Goal: Task Accomplishment & Management: Use online tool/utility

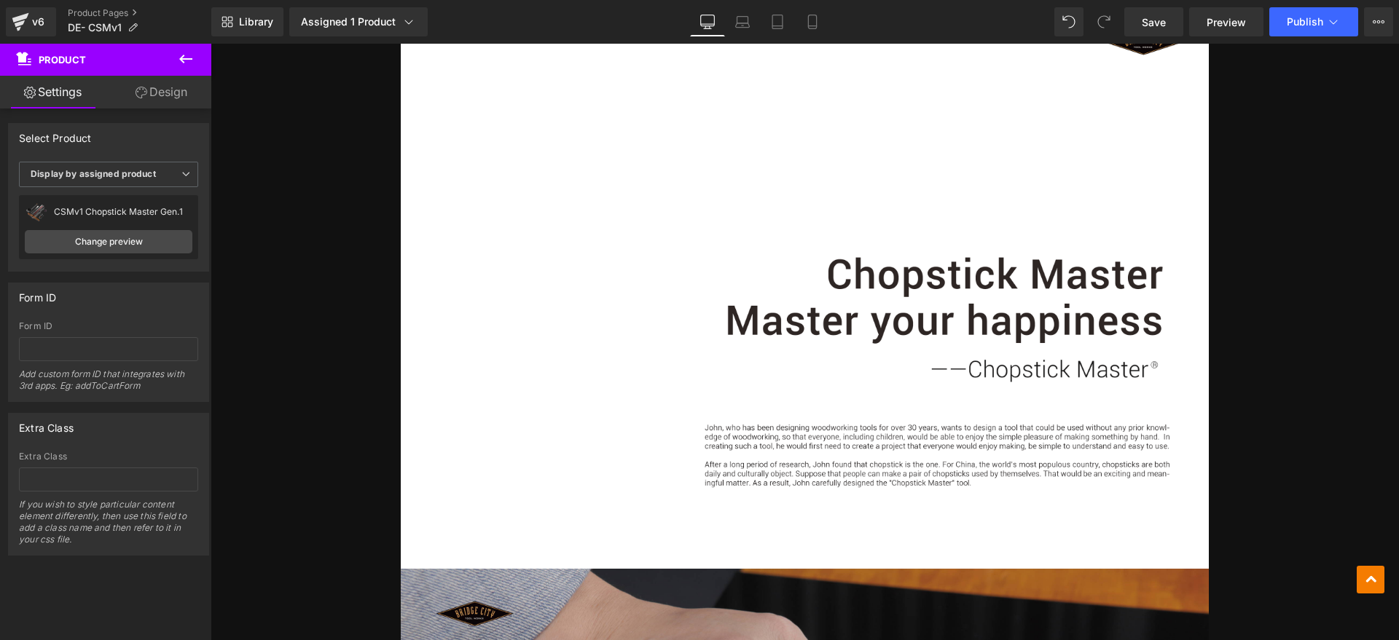
scroll to position [729, 0]
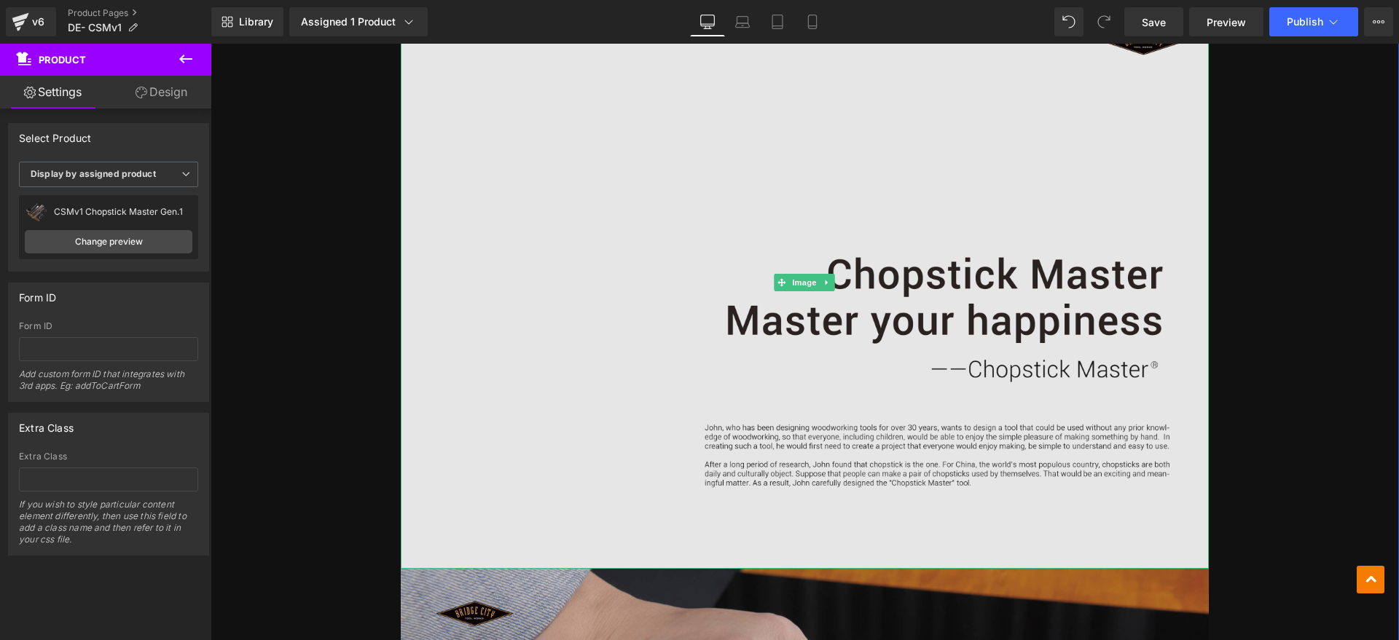
click at [816, 383] on img at bounding box center [805, 282] width 808 height 571
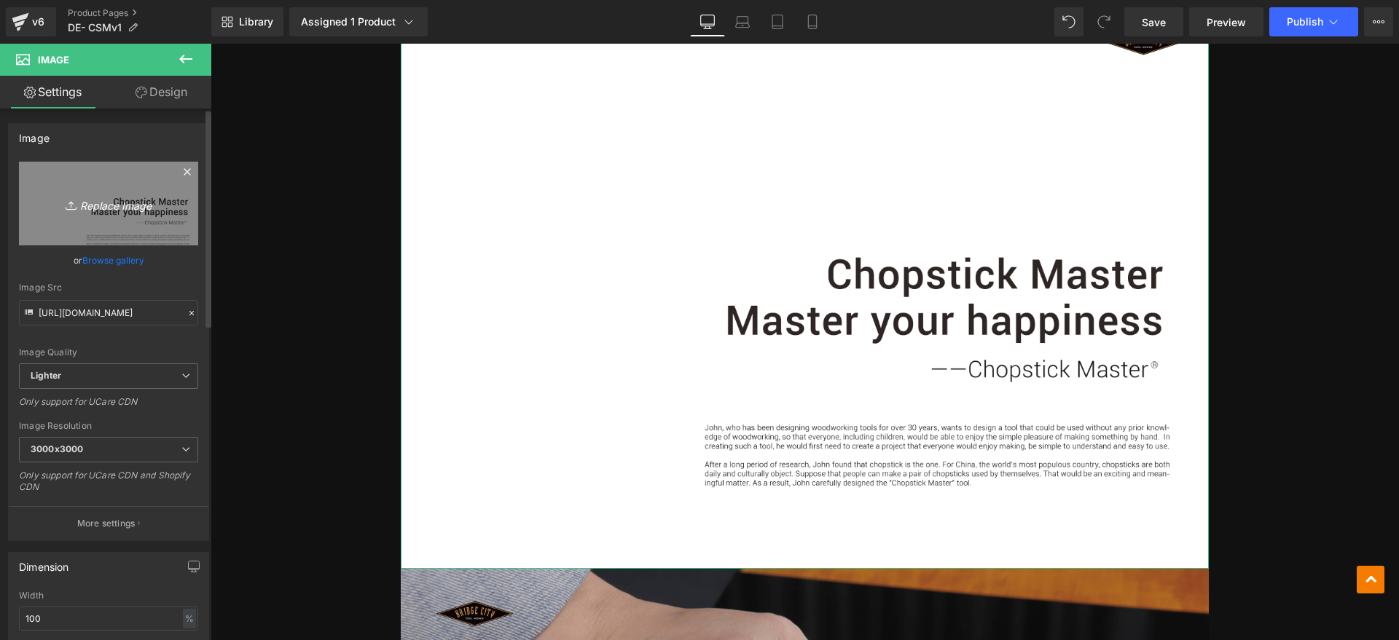
click at [66, 198] on icon at bounding box center [73, 205] width 15 height 15
type input "C:\fakepath\csm1 1.webp"
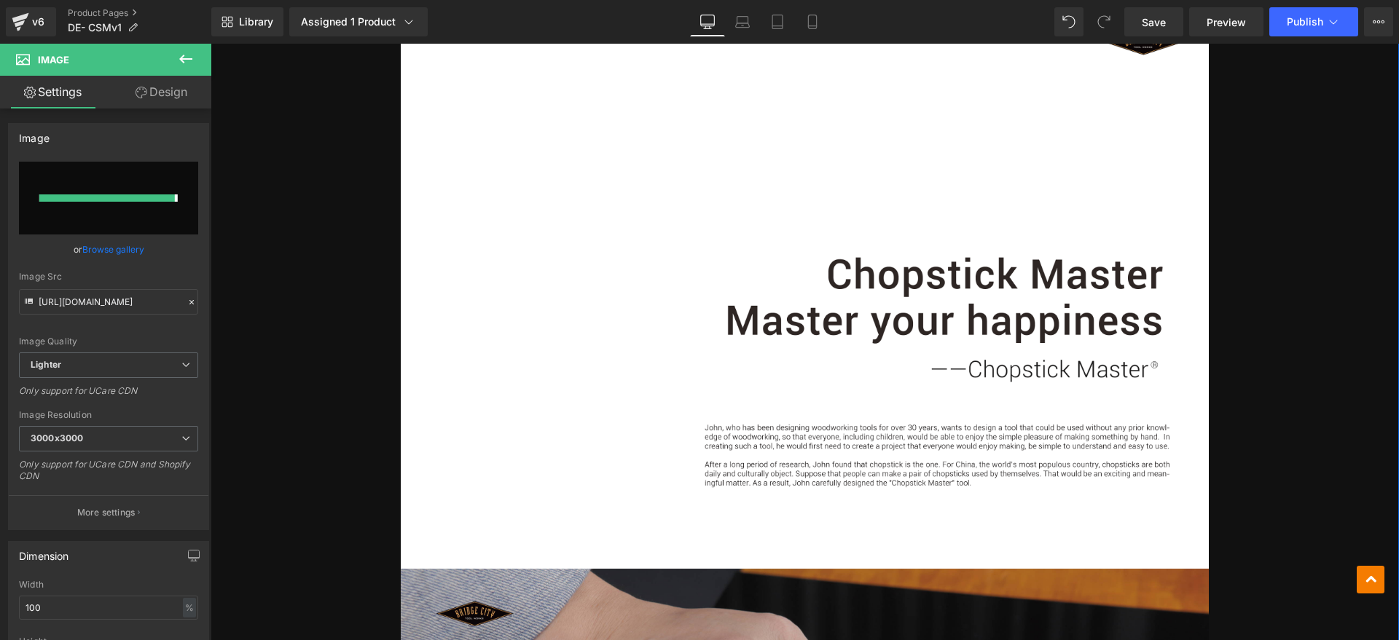
type input "https://ucarecdn.com/81a7786a-3f78-484b-9f47-c36372c58984/-/format/auto/-/previ…"
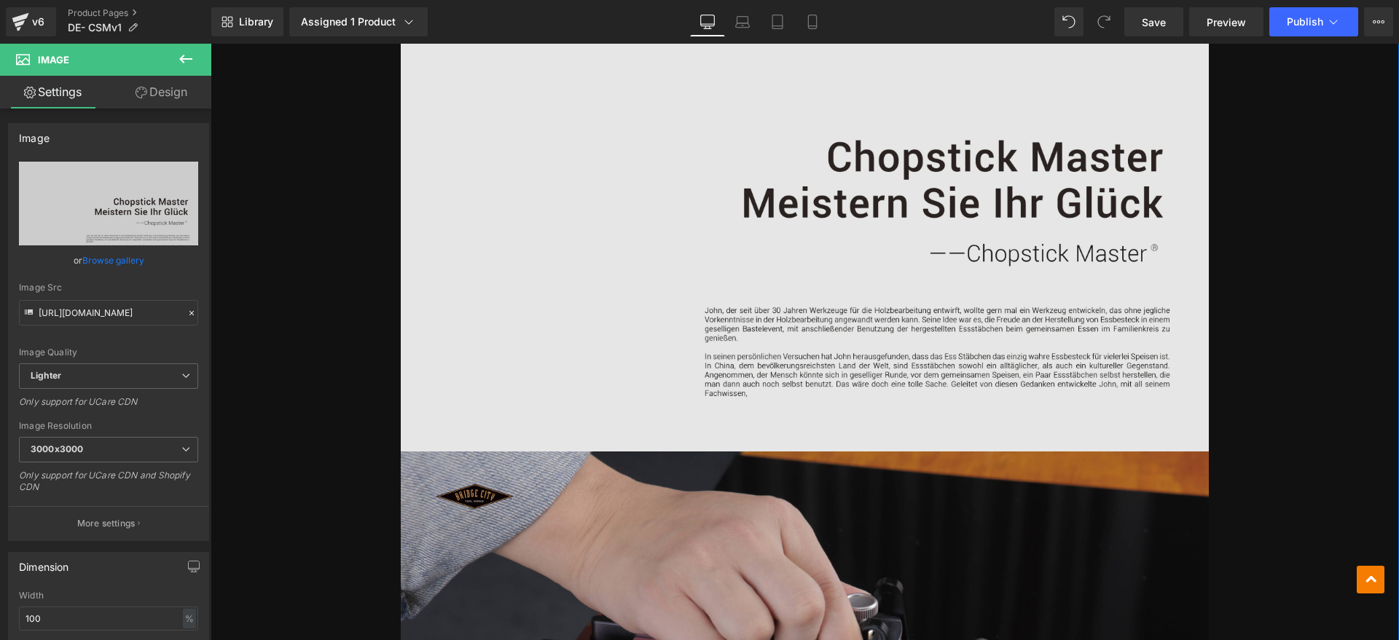
scroll to position [820, 0]
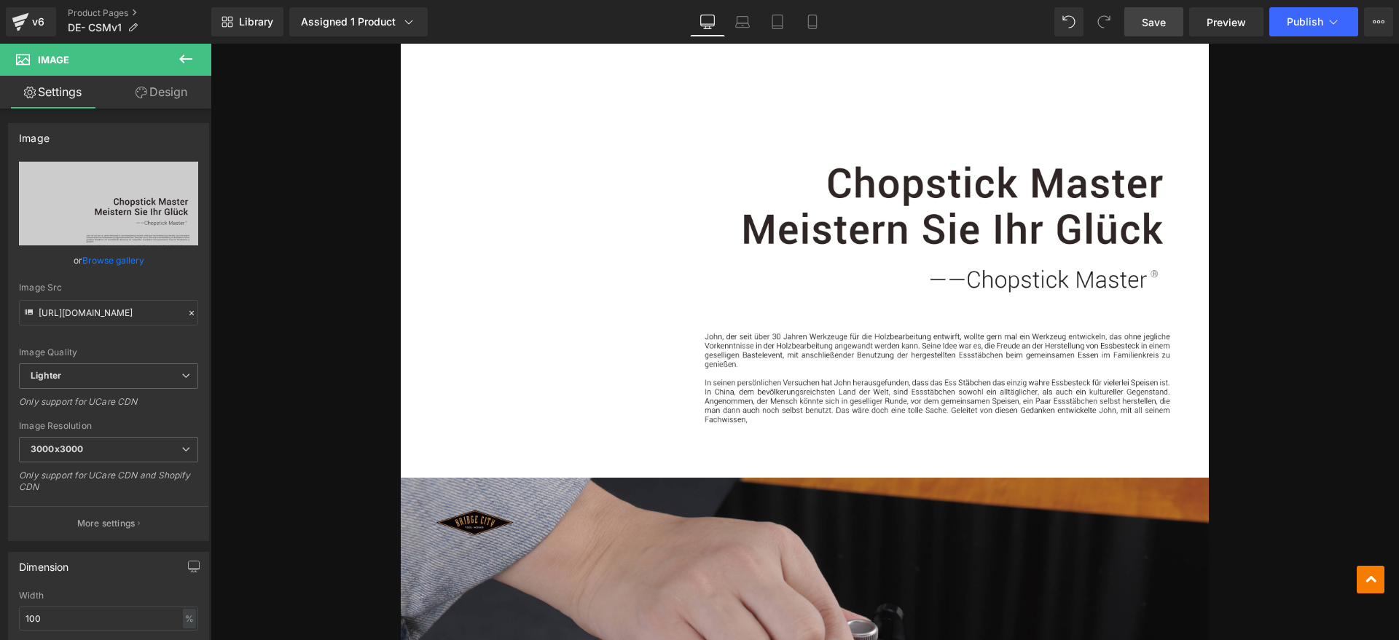
click at [1172, 14] on link "Save" at bounding box center [1153, 21] width 59 height 29
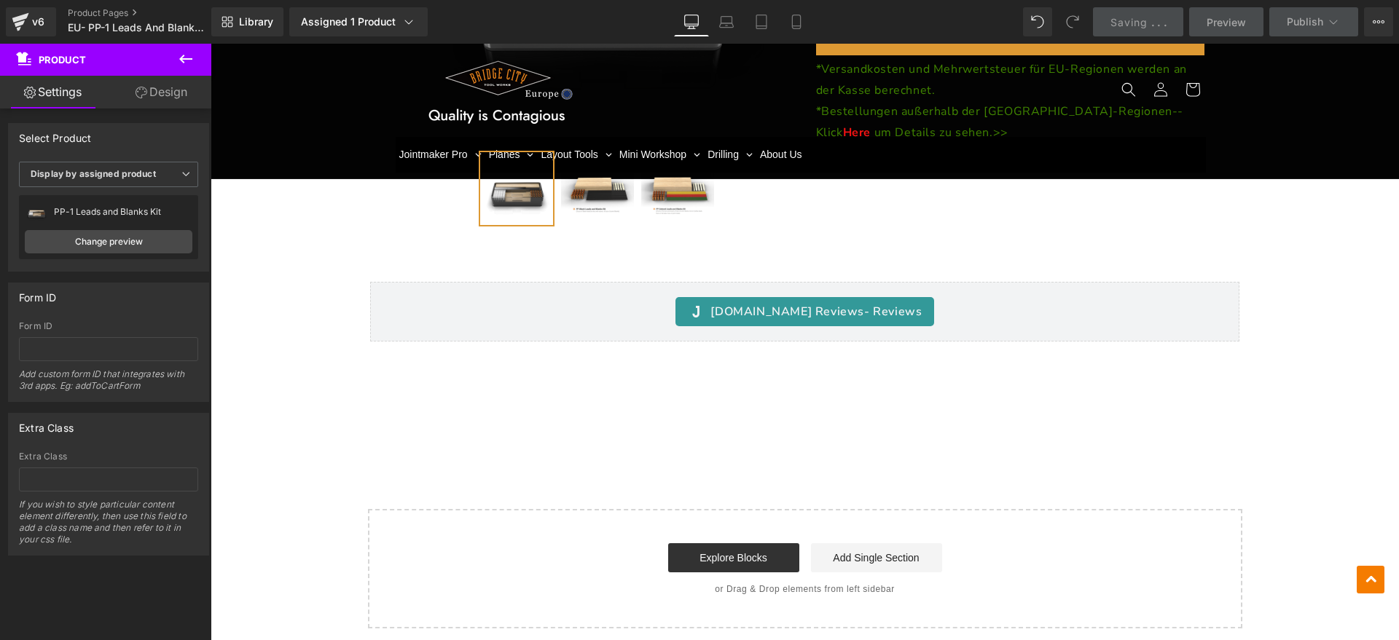
scroll to position [2641, 0]
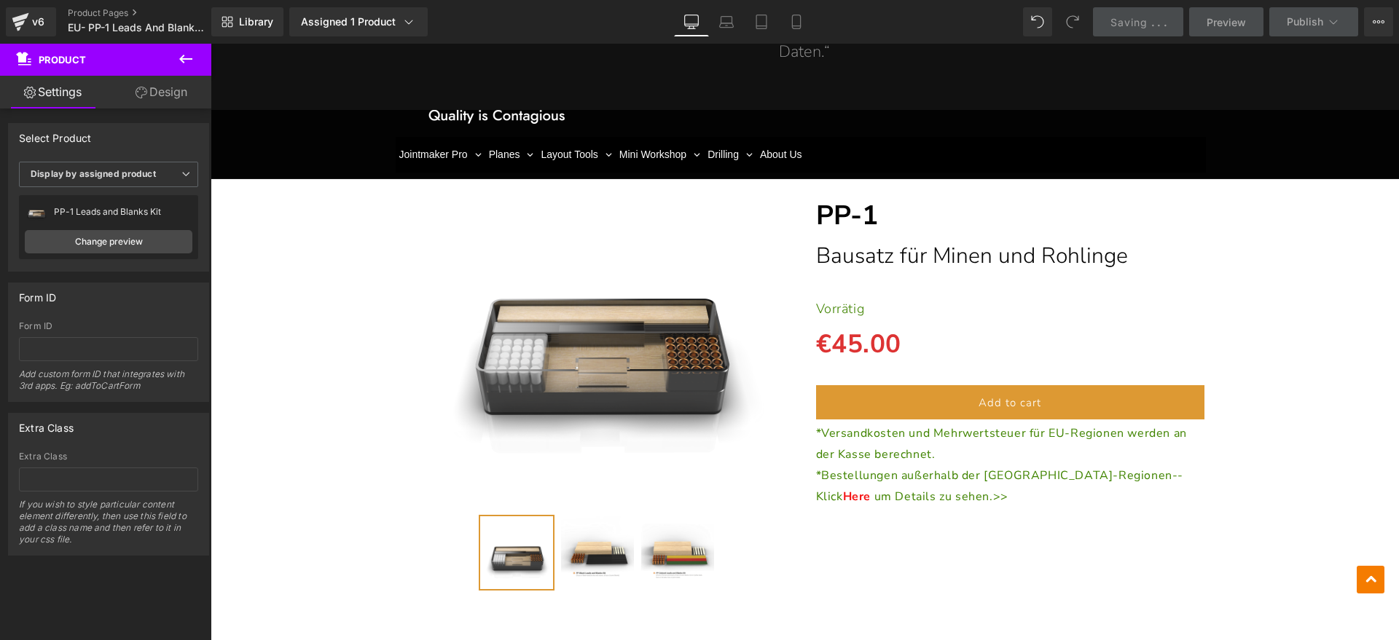
click at [1137, 22] on span "Saving" at bounding box center [1128, 22] width 37 height 12
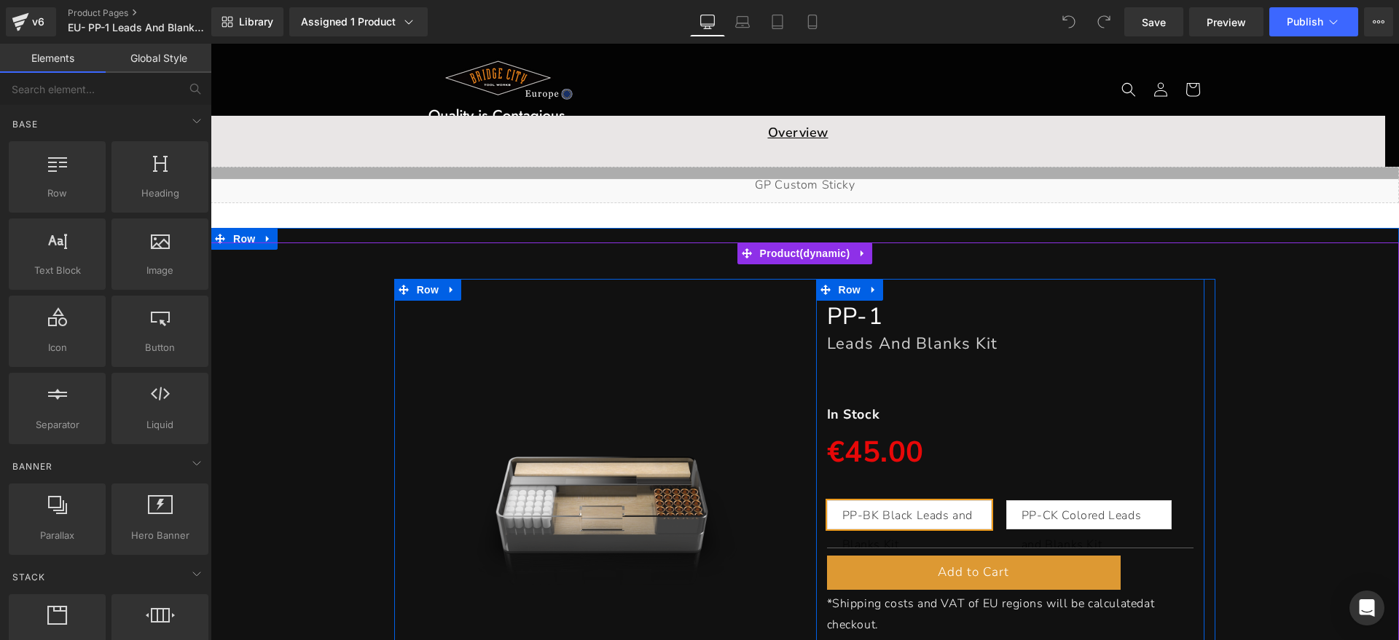
scroll to position [91, 0]
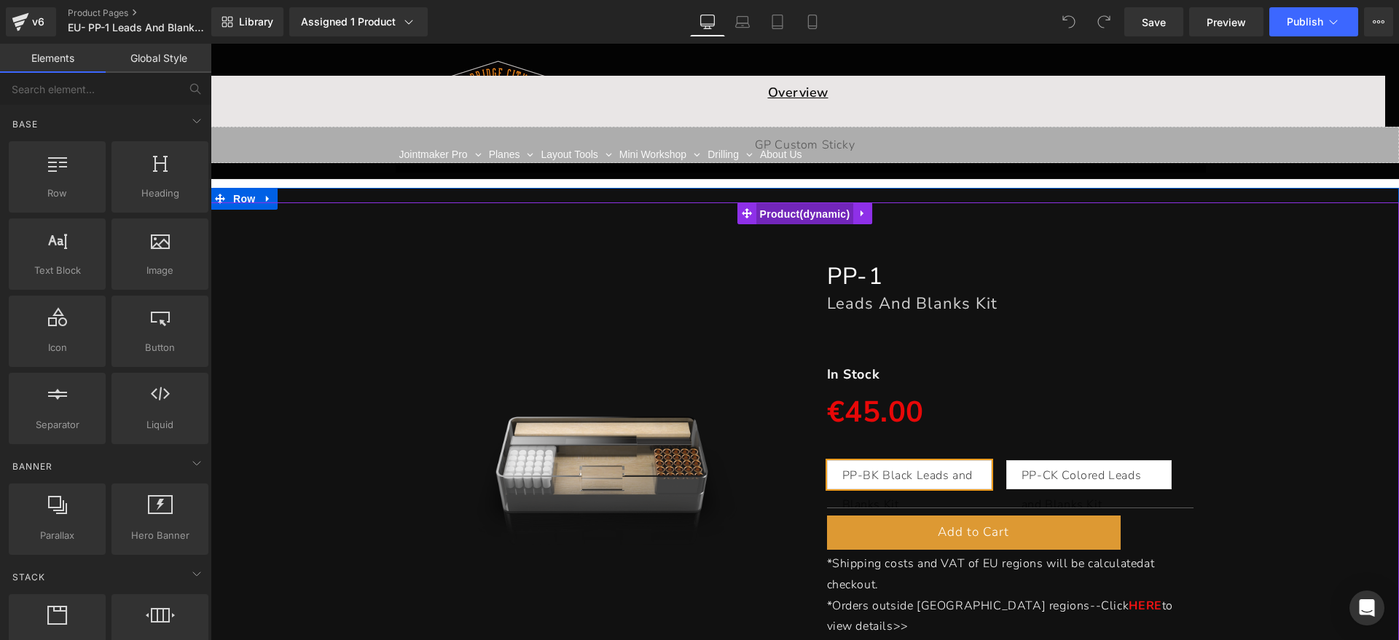
click at [791, 219] on span "Product" at bounding box center [805, 214] width 98 height 22
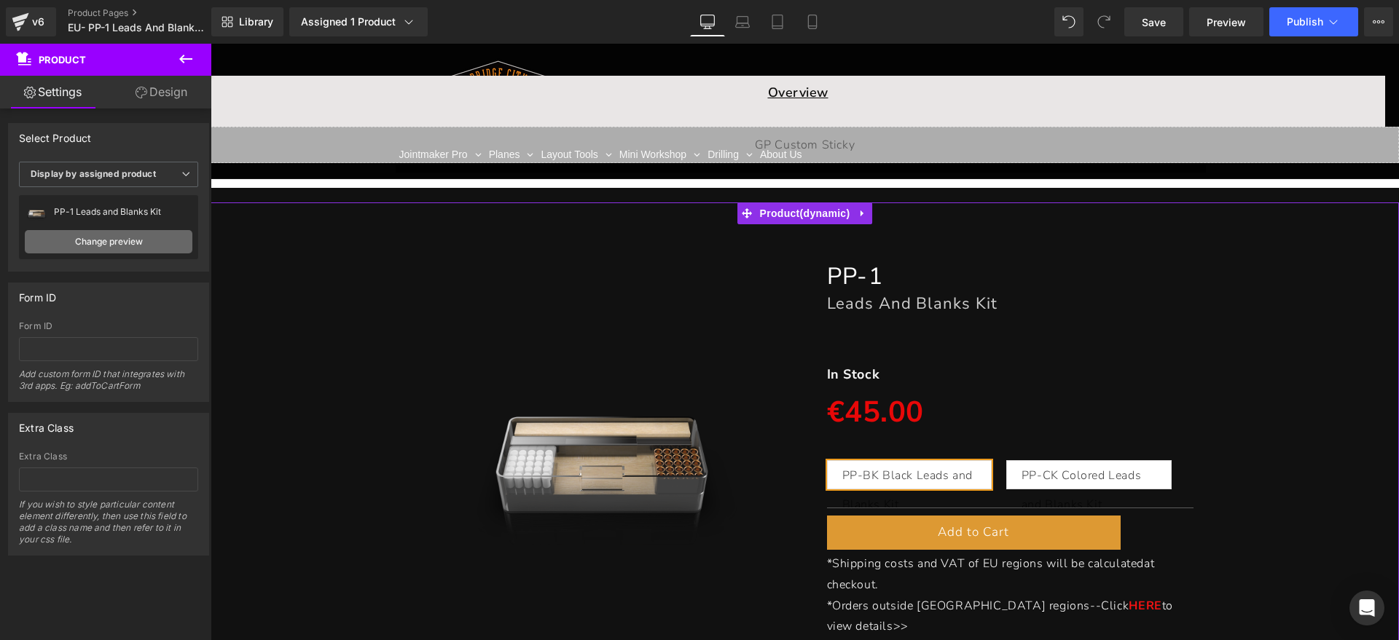
click at [104, 243] on link "Change preview" at bounding box center [109, 241] width 168 height 23
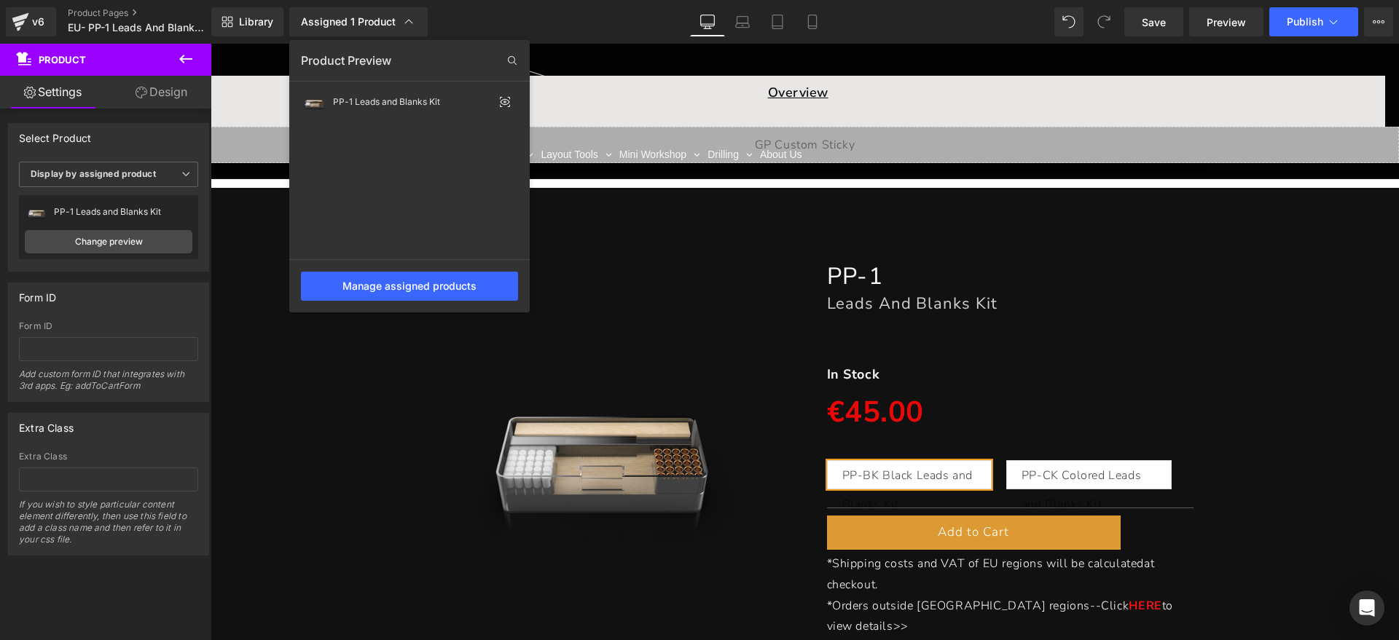
click at [602, 33] on div "Library Assigned 1 Product Product Preview PP-1 Leads and Blanks Kit Manage ass…" at bounding box center [805, 21] width 1188 height 29
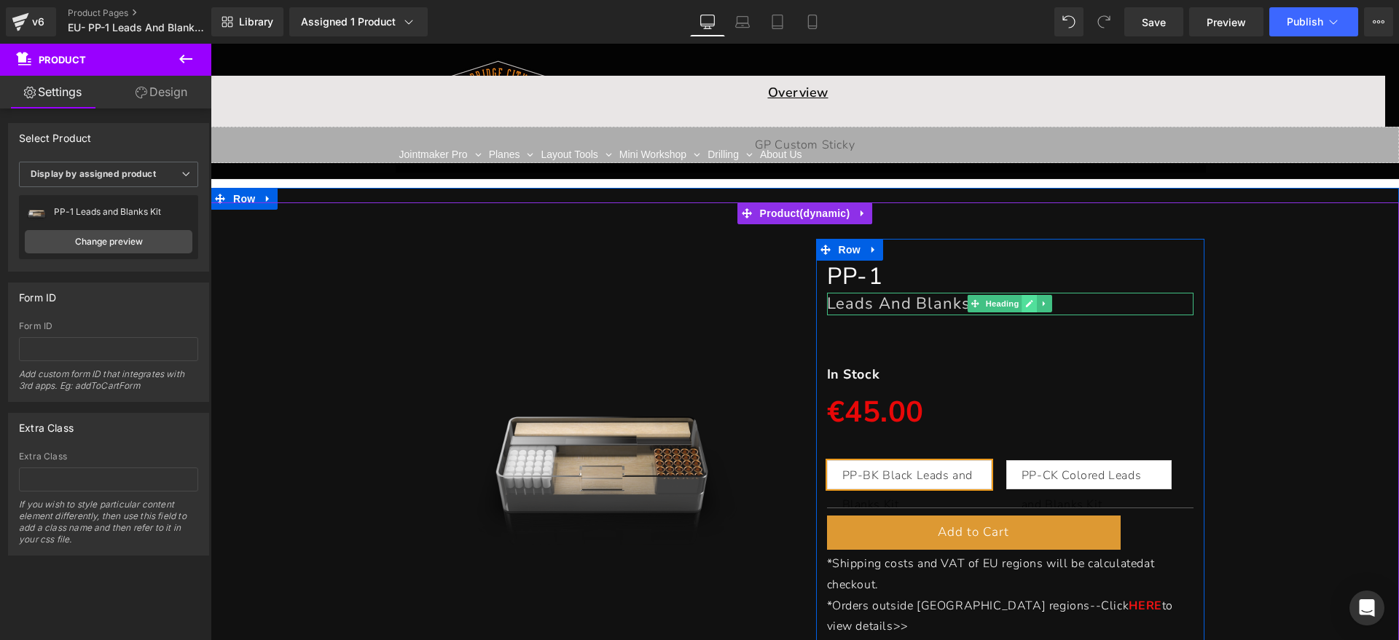
click at [1022, 301] on link at bounding box center [1029, 303] width 15 height 17
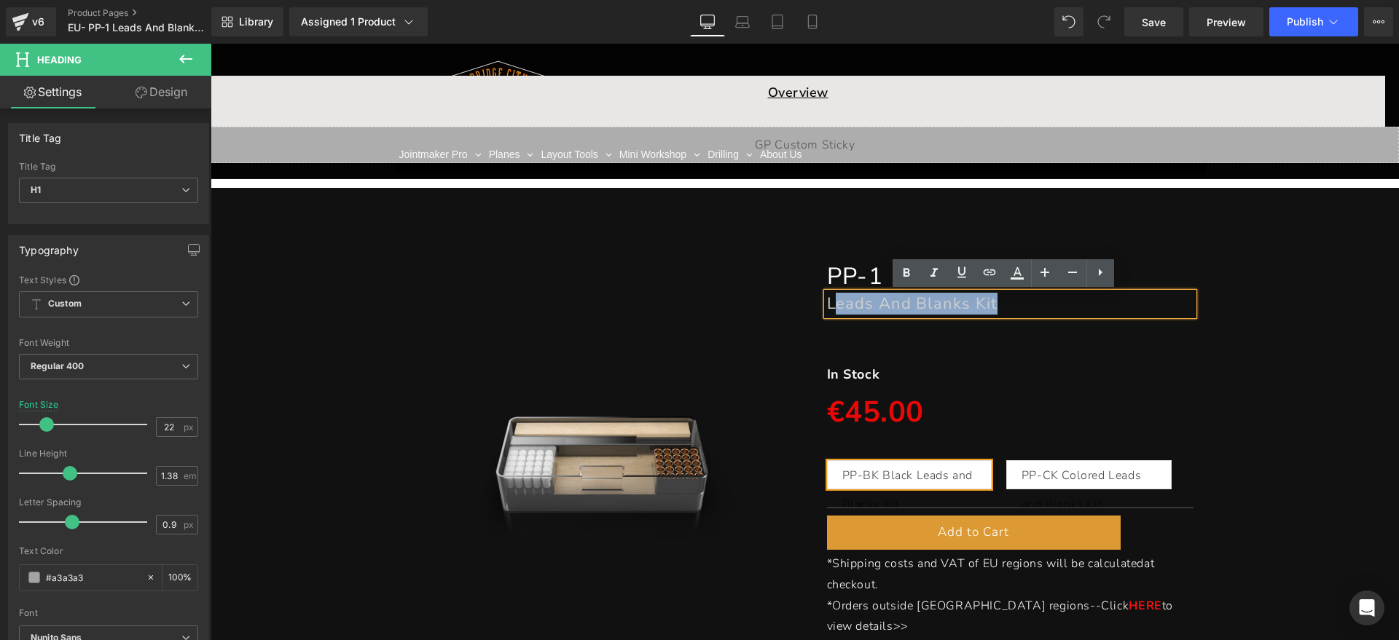
drag, startPoint x: 1020, startPoint y: 302, endPoint x: 832, endPoint y: 304, distance: 188.0
click at [832, 304] on h1 "Leads And Blanks Kit" at bounding box center [1010, 304] width 367 height 22
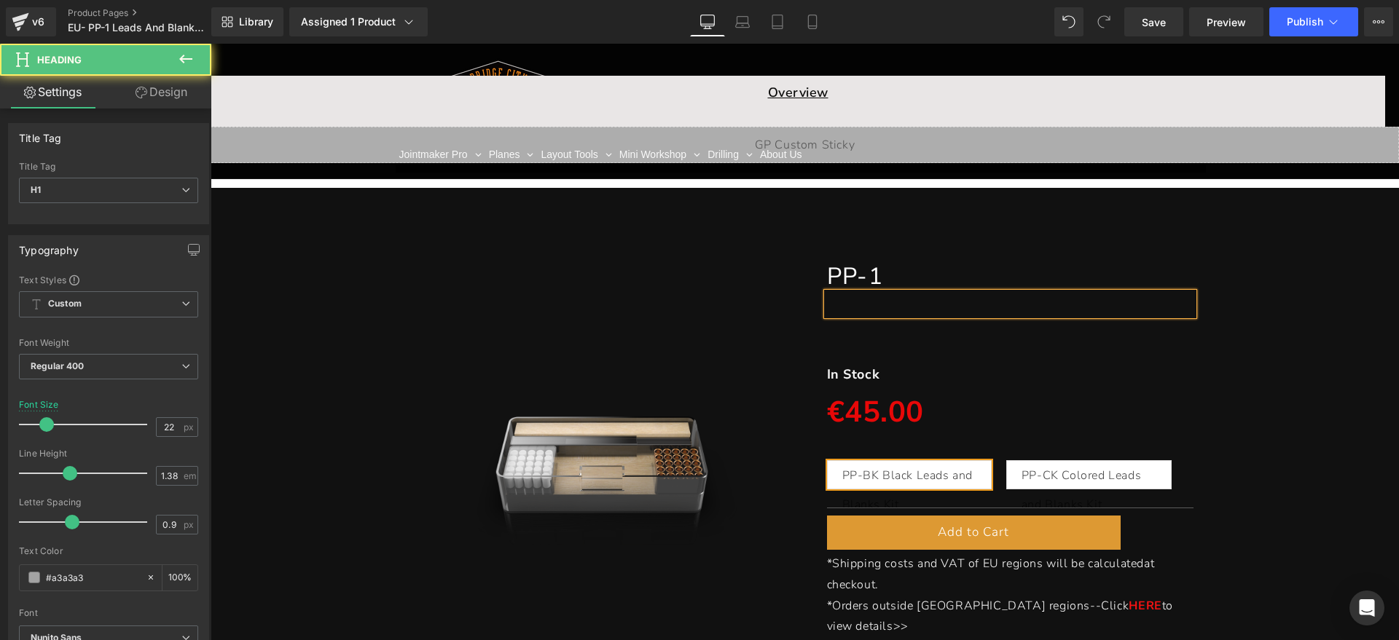
click at [998, 307] on h1 at bounding box center [1010, 304] width 367 height 22
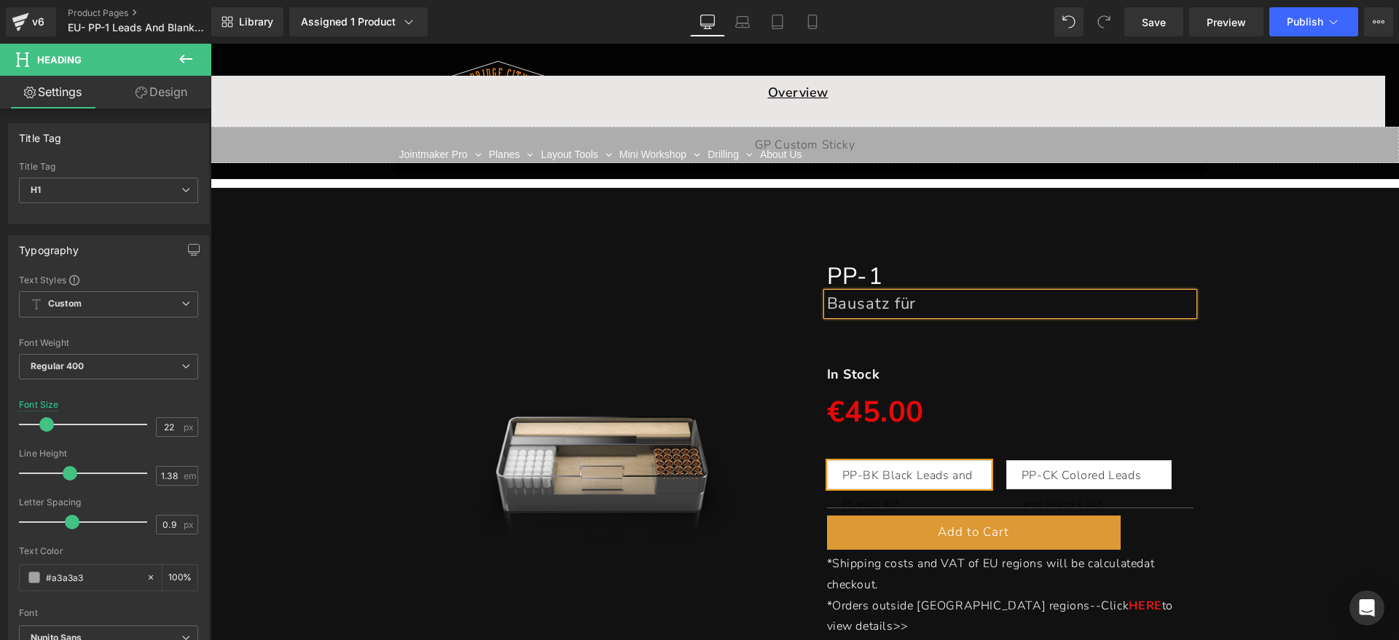
click at [938, 307] on h1 "Bausatz für" at bounding box center [1010, 304] width 367 height 22
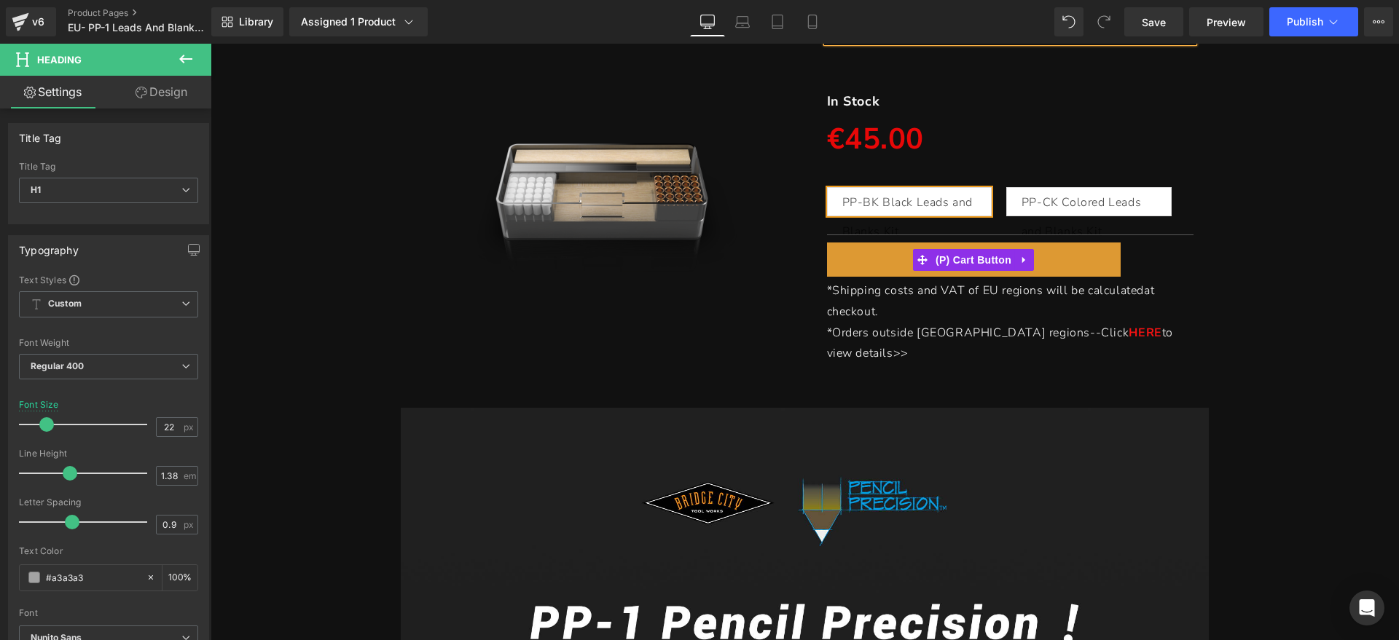
scroll to position [273, 0]
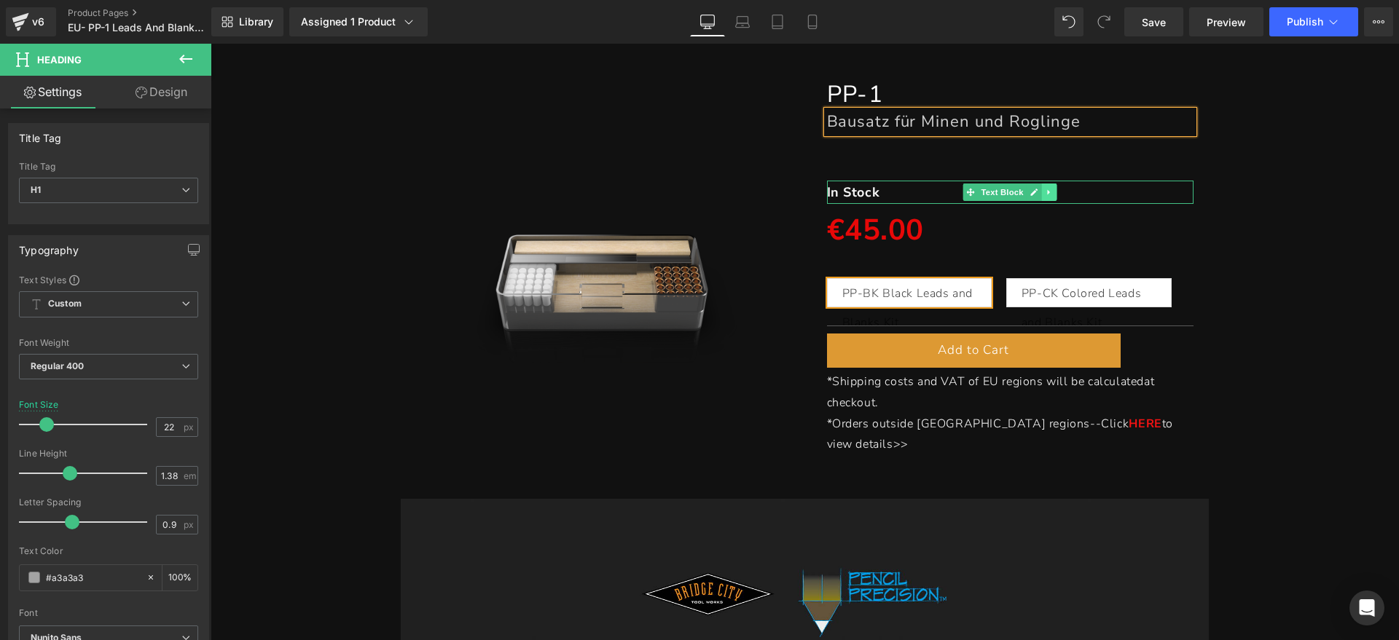
click at [1042, 188] on link at bounding box center [1049, 192] width 15 height 17
click at [1011, 192] on link at bounding box center [1011, 192] width 15 height 17
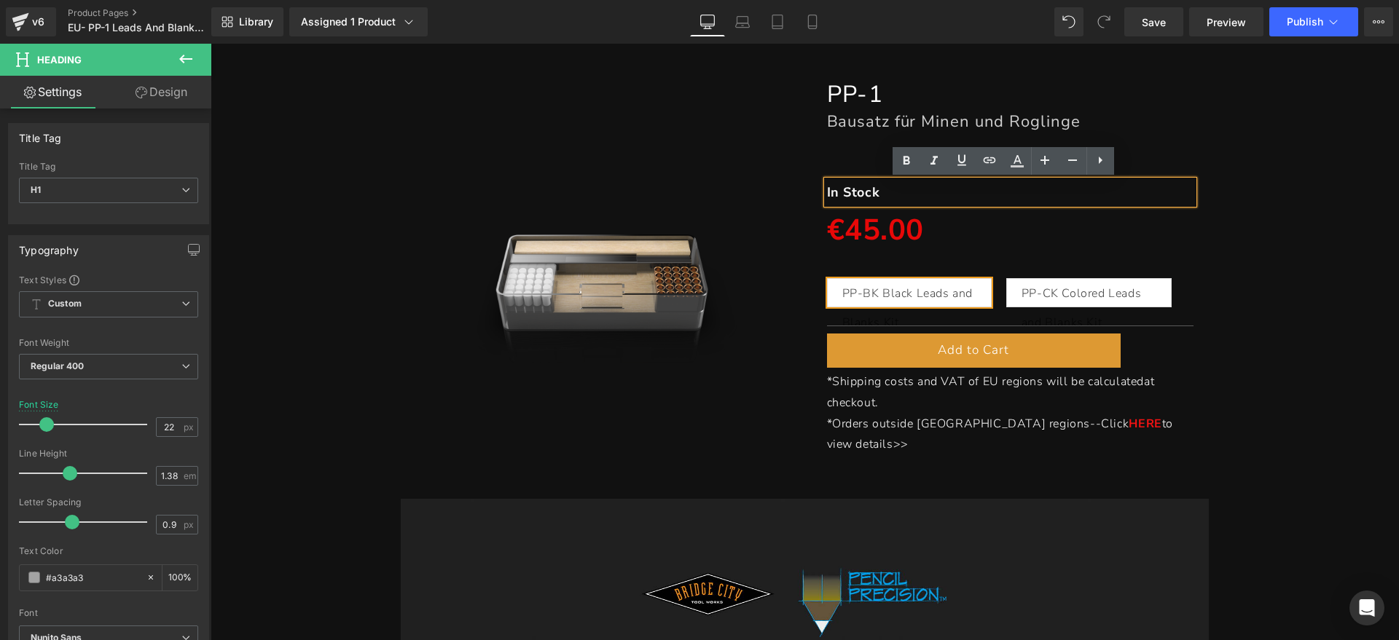
click at [957, 192] on p "In Stock" at bounding box center [1010, 192] width 367 height 23
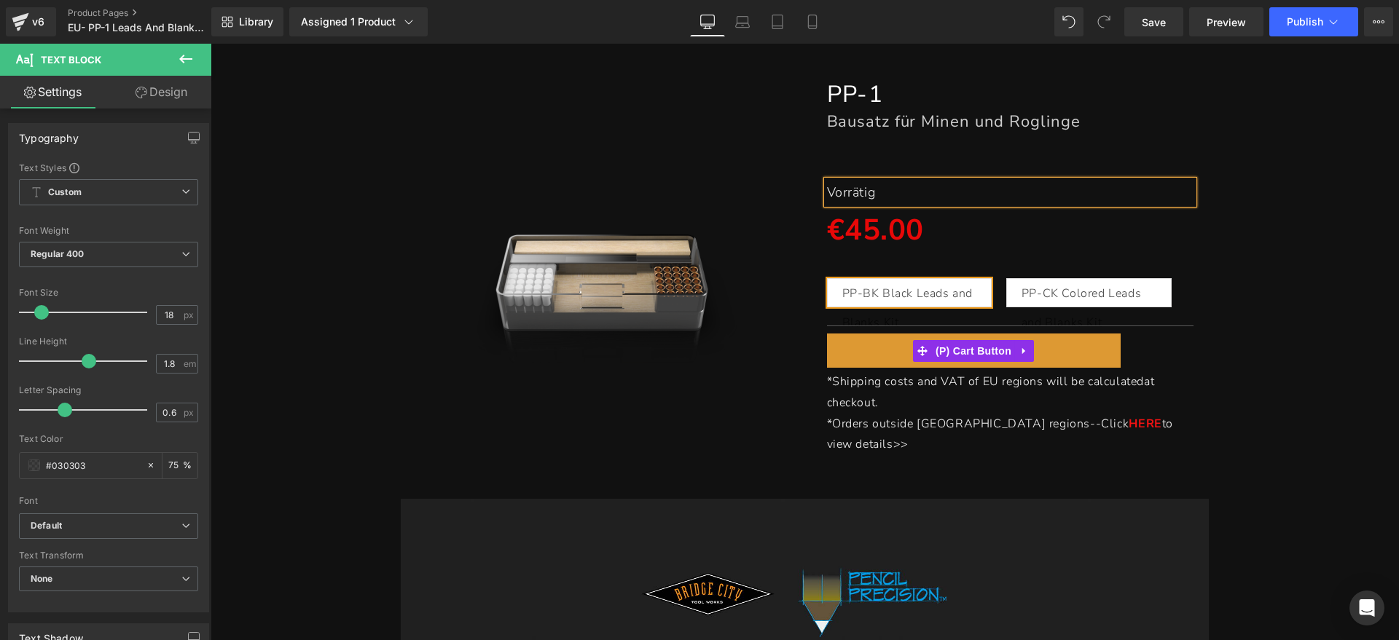
click at [960, 342] on span "(P) Cart Button" at bounding box center [973, 351] width 83 height 22
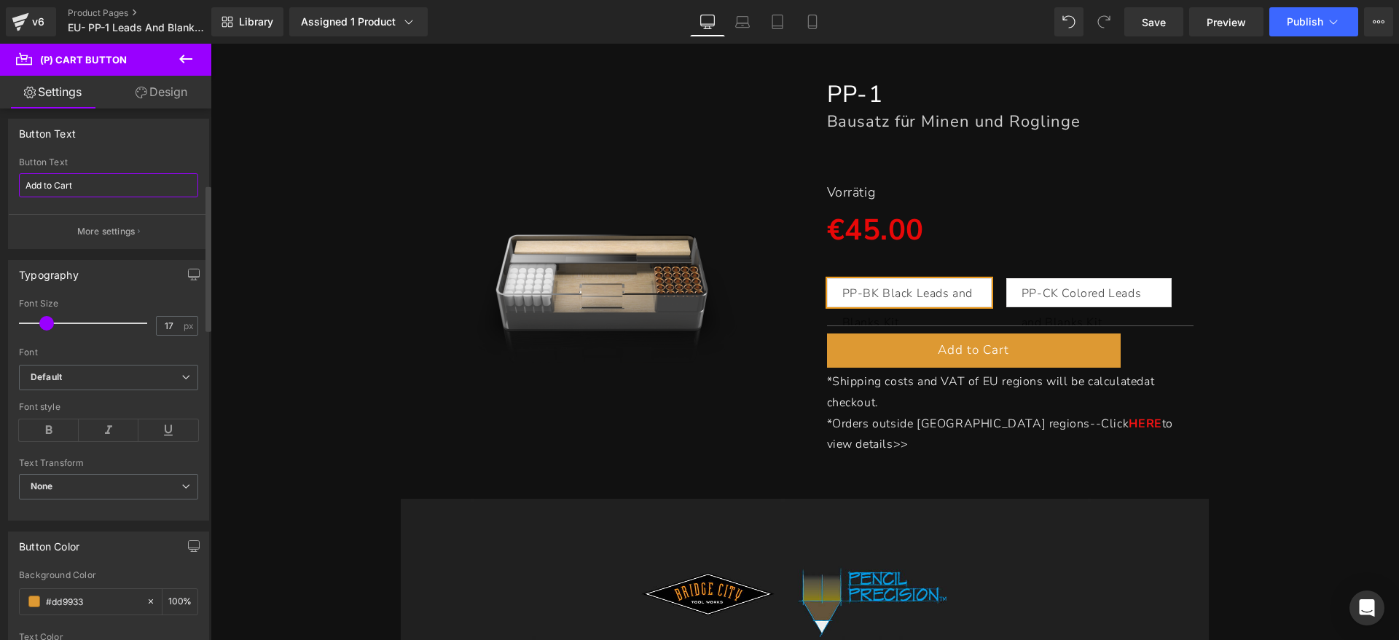
drag, startPoint x: 97, startPoint y: 184, endPoint x: 0, endPoint y: 185, distance: 96.9
click at [0, 185] on div "Button Text Add to Cart Button Text Add to Cart More settings" at bounding box center [109, 178] width 218 height 141
type input "Zum Warenkorb hinzufügen"
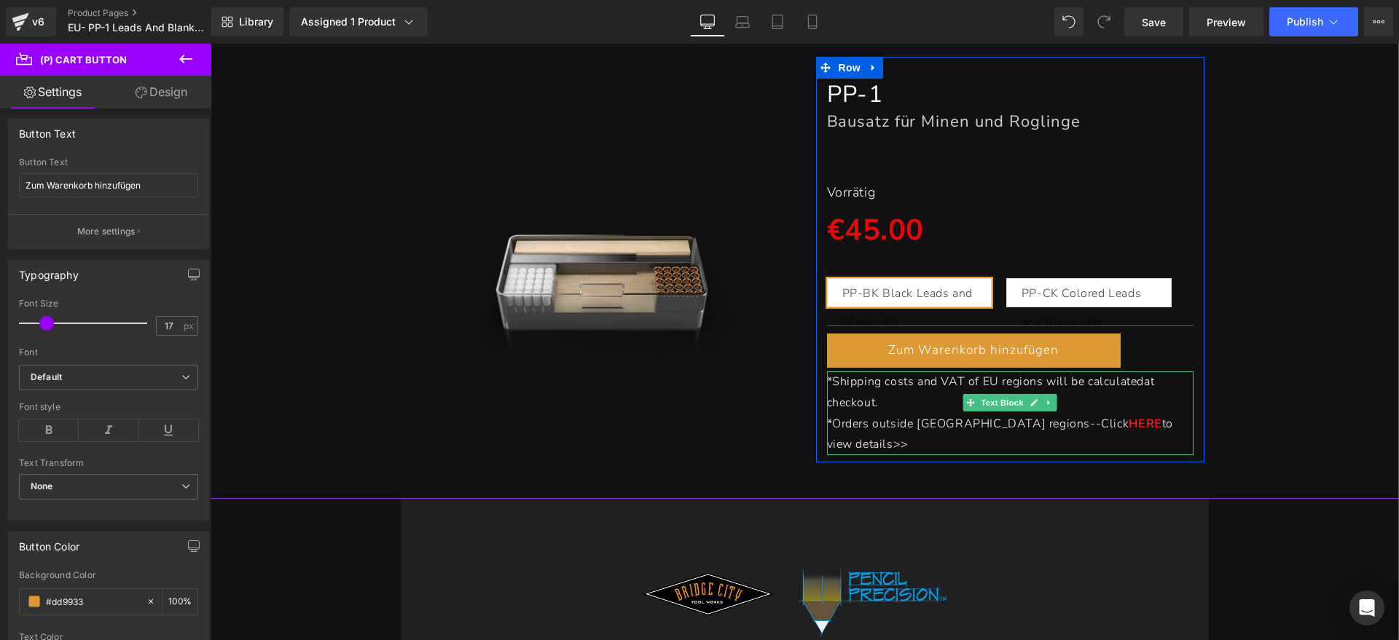
click at [830, 380] on span "*Shipping costs and VAT of EU regions will be calculated at checkout." at bounding box center [991, 392] width 328 height 37
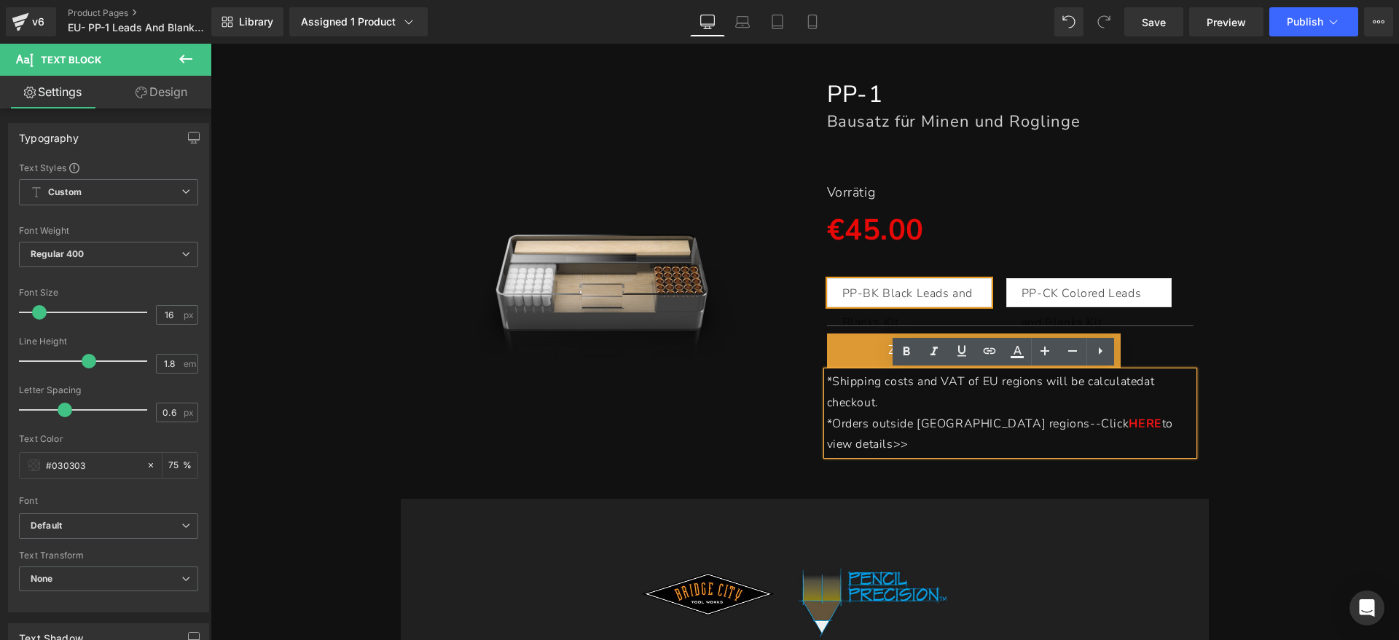
click at [827, 381] on span "*Shipping costs and VAT of EU regions will be calculated at checkout." at bounding box center [991, 392] width 328 height 37
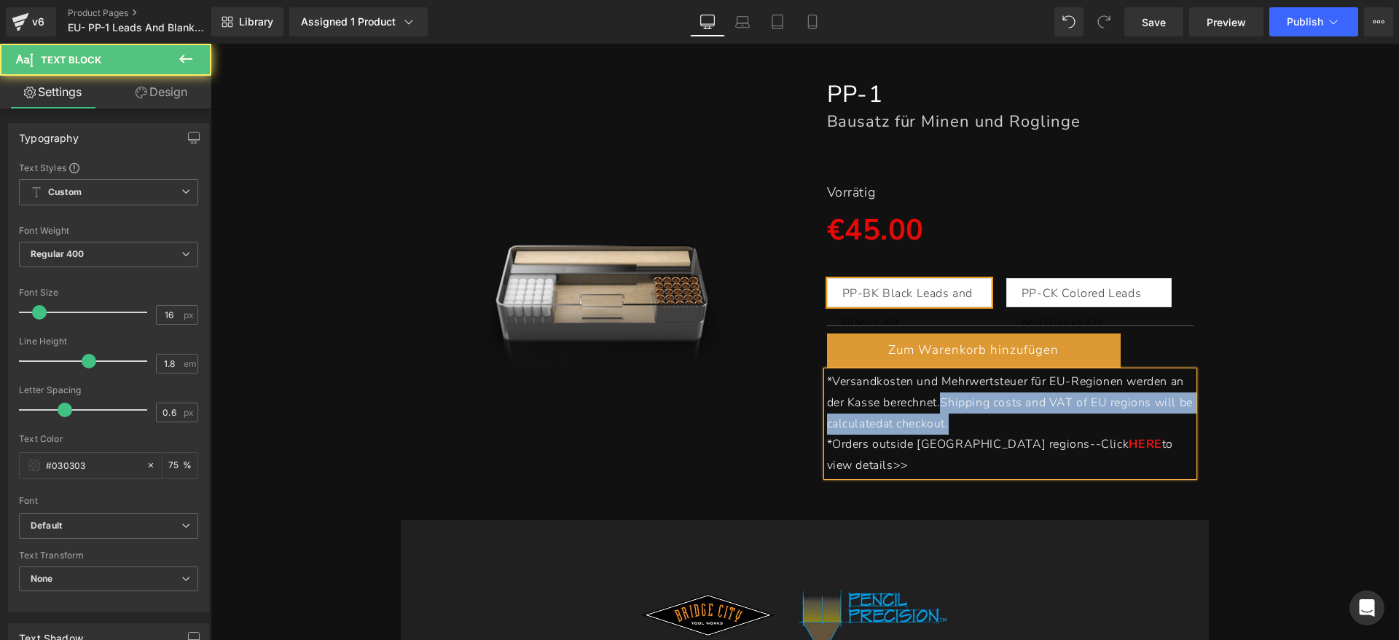
drag, startPoint x: 955, startPoint y: 421, endPoint x: 937, endPoint y: 404, distance: 25.3
click at [937, 404] on p "*Versandkosten und Mehrwertsteuer für EU-Regionen werden an der Kasse berechnet…" at bounding box center [1010, 403] width 367 height 63
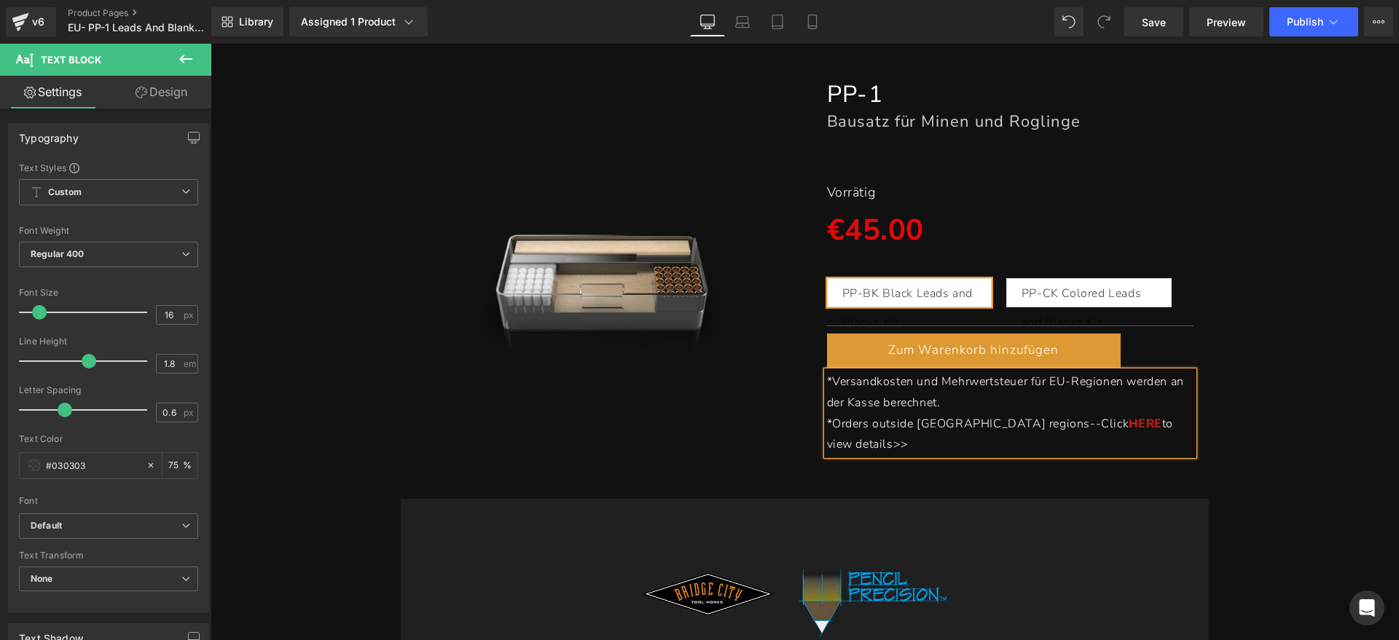
click at [829, 422] on span "*Orders outside [GEOGRAPHIC_DATA] regions--Click" at bounding box center [978, 424] width 302 height 16
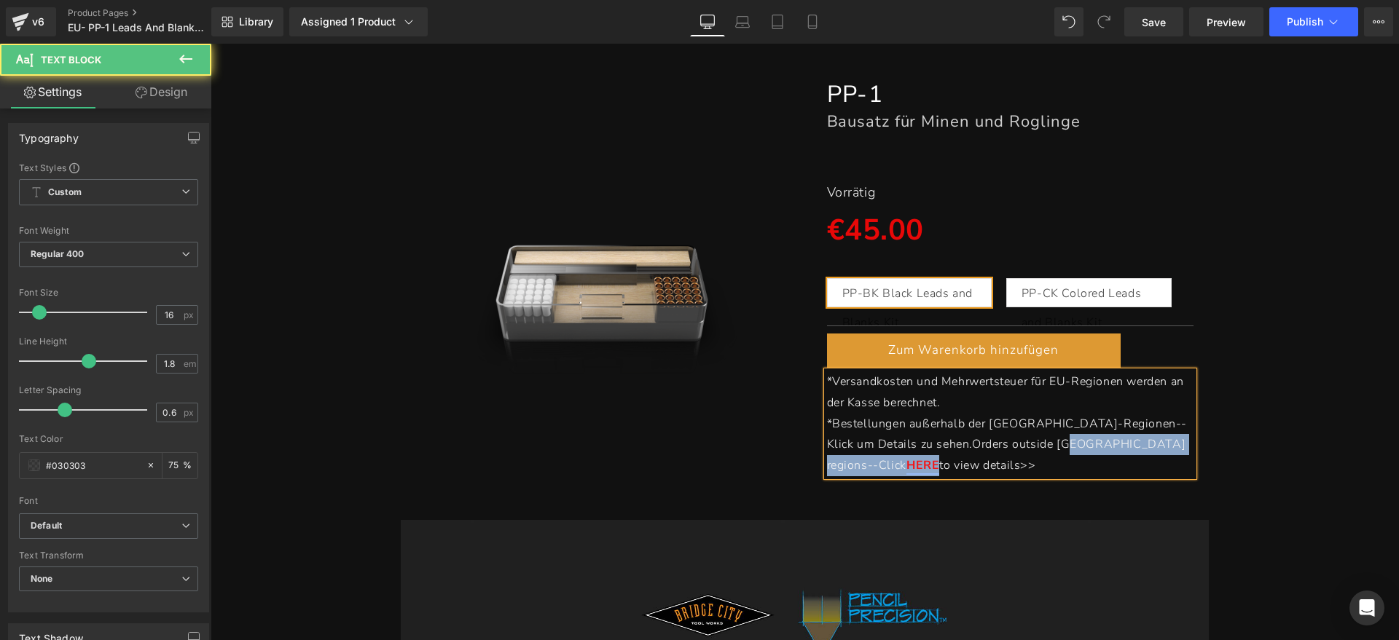
drag, startPoint x: 1042, startPoint y: 442, endPoint x: 1075, endPoint y: 444, distance: 33.5
click at [1075, 444] on p "*Bestellungen außerhalb der EU-Regionen--Klick um Details zu sehen.Orders outsi…" at bounding box center [1010, 445] width 367 height 63
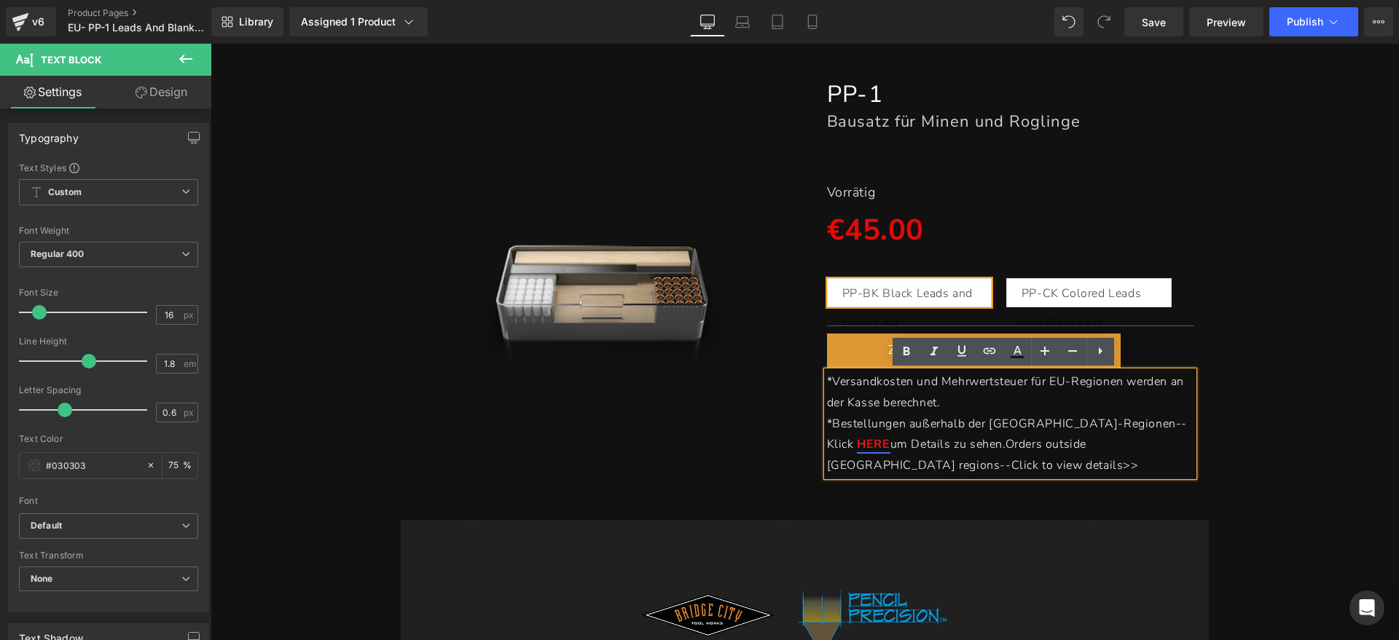
click at [1102, 458] on span "to view details>>" at bounding box center [1090, 466] width 96 height 16
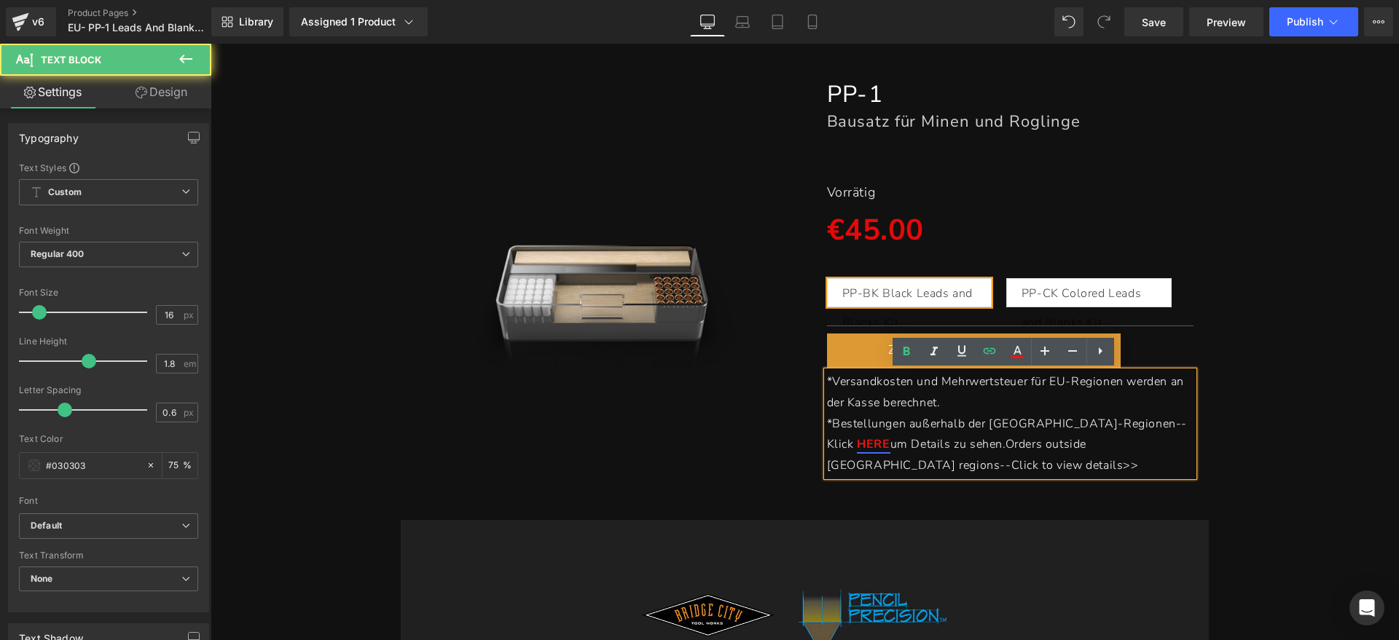
click at [858, 436] on span at bounding box center [856, 444] width 4 height 16
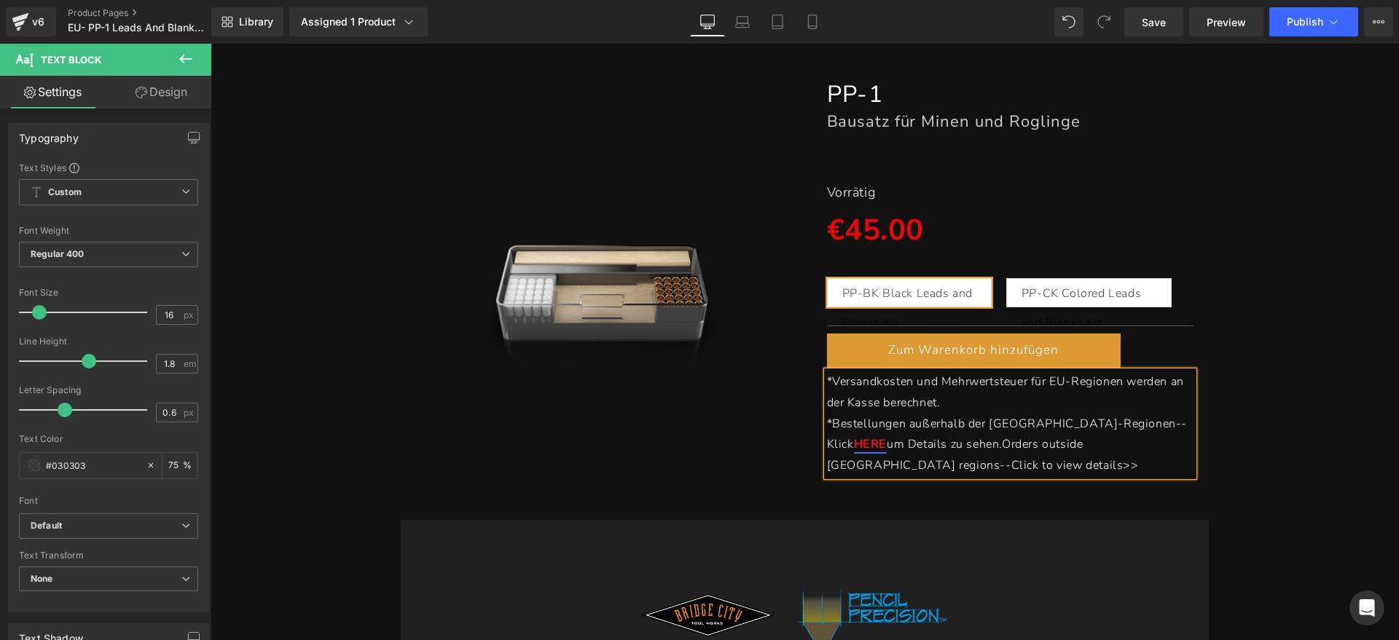
click at [1084, 436] on span "um Details zu sehen.Orders outside EU regions--Click" at bounding box center [955, 454] width 256 height 37
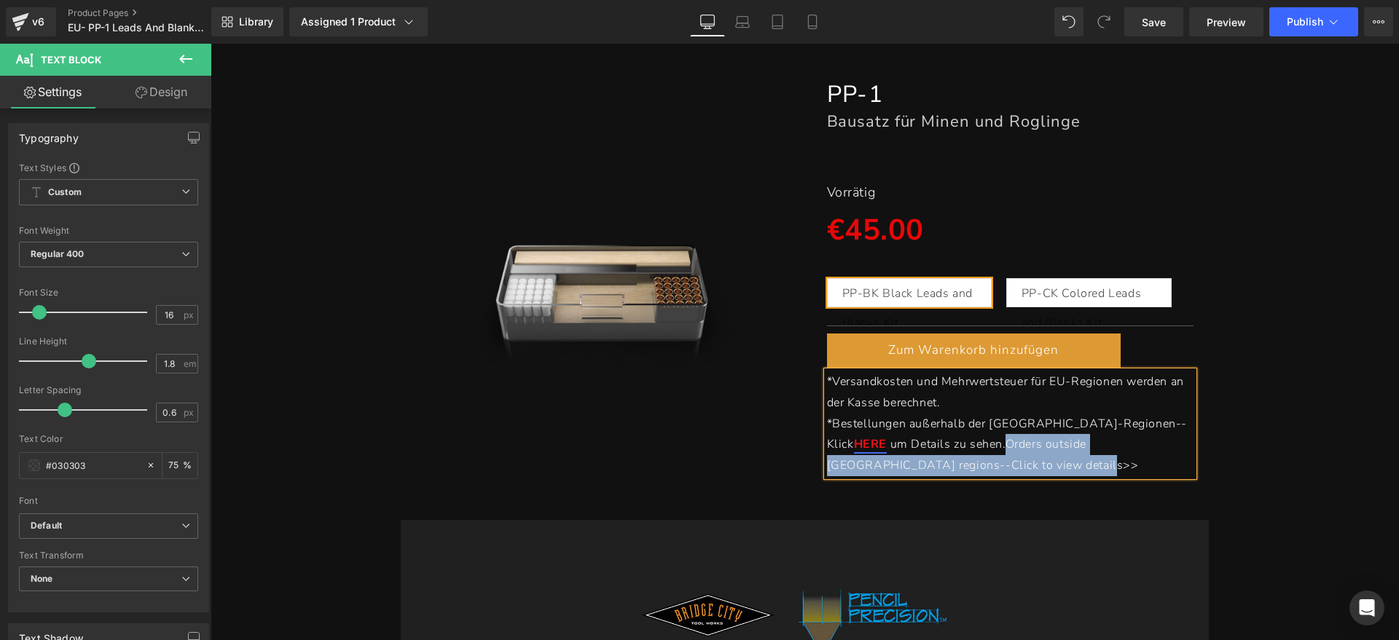
drag, startPoint x: 916, startPoint y: 444, endPoint x: 856, endPoint y: 471, distance: 65.9
click at [856, 471] on p "*Bestellungen außerhalb der EU-Regionen--Klick HERE um Details zu sehen.Orders …" at bounding box center [1010, 445] width 367 height 63
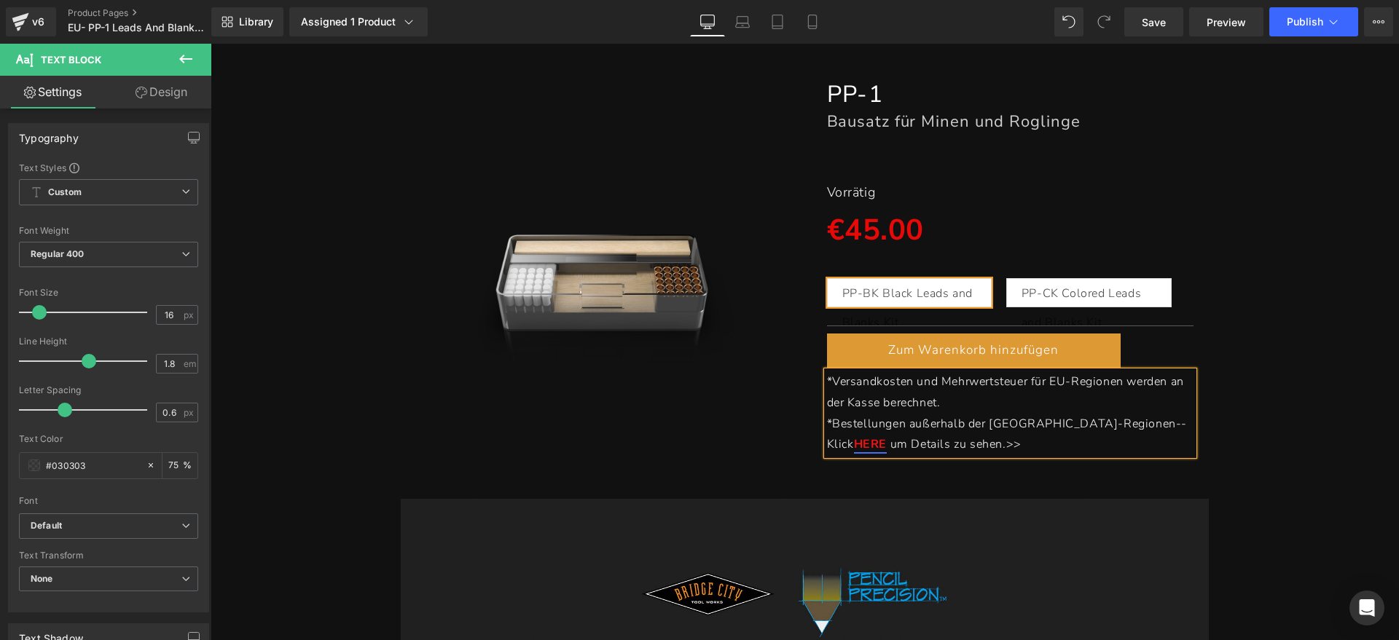
click at [1257, 399] on div "(P) Image PP-1 Heading Bausatz für Minen und Roglinge Heading Separator Vorräti…" at bounding box center [805, 260] width 1174 height 406
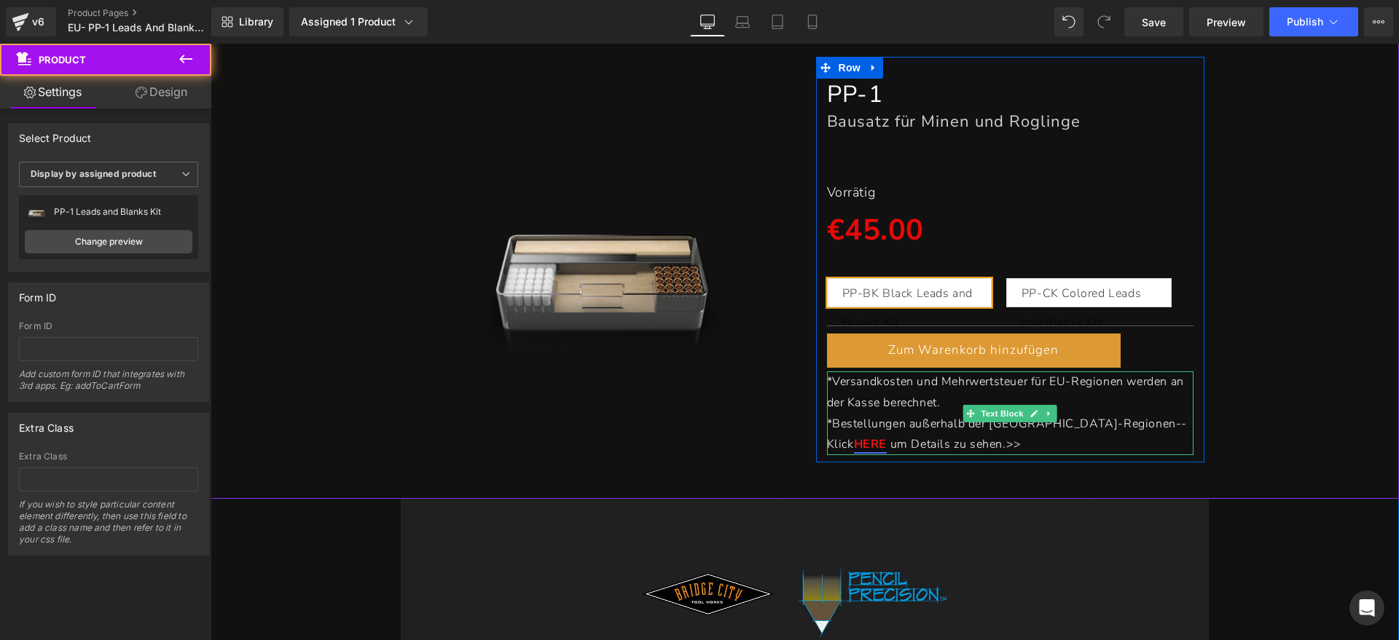
click at [957, 444] on p "*Bestellungen außerhalb der EU-Regionen--Klick HERE um Details zu sehen. >>" at bounding box center [1010, 435] width 367 height 42
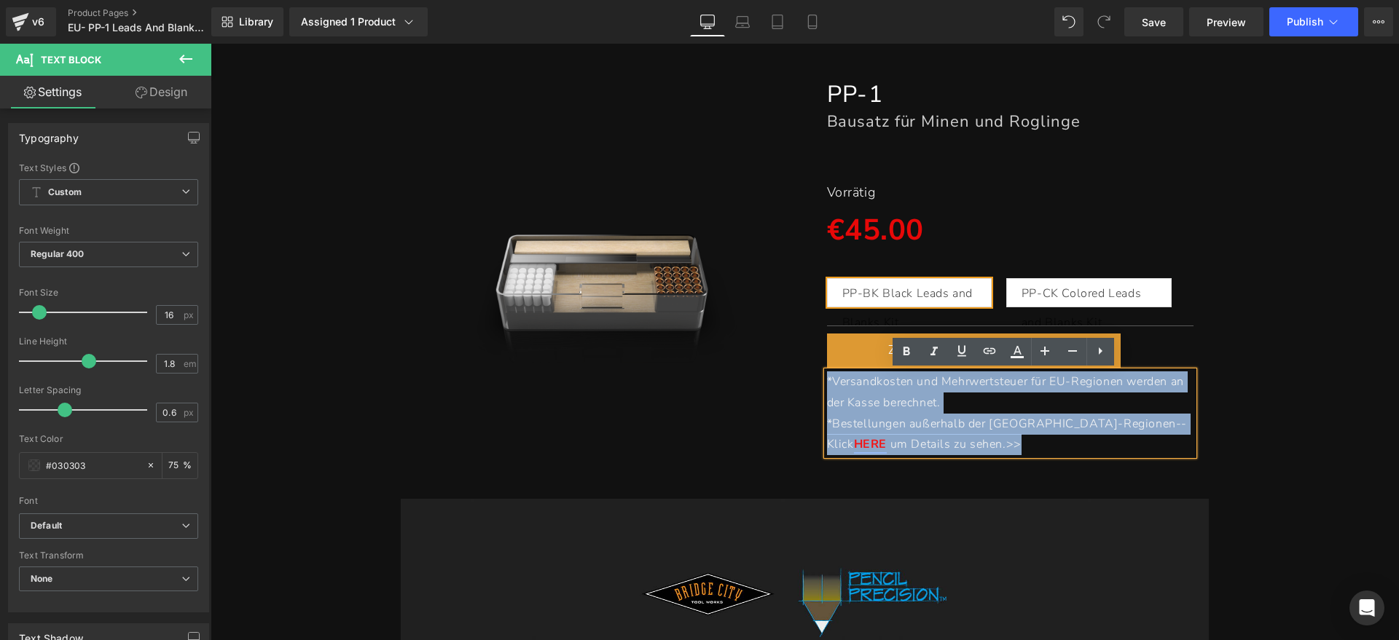
drag, startPoint x: 947, startPoint y: 444, endPoint x: 815, endPoint y: 386, distance: 144.2
click at [816, 386] on div "PP-1 Heading Bausatz für Minen und Roglinge Heading Separator Vorrätig Text Blo…" at bounding box center [1010, 267] width 389 height 377
copy div "*Versandkosten und Mehrwertsteuer für EU-Regionen werden an der Kasse berechnet…"
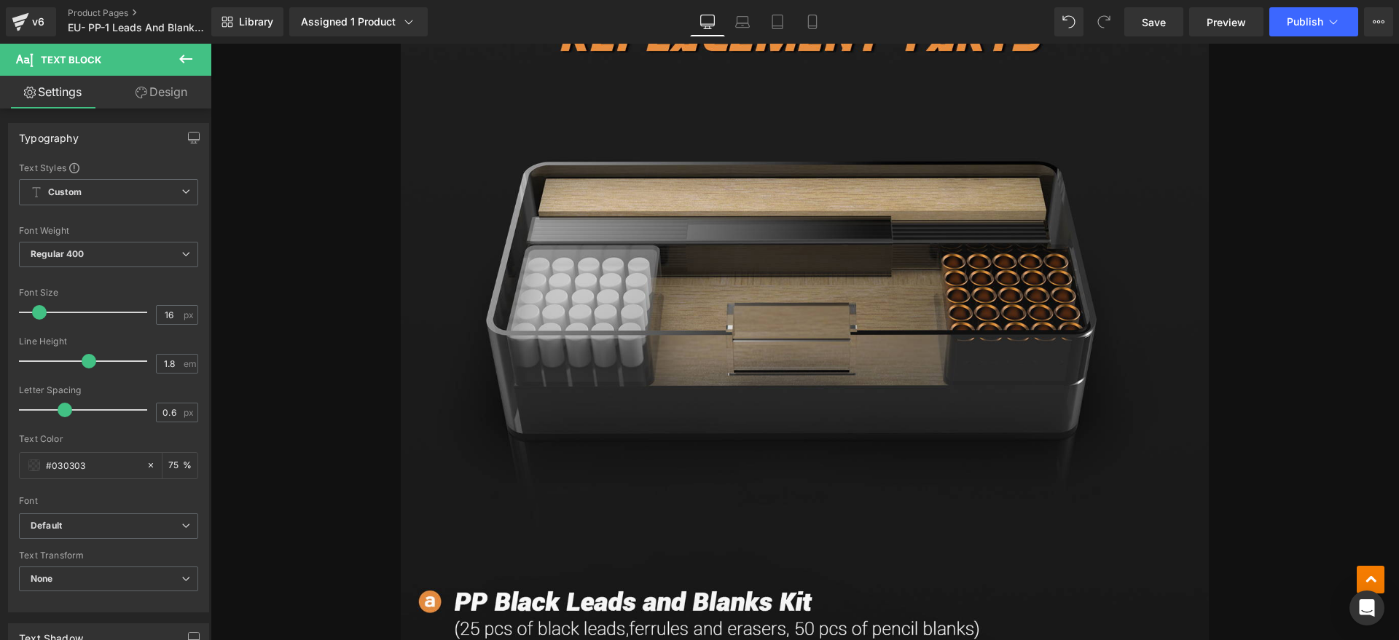
scroll to position [729, 0]
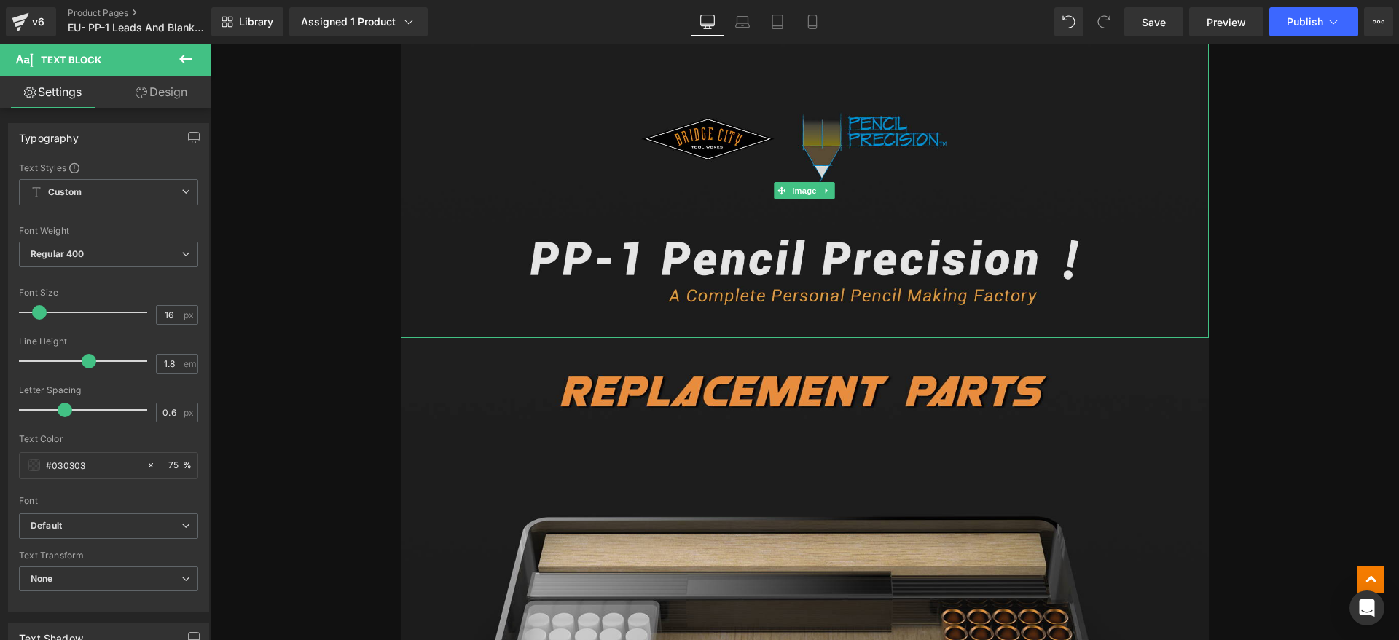
click at [959, 285] on img at bounding box center [805, 191] width 808 height 294
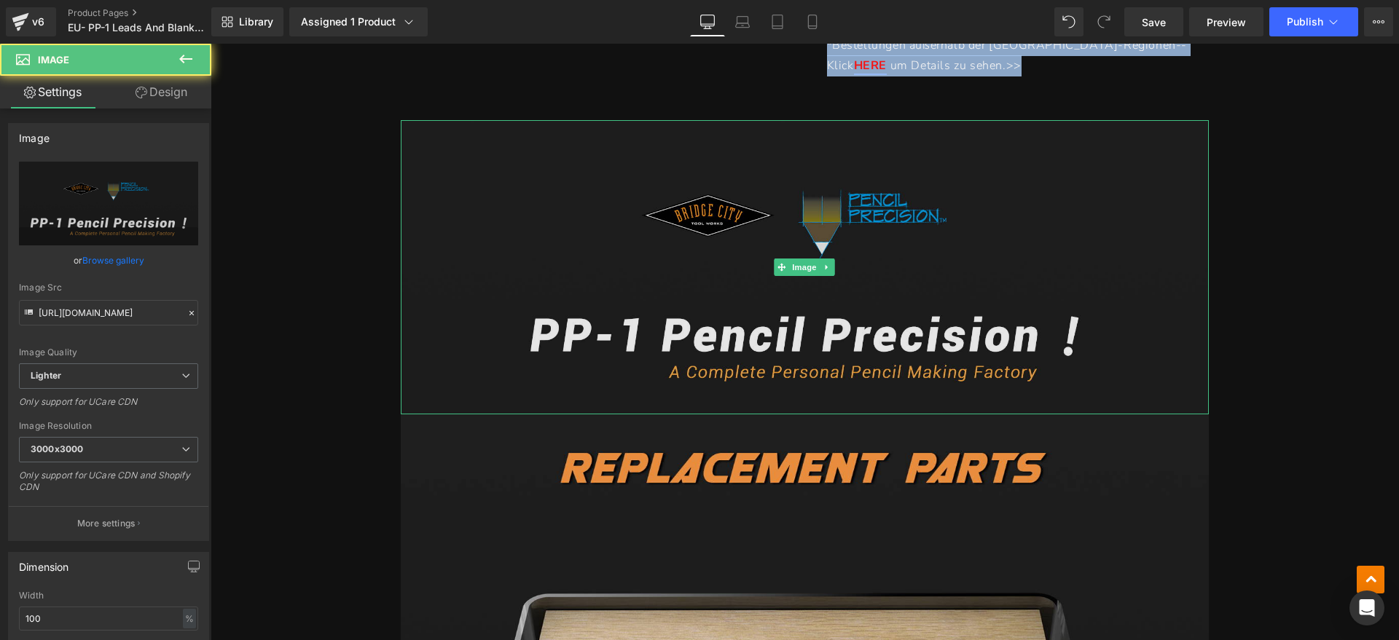
scroll to position [546, 0]
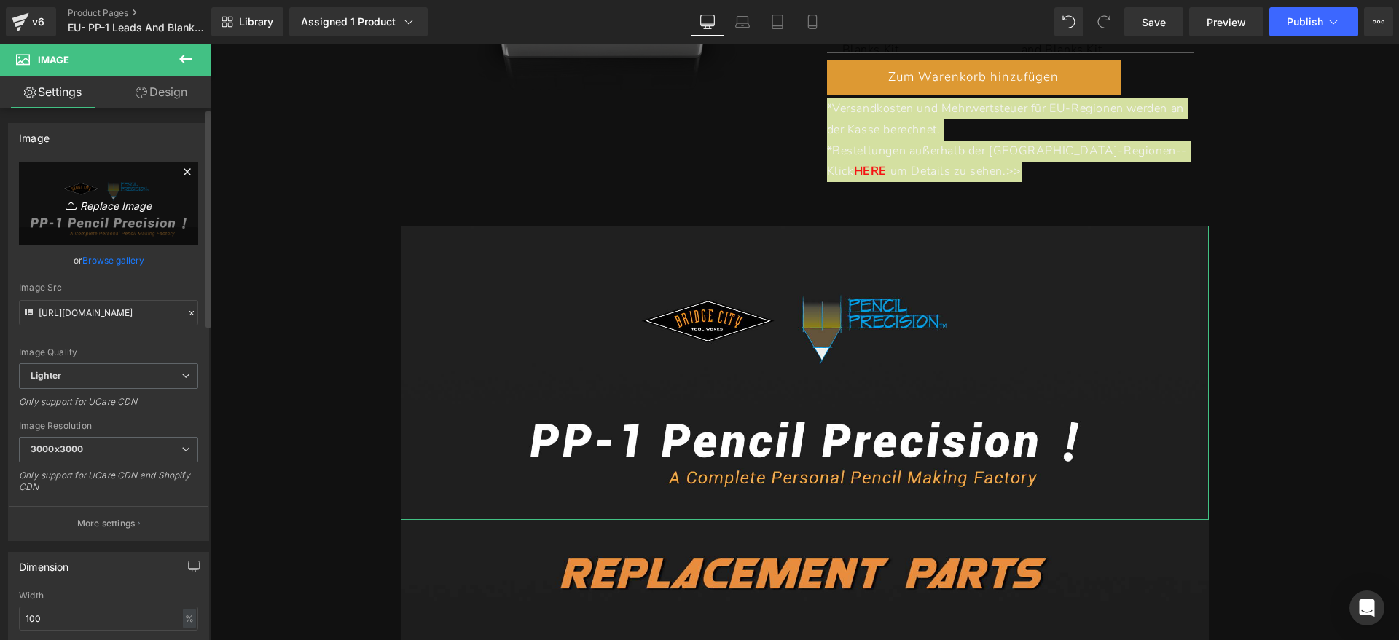
click at [144, 219] on link "Replace Image" at bounding box center [108, 204] width 179 height 84
type input "C:\fakepath\pp1.webp"
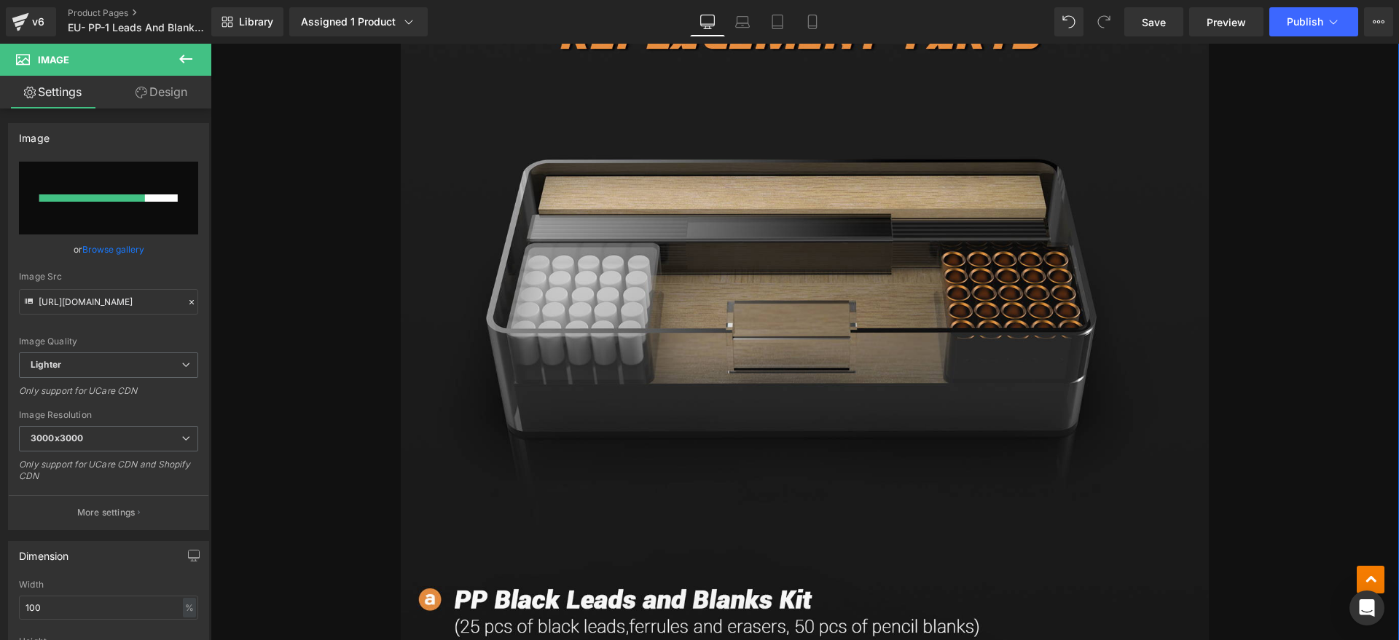
scroll to position [1093, 0]
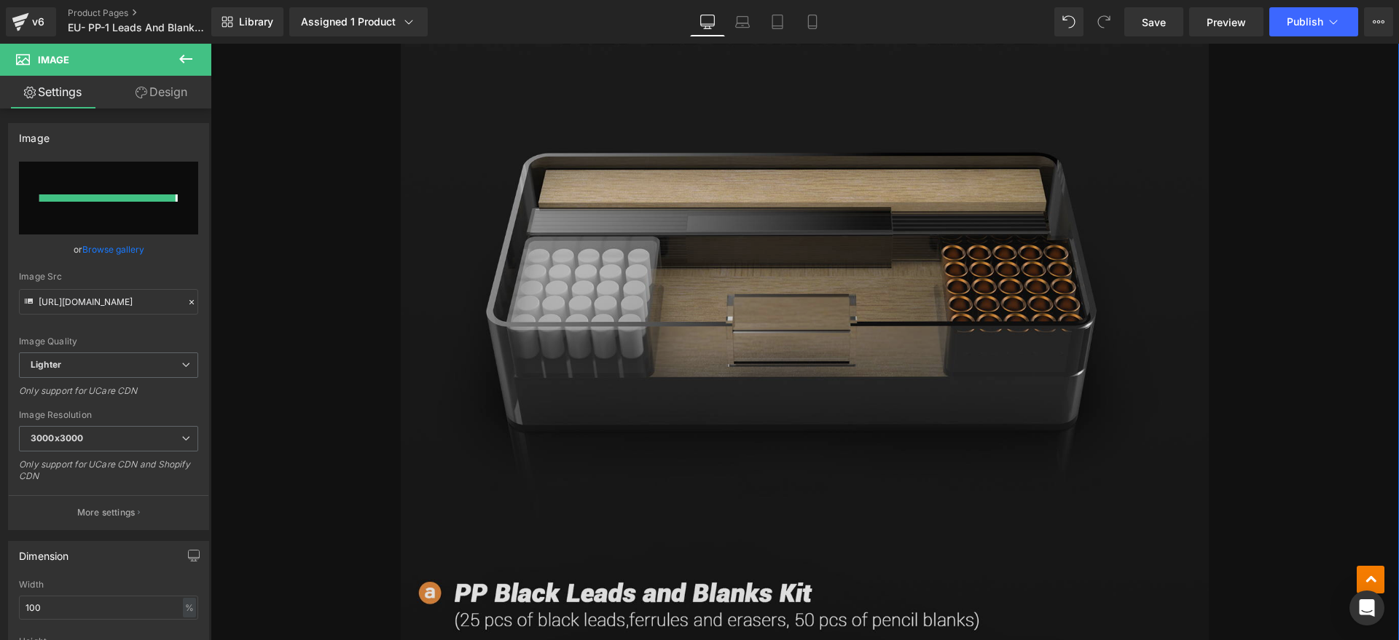
type input "https://ucarecdn.com/e2b2f3a9-ae1a-40bc-971d-7ae68c16dd6d/-/format/auto/-/previ…"
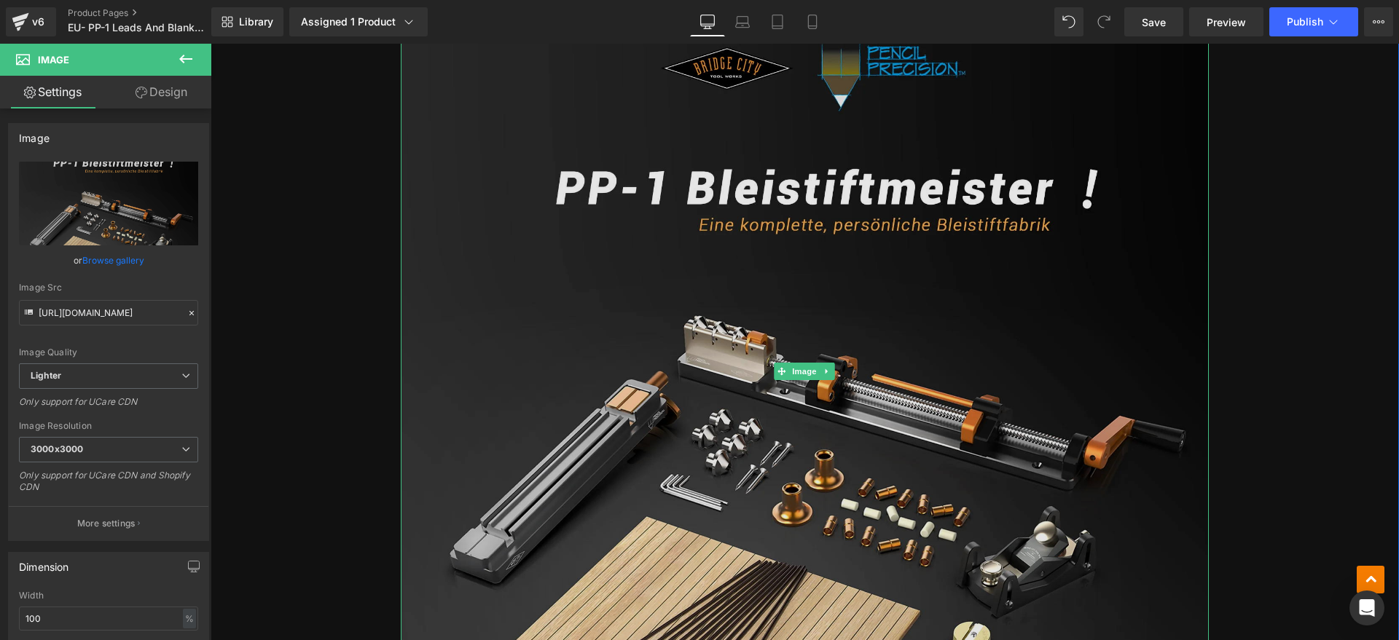
scroll to position [803, 0]
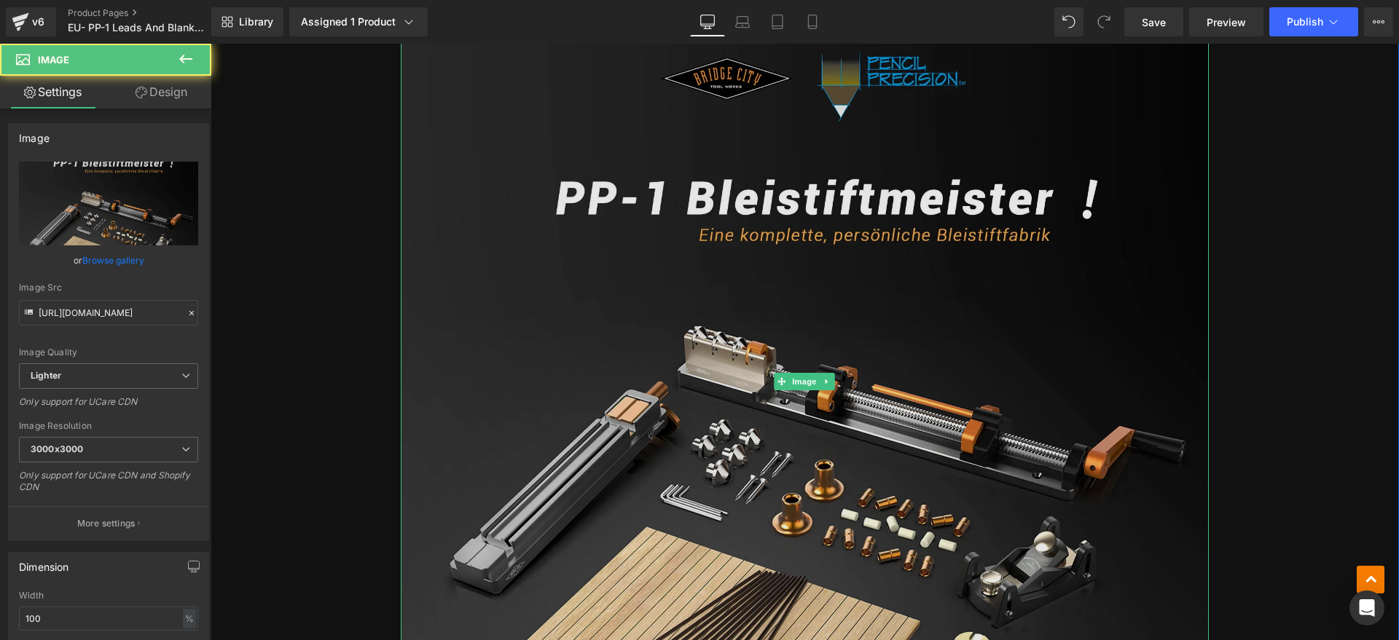
click at [626, 358] on img at bounding box center [805, 381] width 808 height 824
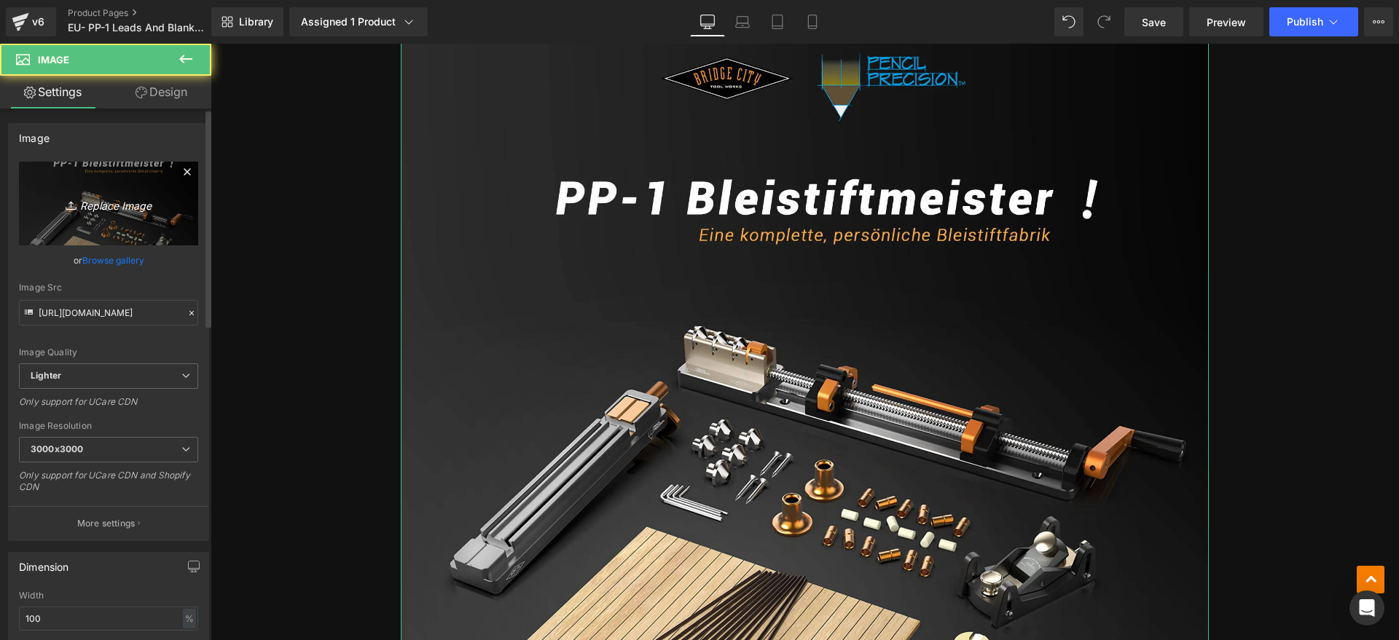
click at [33, 195] on link "Replace Image" at bounding box center [108, 204] width 179 height 84
type input "C:\fakepath\bk1.jpg"
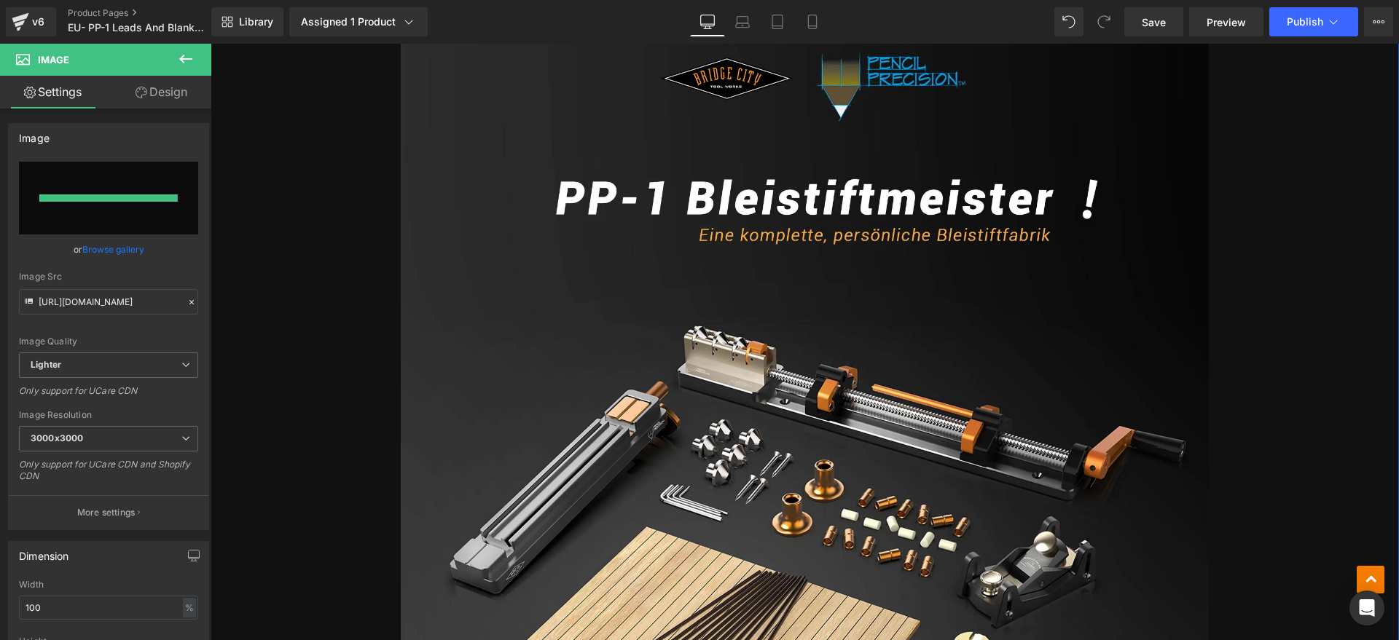
type input "https://ucarecdn.com/89d4324c-2dbb-4018-b930-cb9566034ebf/-/format/auto/-/previ…"
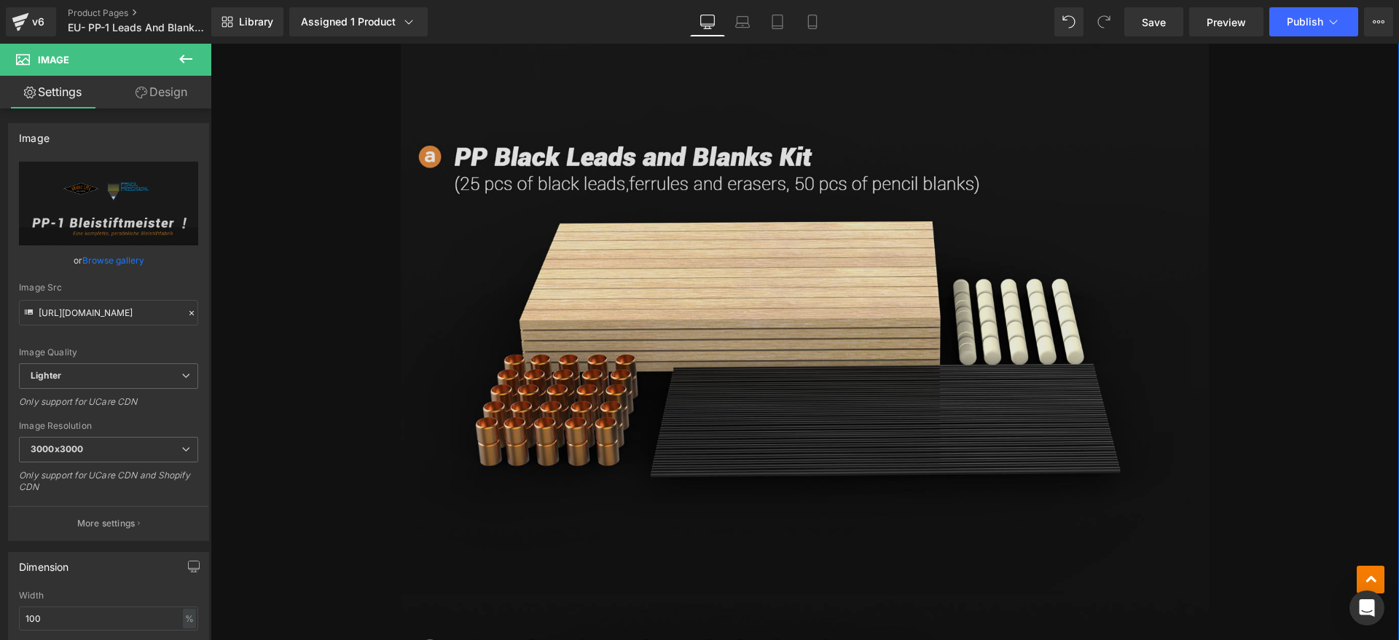
scroll to position [1623, 0]
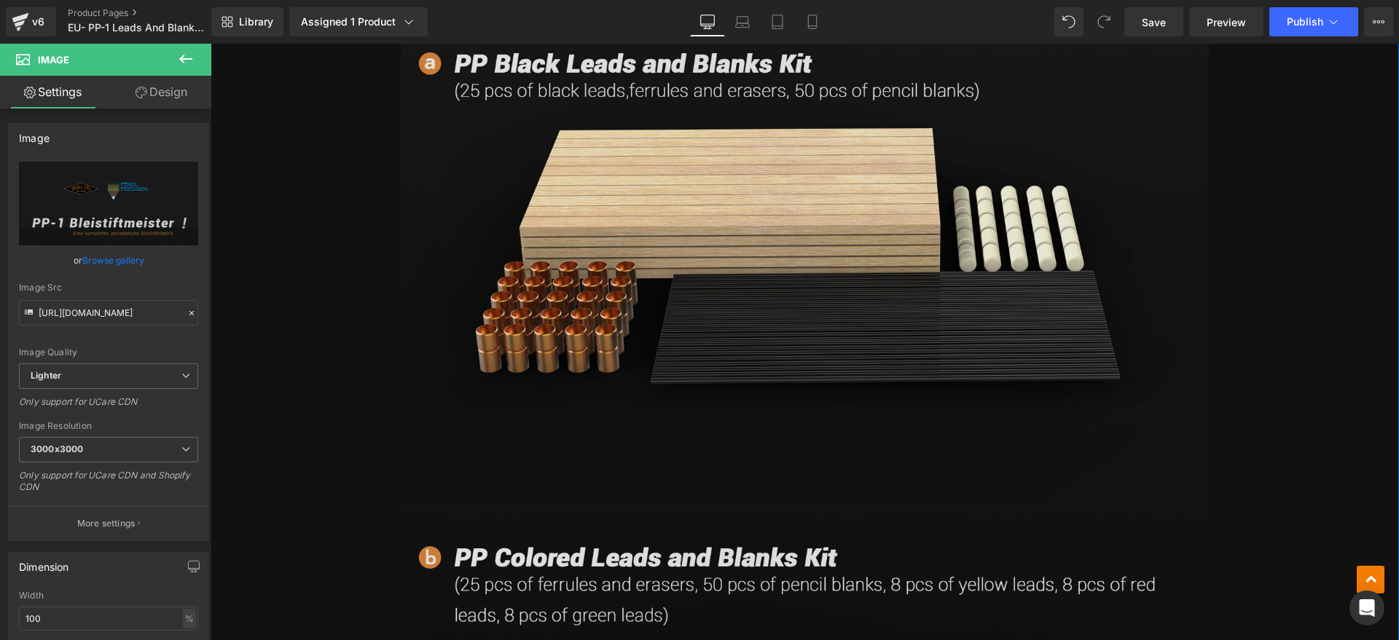
click at [587, 389] on img at bounding box center [805, 207] width 808 height 1526
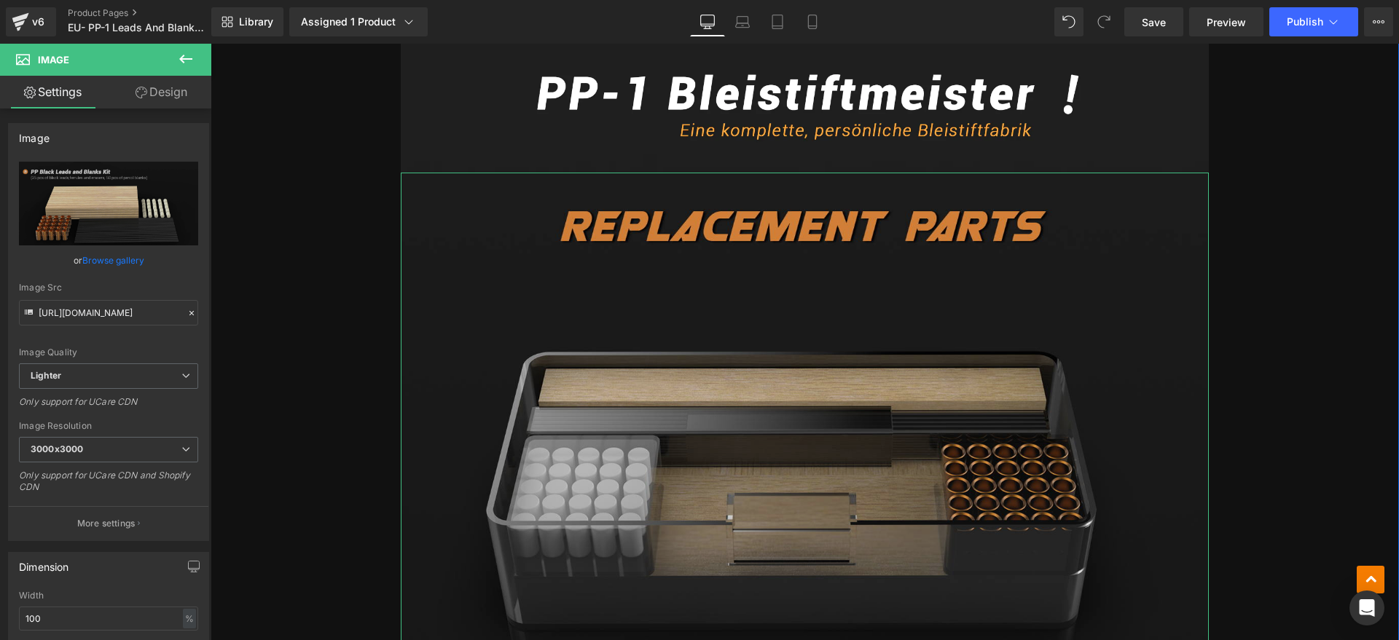
scroll to position [803, 0]
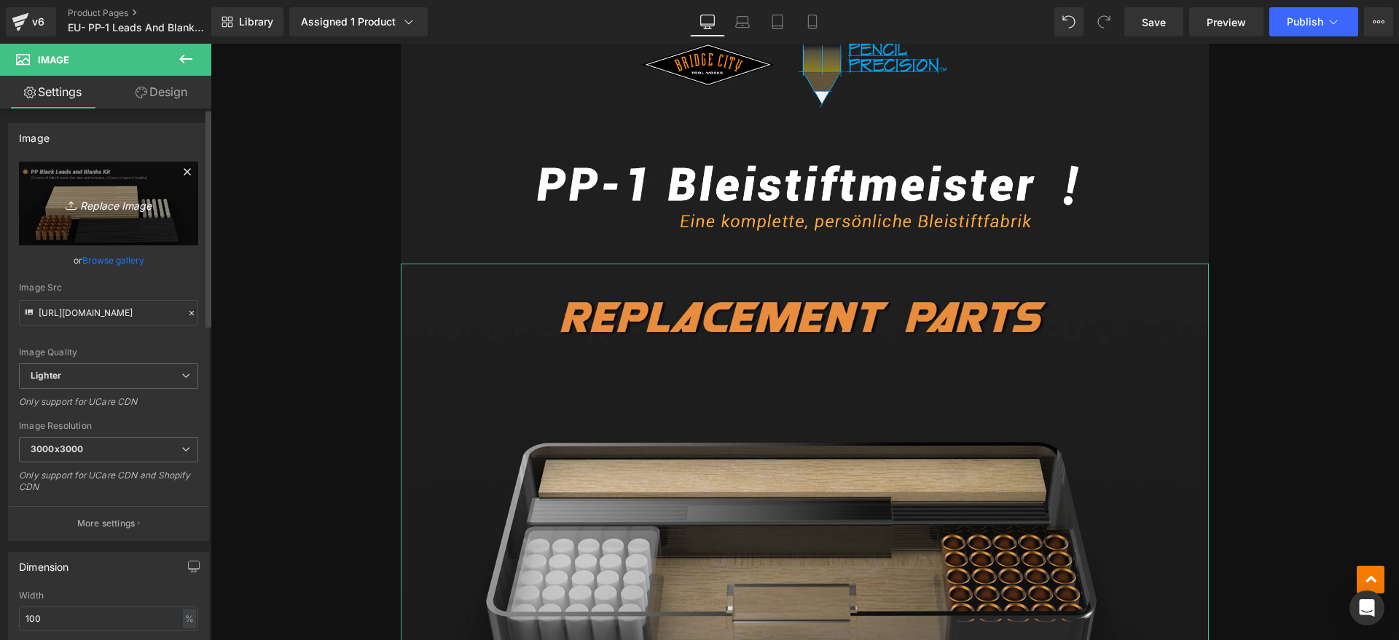
click at [152, 235] on link "Replace Image" at bounding box center [108, 204] width 179 height 84
type input "C:\fakepath\bk2.webp"
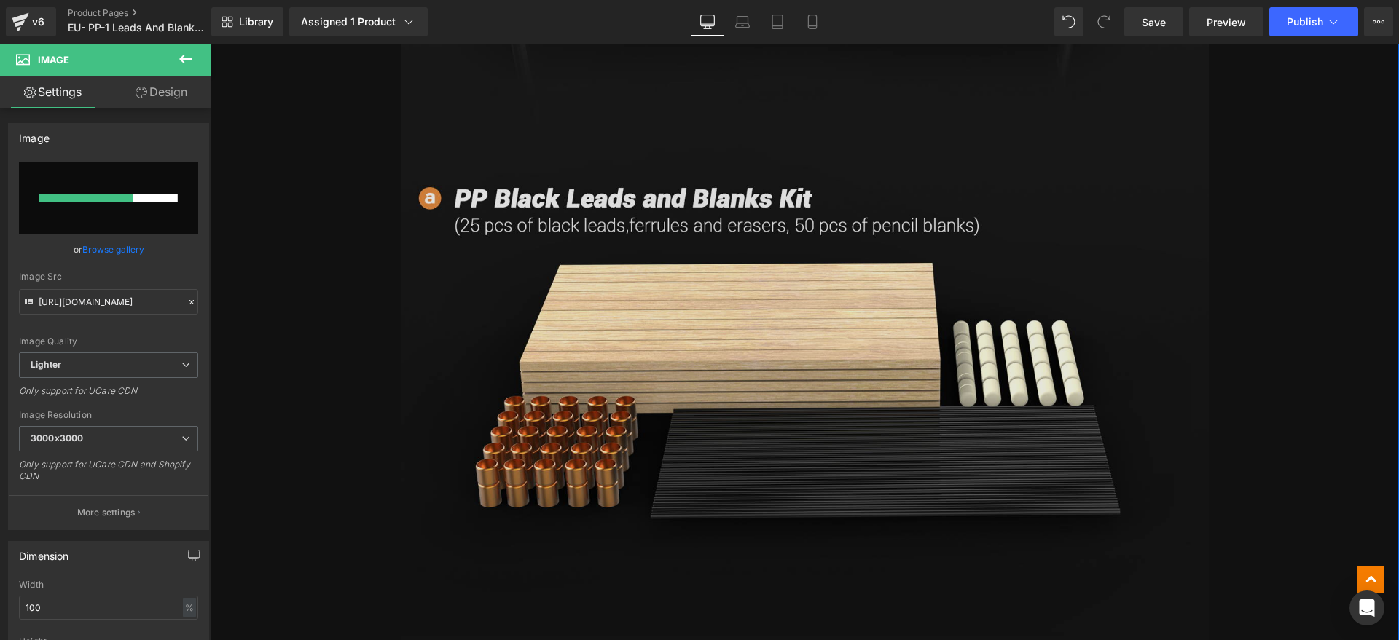
scroll to position [1623, 0]
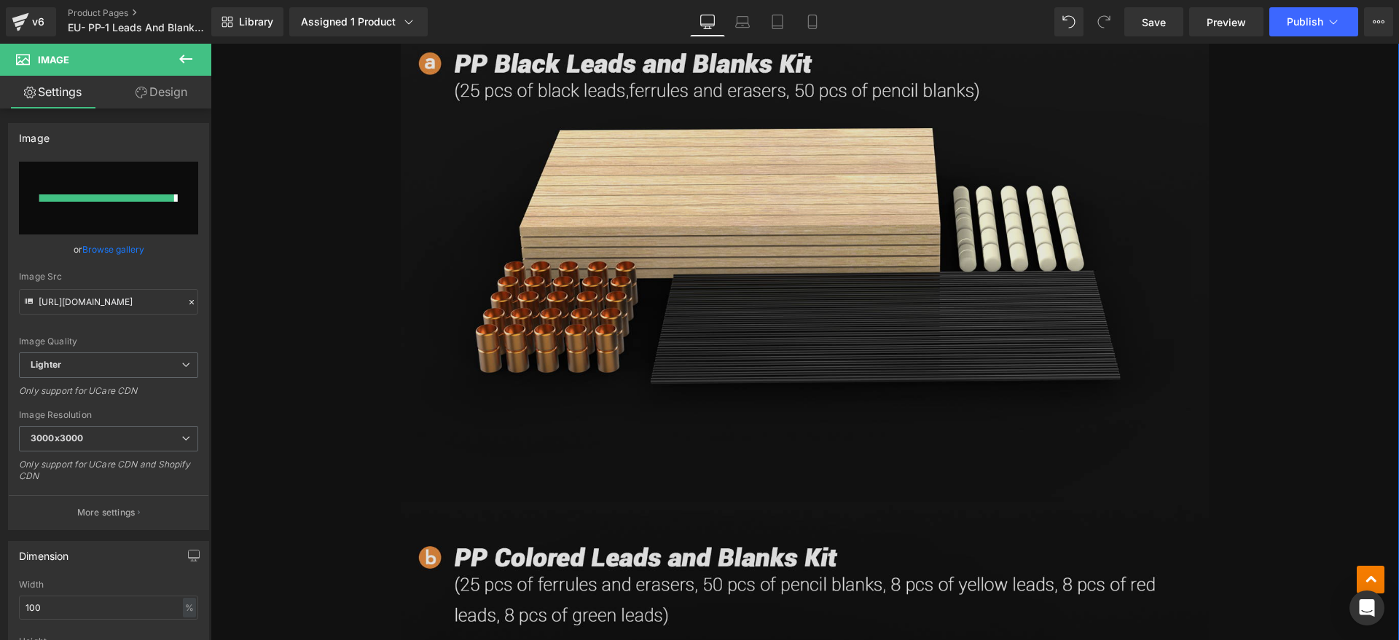
type input "https://ucarecdn.com/ca674553-afbf-4f53-8d11-2c792aa81fec/-/format/auto/-/previ…"
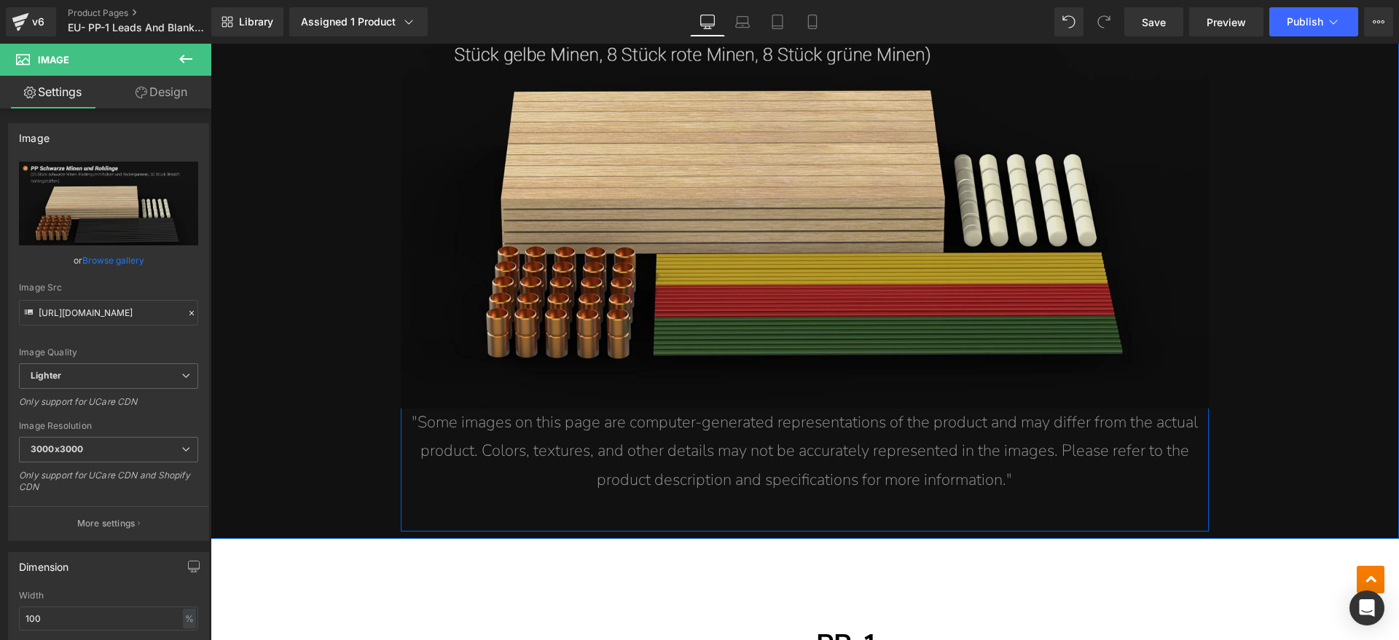
scroll to position [2260, 0]
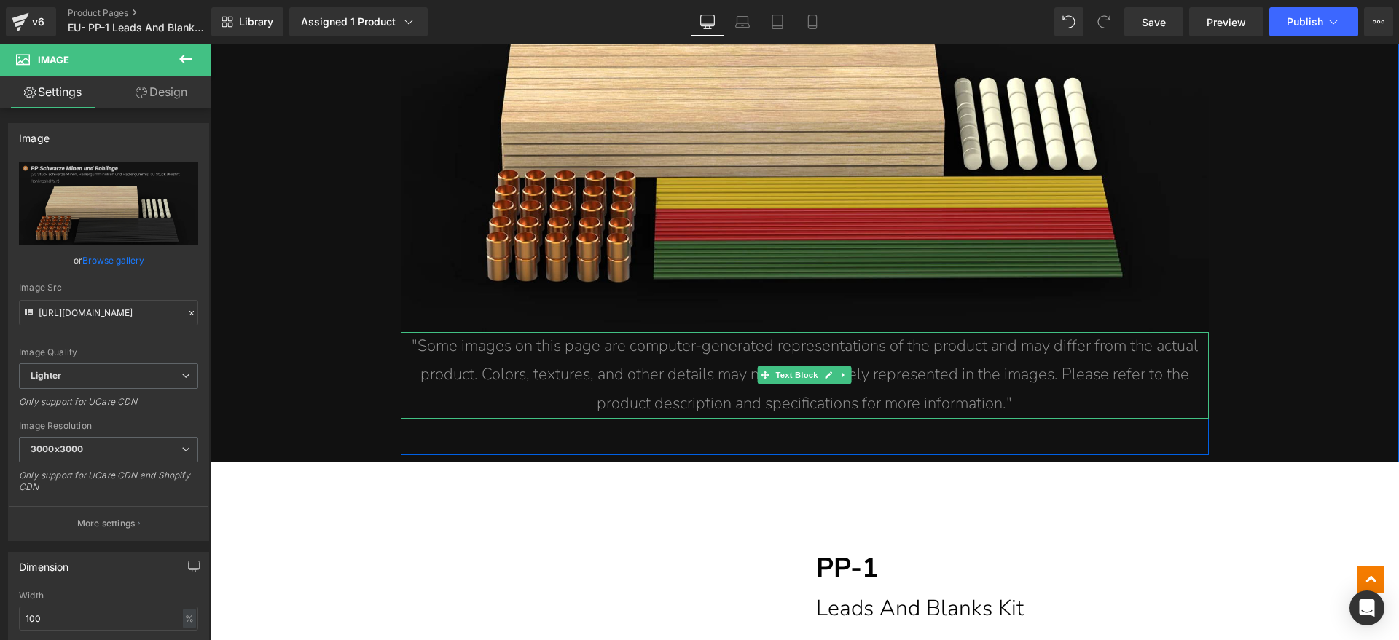
drag, startPoint x: 1009, startPoint y: 397, endPoint x: 1053, endPoint y: 397, distance: 43.7
click at [1010, 397] on p ""Some images on this page are computer-generated representations of the product…" at bounding box center [805, 375] width 808 height 87
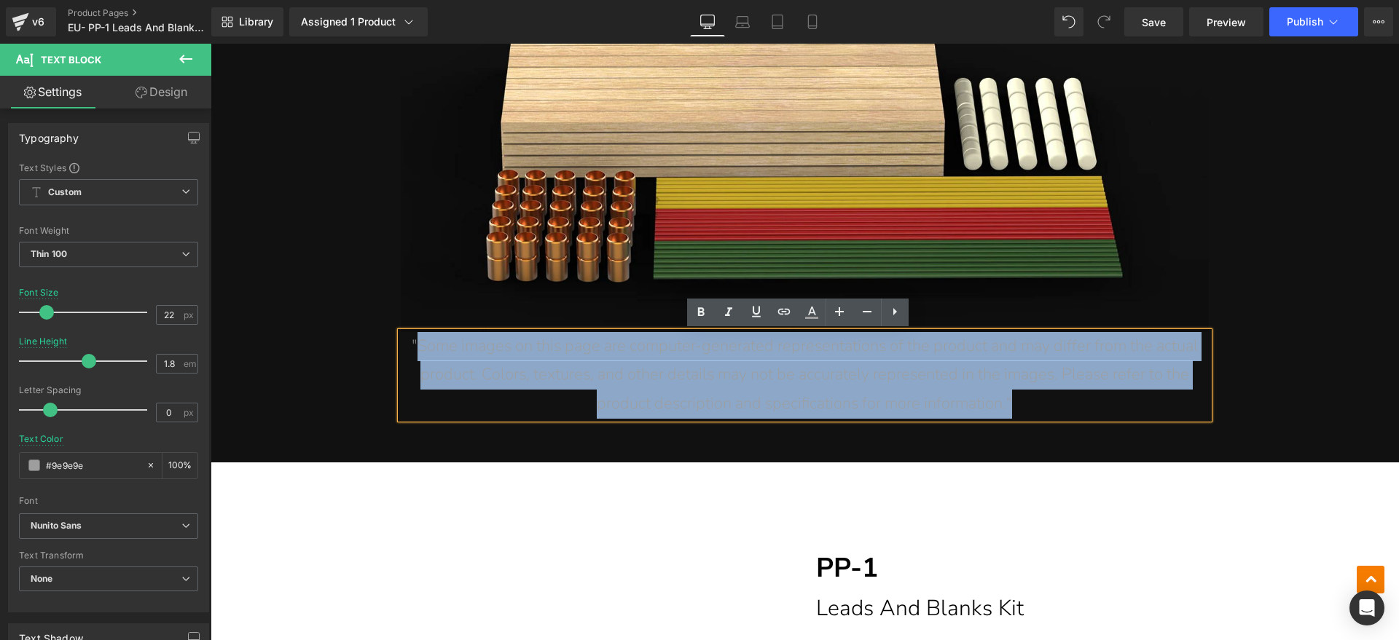
drag, startPoint x: 1053, startPoint y: 397, endPoint x: 414, endPoint y: 352, distance: 640.6
click at [414, 352] on p ""Some images on this page are computer-generated representations of the product…" at bounding box center [805, 375] width 808 height 87
paste div
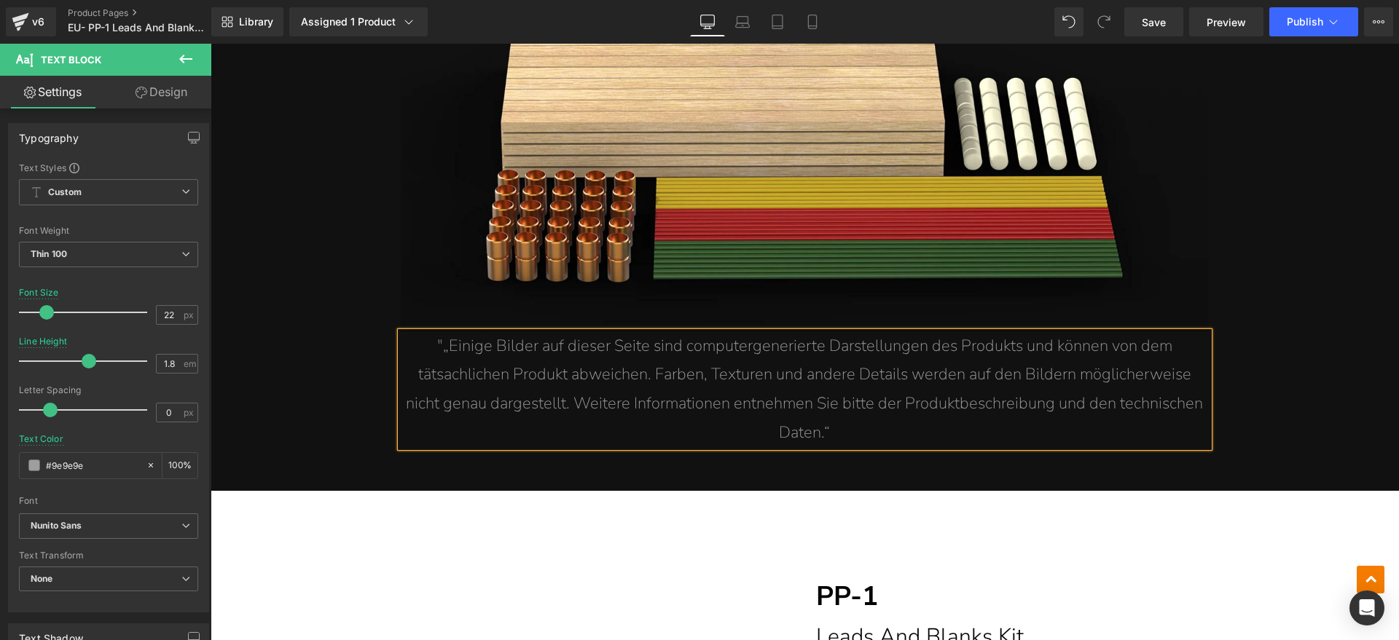
click at [439, 349] on span ""„Einige Bilder auf dieser Seite sind computergenerierte Darstellungen des Prod…" at bounding box center [804, 389] width 797 height 109
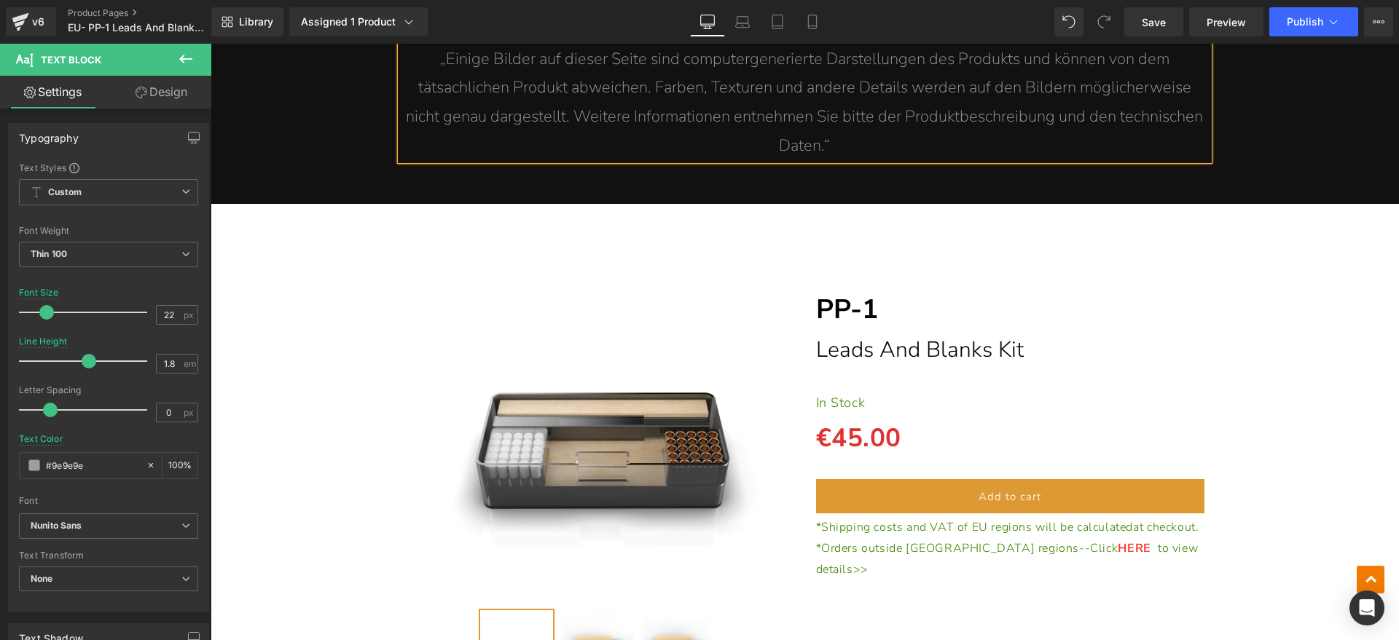
scroll to position [2625, 0]
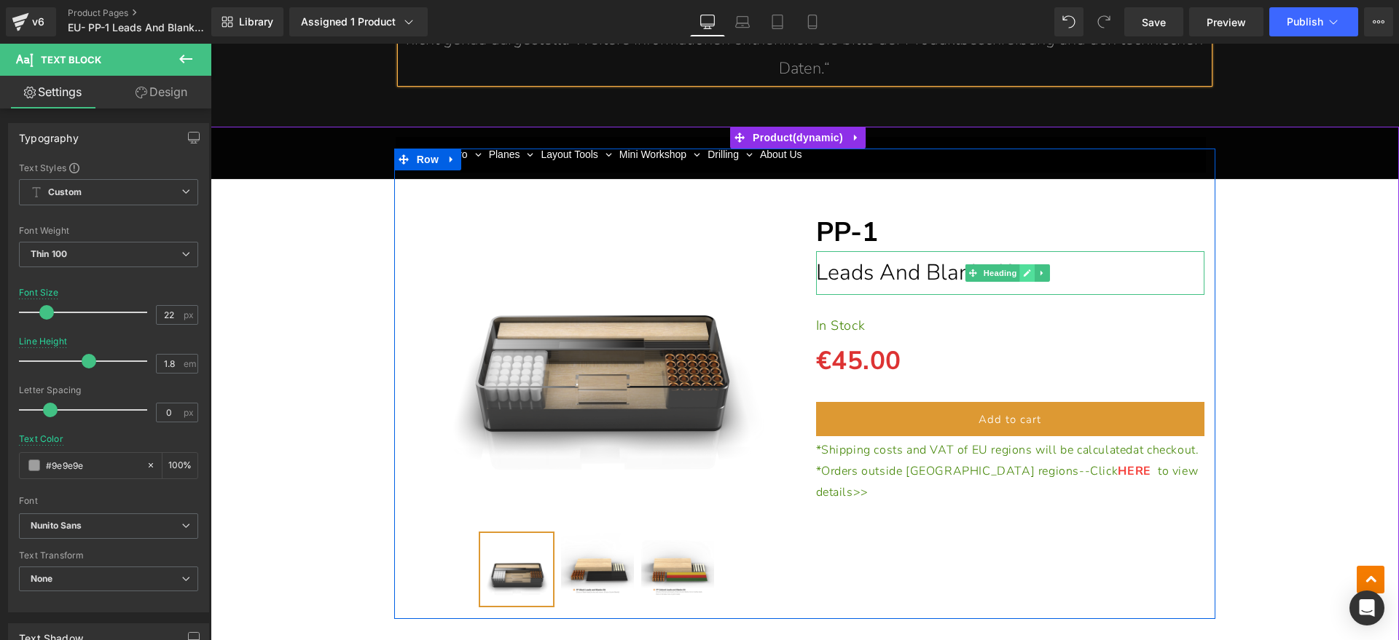
click at [1020, 271] on link at bounding box center [1027, 273] width 15 height 17
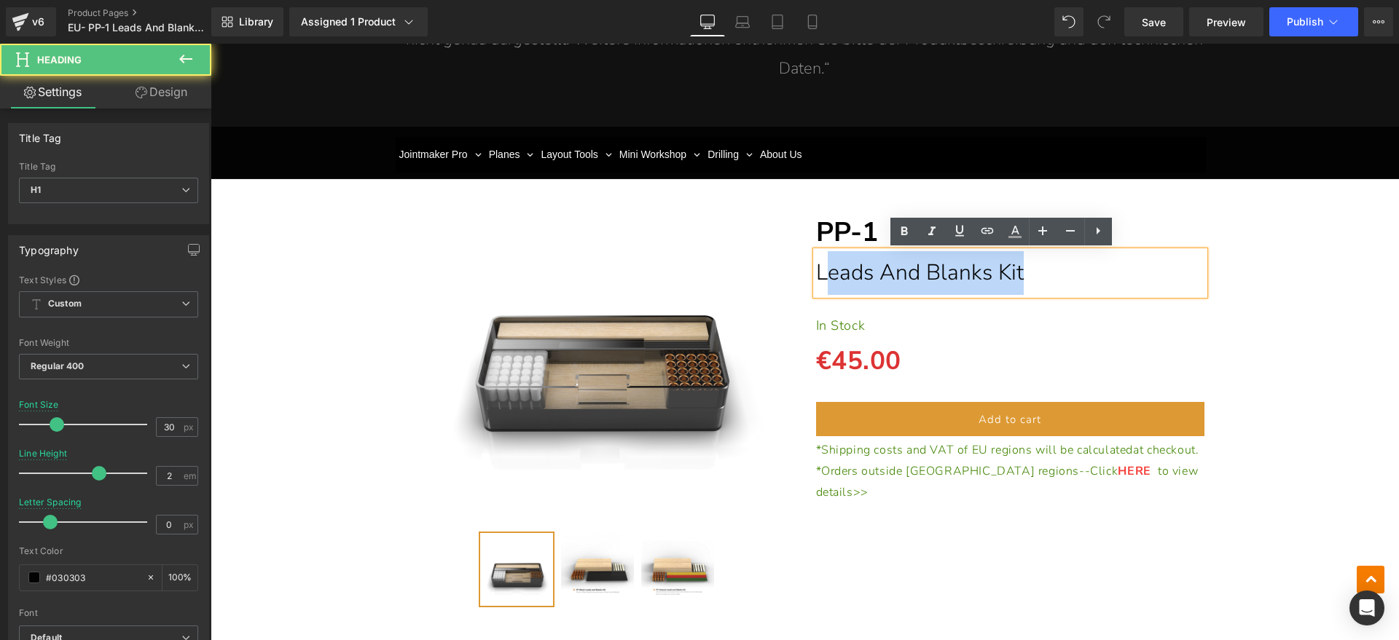
drag, startPoint x: 926, startPoint y: 270, endPoint x: 822, endPoint y: 270, distance: 104.2
click at [822, 270] on h1 "Leads And Blanks Kit" at bounding box center [1010, 273] width 389 height 44
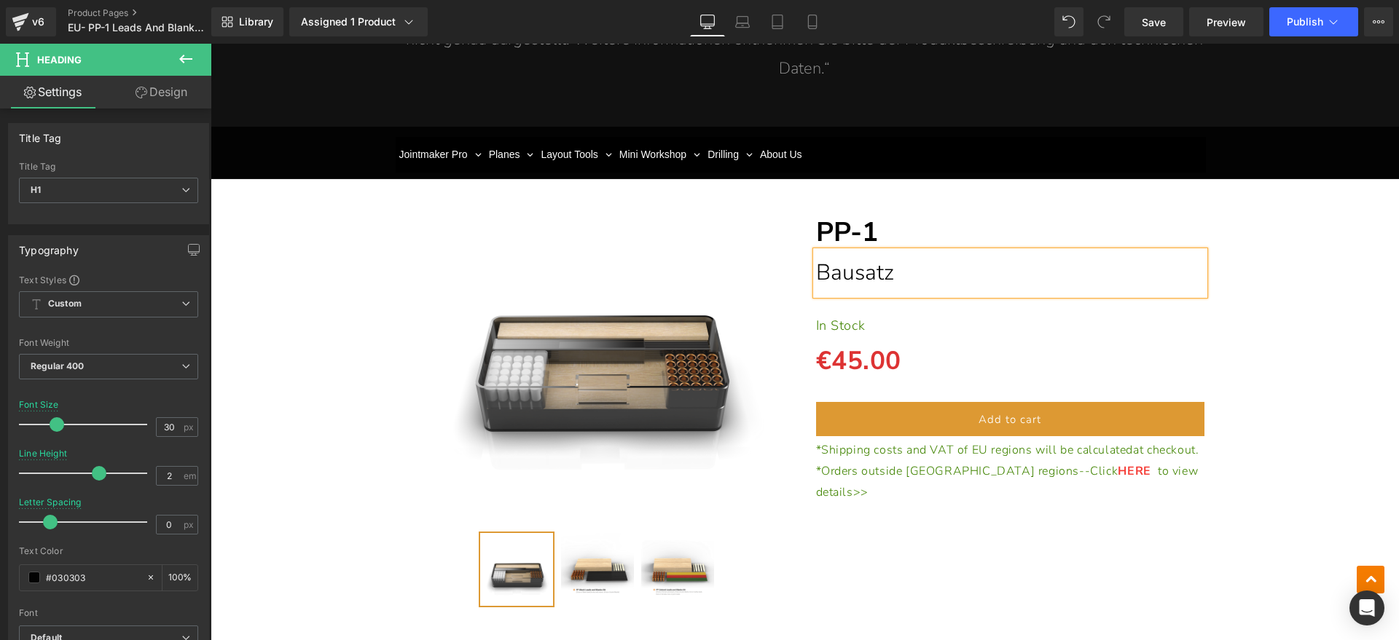
click at [974, 283] on h1 "Bausatz" at bounding box center [1010, 273] width 389 height 44
click at [1067, 271] on h1 "Bausatz für Minen und Roglinge" at bounding box center [1010, 273] width 389 height 44
click at [1261, 277] on div "(P) Image" at bounding box center [805, 384] width 1174 height 470
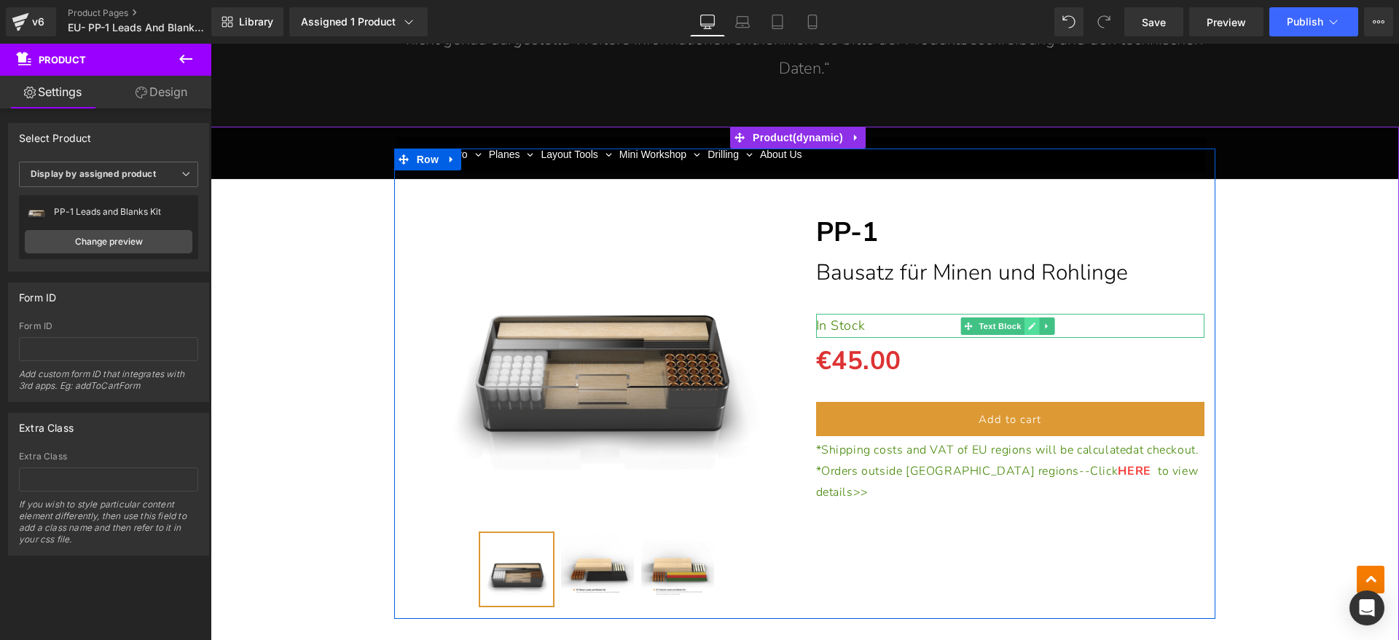
click at [1028, 323] on icon at bounding box center [1032, 326] width 8 height 9
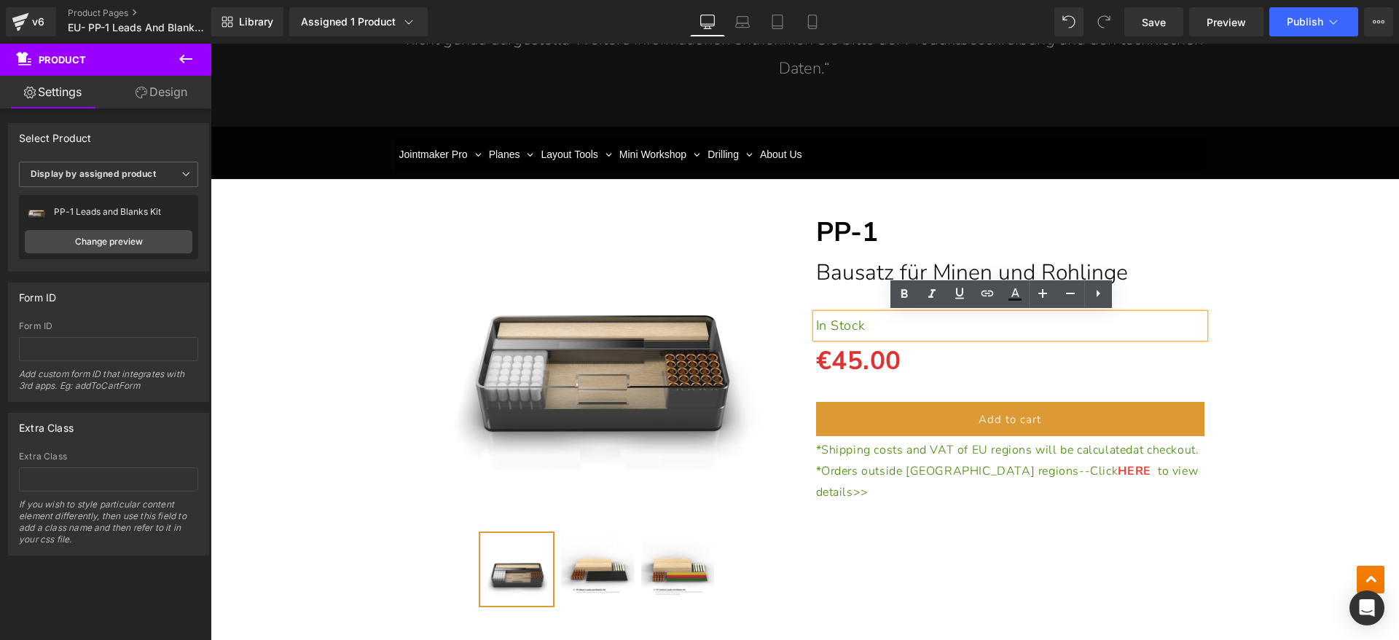
click at [866, 329] on p "In Stock" at bounding box center [1010, 325] width 389 height 23
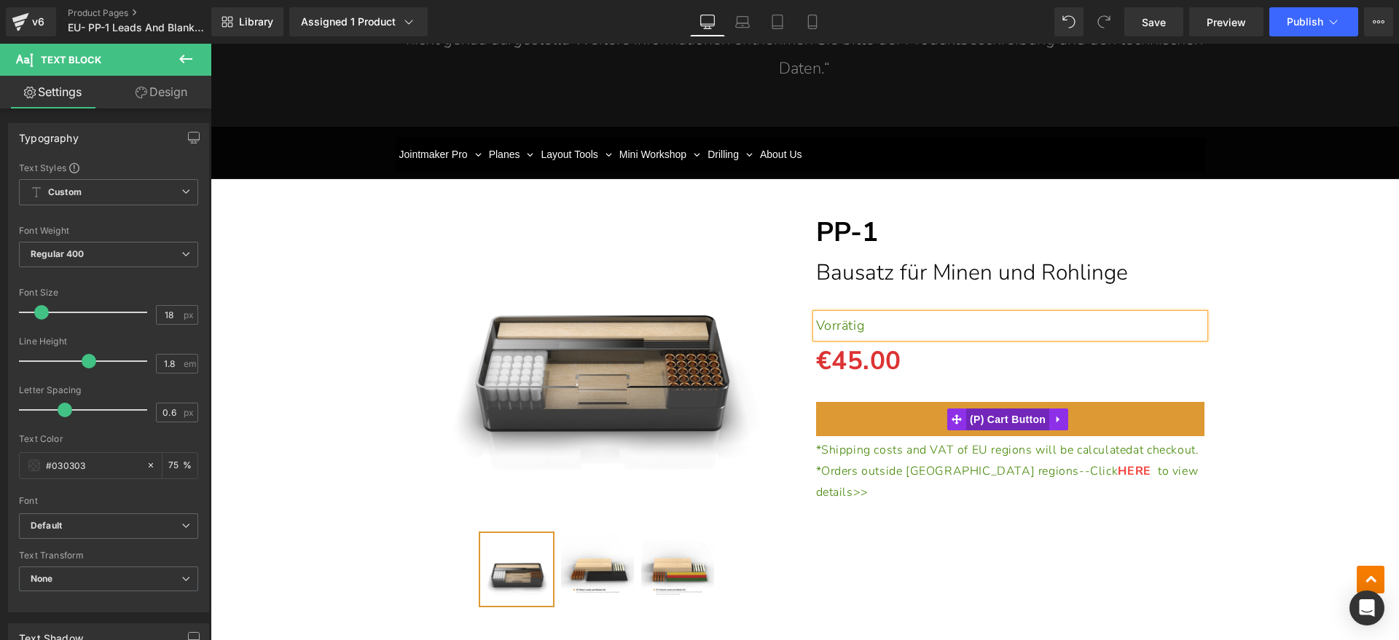
click at [994, 412] on span "(P) Cart Button" at bounding box center [1007, 420] width 83 height 22
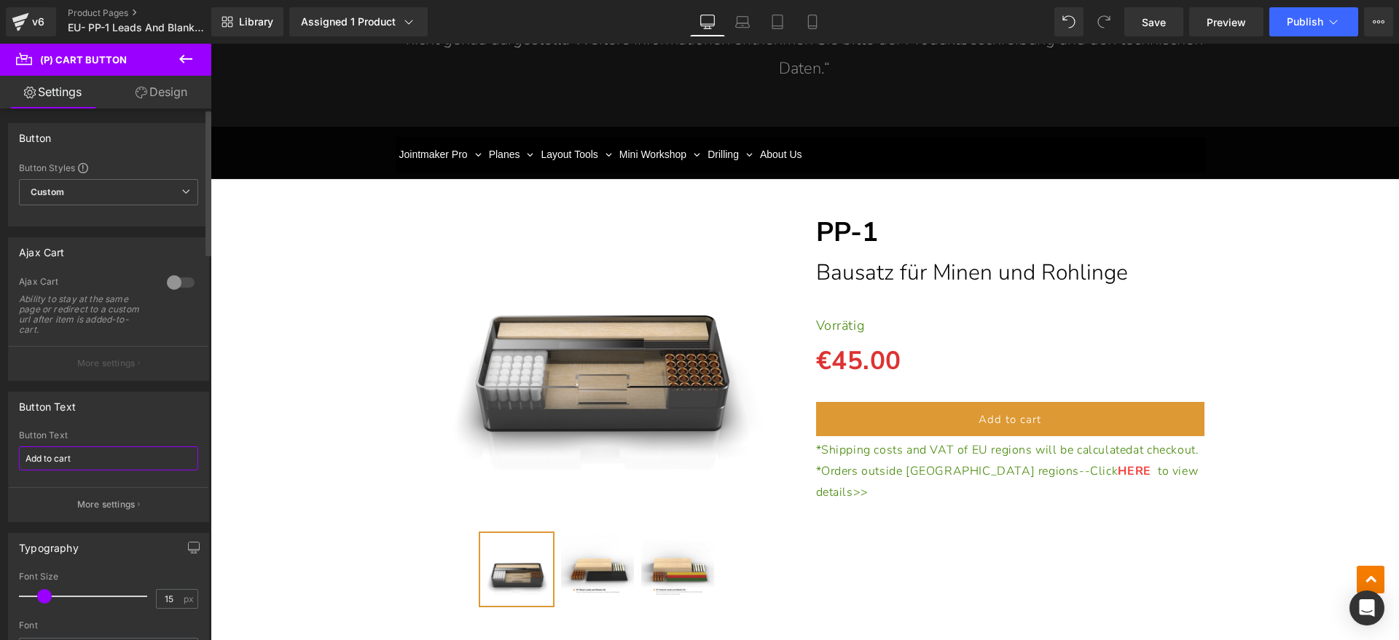
drag, startPoint x: 90, startPoint y: 456, endPoint x: 6, endPoint y: 448, distance: 84.2
click at [0, 452] on div "Button Text Add to cart Button Text Add to cart More settings" at bounding box center [109, 451] width 218 height 141
type input "I"
type input "i"
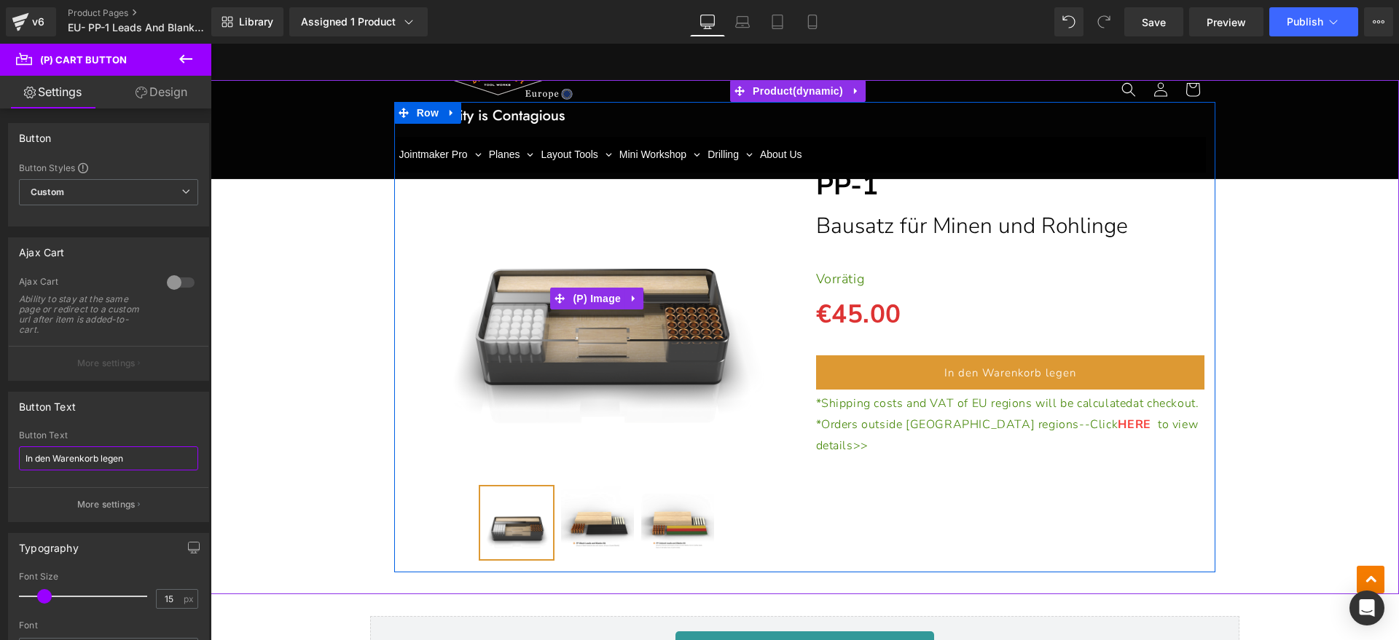
scroll to position [2716, 0]
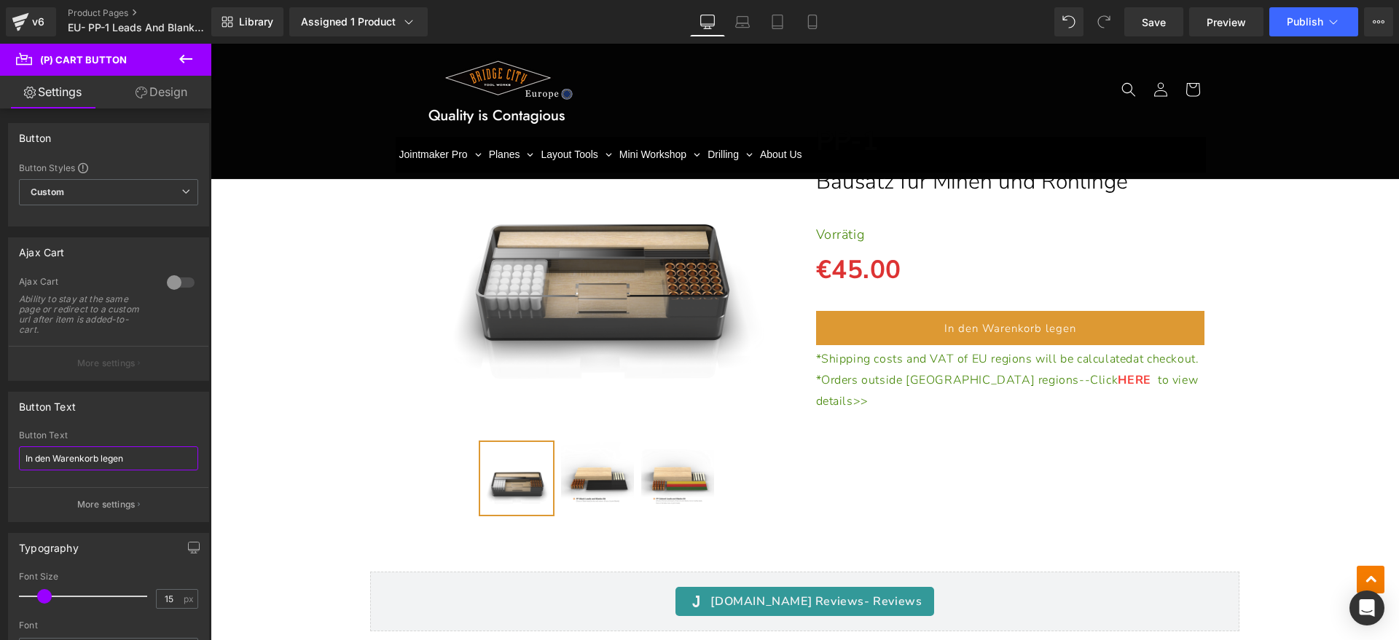
type input "In den Warenkorb legen"
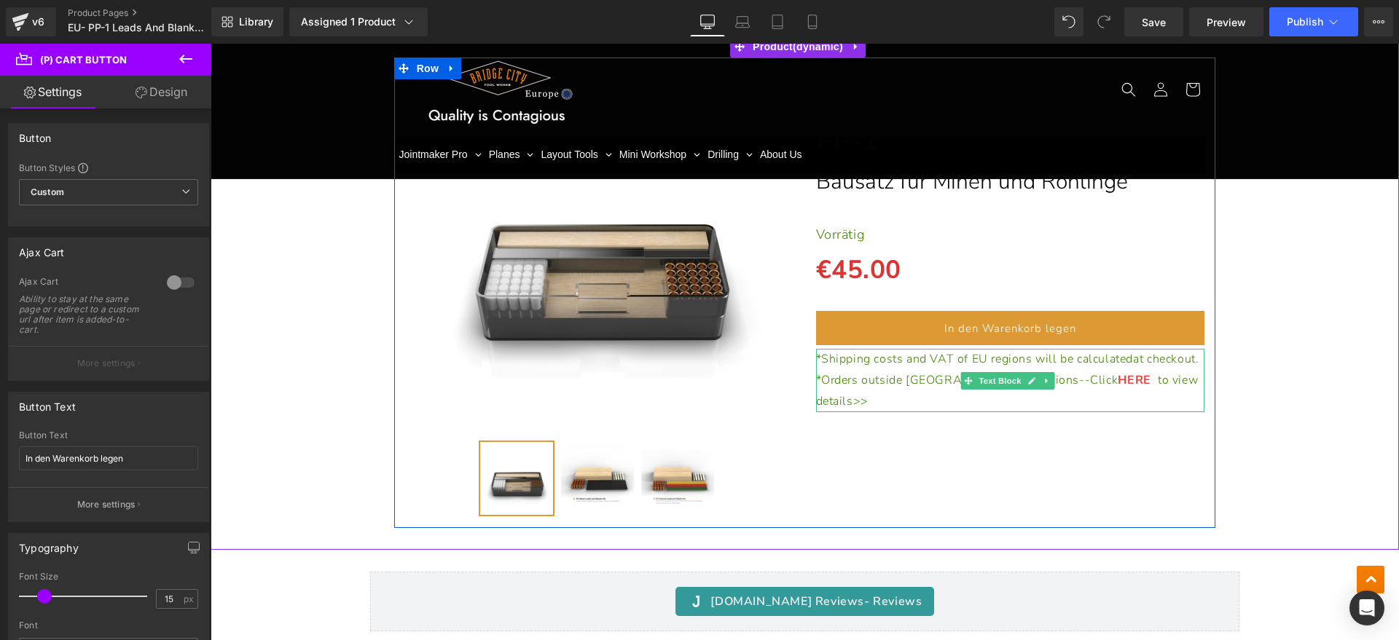
drag, startPoint x: 884, startPoint y: 372, endPoint x: 864, endPoint y: 381, distance: 21.5
click at [884, 370] on p "*Shipping costs and VAT of EU regions will be calculated at checkout." at bounding box center [1010, 359] width 389 height 21
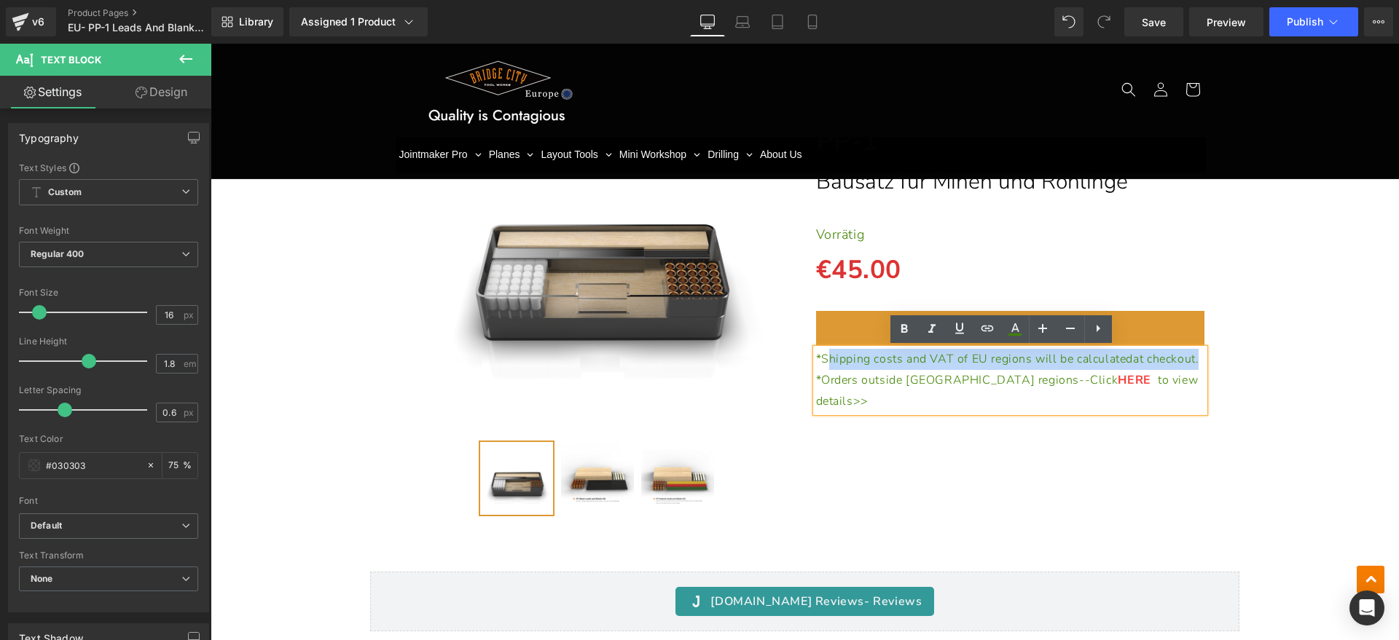
drag, startPoint x: 870, startPoint y: 380, endPoint x: 823, endPoint y: 359, distance: 50.9
click at [823, 359] on p "*Shipping costs and VAT of EU regions will be calculated at checkout." at bounding box center [1010, 359] width 389 height 21
paste div
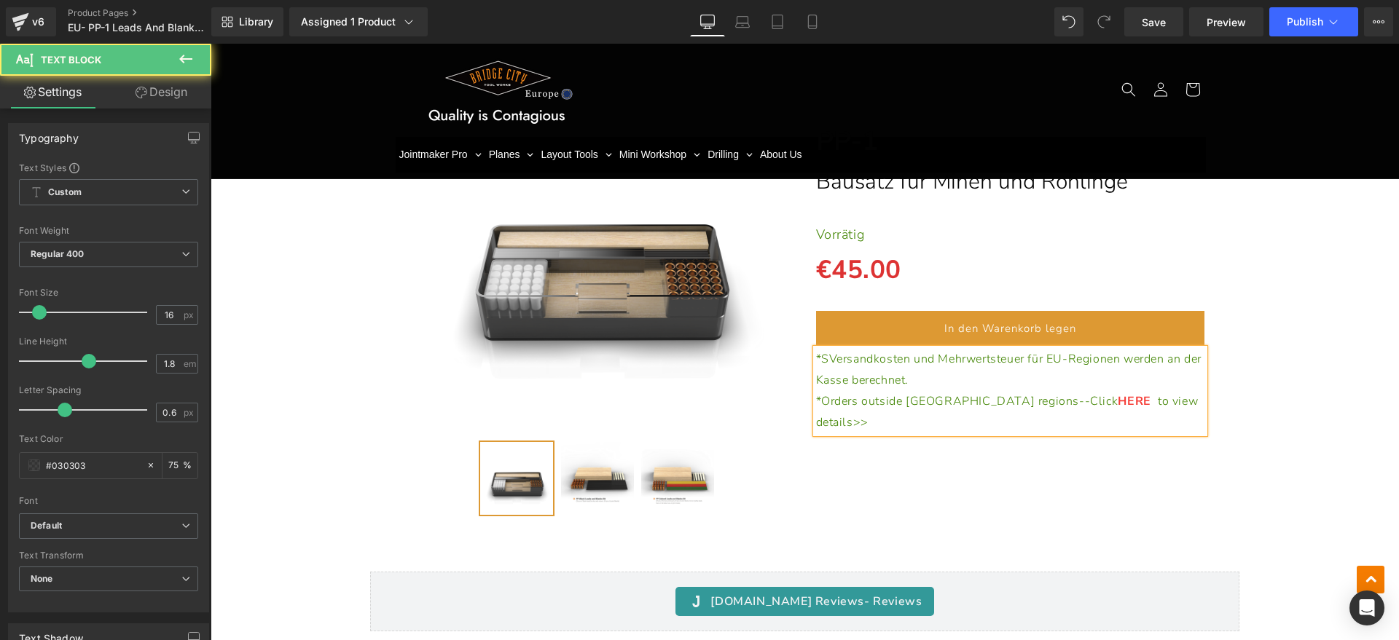
click at [826, 361] on span "*SVersandkosten und Mehrwertsteuer für EU-Regionen werden an der Kasse berechne…" at bounding box center [1008, 369] width 385 height 37
click at [822, 362] on span "*SVersandkosten und Mehrwertsteuer für EU-Regionen werden an der Kasse berechne…" at bounding box center [1008, 369] width 385 height 37
click at [1146, 397] on p "*Orders outside EU regions--Click HERE to view details>>" at bounding box center [1010, 412] width 389 height 42
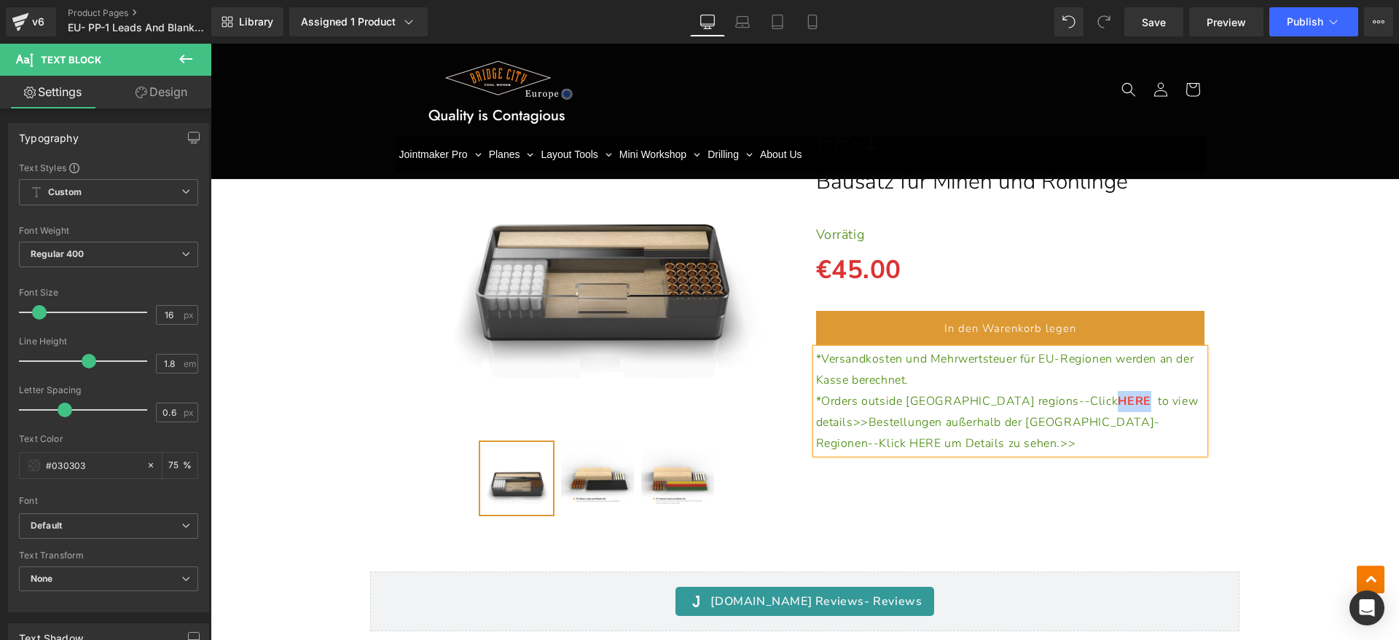
drag, startPoint x: 1003, startPoint y: 396, endPoint x: 1035, endPoint y: 396, distance: 32.1
click at [1118, 396] on span "HERE" at bounding box center [1138, 401] width 40 height 16
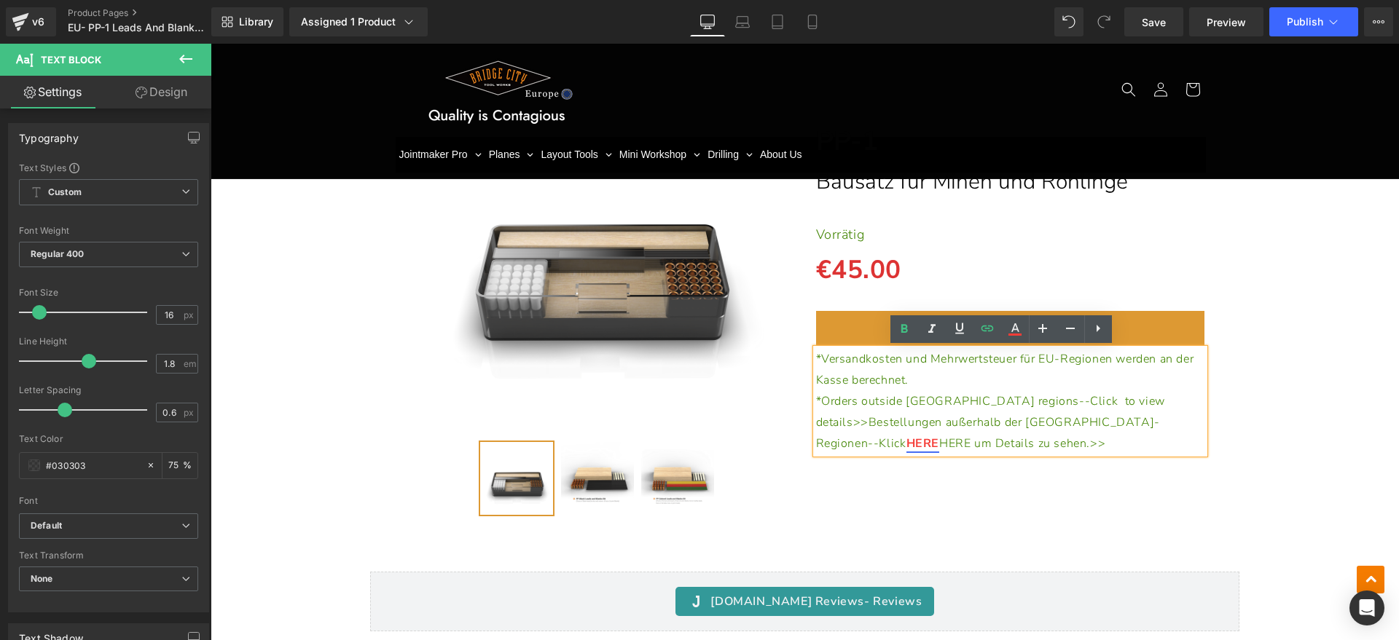
click at [939, 436] on link "HERE" at bounding box center [922, 444] width 33 height 16
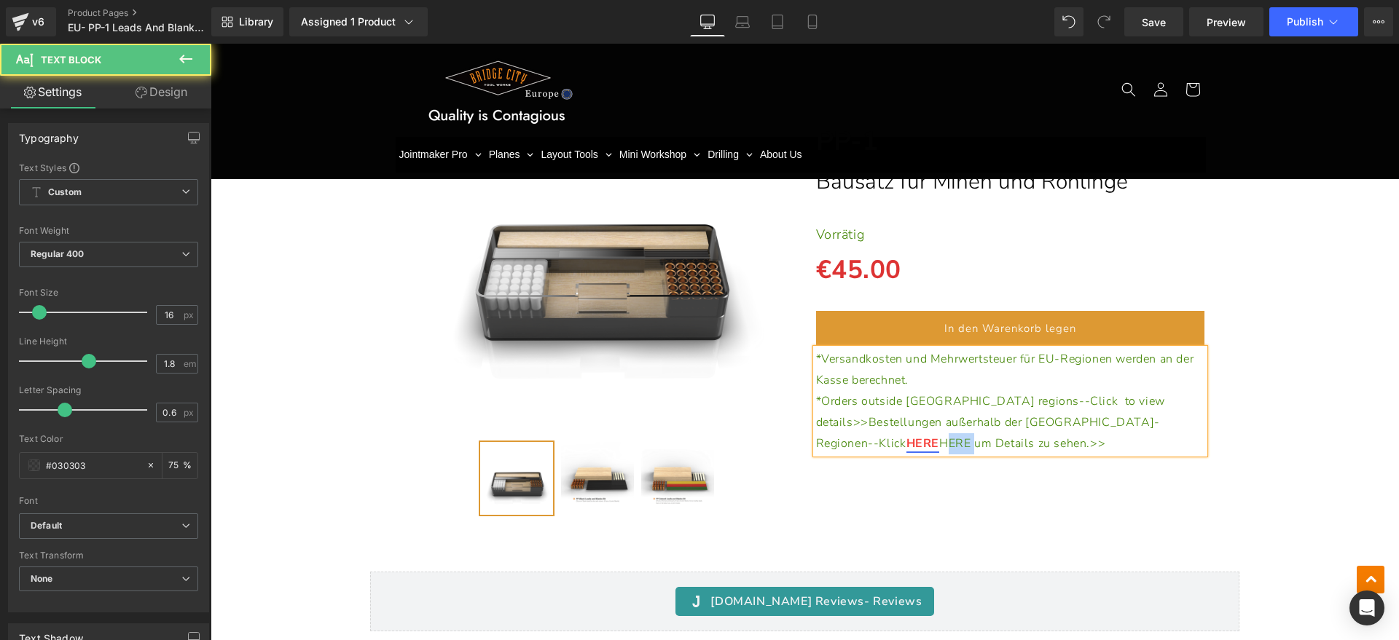
drag, startPoint x: 1041, startPoint y: 422, endPoint x: 1071, endPoint y: 422, distance: 30.6
click at [1071, 436] on span "HERE um Details zu sehen.>>" at bounding box center [1022, 444] width 166 height 16
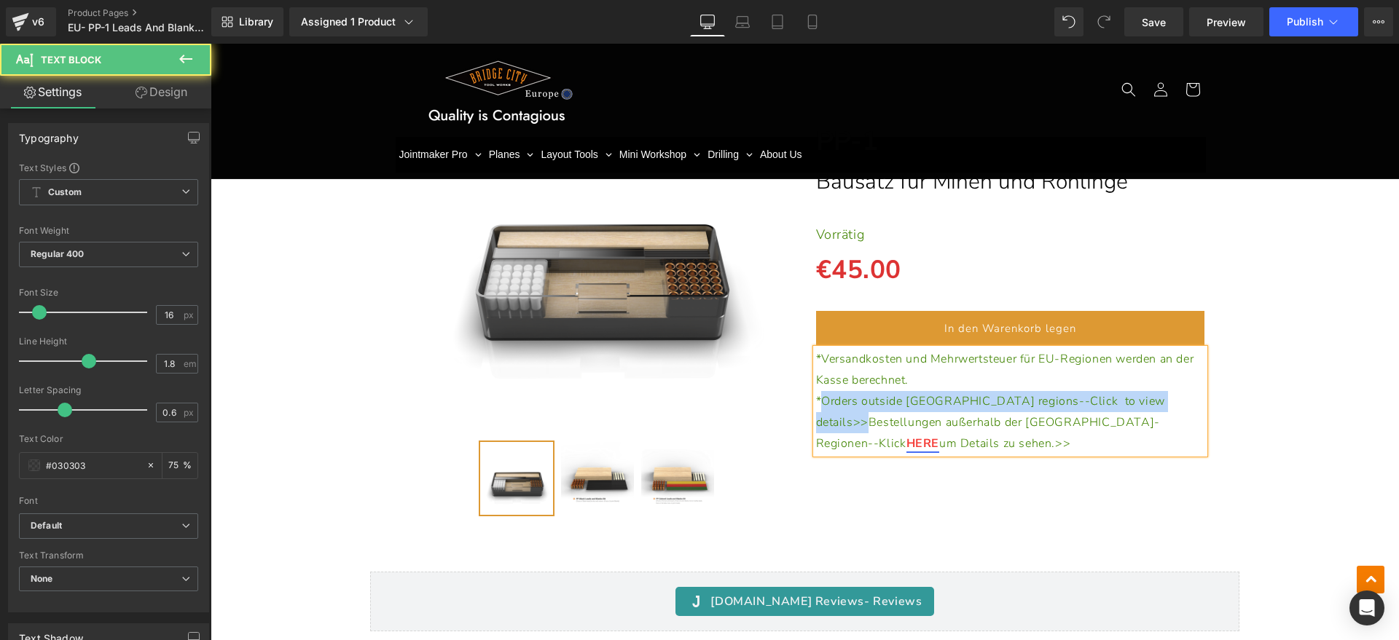
drag, startPoint x: 1105, startPoint y: 399, endPoint x: 816, endPoint y: 404, distance: 288.6
click at [816, 404] on p "*Orders outside EU regions--Click to view details>>Bestellungen außerhalb der E…" at bounding box center [1010, 422] width 389 height 63
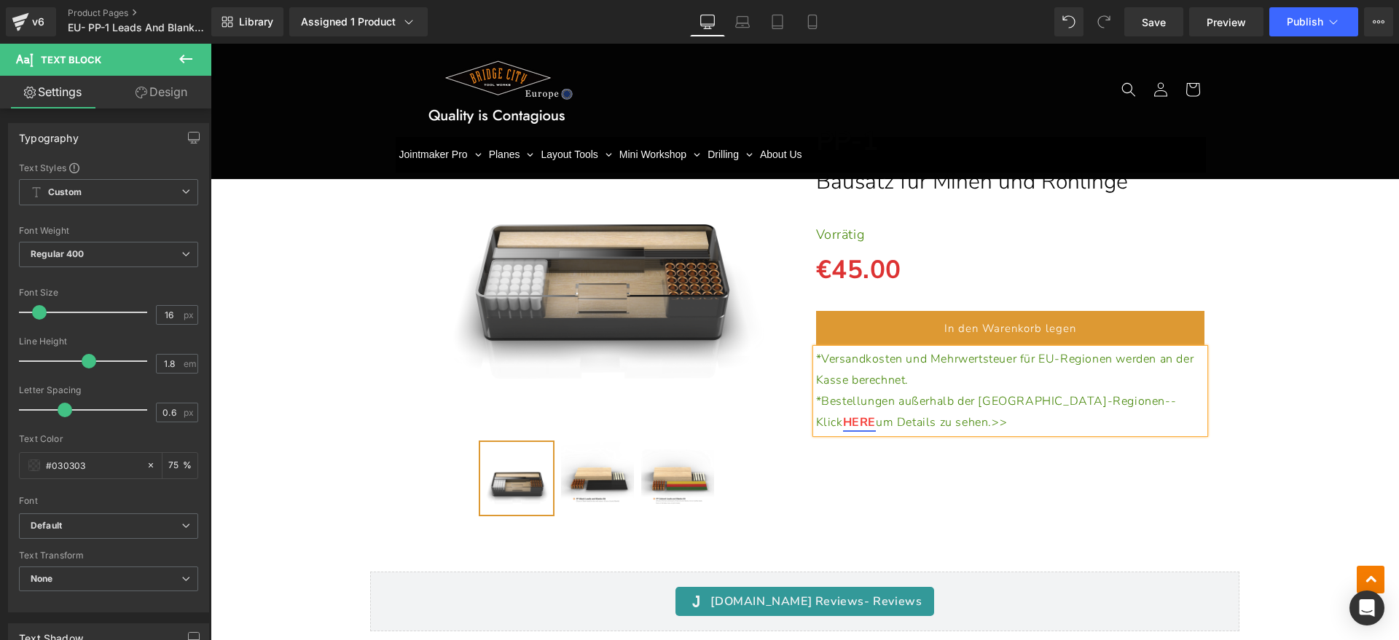
click at [1302, 367] on div "(P) Image" at bounding box center [805, 293] width 1174 height 470
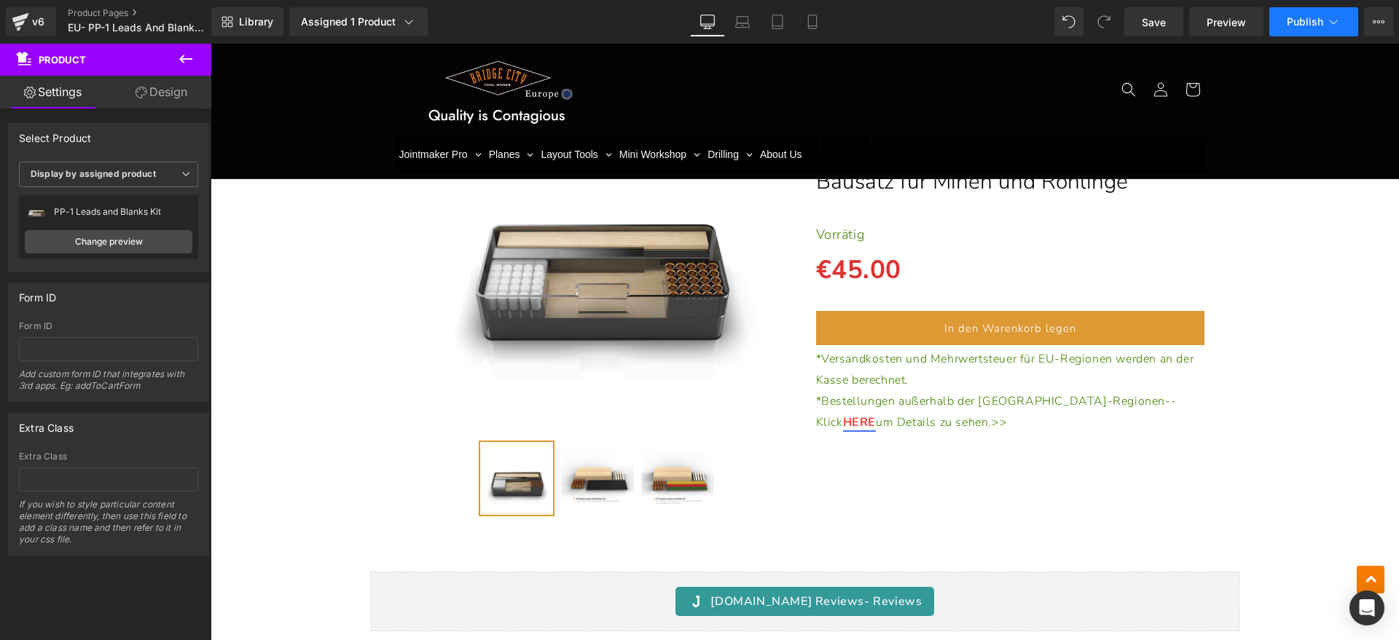
click at [1280, 18] on button "Publish" at bounding box center [1313, 21] width 89 height 29
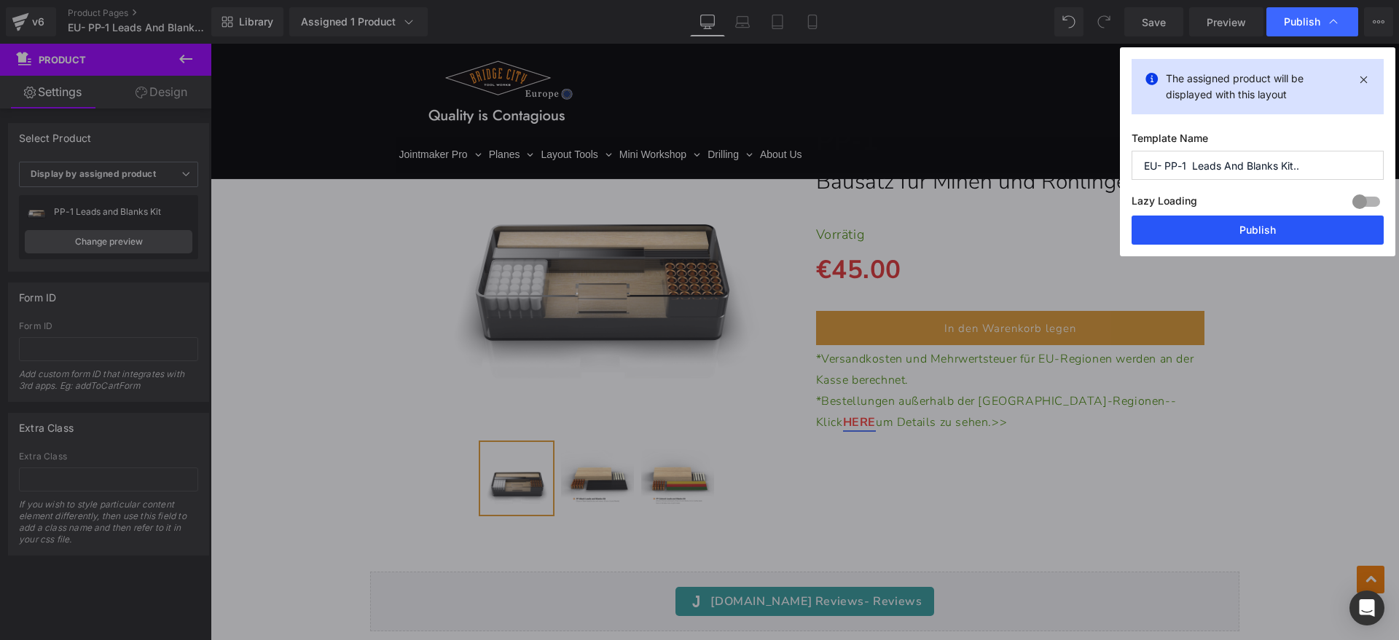
click at [1229, 224] on button "Publish" at bounding box center [1258, 230] width 252 height 29
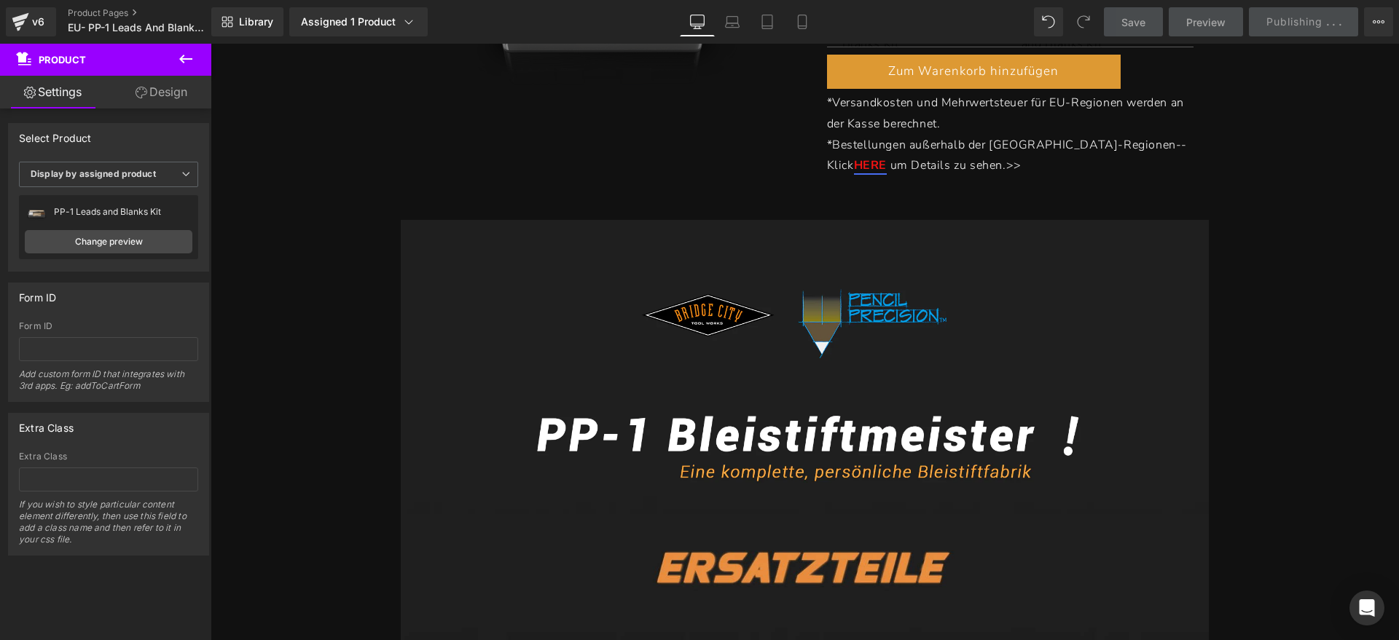
scroll to position [820, 0]
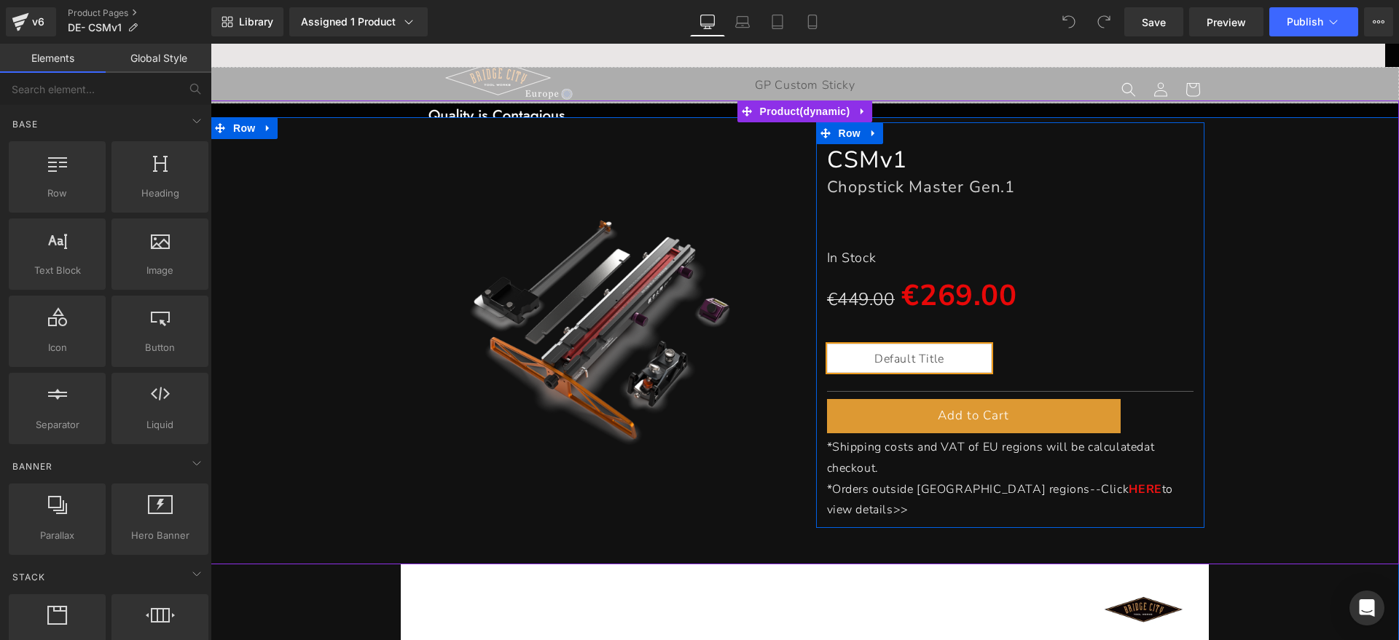
scroll to position [91, 0]
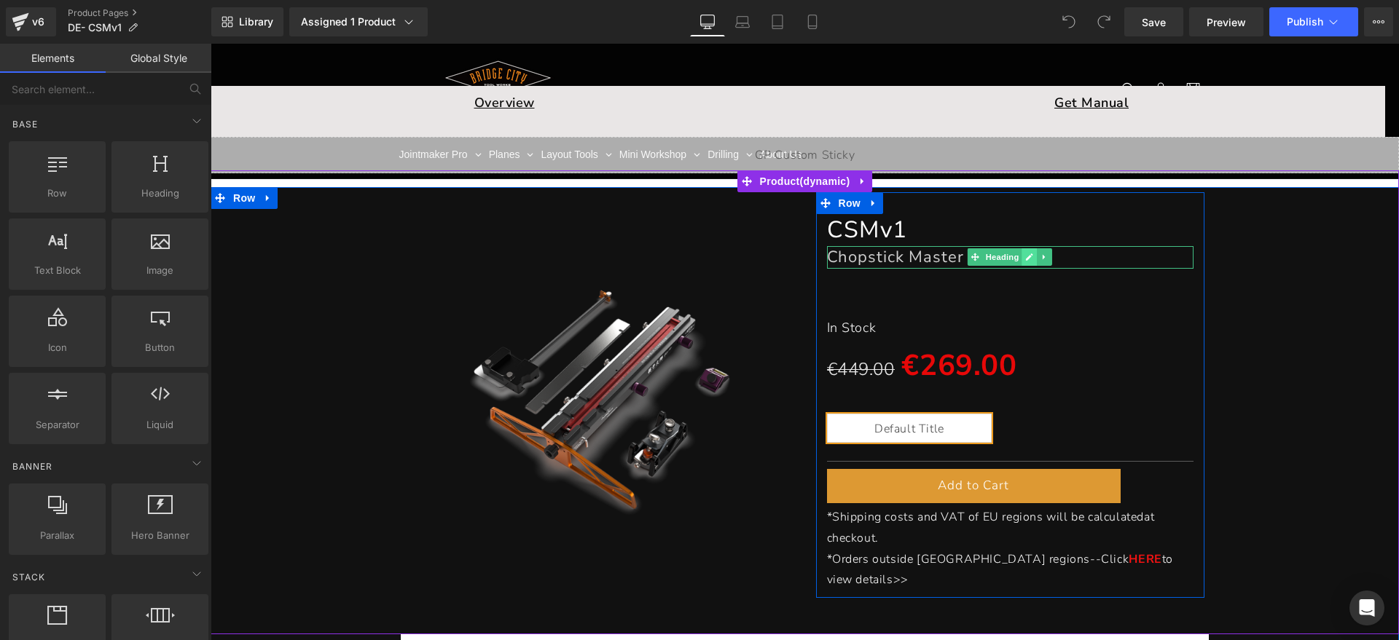
click at [1022, 257] on link at bounding box center [1029, 256] width 15 height 17
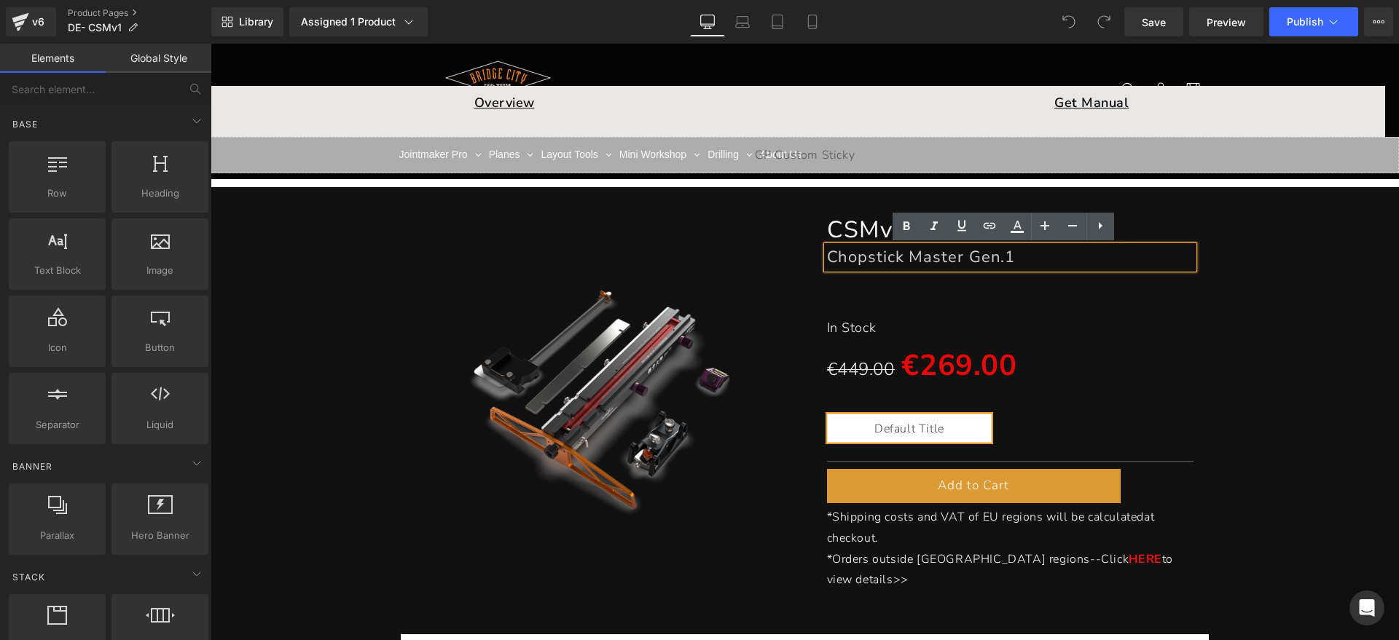
click at [1062, 252] on h1 "Chopstick Master Gen.1" at bounding box center [1010, 257] width 367 height 22
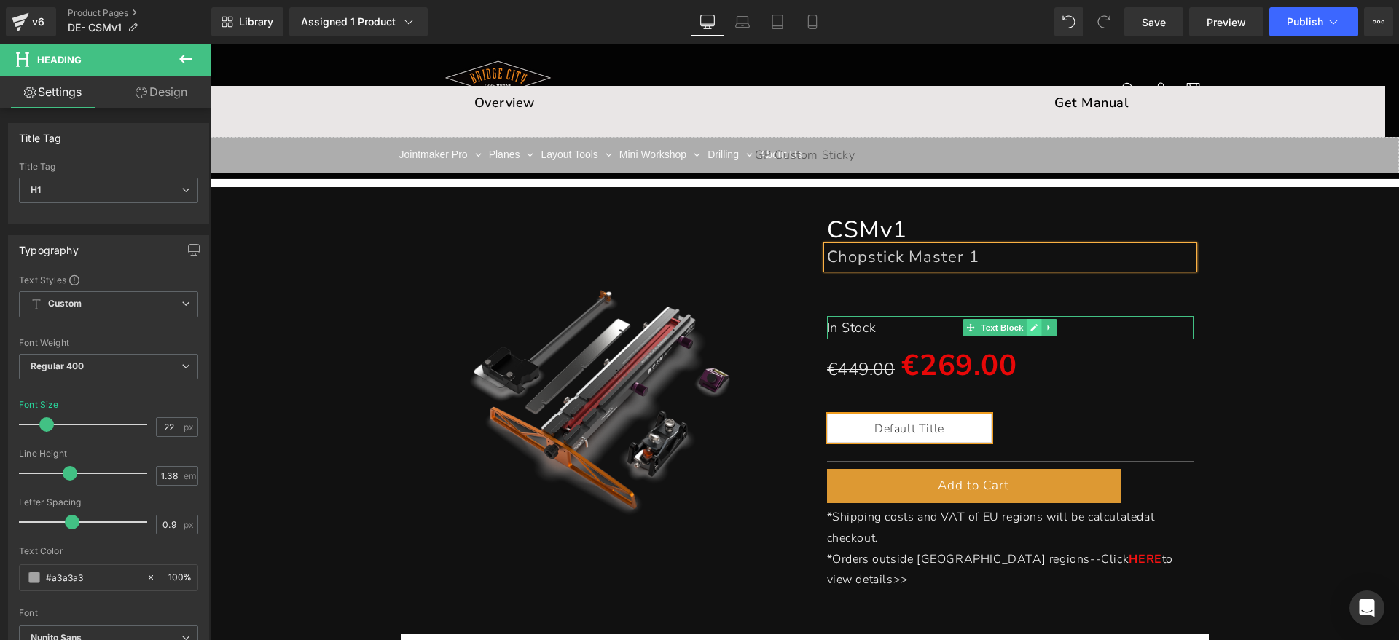
click at [1030, 325] on icon at bounding box center [1034, 328] width 8 height 9
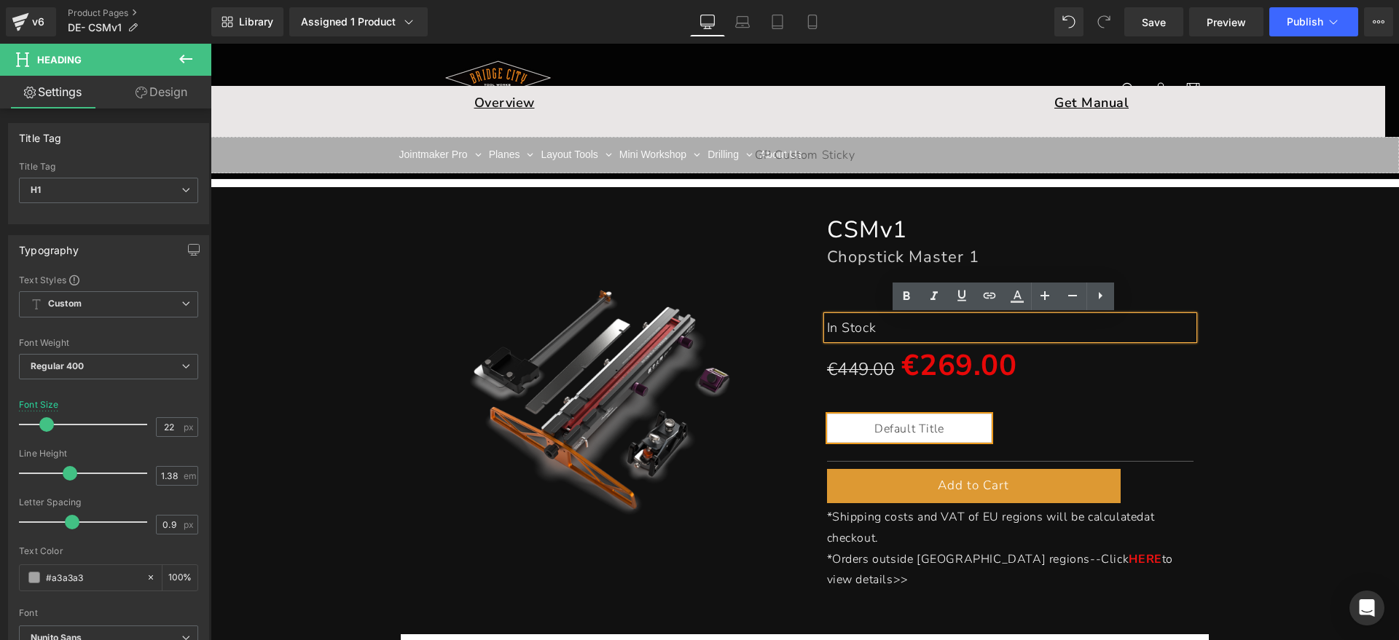
click at [960, 325] on p "In Stock" at bounding box center [1010, 327] width 367 height 23
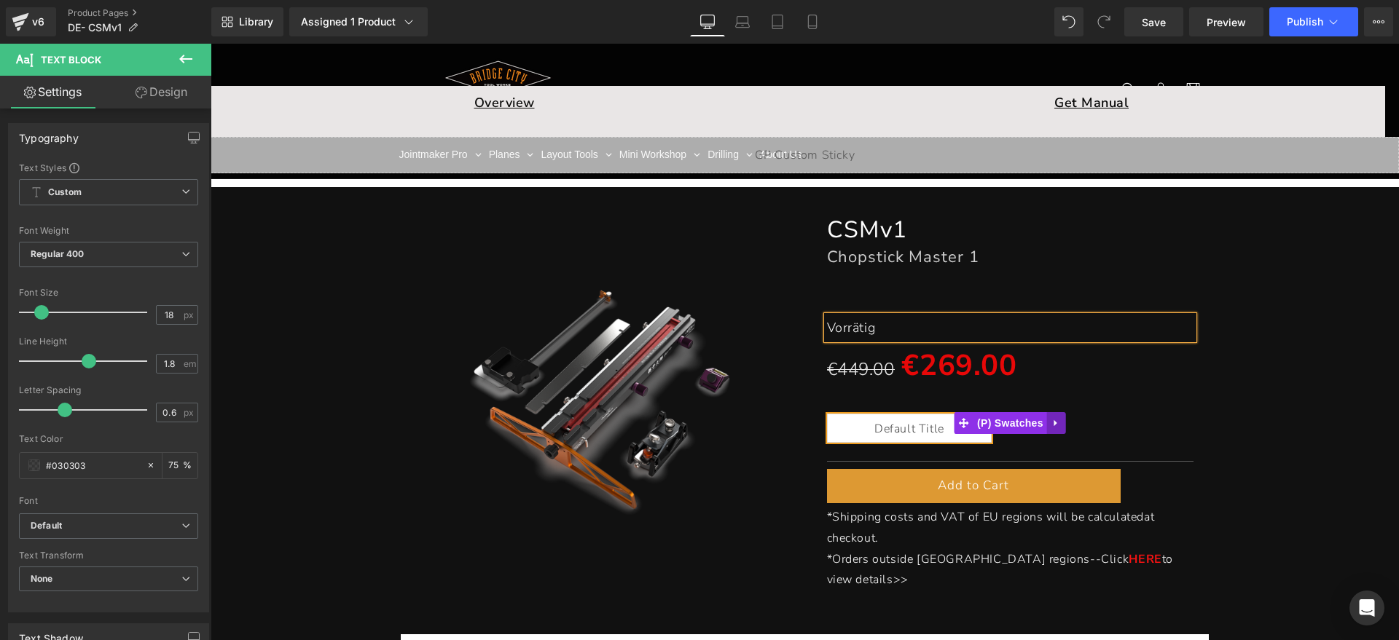
click at [1047, 422] on link at bounding box center [1056, 423] width 19 height 22
click at [1057, 422] on link at bounding box center [1066, 423] width 19 height 22
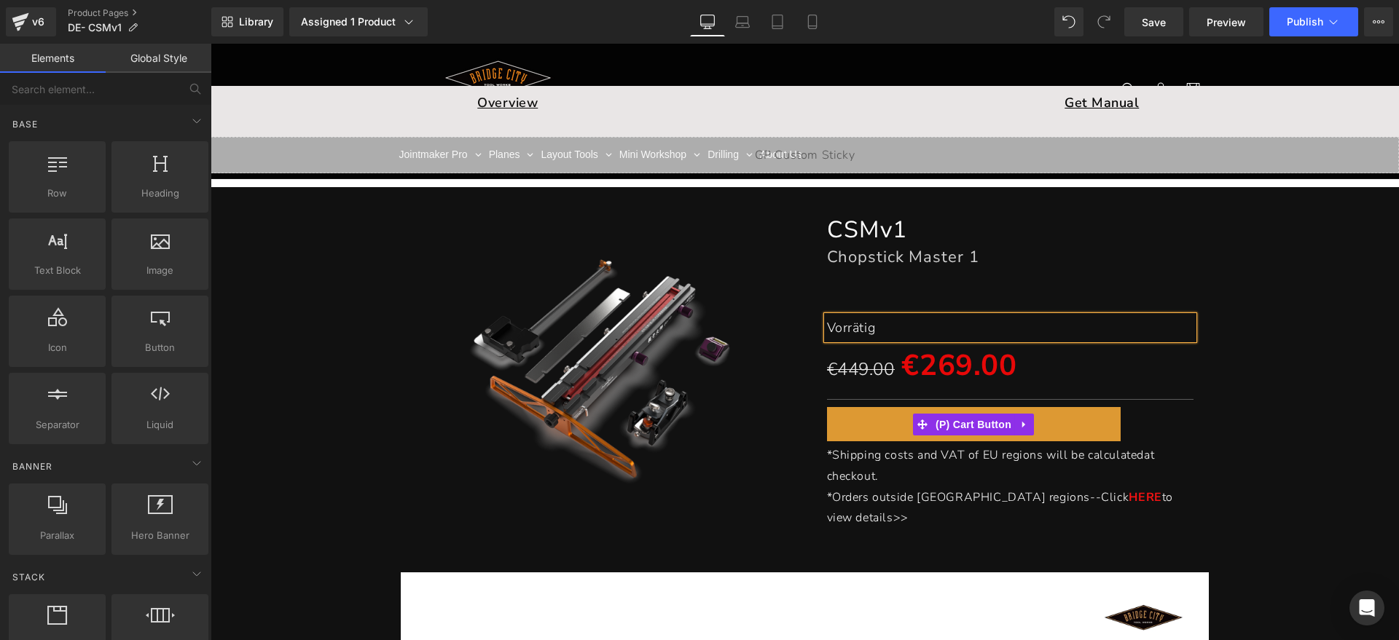
drag, startPoint x: 970, startPoint y: 419, endPoint x: 336, endPoint y: 418, distance: 633.9
click at [970, 420] on span "(P) Cart Button" at bounding box center [973, 425] width 83 height 22
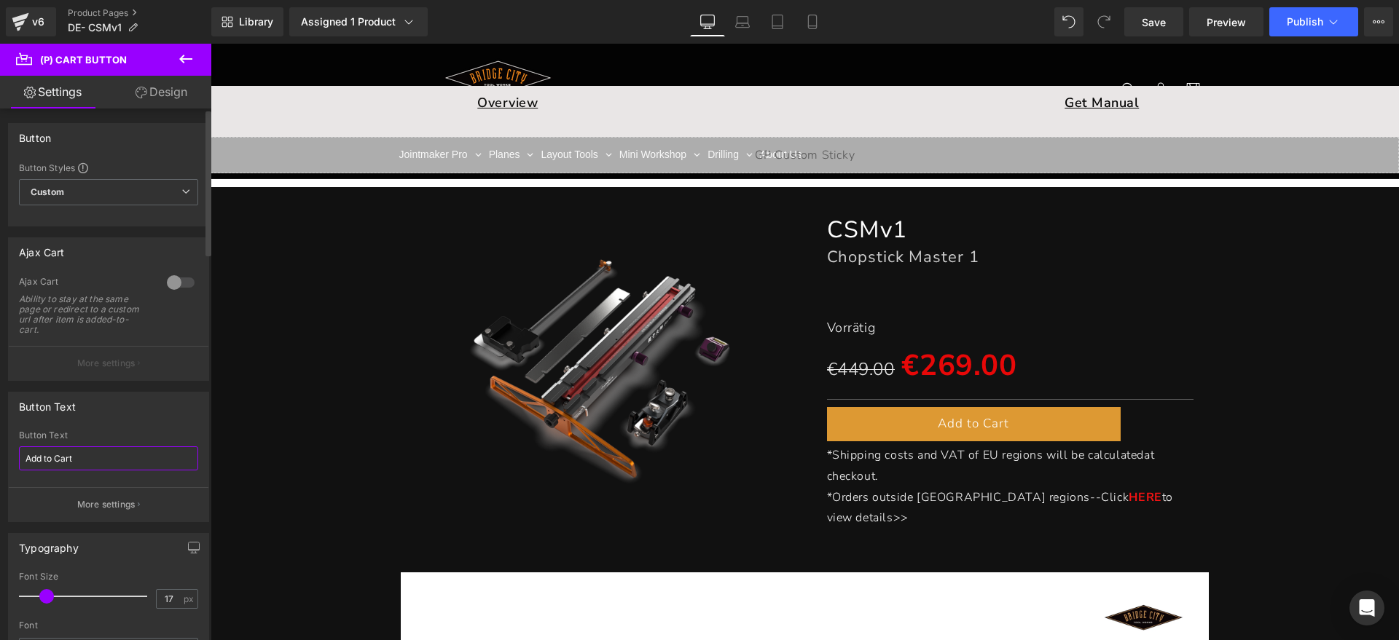
drag, startPoint x: 95, startPoint y: 459, endPoint x: 0, endPoint y: 451, distance: 95.8
click at [0, 451] on div "Button Text Add to Cart Button Text Add to Cart More settings" at bounding box center [109, 451] width 218 height 141
type input "T"
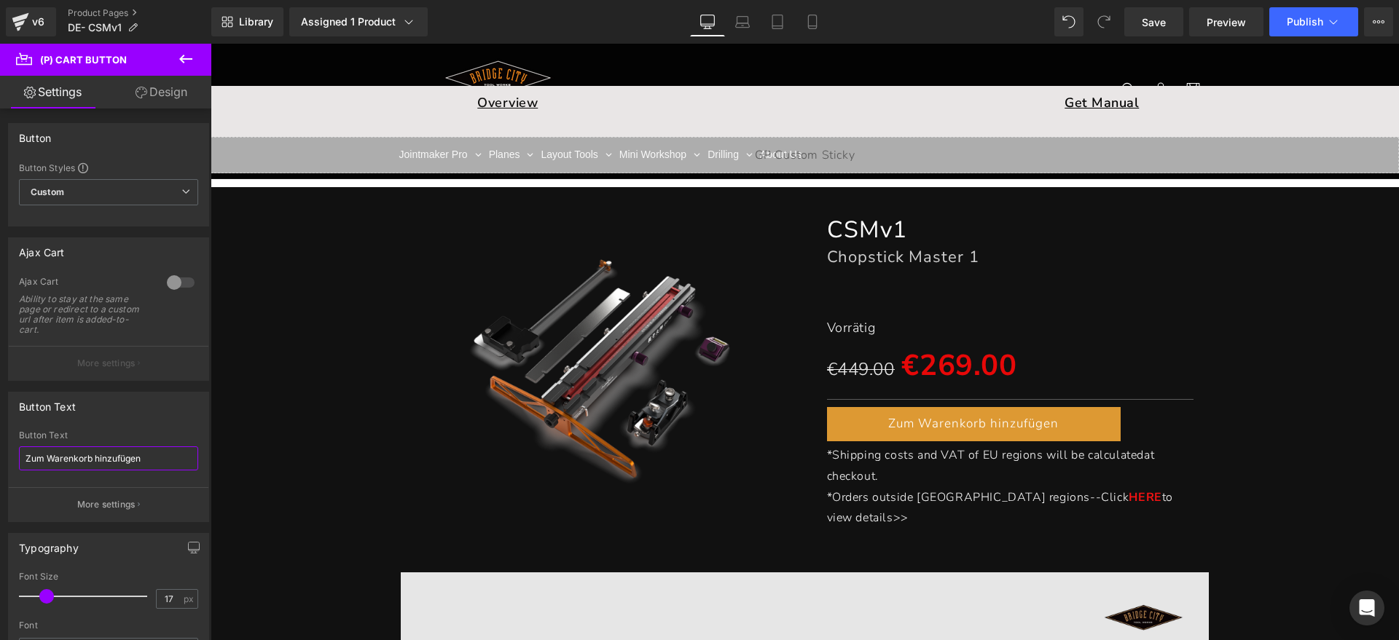
type input "Zum Warenkorb hinzufügen"
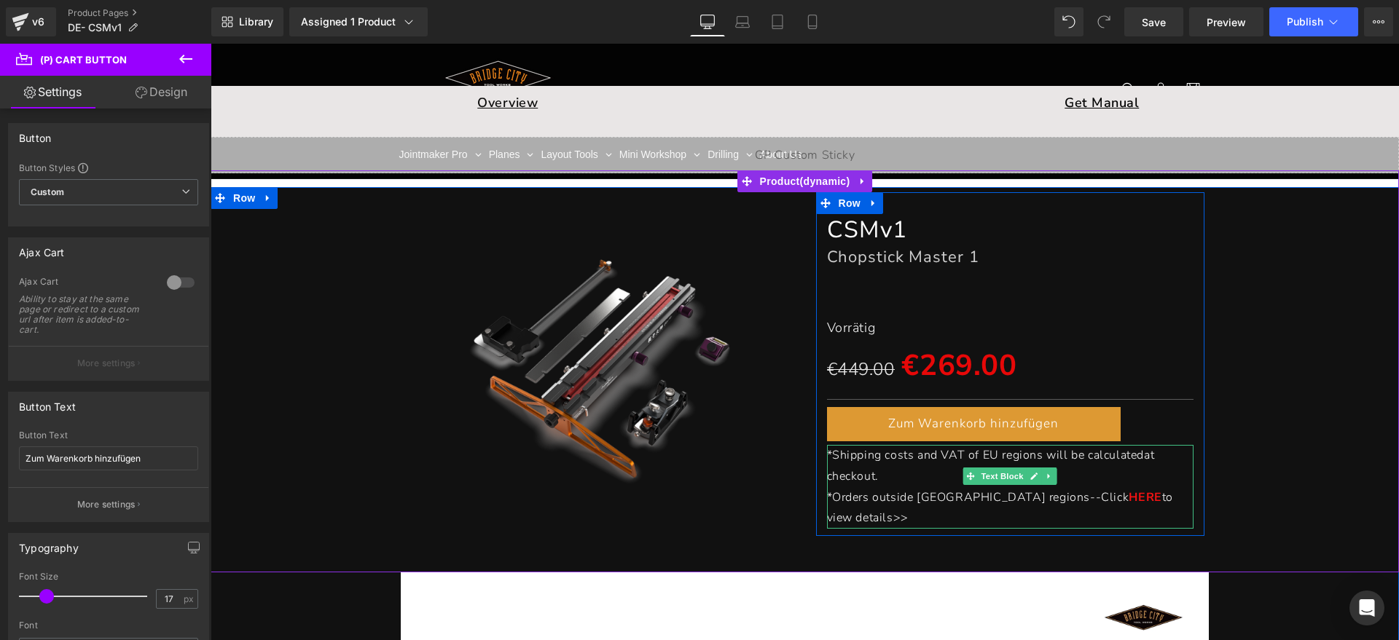
drag, startPoint x: 879, startPoint y: 471, endPoint x: 1003, endPoint y: 472, distance: 124.6
click at [878, 471] on p "*Shipping costs and VAT of EU regions will be calculated at checkout." at bounding box center [1010, 466] width 367 height 42
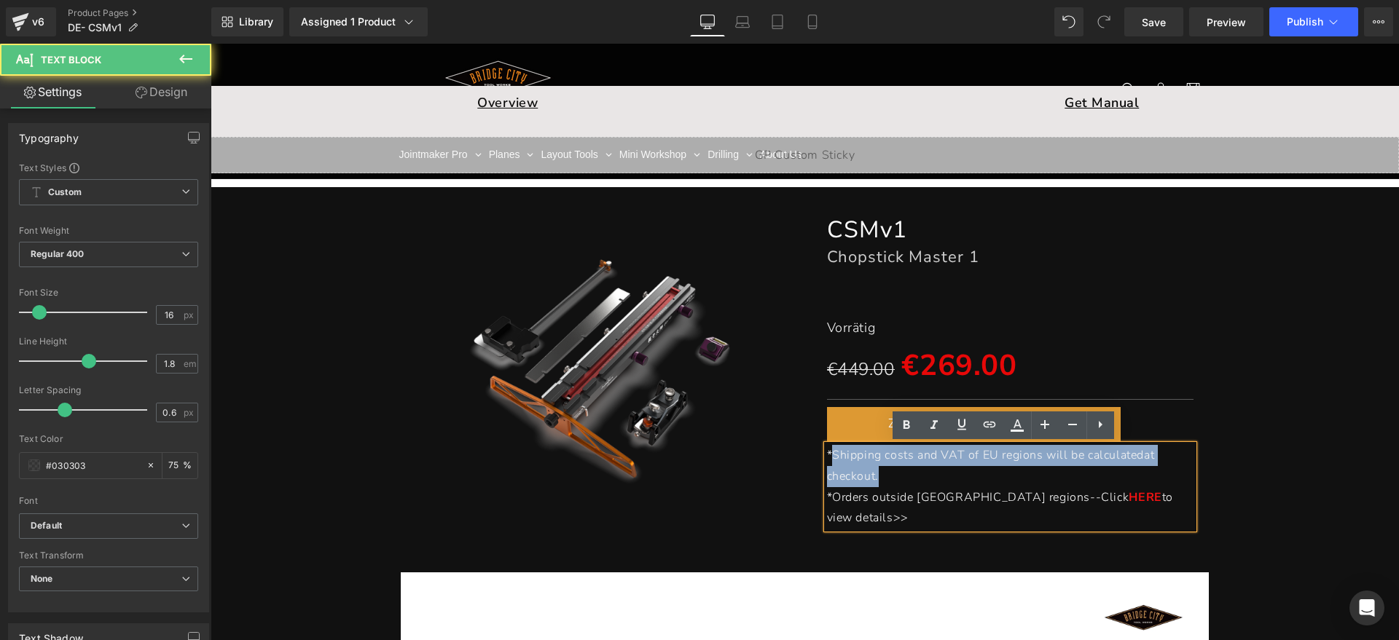
drag, startPoint x: 896, startPoint y: 475, endPoint x: 826, endPoint y: 458, distance: 71.4
click at [827, 458] on p "*Shipping costs and VAT of EU regions will be calculated at checkout." at bounding box center [1010, 466] width 367 height 42
paste div
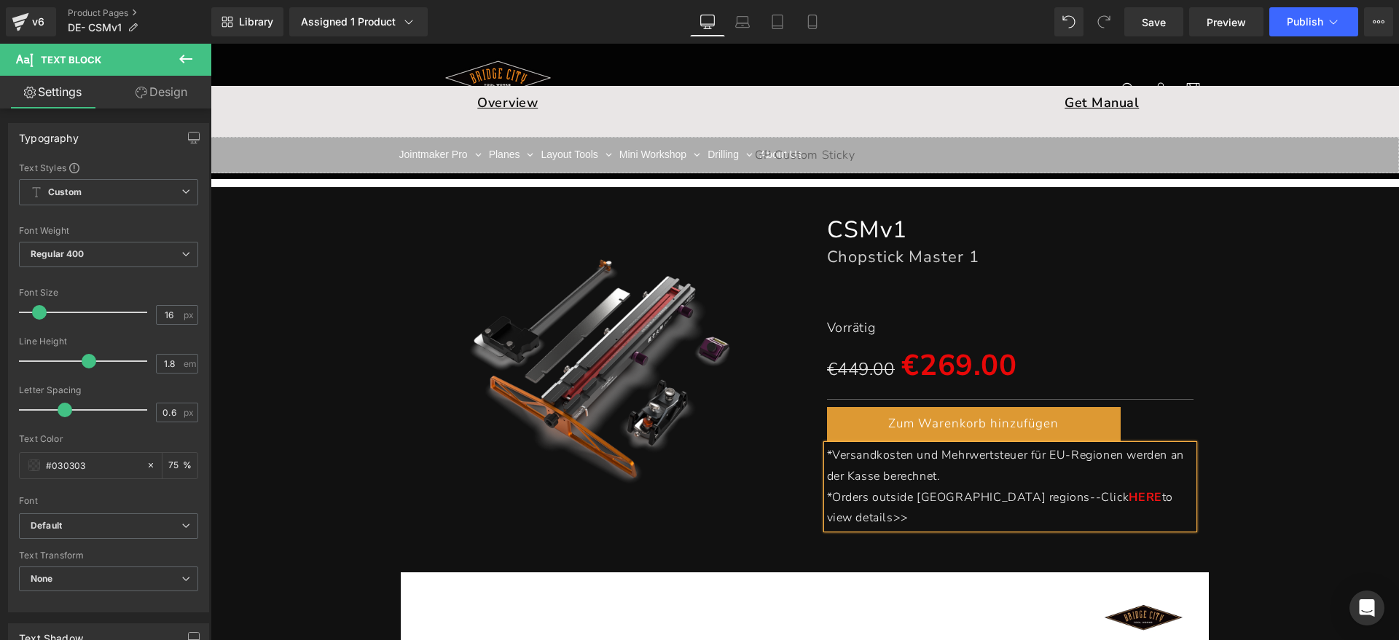
click at [1157, 478] on p "*Versandkosten und Mehrwertsteuer für EU-Regionen werden an der Kasse berechnet." at bounding box center [1010, 466] width 367 height 42
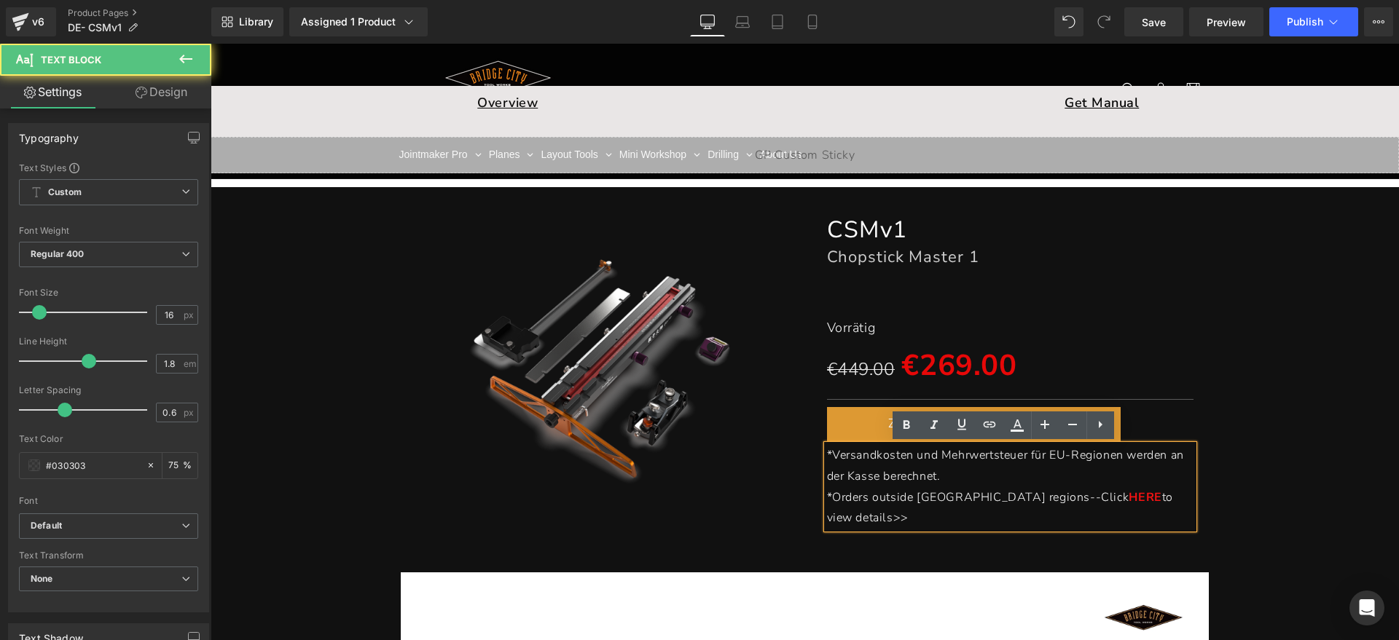
click at [1158, 493] on p "*Orders outside [GEOGRAPHIC_DATA] regions--Click HERE to view details>>" at bounding box center [1010, 508] width 367 height 42
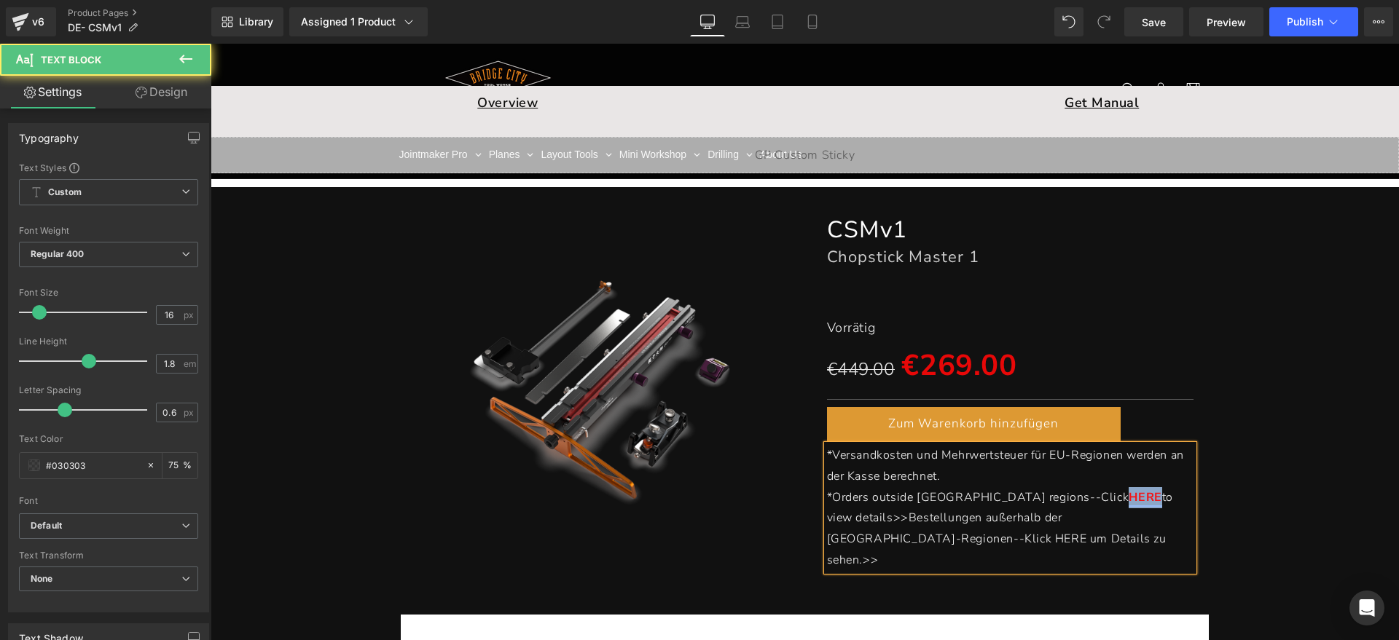
drag, startPoint x: 1011, startPoint y: 497, endPoint x: 1043, endPoint y: 497, distance: 31.3
click at [1043, 497] on p "*Orders outside EU regions--Click HERE to view details>>Bestellungen außerhalb …" at bounding box center [1010, 529] width 367 height 84
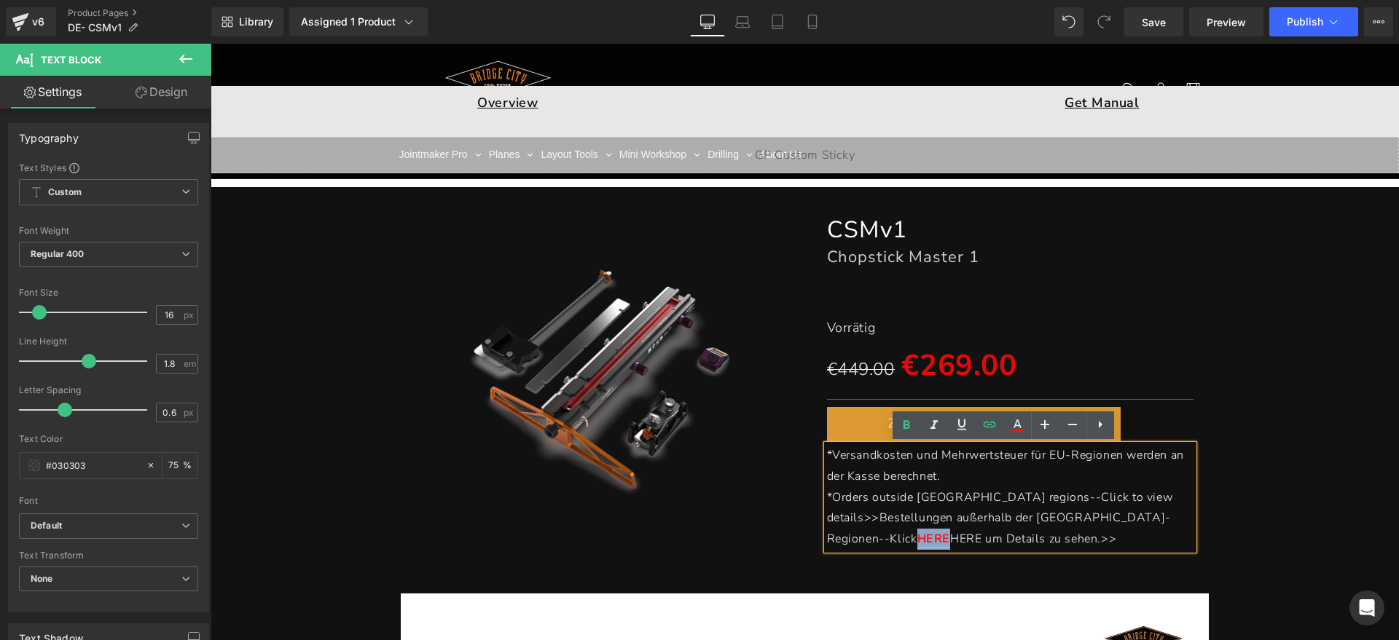
click at [950, 531] on link "HERE" at bounding box center [933, 539] width 33 height 16
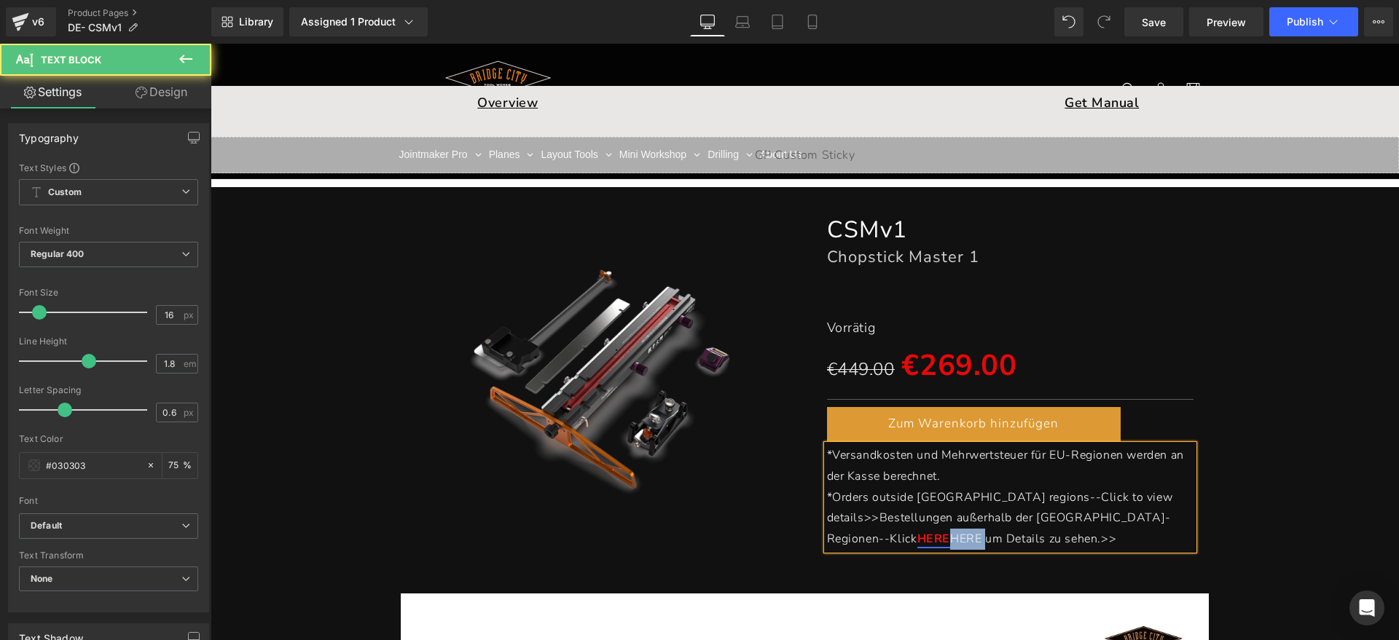
drag, startPoint x: 1049, startPoint y: 516, endPoint x: 1079, endPoint y: 516, distance: 30.6
click at [1079, 531] on span "HERE um Details zu sehen.>>" at bounding box center [1033, 539] width 166 height 16
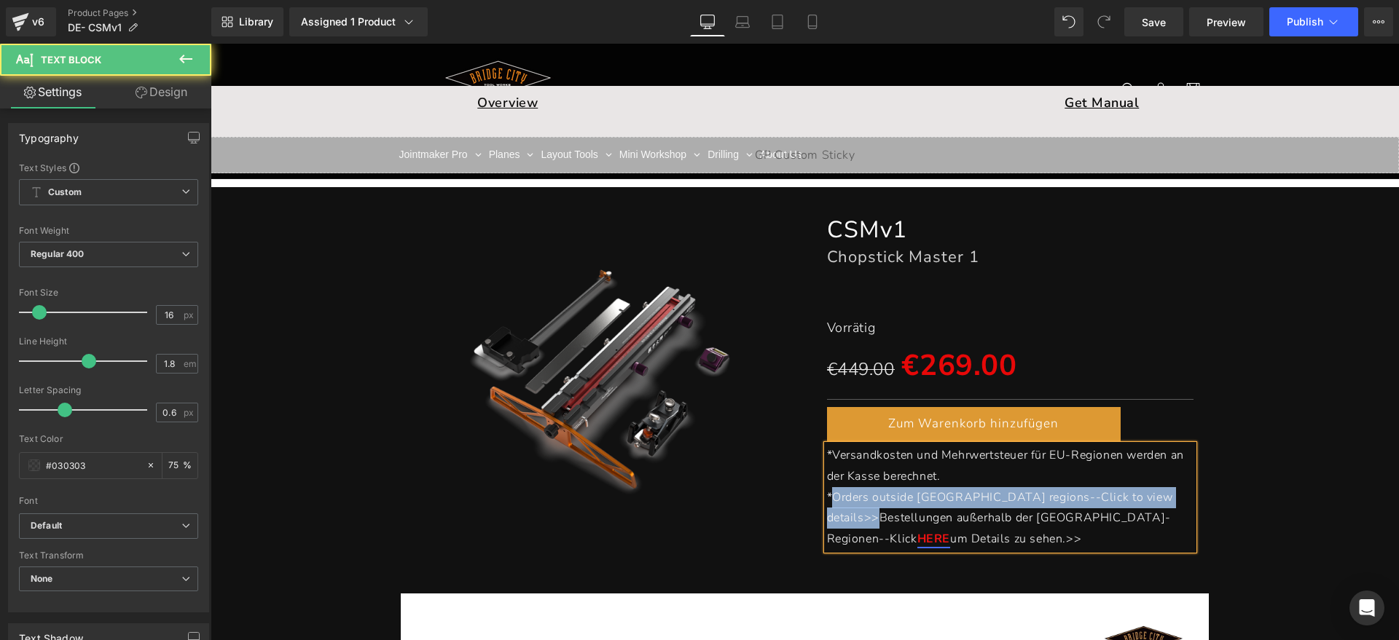
drag, startPoint x: 1112, startPoint y: 494, endPoint x: 826, endPoint y: 490, distance: 286.4
click at [827, 490] on p "*Orders outside [GEOGRAPHIC_DATA] regions--Click to view details>>Bestellungen …" at bounding box center [1010, 518] width 367 height 63
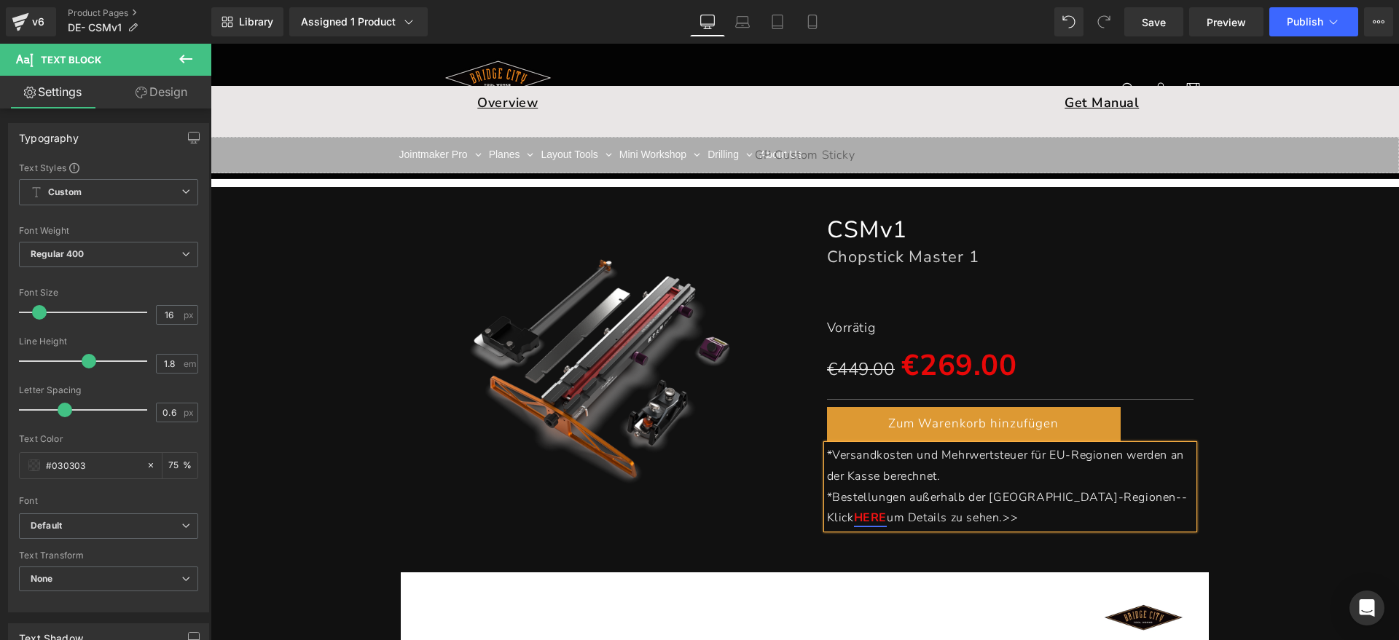
click at [981, 523] on p "* Bestellungen außerhalb der EU-Regionen--Klick HERE um Details zu sehen.>>" at bounding box center [1010, 508] width 367 height 42
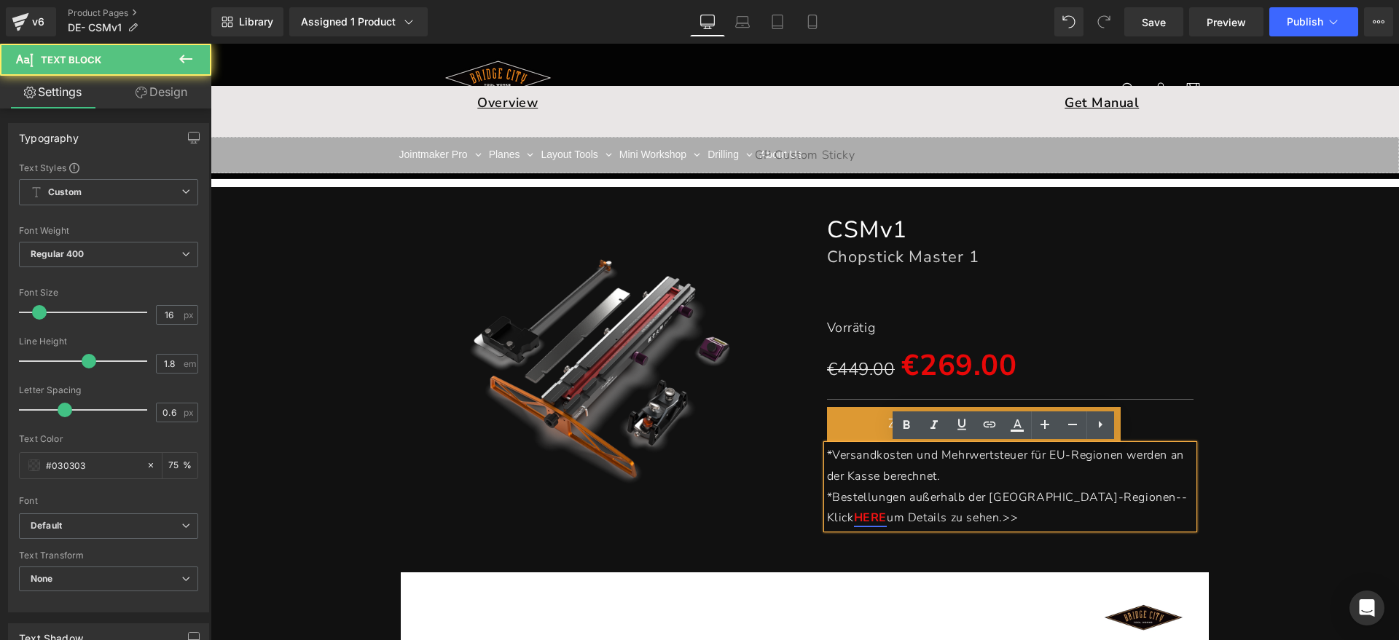
click at [1293, 442] on div "(P) Image CSMv1 Heading Chopstick Master 1 Heading Separator Vorrätig Text Bloc…" at bounding box center [805, 364] width 1174 height 344
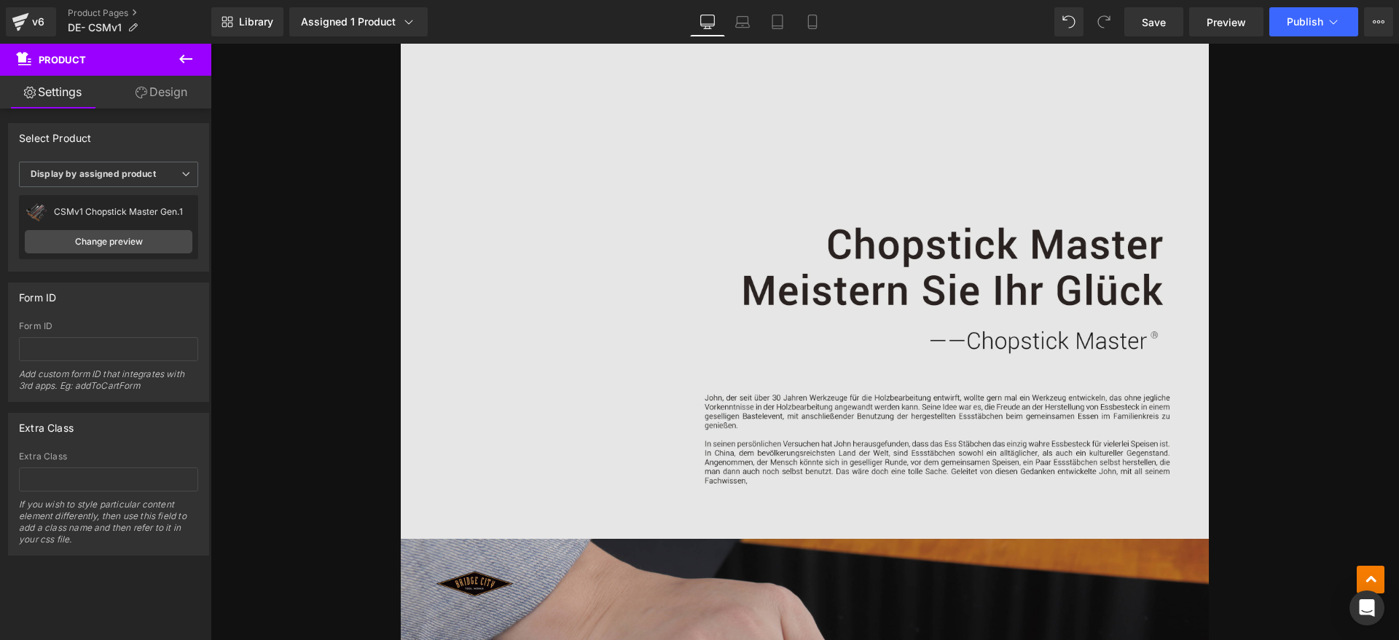
scroll to position [729, 0]
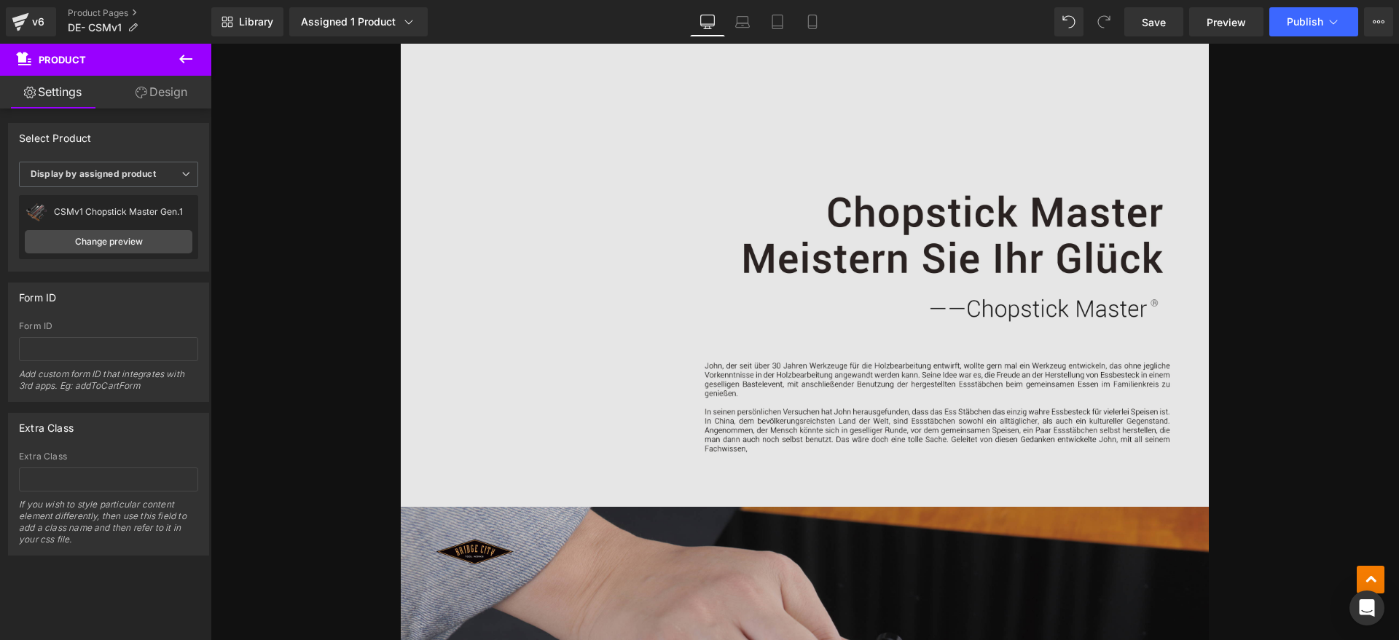
click at [867, 309] on img at bounding box center [805, 220] width 808 height 571
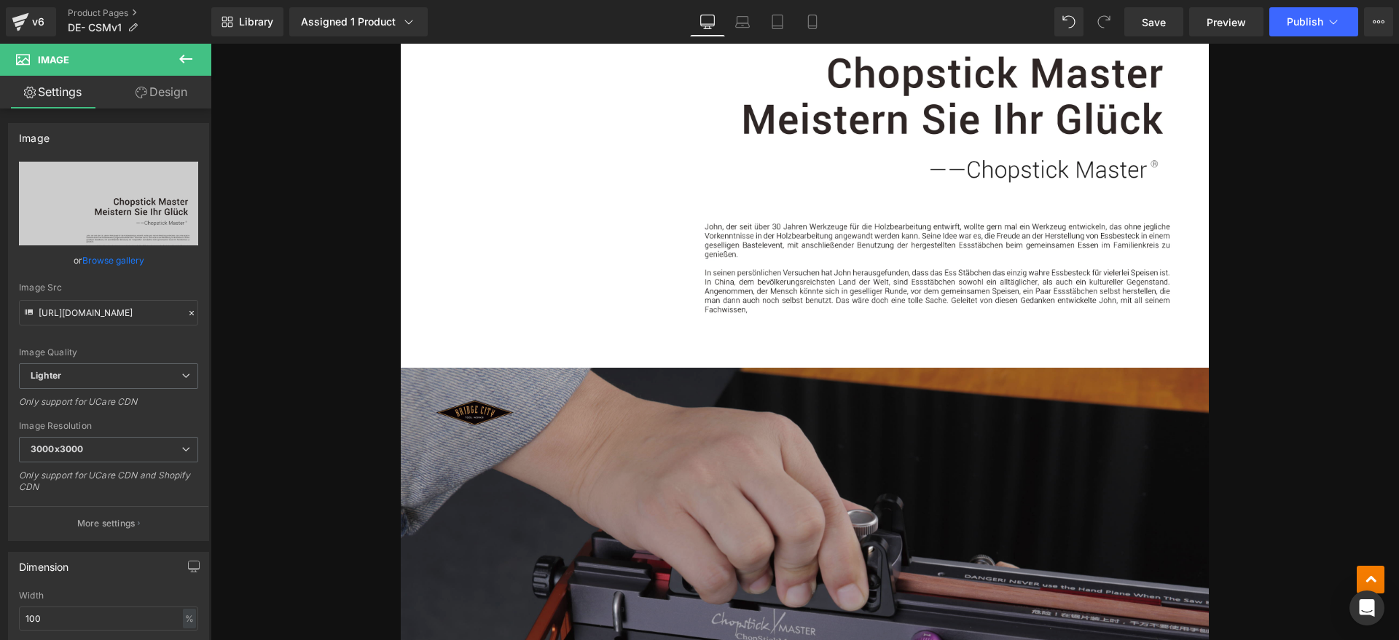
scroll to position [1275, 0]
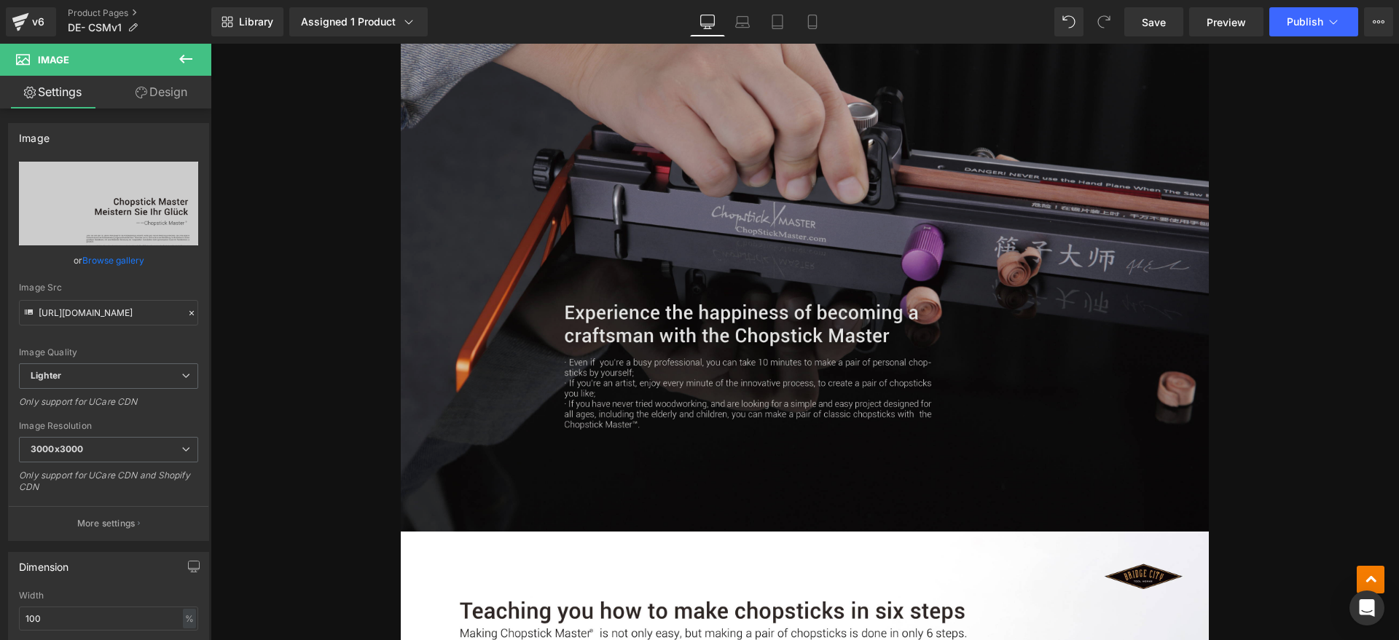
click at [735, 300] on img at bounding box center [805, 246] width 808 height 571
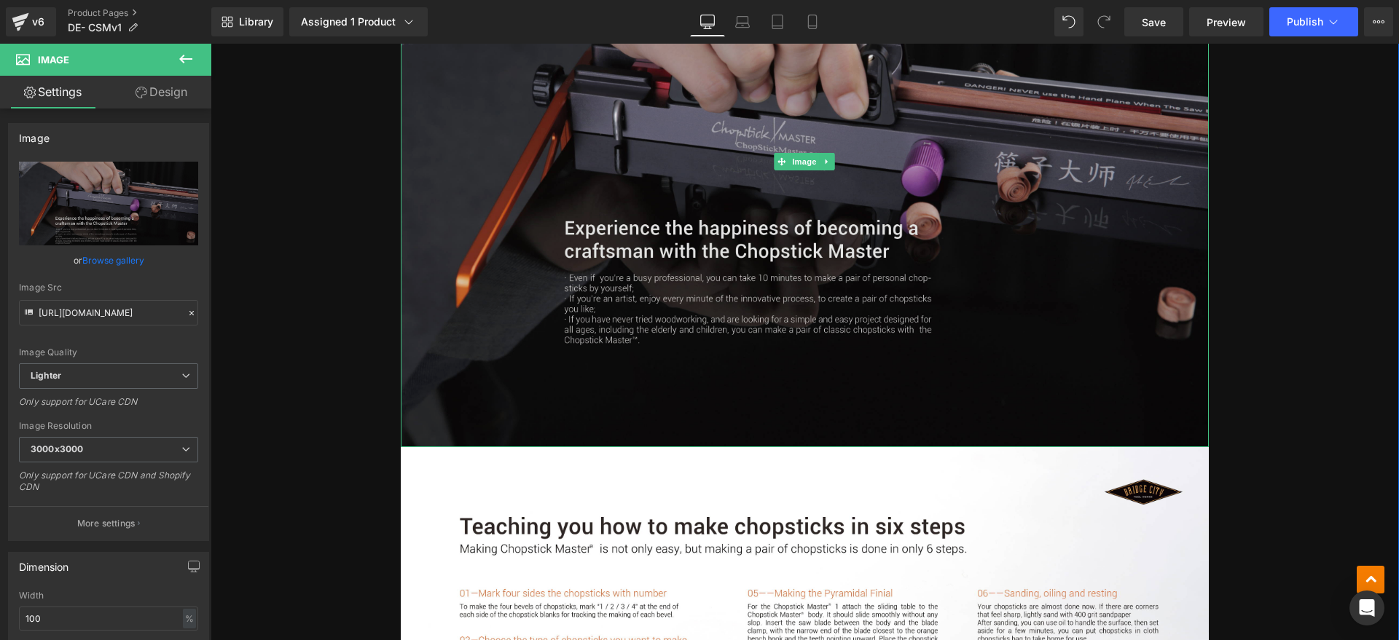
scroll to position [1366, 0]
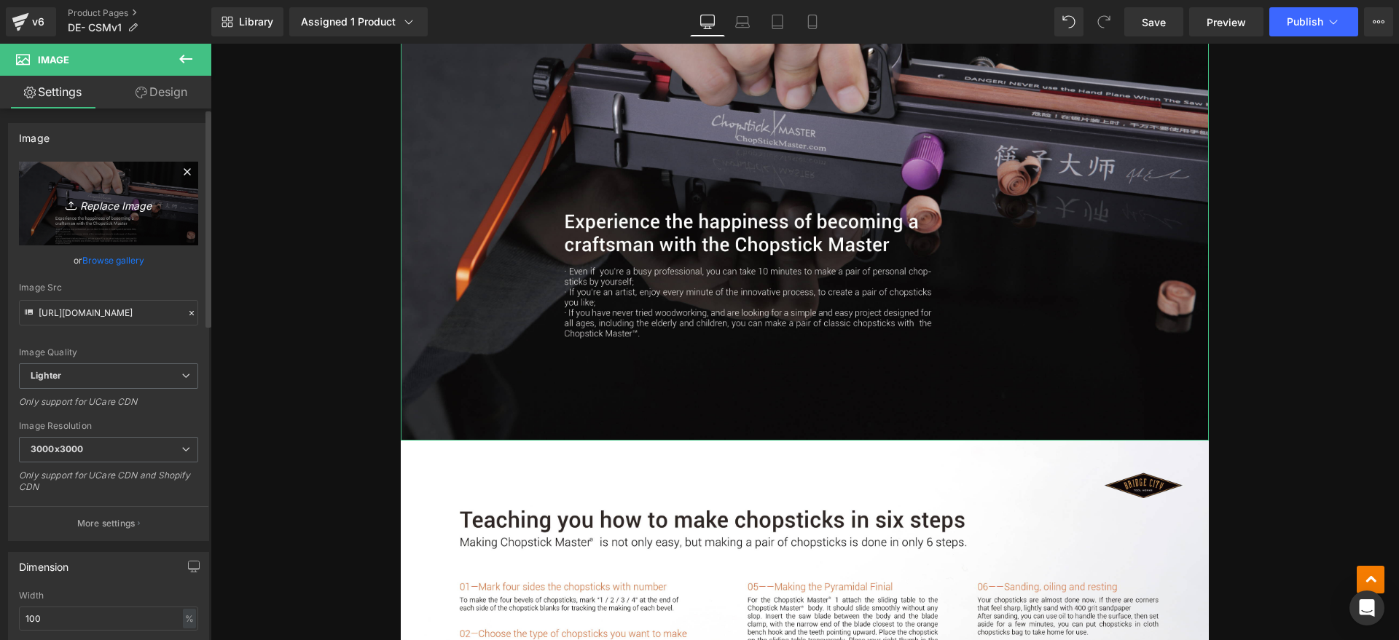
click at [104, 187] on link "Replace Image" at bounding box center [108, 204] width 179 height 84
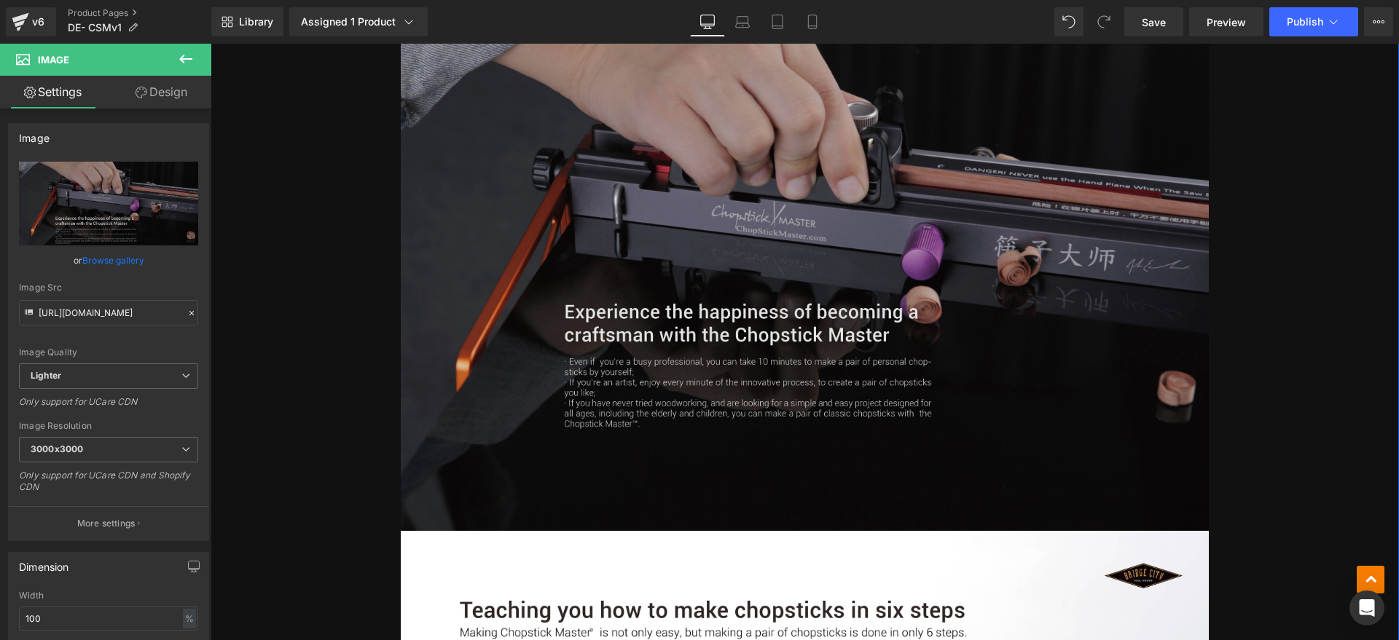
scroll to position [1275, 0]
click at [599, 381] on img at bounding box center [805, 246] width 808 height 571
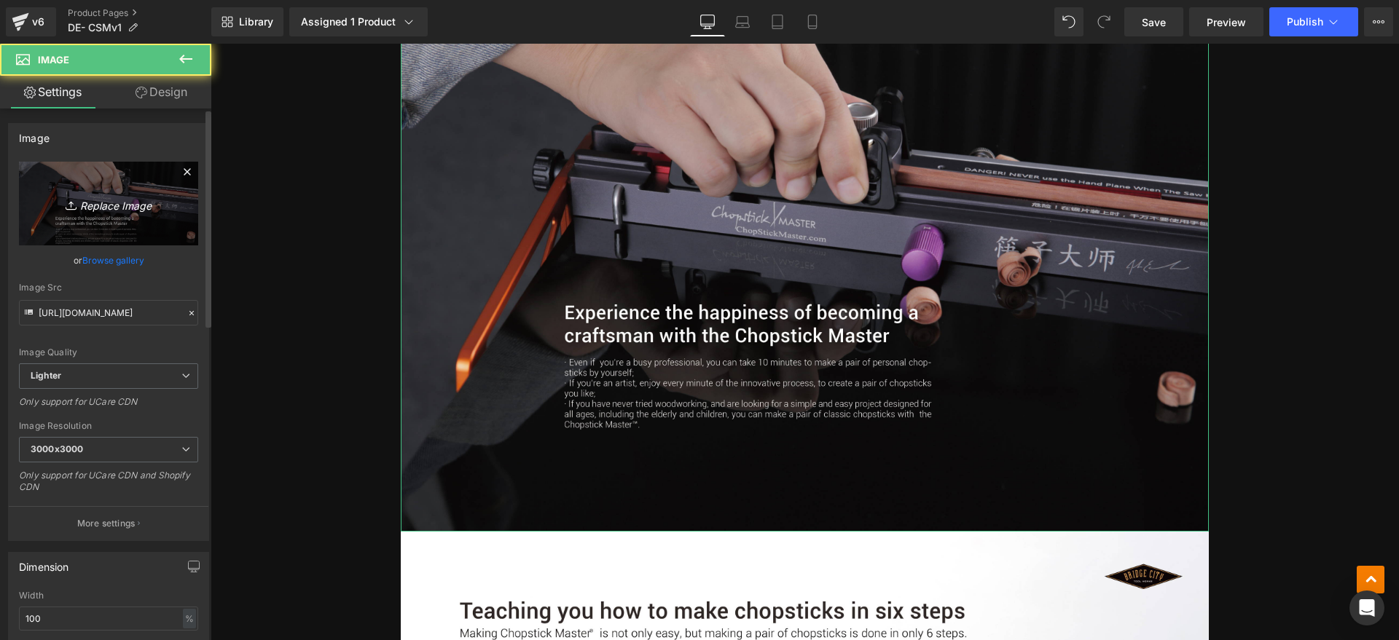
click at [146, 196] on icon "Replace Image" at bounding box center [108, 204] width 117 height 18
type input "C:\fakepath\CSMv1 2.webp"
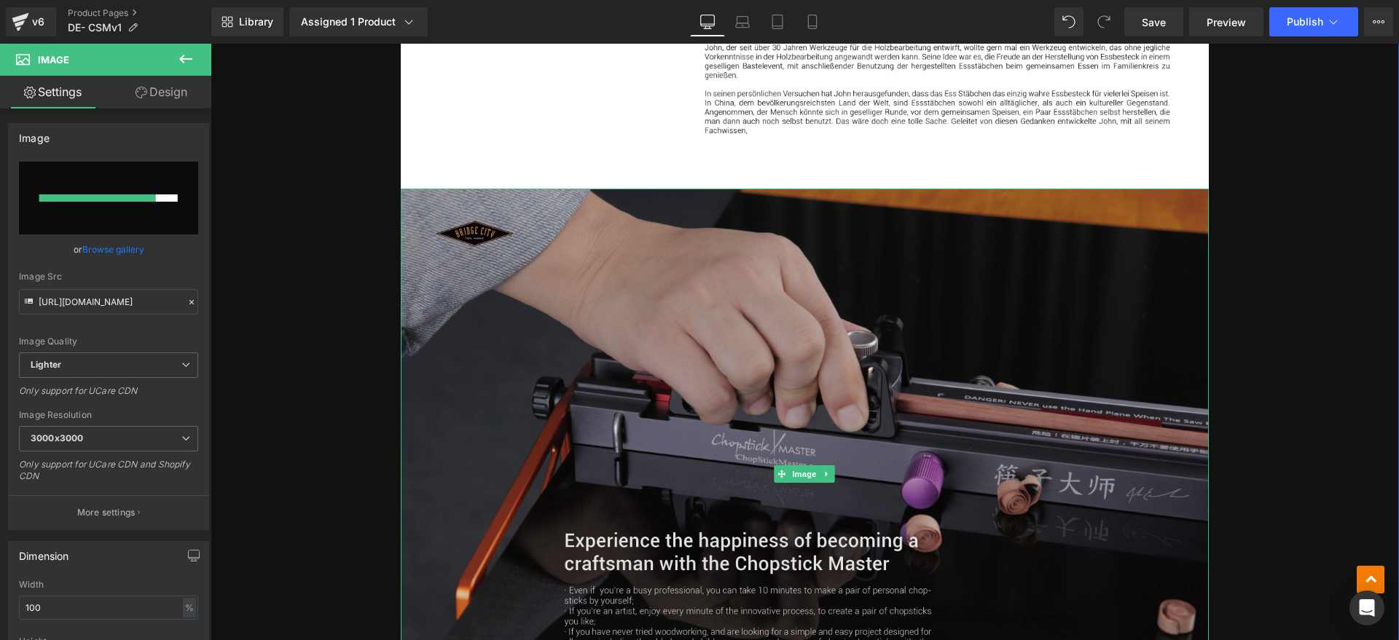
scroll to position [1093, 0]
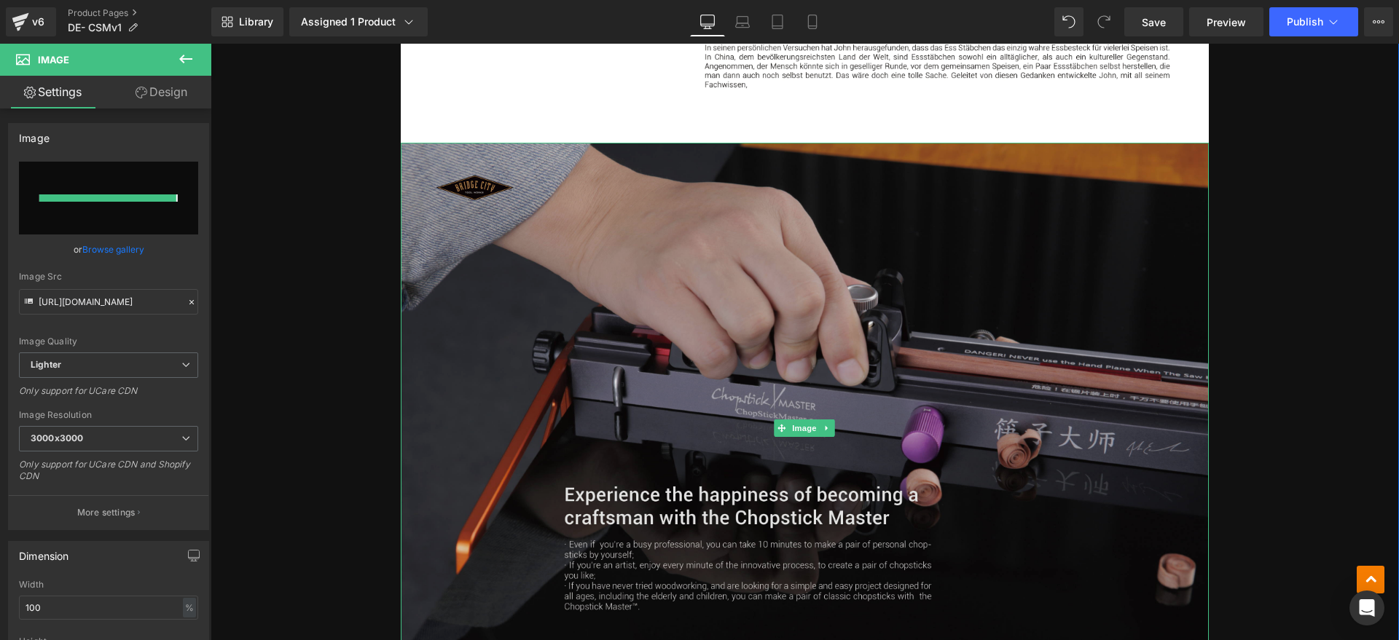
type input "https://ucarecdn.com/b79906b5-934a-4480-b9ca-cd79bb39f4a2/-/format/auto/-/previ…"
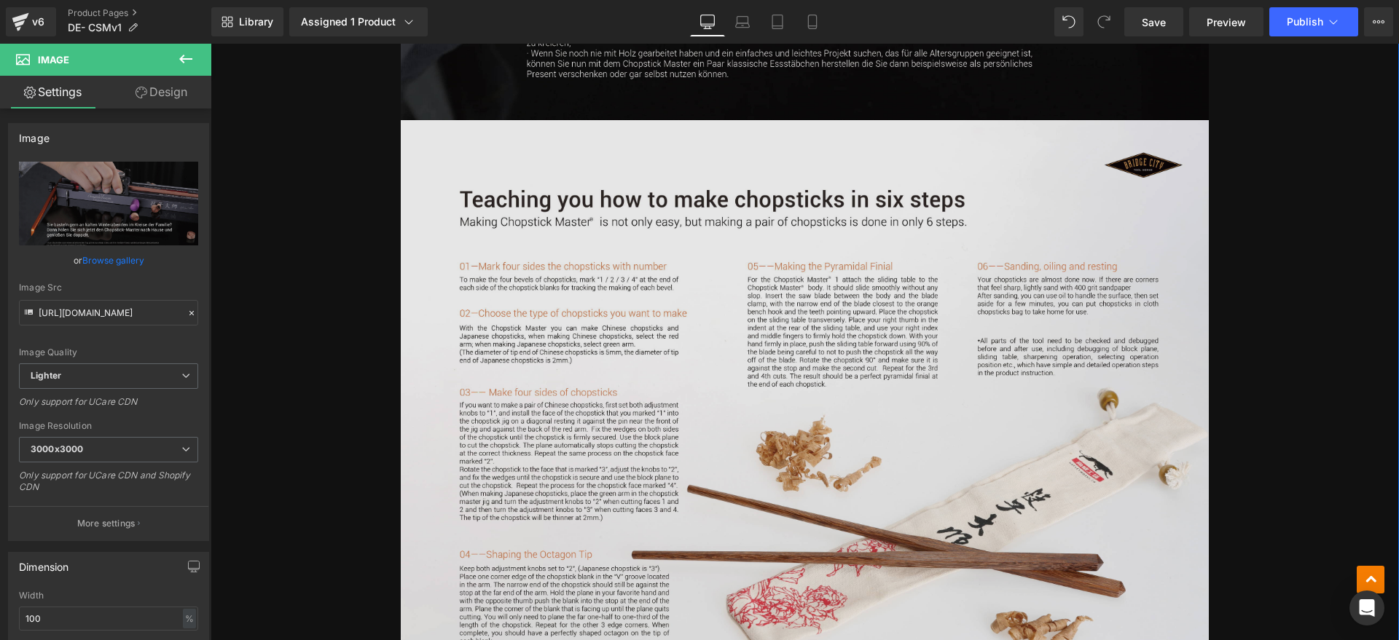
scroll to position [1731, 0]
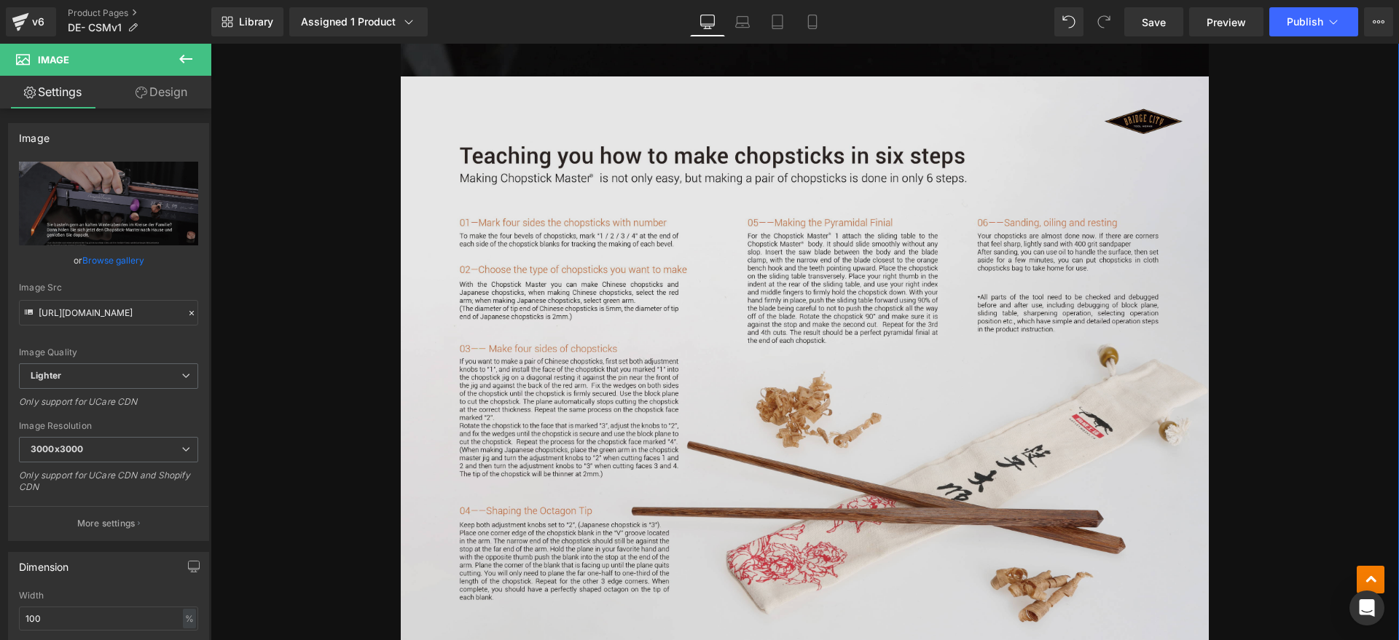
click at [515, 367] on img at bounding box center [805, 362] width 808 height 571
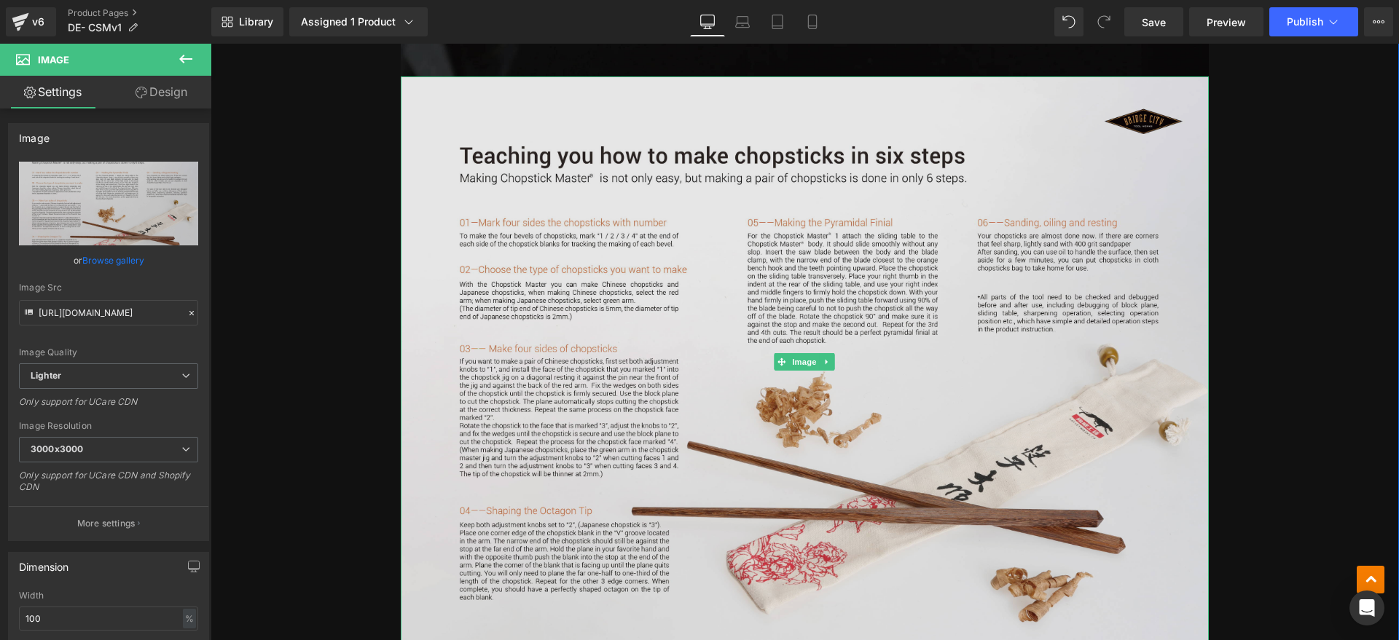
drag, startPoint x: 597, startPoint y: 314, endPoint x: 581, endPoint y: 316, distance: 16.9
click at [597, 314] on img at bounding box center [805, 362] width 808 height 571
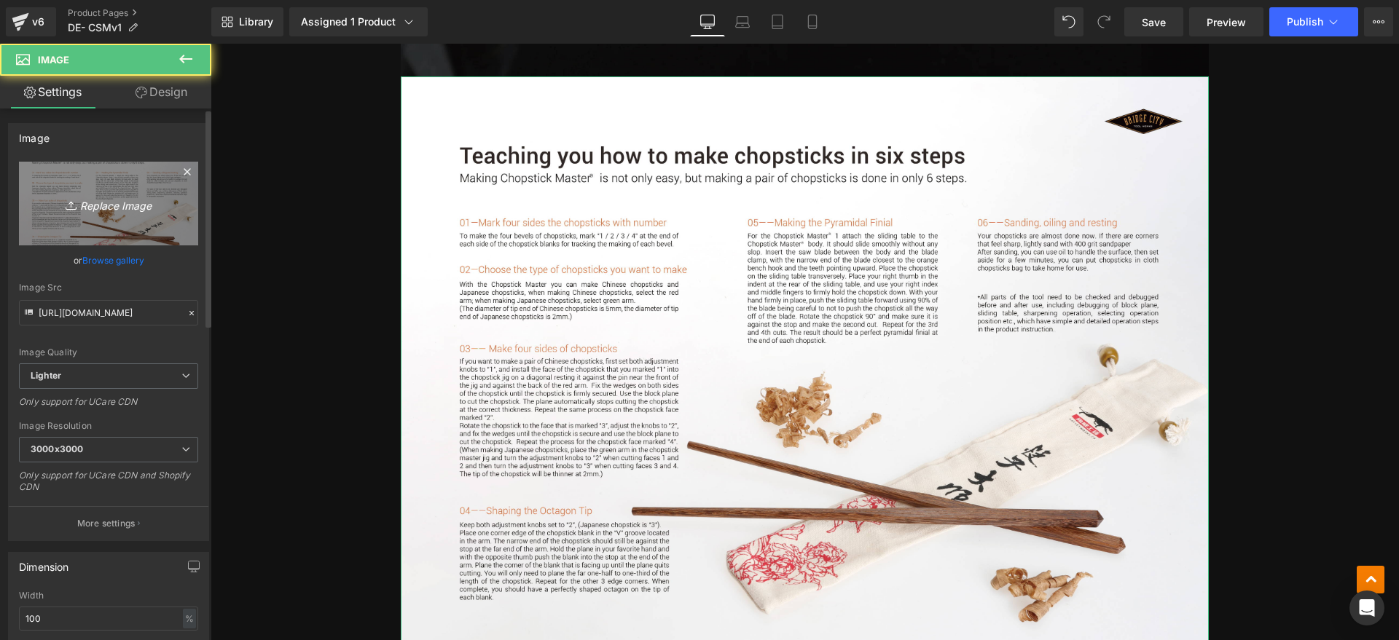
click at [144, 232] on link "Replace Image" at bounding box center [108, 204] width 179 height 84
type input "C:\fakepath\CSMv1 3.webp"
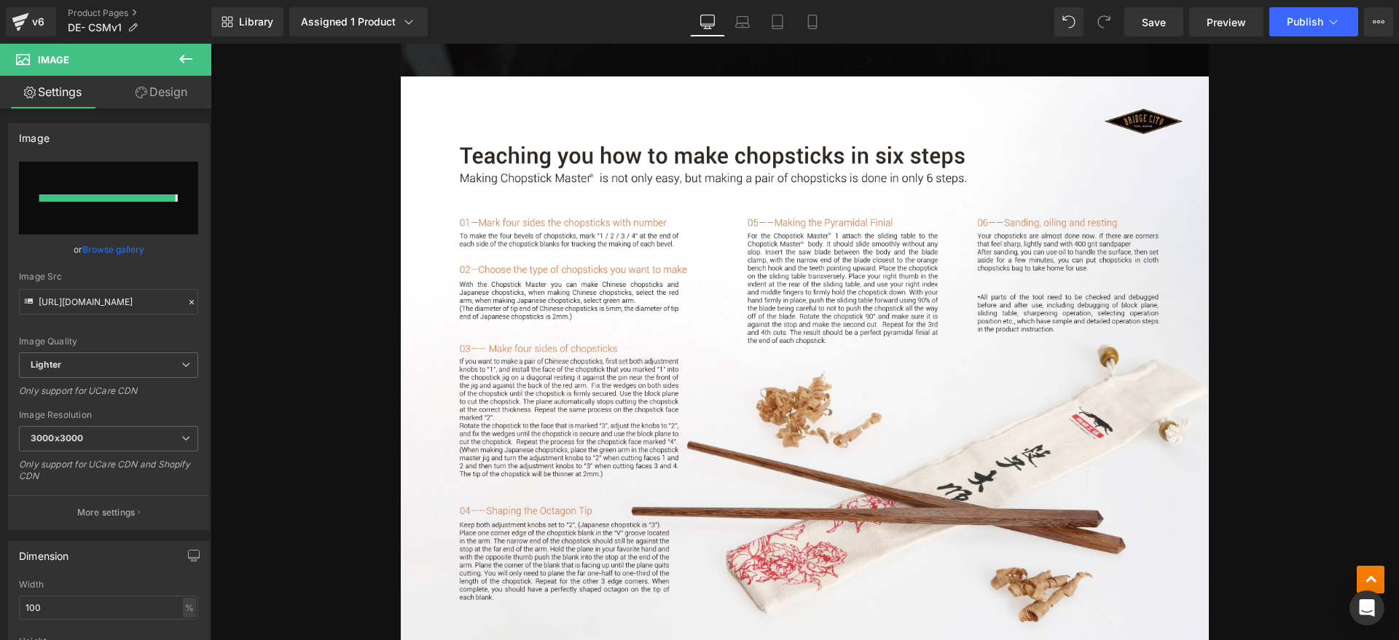
type input "https://ucarecdn.com/0b0f12d2-2410-4737-9eae-7c90c1341ee0/-/format/auto/-/previ…"
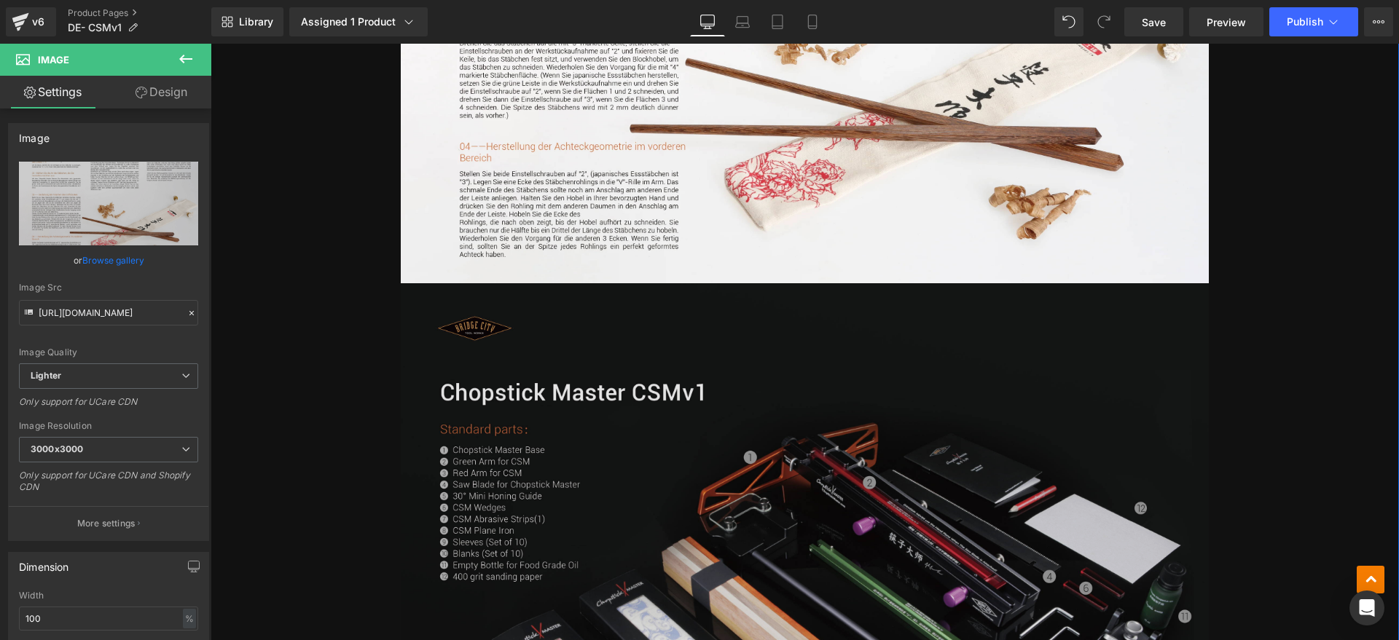
scroll to position [2277, 0]
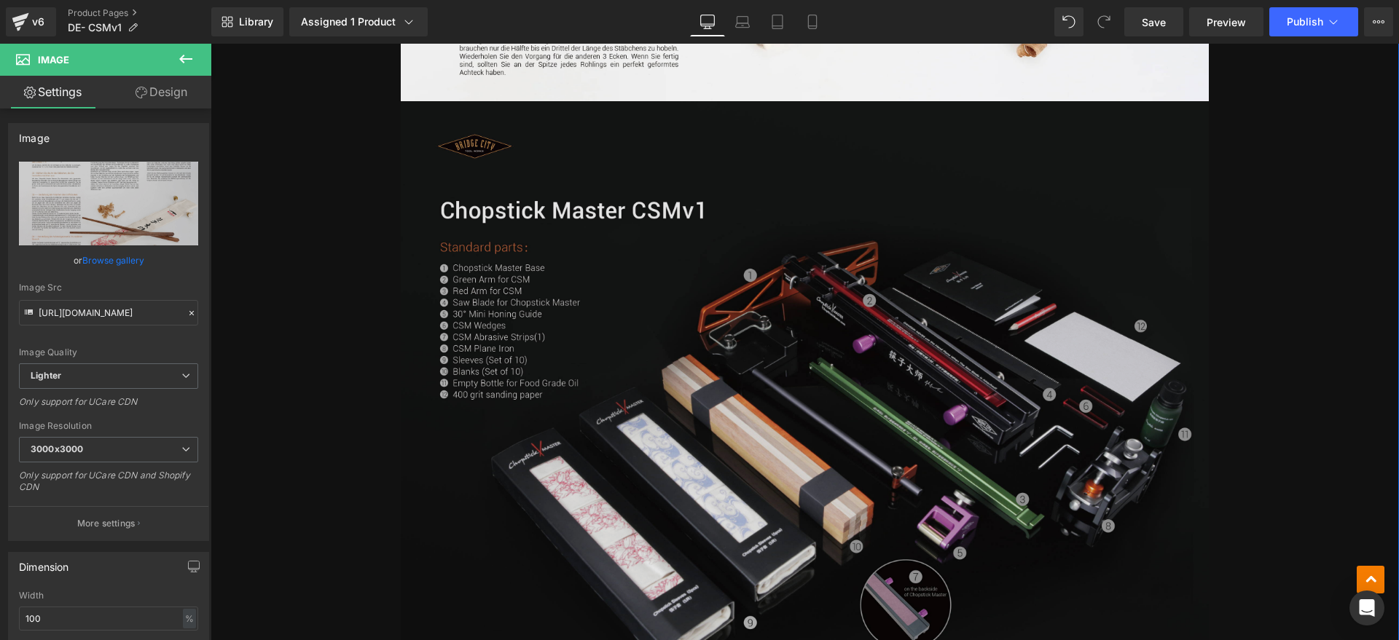
click at [577, 318] on img at bounding box center [805, 386] width 808 height 571
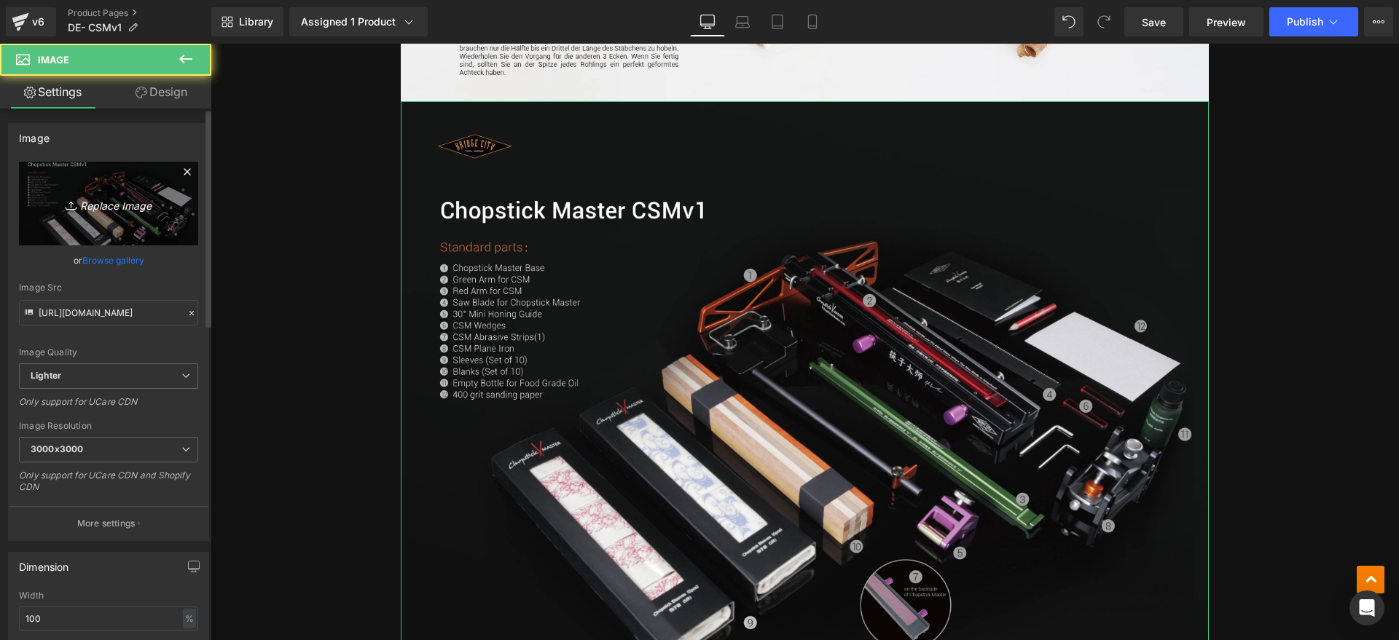
click at [109, 199] on icon "Replace Image" at bounding box center [108, 204] width 117 height 18
type input "C:\fakepath\CSMv1 4.webp"
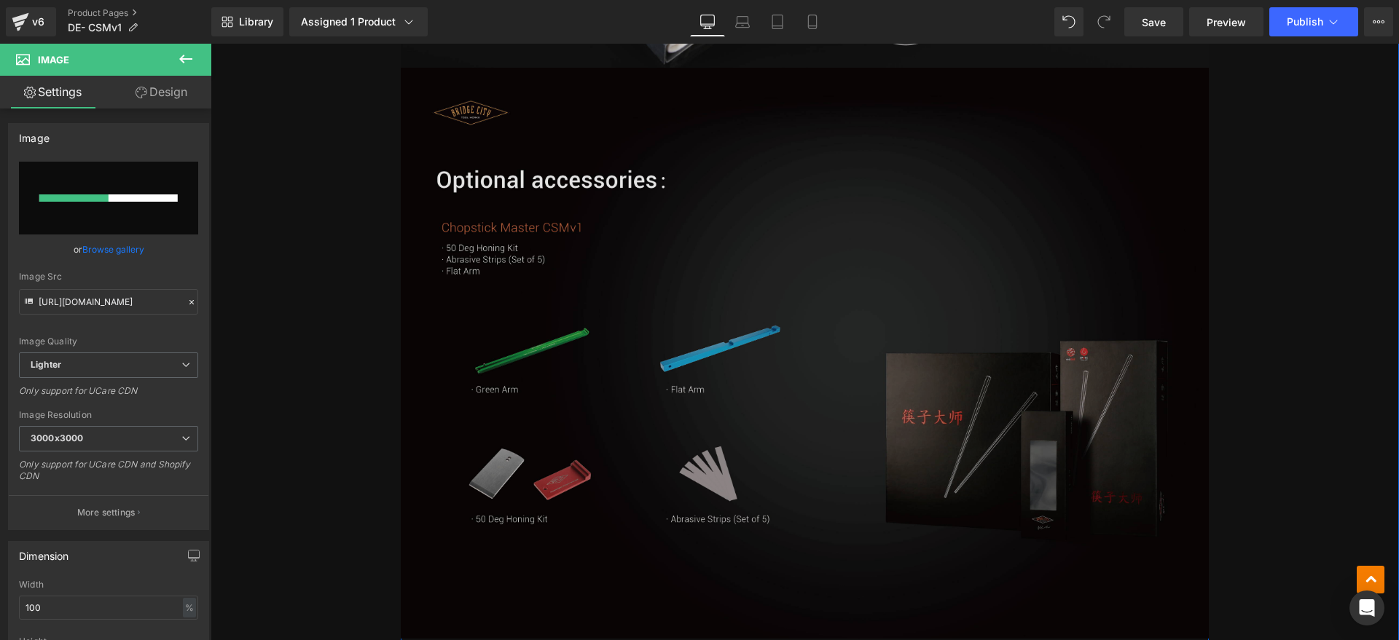
scroll to position [2915, 0]
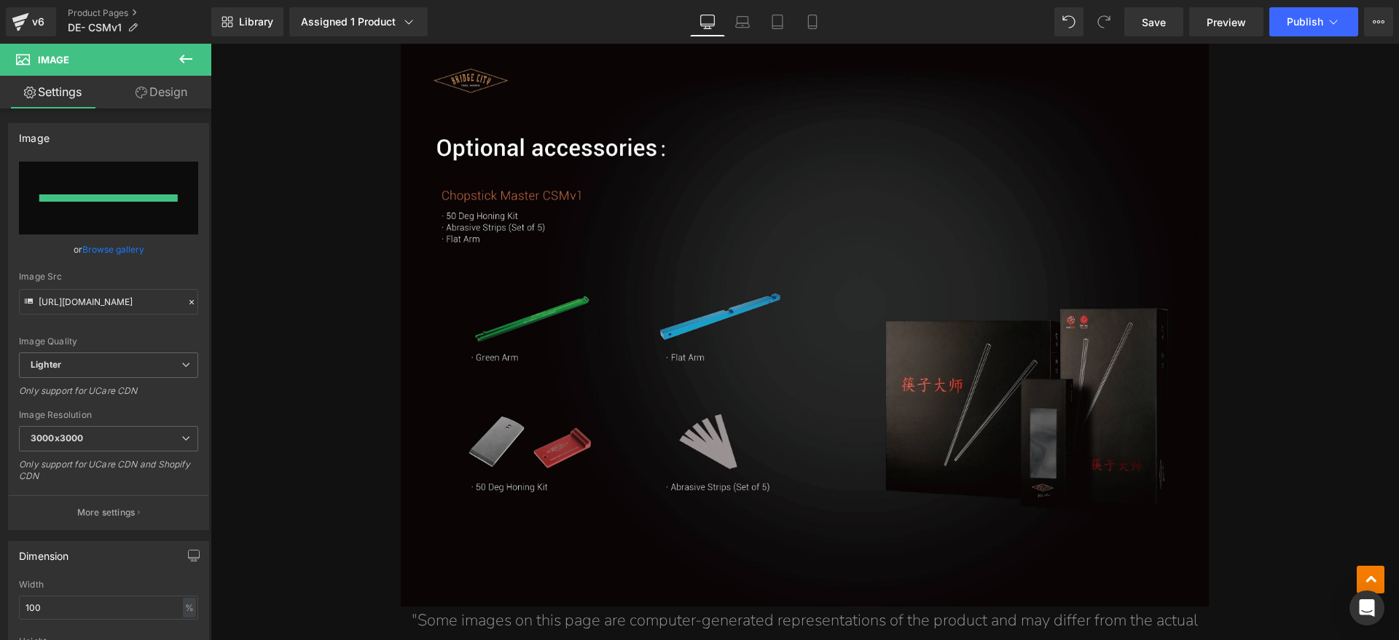
type input "https://ucarecdn.com/4ebeee00-17b1-4fd1-97a3-cdb97bf68c0b/-/format/auto/-/previ…"
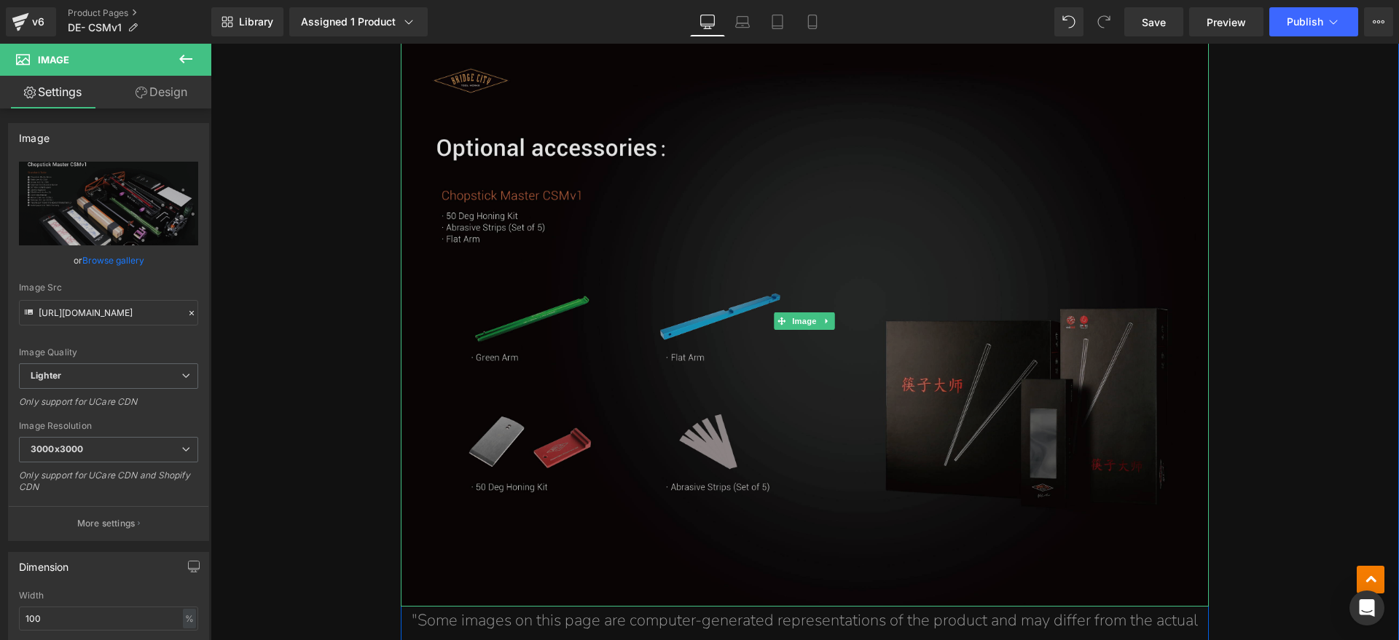
drag, startPoint x: 563, startPoint y: 337, endPoint x: 511, endPoint y: 341, distance: 51.9
click at [563, 337] on img at bounding box center [805, 321] width 808 height 571
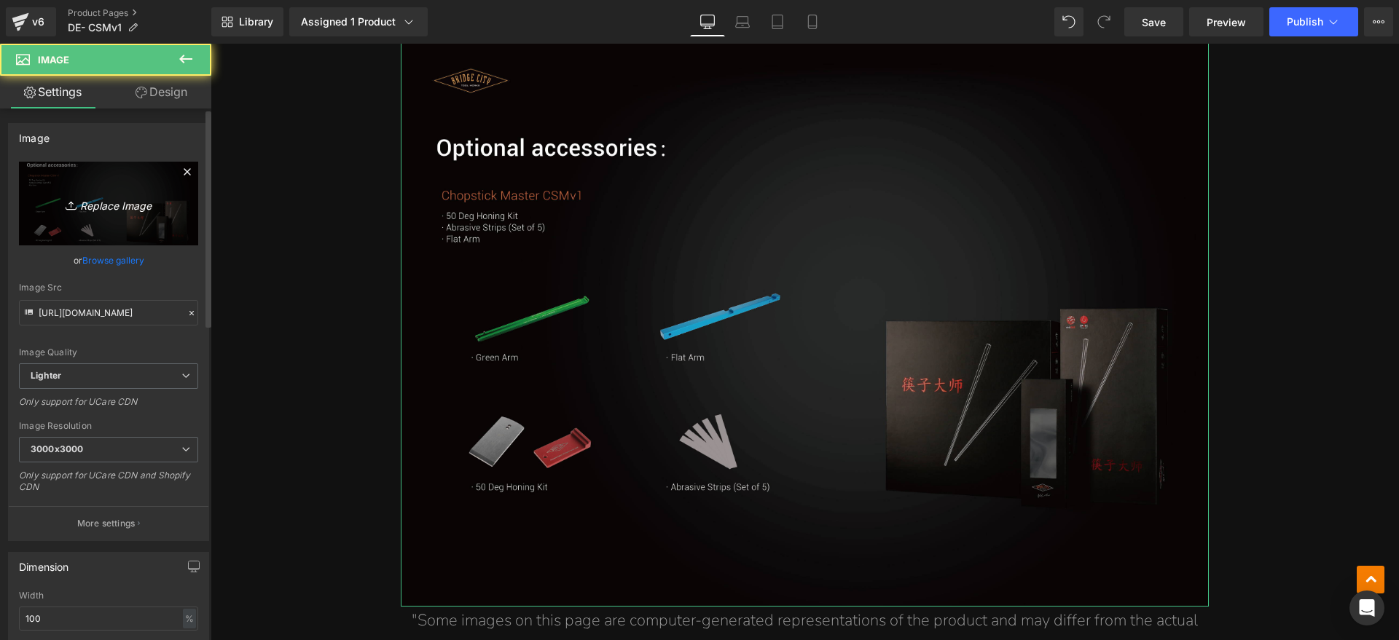
click at [154, 224] on link "Replace Image" at bounding box center [108, 204] width 179 height 84
type input "C:\fakepath\CSMv1 5.webp"
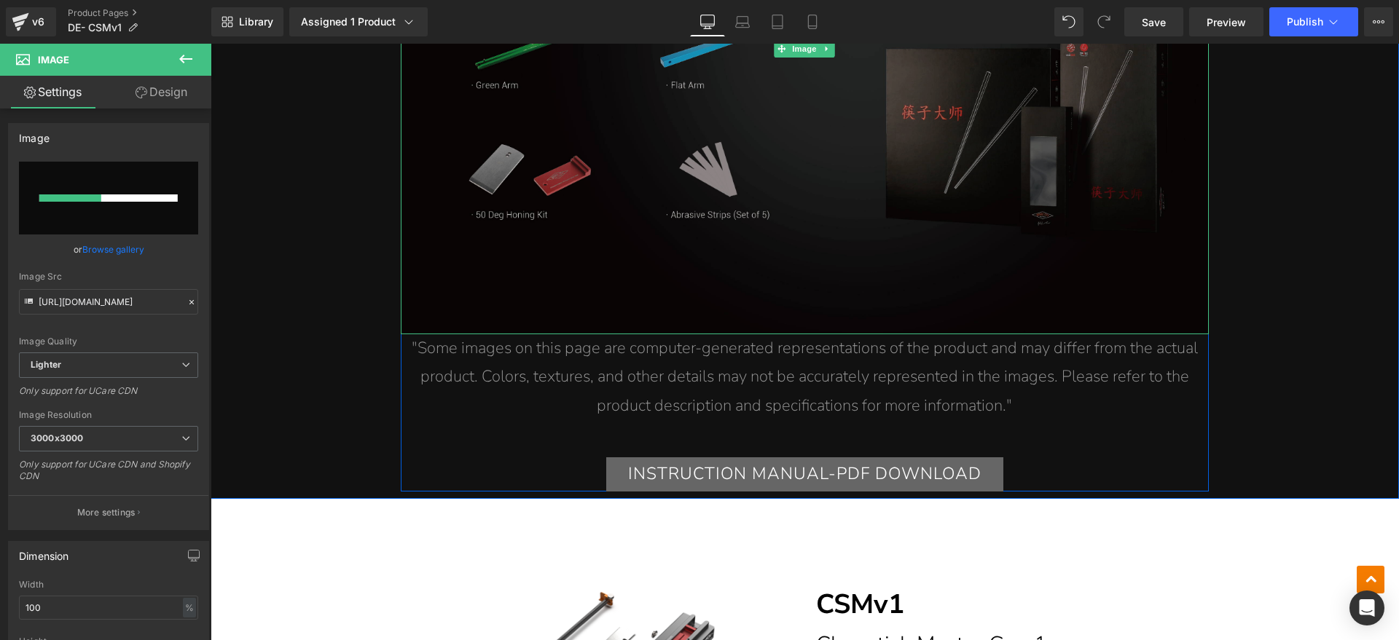
scroll to position [3188, 0]
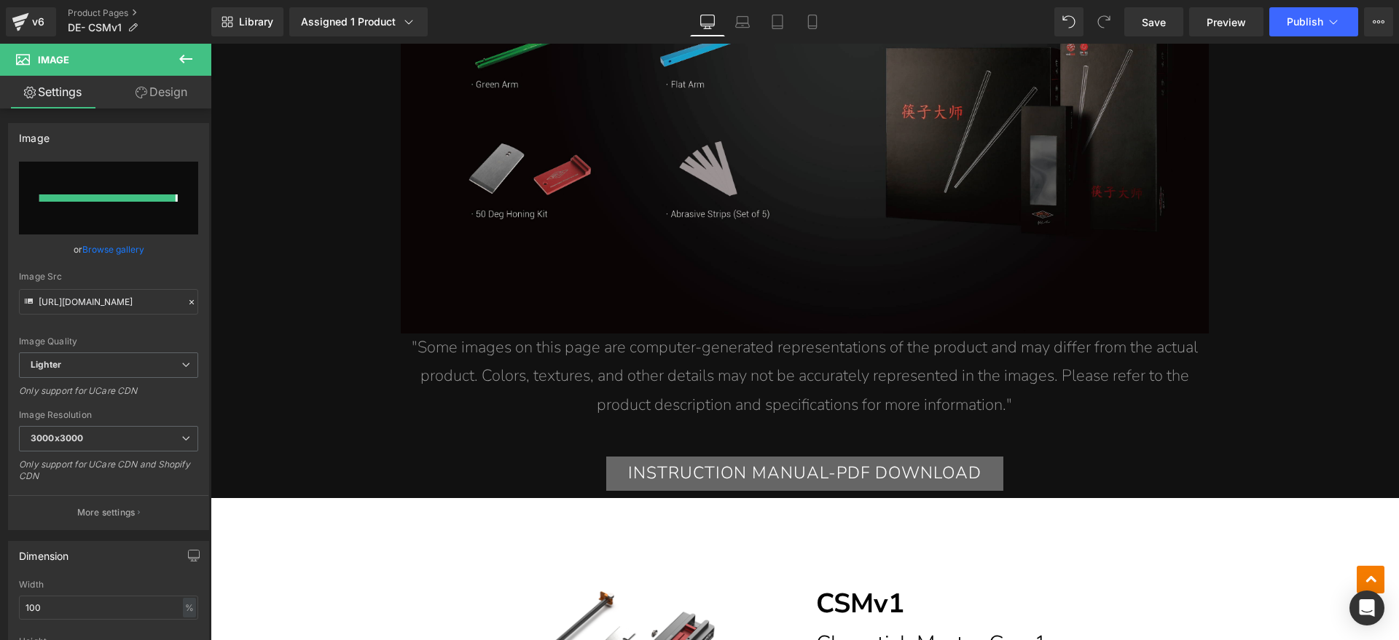
type input "https://ucarecdn.com/5e4a5822-2506-4c33-a830-884b78becb24/-/format/auto/-/previ…"
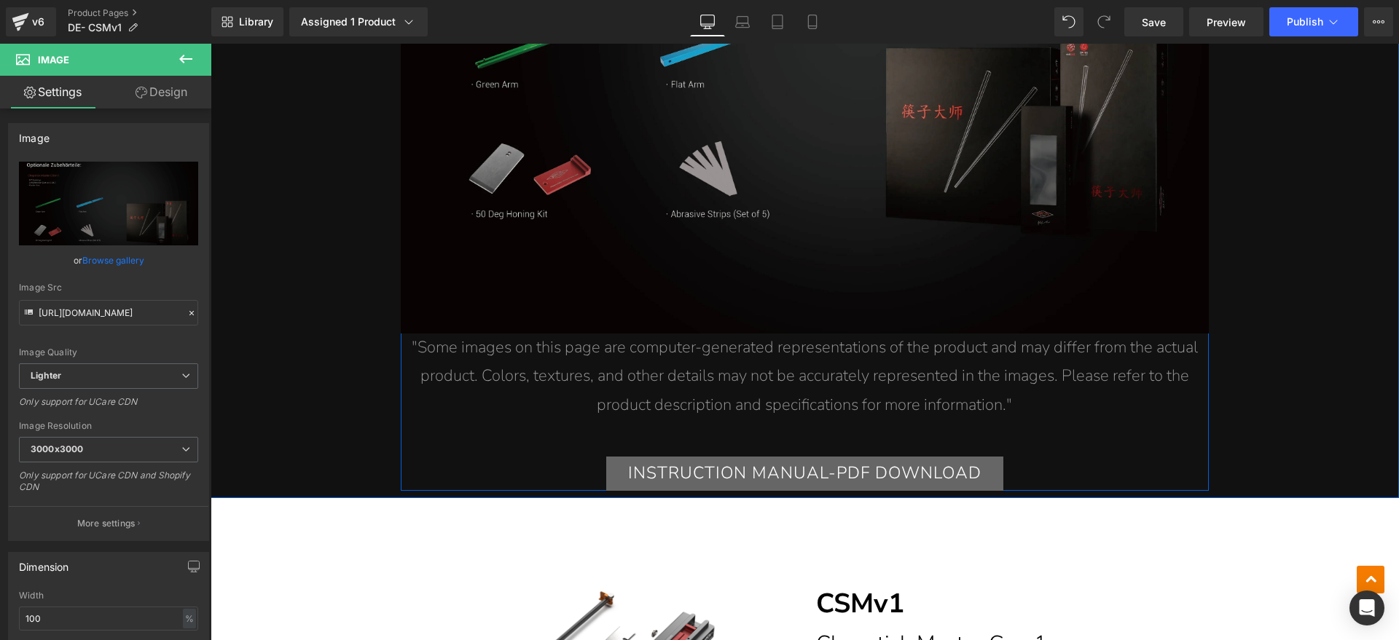
drag, startPoint x: 814, startPoint y: 393, endPoint x: 812, endPoint y: 379, distance: 13.9
click at [814, 393] on p ""Some images on this page are computer-generated representations of the product…" at bounding box center [805, 377] width 808 height 87
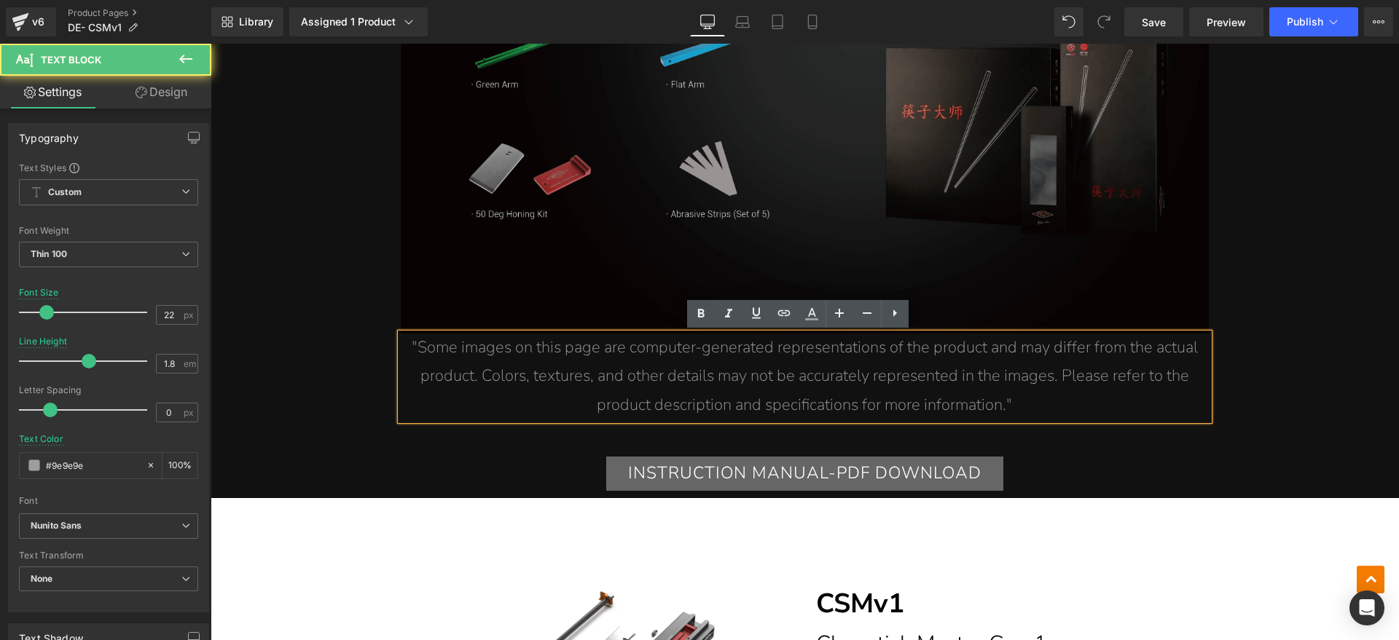
drag, startPoint x: 813, startPoint y: 376, endPoint x: 824, endPoint y: 377, distance: 11.0
click at [813, 376] on span ""Some images on this page are computer-generated representations of the product…" at bounding box center [805, 376] width 786 height 79
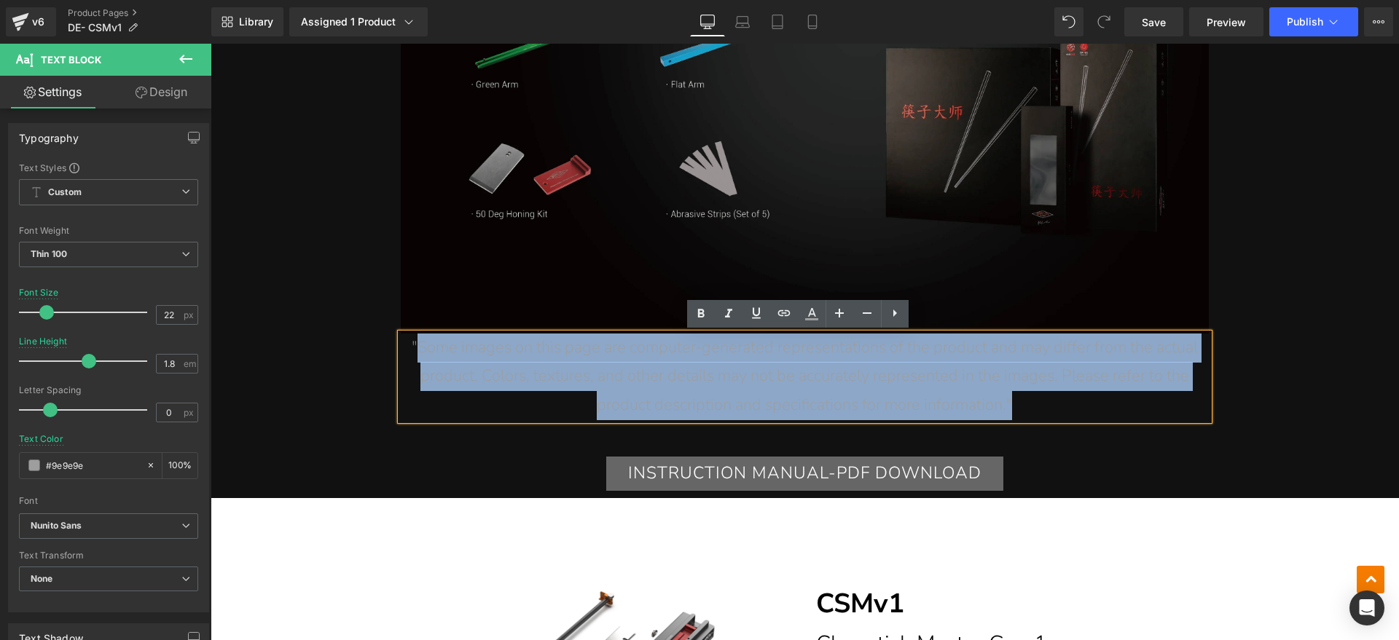
drag, startPoint x: 1057, startPoint y: 406, endPoint x: 412, endPoint y: 357, distance: 646.0
click at [412, 357] on p ""Some images on this page are computer-generated representations of the product…" at bounding box center [805, 377] width 808 height 87
paste div
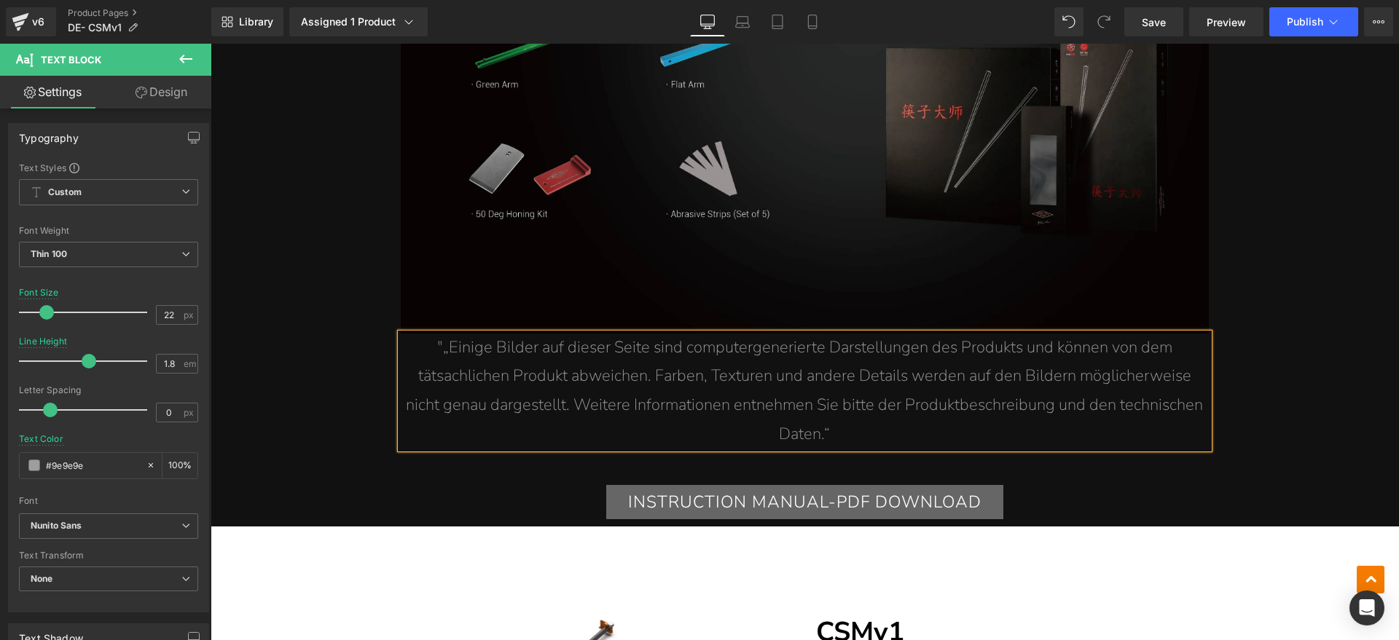
click at [435, 352] on span ""„Einige Bilder auf dieser Seite sind computergenerierte Darstellungen des Prod…" at bounding box center [804, 391] width 797 height 109
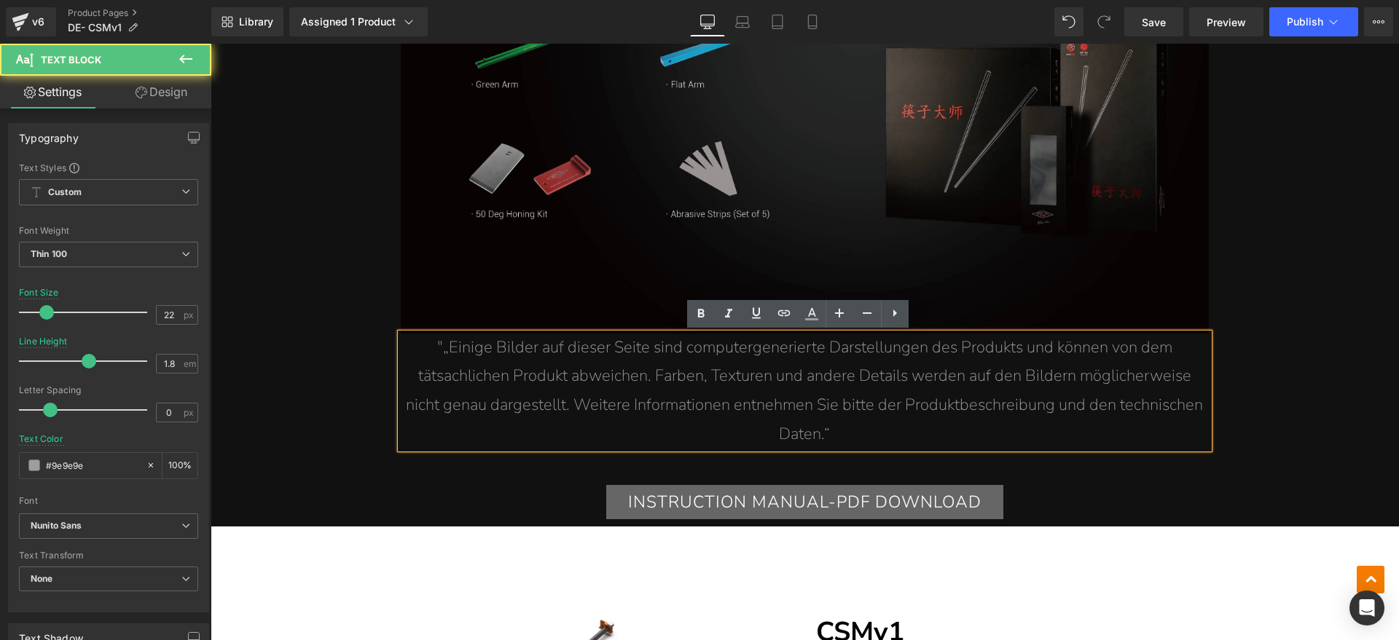
click at [437, 352] on span ""„Einige Bilder auf dieser Seite sind computergenerierte Darstellungen des Prod…" at bounding box center [804, 391] width 797 height 109
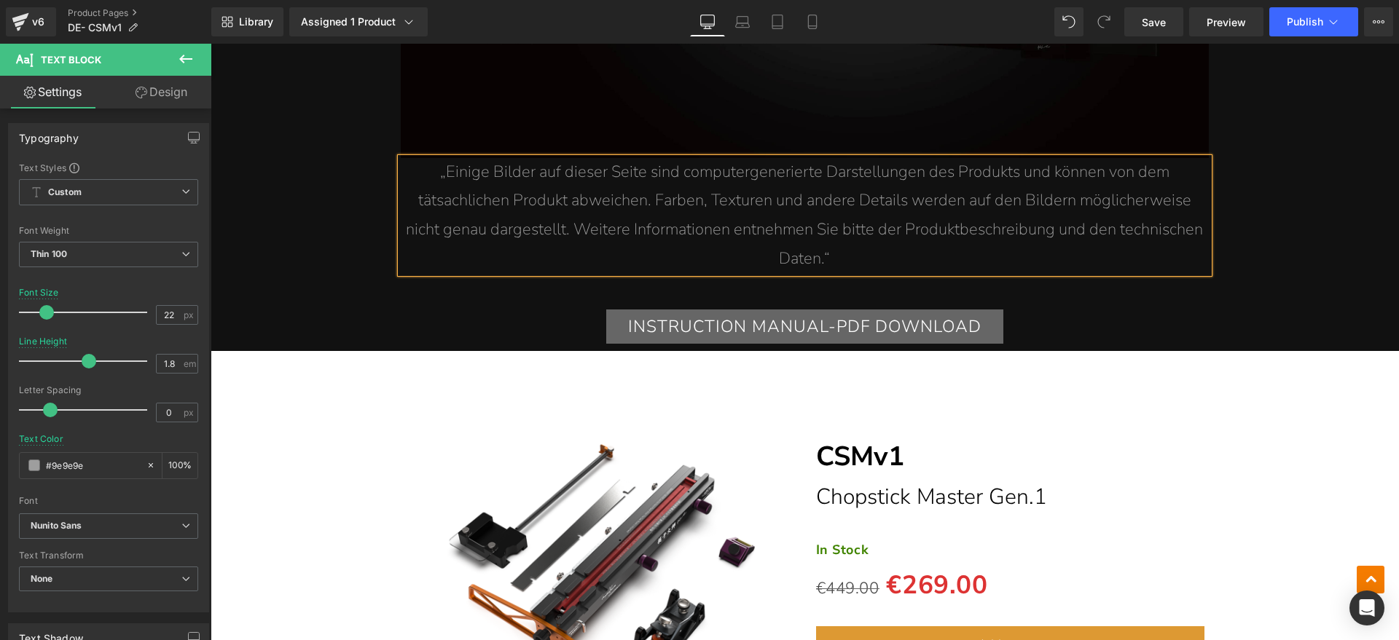
scroll to position [3370, 0]
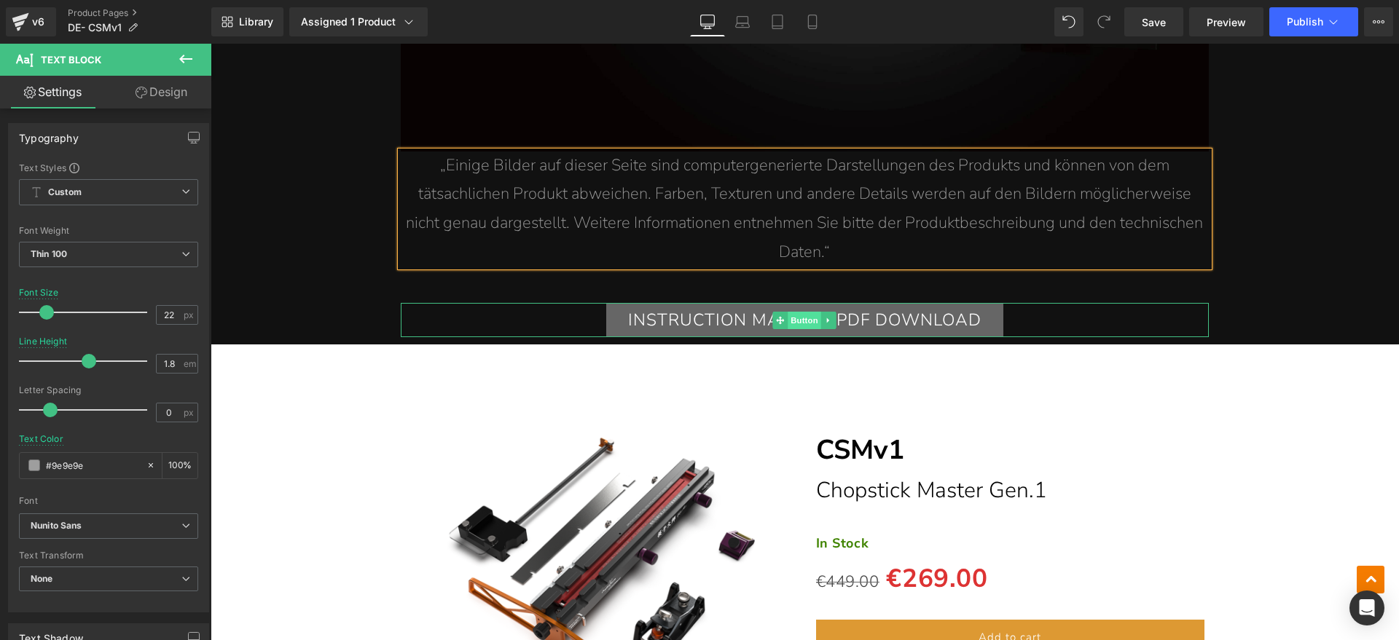
drag, startPoint x: 800, startPoint y: 315, endPoint x: 789, endPoint y: 326, distance: 16.0
click at [800, 315] on span "Button" at bounding box center [805, 320] width 34 height 17
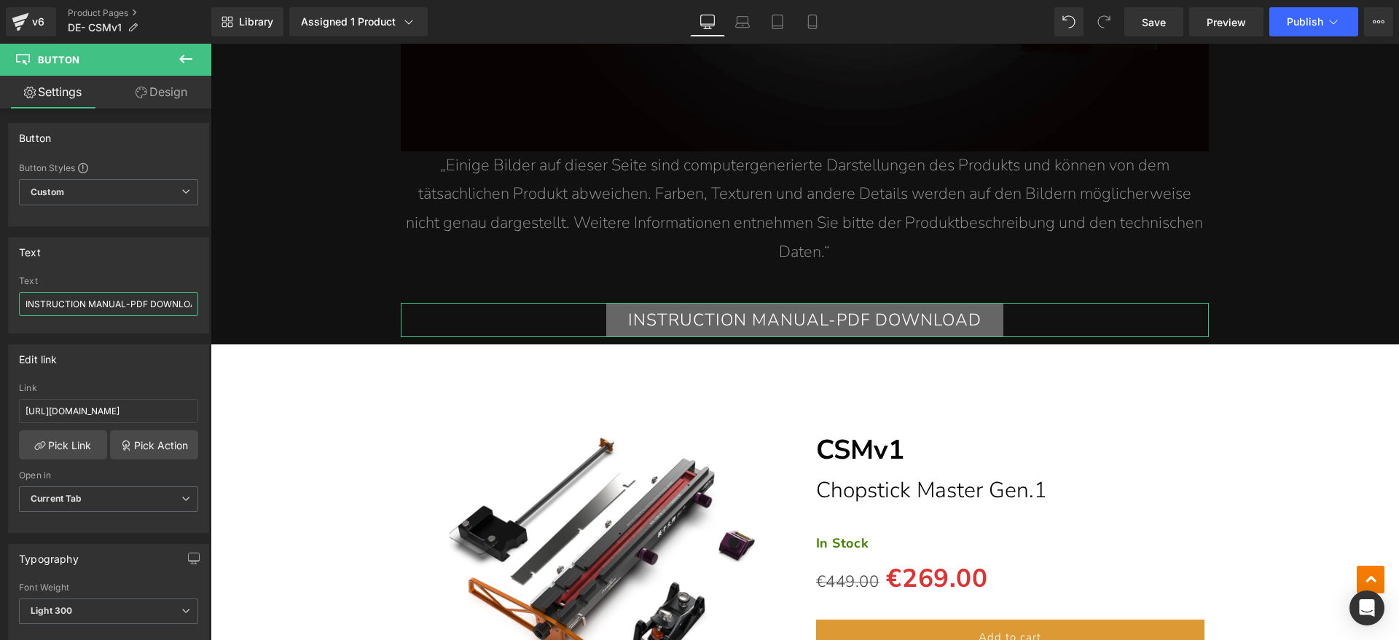
scroll to position [0, 15]
drag, startPoint x: 242, startPoint y: 345, endPoint x: 221, endPoint y: 301, distance: 48.6
type input "I"
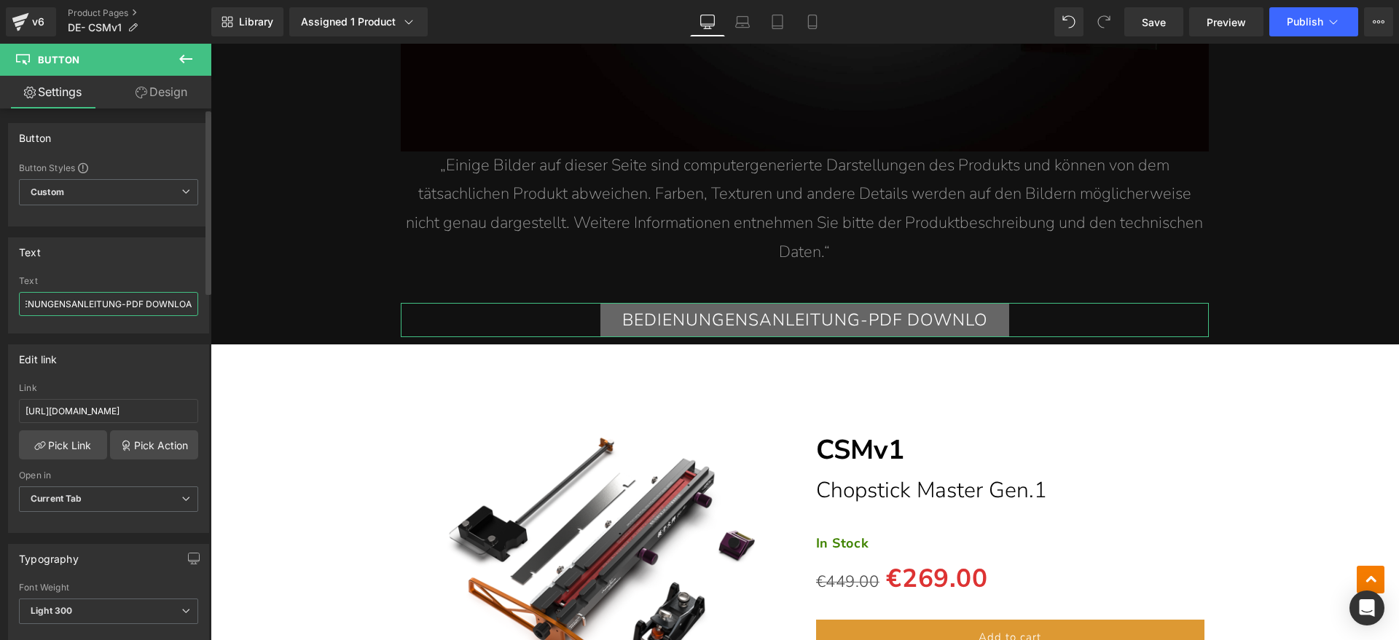
type input "BEDIENUNGENSANLEITUNG-PDF DOWNLOAD"
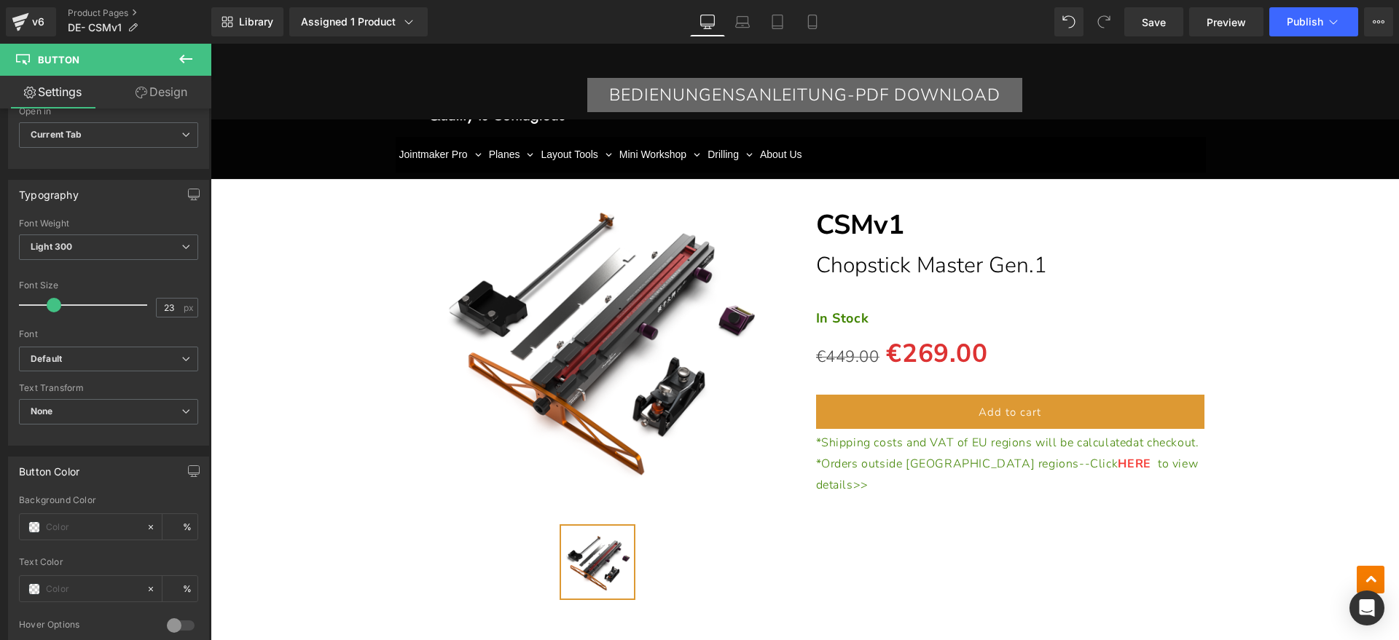
scroll to position [3643, 0]
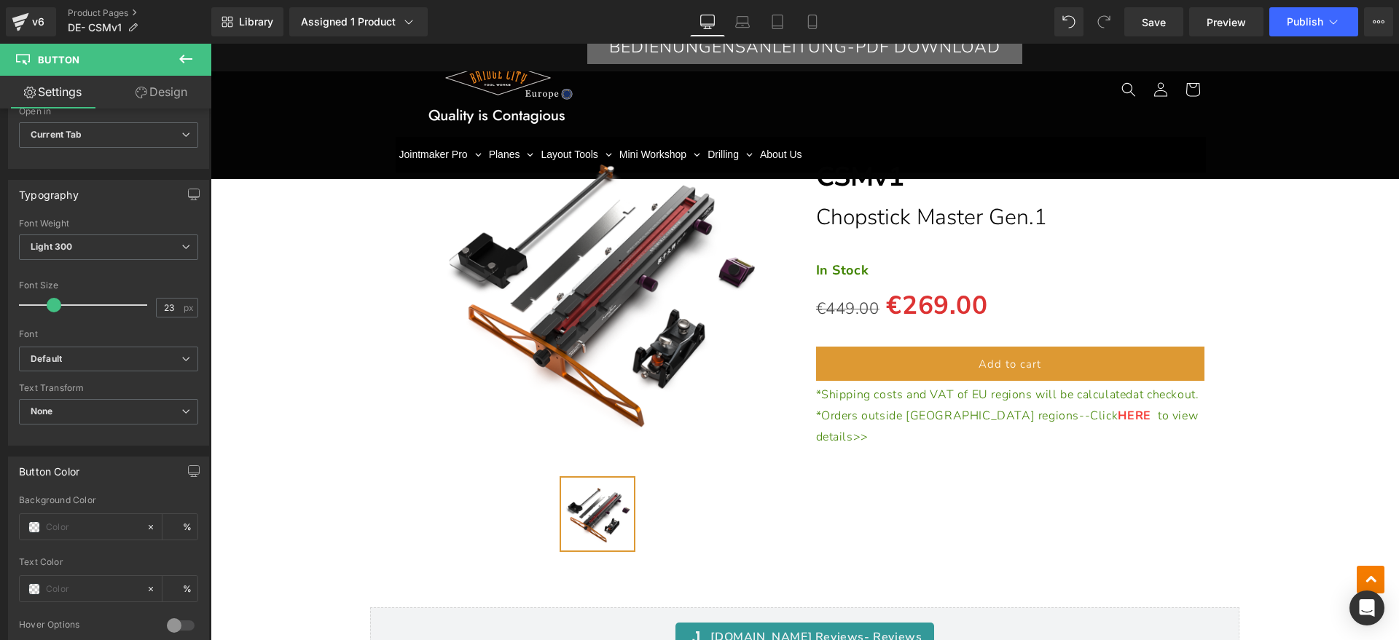
click at [949, 213] on h1 "Chopstick Master Gen.1" at bounding box center [1010, 218] width 389 height 44
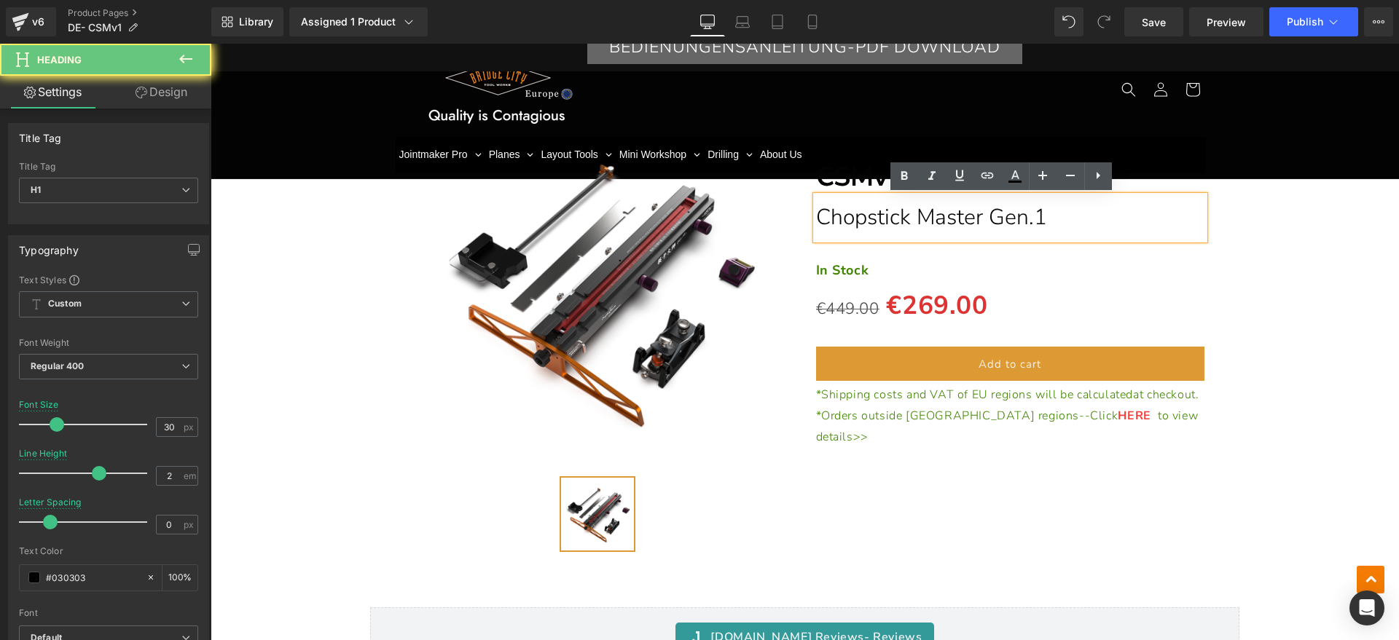
click at [1023, 225] on h1 "Chopstick Master Gen.1" at bounding box center [1010, 218] width 389 height 44
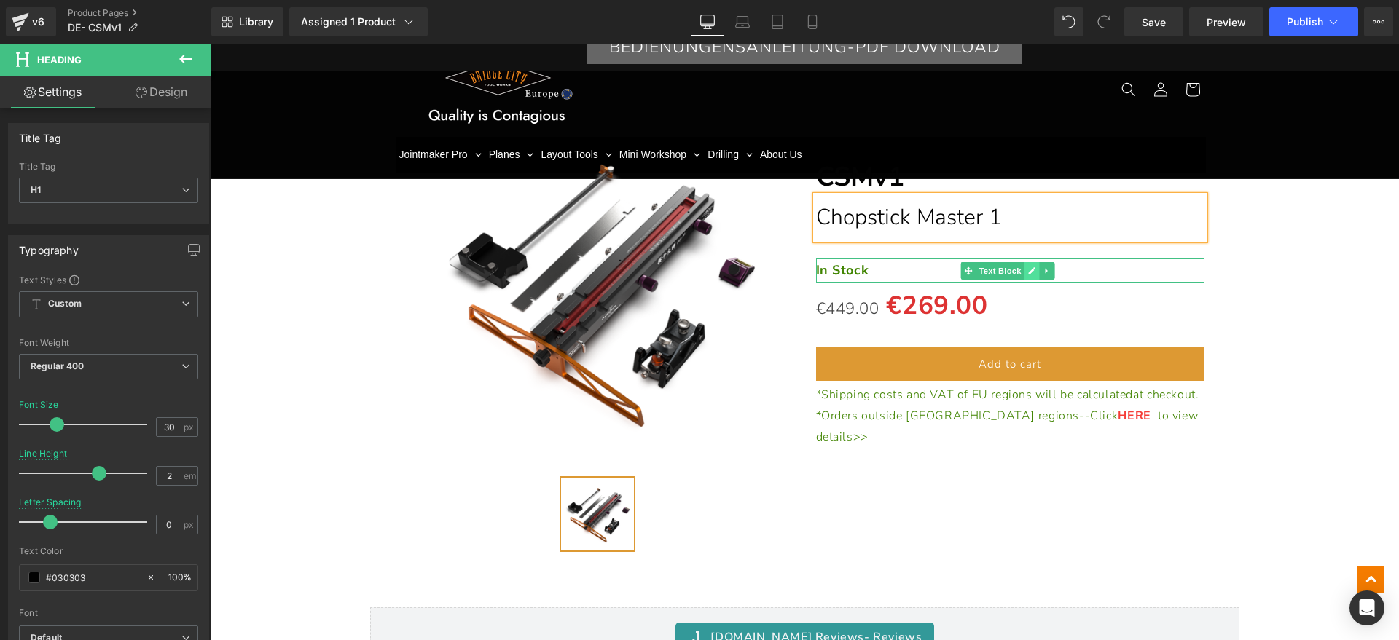
click at [1024, 265] on link at bounding box center [1031, 270] width 15 height 17
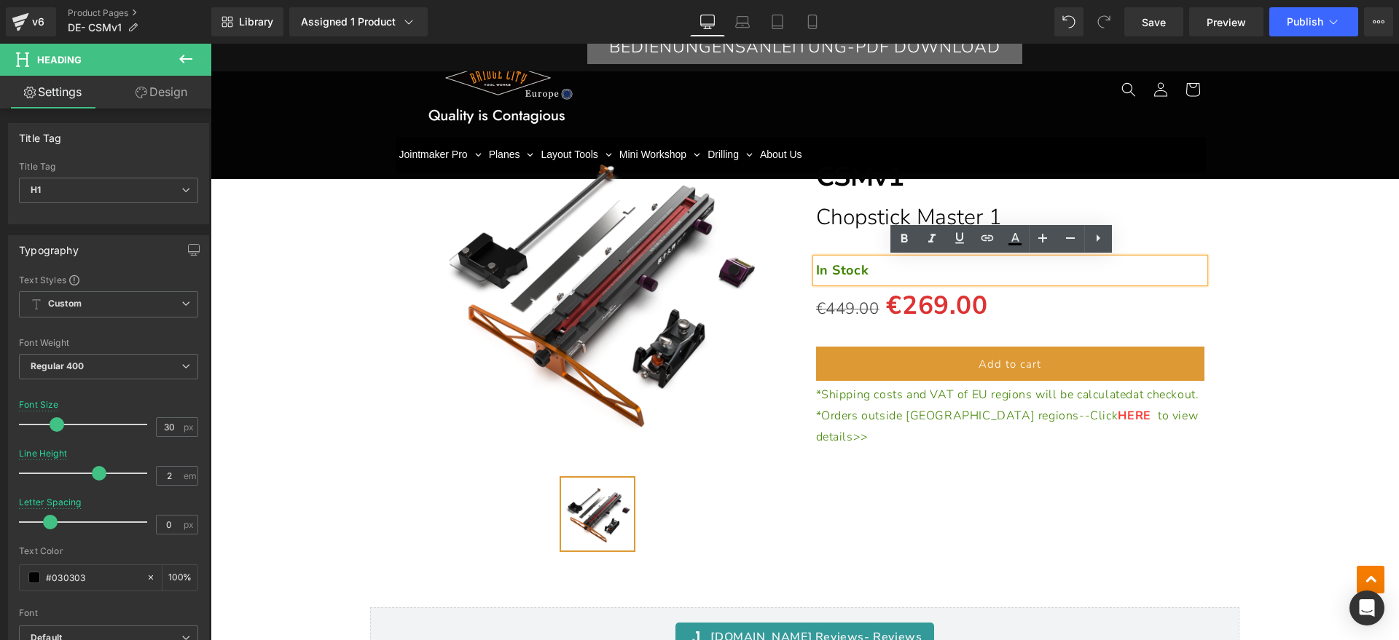
drag, startPoint x: 903, startPoint y: 281, endPoint x: 900, endPoint y: 273, distance: 8.5
click at [902, 281] on p "In Stock" at bounding box center [1010, 270] width 389 height 23
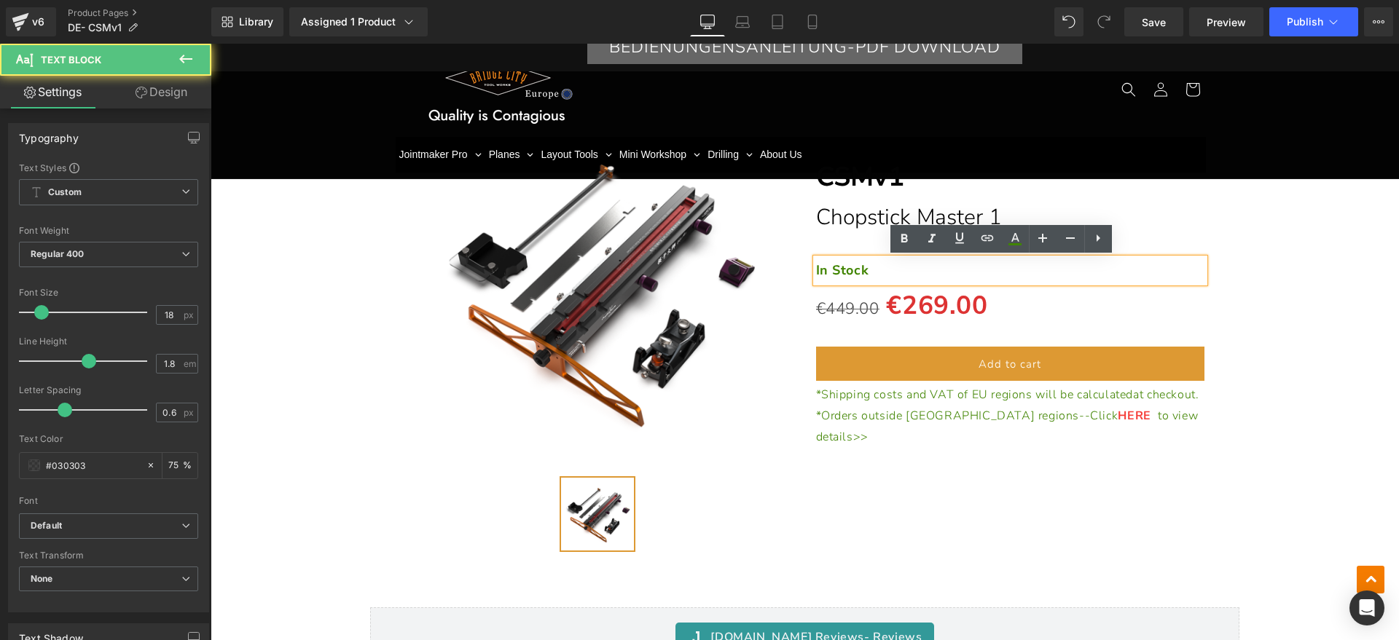
click at [900, 273] on p "In Stock" at bounding box center [1010, 270] width 389 height 23
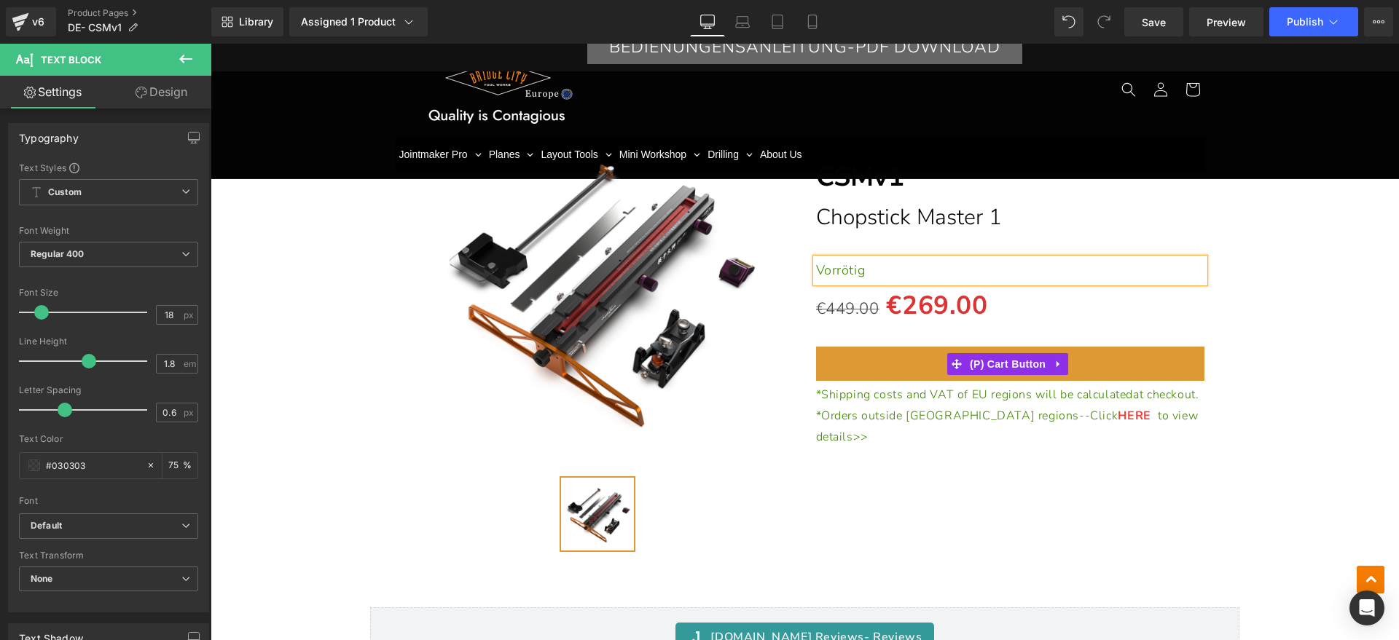
drag, startPoint x: 1011, startPoint y: 360, endPoint x: 1369, endPoint y: 318, distance: 361.0
click at [1011, 360] on span "(P) Cart Button" at bounding box center [1007, 364] width 83 height 22
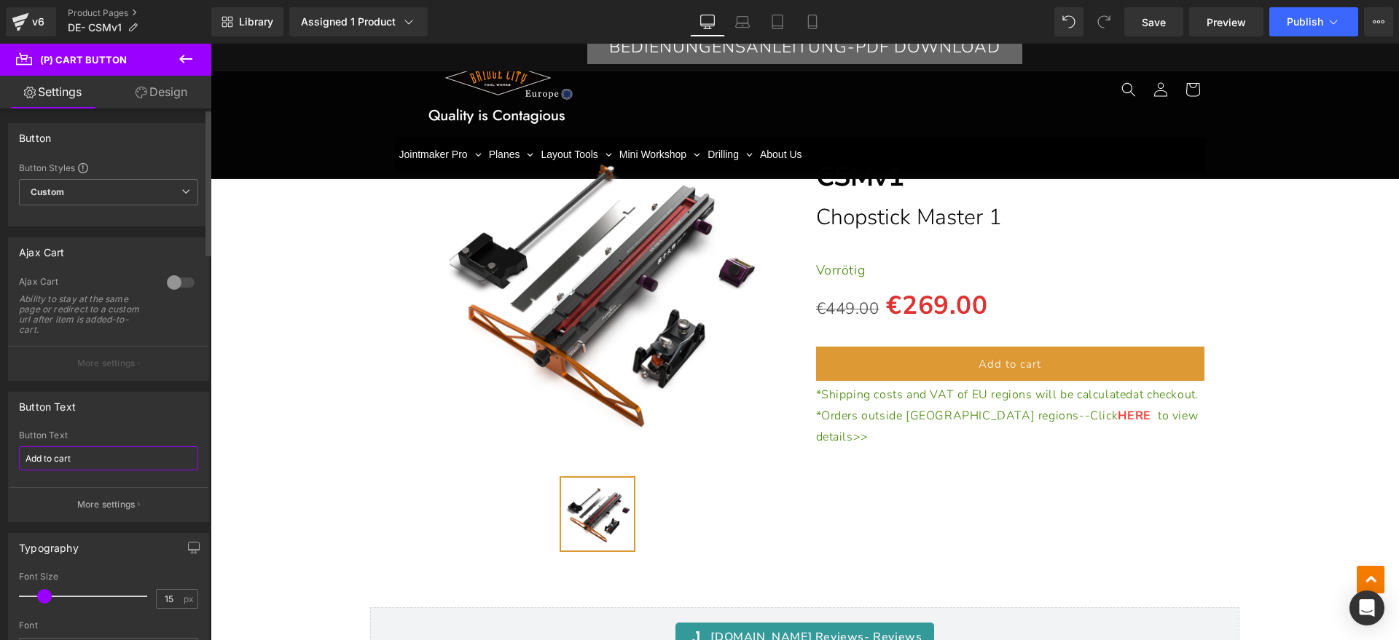
drag, startPoint x: 90, startPoint y: 454, endPoint x: 0, endPoint y: 455, distance: 89.6
click at [0, 455] on div "Button Text Add to cart Button Text Add to cart More settings" at bounding box center [109, 451] width 218 height 141
type input "In den Warenkorb legen"
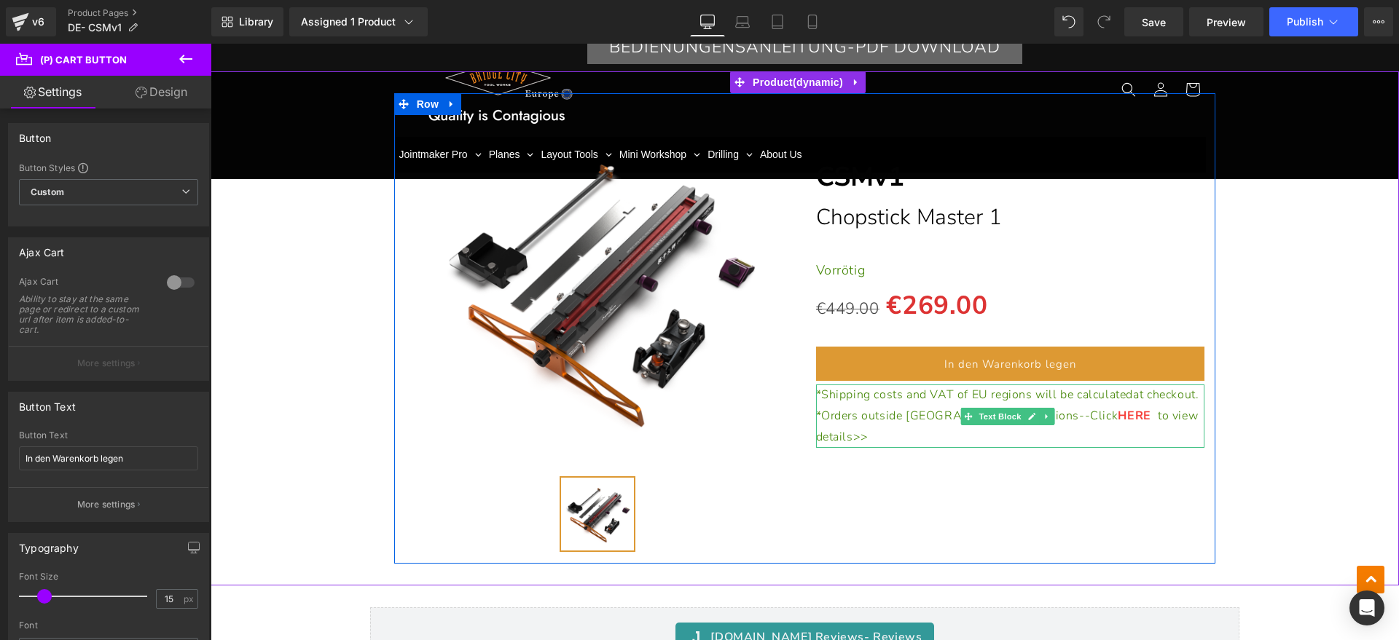
drag, startPoint x: 874, startPoint y: 405, endPoint x: 877, endPoint y: 413, distance: 8.5
click at [874, 405] on p "*Shipping costs and VAT of EU regions will be calculated at checkout." at bounding box center [1010, 395] width 389 height 21
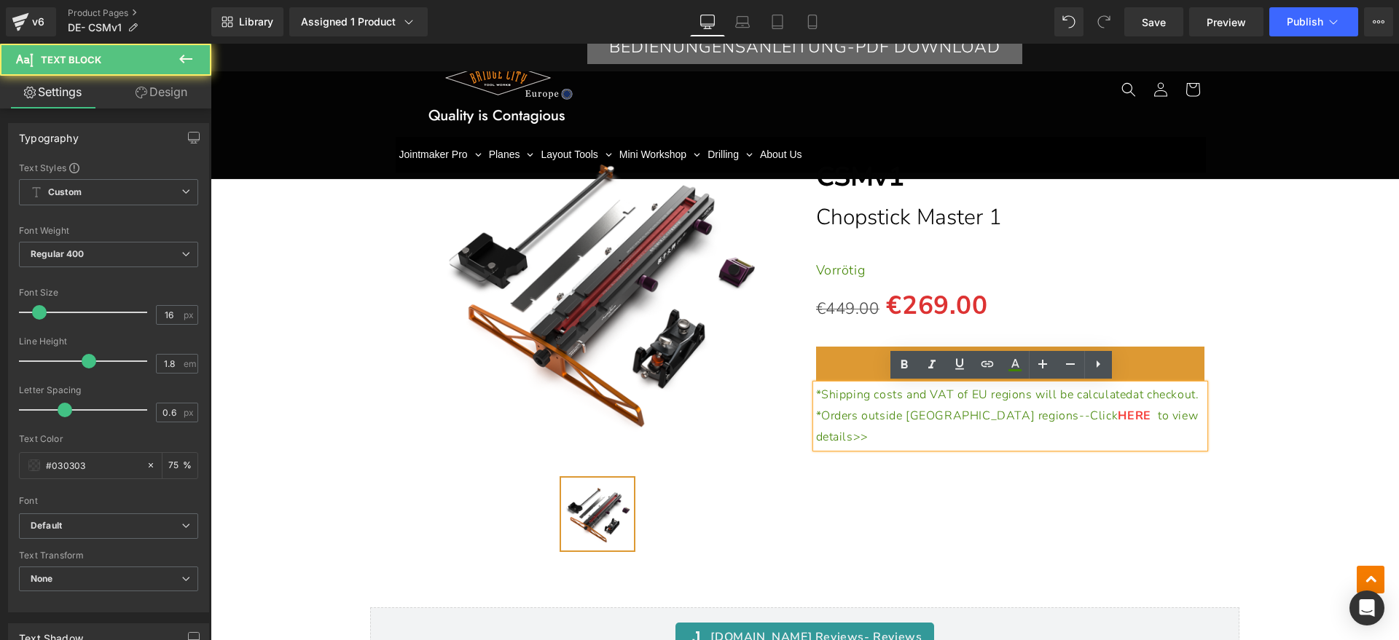
click at [879, 406] on p "*Shipping costs and VAT of EU regions will be calculated at checkout." at bounding box center [1010, 395] width 389 height 21
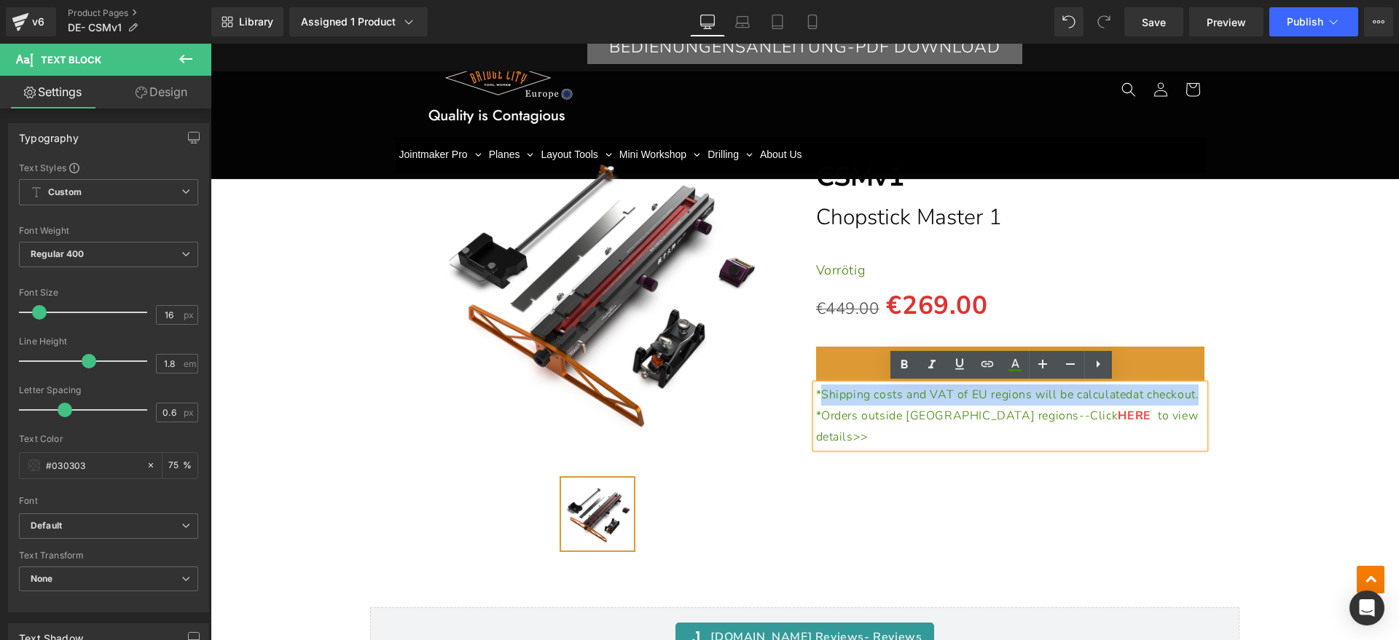
drag, startPoint x: 879, startPoint y: 413, endPoint x: 820, endPoint y: 399, distance: 61.5
click at [820, 399] on p "*Shipping costs and VAT of EU regions will be calculated at checkout." at bounding box center [1010, 395] width 389 height 21
paste div
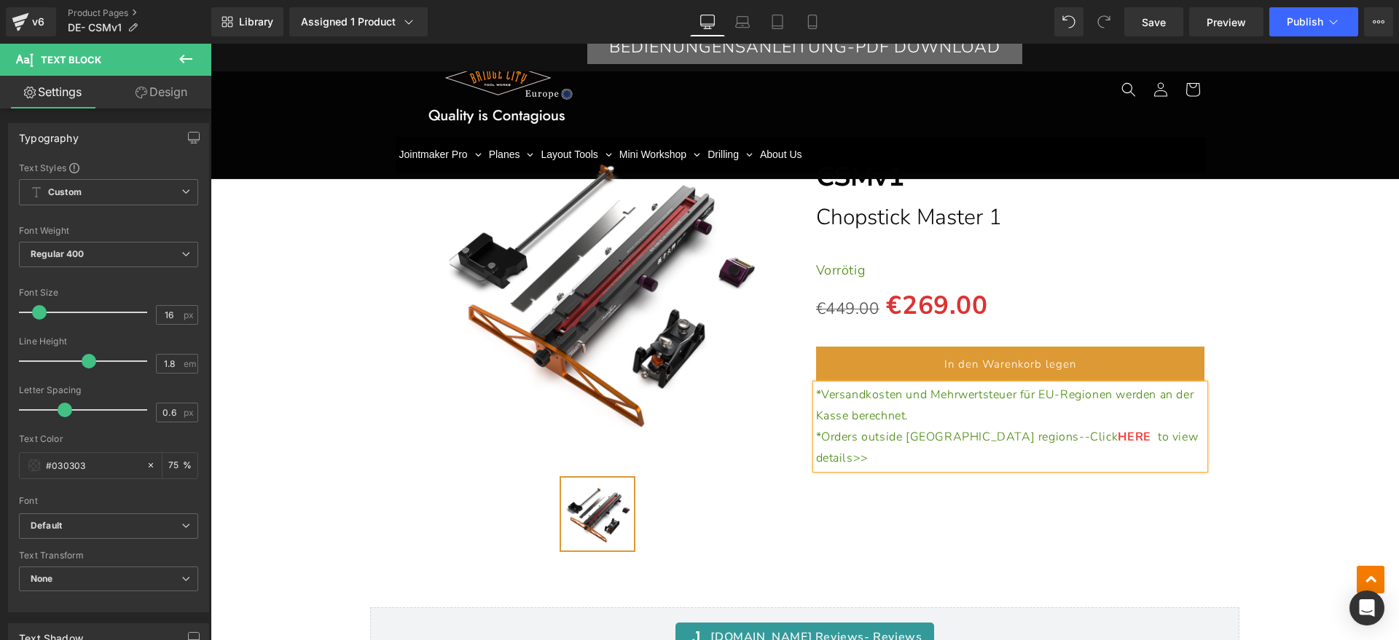
click at [1139, 432] on p "*Orders outside EU regions--Click HERE to view details>>" at bounding box center [1010, 448] width 389 height 42
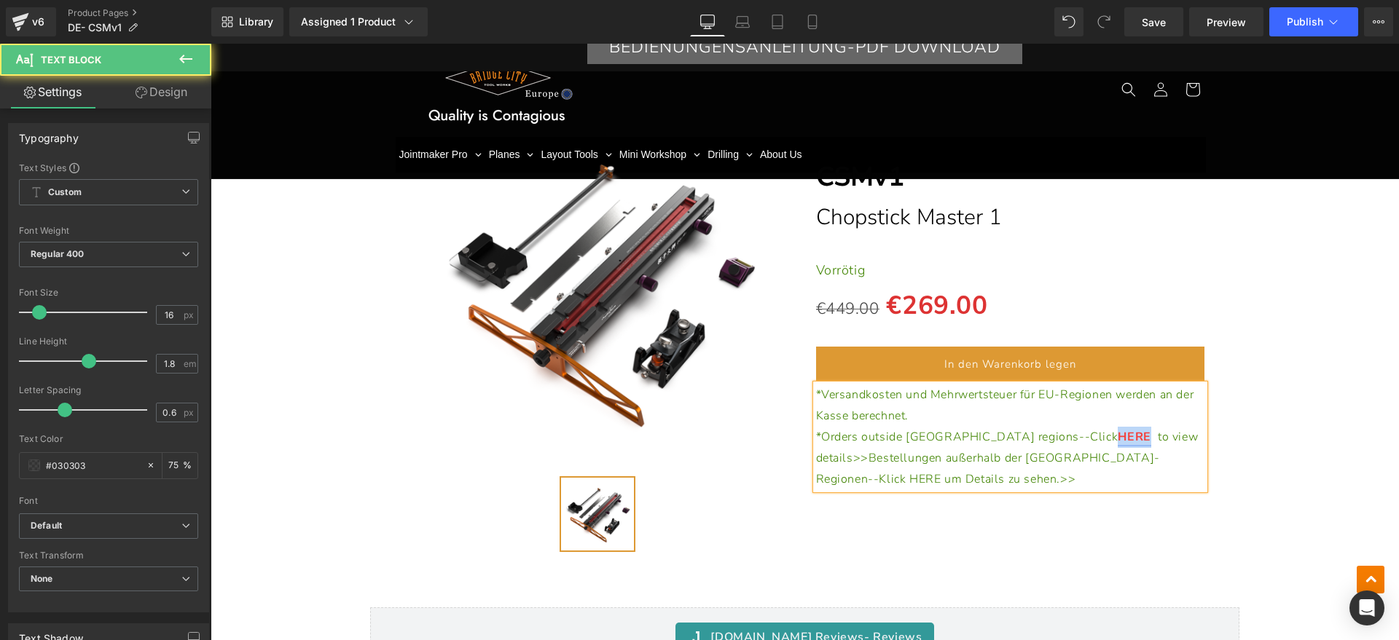
drag, startPoint x: 1000, startPoint y: 434, endPoint x: 1033, endPoint y: 431, distance: 32.9
click at [1118, 431] on span "HERE" at bounding box center [1138, 437] width 40 height 16
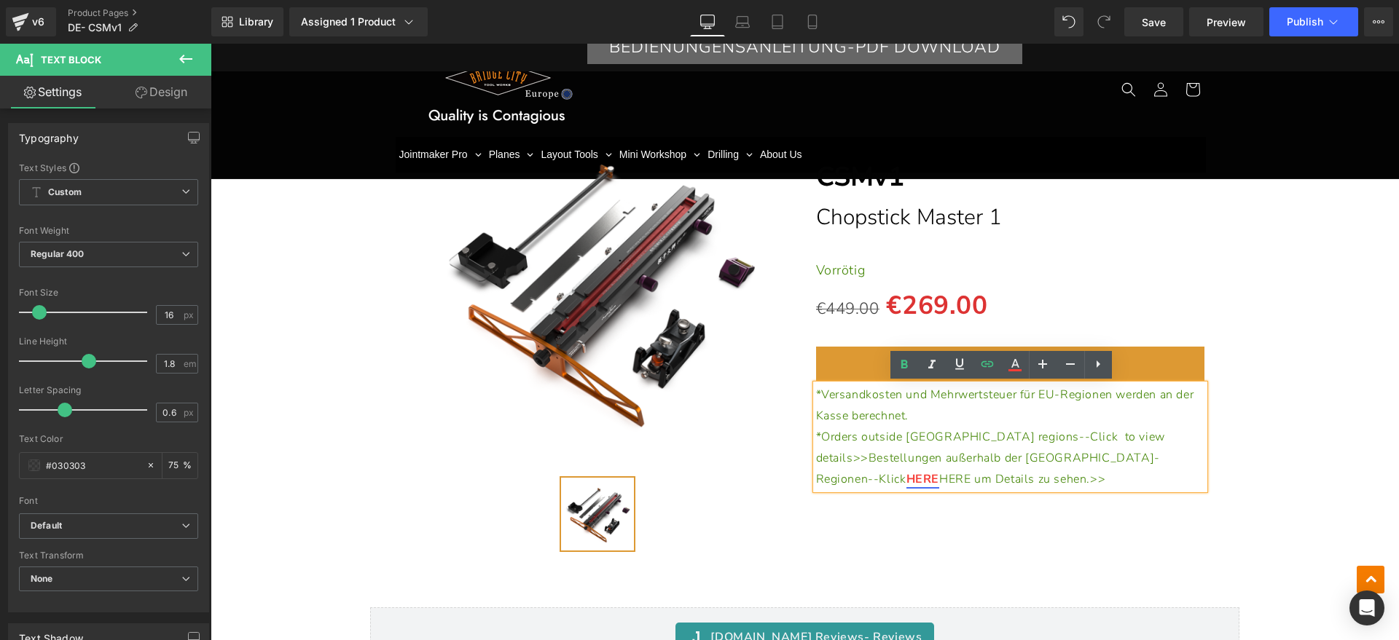
click at [1067, 471] on span "HERE um Details zu sehen.>>" at bounding box center [1022, 479] width 166 height 16
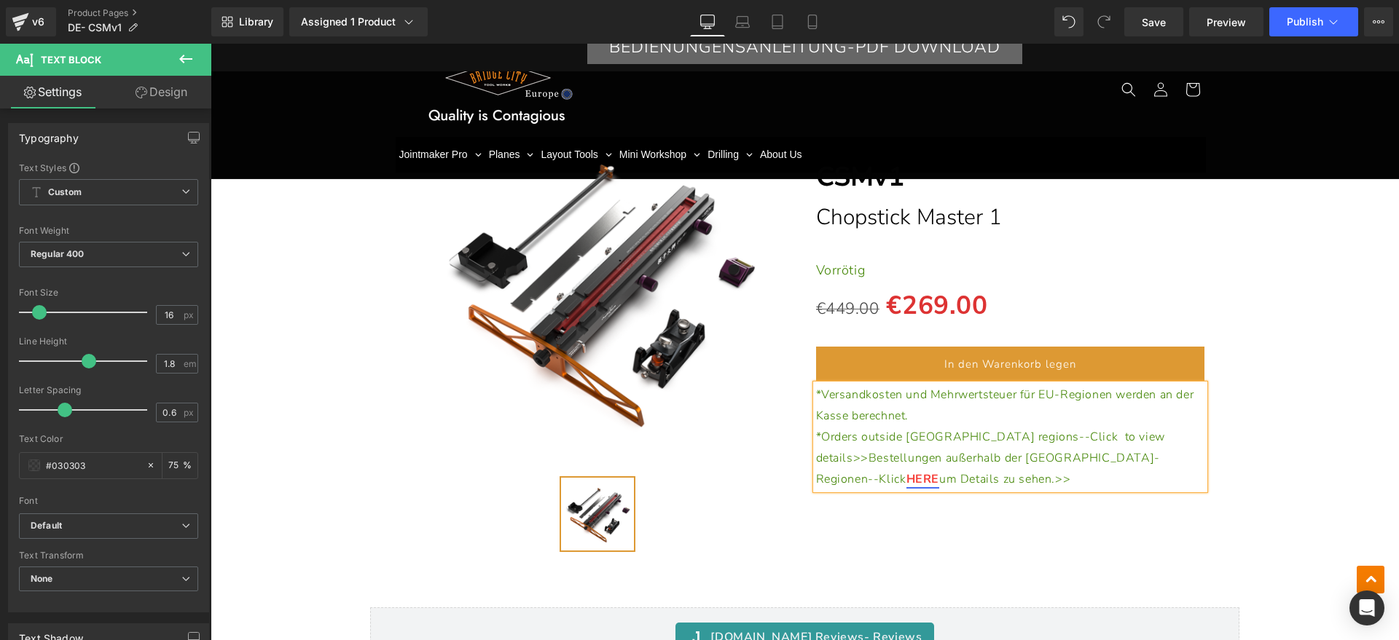
click at [1030, 436] on span "to view details>>Bestellungen außerhalb der [GEOGRAPHIC_DATA]-Regionen--Klick" at bounding box center [990, 458] width 349 height 58
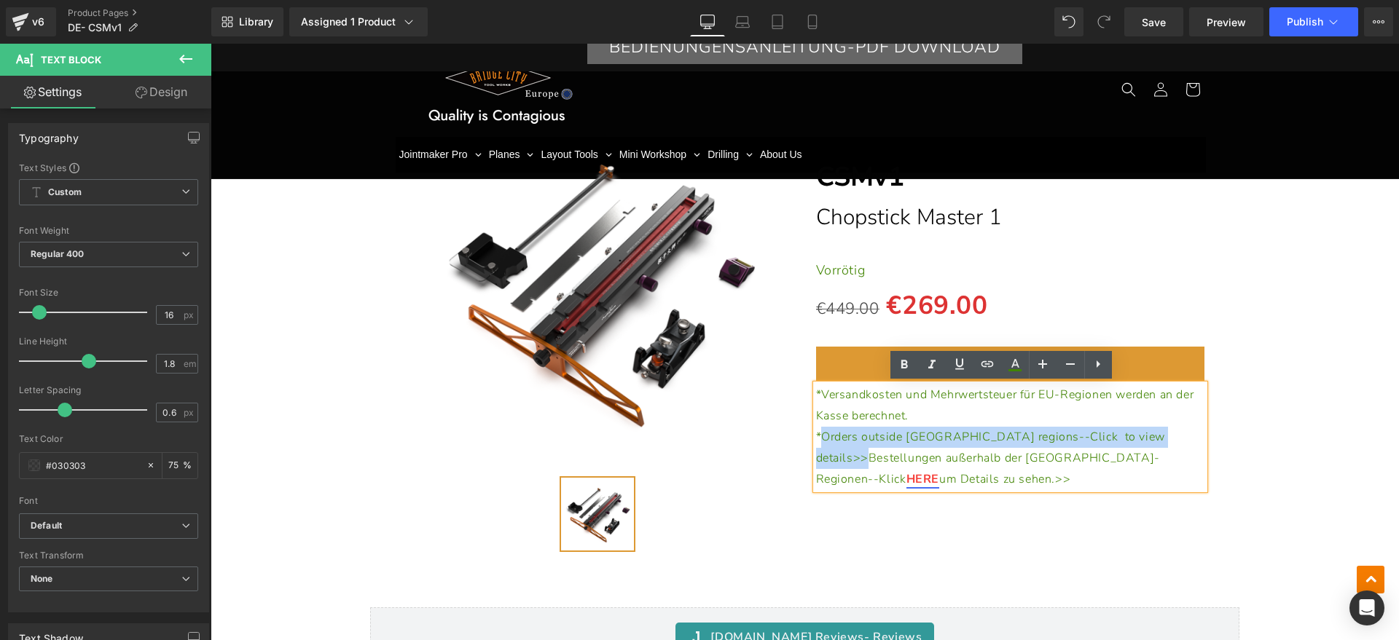
drag, startPoint x: 1102, startPoint y: 435, endPoint x: 815, endPoint y: 445, distance: 287.3
click at [816, 445] on p "*Orders outside EU regions--Click to view details>>Bestellungen außerhalb der E…" at bounding box center [1010, 458] width 389 height 63
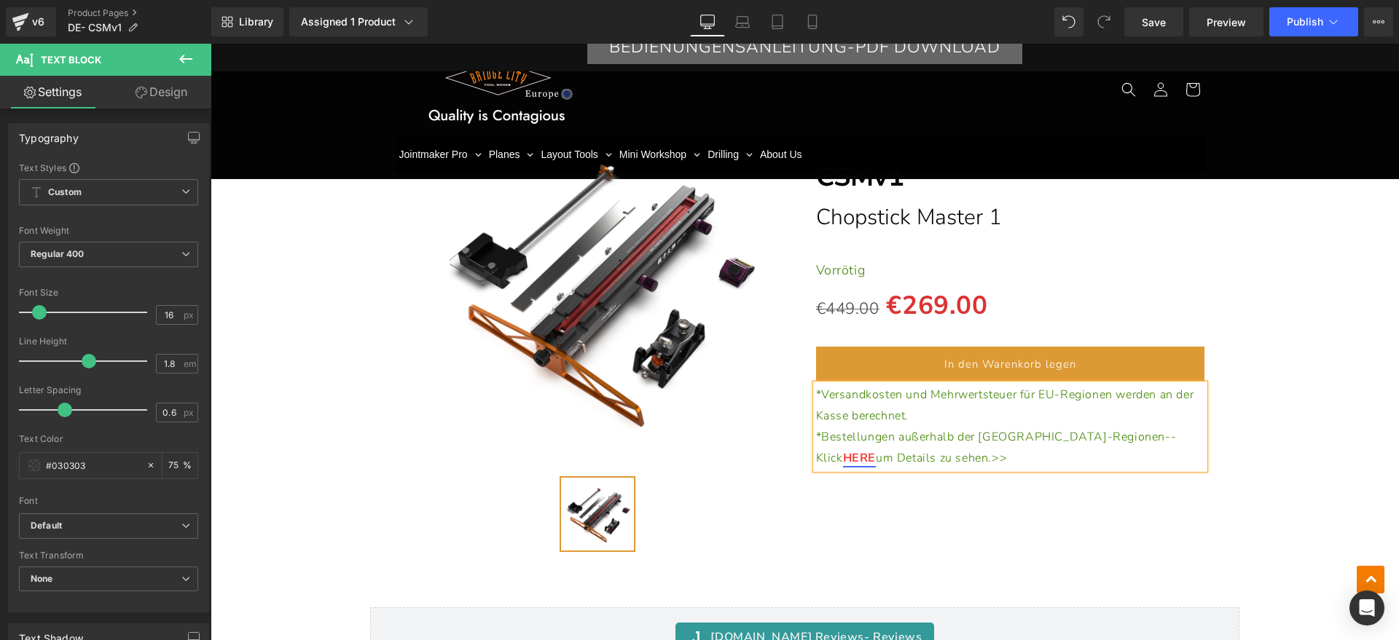
click at [951, 525] on div "(P) Image (P) Image List Separator CSMv1 Heading Chopstick Master 1 Heading Sep…" at bounding box center [805, 328] width 822 height 470
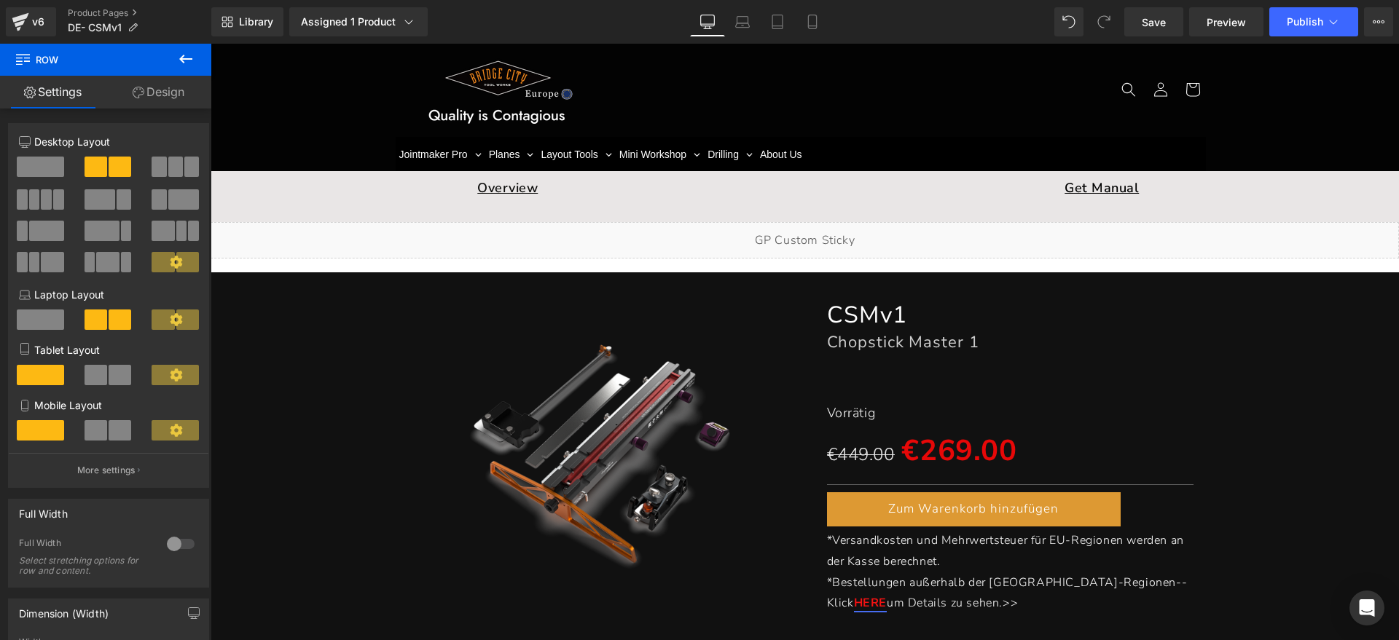
scroll to position [0, 0]
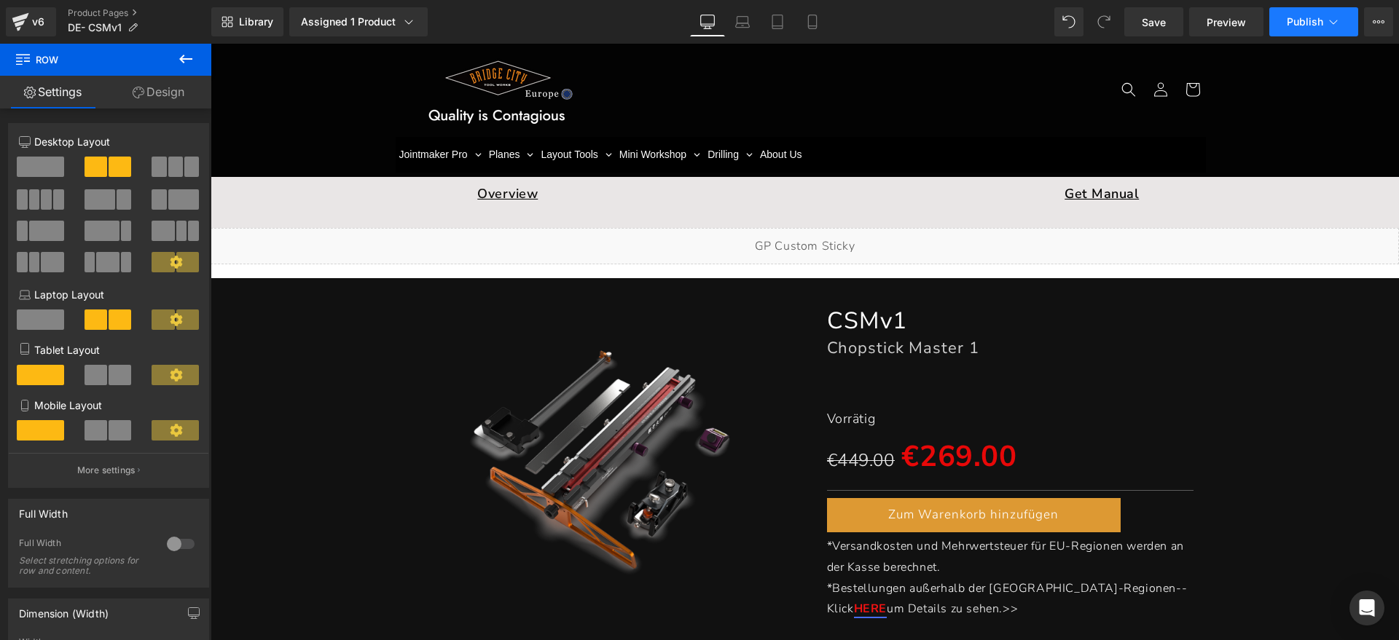
click at [1301, 29] on button "Publish" at bounding box center [1313, 21] width 89 height 29
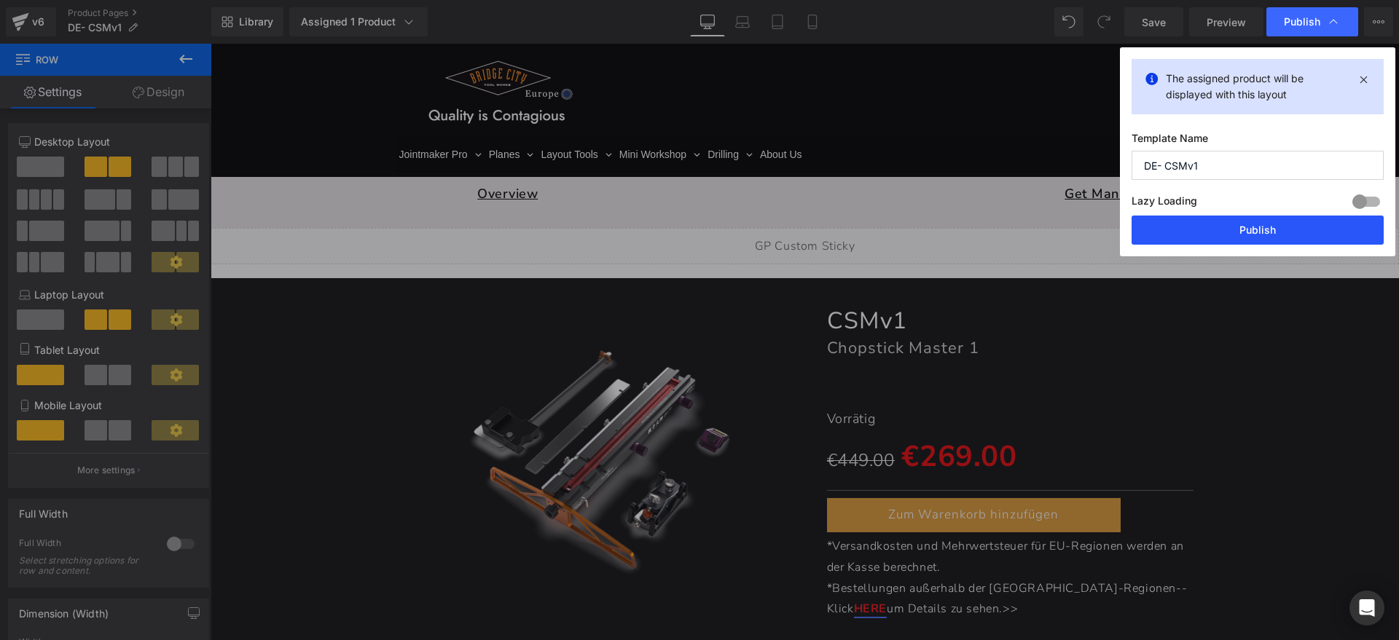
click at [1205, 227] on button "Publish" at bounding box center [1258, 230] width 252 height 29
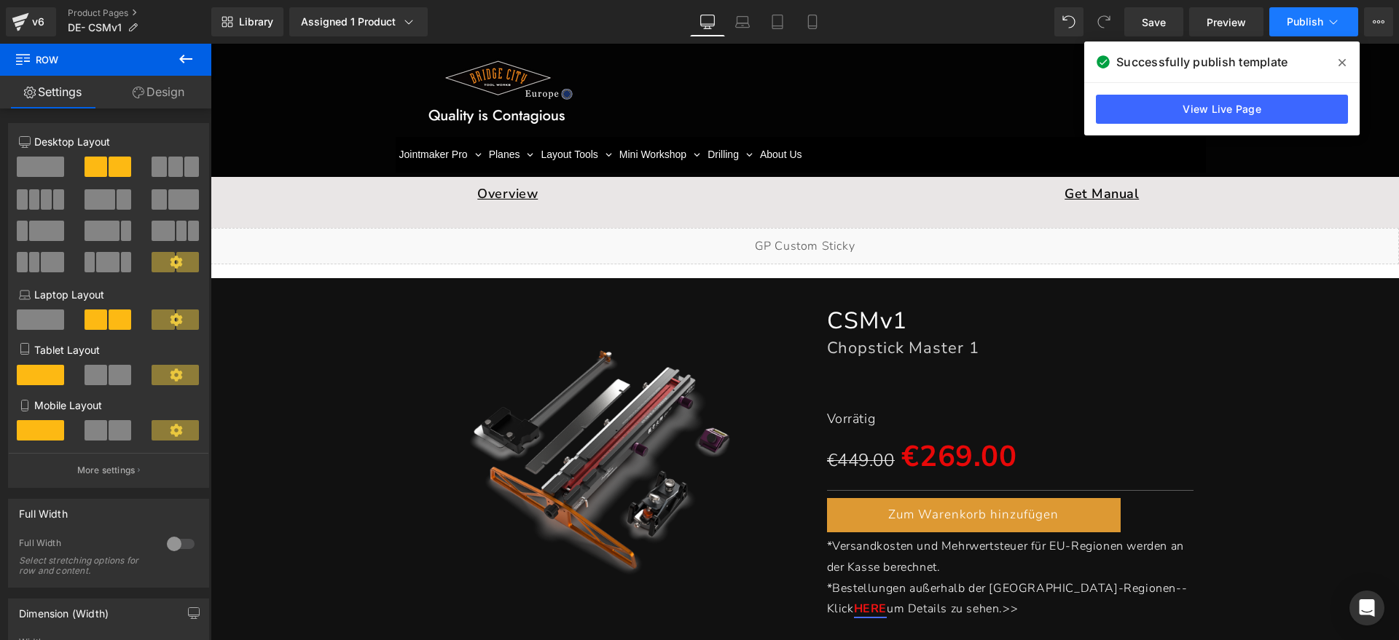
click at [1332, 12] on button "Publish" at bounding box center [1313, 21] width 89 height 29
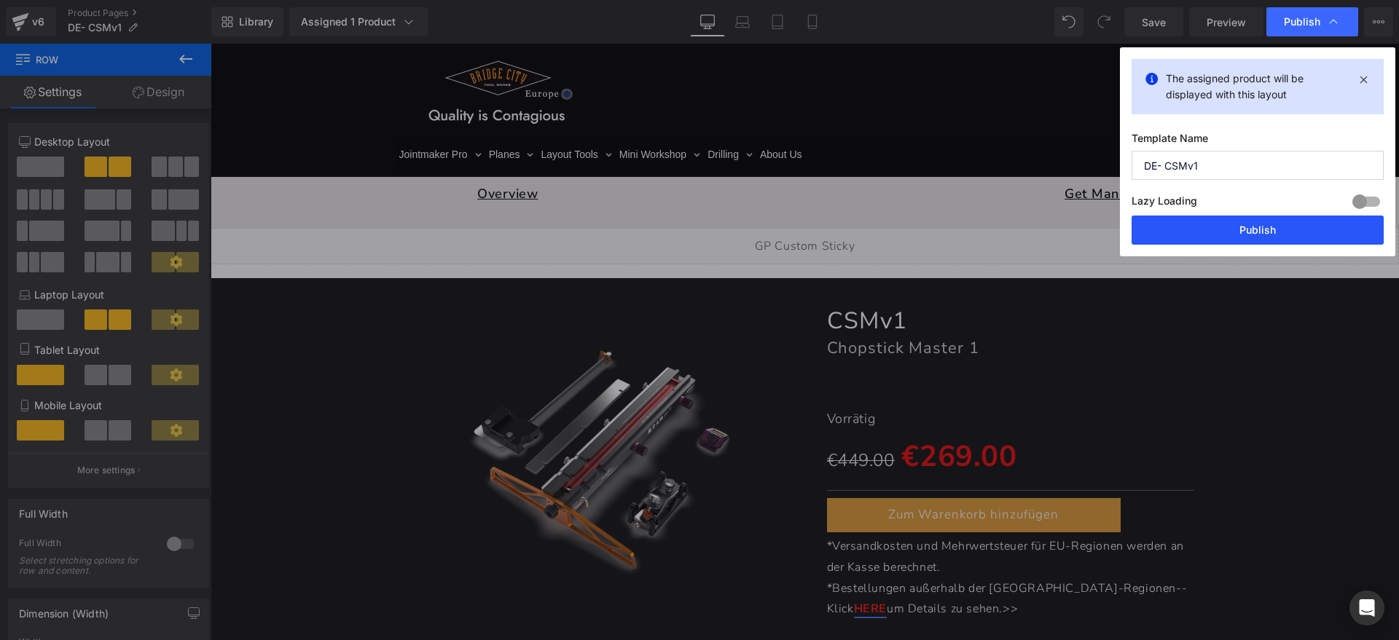
drag, startPoint x: 1223, startPoint y: 223, endPoint x: 1000, endPoint y: 179, distance: 227.2
click at [1223, 223] on button "Publish" at bounding box center [1258, 230] width 252 height 29
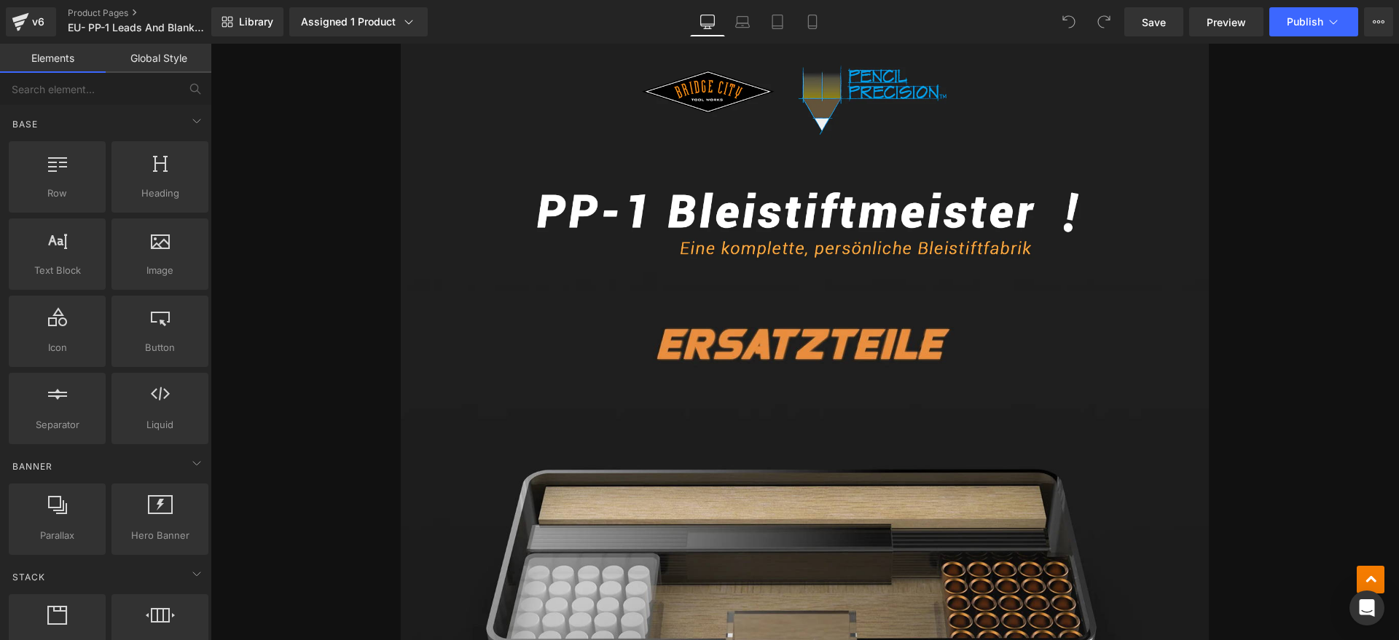
scroll to position [546, 0]
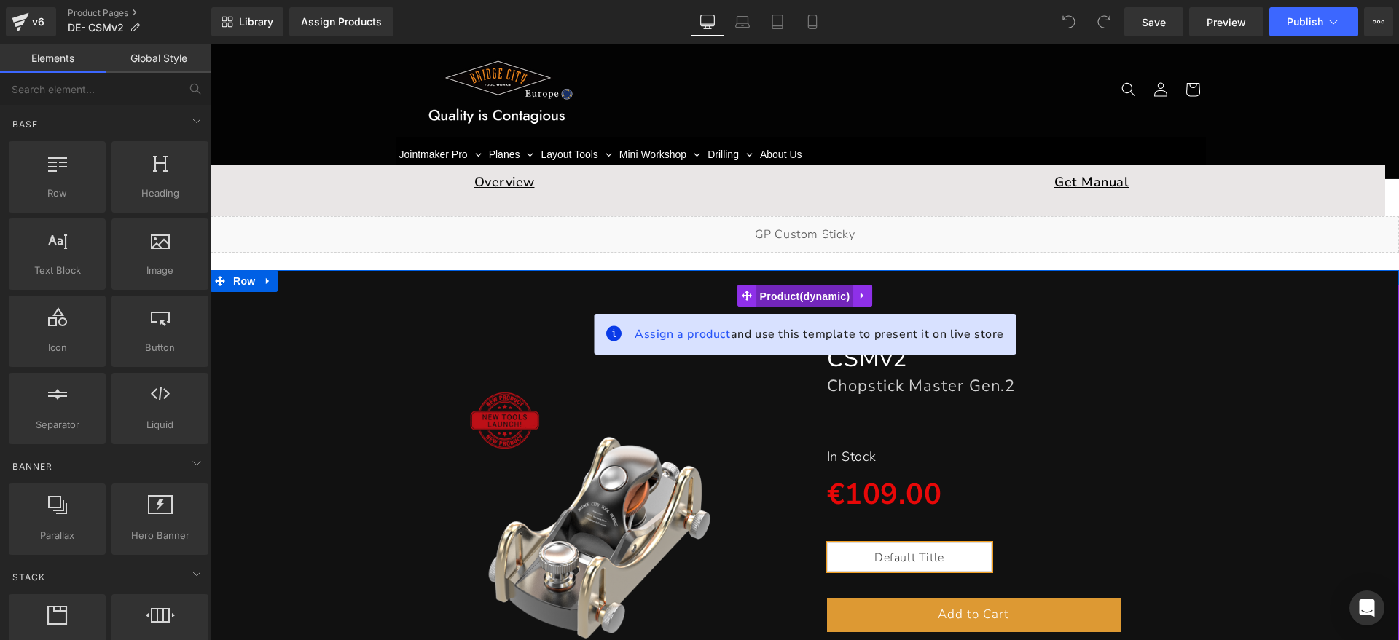
click at [803, 289] on span "Product" at bounding box center [805, 297] width 98 height 22
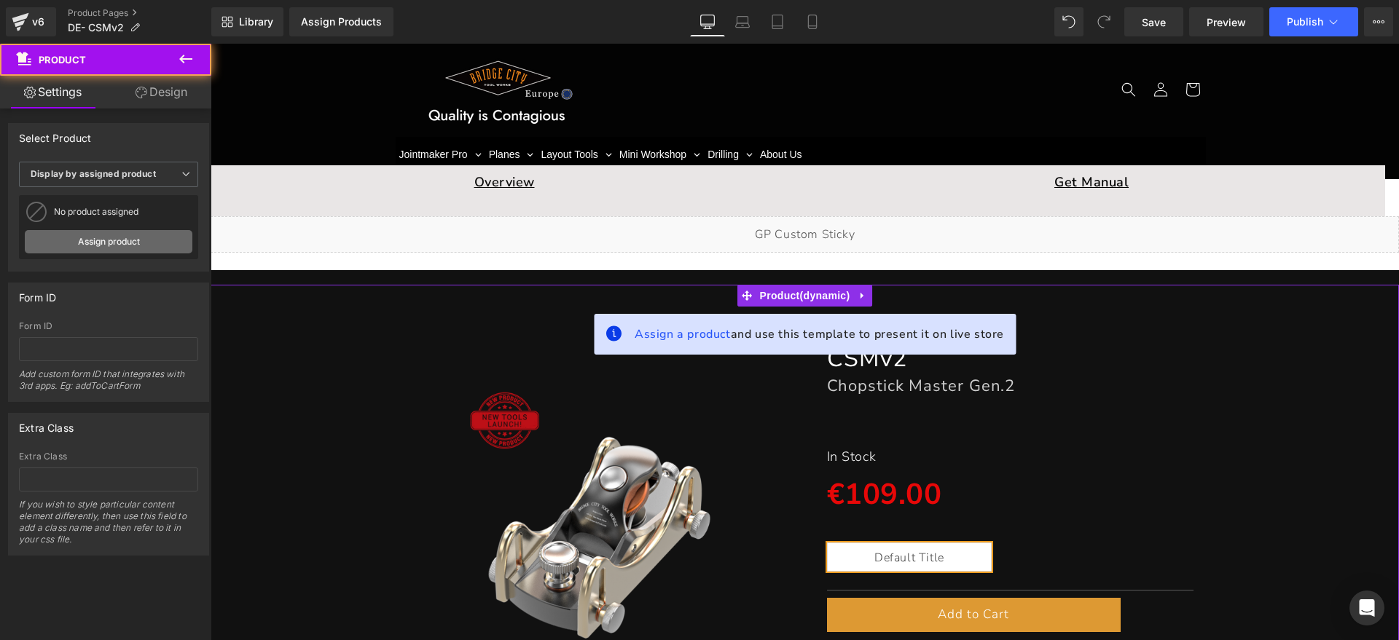
click at [109, 239] on link "Assign product" at bounding box center [109, 241] width 168 height 23
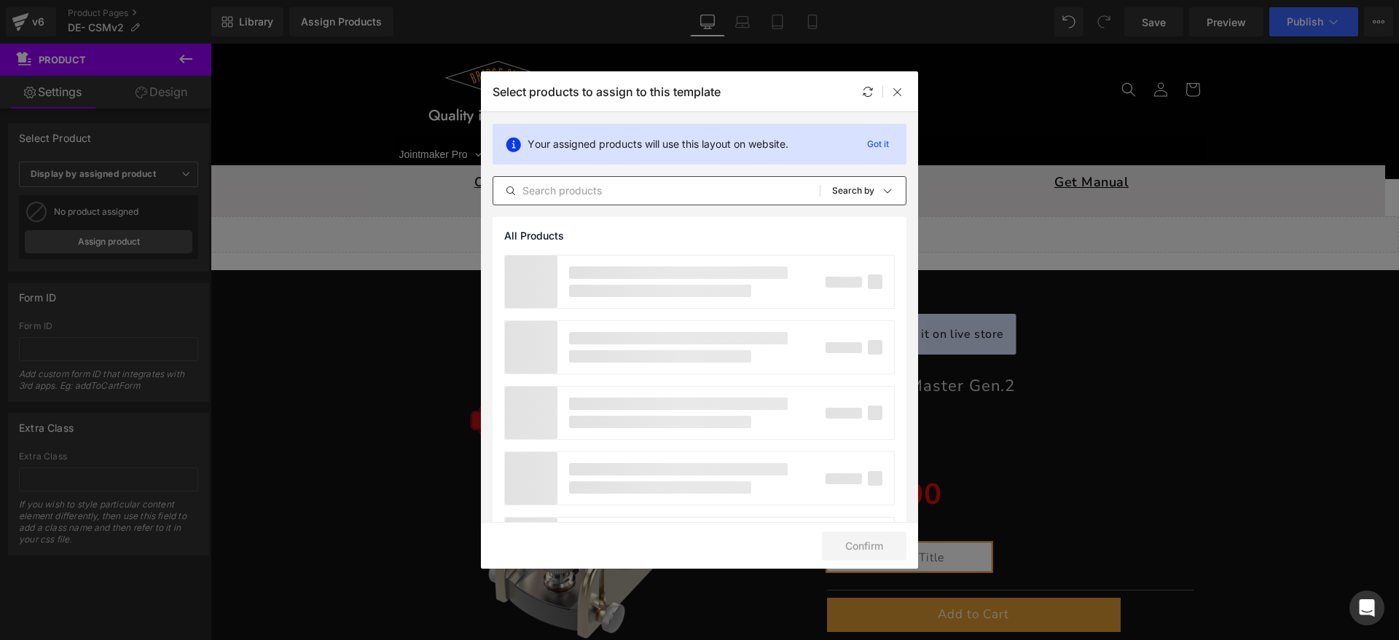
click at [608, 194] on input "text" at bounding box center [656, 190] width 326 height 17
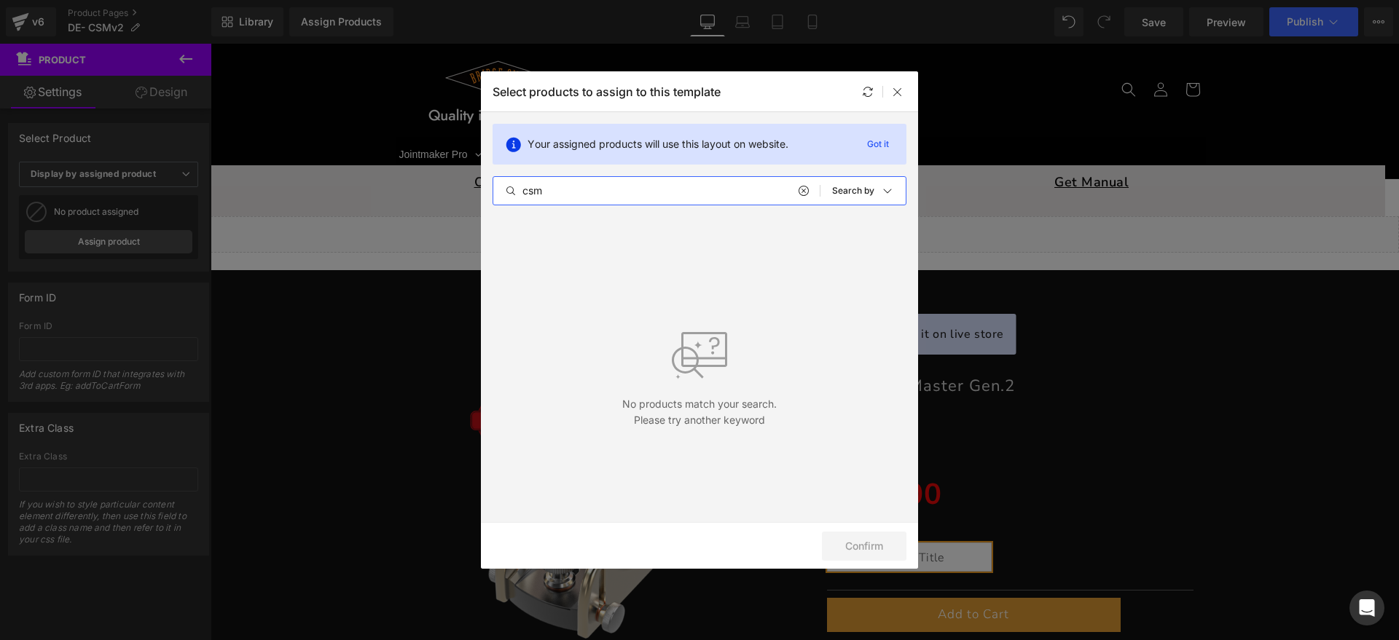
click at [616, 189] on input "csm" at bounding box center [656, 190] width 326 height 17
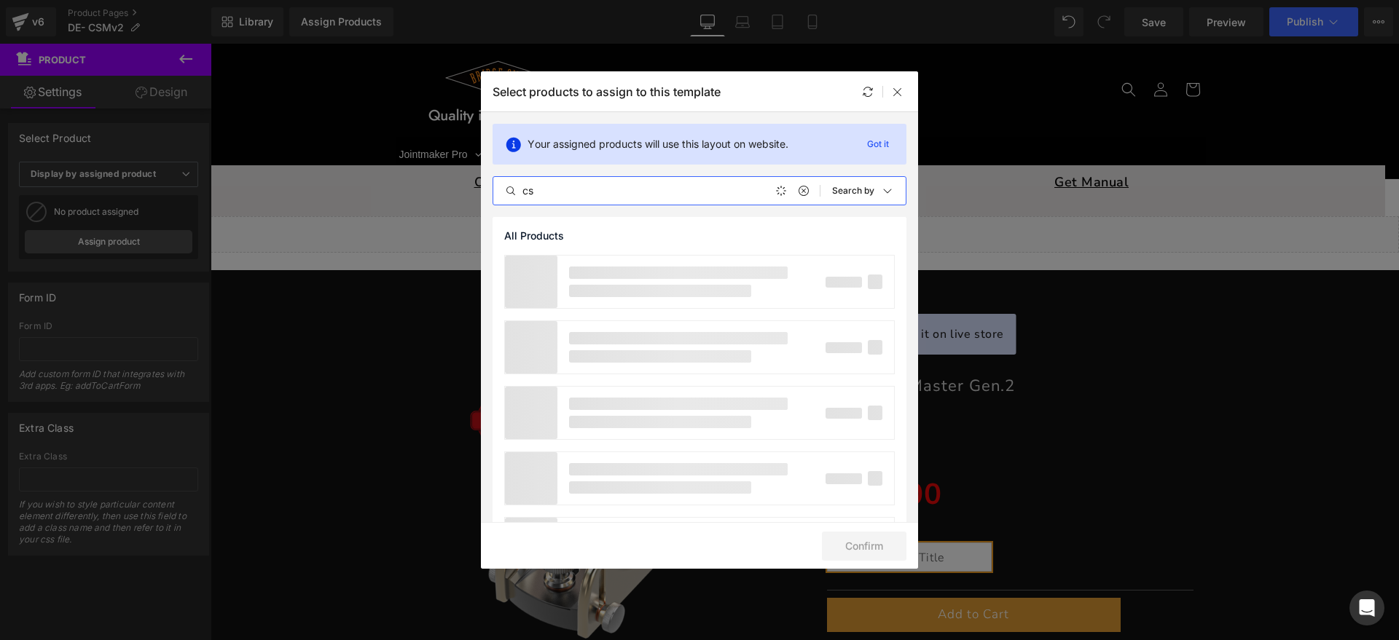
type input "c"
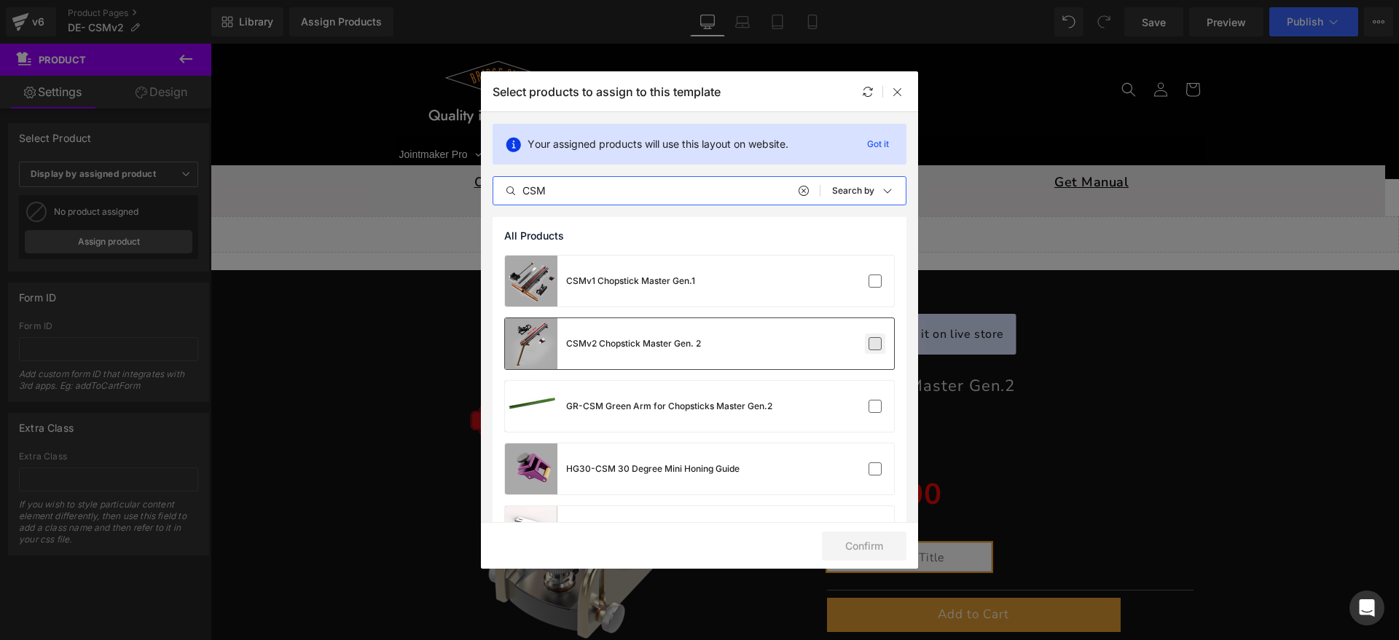
type input "CSM"
click at [875, 344] on input "checkbox" at bounding box center [875, 344] width 0 height 0
click at [528, 119] on button "Confirm" at bounding box center [512, 111] width 31 height 15
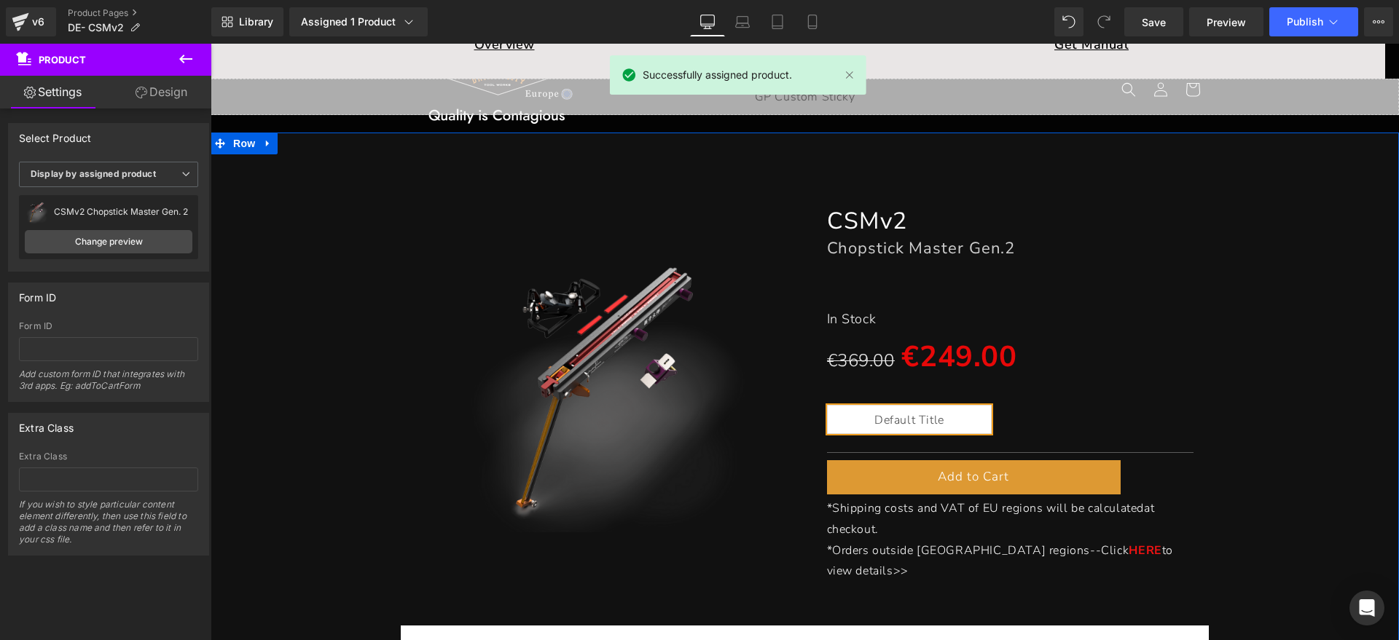
scroll to position [182, 0]
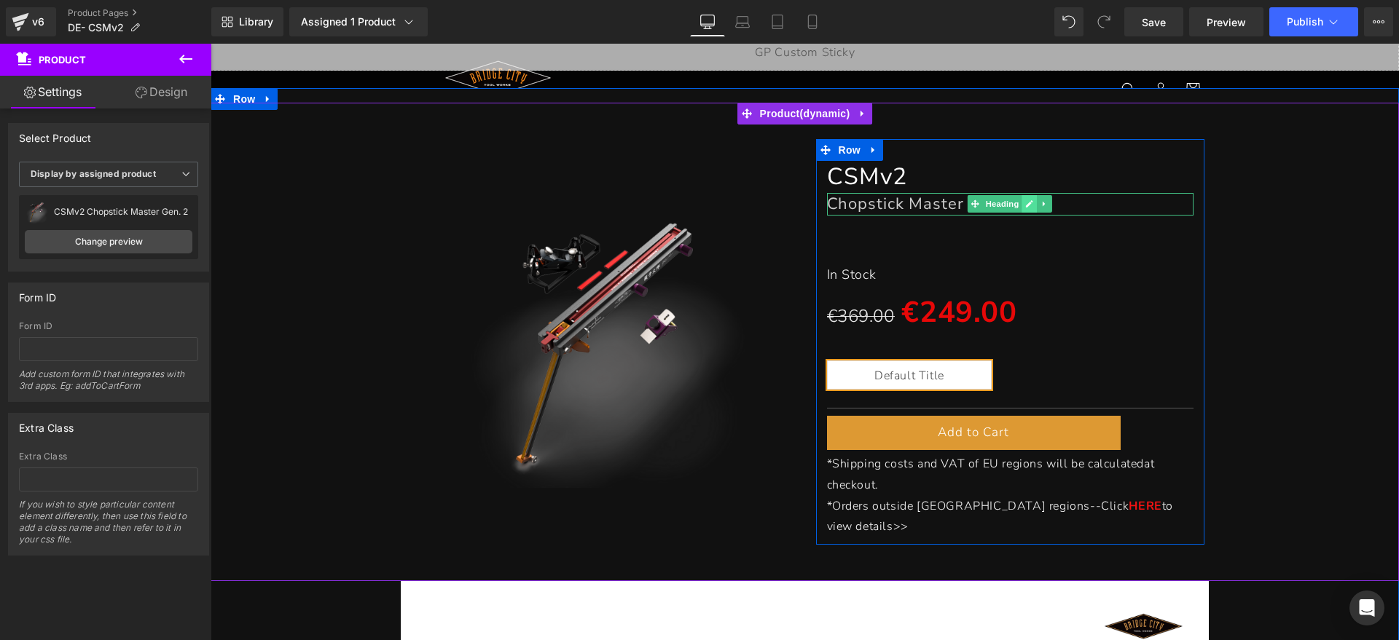
click at [1028, 204] on icon at bounding box center [1030, 204] width 8 height 9
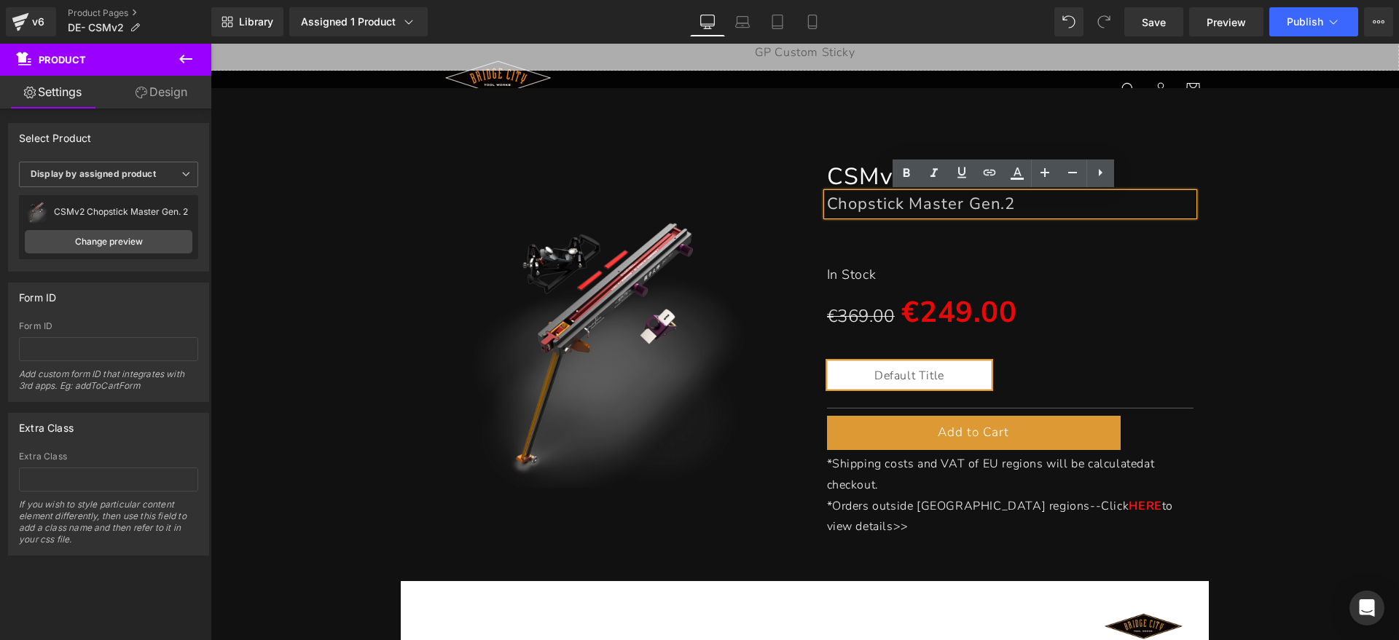
click at [992, 204] on font "Chopstick Master Gen.2" at bounding box center [921, 204] width 189 height 22
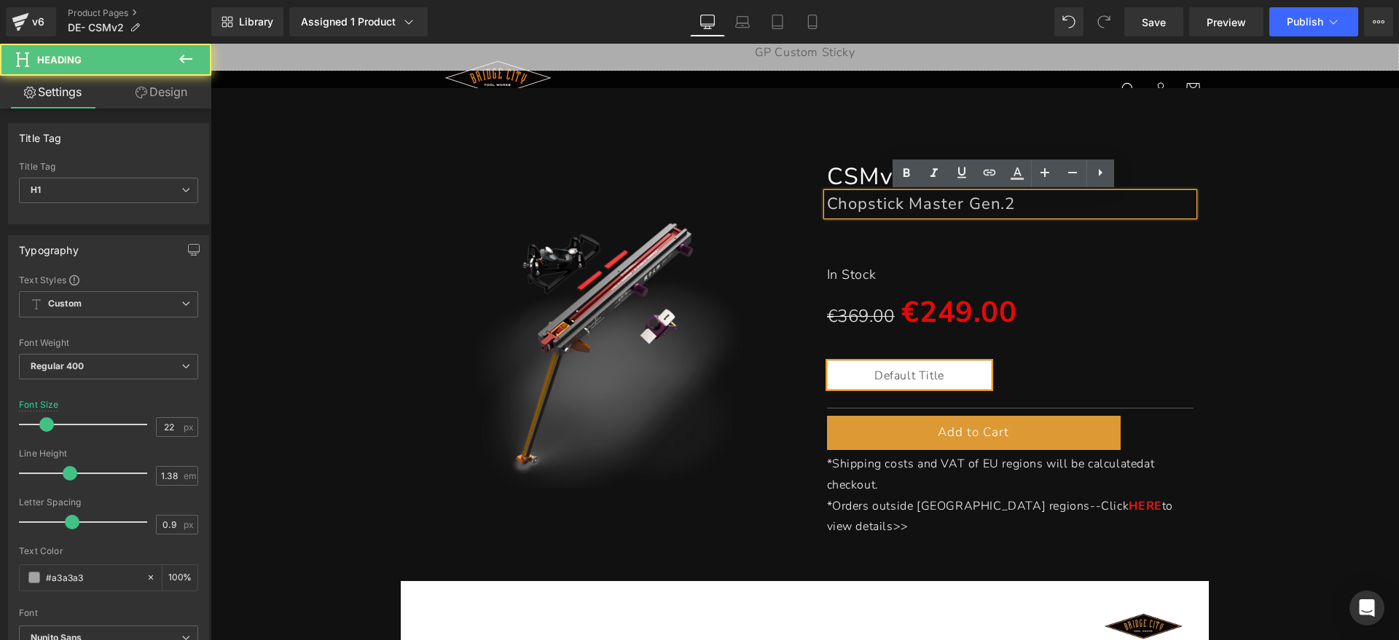
click at [997, 204] on font "Chopstick Master Gen.2" at bounding box center [921, 204] width 189 height 22
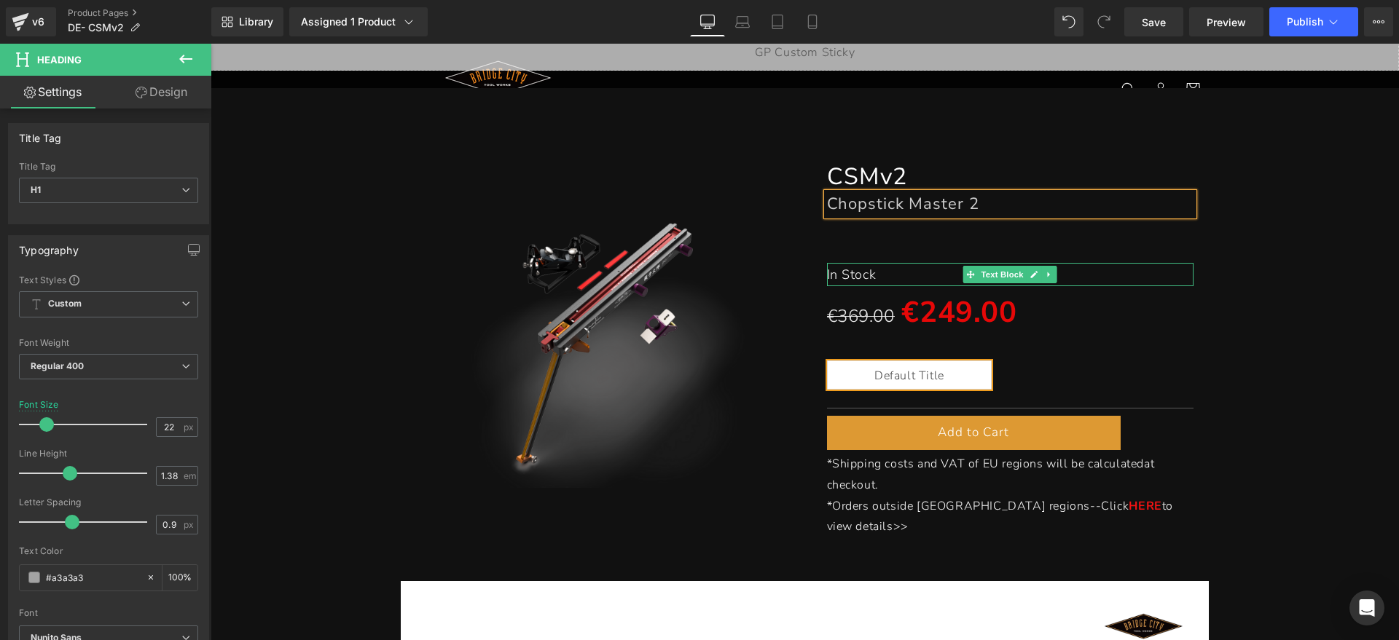
click at [863, 275] on font "In Stock" at bounding box center [852, 274] width 50 height 17
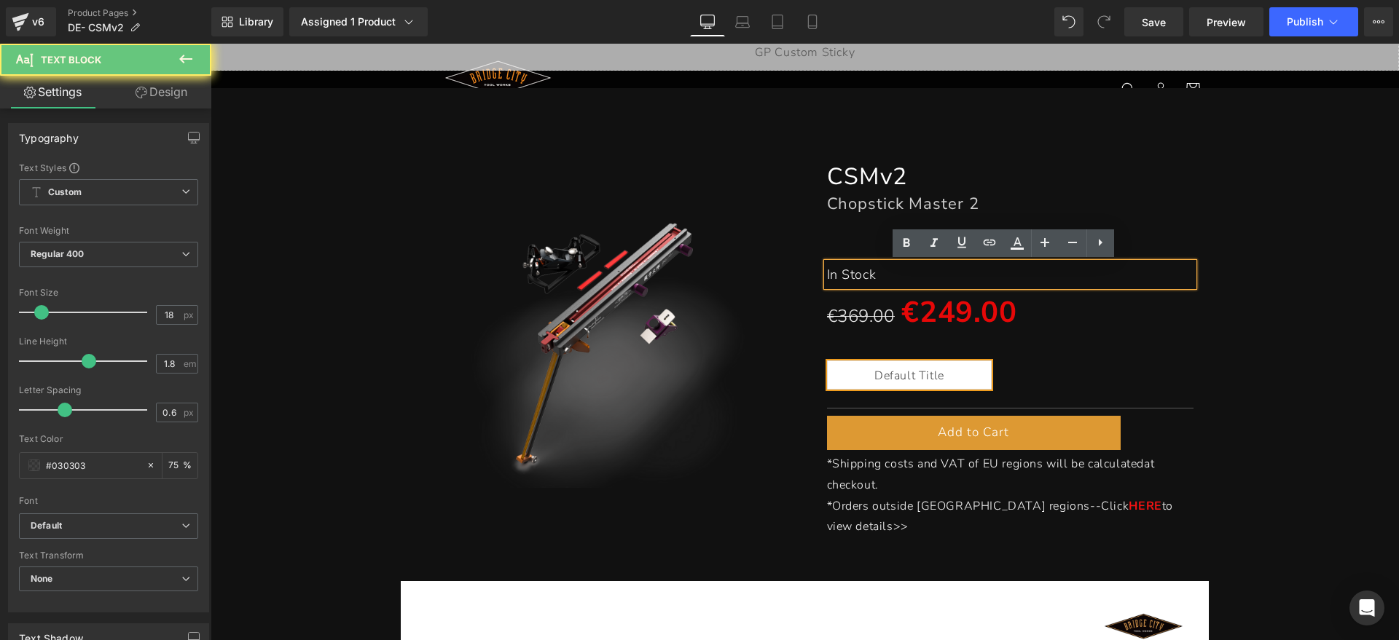
click at [885, 275] on div "In Stock" at bounding box center [1010, 274] width 367 height 23
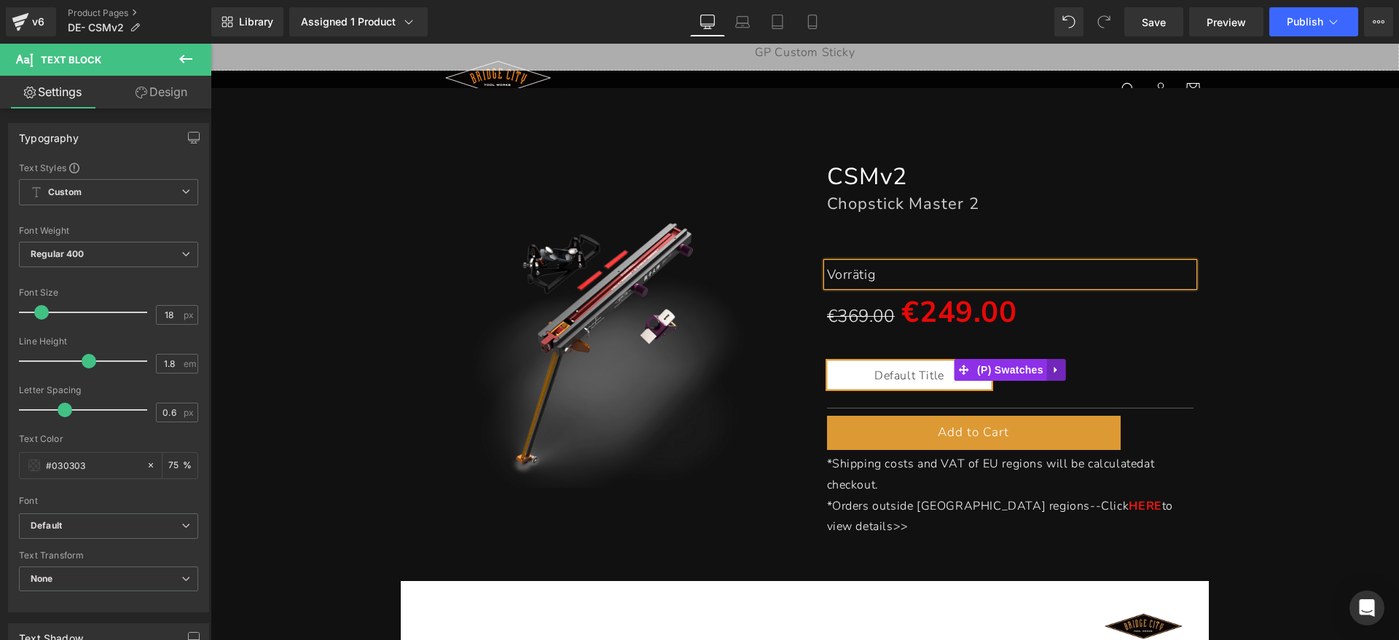
click at [1052, 370] on icon at bounding box center [1056, 369] width 10 height 11
click at [1061, 368] on icon at bounding box center [1066, 369] width 10 height 11
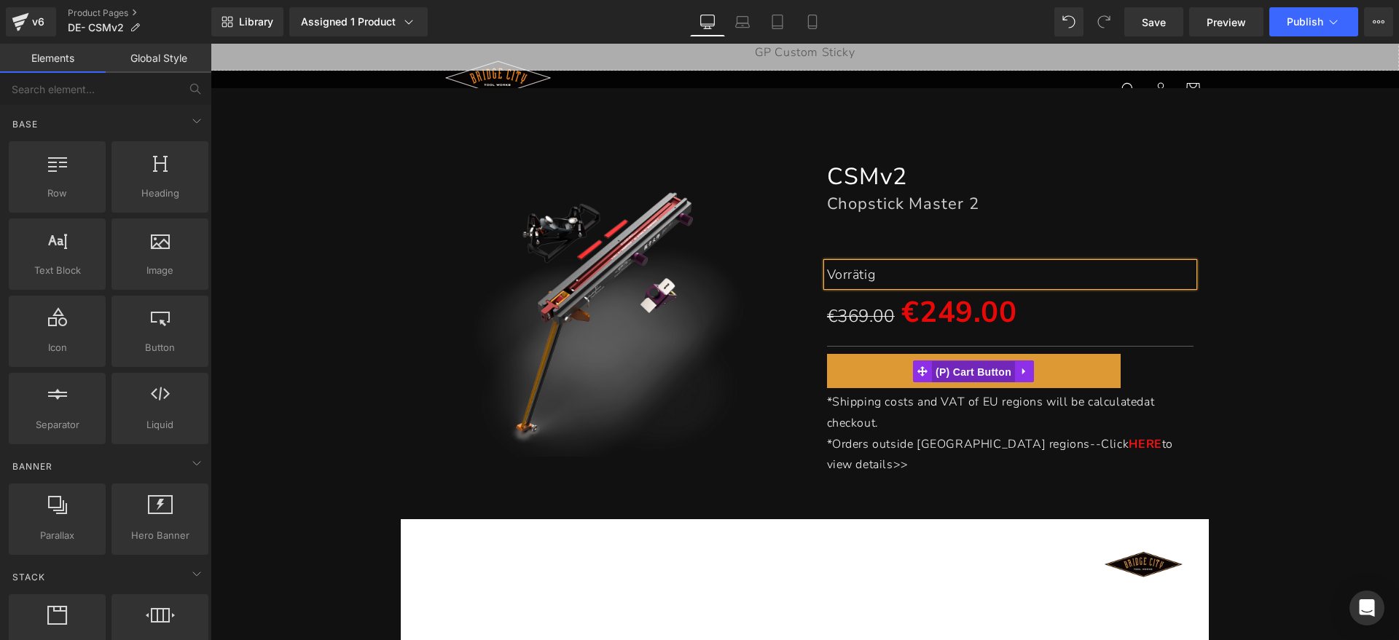
click at [989, 370] on span "(P) Cart Button" at bounding box center [973, 372] width 83 height 22
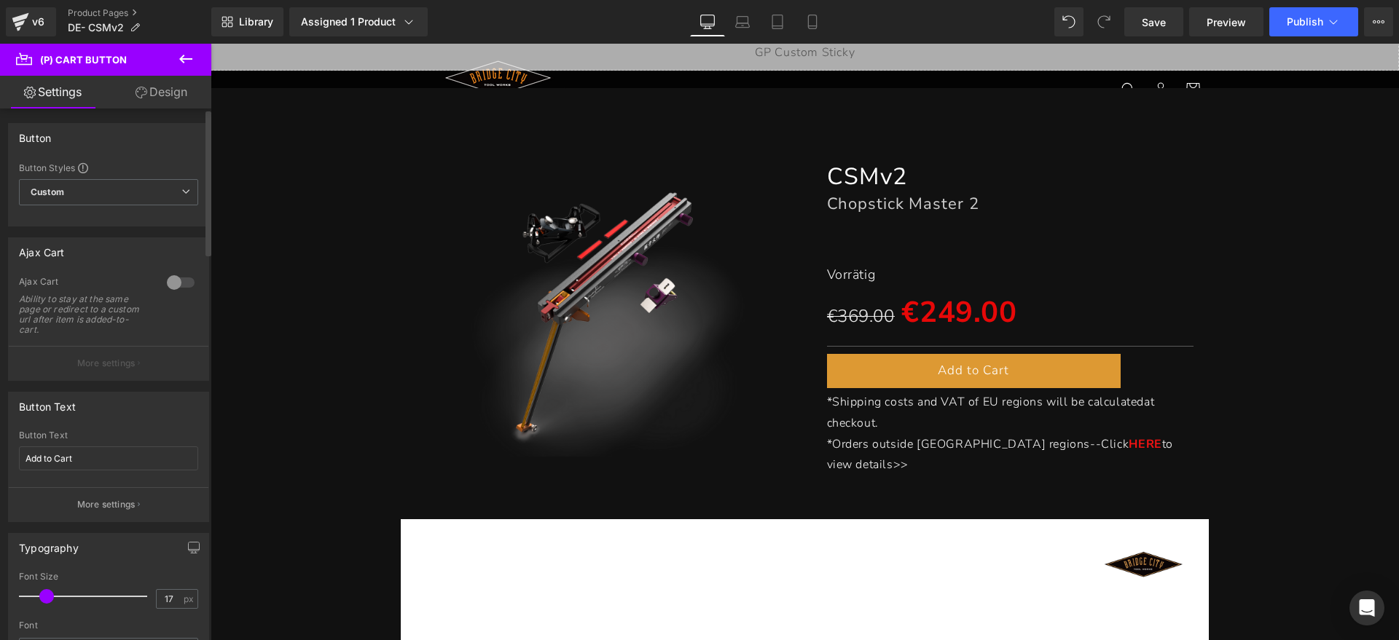
scroll to position [91, 0]
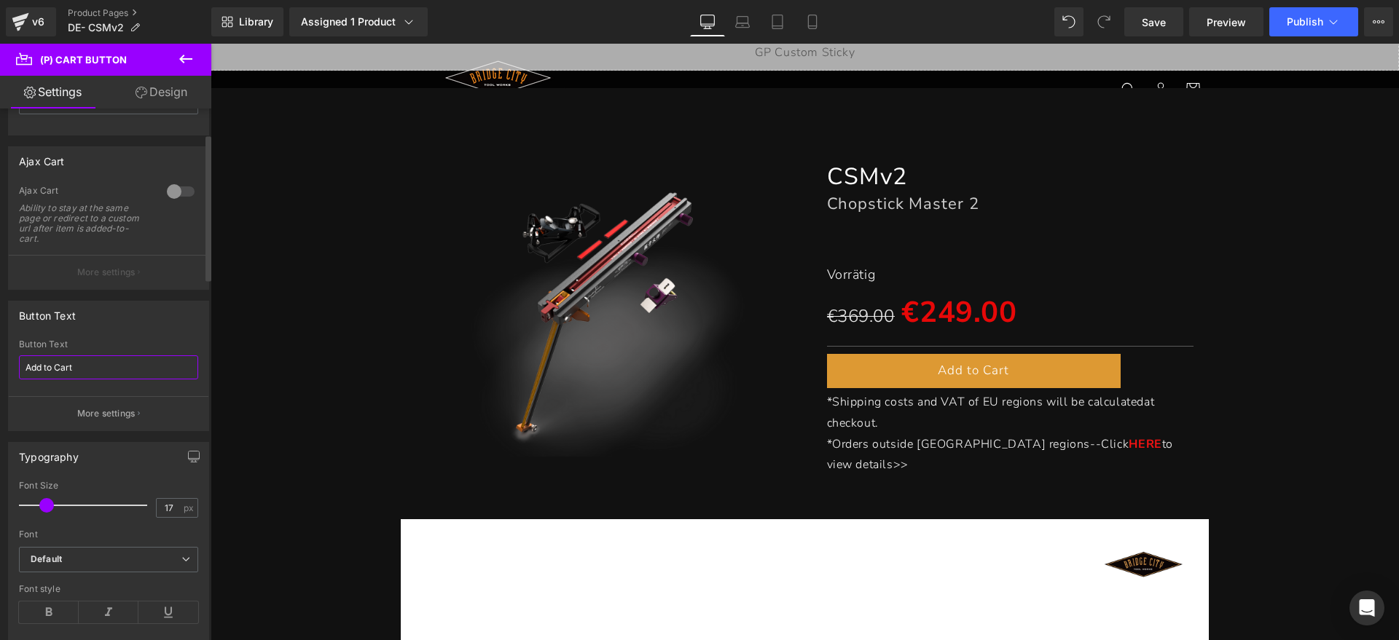
click at [0, 366] on div "Button Text Add to Cart Button Text Add to Cart More settings" at bounding box center [109, 360] width 218 height 141
type input "Zum Warenkorb hinzufügen"
click at [162, 333] on div "Button Text Zum Warenkorb hinzufügen Button Text Zum Warenkorb hinzufügen More …" at bounding box center [108, 366] width 201 height 130
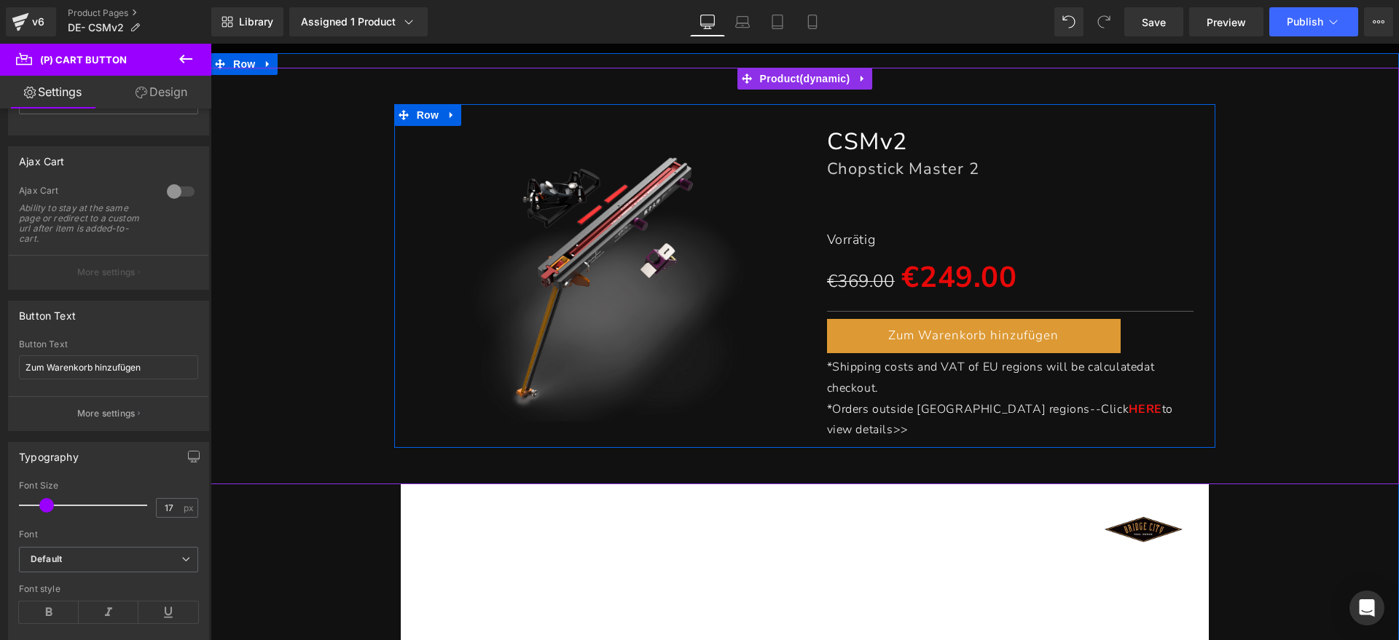
scroll to position [273, 0]
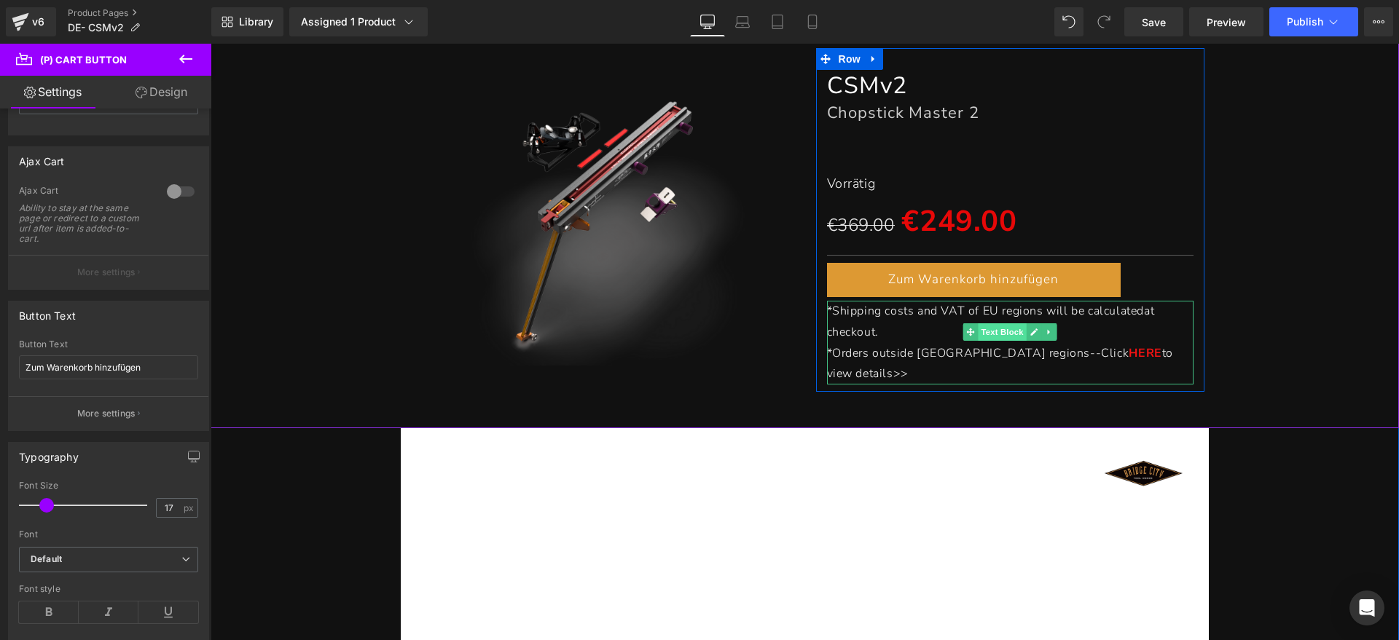
click at [1001, 329] on span "Text Block" at bounding box center [1003, 332] width 48 height 17
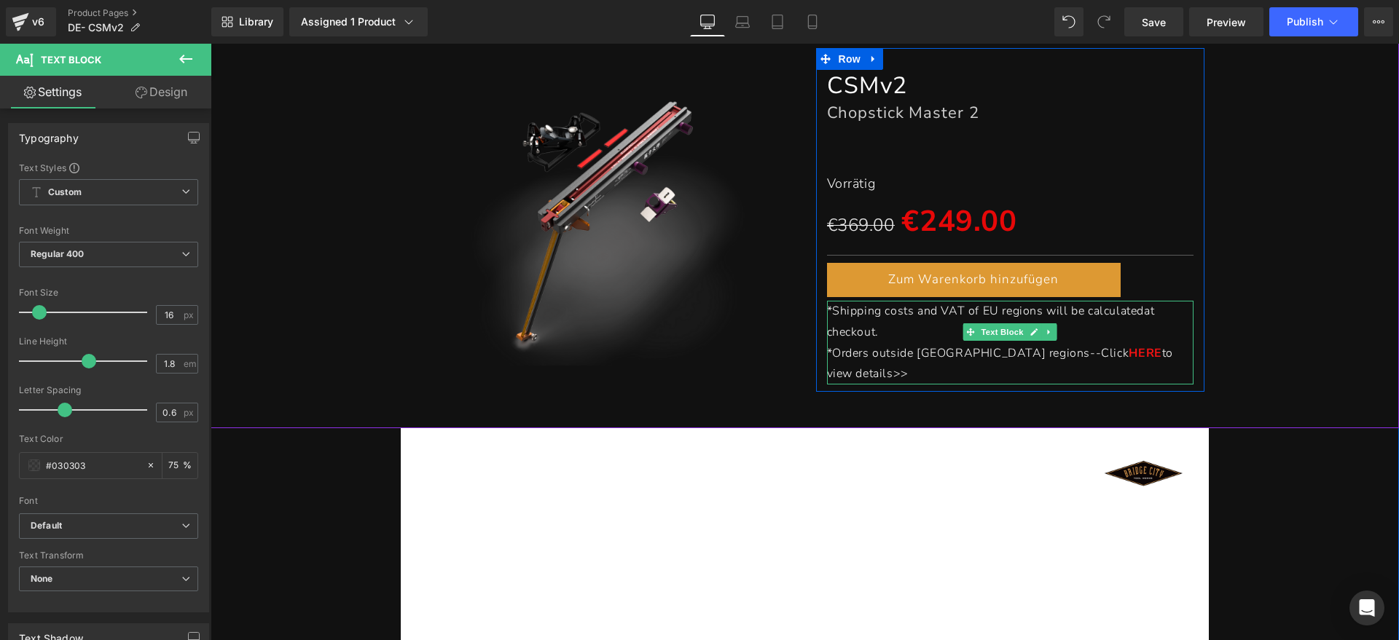
click at [981, 313] on span "*Shipping costs and VAT of EU regions will be calculated at checkout." at bounding box center [991, 321] width 328 height 37
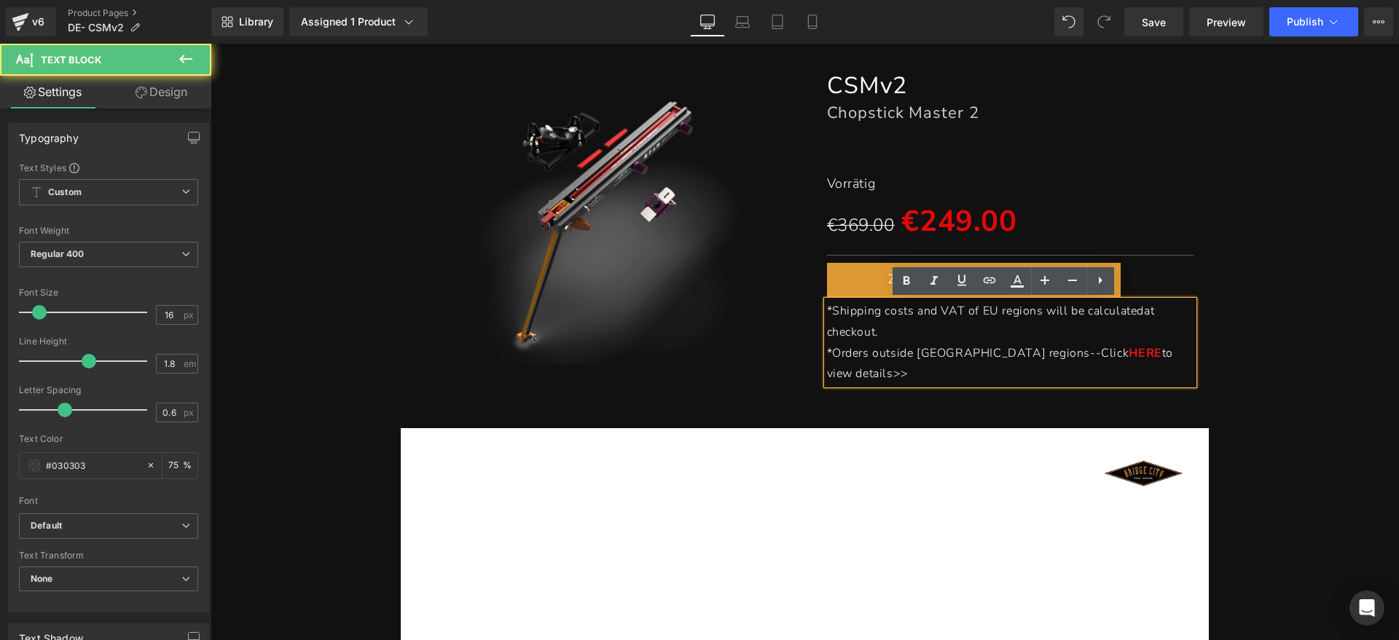
click at [914, 323] on p "*Shipping costs and VAT of EU regions will be calculated at checkout." at bounding box center [1010, 322] width 367 height 42
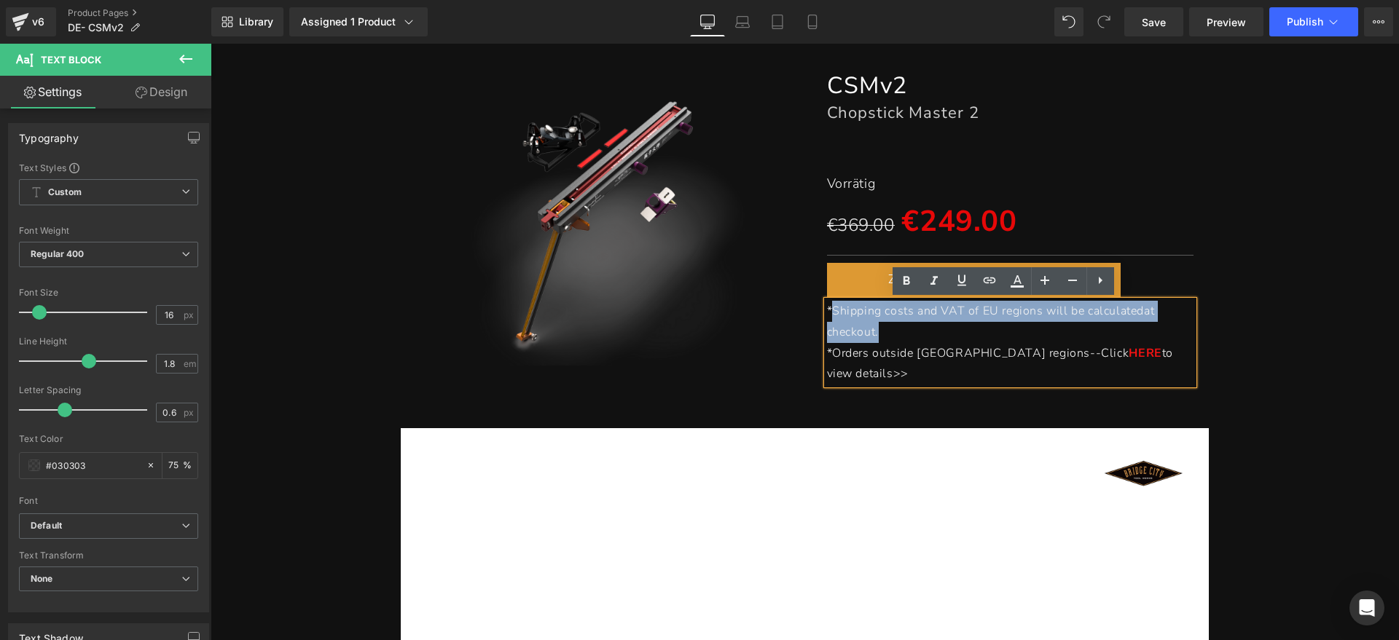
drag, startPoint x: 891, startPoint y: 325, endPoint x: 826, endPoint y: 307, distance: 67.2
click at [827, 307] on p "*Shipping costs and VAT of EU regions will be calculated at checkout." at bounding box center [1010, 322] width 367 height 42
paste div
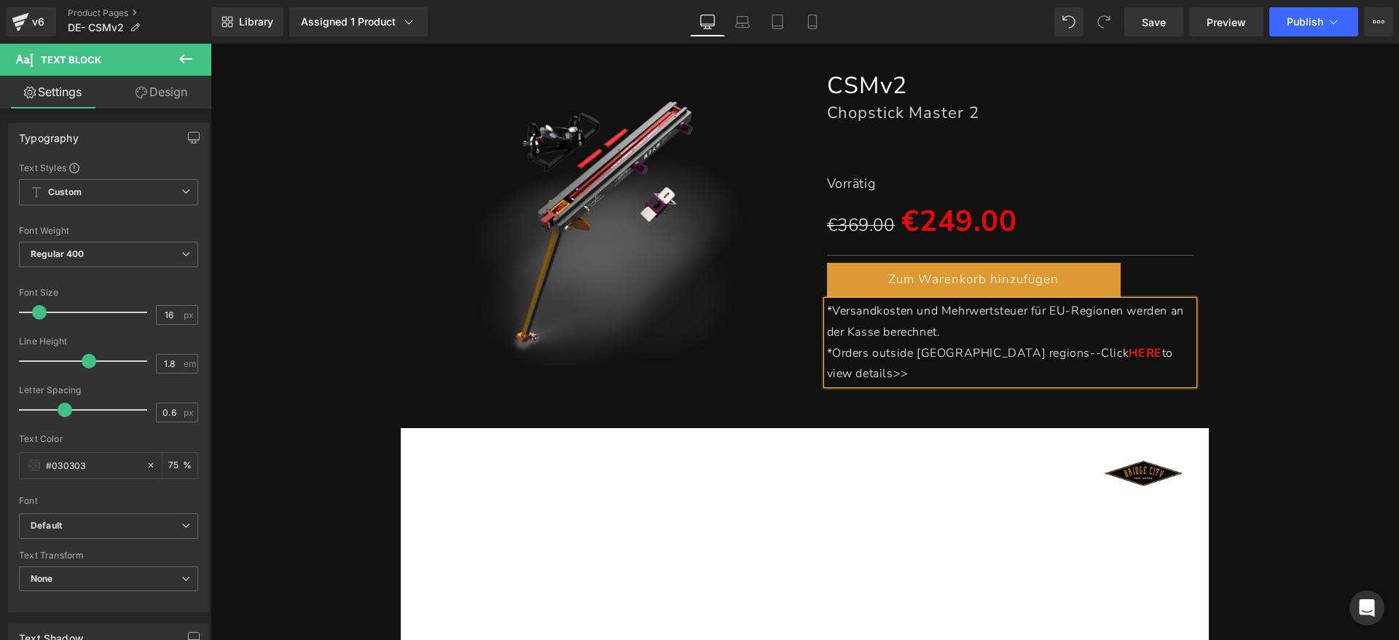
click at [1151, 348] on p "*Orders outside EU regions--Click HERE to view details>>" at bounding box center [1010, 364] width 367 height 42
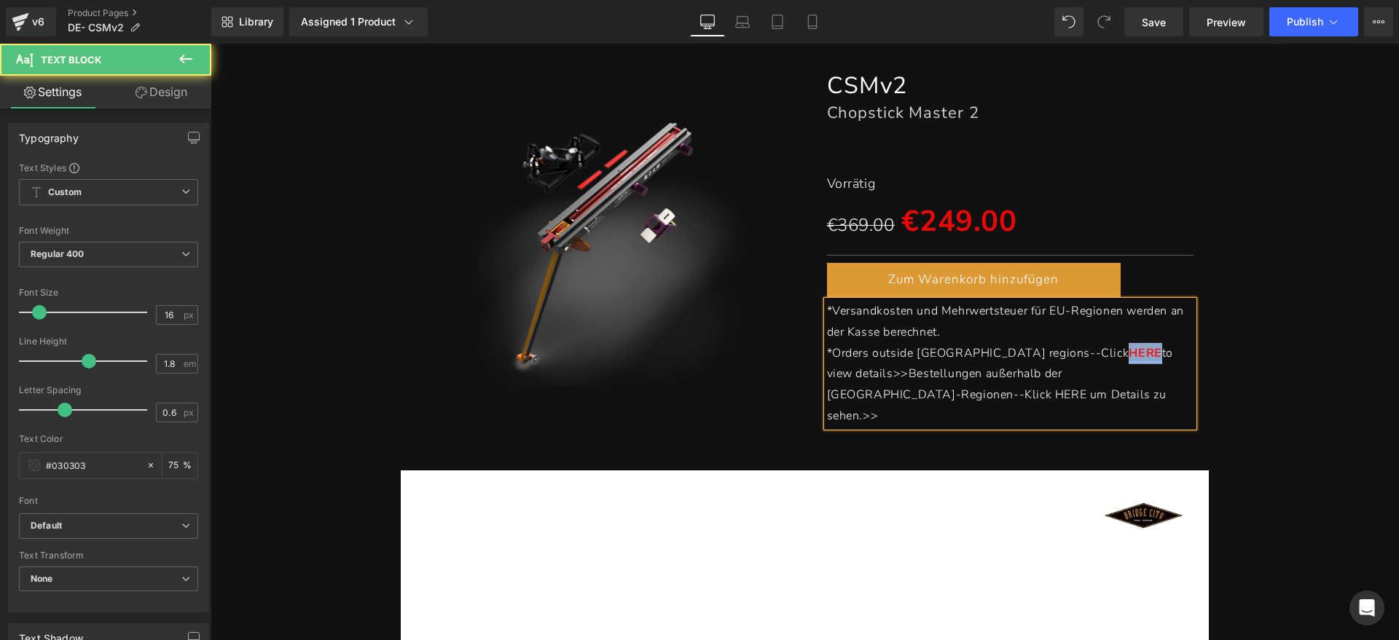
drag, startPoint x: 1013, startPoint y: 353, endPoint x: 1045, endPoint y: 353, distance: 32.1
click at [1129, 353] on link "HERE" at bounding box center [1145, 353] width 33 height 16
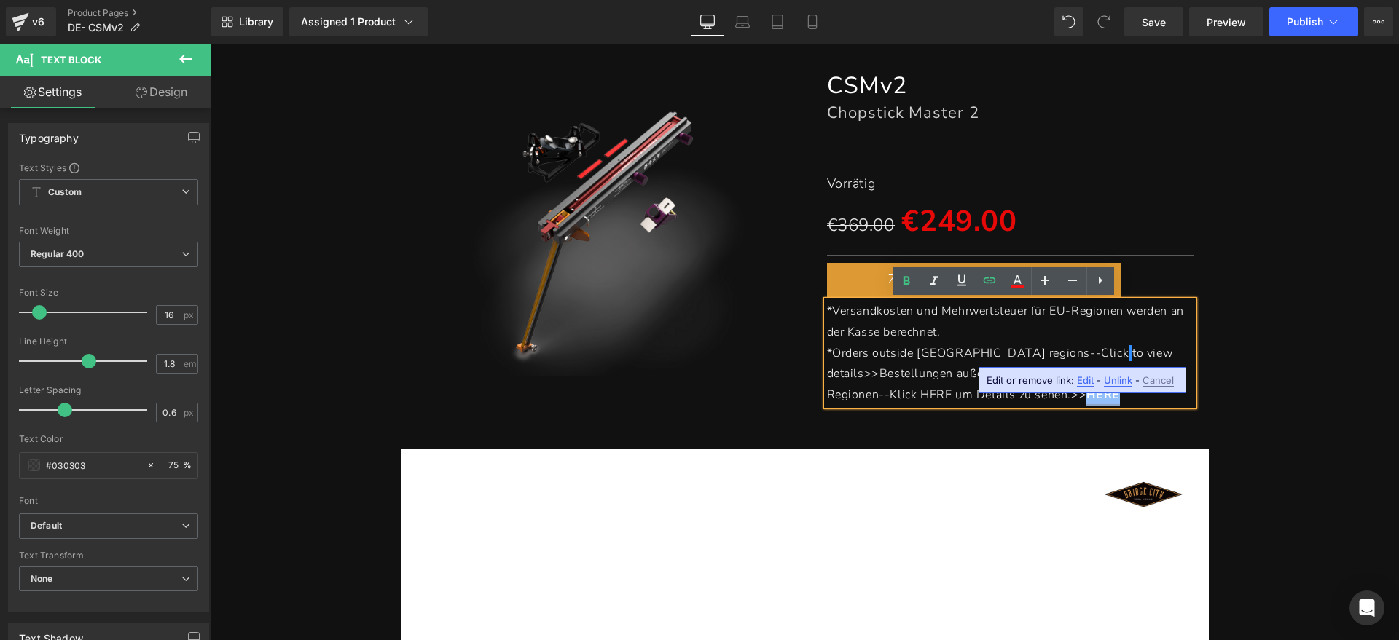
click at [929, 395] on p "*Orders outside EU regions--Click to view details>>Bestellungen außerhalb der E…" at bounding box center [1010, 374] width 367 height 63
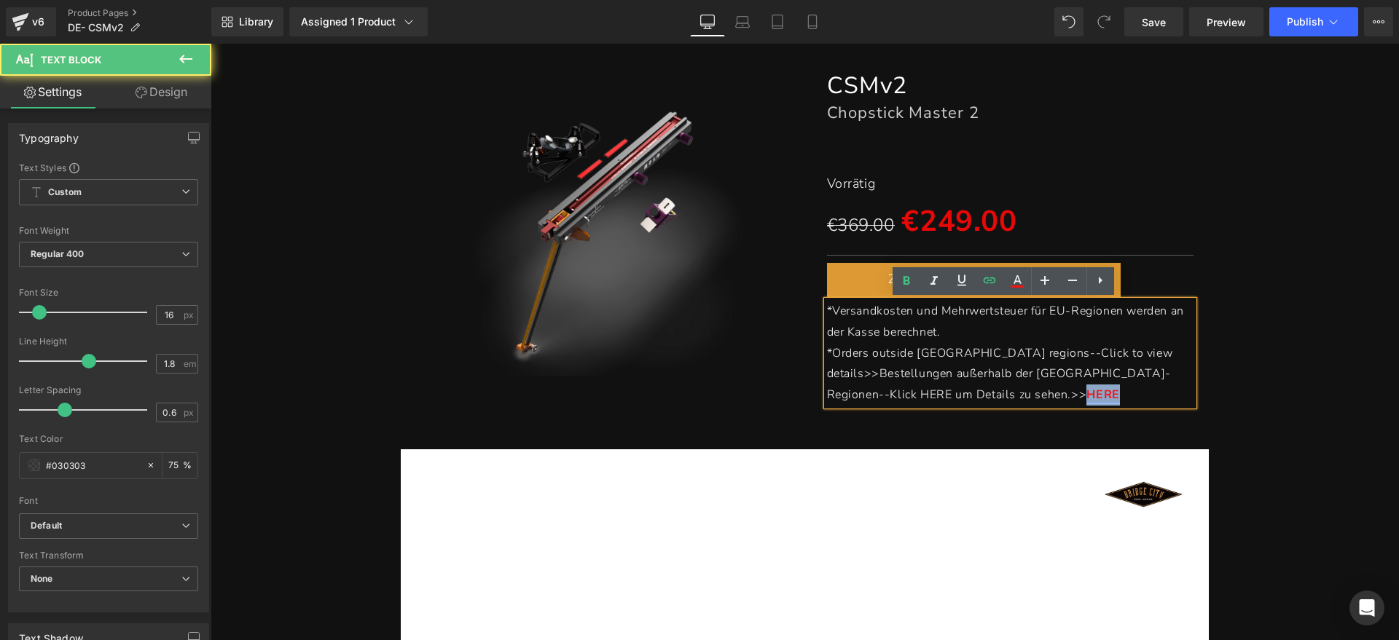
drag, startPoint x: 928, startPoint y: 392, endPoint x: 874, endPoint y: 396, distance: 53.3
click at [874, 396] on p "*Orders outside EU regions--Click to view details>>Bestellungen außerhalb der E…" at bounding box center [1010, 374] width 367 height 63
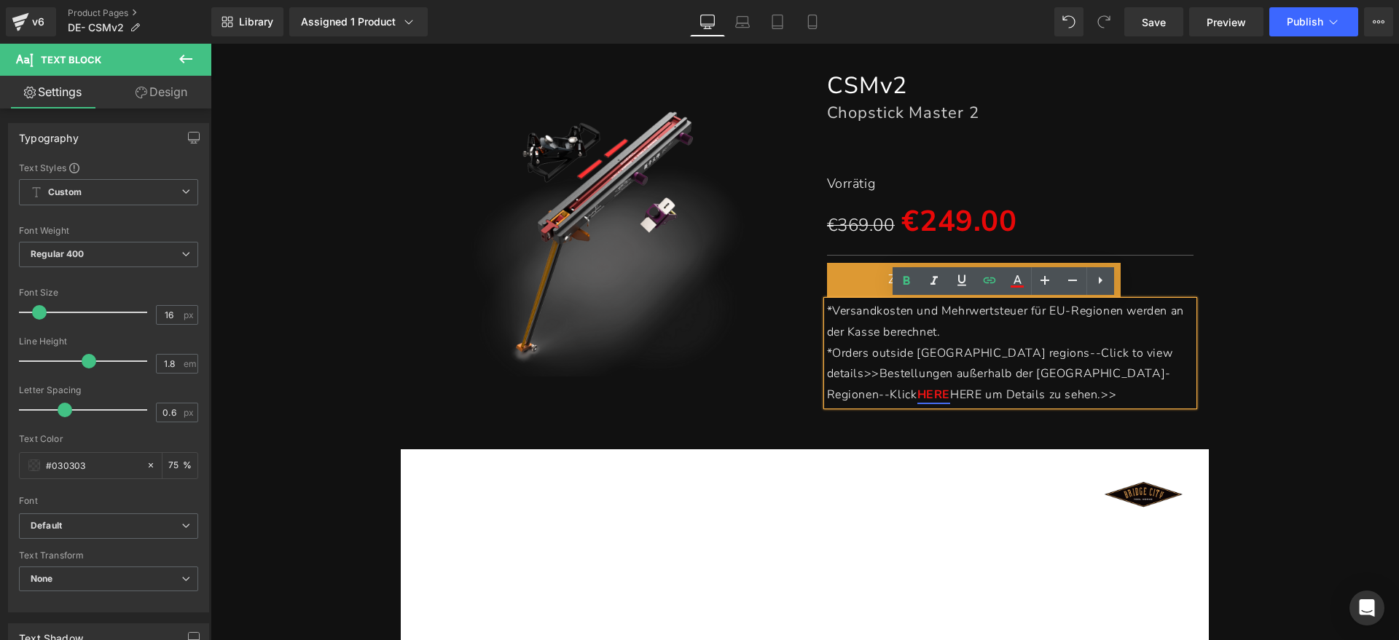
click at [1075, 387] on span "HERE um Details zu sehen.>>" at bounding box center [1033, 395] width 166 height 16
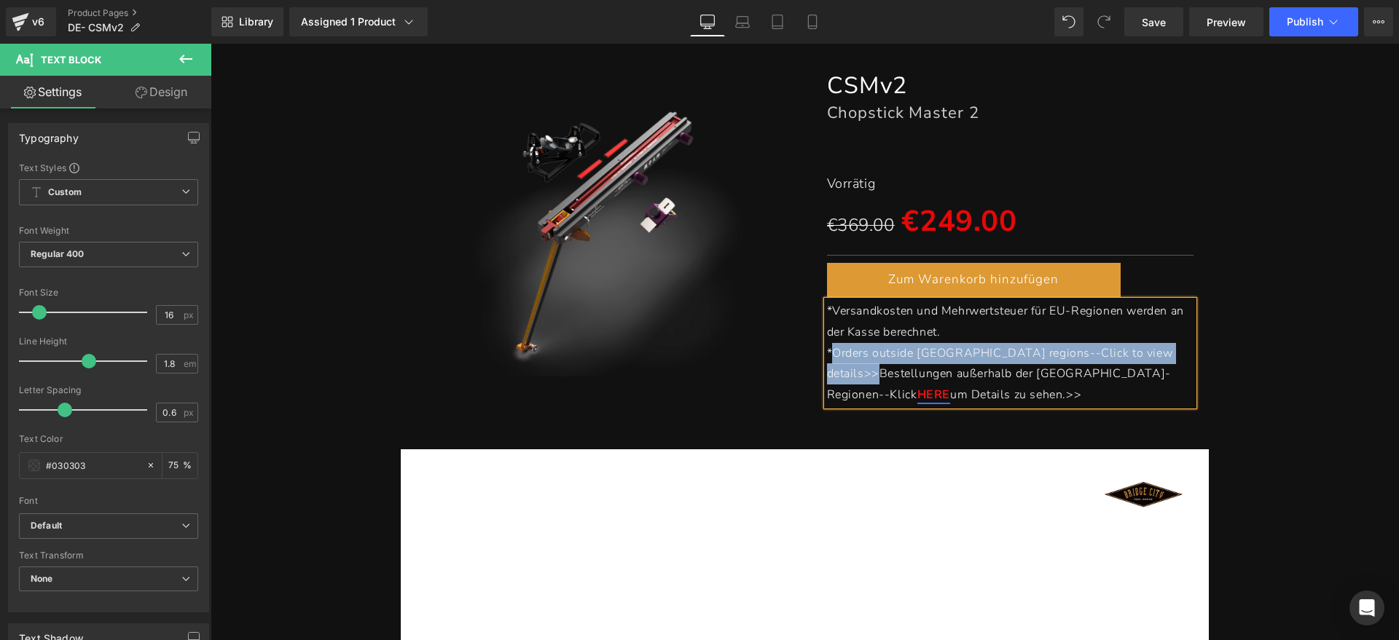
drag, startPoint x: 1112, startPoint y: 351, endPoint x: 830, endPoint y: 354, distance: 282.0
click at [830, 354] on p "*Orders outside EU regions--Click to view details>>Bestellungen außerhalb der E…" at bounding box center [1010, 374] width 367 height 63
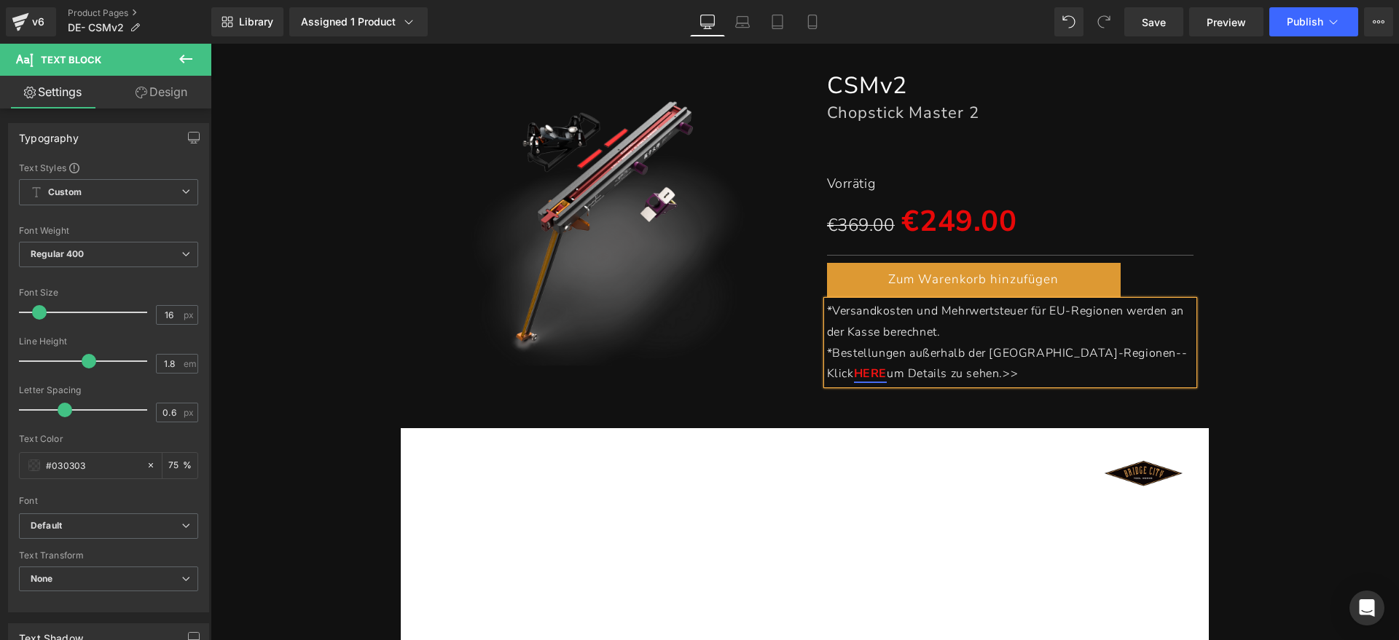
click at [1235, 352] on div "(P) Image CSMv2 Heading Chopstick Master 2 Heading Separator Vorrätig Text Bloc…" at bounding box center [805, 220] width 1174 height 344
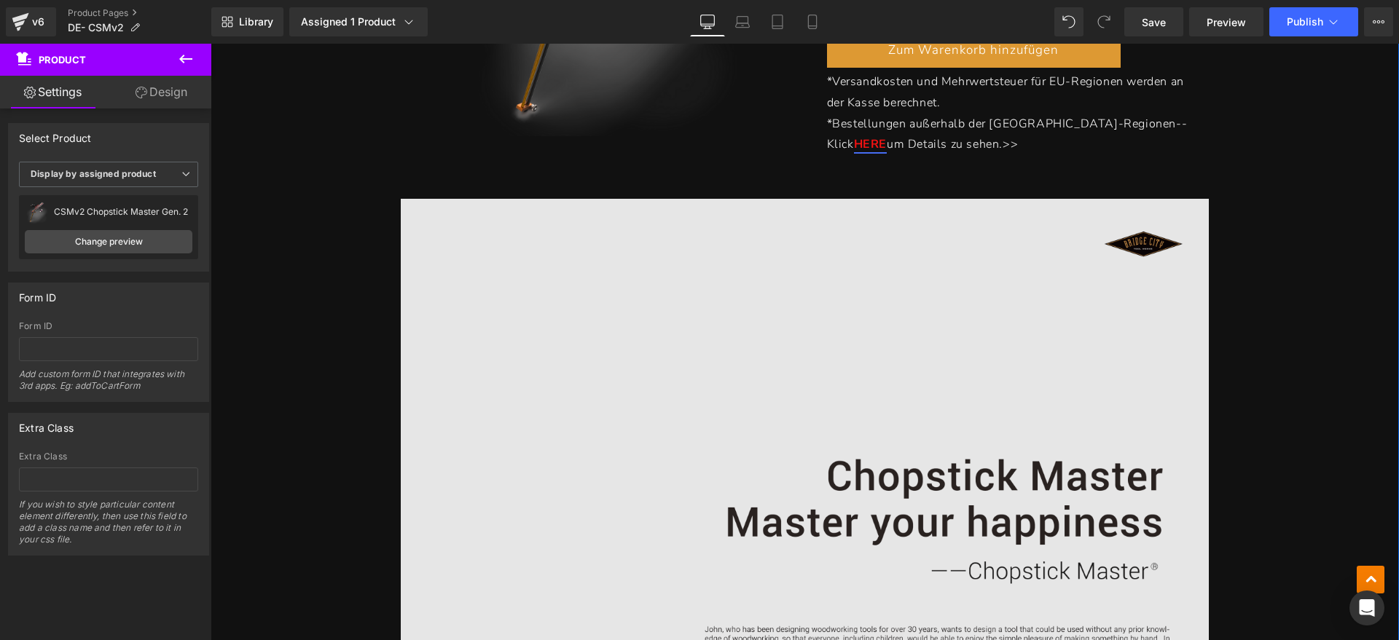
scroll to position [638, 0]
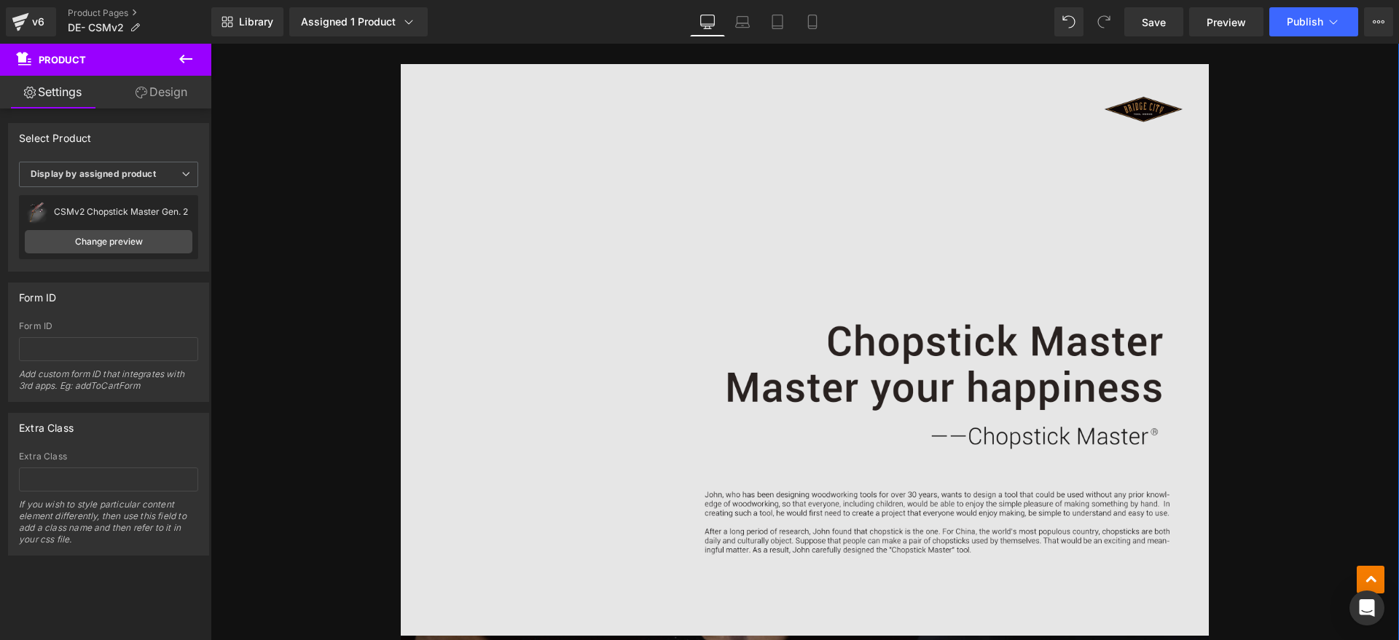
click at [805, 297] on img at bounding box center [805, 349] width 808 height 571
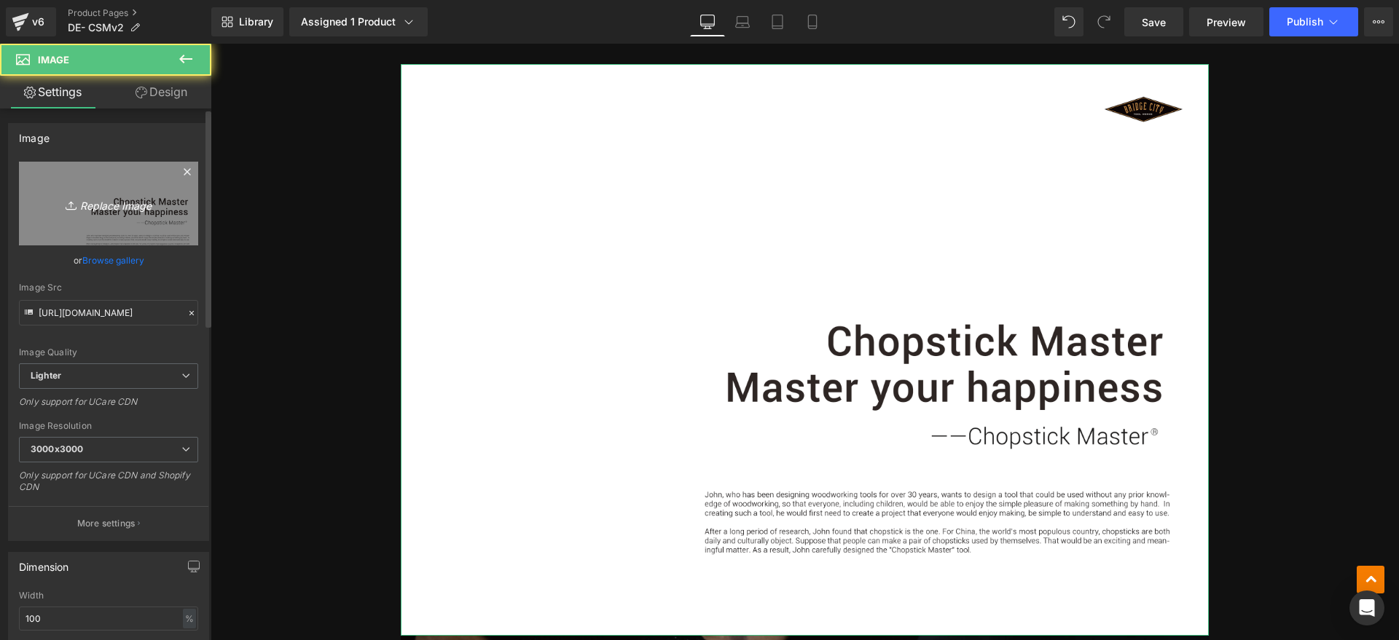
click at [147, 208] on icon "Replace Image" at bounding box center [108, 204] width 117 height 18
type input "C:\fakepath\CSMv2 1.webp"
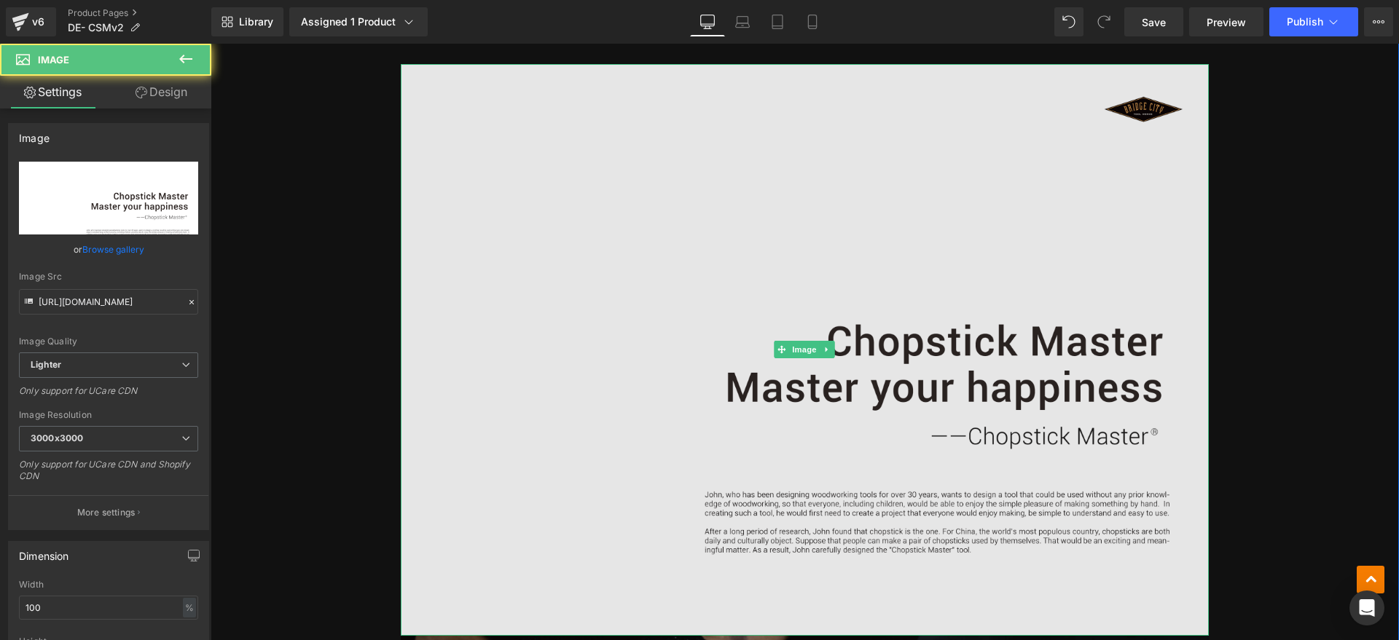
click at [685, 283] on img at bounding box center [805, 349] width 808 height 571
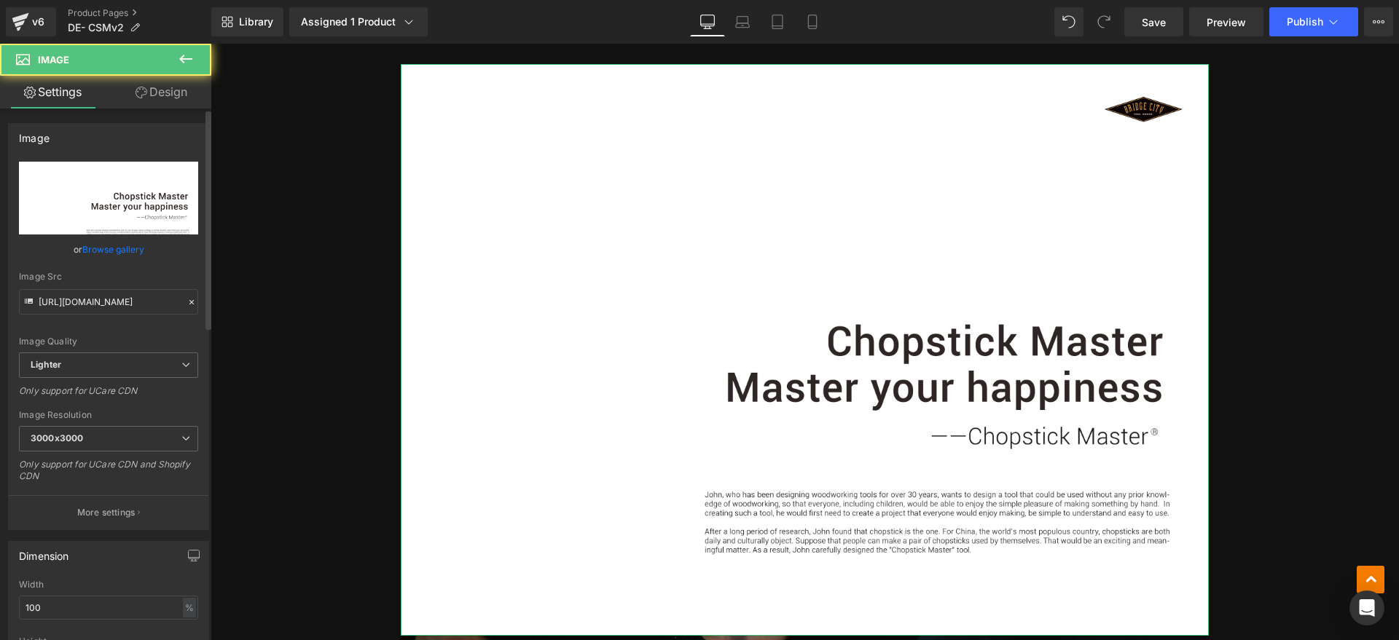
click at [108, 195] on input "file" at bounding box center [108, 198] width 179 height 73
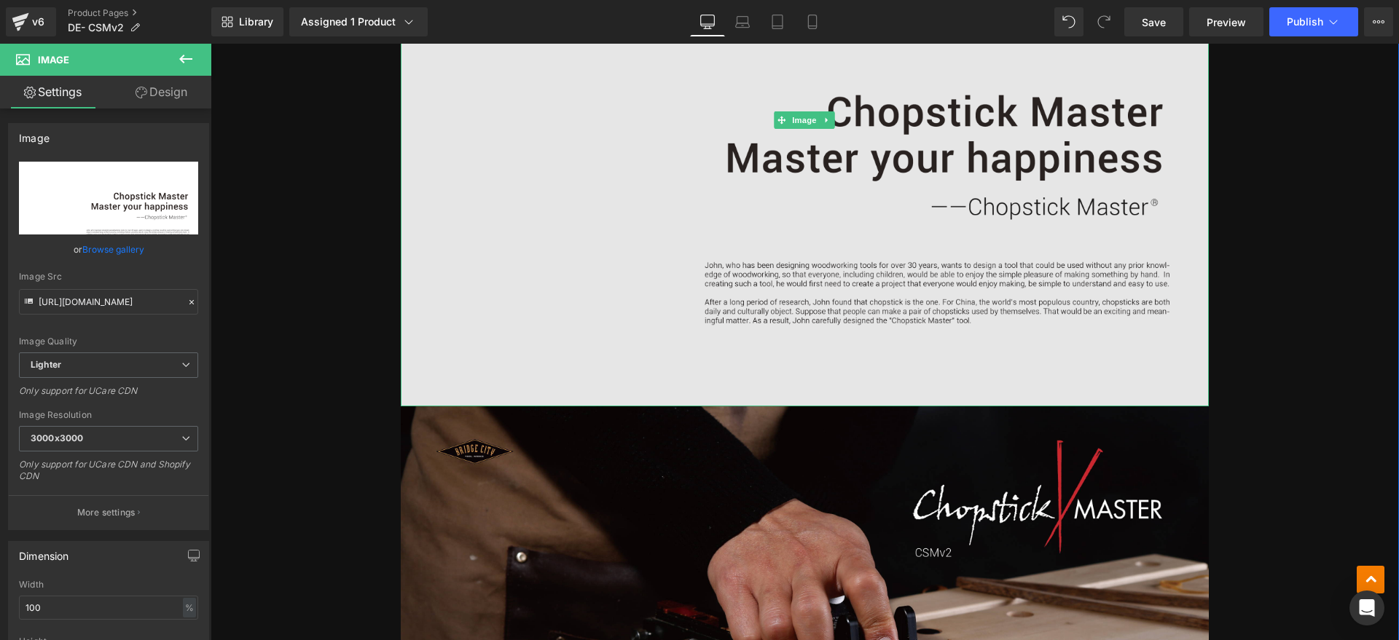
scroll to position [911, 0]
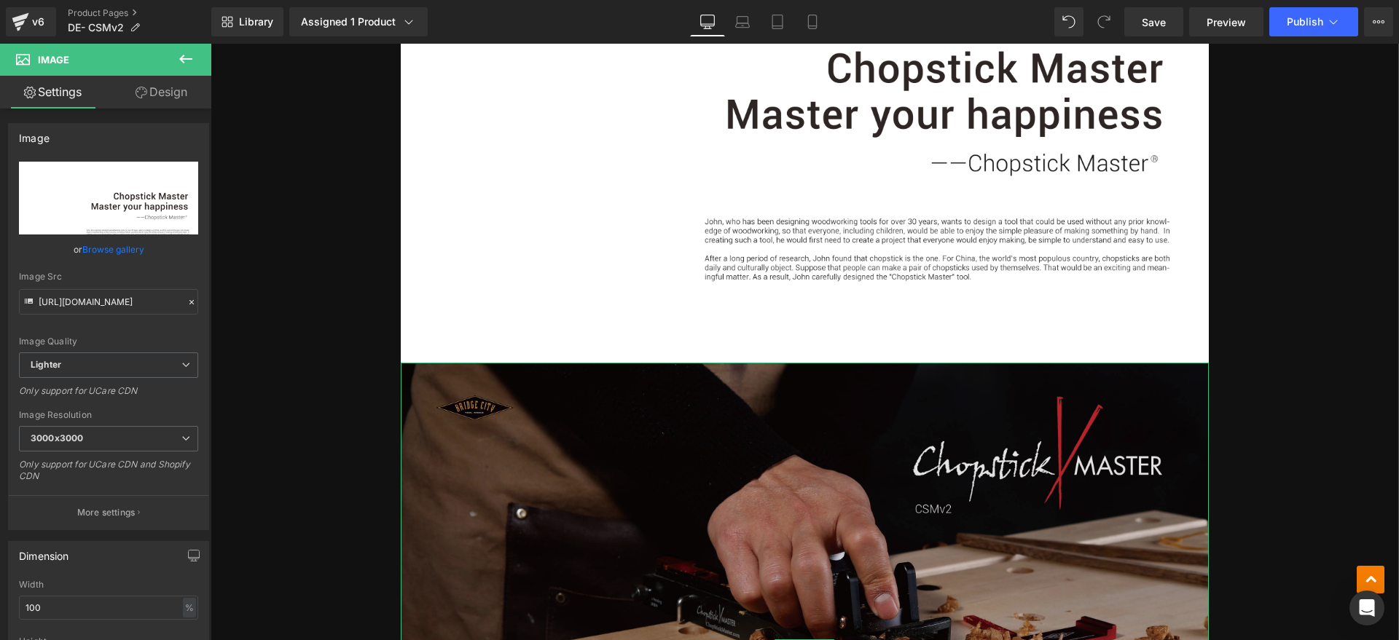
click at [643, 423] on img at bounding box center [805, 649] width 808 height 572
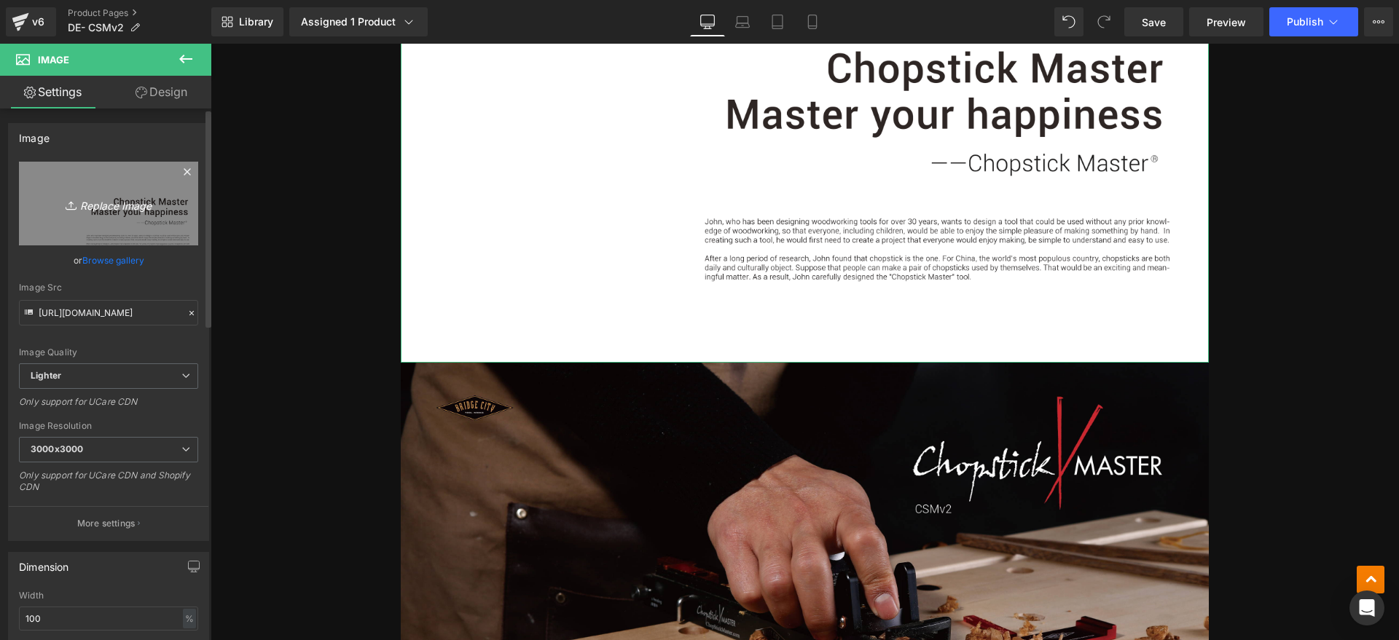
click at [53, 188] on link "Replace Image" at bounding box center [108, 204] width 179 height 84
type input "C:\fakepath\CSMv2 1.webp"
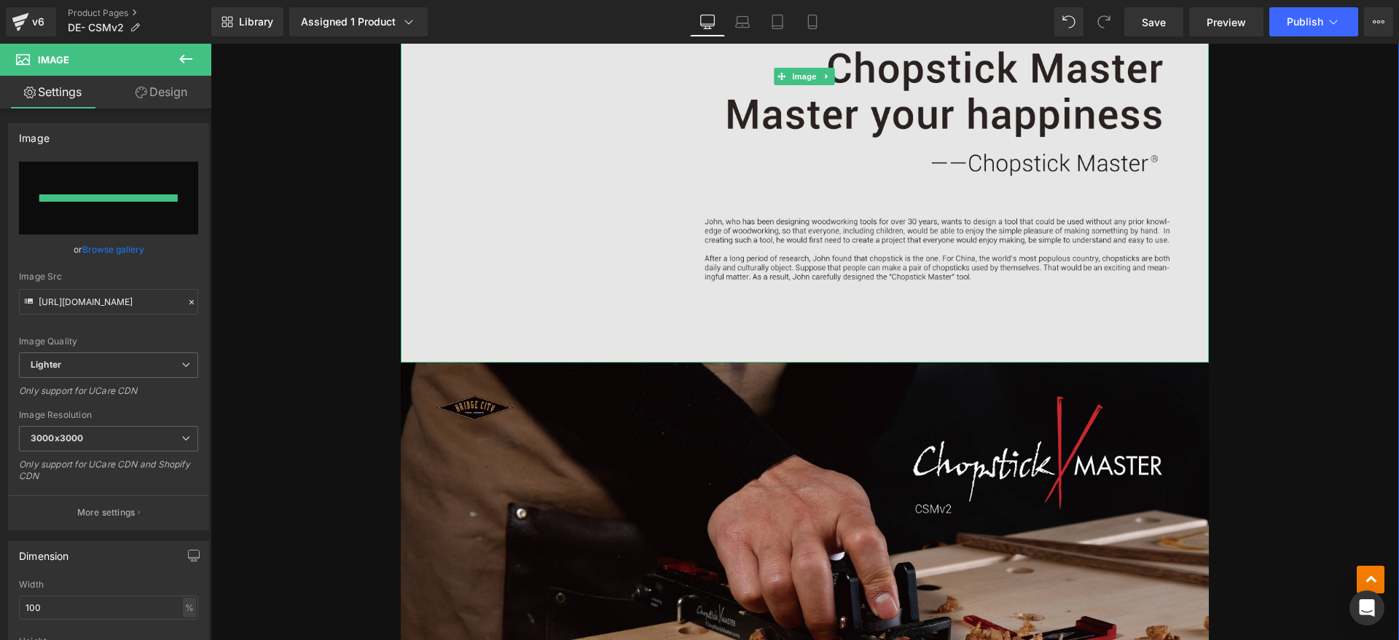
type input "https://ucarecdn.com/0866ed6a-b35b-4466-92fe-8c608b7c896d/-/format/auto/-/previ…"
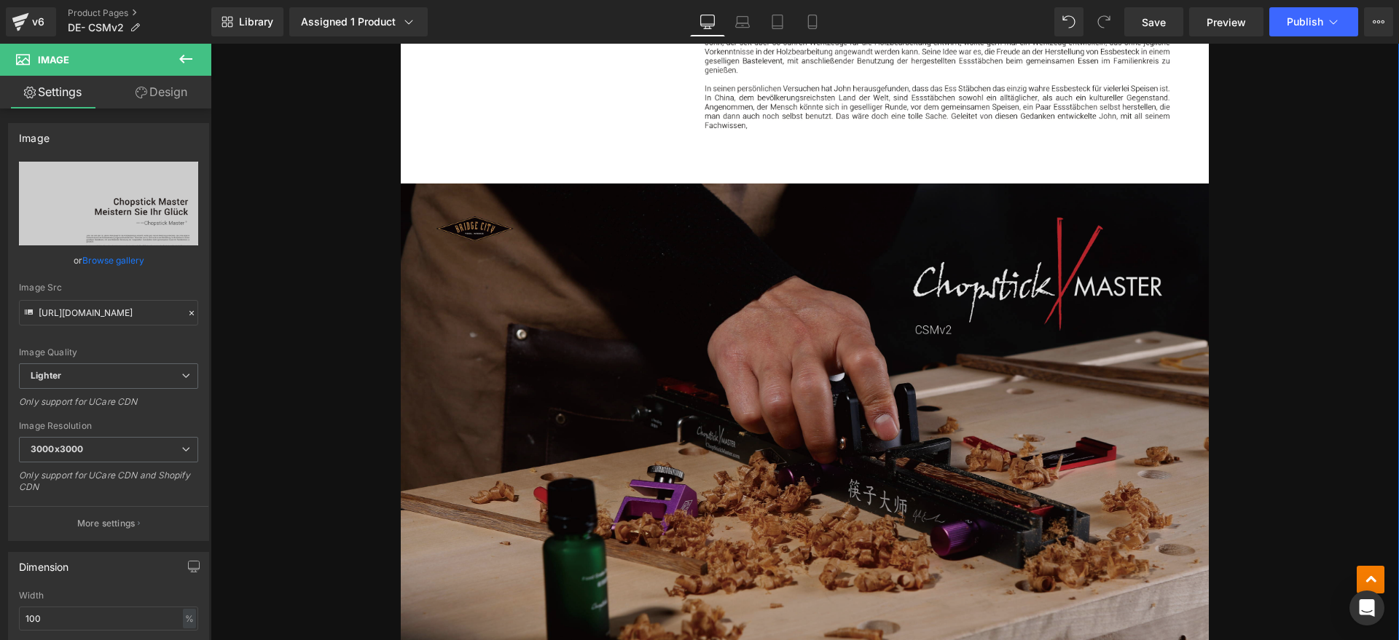
scroll to position [1093, 0]
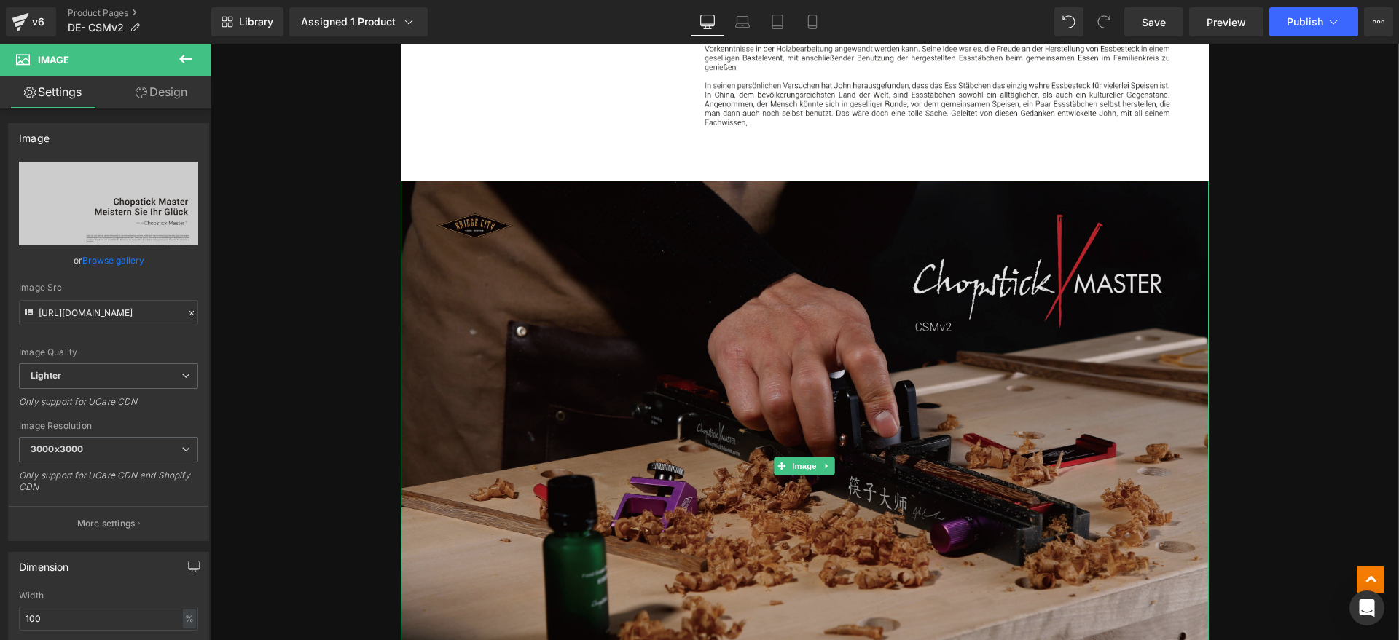
drag, startPoint x: 729, startPoint y: 288, endPoint x: 460, endPoint y: 302, distance: 270.0
click at [729, 288] on img at bounding box center [805, 467] width 808 height 572
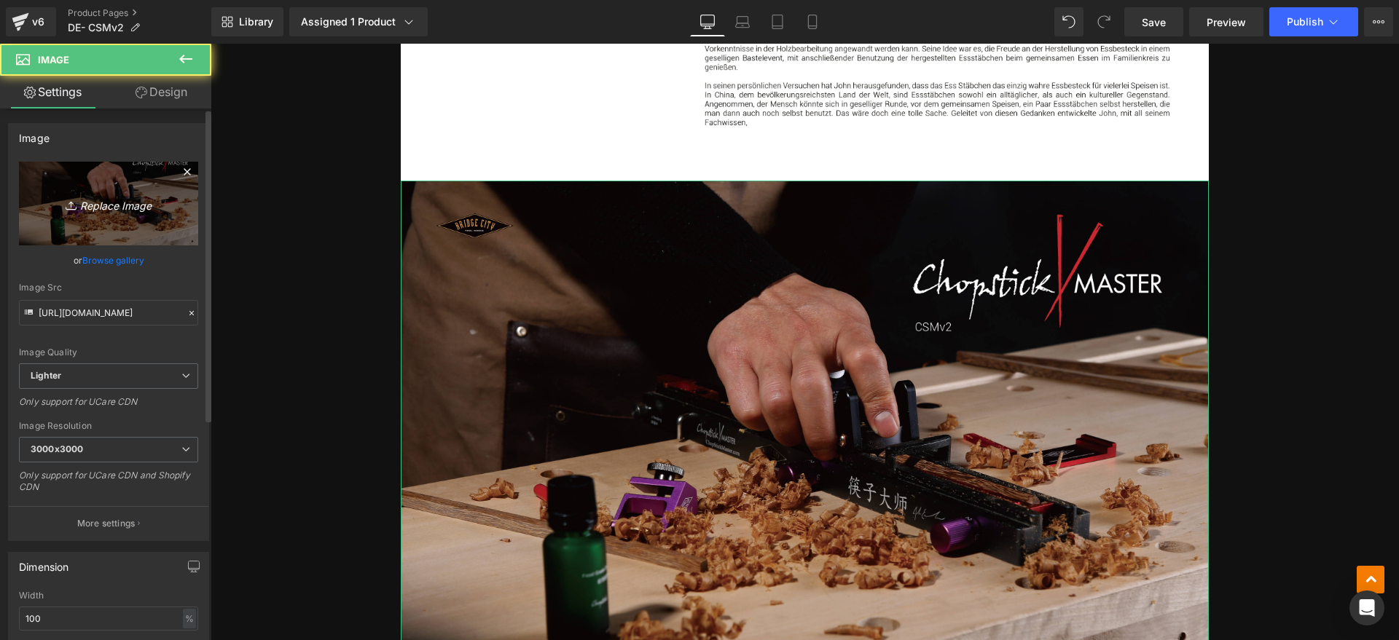
click at [138, 220] on link "Replace Image" at bounding box center [108, 204] width 179 height 84
type input "C:\fakepath\CSMv2 2.webp"
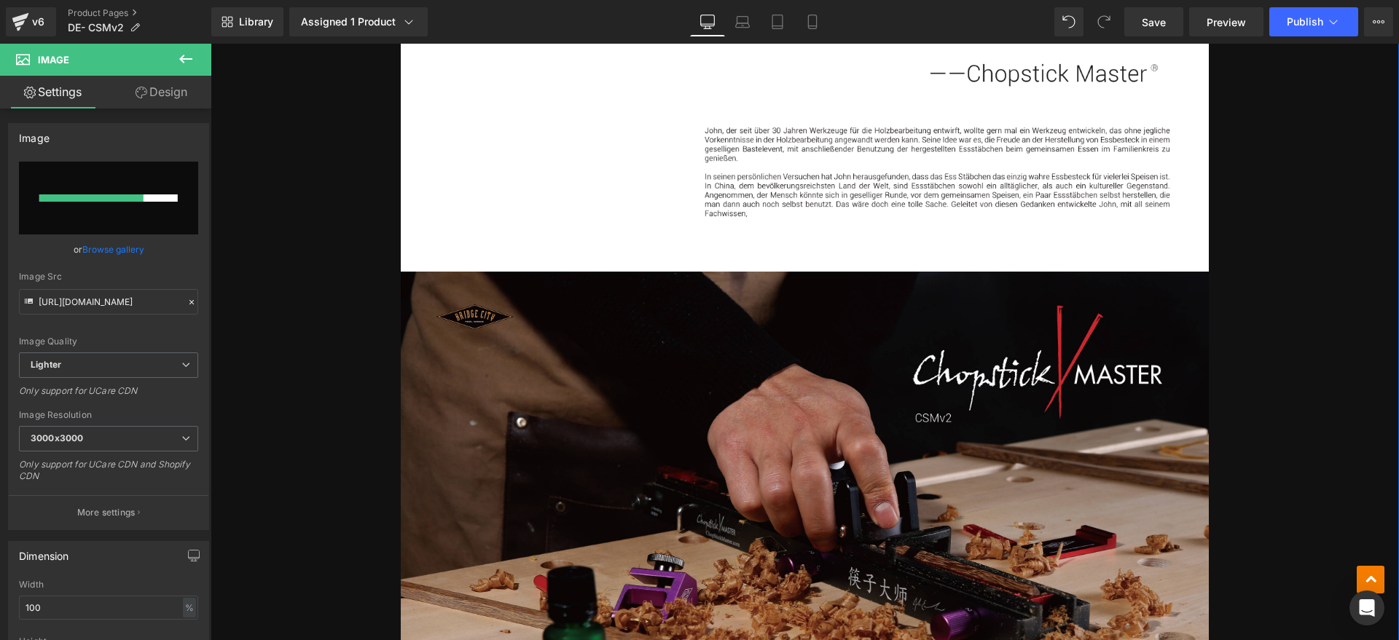
scroll to position [1275, 0]
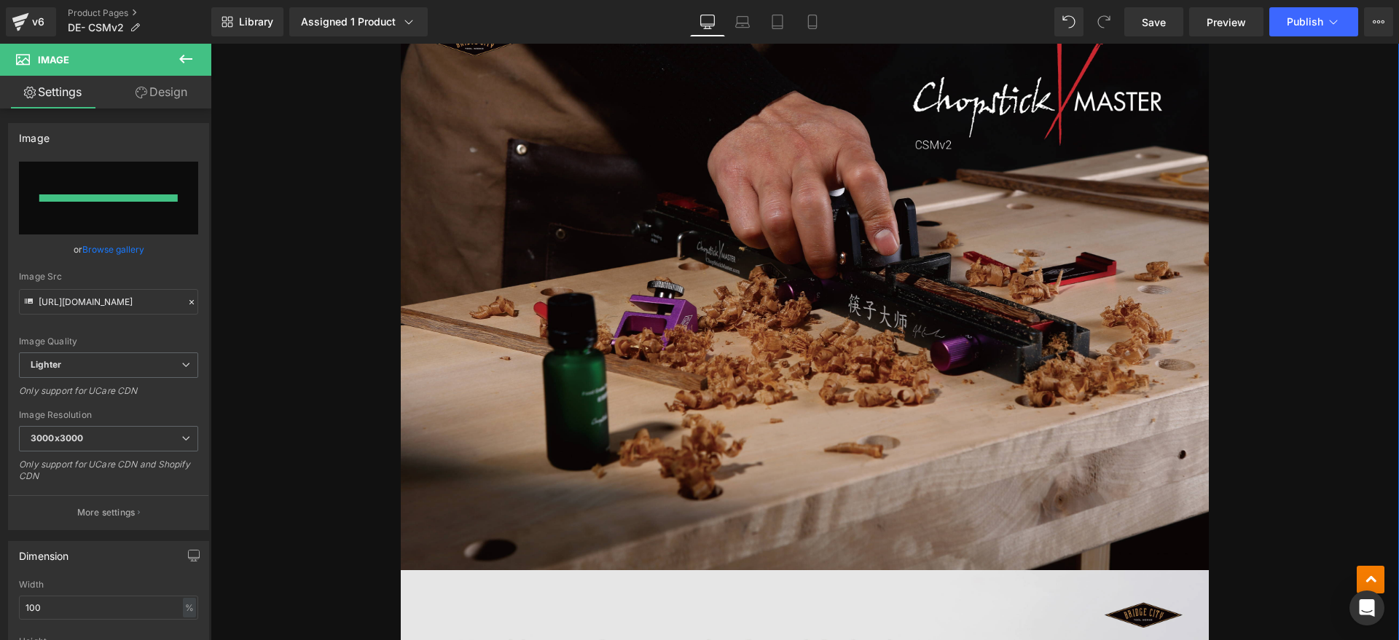
type input "https://ucarecdn.com/ad9ef283-7cd5-4afb-b2ce-2111d4374aa2/-/format/auto/-/previ…"
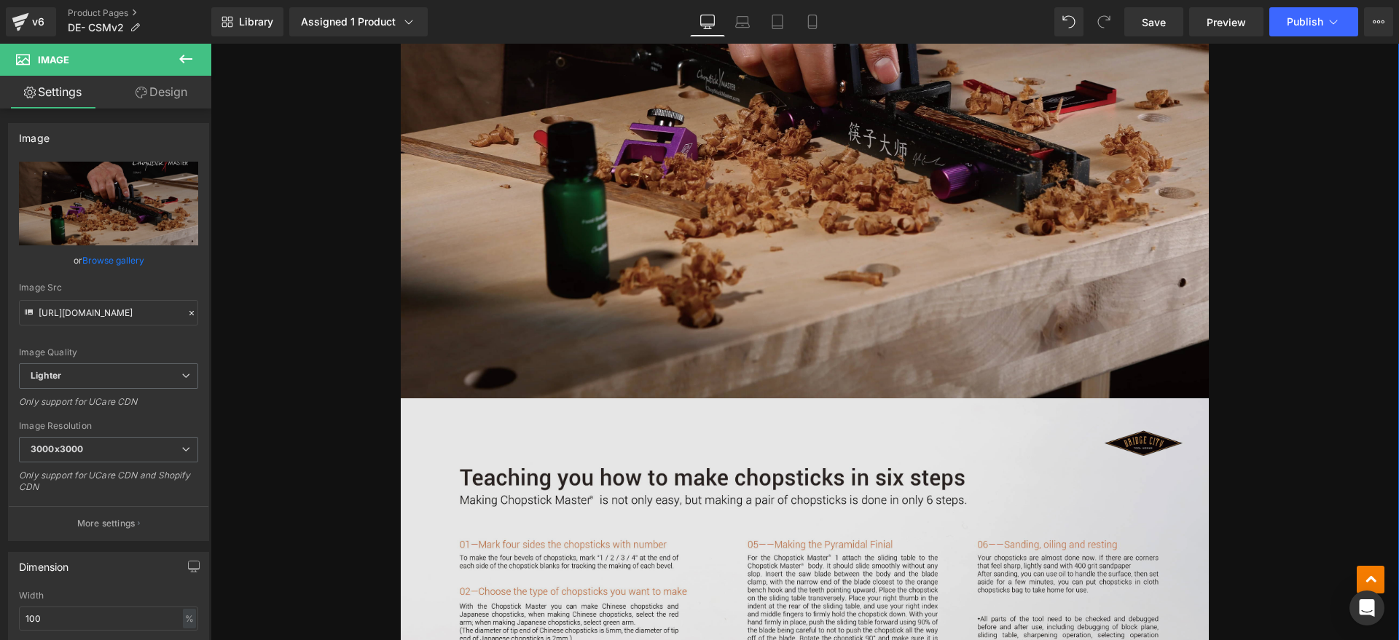
scroll to position [1457, 0]
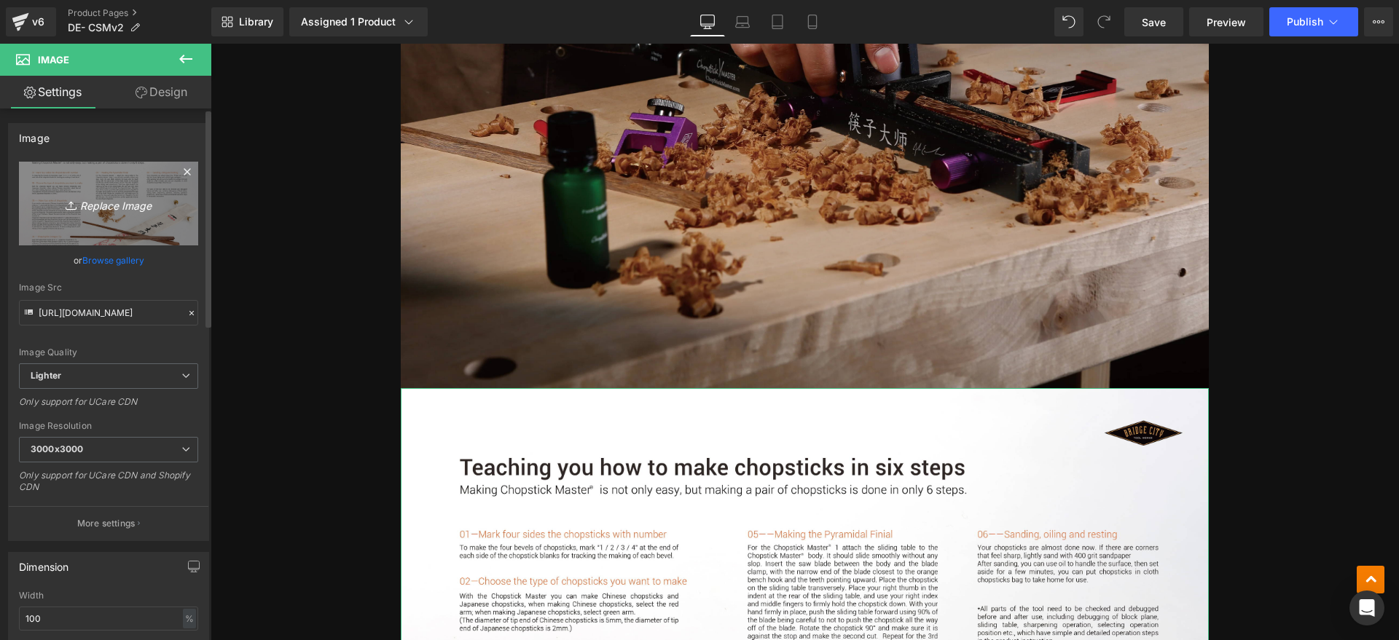
click at [93, 203] on icon "Replace Image" at bounding box center [108, 204] width 117 height 18
type input "C:\fakepath\CSMv2 3.webp"
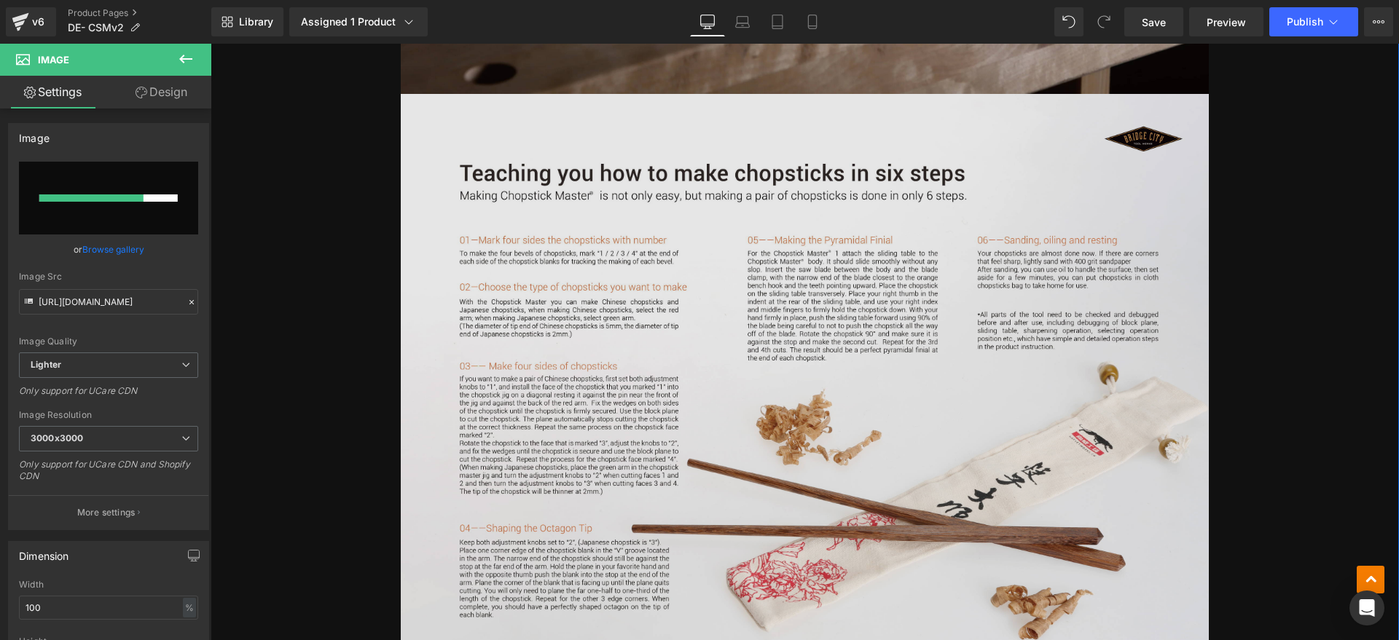
scroll to position [1731, 0]
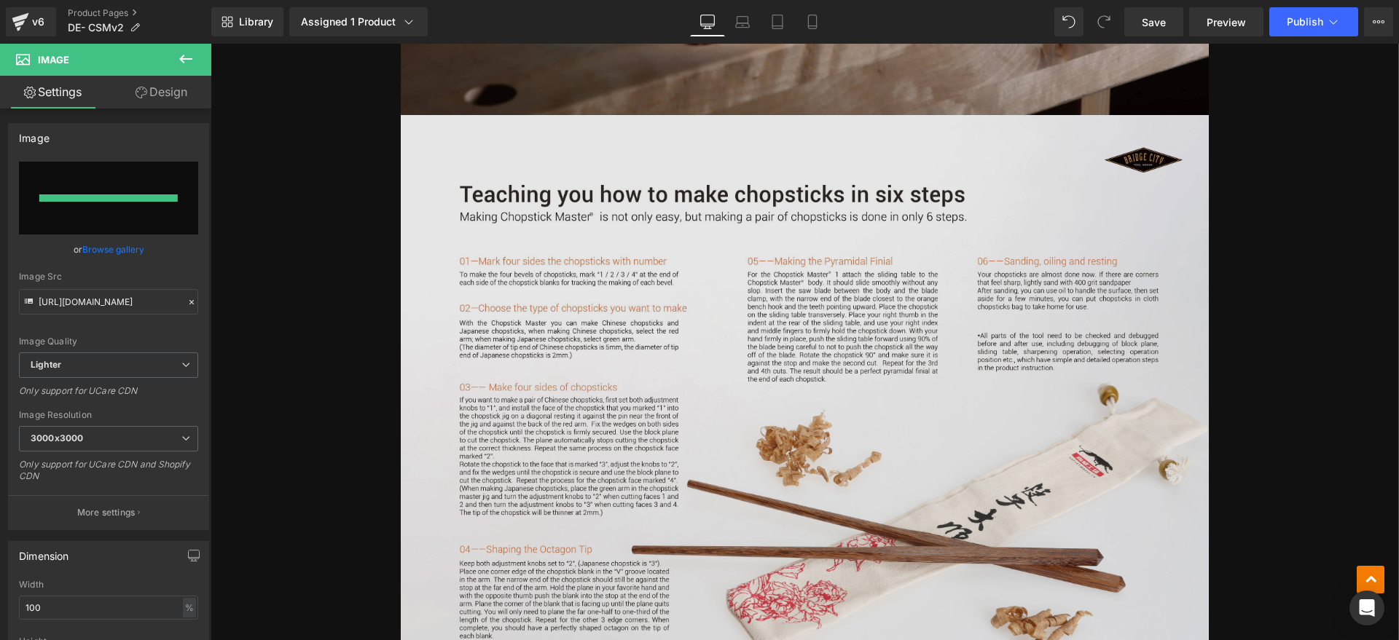
type input "https://ucarecdn.com/115a5b68-4da5-4512-888d-874fd89f12a0/-/format/auto/-/previ…"
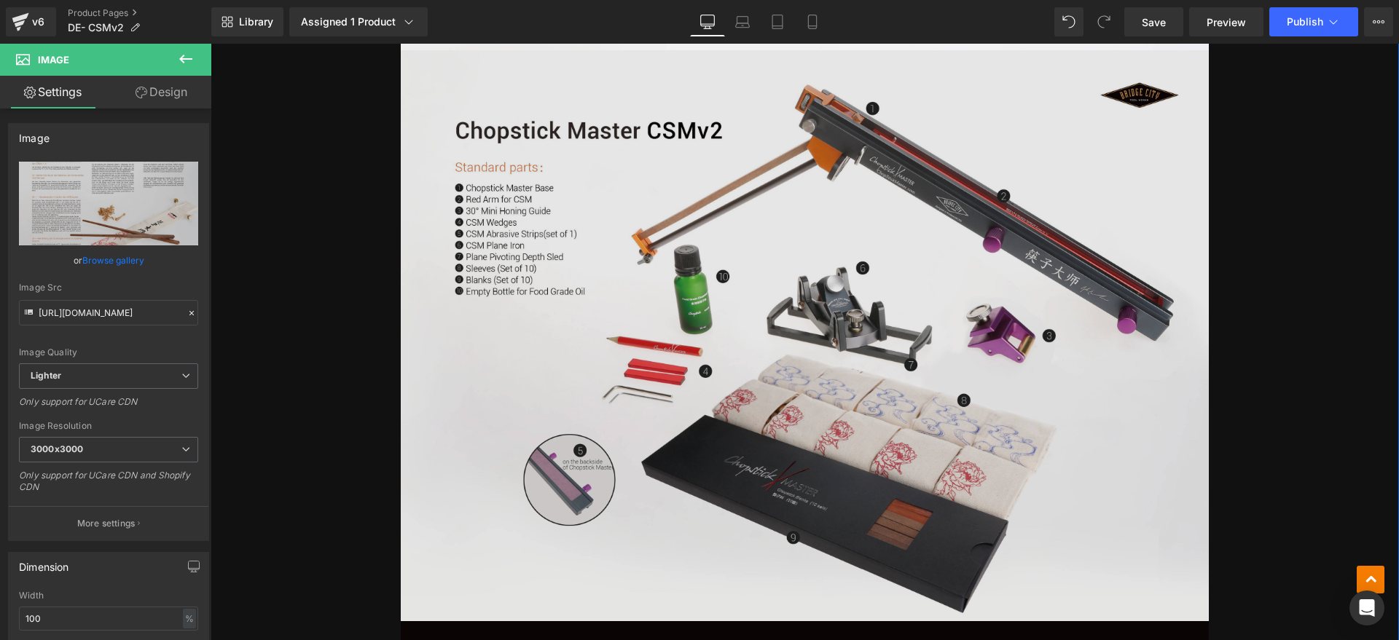
scroll to position [2368, 0]
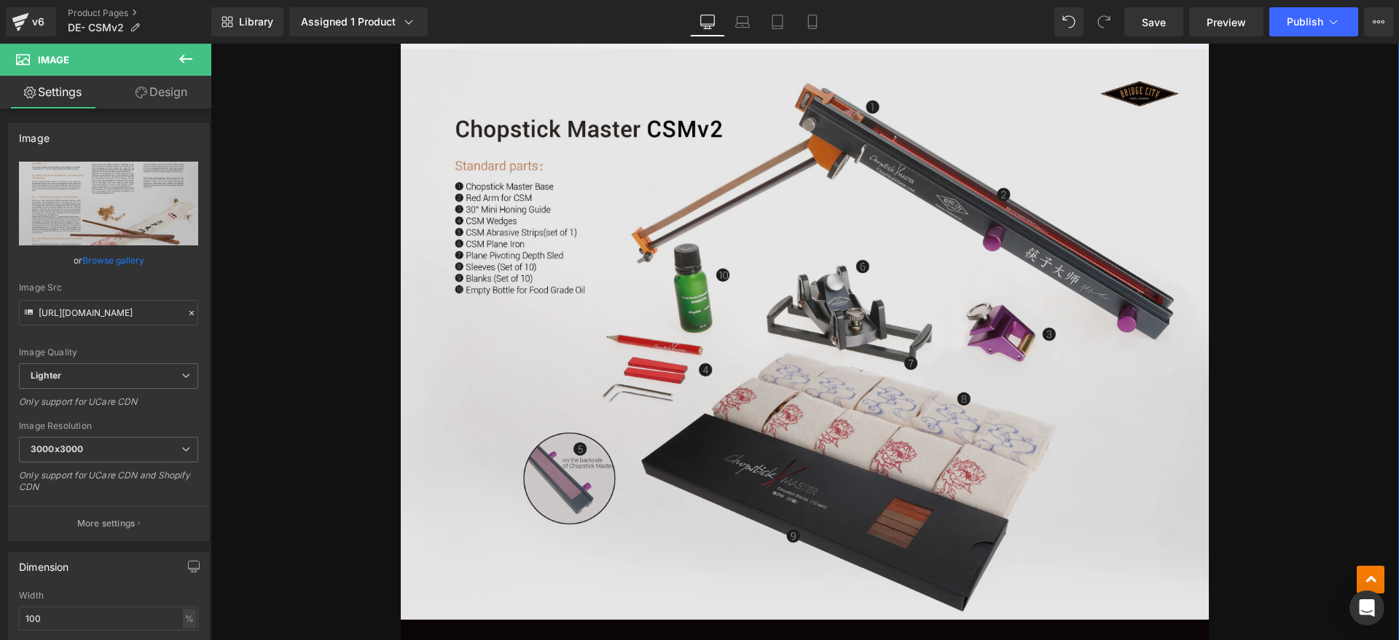
click at [568, 254] on img at bounding box center [805, 334] width 808 height 571
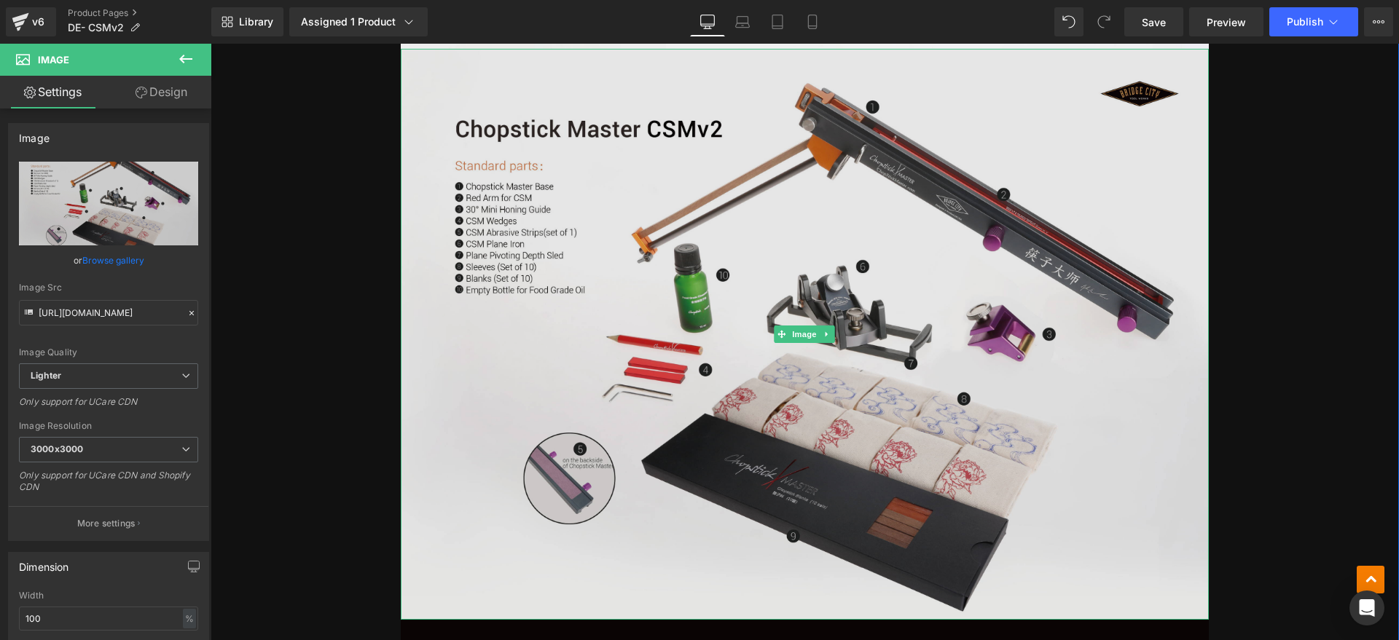
drag, startPoint x: 597, startPoint y: 366, endPoint x: 540, endPoint y: 361, distance: 57.0
click at [596, 366] on img at bounding box center [805, 334] width 808 height 571
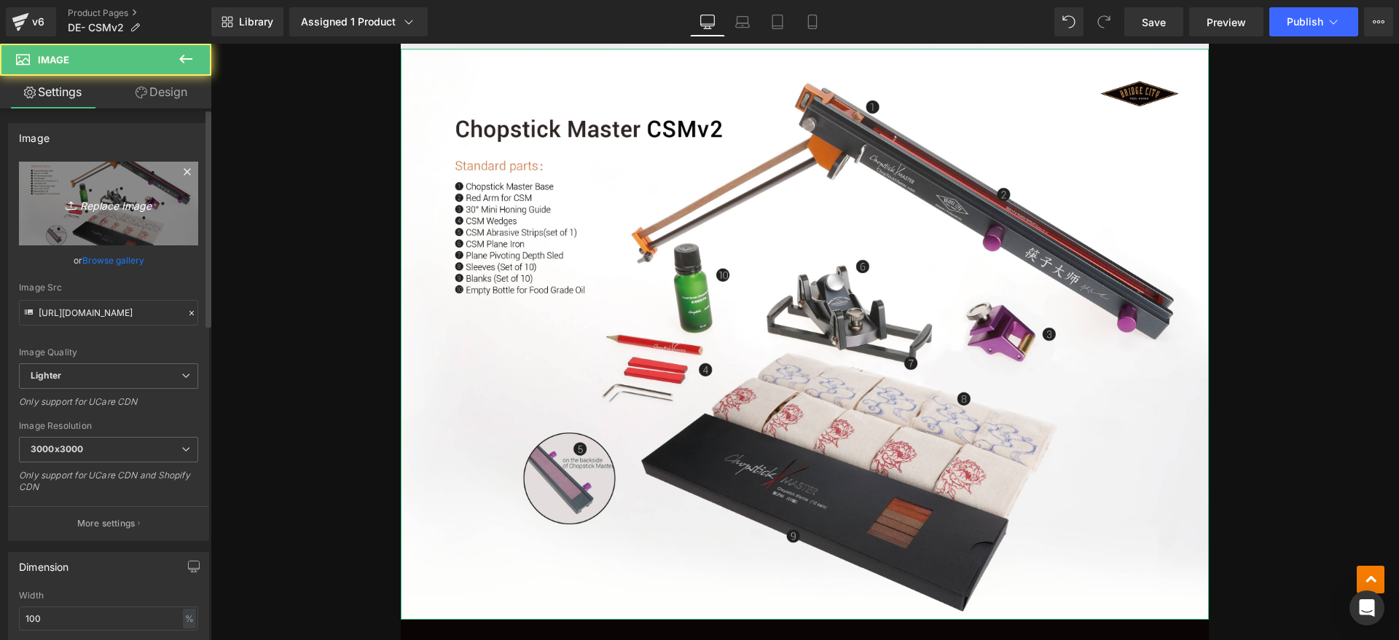
click at [114, 195] on icon "Replace Image" at bounding box center [108, 204] width 117 height 18
type input "C:\fakepath\CSMv2 4.webp"
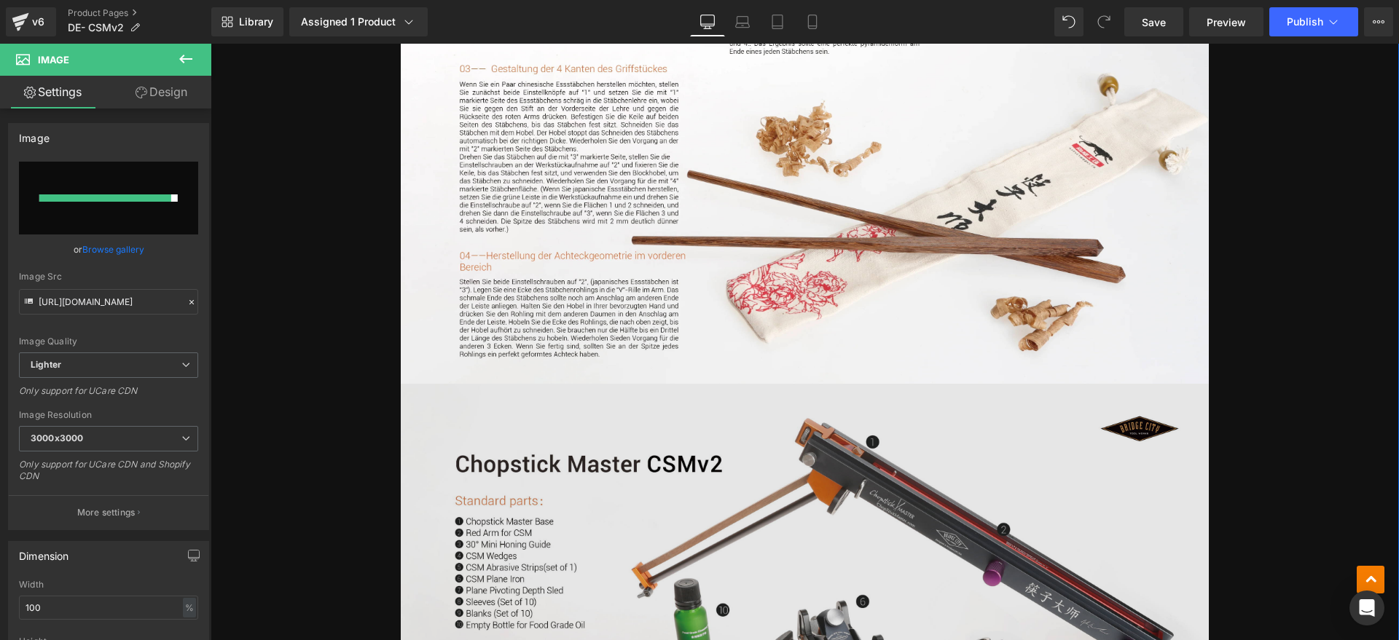
scroll to position [2004, 0]
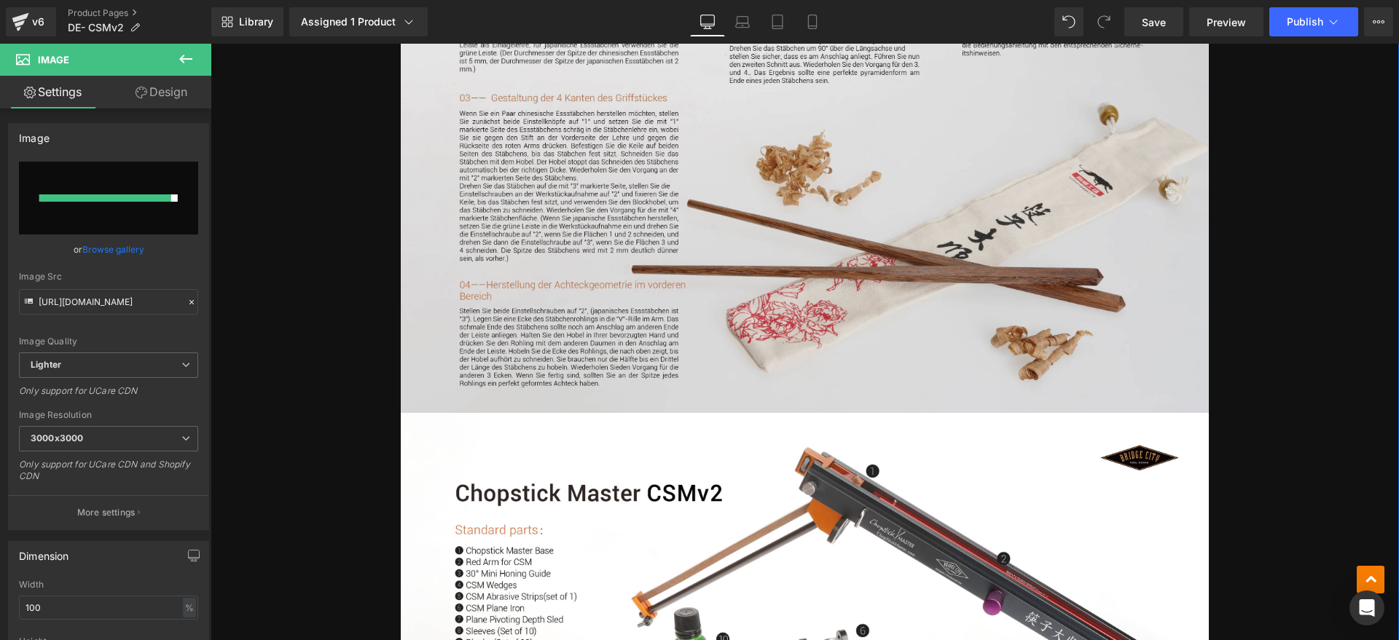
drag, startPoint x: 627, startPoint y: 296, endPoint x: 627, endPoint y: 363, distance: 67.0
click at [627, 296] on img at bounding box center [805, 127] width 808 height 571
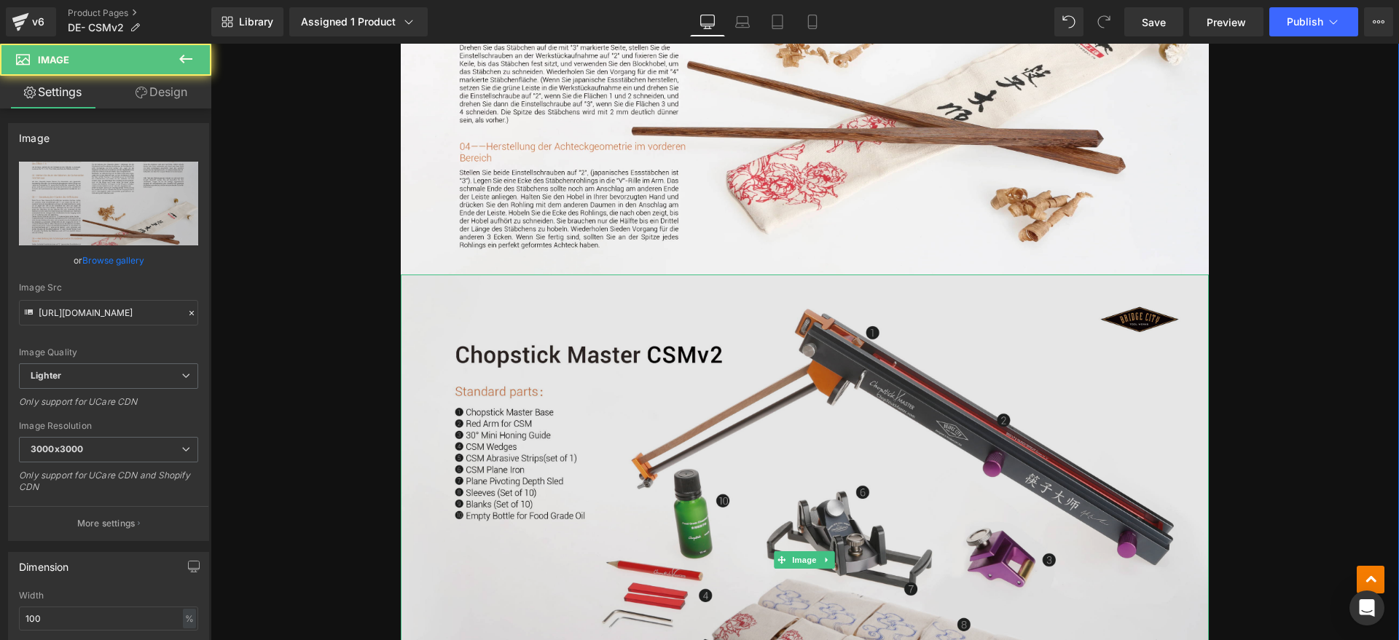
scroll to position [2277, 0]
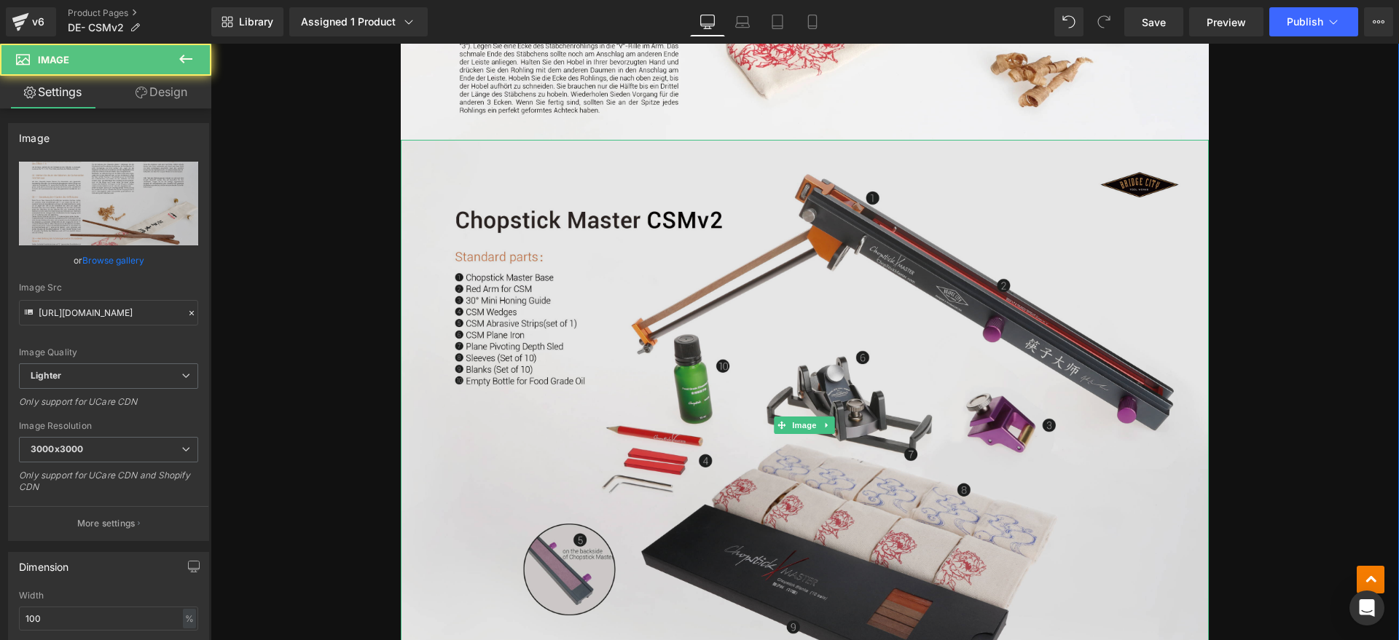
click at [604, 348] on img at bounding box center [805, 425] width 808 height 571
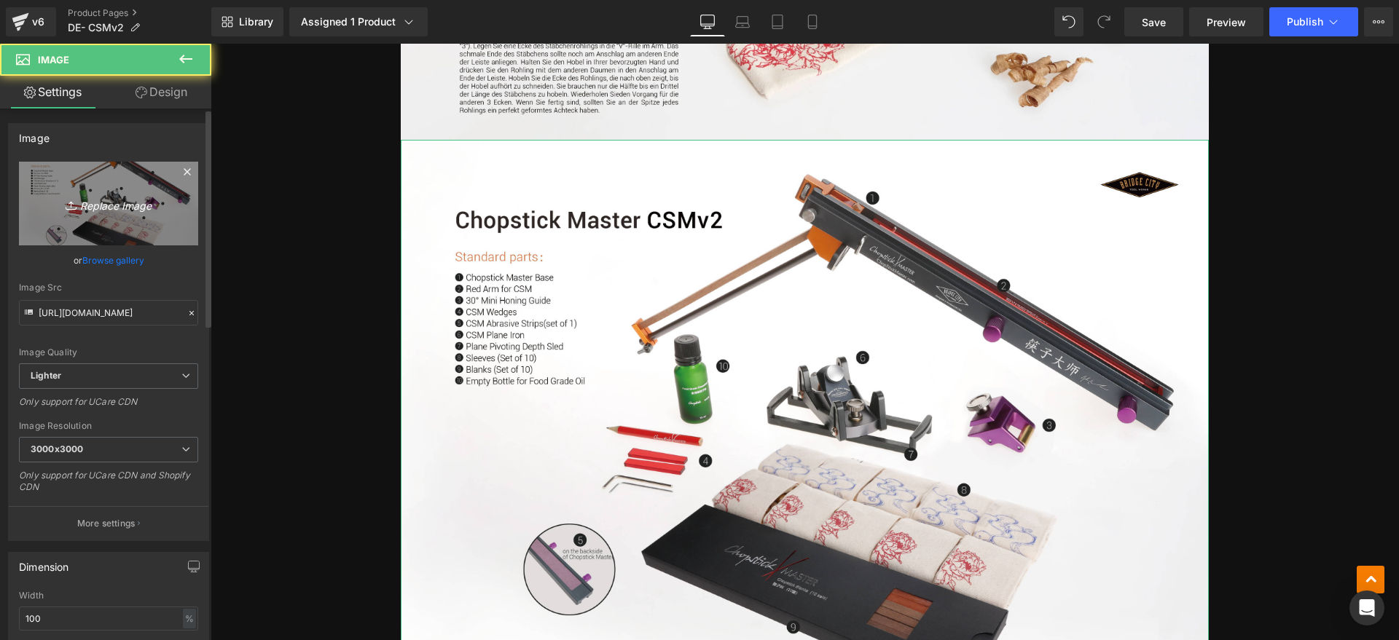
click at [125, 211] on icon "Replace Image" at bounding box center [108, 204] width 117 height 18
type input "C:\fakepath\CSMv2 4.webp"
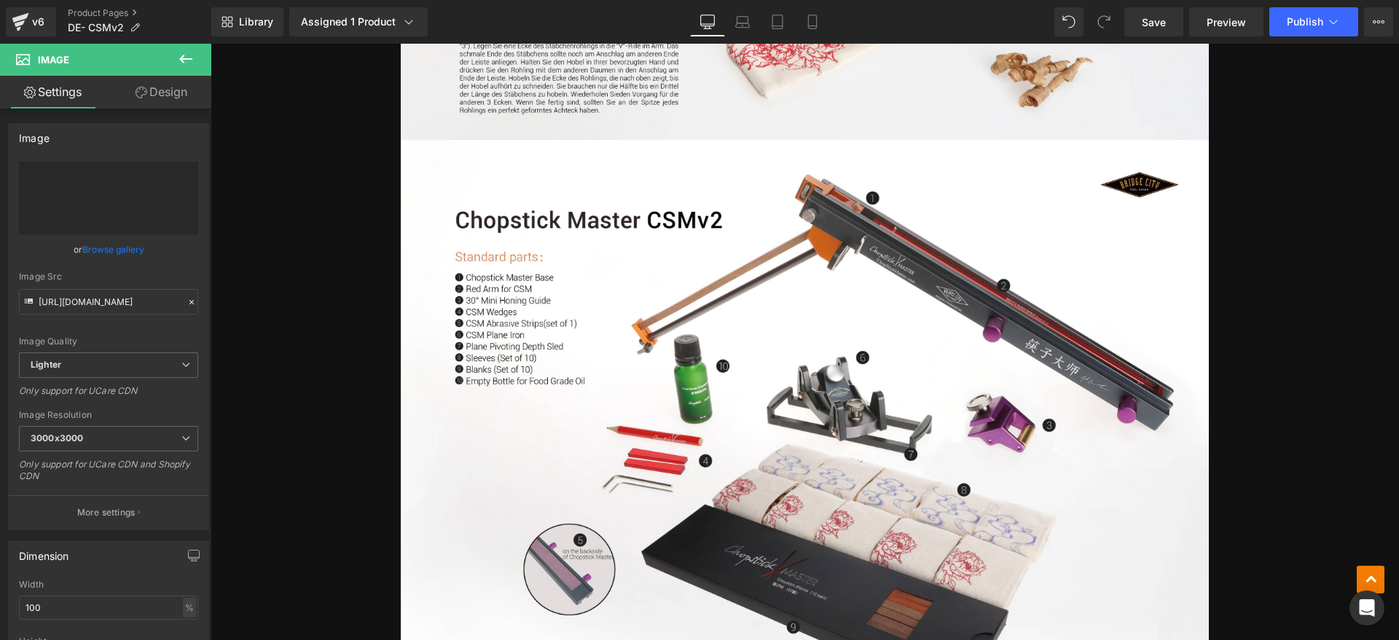
type input "https://ucarecdn.com/9dc60650-5f9d-4d3d-8298-eca6f278ba84/-/format/auto/-/previ…"
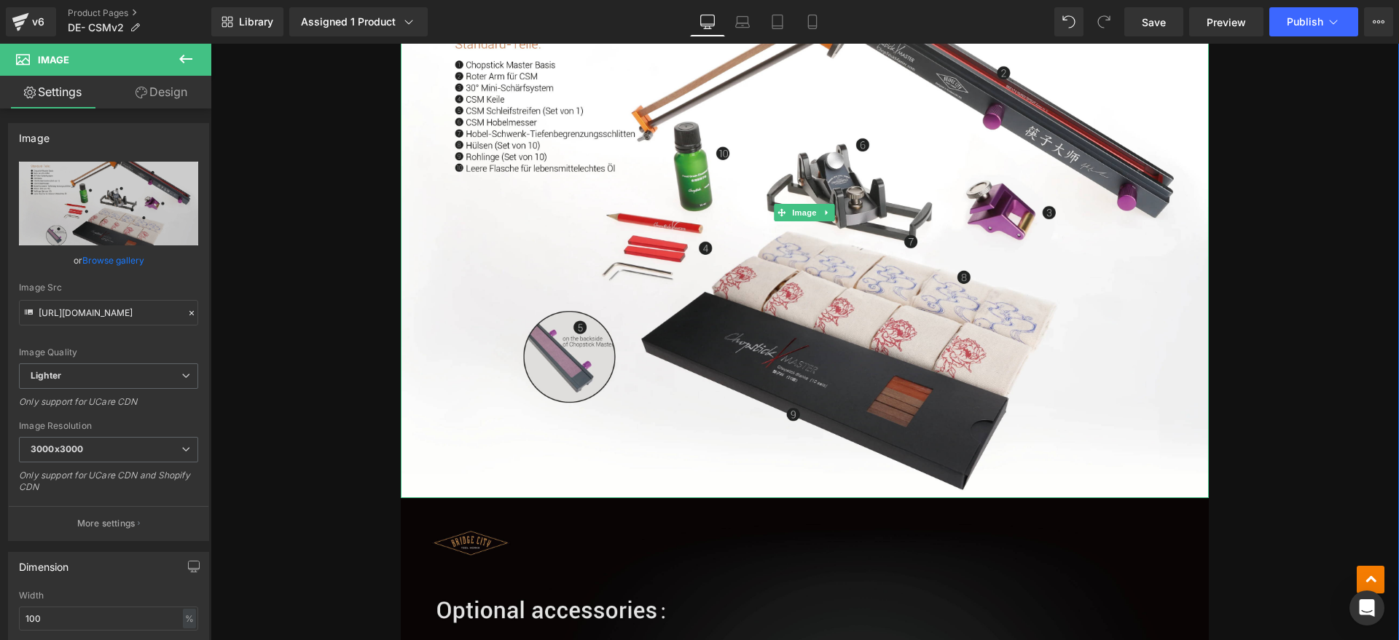
scroll to position [2732, 0]
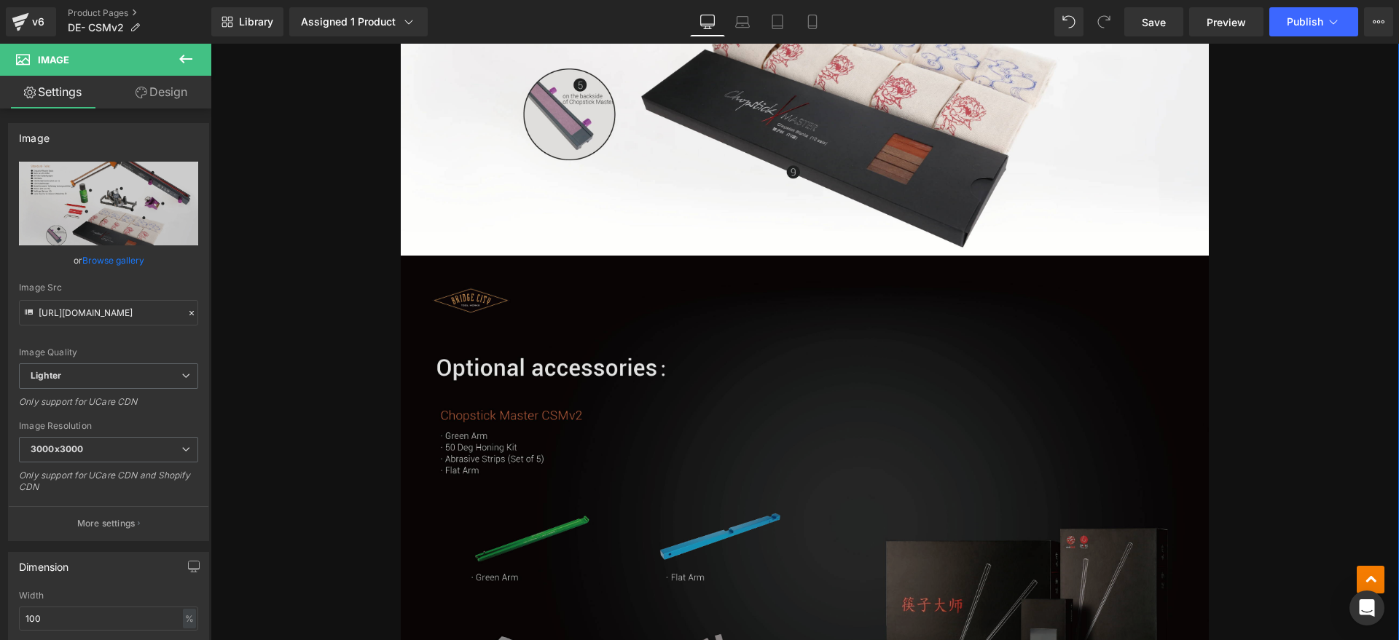
click at [603, 345] on img at bounding box center [805, 541] width 808 height 571
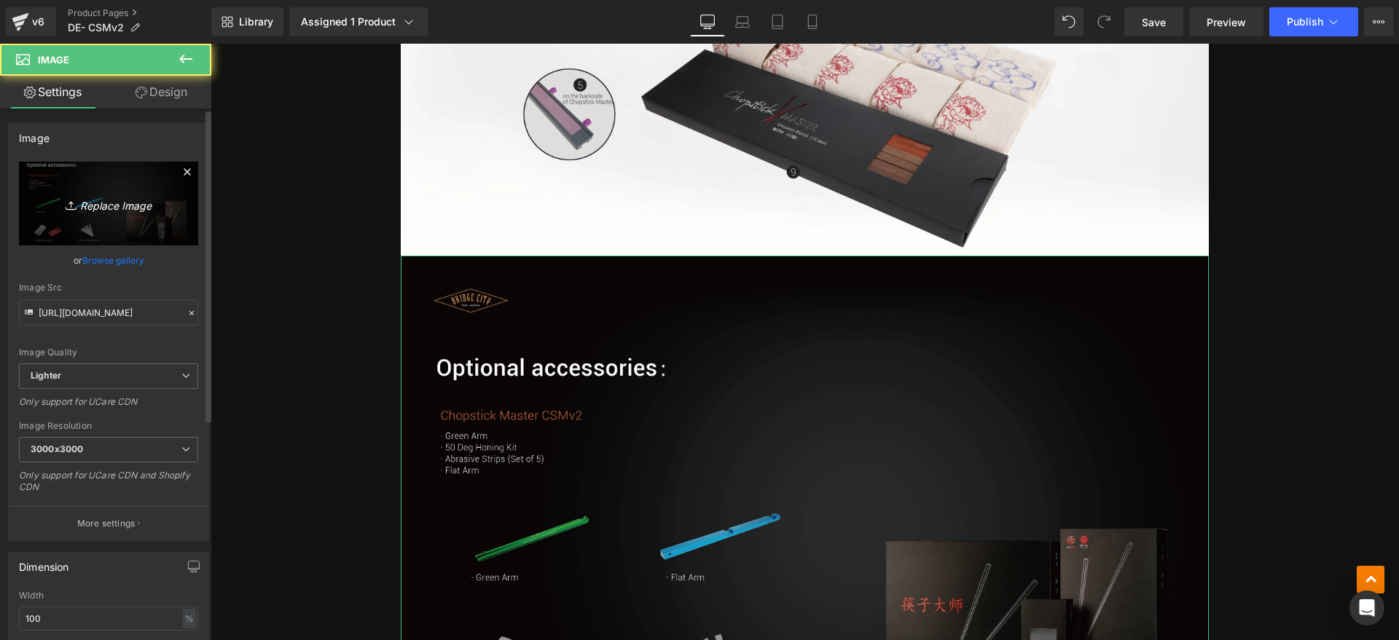
click at [128, 210] on icon "Replace Image" at bounding box center [108, 204] width 117 height 18
type input "C:\fakepath\CSMv2 5.webp"
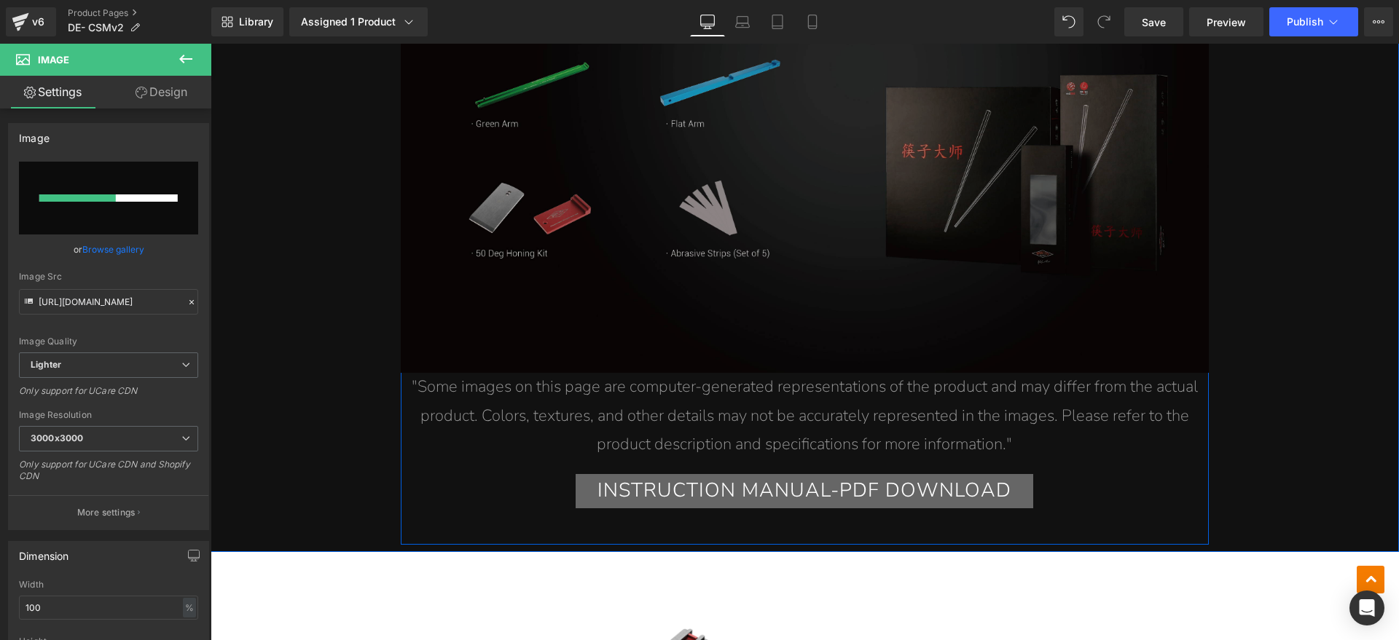
scroll to position [3188, 0]
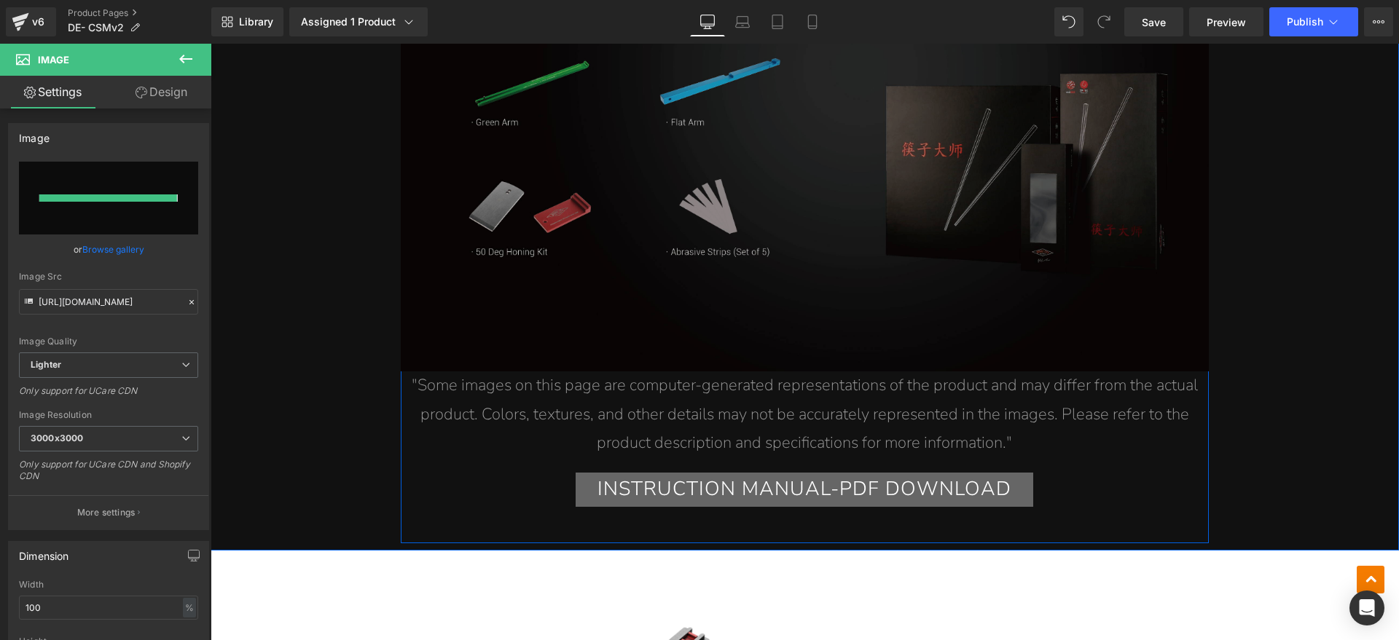
type input "https://ucarecdn.com/03691ac6-4ac8-4f61-b774-8ff2a8fcd37e/-/format/auto/-/previ…"
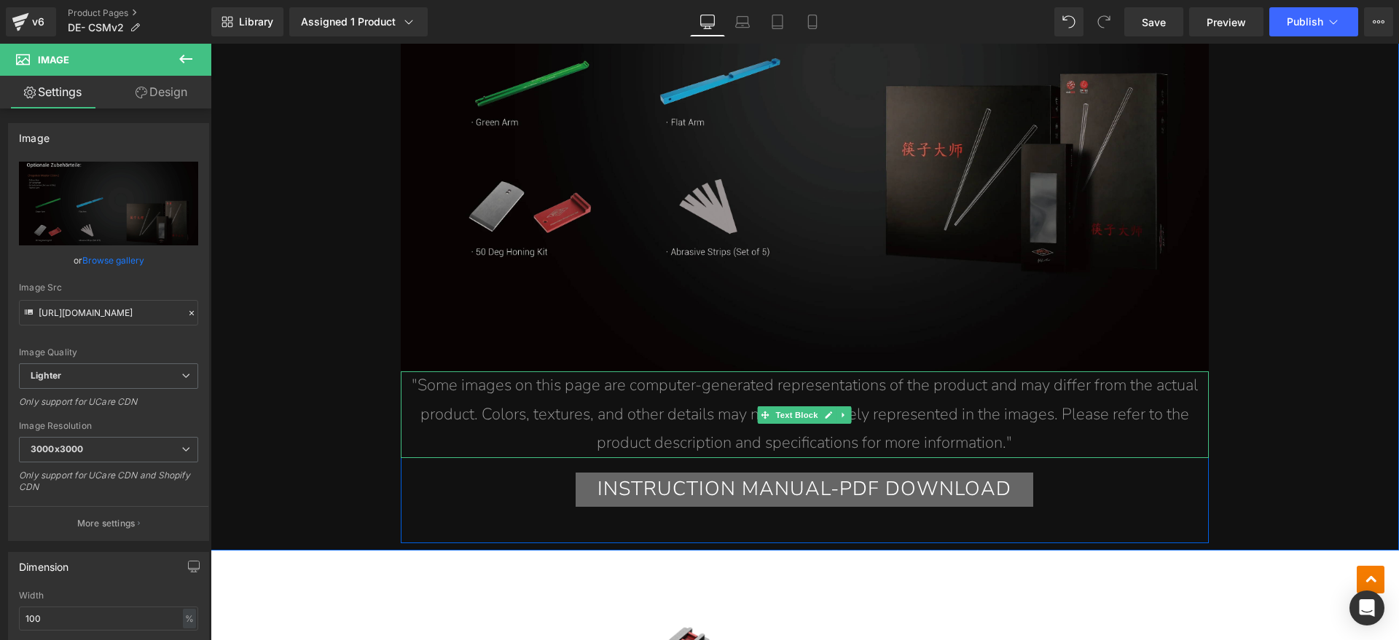
drag, startPoint x: 1020, startPoint y: 437, endPoint x: 1037, endPoint y: 439, distance: 16.9
click at [1021, 437] on p ""Some images on this page are computer-generated representations of the product…" at bounding box center [805, 415] width 808 height 87
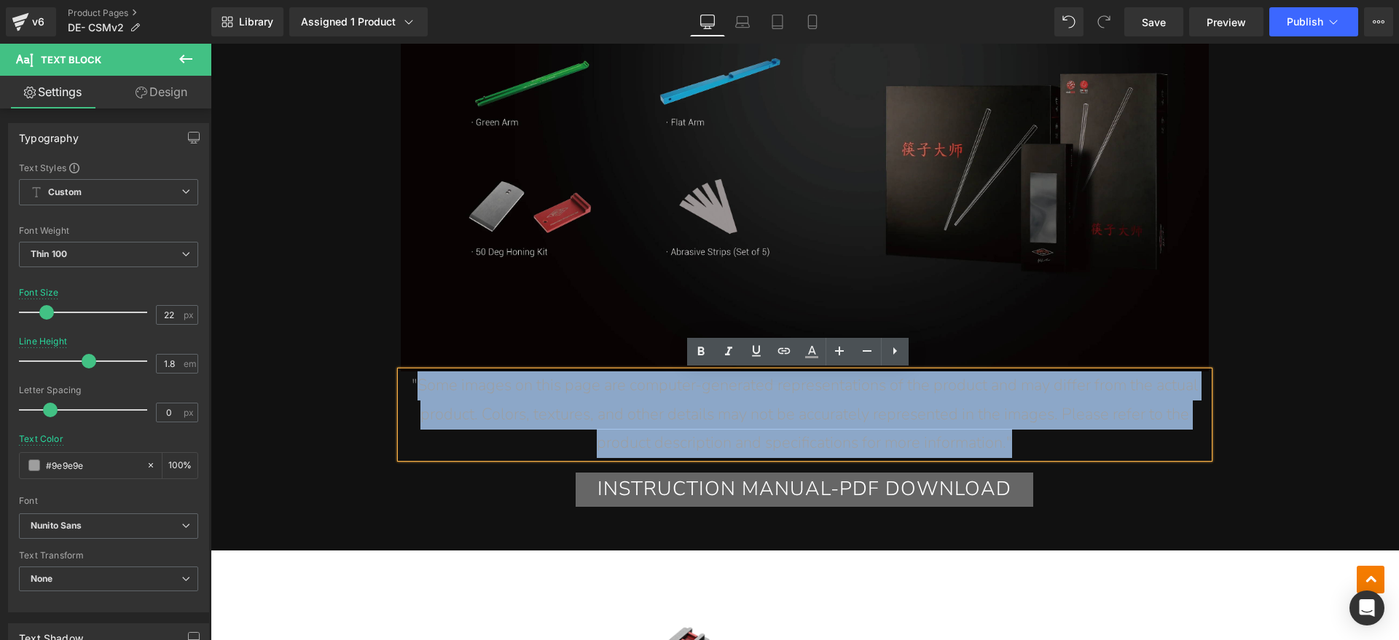
drag, startPoint x: 1037, startPoint y: 439, endPoint x: 412, endPoint y: 387, distance: 627.4
click at [412, 387] on p ""Some images on this page are computer-generated representations of the product…" at bounding box center [805, 415] width 808 height 87
paste div
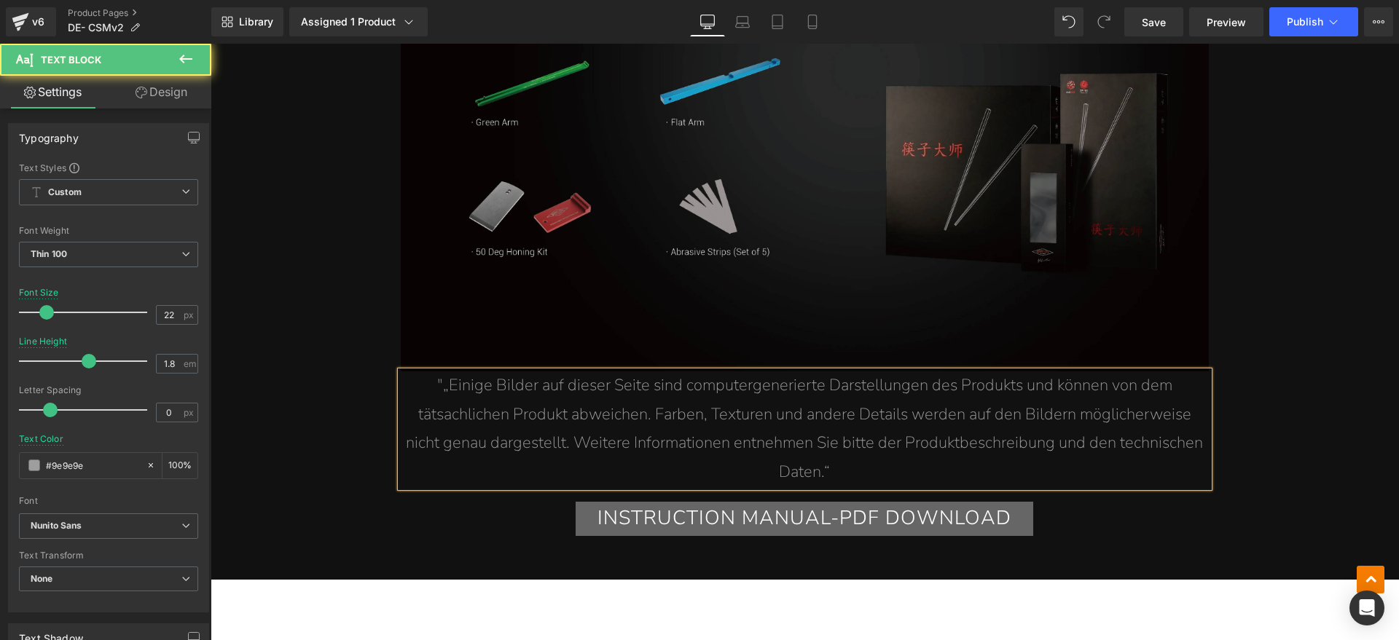
click at [438, 387] on span ""„Einige Bilder auf dieser Seite sind computergenerierte Darstellungen des Prod…" at bounding box center [804, 429] width 797 height 109
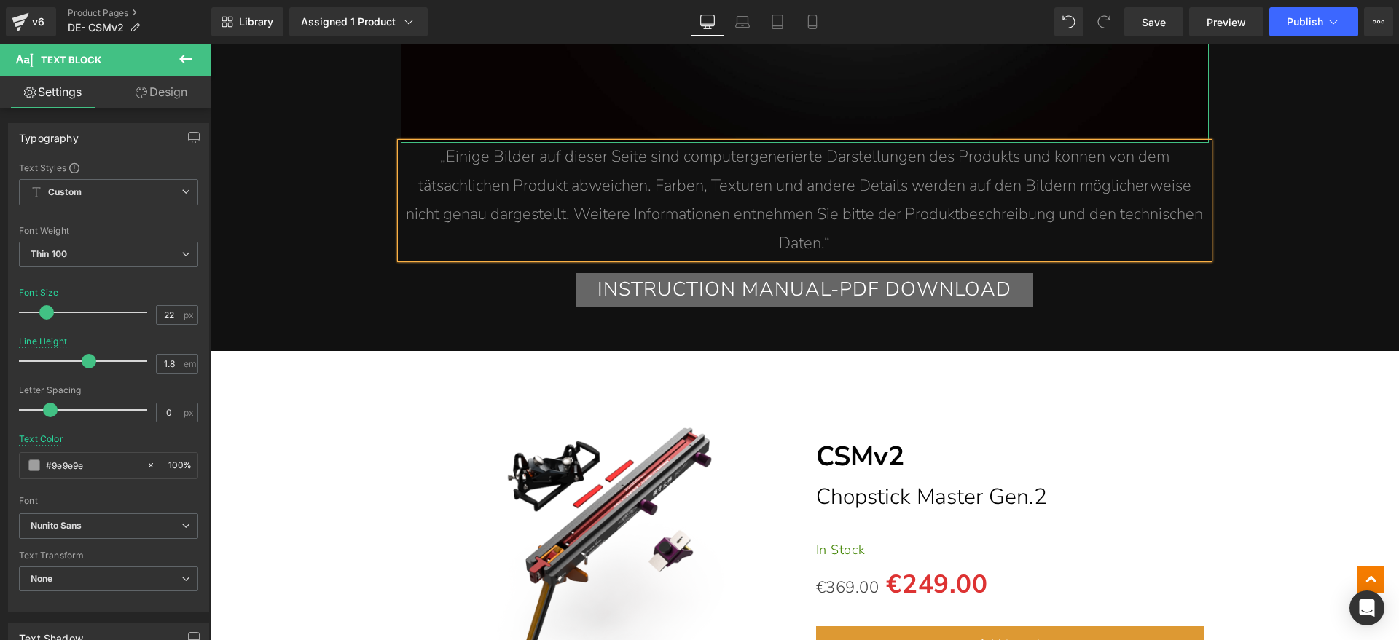
scroll to position [3461, 0]
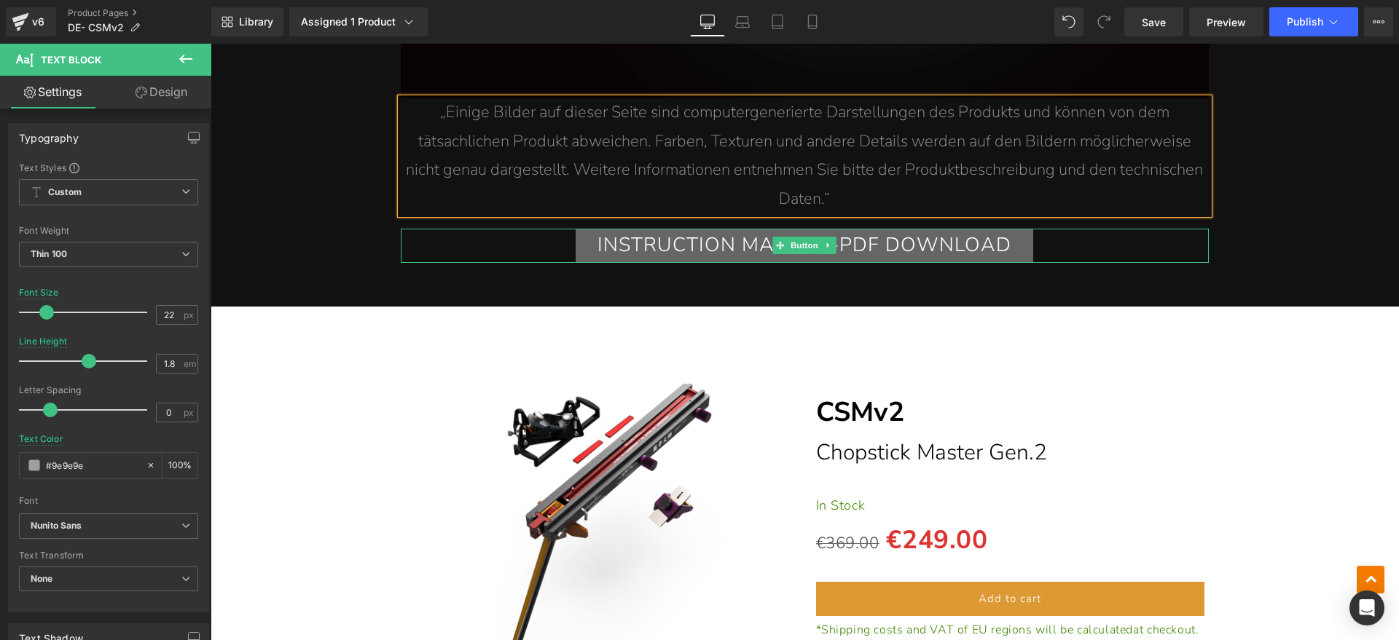
click at [825, 246] on icon at bounding box center [829, 245] width 8 height 9
drag, startPoint x: 780, startPoint y: 247, endPoint x: 670, endPoint y: 261, distance: 111.6
click at [780, 247] on span "Button" at bounding box center [783, 245] width 34 height 17
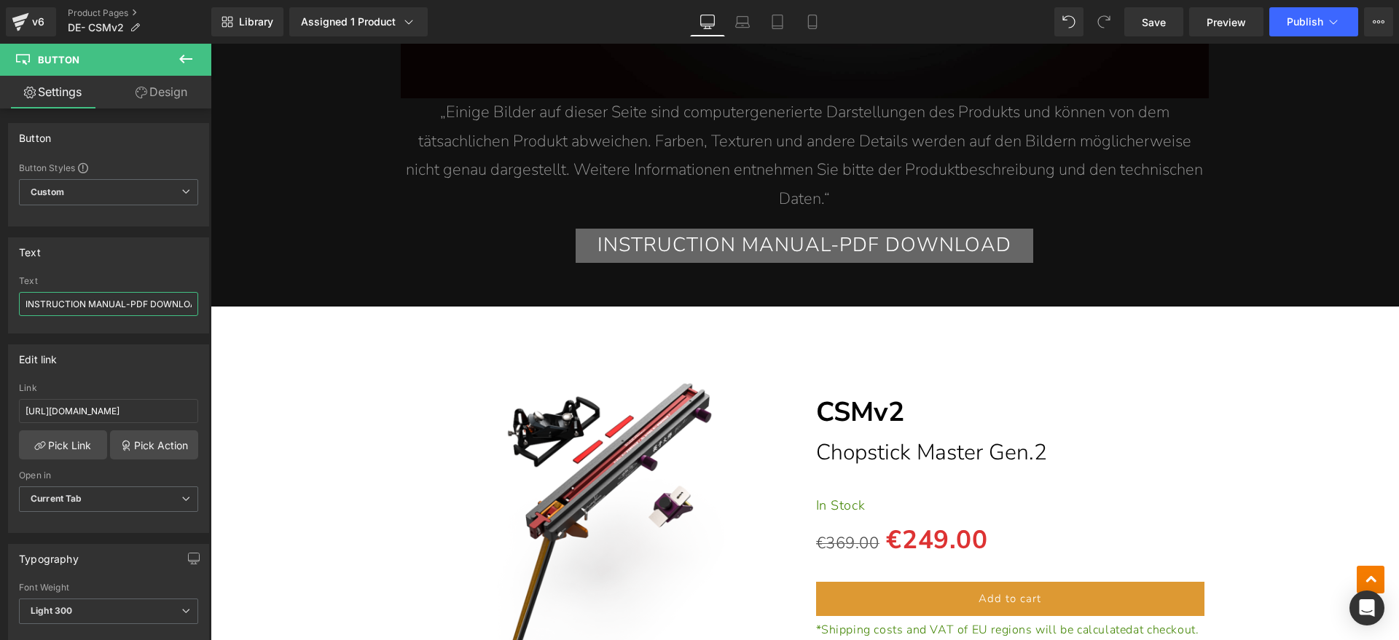
scroll to position [0, 15]
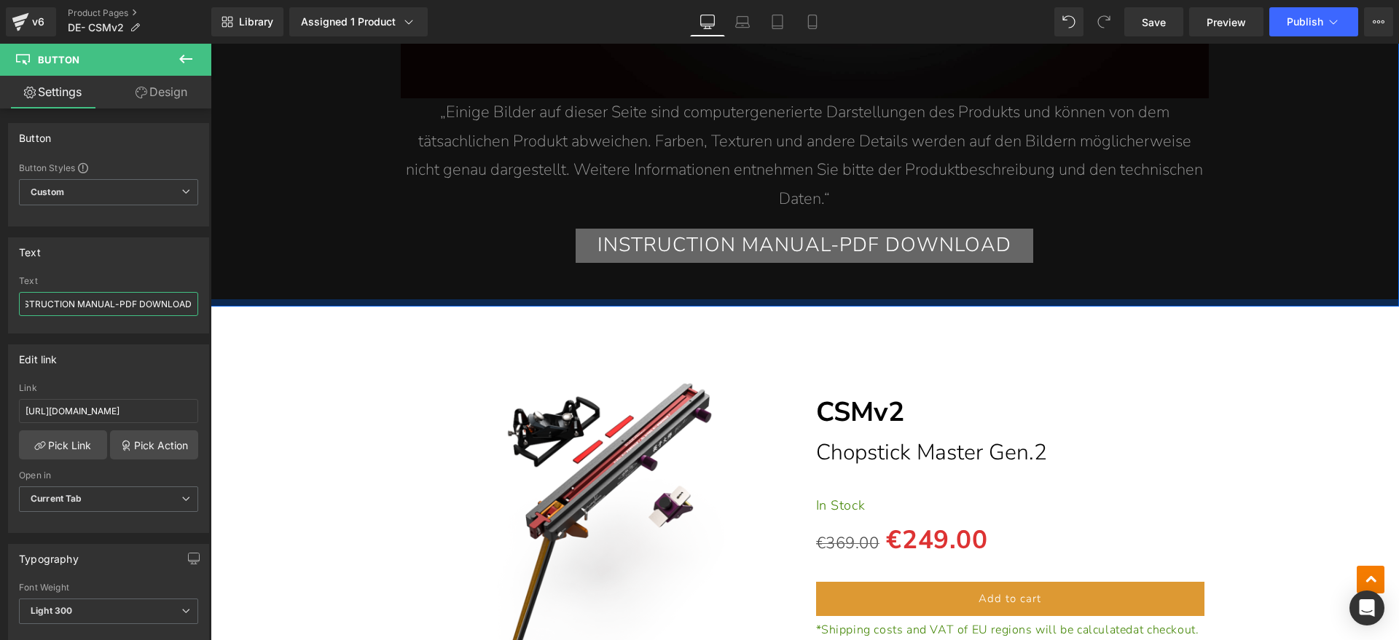
drag, startPoint x: 235, startPoint y: 348, endPoint x: 222, endPoint y: 305, distance: 45.4
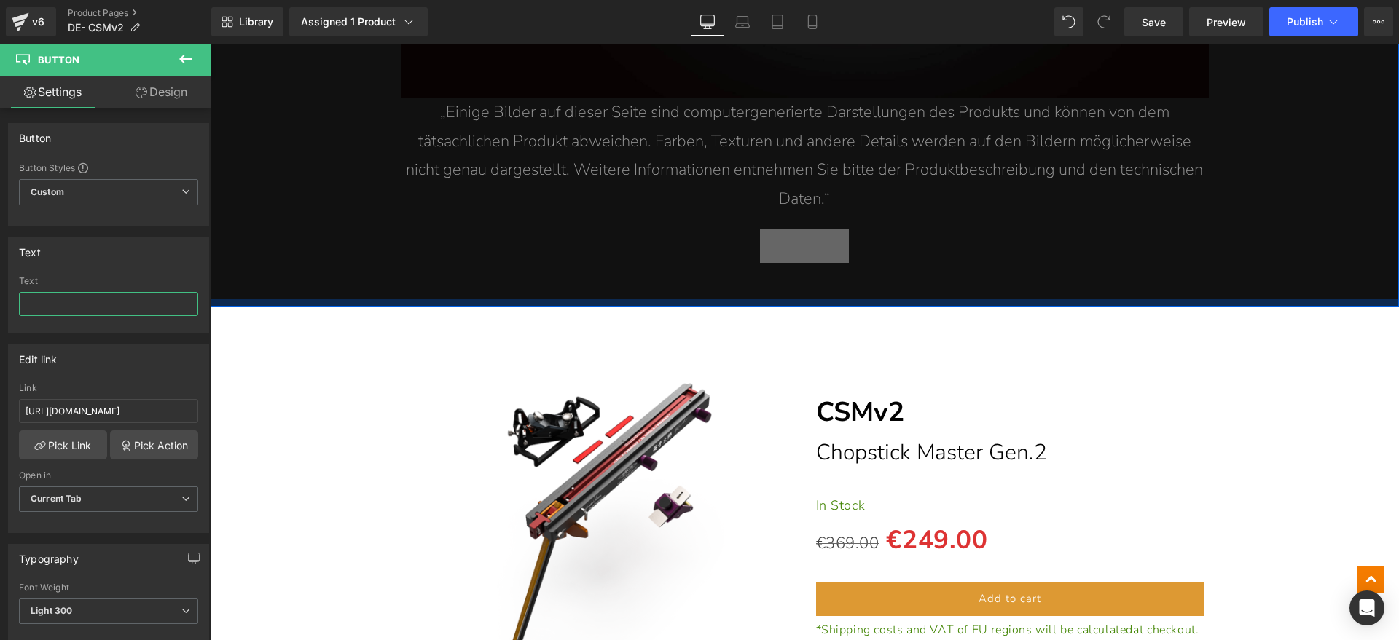
scroll to position [0, 0]
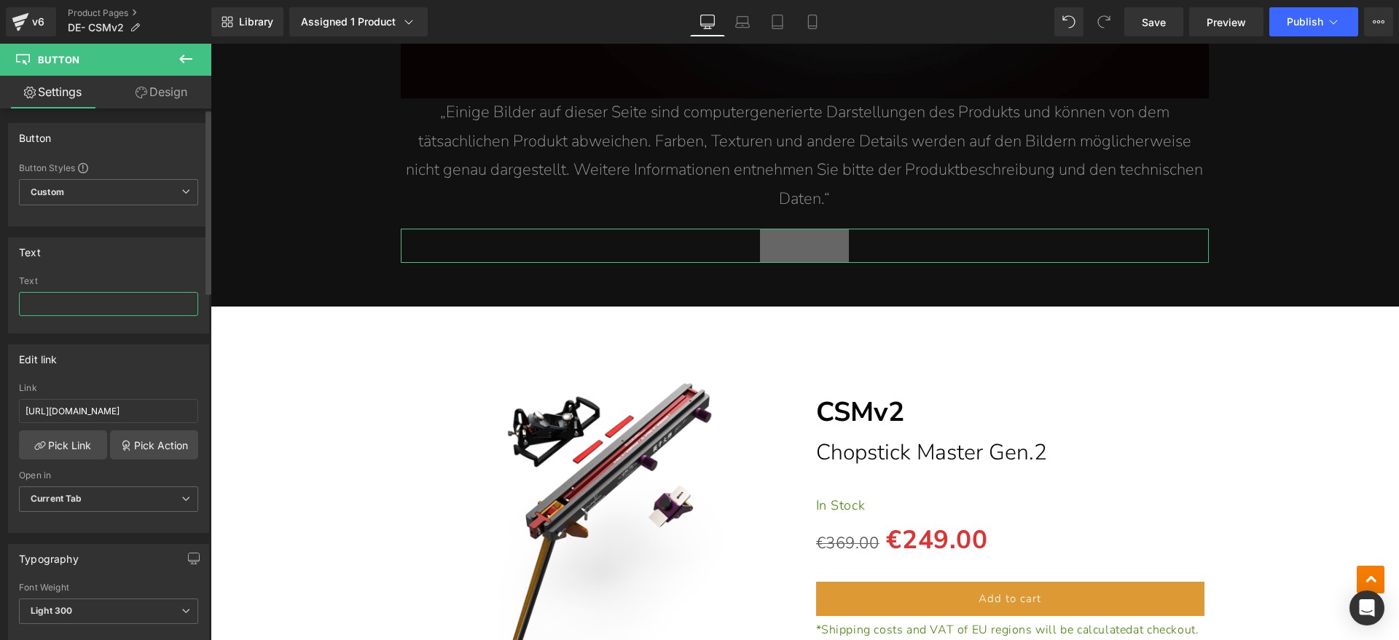
click at [72, 301] on input "text" at bounding box center [108, 304] width 179 height 24
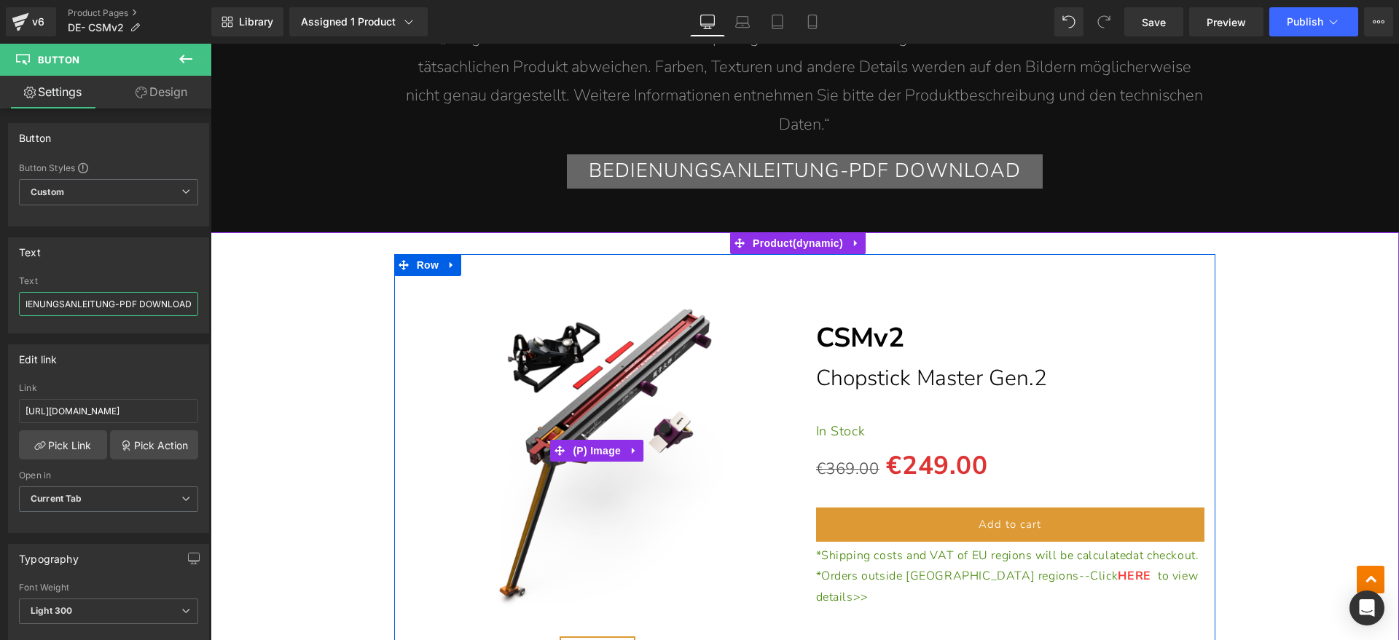
scroll to position [3643, 0]
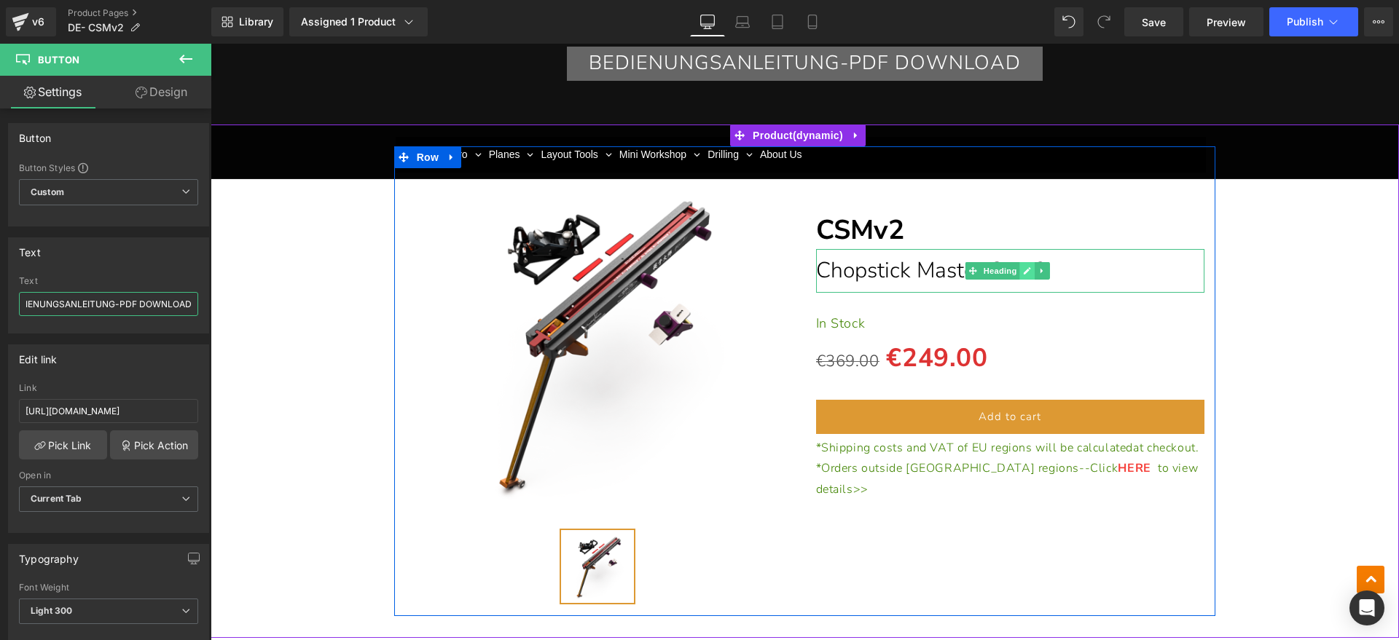
type input "BEDIENUNGSANLEITUNG-PDF DOWNLOAD"
click at [1023, 268] on icon at bounding box center [1027, 271] width 8 height 9
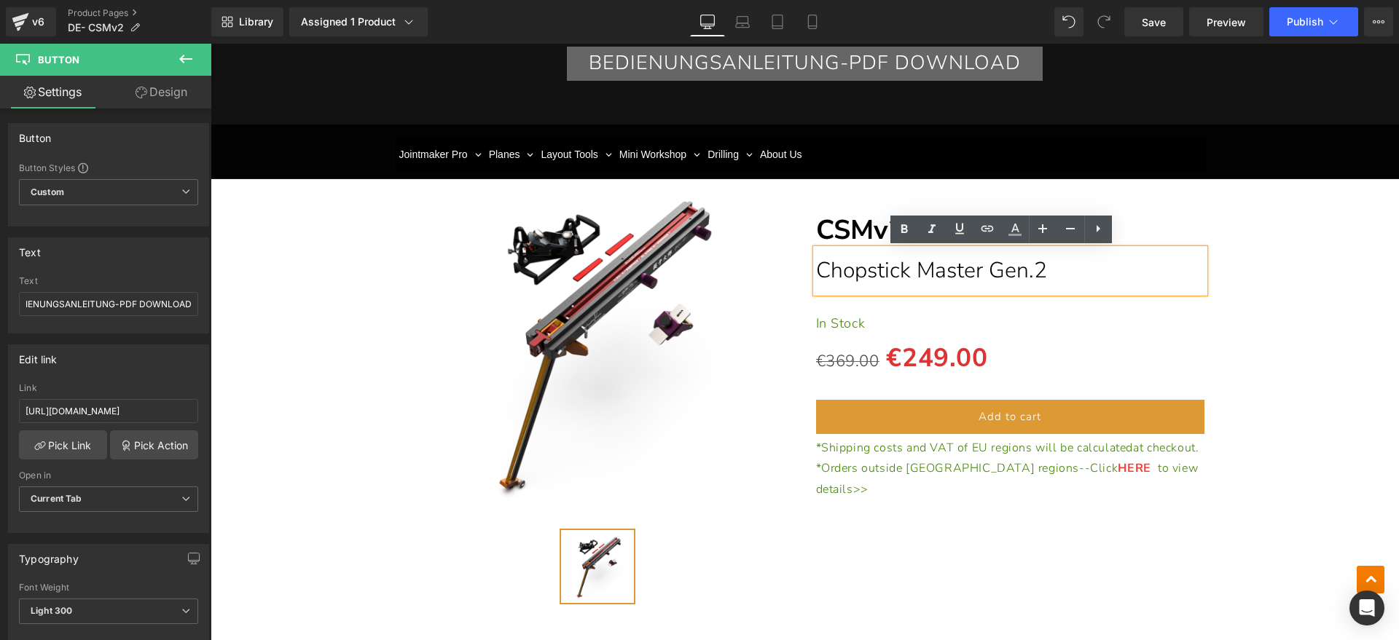
scroll to position [0, 0]
click at [1027, 272] on h1 "Chopstick Master Gen.2" at bounding box center [1010, 271] width 389 height 44
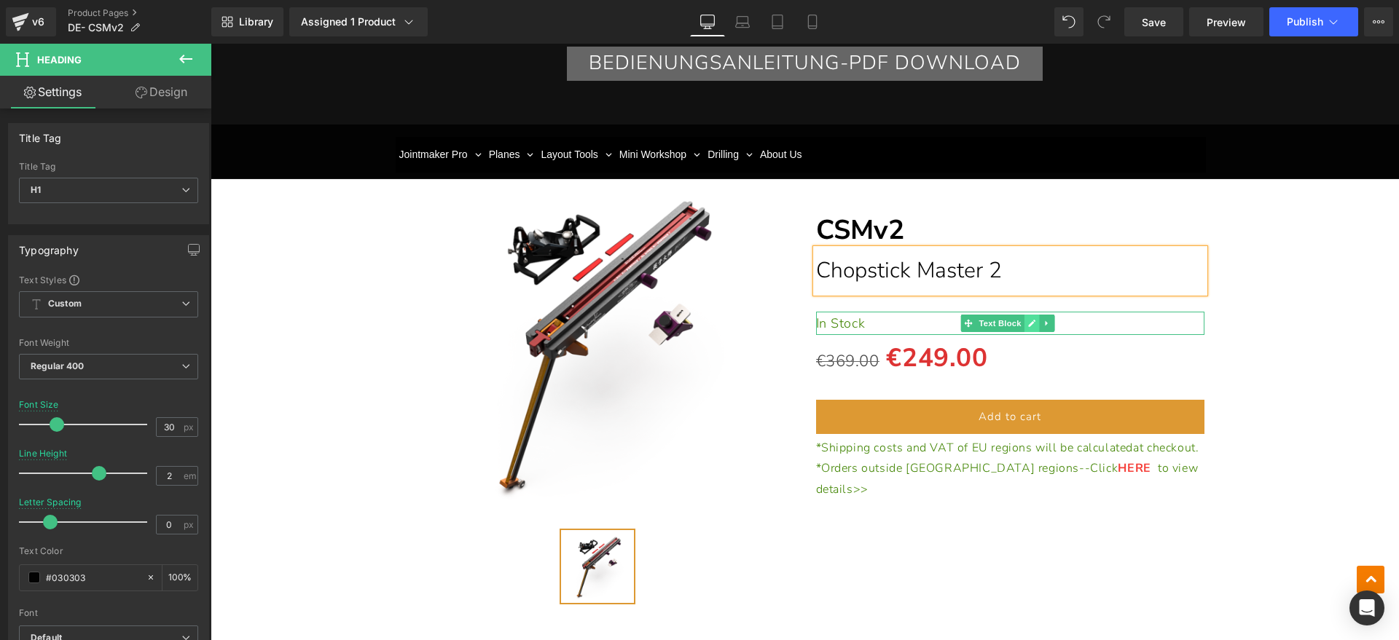
click at [1028, 321] on icon at bounding box center [1032, 323] width 8 height 9
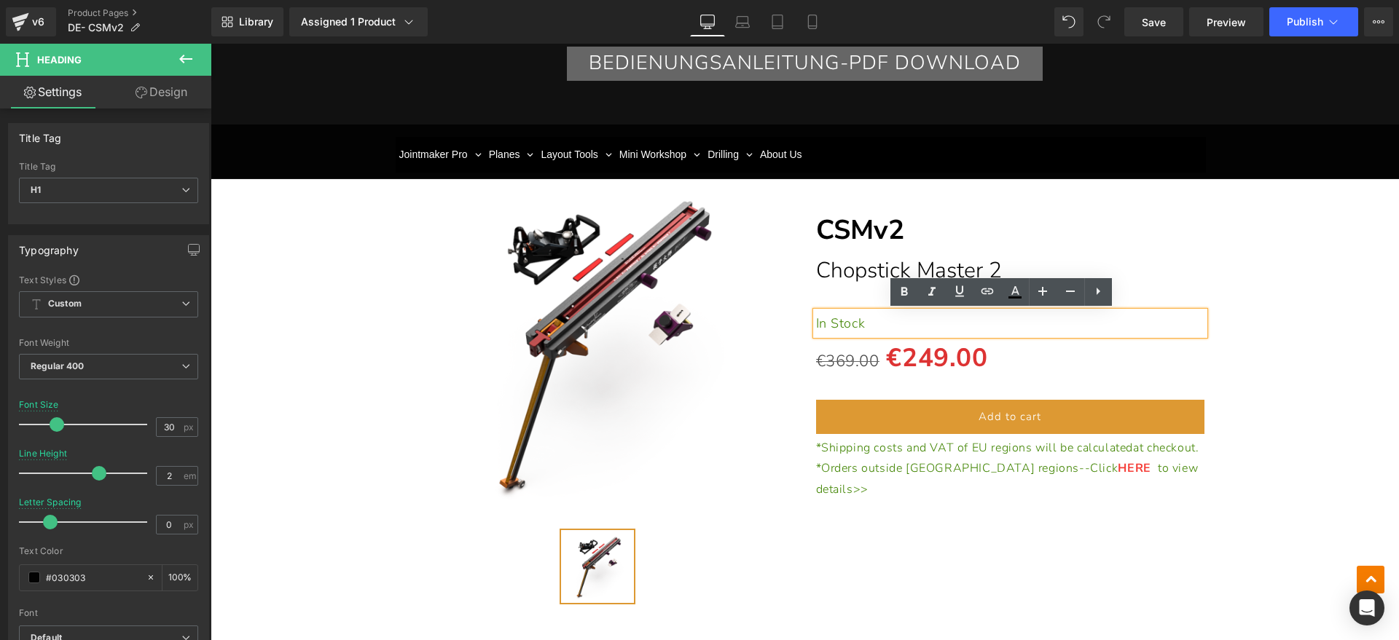
click at [894, 330] on p "In Stock" at bounding box center [1010, 323] width 389 height 23
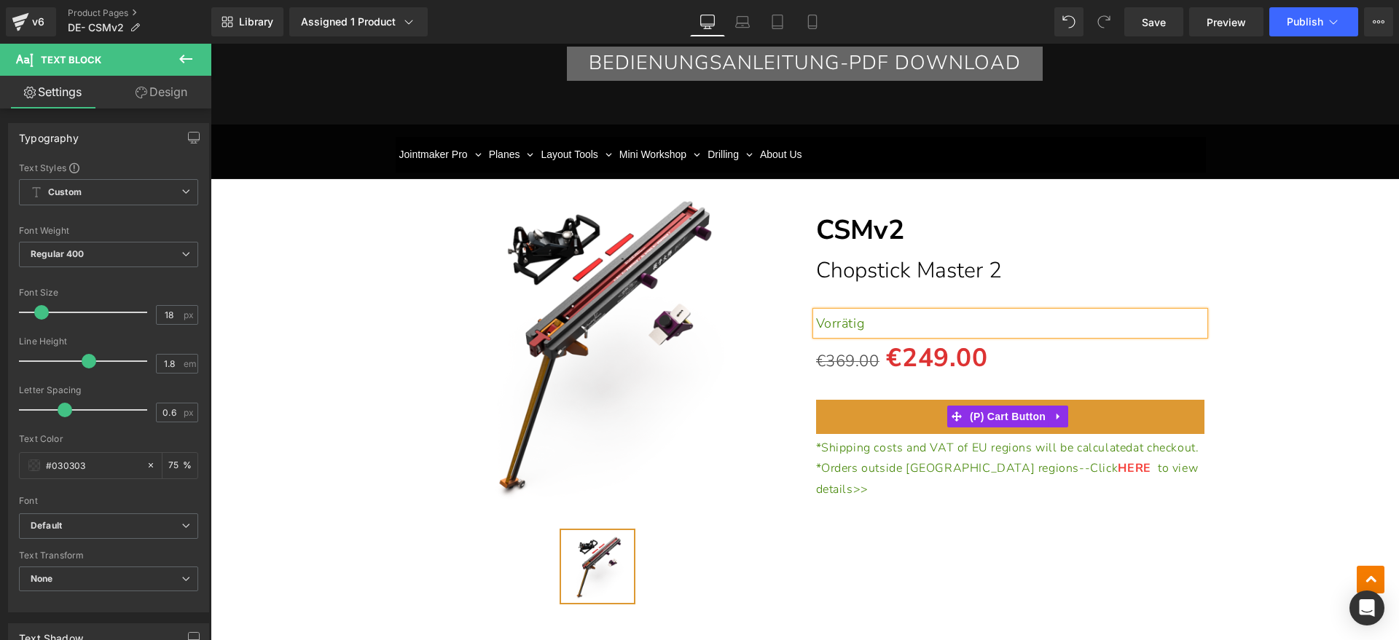
drag, startPoint x: 976, startPoint y: 414, endPoint x: 311, endPoint y: 414, distance: 664.5
click at [976, 414] on span "(P) Cart Button" at bounding box center [1007, 417] width 83 height 22
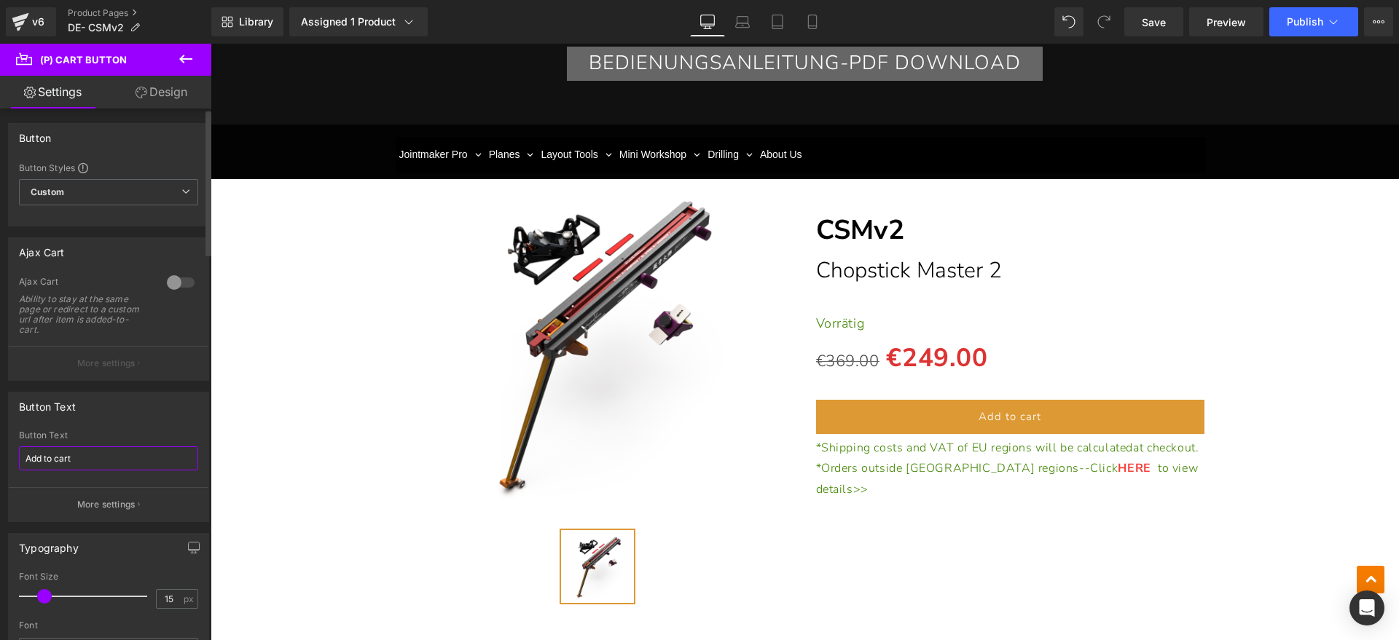
drag, startPoint x: 94, startPoint y: 464, endPoint x: 0, endPoint y: 464, distance: 94.0
click at [0, 464] on div "Button Text Add to cart Button Text Add to cart More settings" at bounding box center [109, 451] width 218 height 141
type input "In den Warenkorb legen"
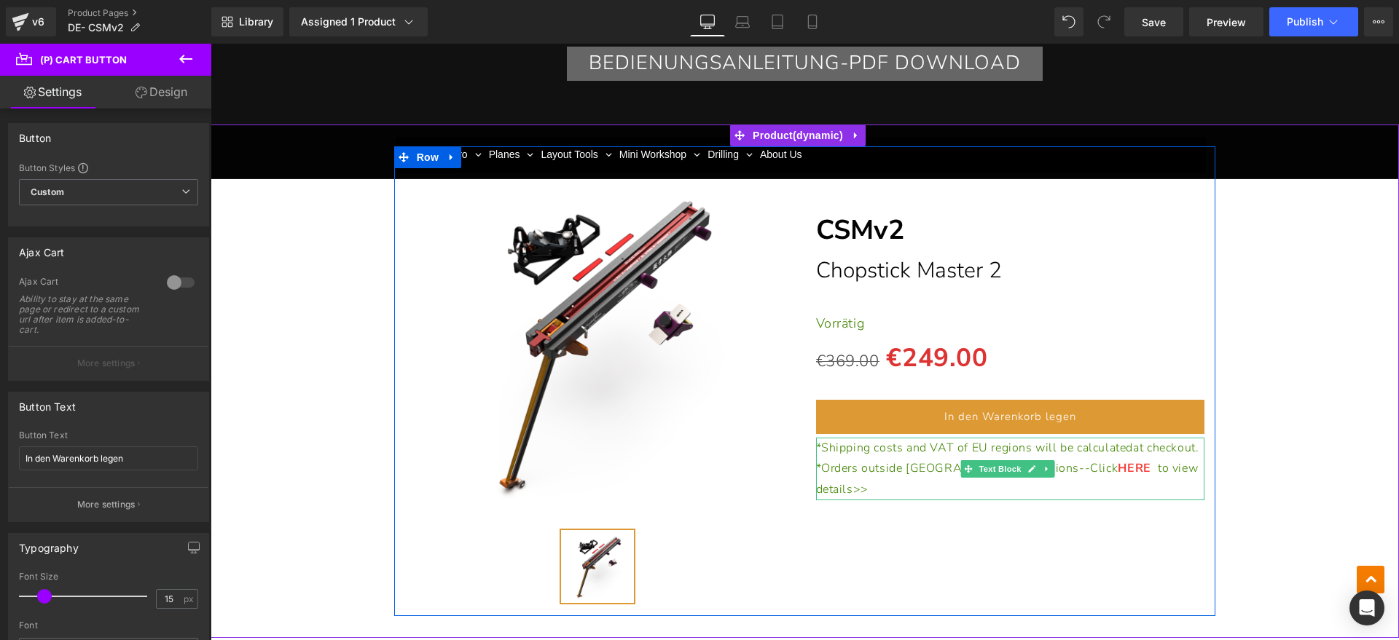
click at [866, 459] on p "*Shipping costs and VAT of EU regions will be calculated at checkout." at bounding box center [1010, 448] width 389 height 21
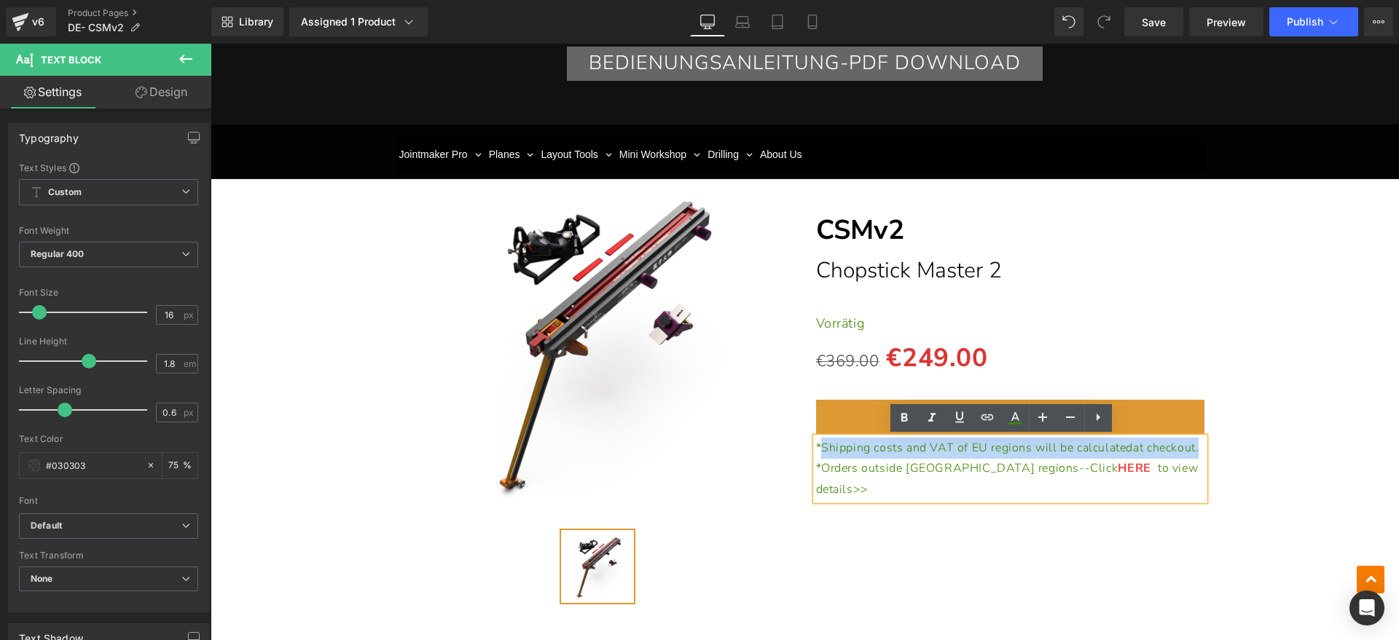
drag, startPoint x: 871, startPoint y: 469, endPoint x: 815, endPoint y: 454, distance: 58.2
click at [816, 454] on p "*Shipping costs and VAT of EU regions will be calculated at checkout." at bounding box center [1010, 448] width 389 height 21
paste div
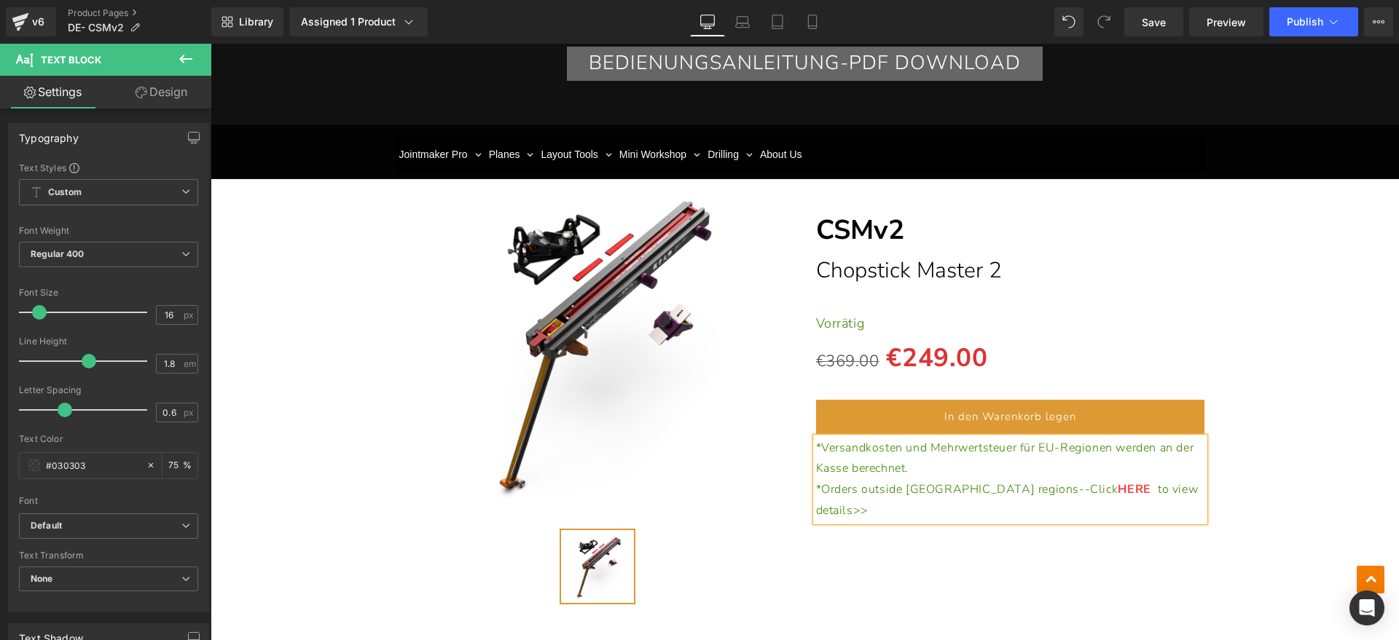
click at [1148, 490] on p "*Orders outside EU regions--Click HERE to view details>>" at bounding box center [1010, 500] width 389 height 42
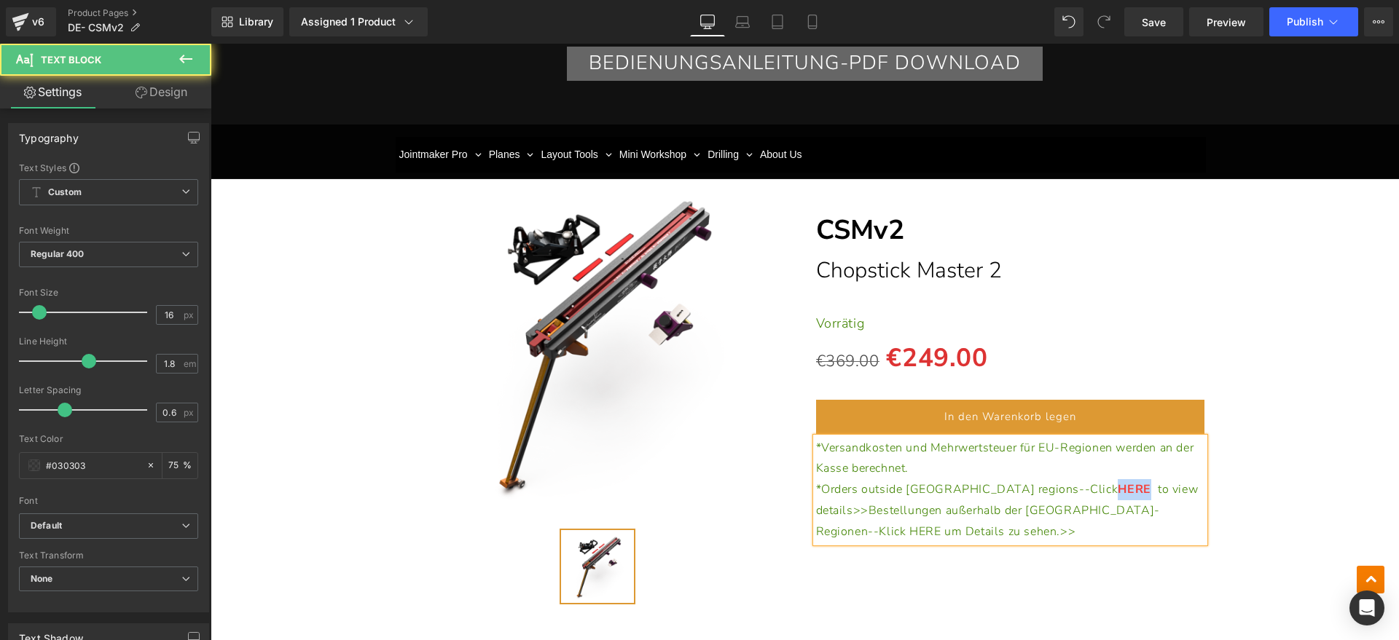
drag, startPoint x: 1003, startPoint y: 487, endPoint x: 1034, endPoint y: 486, distance: 31.3
click at [1118, 486] on span "HERE" at bounding box center [1138, 490] width 40 height 16
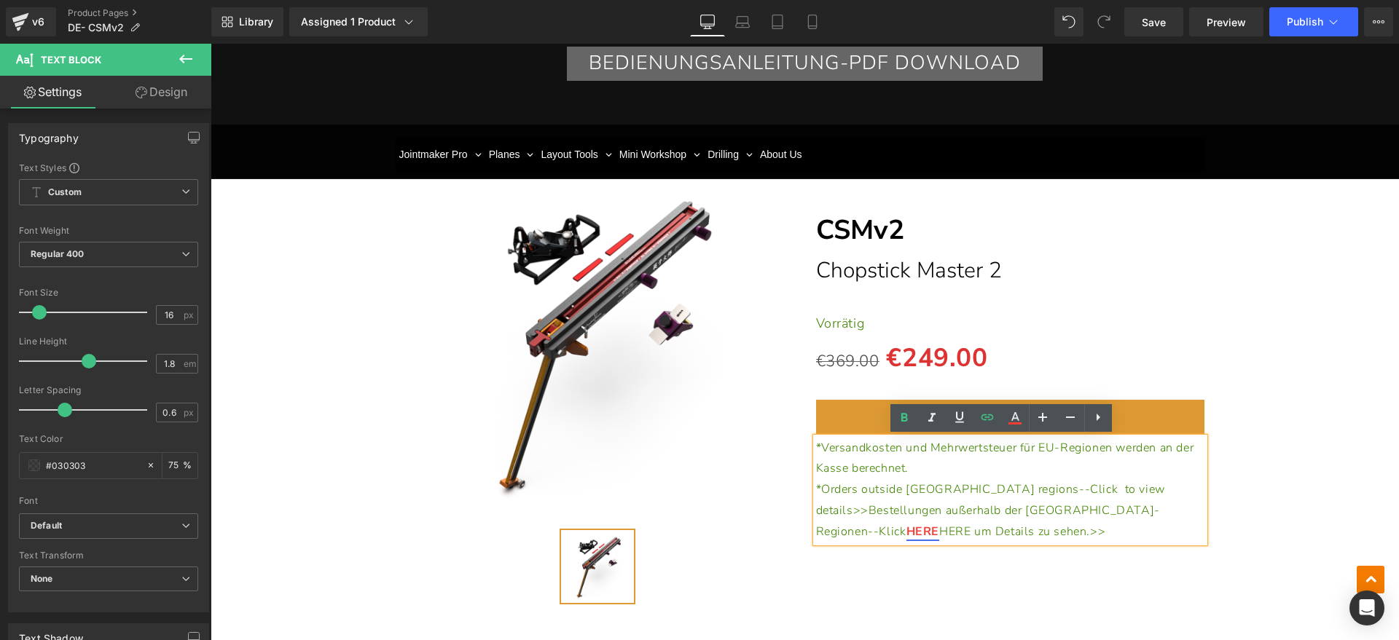
click at [1063, 524] on span "HERE um Details zu sehen.>>" at bounding box center [1022, 532] width 166 height 16
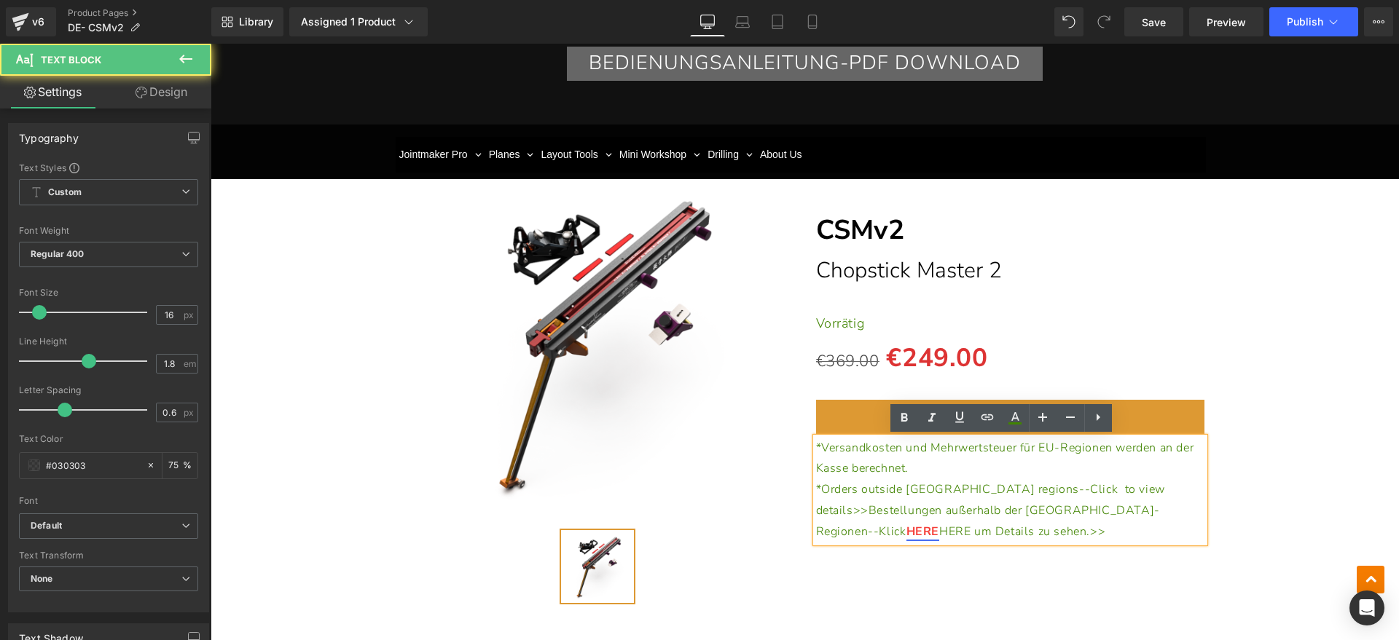
click at [1071, 524] on span "HERE um Details zu sehen.>>" at bounding box center [1022, 532] width 166 height 16
click at [1062, 524] on span "HERE um Details zu sehen.>>" at bounding box center [1022, 532] width 166 height 16
click at [1066, 524] on span "HERE um Details zu sehen.>>" at bounding box center [1022, 532] width 166 height 16
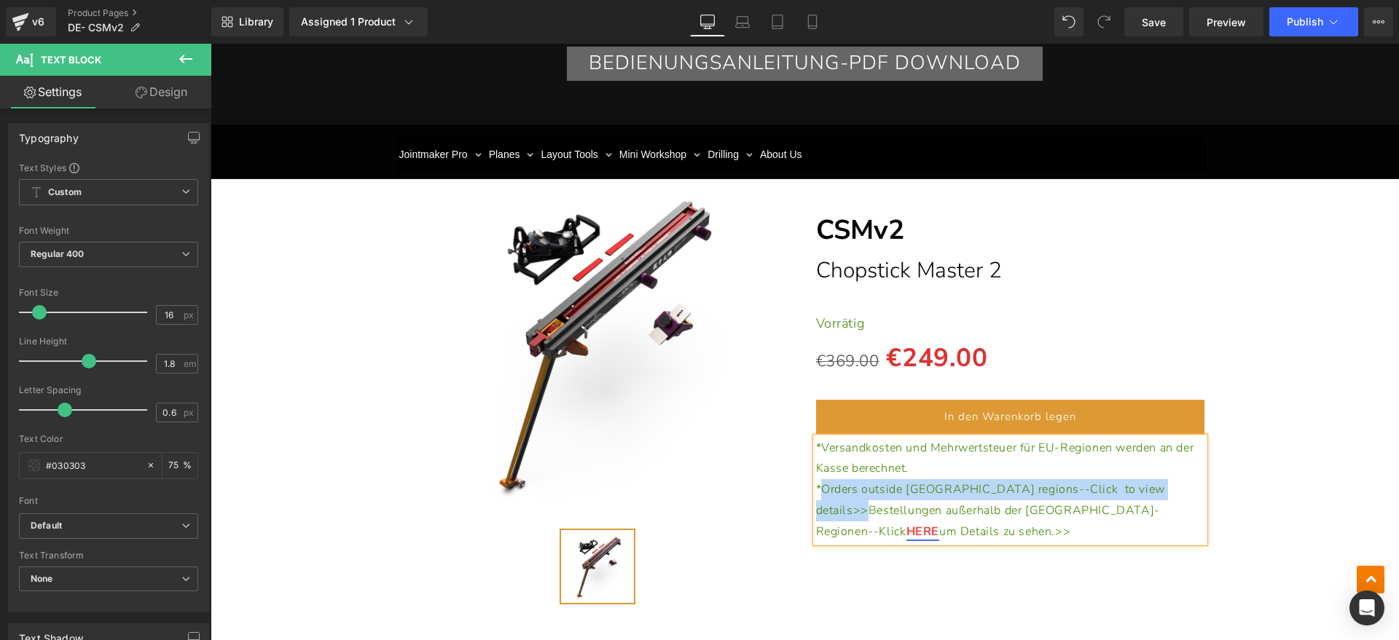
drag, startPoint x: 1104, startPoint y: 488, endPoint x: 817, endPoint y: 494, distance: 287.1
click at [817, 494] on p "*Orders outside EU regions--Click to view details>>Bestellungen außerhalb der E…" at bounding box center [1010, 510] width 389 height 63
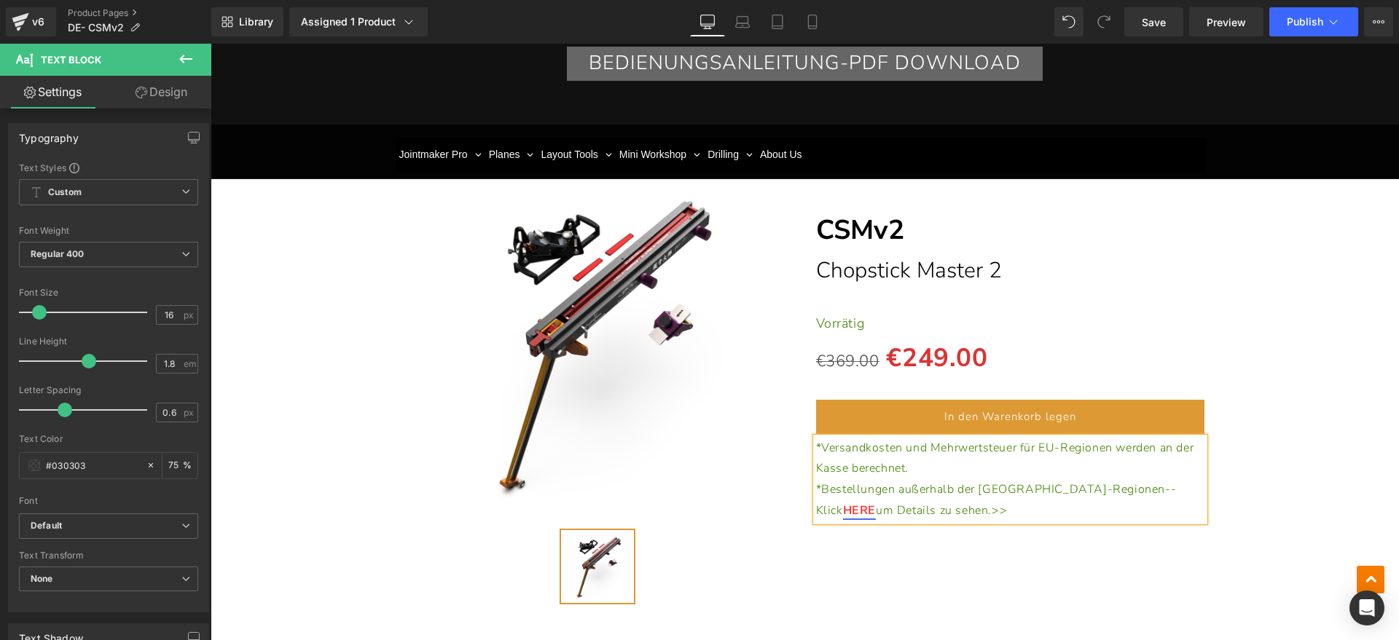
click at [1292, 512] on div "(P) Image" at bounding box center [805, 381] width 1174 height 470
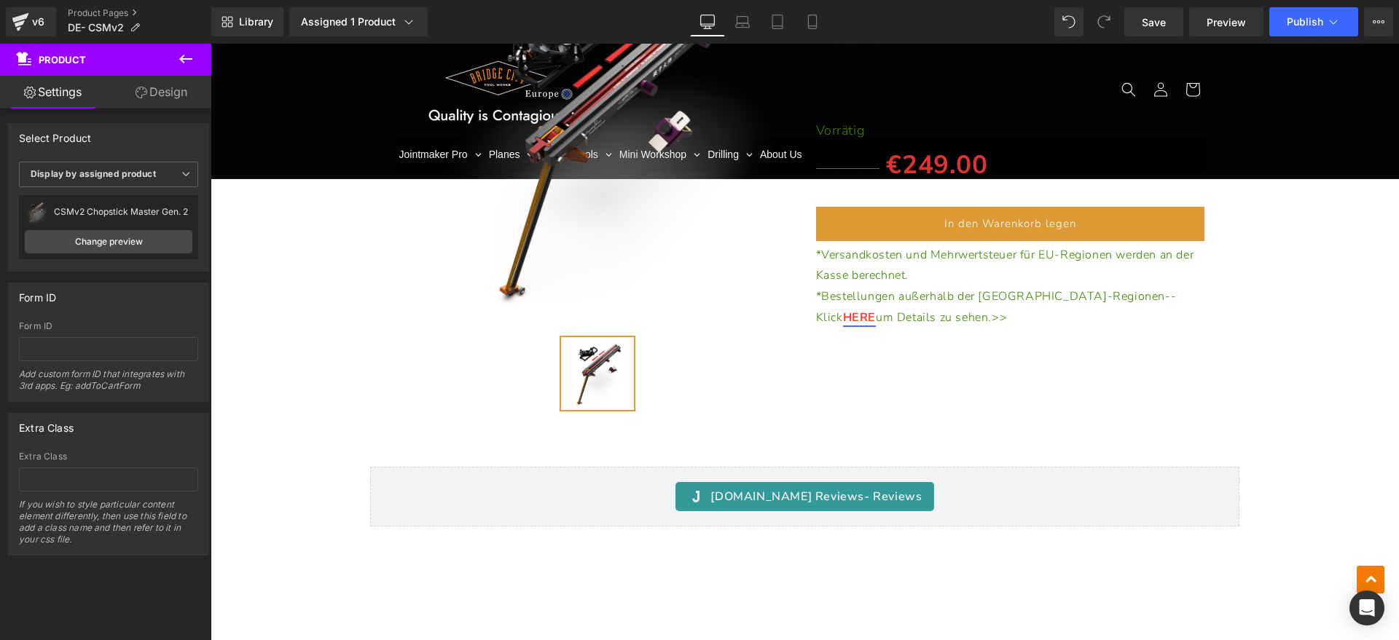
scroll to position [3825, 0]
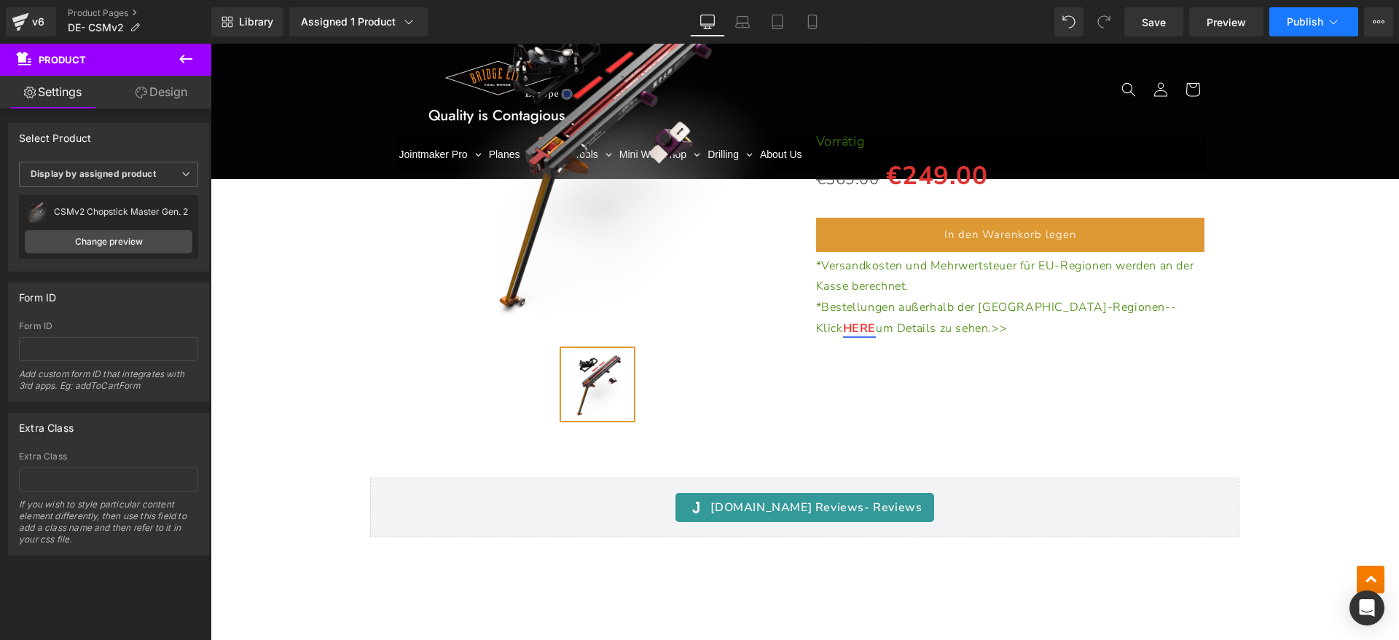
click at [1310, 16] on span "Publish" at bounding box center [1305, 22] width 36 height 12
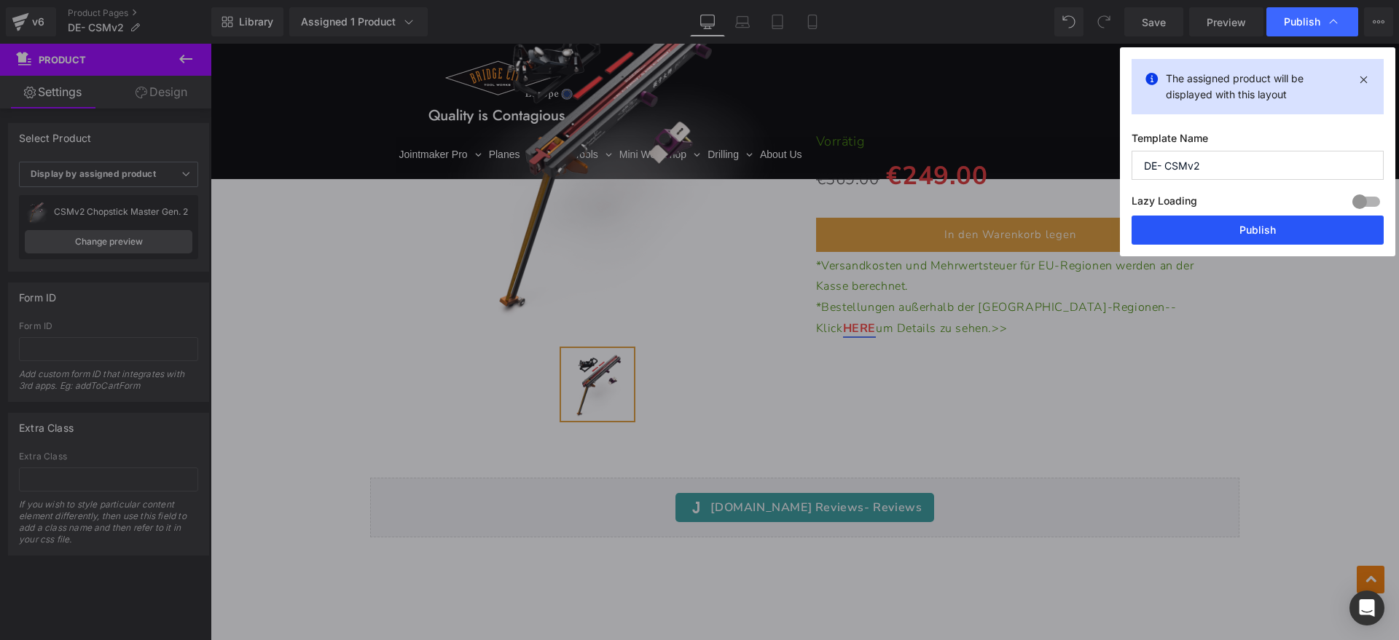
click at [1239, 230] on button "Publish" at bounding box center [1258, 230] width 252 height 29
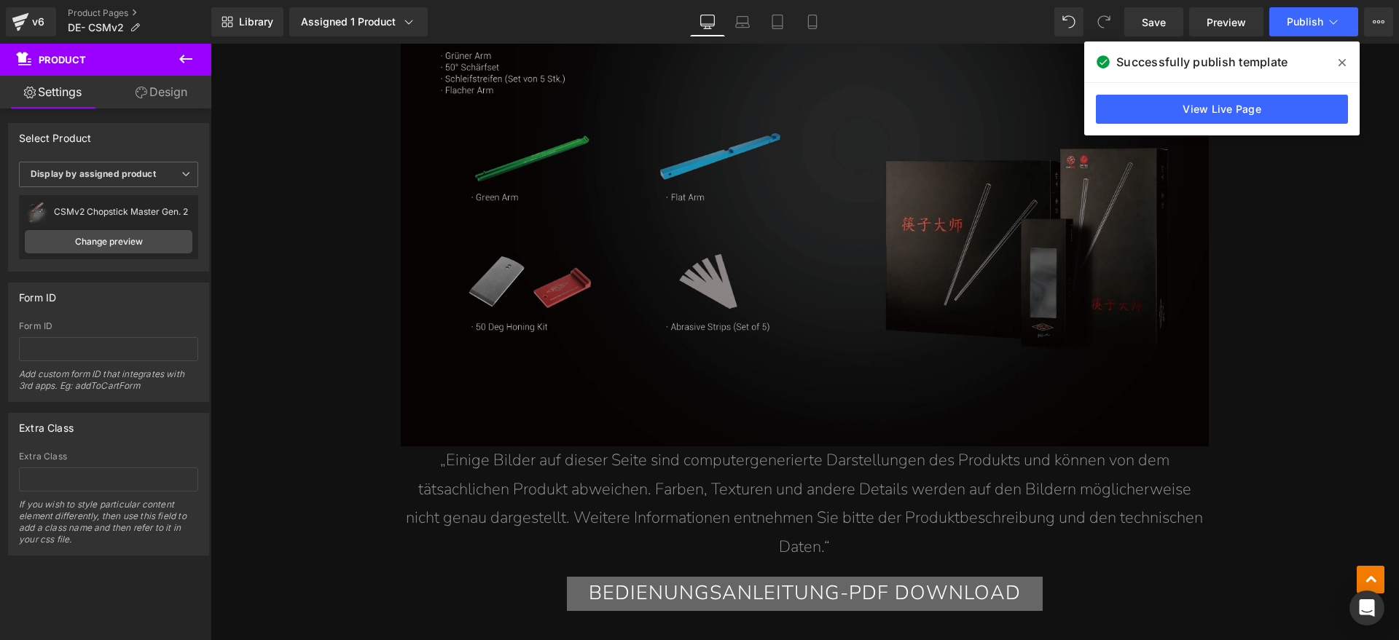
scroll to position [2732, 0]
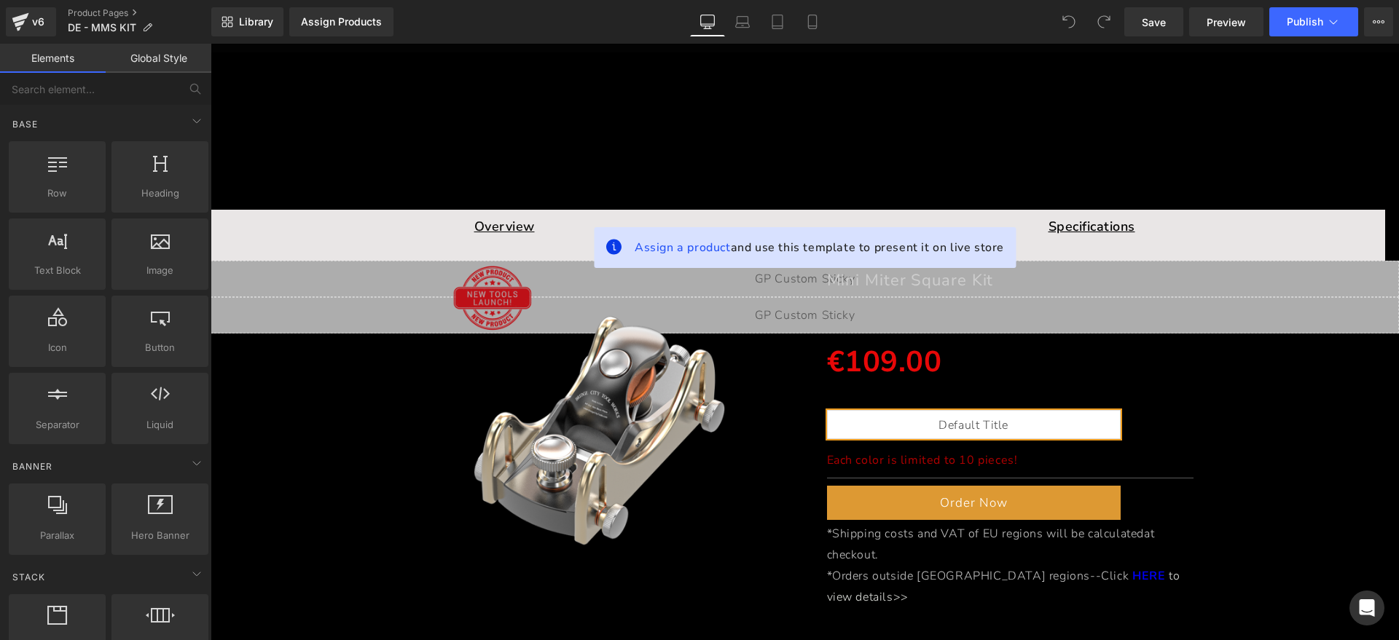
scroll to position [91, 0]
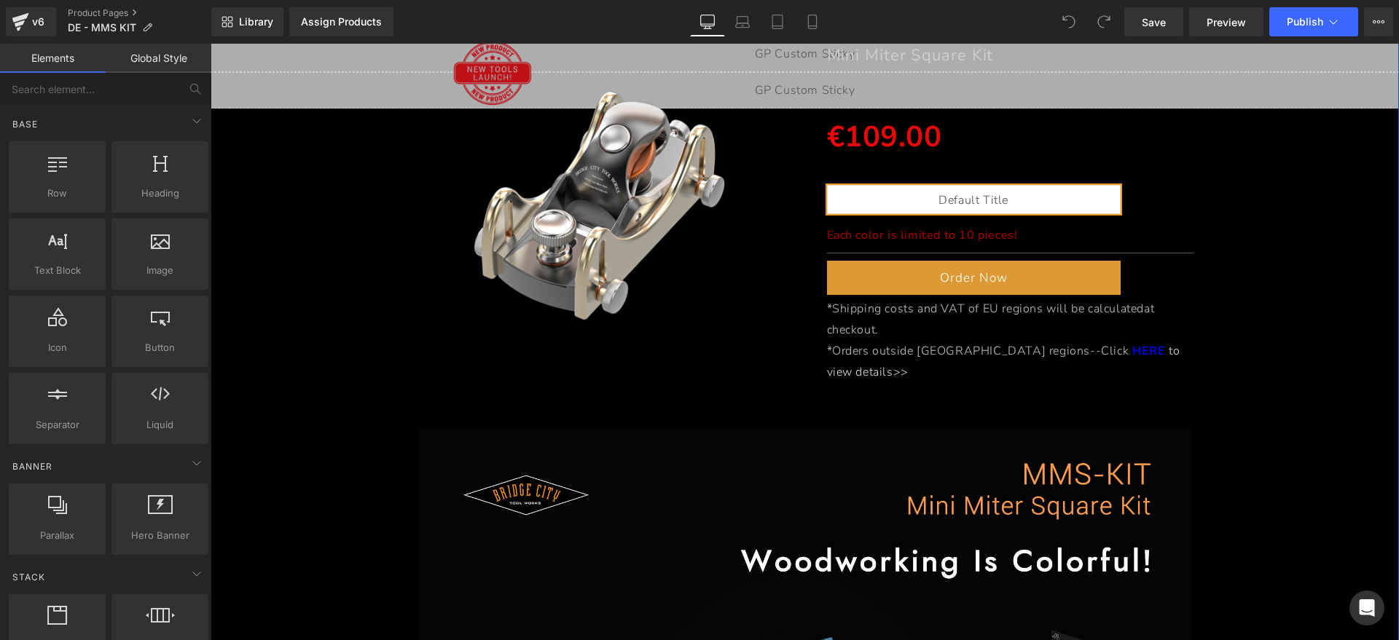
scroll to position [364, 0]
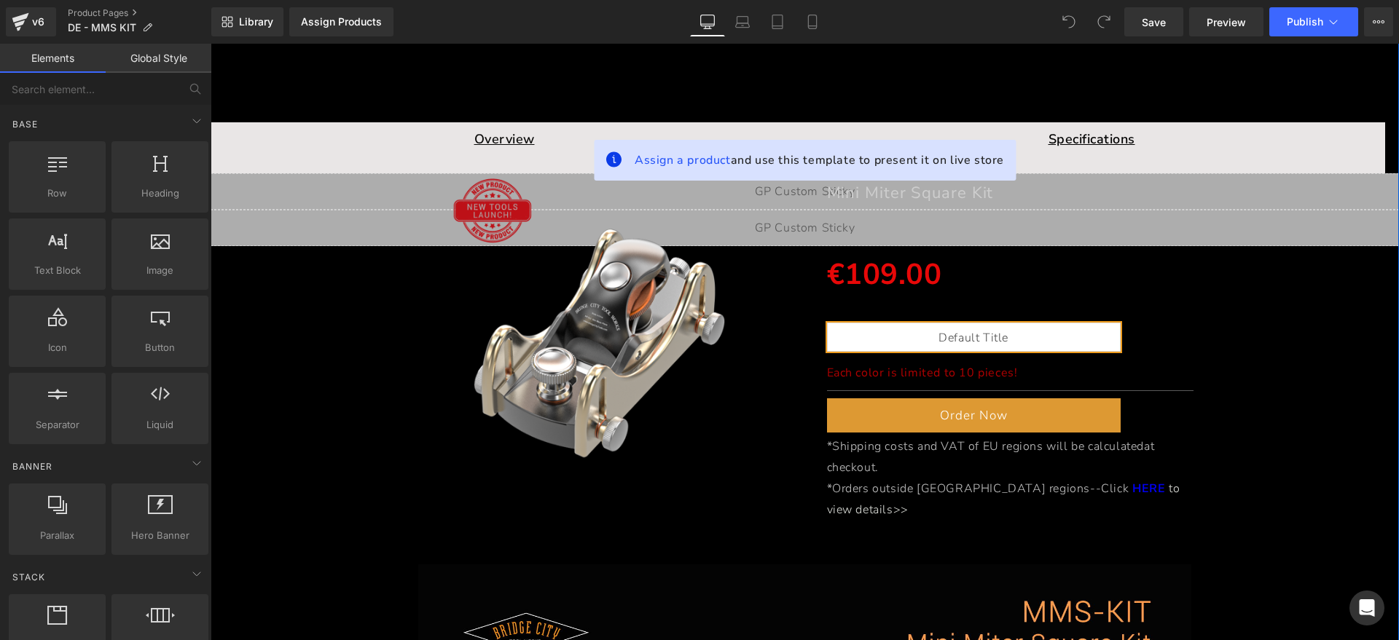
scroll to position [182, 0]
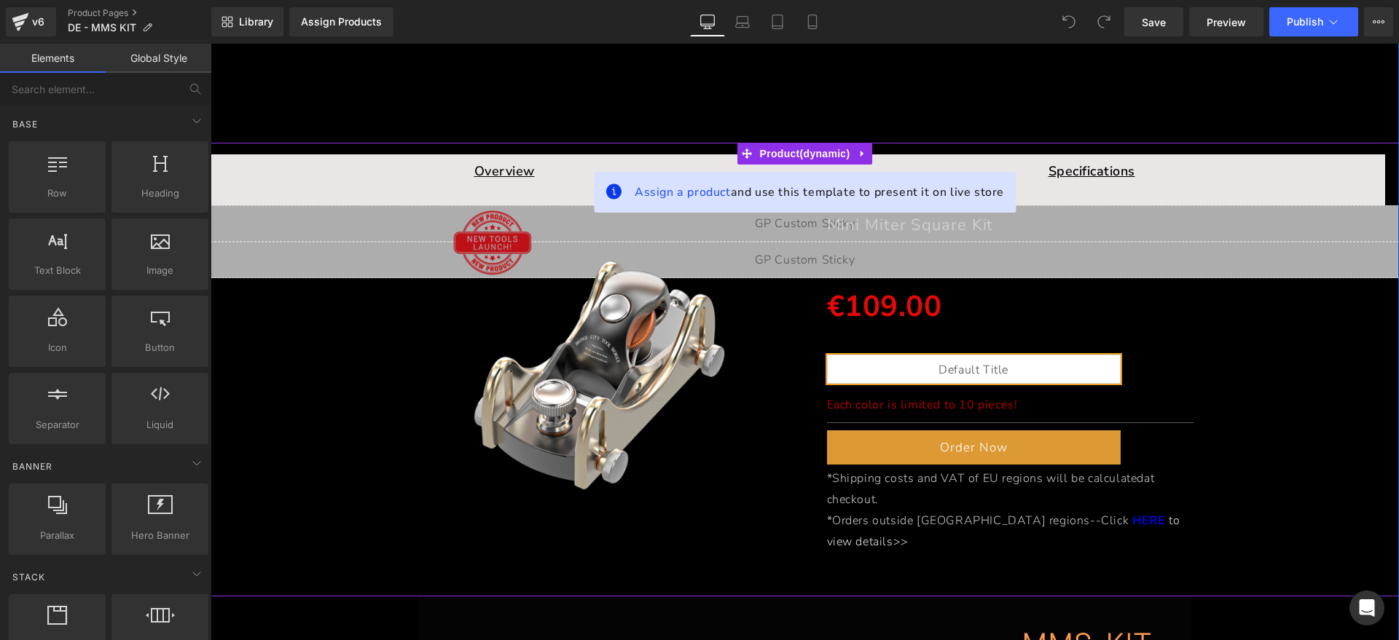
drag, startPoint x: 801, startPoint y: 155, endPoint x: 776, endPoint y: 180, distance: 35.0
click at [801, 155] on span "Product" at bounding box center [805, 154] width 98 height 22
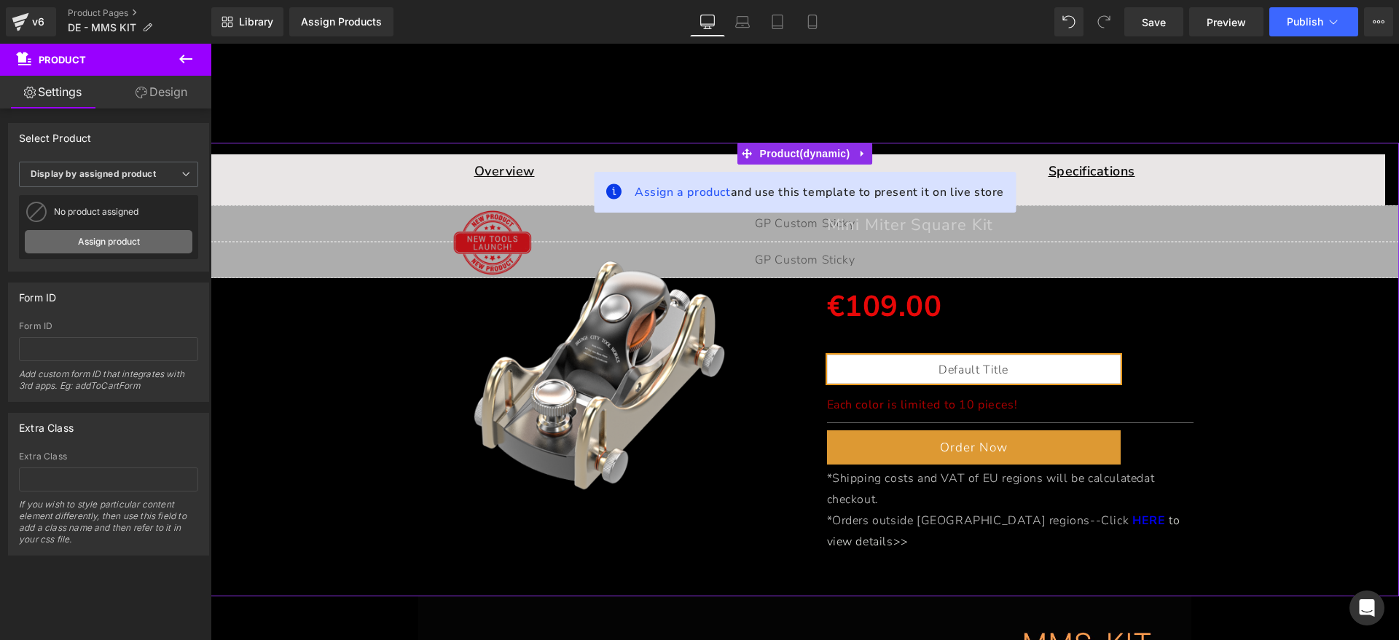
click at [127, 246] on link "Assign product" at bounding box center [109, 241] width 168 height 23
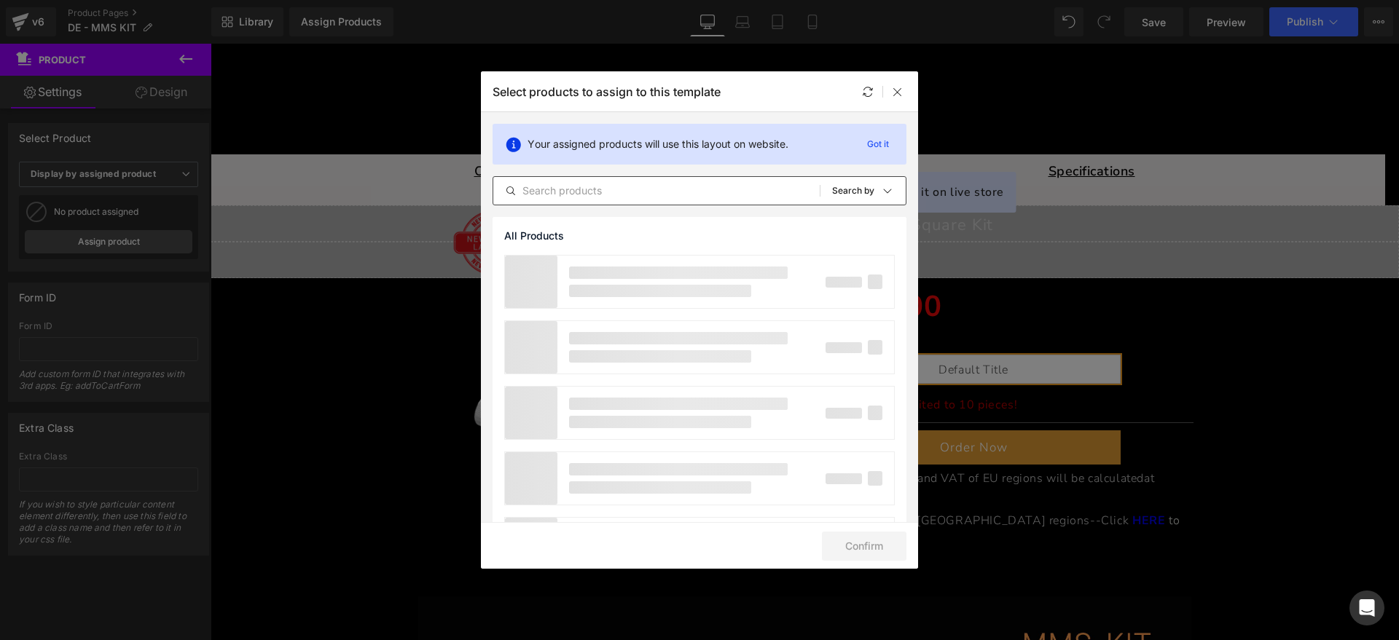
click at [512, 438] on input "text" at bounding box center [455, 444] width 113 height 12
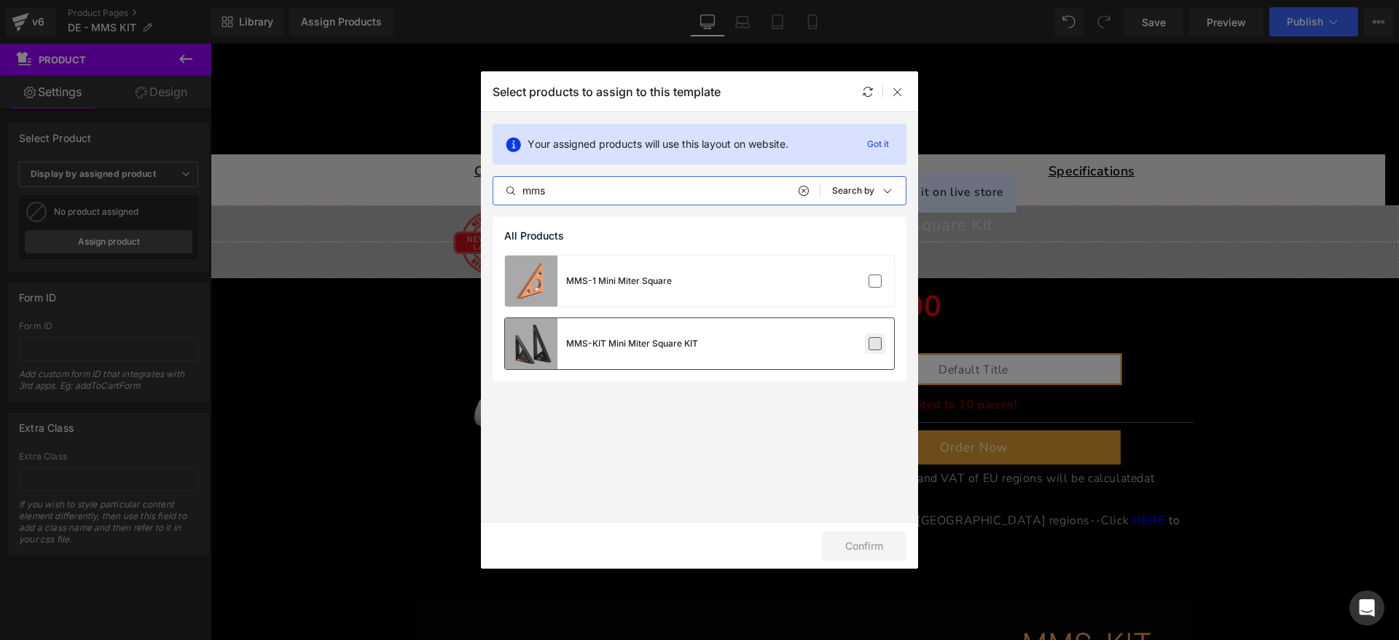
type input "mms"
click at [872, 347] on label at bounding box center [875, 343] width 13 height 13
click at [875, 344] on input "checkbox" at bounding box center [875, 344] width 0 height 0
click at [592, 119] on button "Confirm" at bounding box center [570, 111] width 42 height 15
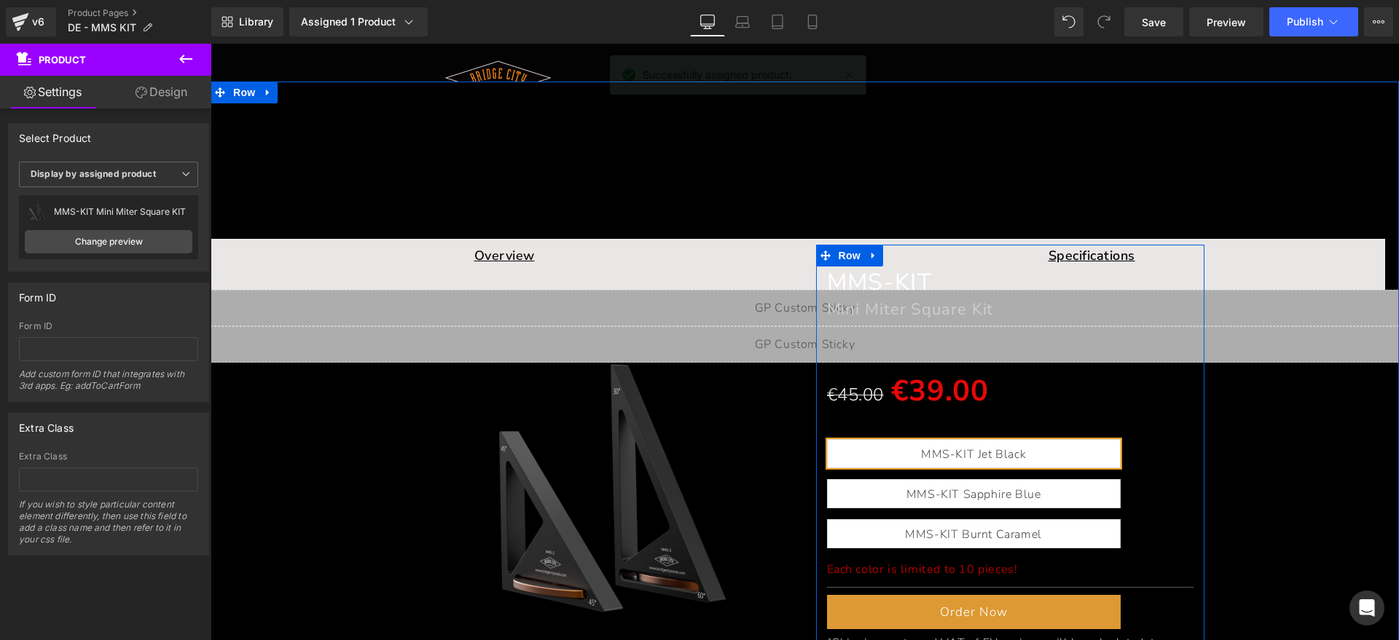
scroll to position [91, 0]
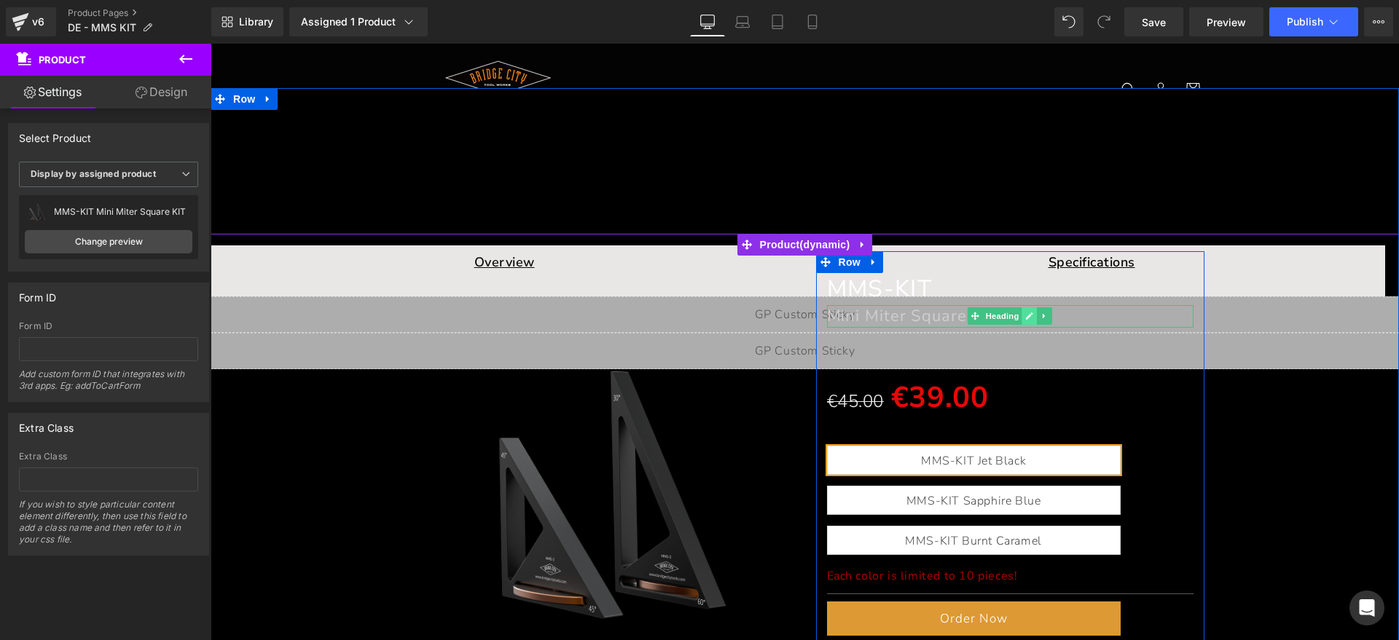
click at [1027, 314] on icon at bounding box center [1030, 316] width 7 height 7
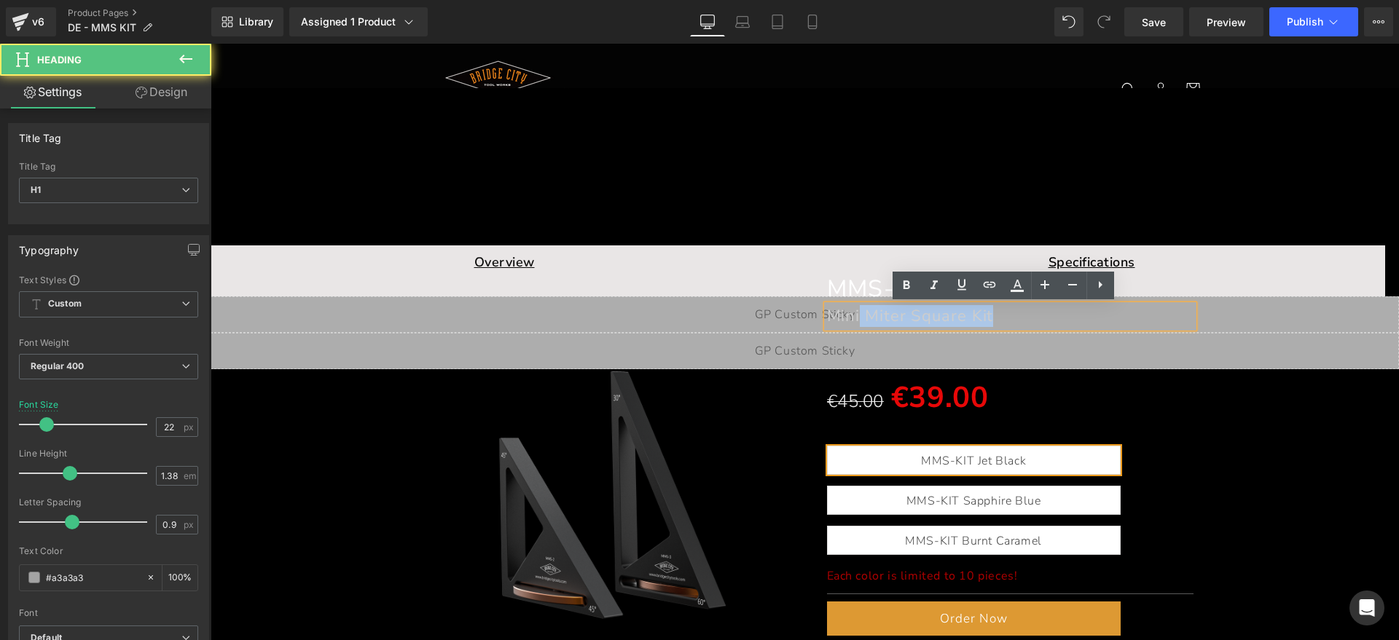
drag, startPoint x: 1038, startPoint y: 316, endPoint x: 853, endPoint y: 321, distance: 185.1
click at [853, 321] on h1 "Mini Miter Square Kit" at bounding box center [1010, 316] width 367 height 22
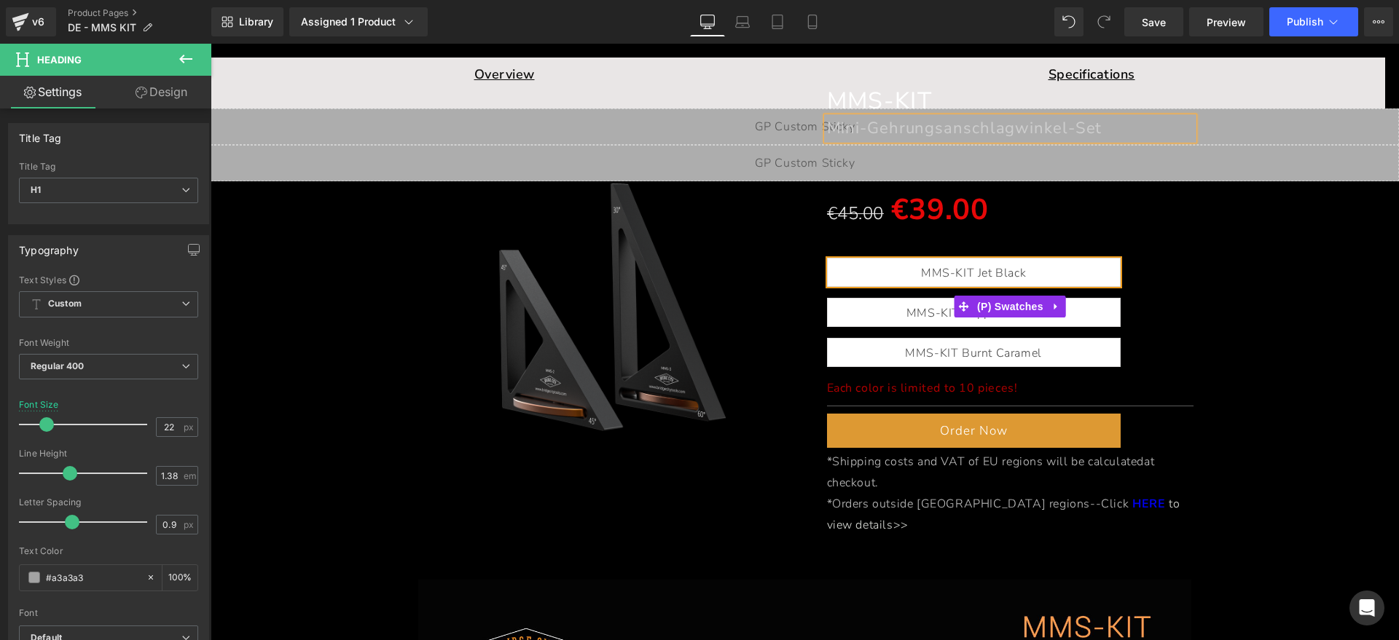
scroll to position [364, 0]
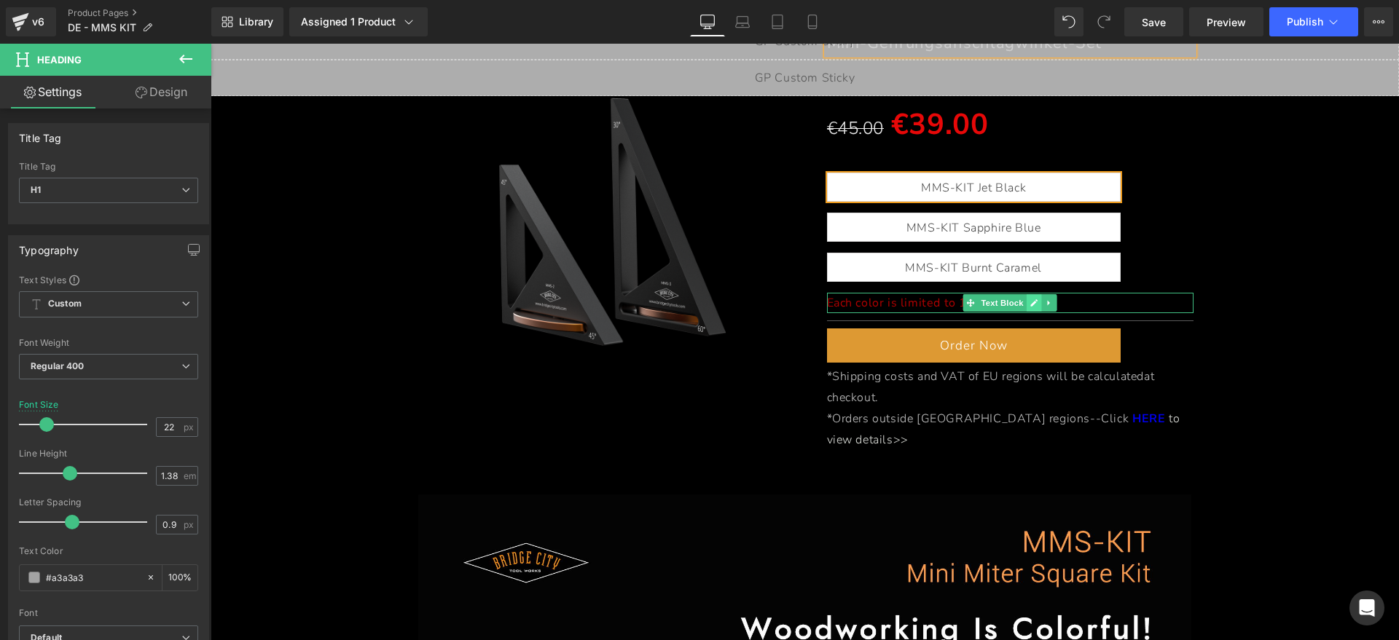
drag, startPoint x: 1018, startPoint y: 302, endPoint x: 1027, endPoint y: 299, distance: 9.7
click at [1018, 302] on span "Text Block" at bounding box center [1003, 302] width 48 height 17
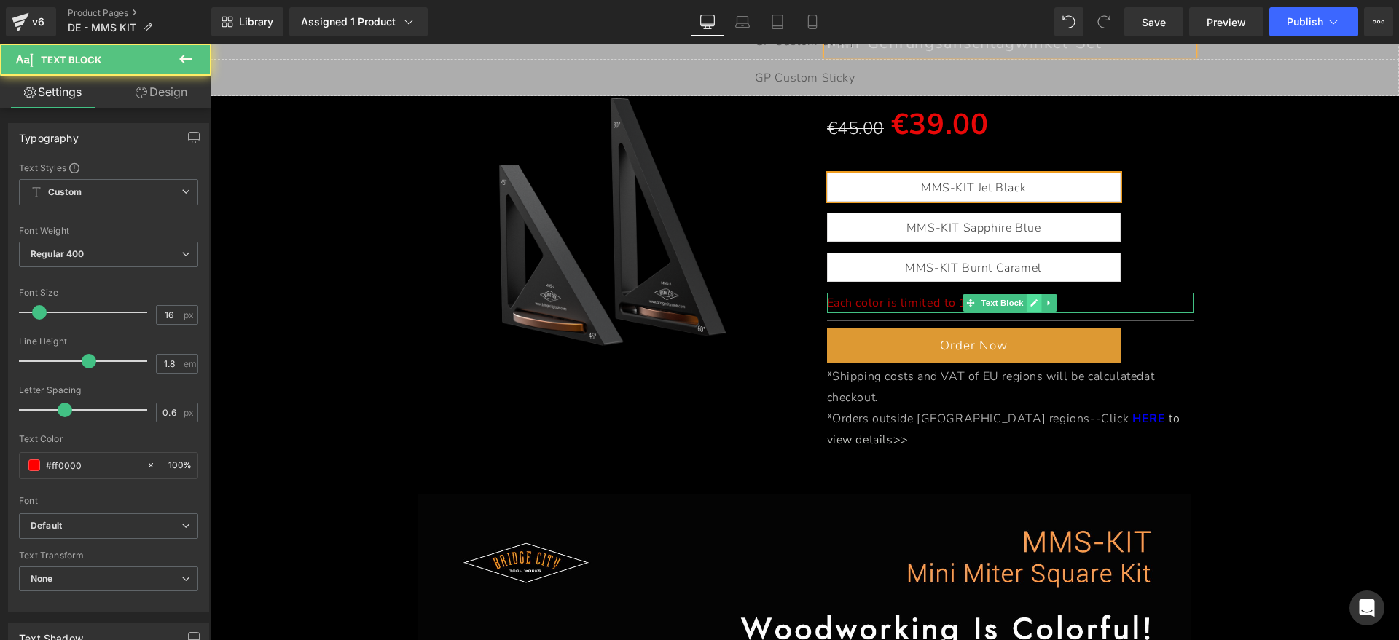
click at [1030, 299] on icon at bounding box center [1034, 303] width 8 height 9
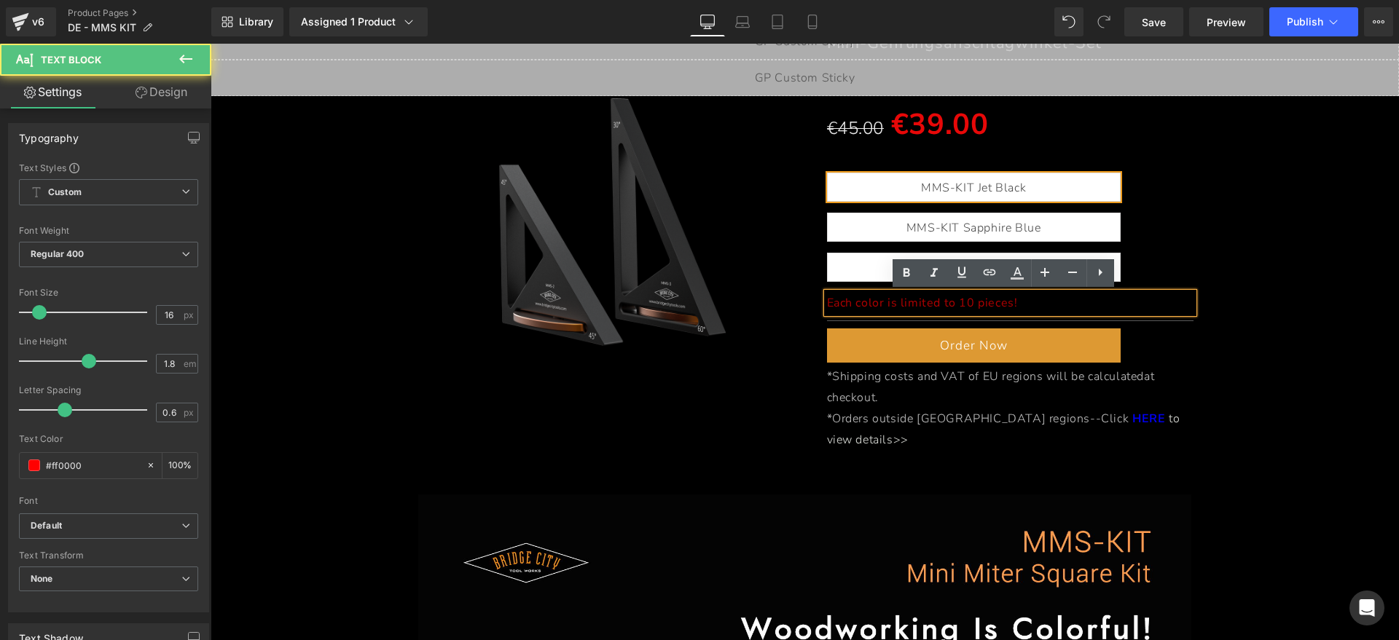
click at [1039, 302] on p "Each color is limited to 10 pieces!" at bounding box center [1010, 303] width 367 height 21
click at [1269, 354] on div "(P) Image MMS-KIT Heading Mini-Gehrungsanschlagwinkel-Set Heading Separator €45…" at bounding box center [805, 218] width 1174 height 480
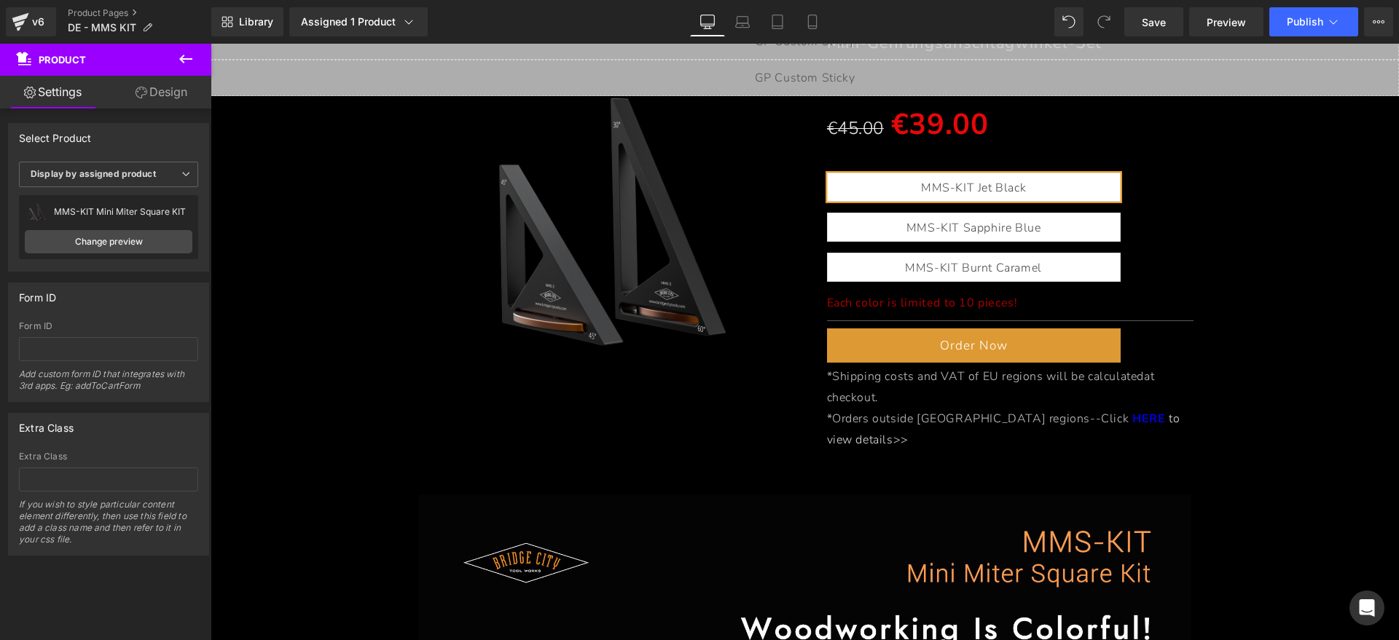
click at [1011, 305] on div "Each color is limited to 10 pieces! Text Block" at bounding box center [1010, 303] width 367 height 21
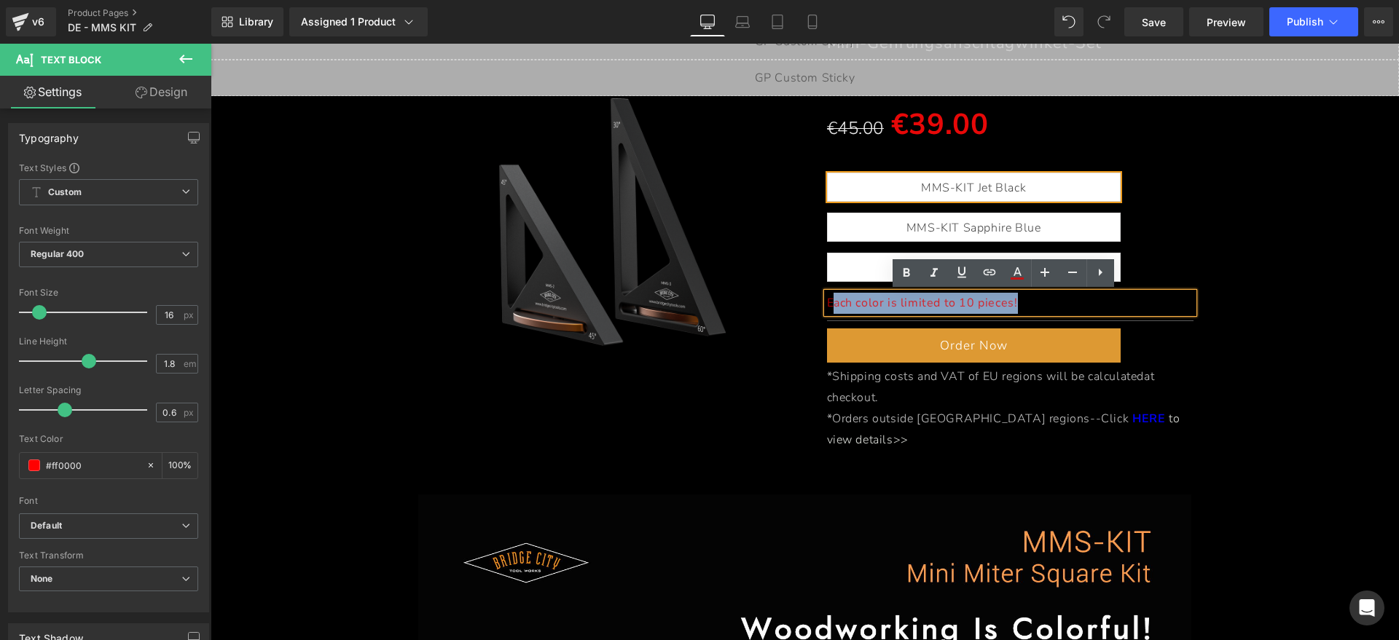
drag, startPoint x: 1016, startPoint y: 300, endPoint x: 830, endPoint y: 304, distance: 185.8
click at [830, 304] on p "Each color is limited to 10 pieces!" at bounding box center [1010, 303] width 367 height 21
click at [883, 305] on p "E" at bounding box center [1010, 303] width 367 height 21
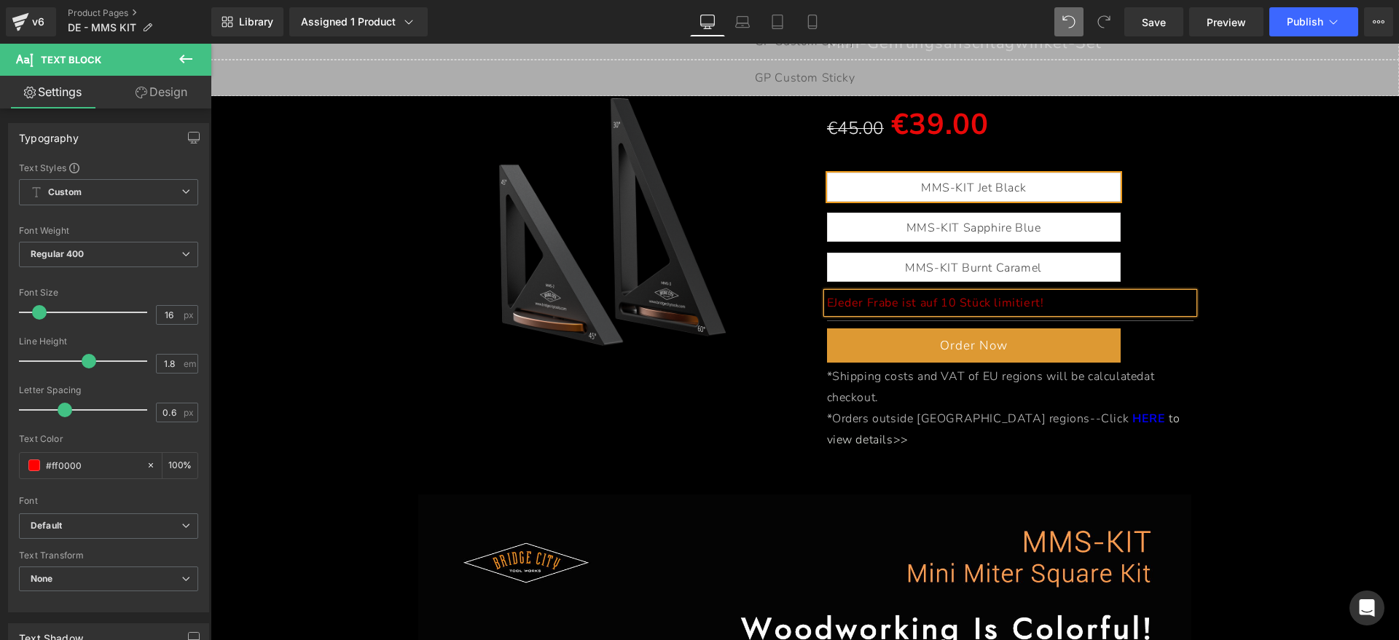
click at [827, 302] on span "EJeder Frabe ist auf 10 Stück limitiert!" at bounding box center [935, 303] width 217 height 16
click at [965, 343] on span "(P) Cart Button" at bounding box center [973, 346] width 83 height 22
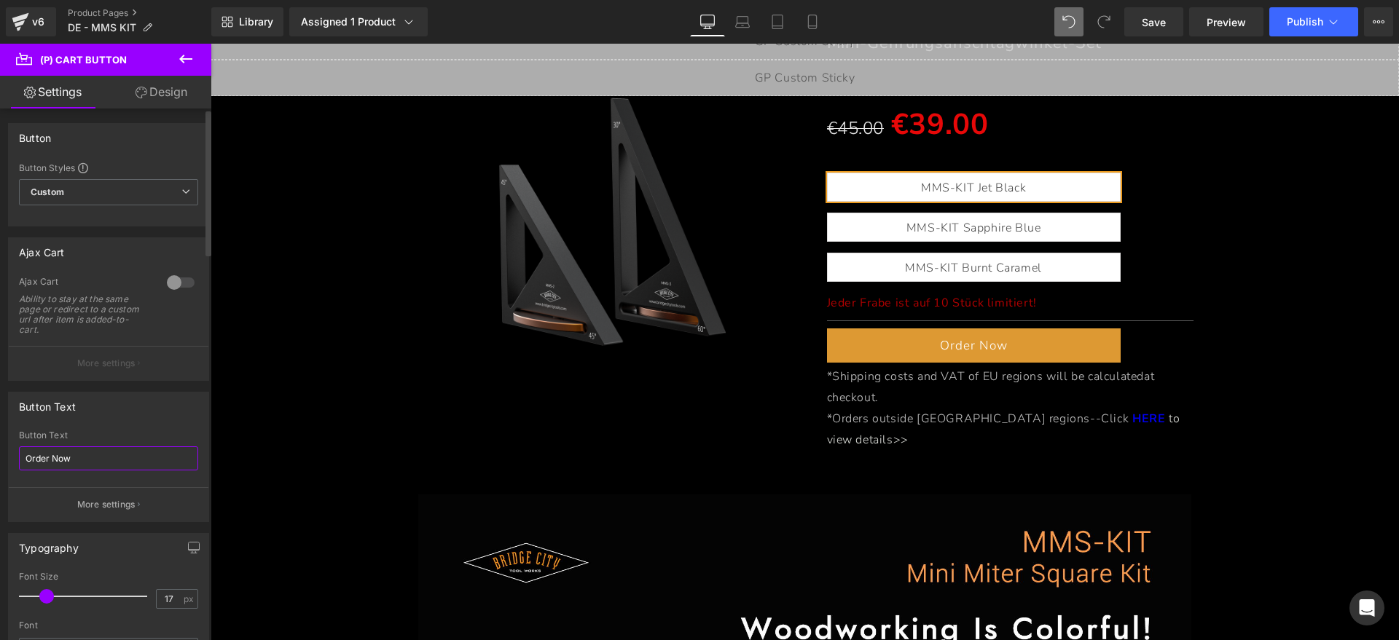
drag, startPoint x: 134, startPoint y: 453, endPoint x: 0, endPoint y: 440, distance: 134.7
click at [0, 440] on div "Button Text Order Now Button Text Order Now More settings" at bounding box center [109, 451] width 218 height 141
drag, startPoint x: 66, startPoint y: 456, endPoint x: 77, endPoint y: 459, distance: 10.6
click at [77, 459] on input "Jetzt besteelen!" at bounding box center [108, 459] width 179 height 24
click at [77, 461] on input "Jetzt besteelen!" at bounding box center [108, 459] width 179 height 24
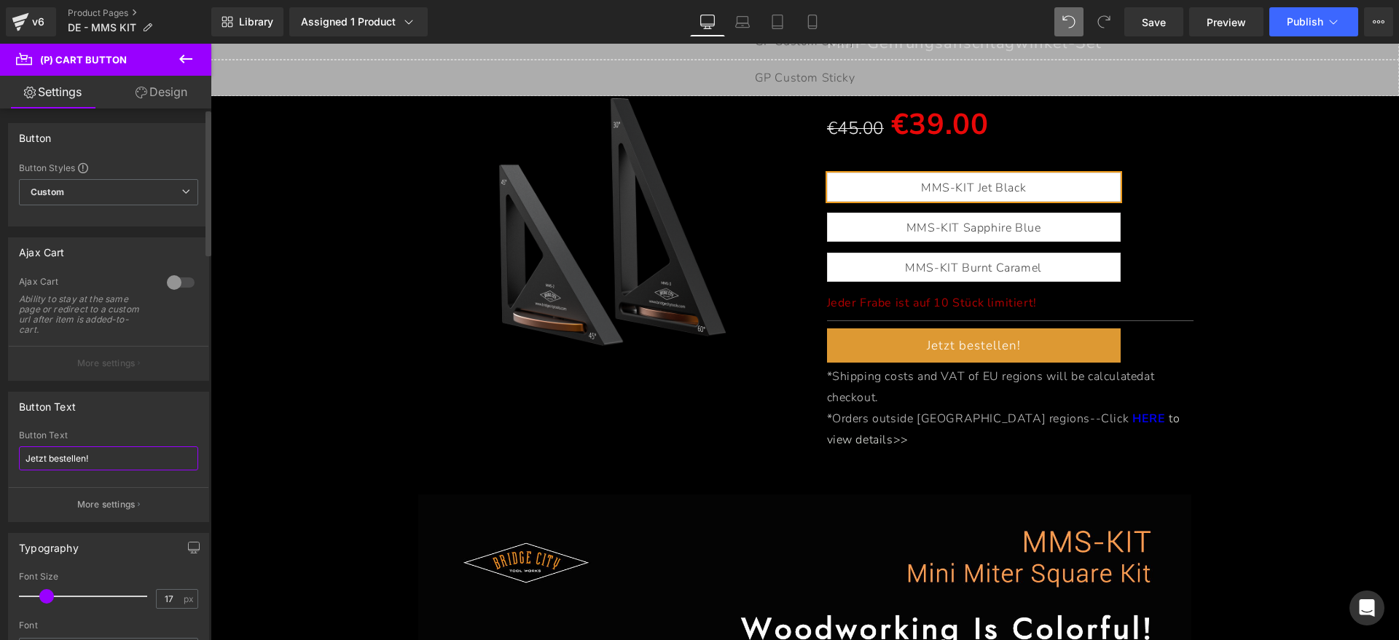
click at [114, 456] on input "Jetzt bestellen!" at bounding box center [108, 459] width 179 height 24
type input "Jetzt bestellen!"
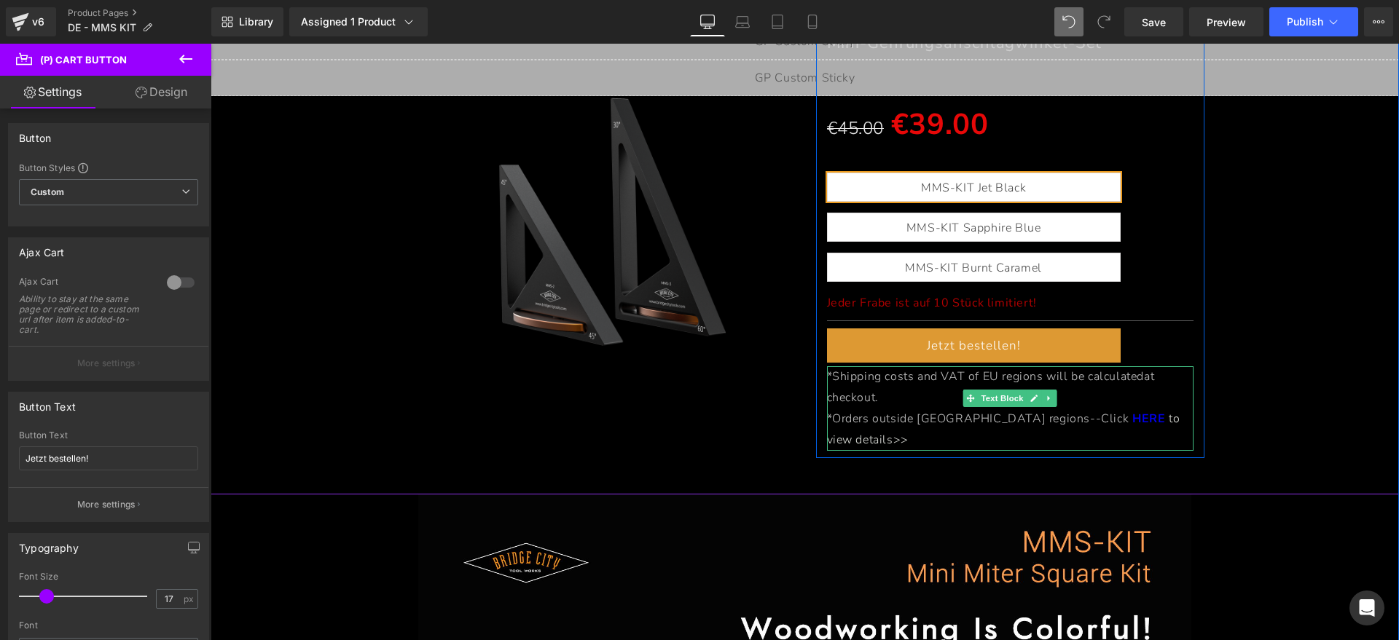
click at [888, 395] on p "*Shipping costs and VAT of EU regions will be calculated at checkout." at bounding box center [1010, 388] width 367 height 42
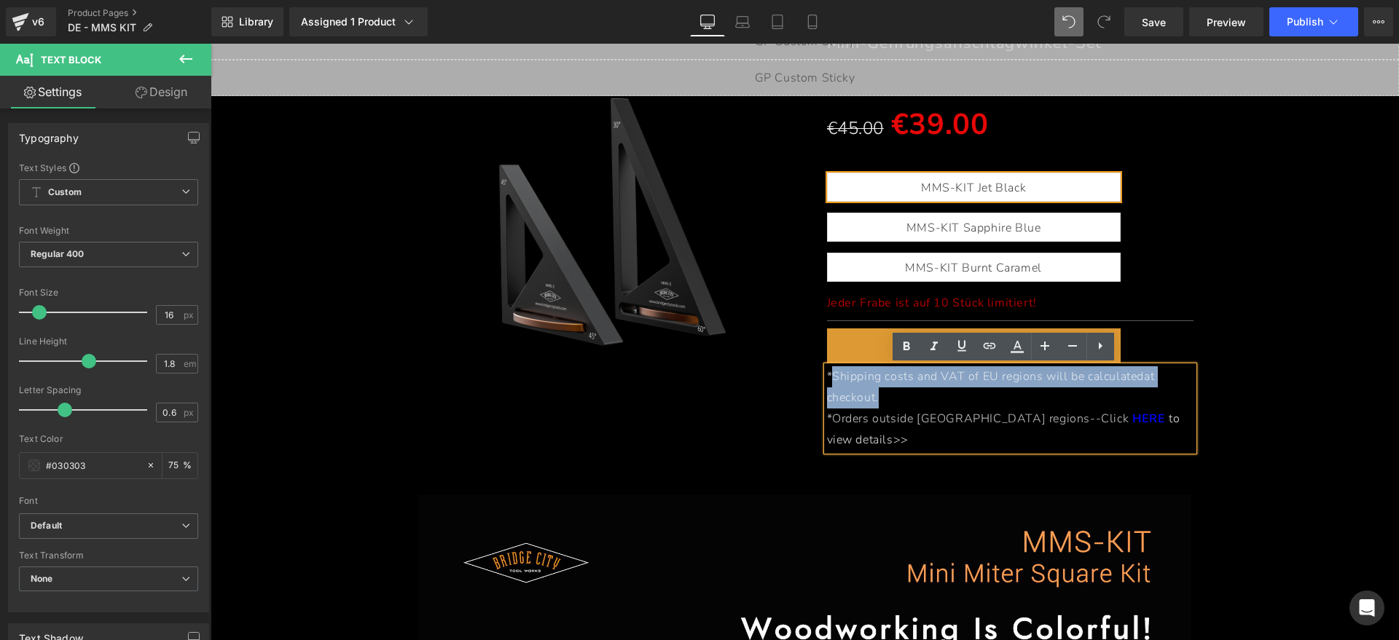
drag, startPoint x: 885, startPoint y: 396, endPoint x: 824, endPoint y: 379, distance: 63.5
click at [827, 379] on p "*Shipping costs and VAT of EU regions will be calculated at checkout." at bounding box center [1010, 388] width 367 height 42
paste div
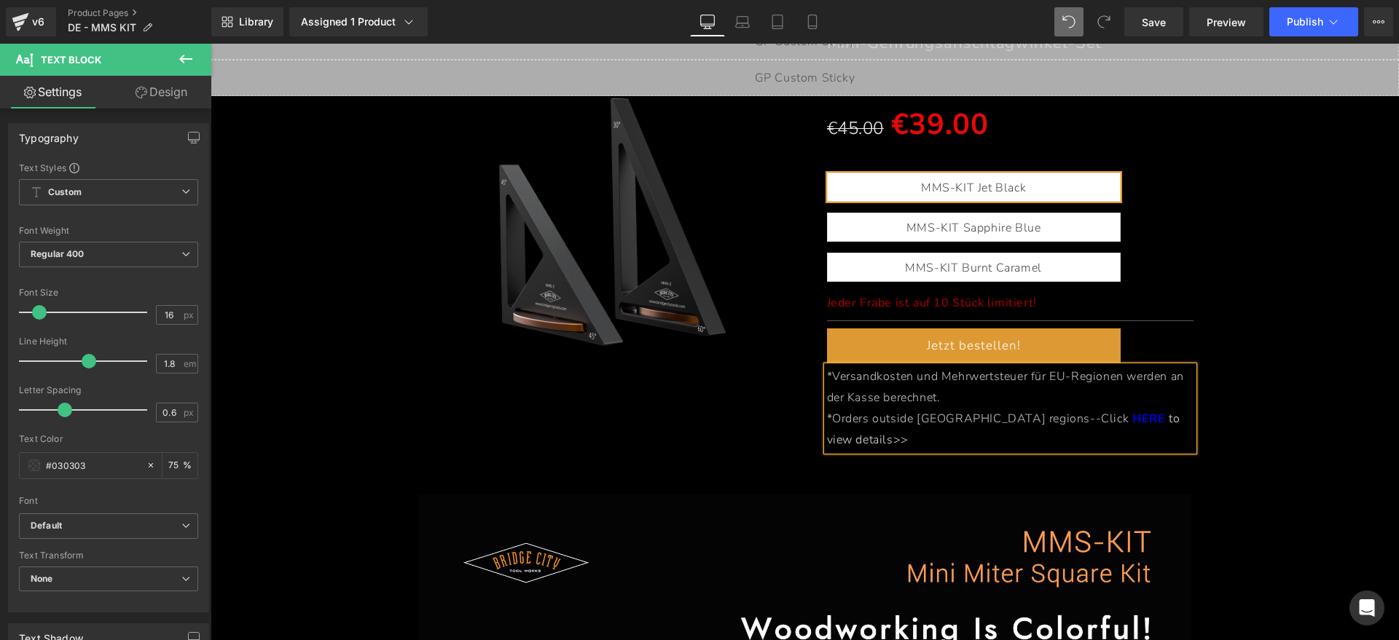
click at [1165, 420] on p "*Orders outside EU regions--Click H ER E to view details>>" at bounding box center [1010, 430] width 367 height 42
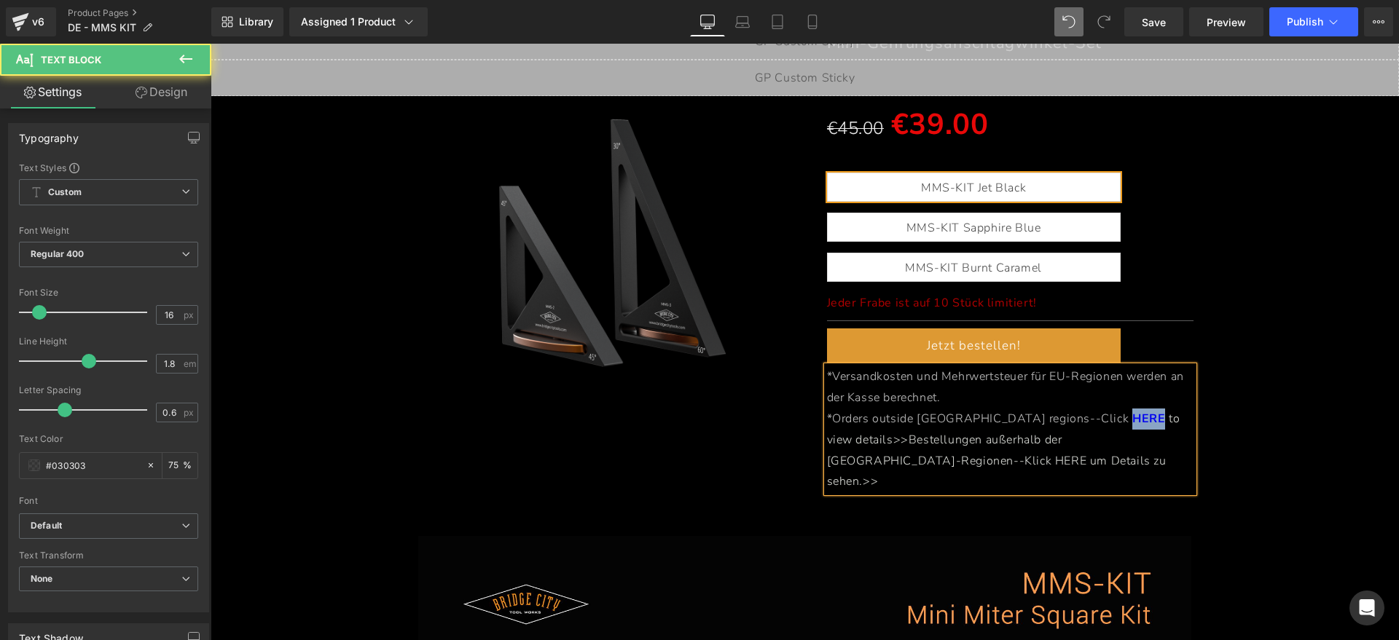
drag, startPoint x: 1015, startPoint y: 417, endPoint x: 1045, endPoint y: 417, distance: 29.9
click at [1132, 417] on span "H ER E" at bounding box center [1150, 419] width 36 height 16
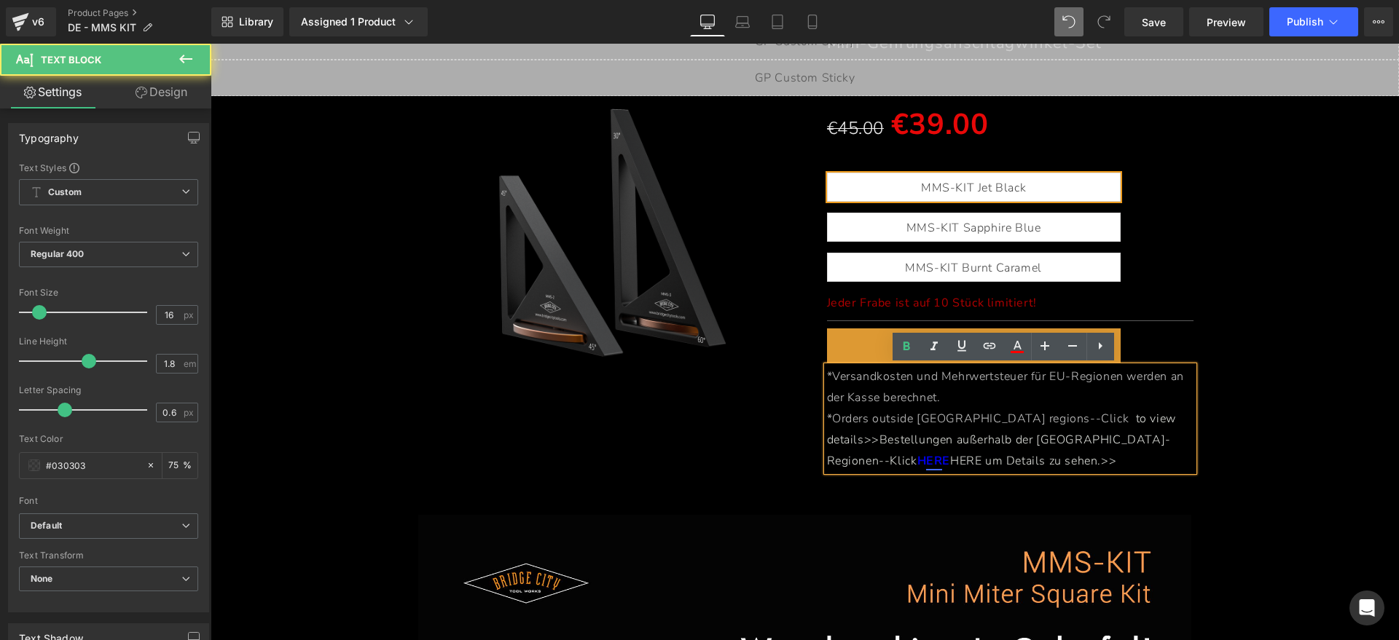
click at [1081, 453] on span "HERE um Details zu sehen.>>" at bounding box center [1033, 461] width 166 height 16
click at [1078, 453] on span "HERE um Details zu sehen.>>" at bounding box center [1033, 461] width 166 height 16
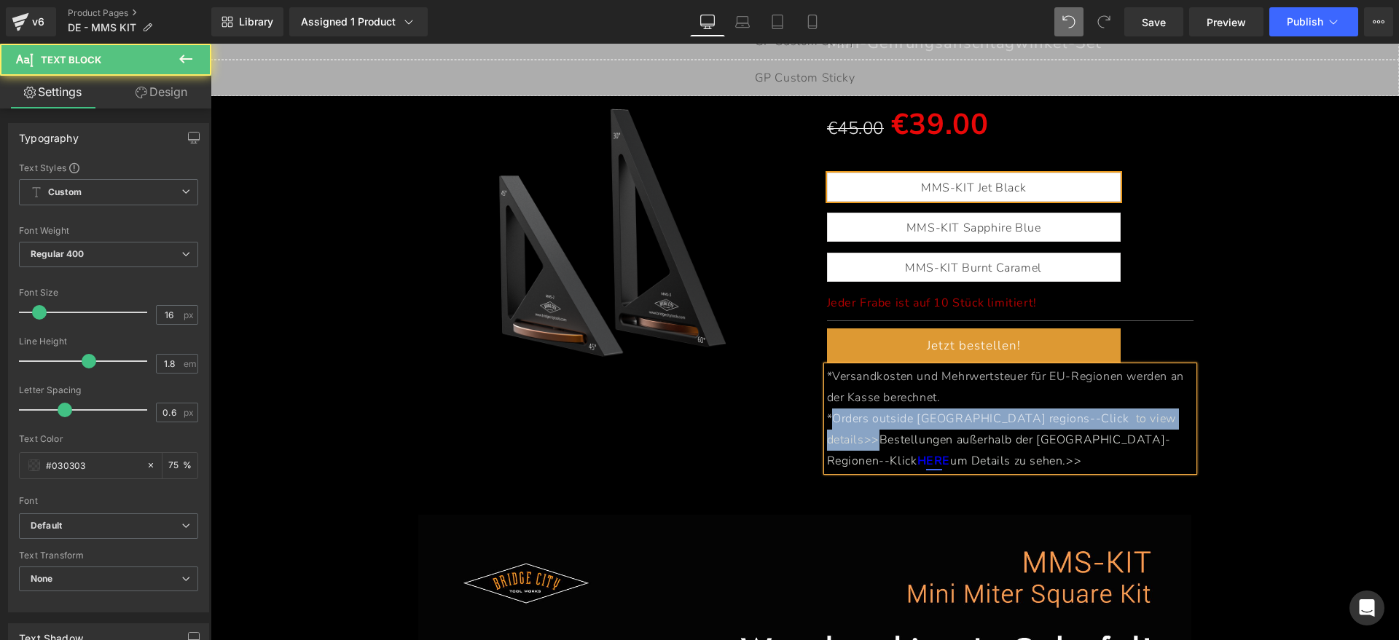
drag, startPoint x: 1108, startPoint y: 416, endPoint x: 828, endPoint y: 418, distance: 279.1
click at [828, 418] on p "*Orders outside EU regions--Click to view details>>Bestellungen außerhalb der E…" at bounding box center [1010, 440] width 367 height 63
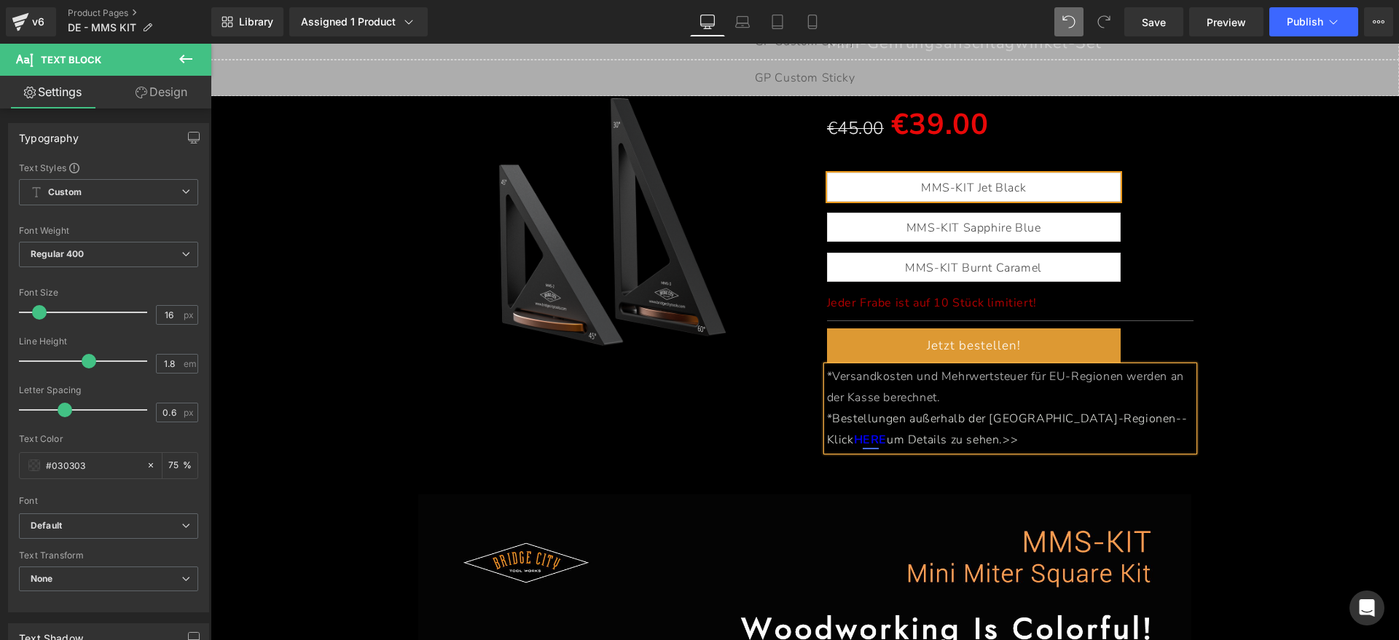
click at [1256, 407] on div "(P) Image MMS-KIT Heading Mini-Gehrungsanschlagwinkel-Set Heading Separator €45…" at bounding box center [805, 218] width 1174 height 480
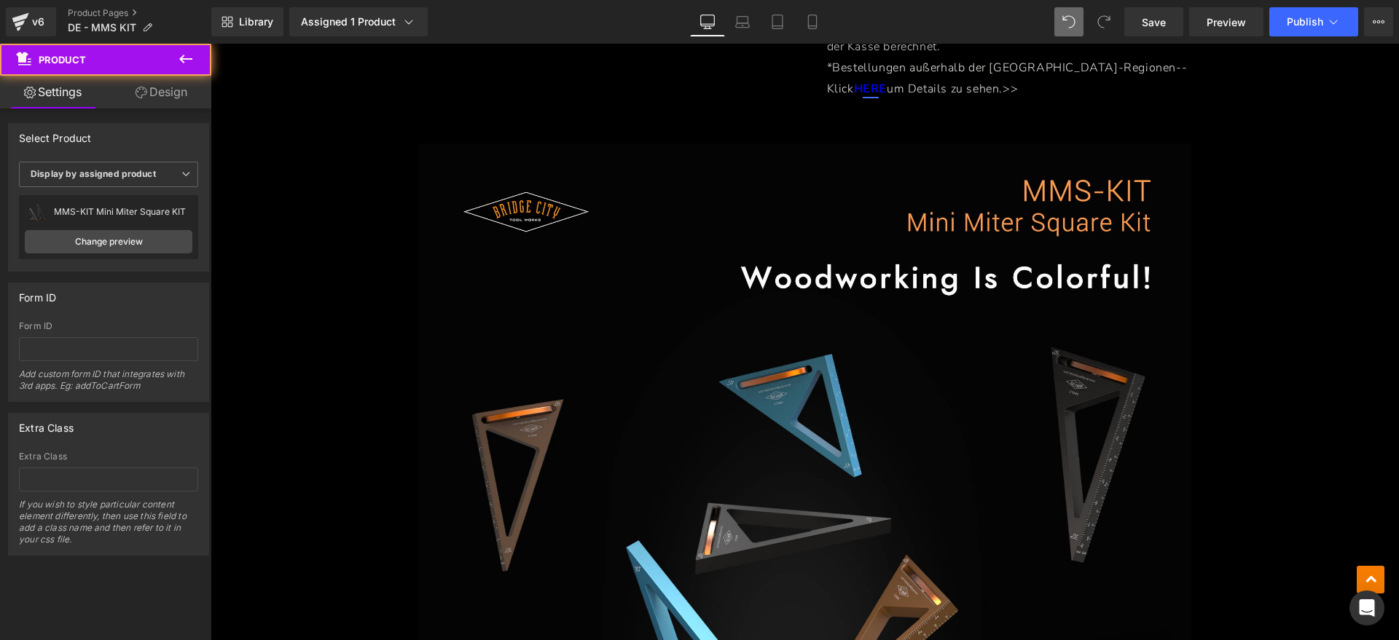
scroll to position [729, 0]
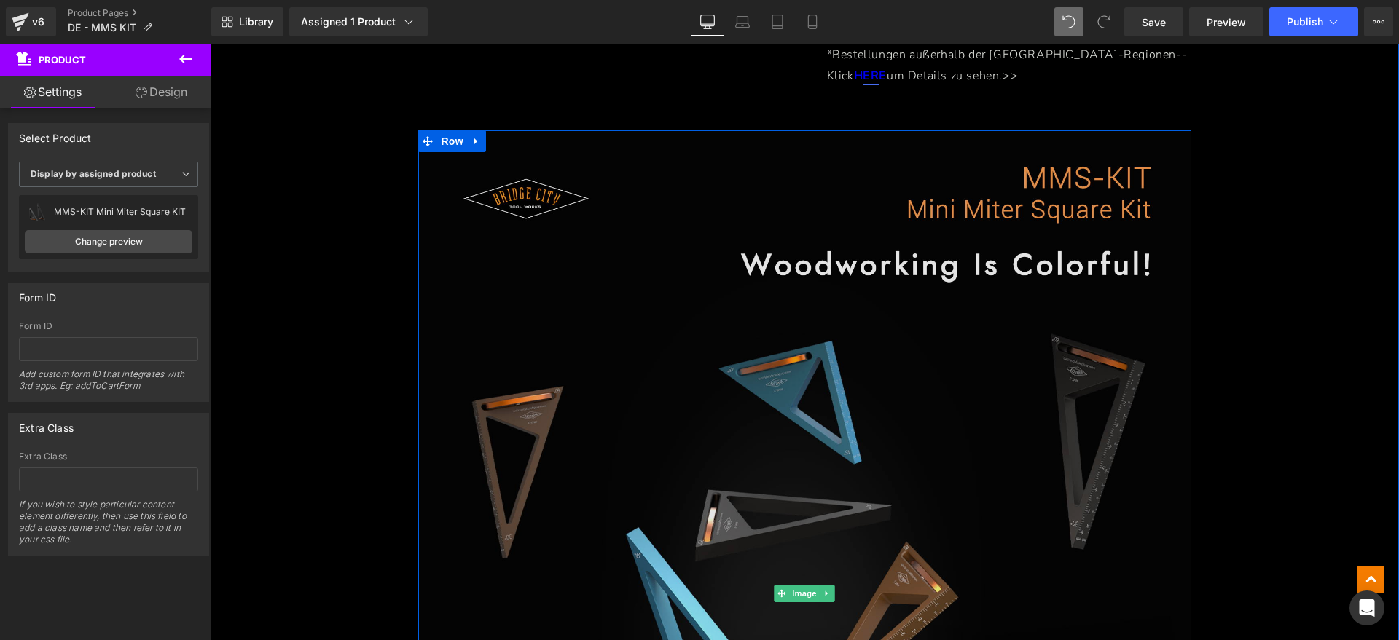
click at [701, 258] on img at bounding box center [804, 593] width 772 height 927
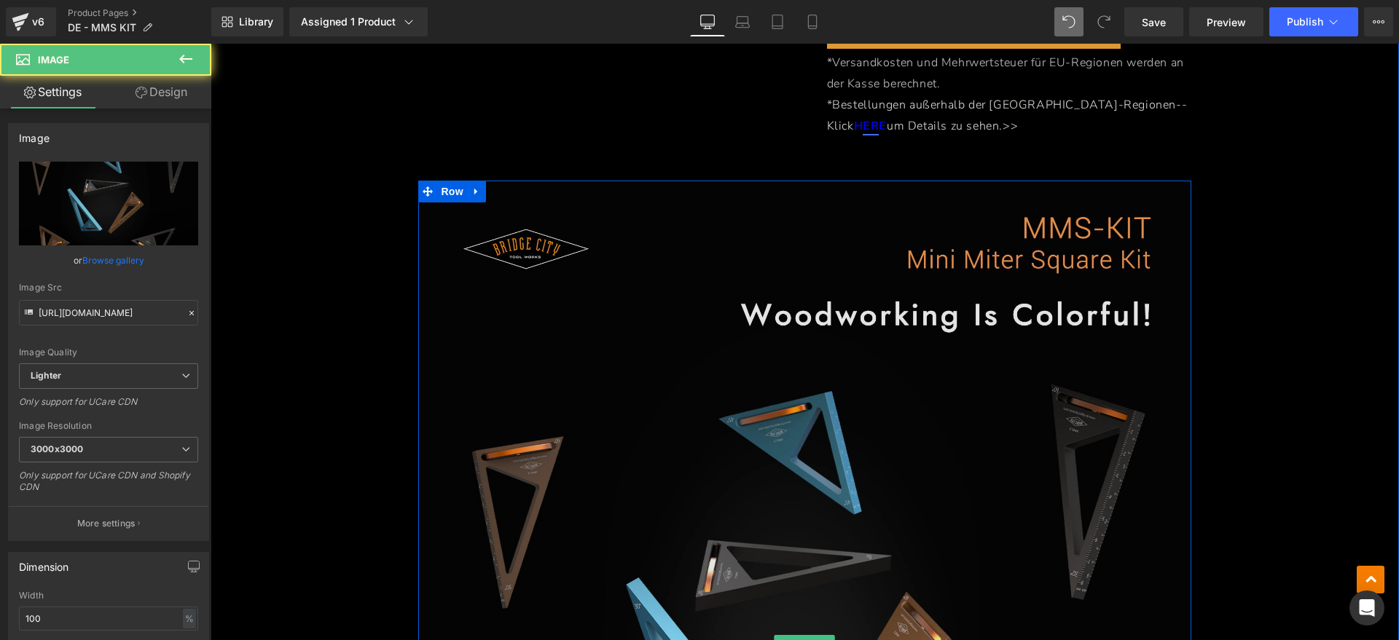
scroll to position [638, 0]
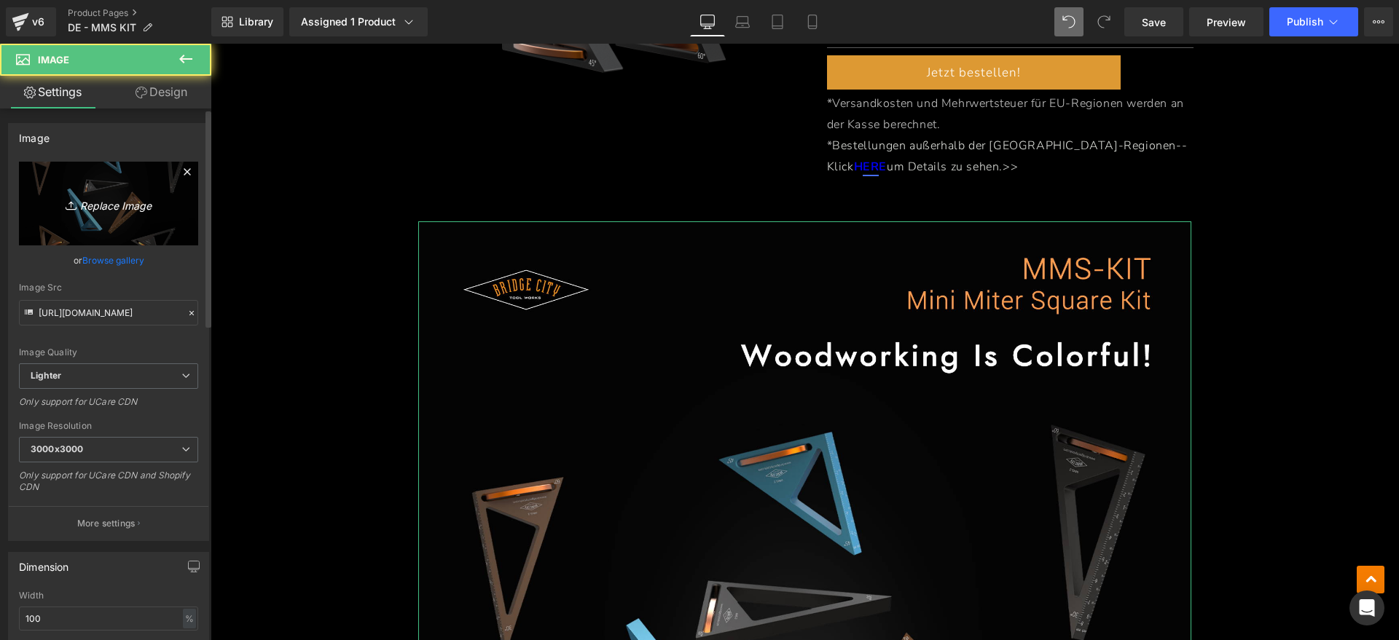
click at [81, 184] on link "Replace Image" at bounding box center [108, 204] width 179 height 84
type input "C:\fakepath\MMSkit1.webp"
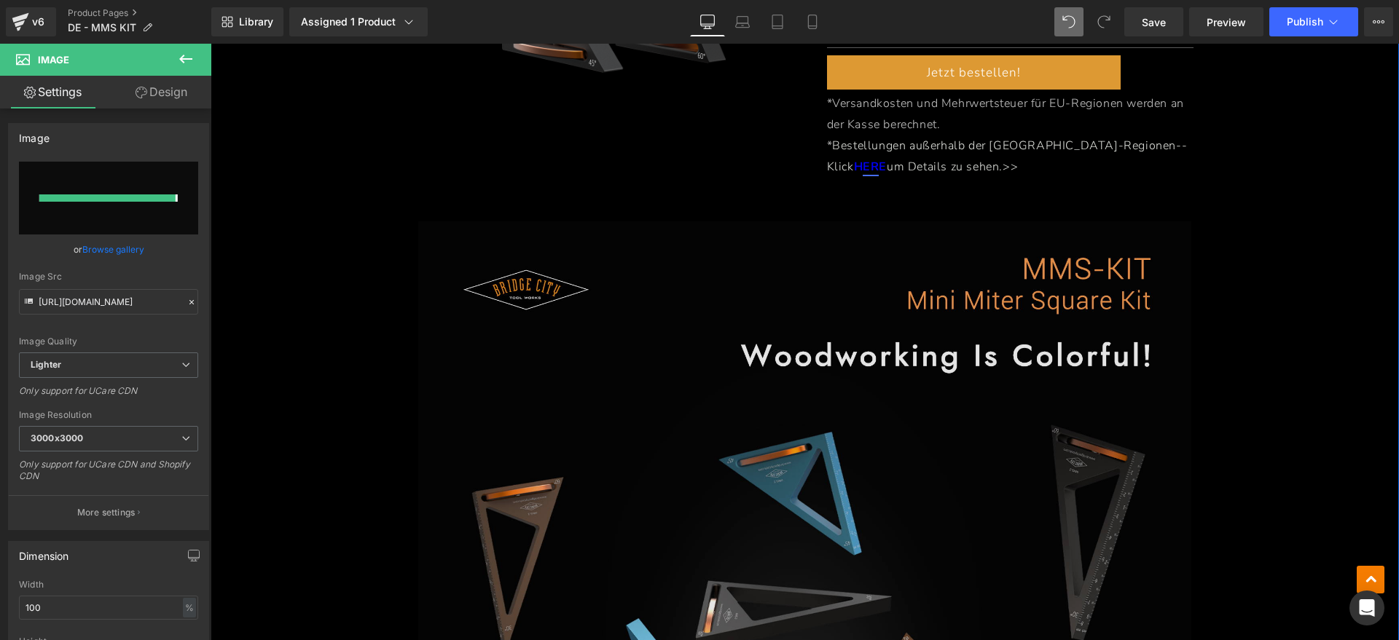
type input "https://ucarecdn.com/864e12dc-c6fb-4736-bd51-3c91766f48d1/-/format/auto/-/previ…"
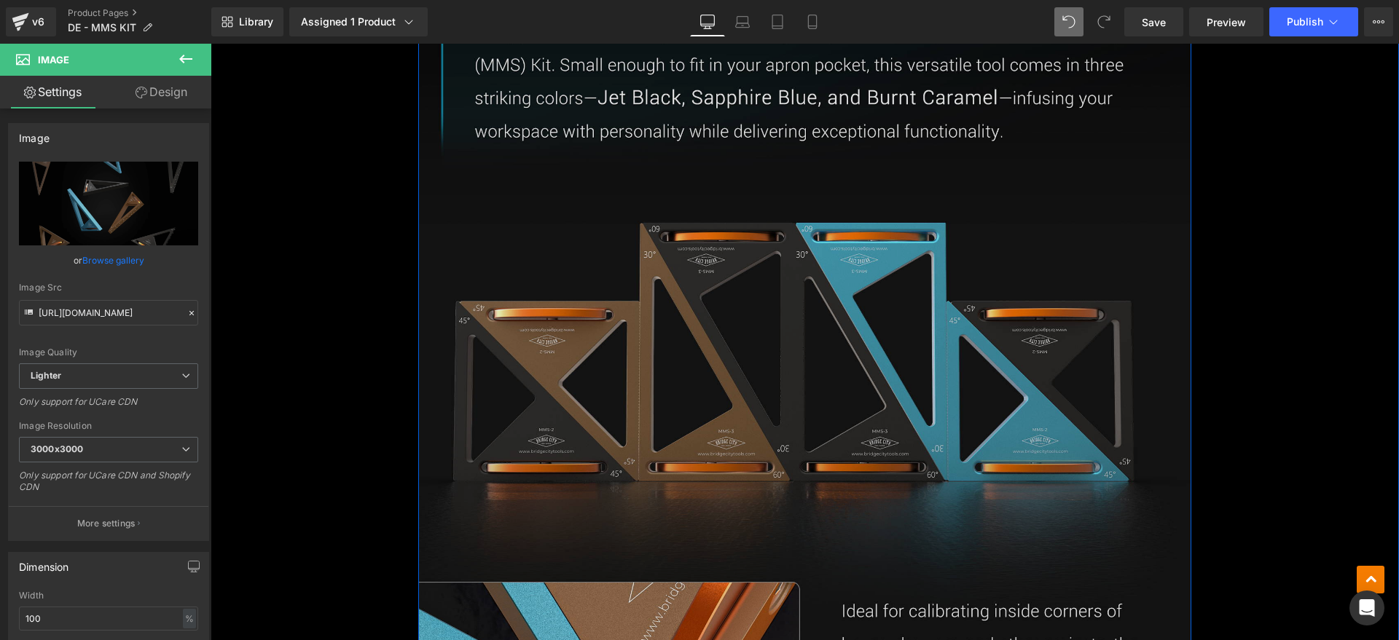
scroll to position [1731, 0]
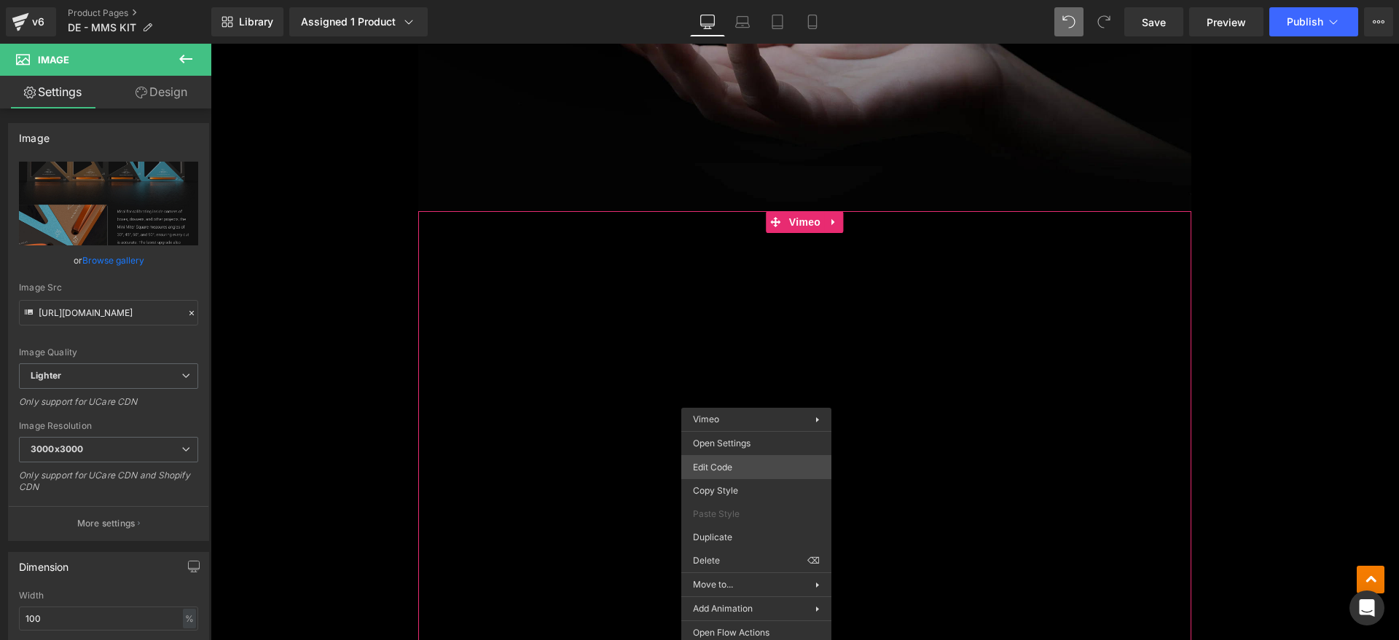
scroll to position [1548, 0]
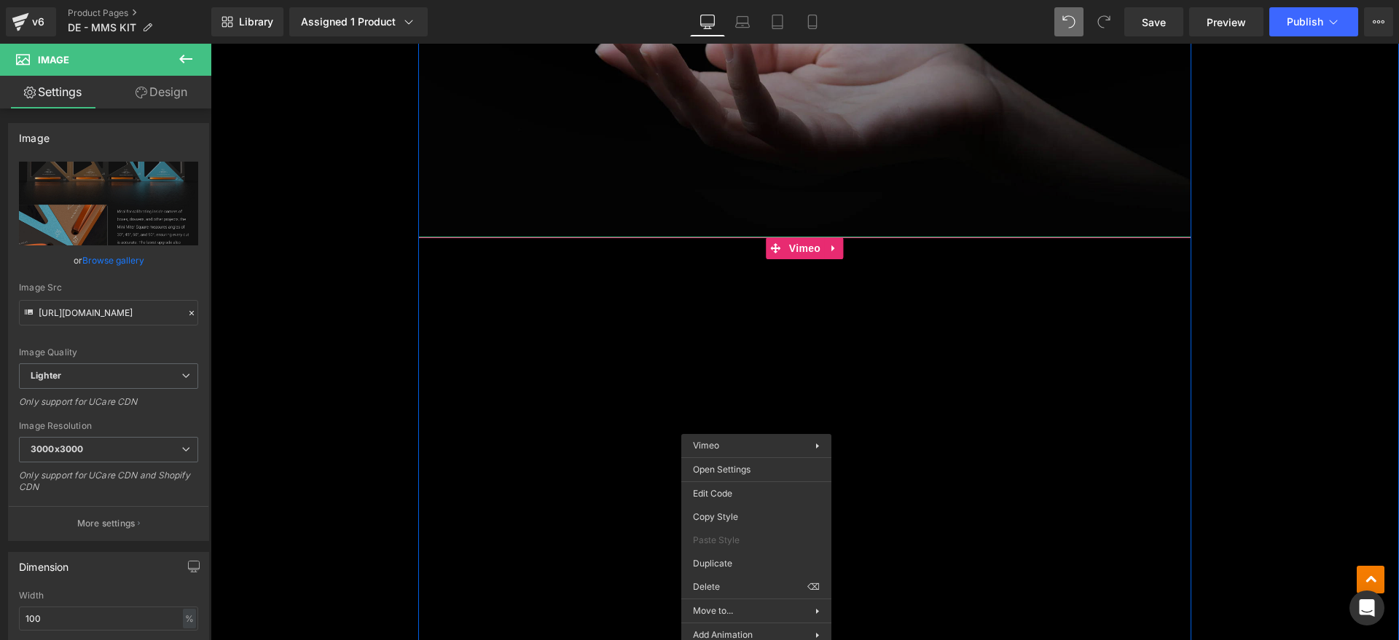
drag, startPoint x: 743, startPoint y: 204, endPoint x: 751, endPoint y: 217, distance: 15.0
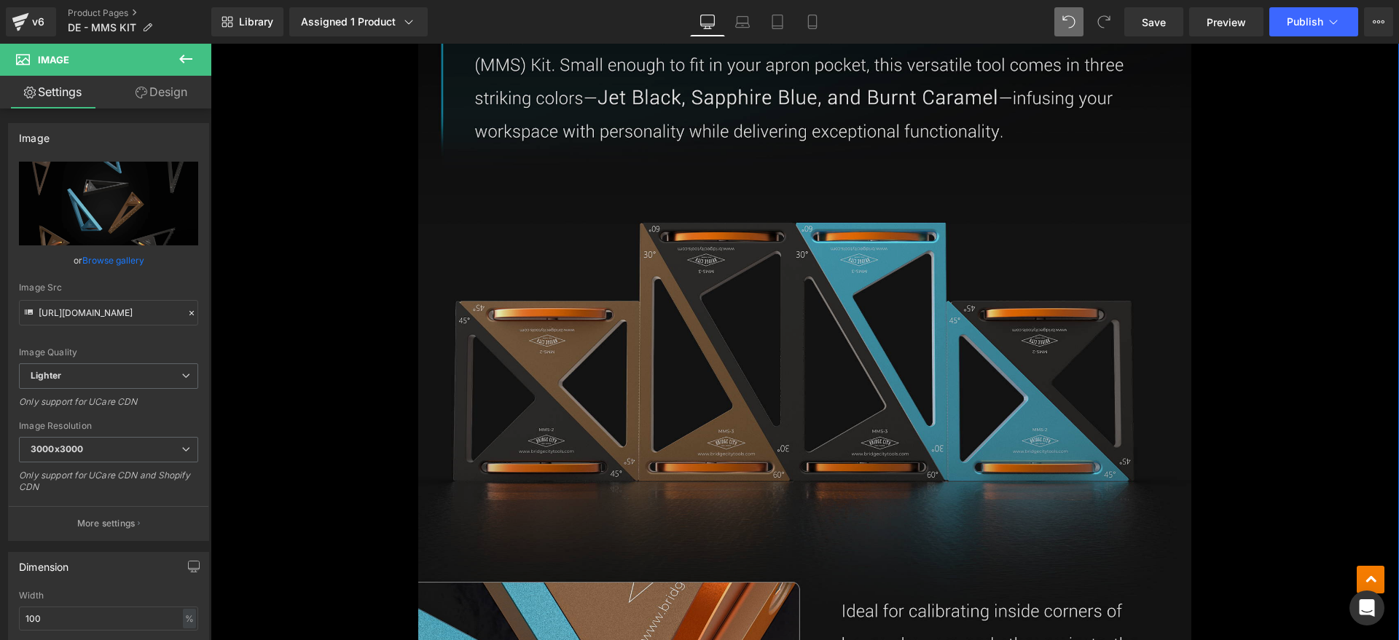
click at [746, 305] on img at bounding box center [804, 577] width 772 height 1230
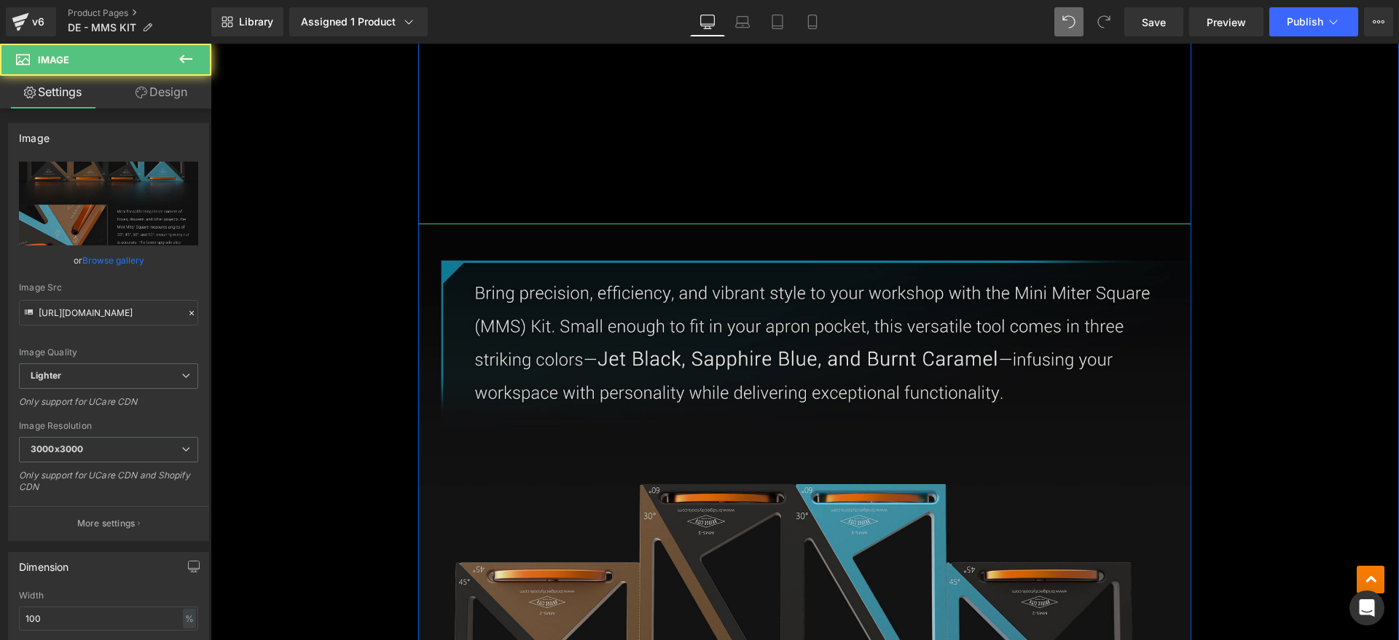
scroll to position [2004, 0]
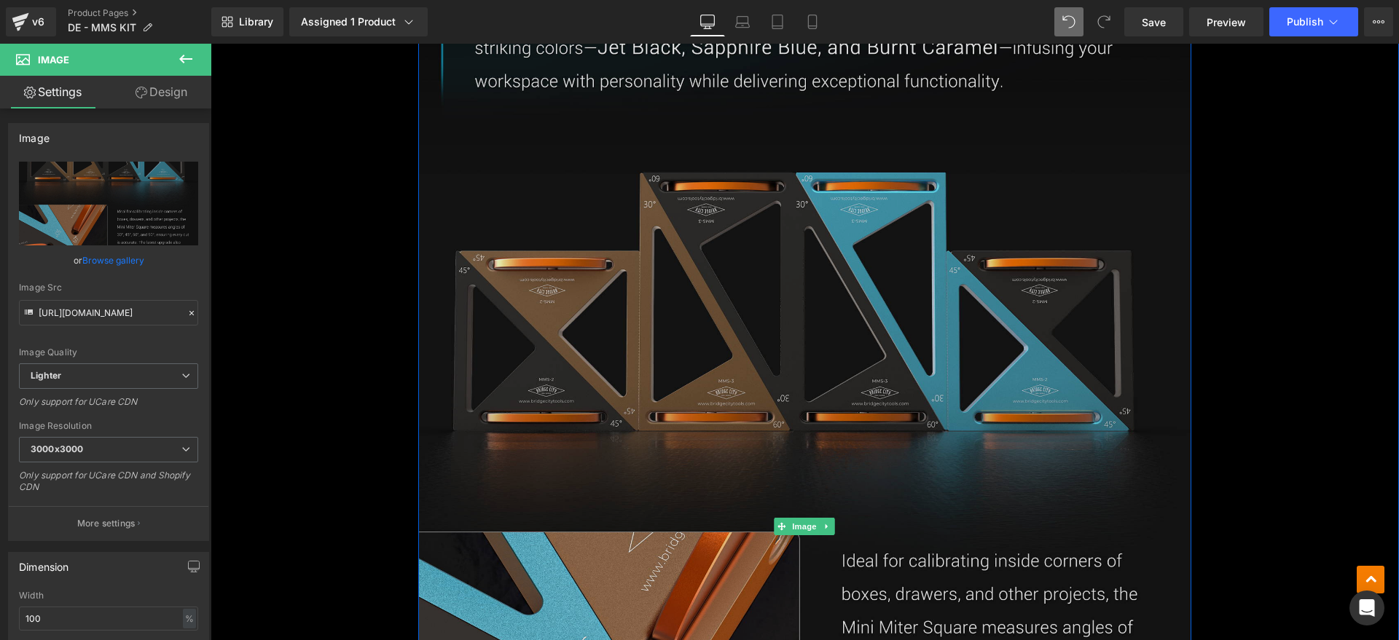
scroll to position [2368, 0]
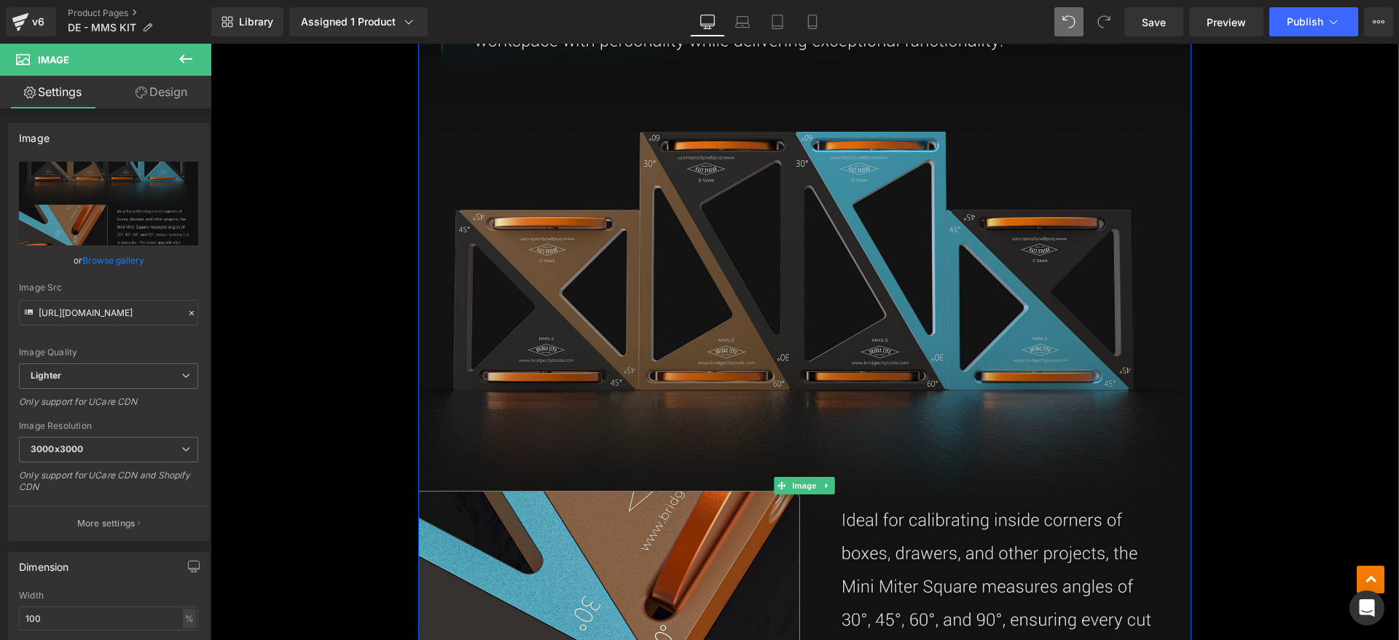
click at [833, 343] on img at bounding box center [804, 486] width 772 height 1230
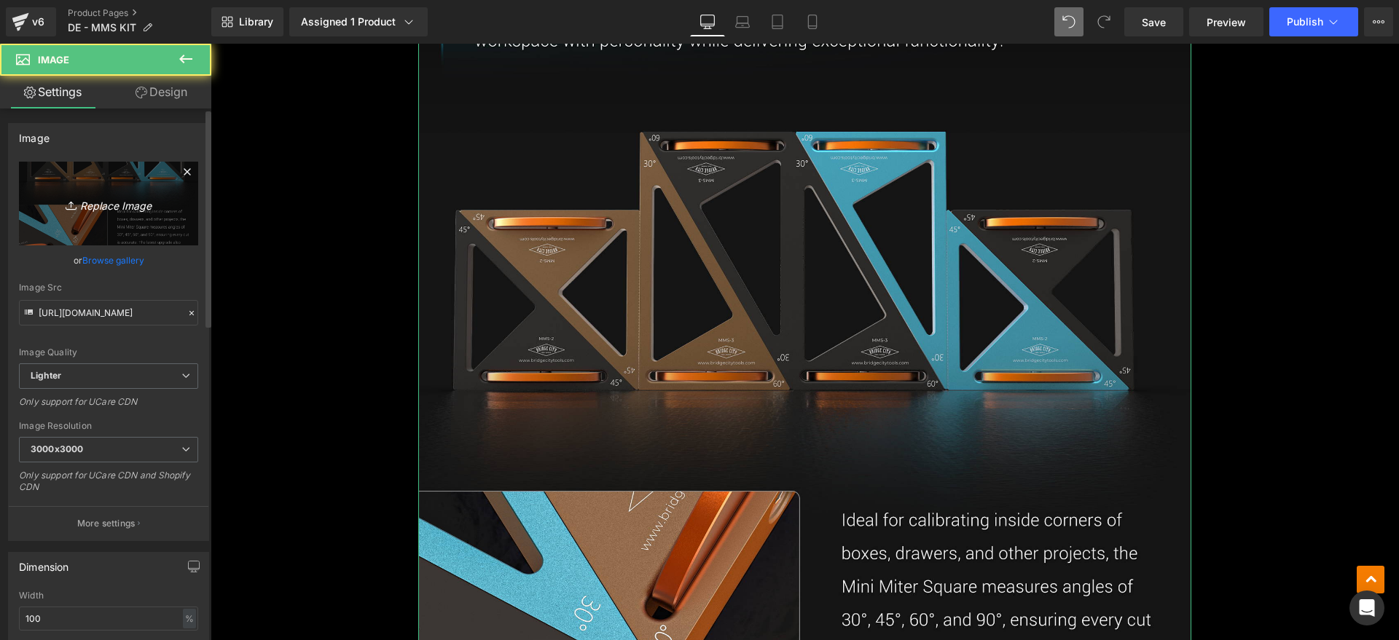
click at [141, 207] on icon "Replace Image" at bounding box center [108, 204] width 117 height 18
type input "C:\fakepath\MMSkit2.webp"
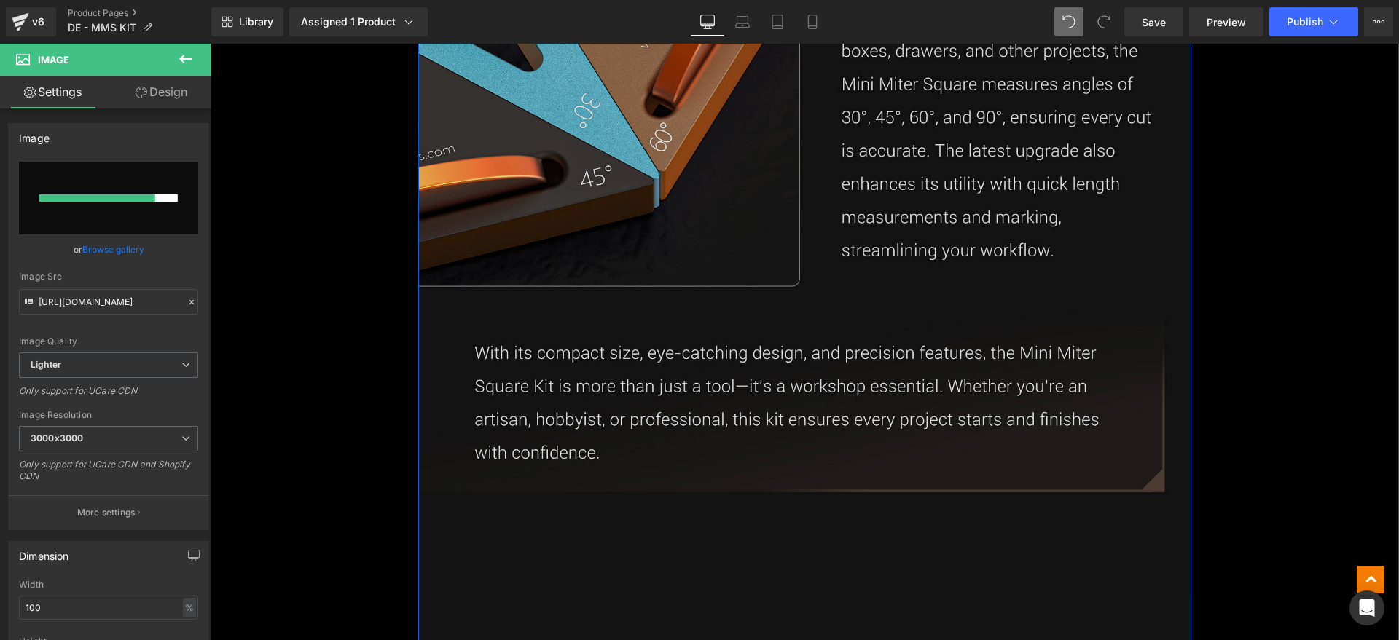
scroll to position [2915, 0]
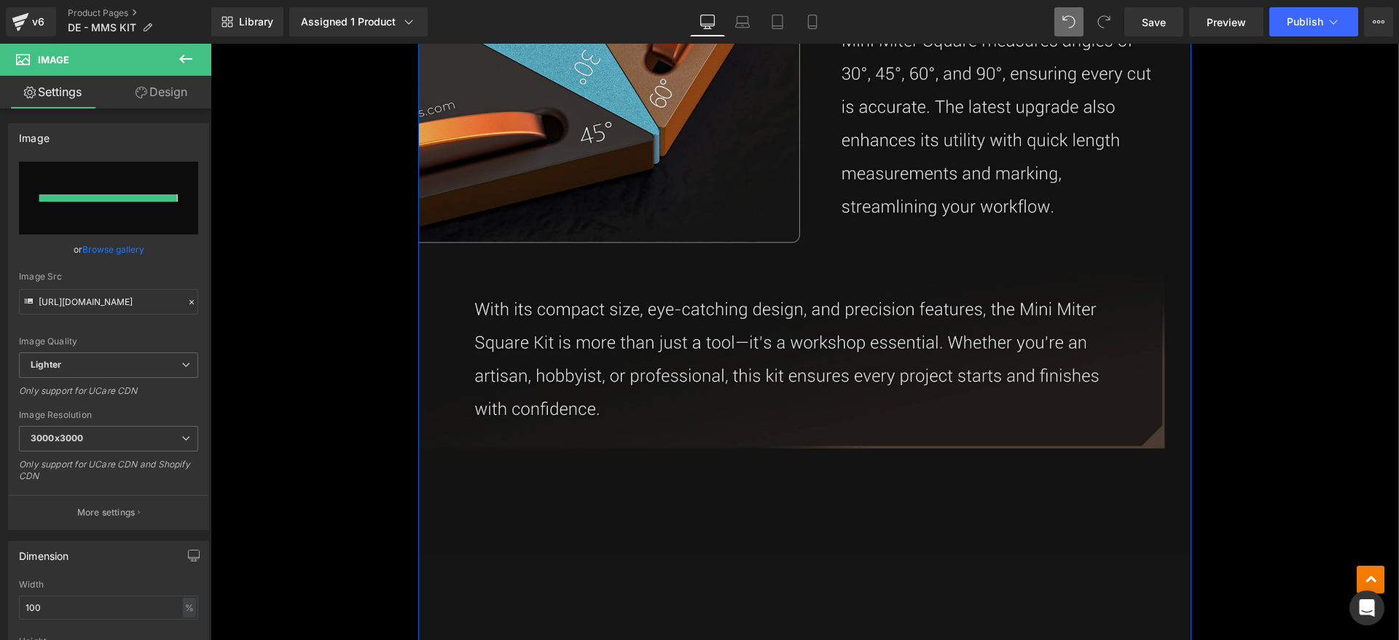
type input "https://ucarecdn.com/e6b7ce08-538e-4dbe-86ba-9b3f539990a7/-/format/auto/-/previ…"
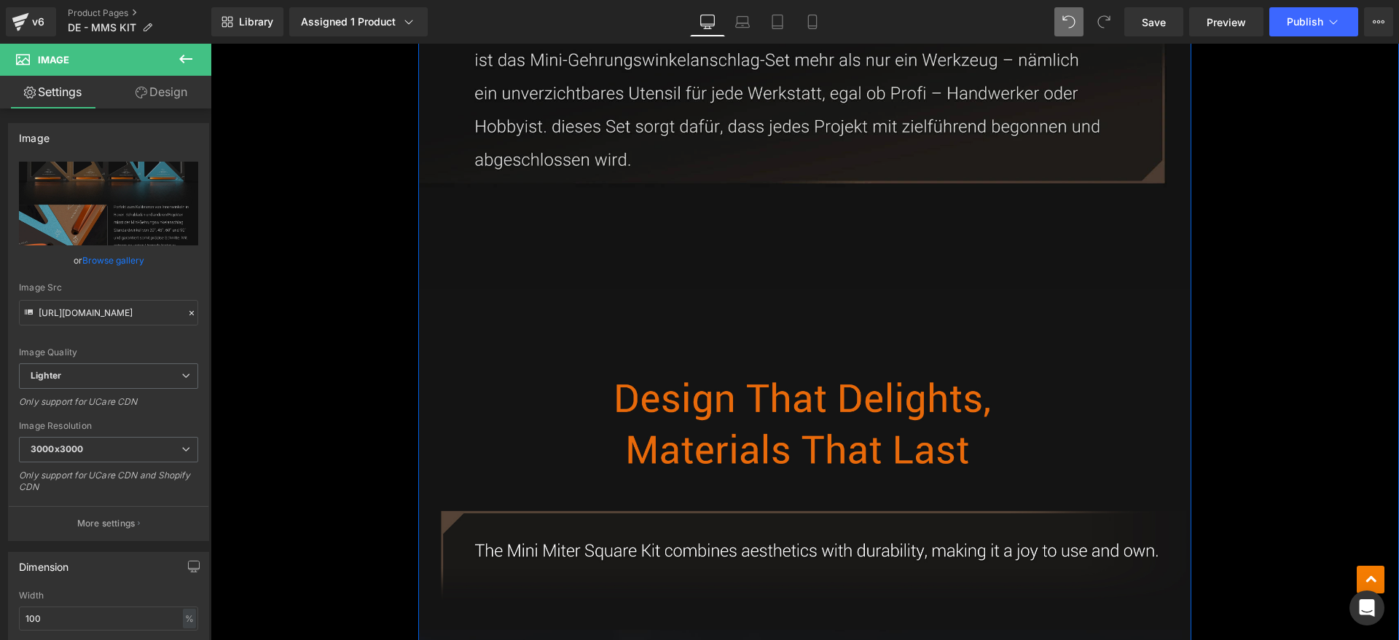
scroll to position [3370, 0]
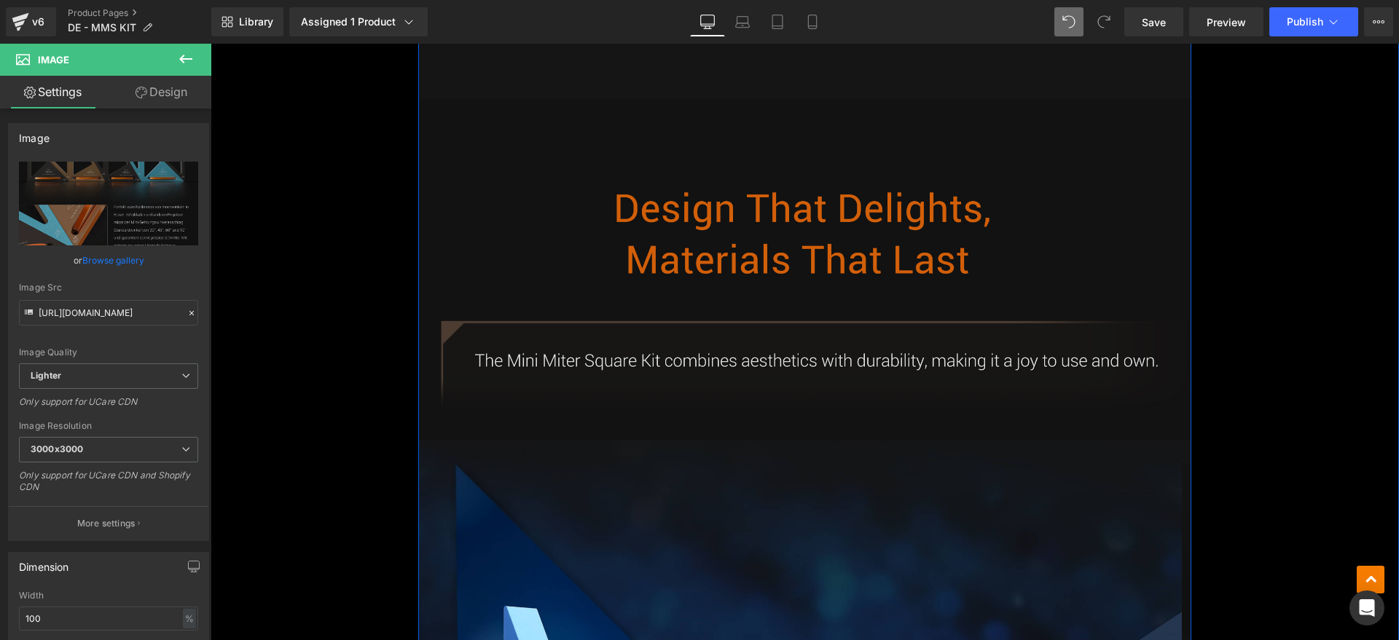
click at [713, 268] on img at bounding box center [804, 269] width 772 height 341
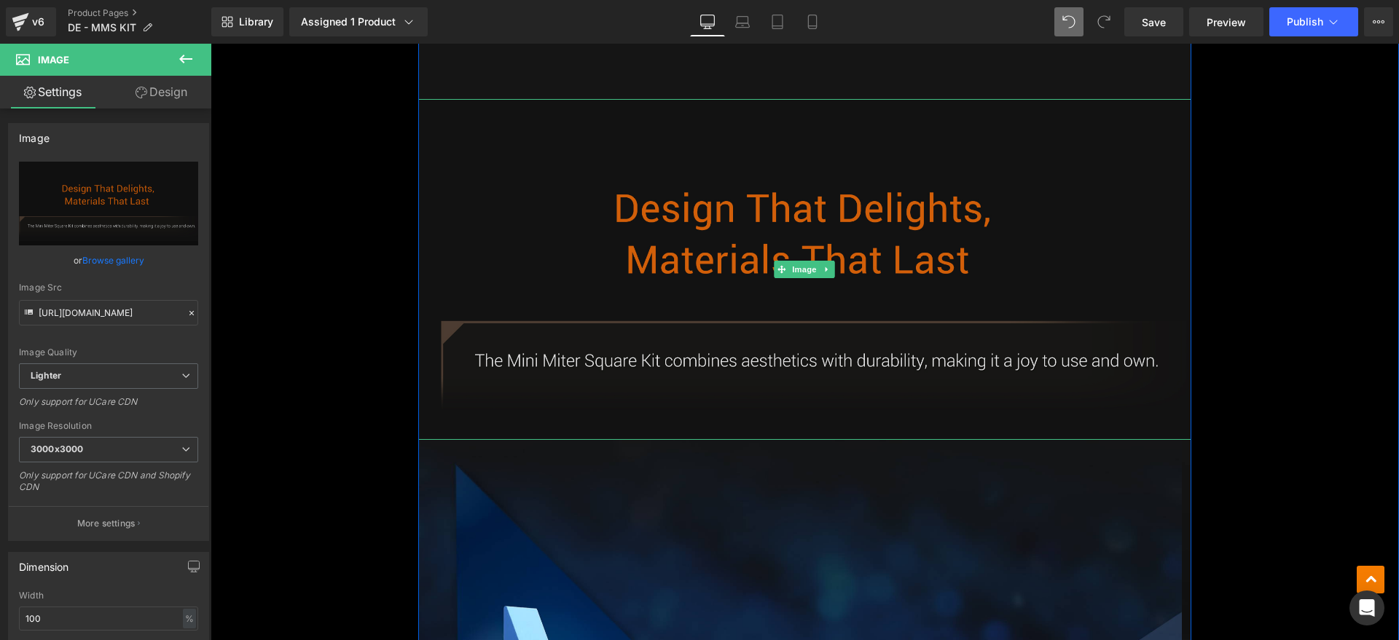
click at [710, 303] on img at bounding box center [804, 269] width 772 height 341
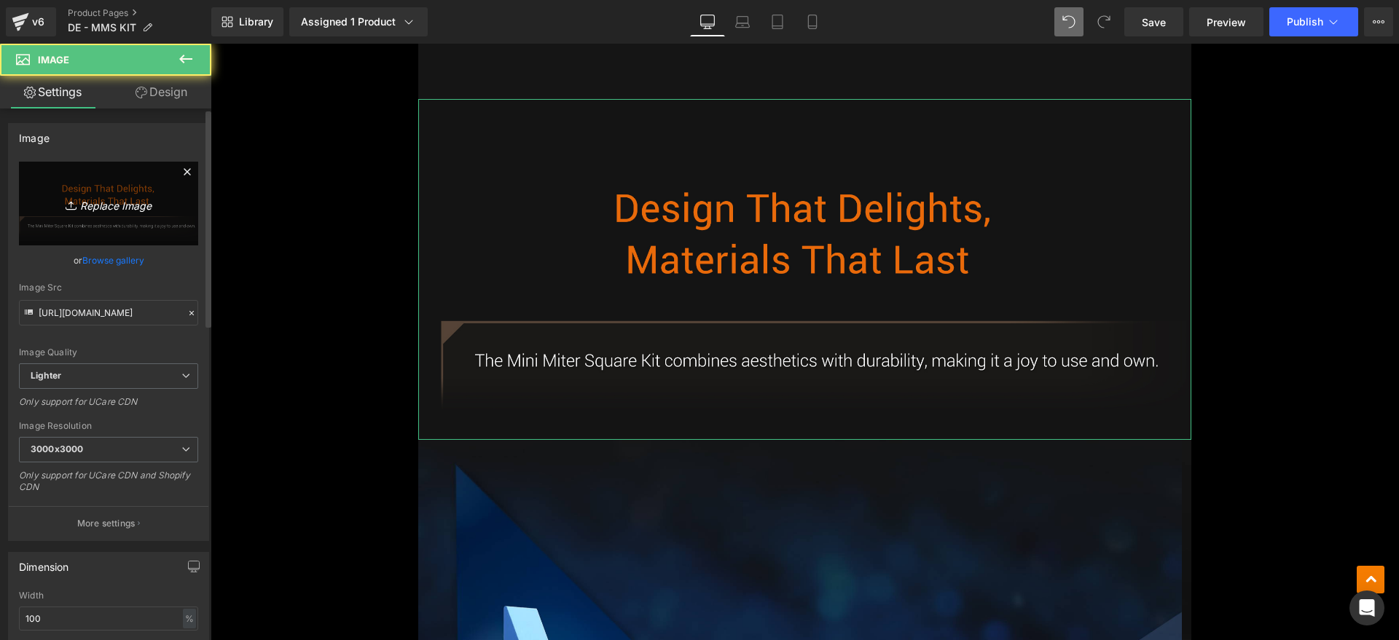
click at [128, 225] on link "Replace Image" at bounding box center [108, 204] width 179 height 84
type input "C:\fakepath\MMSkit3.webp"
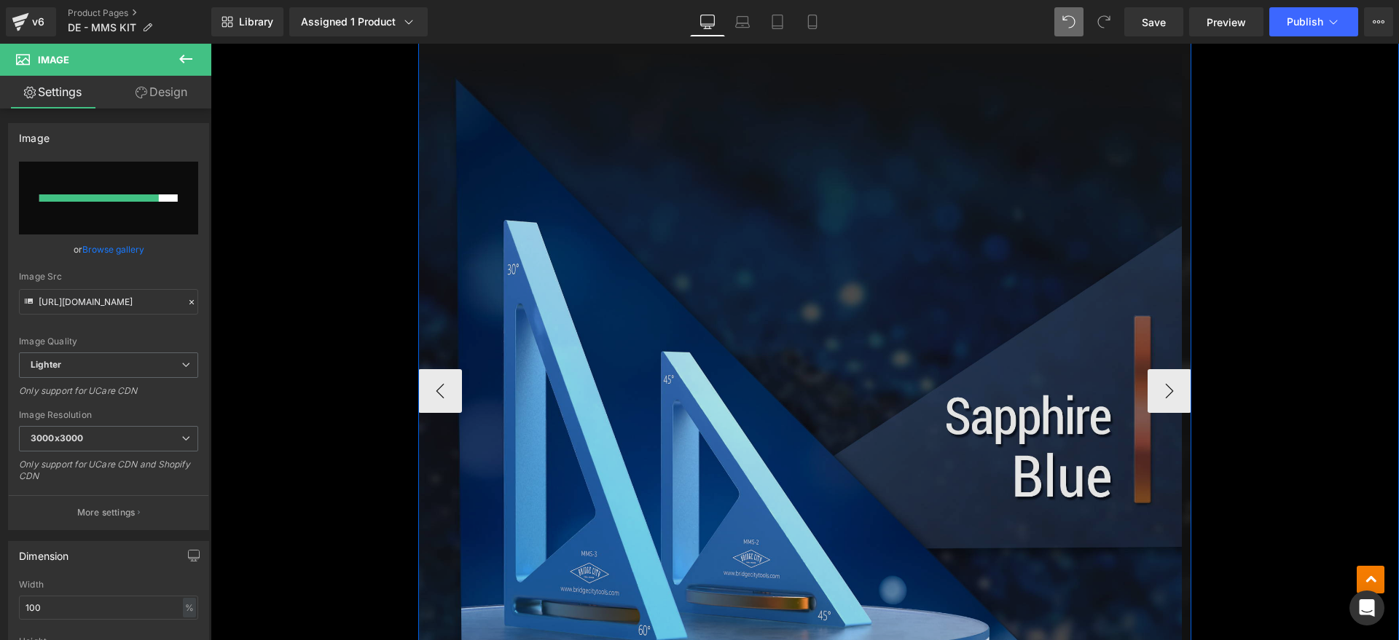
scroll to position [3917, 0]
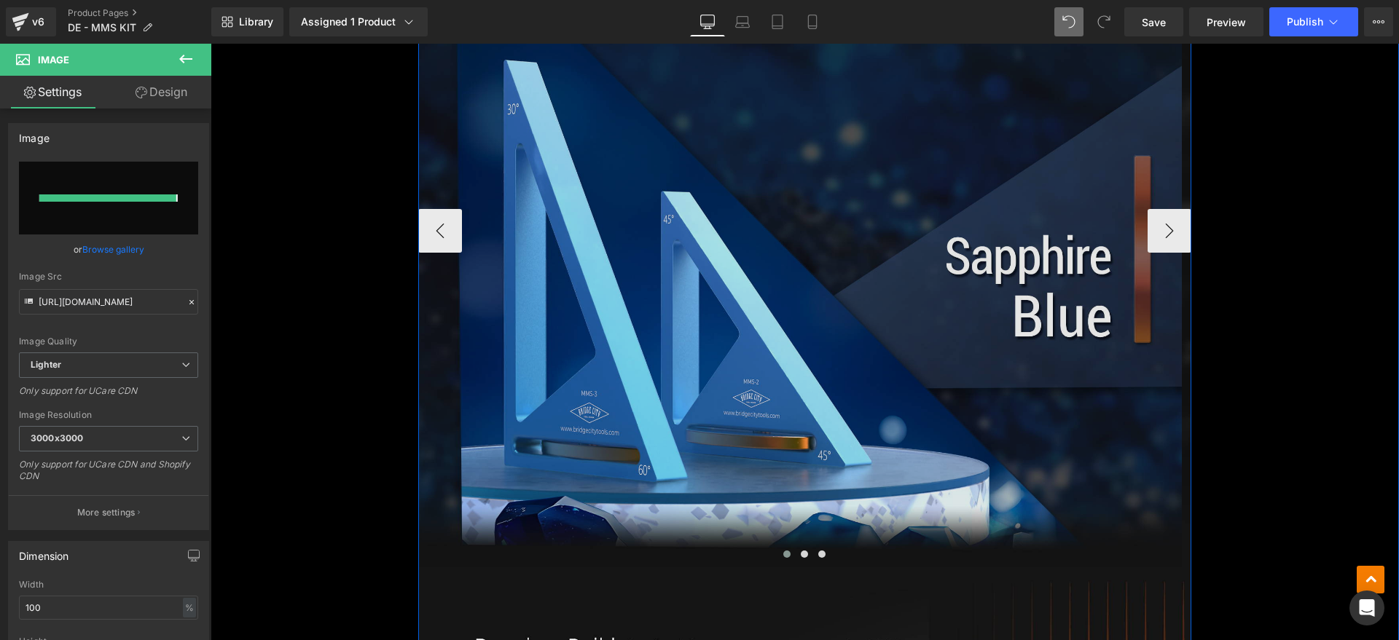
type input "https://ucarecdn.com/dad985e5-8f74-4fd2-81ae-2d191f79a49d/-/format/auto/-/previ…"
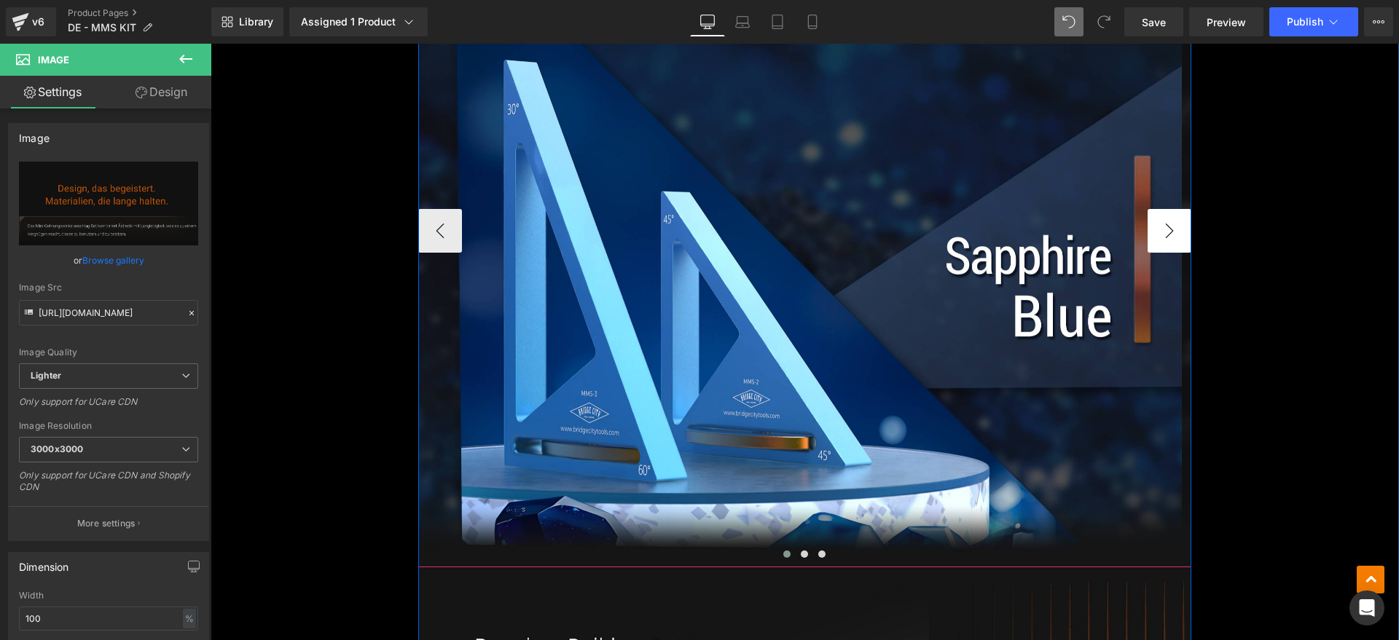
click at [1157, 236] on button "›" at bounding box center [1170, 231] width 44 height 44
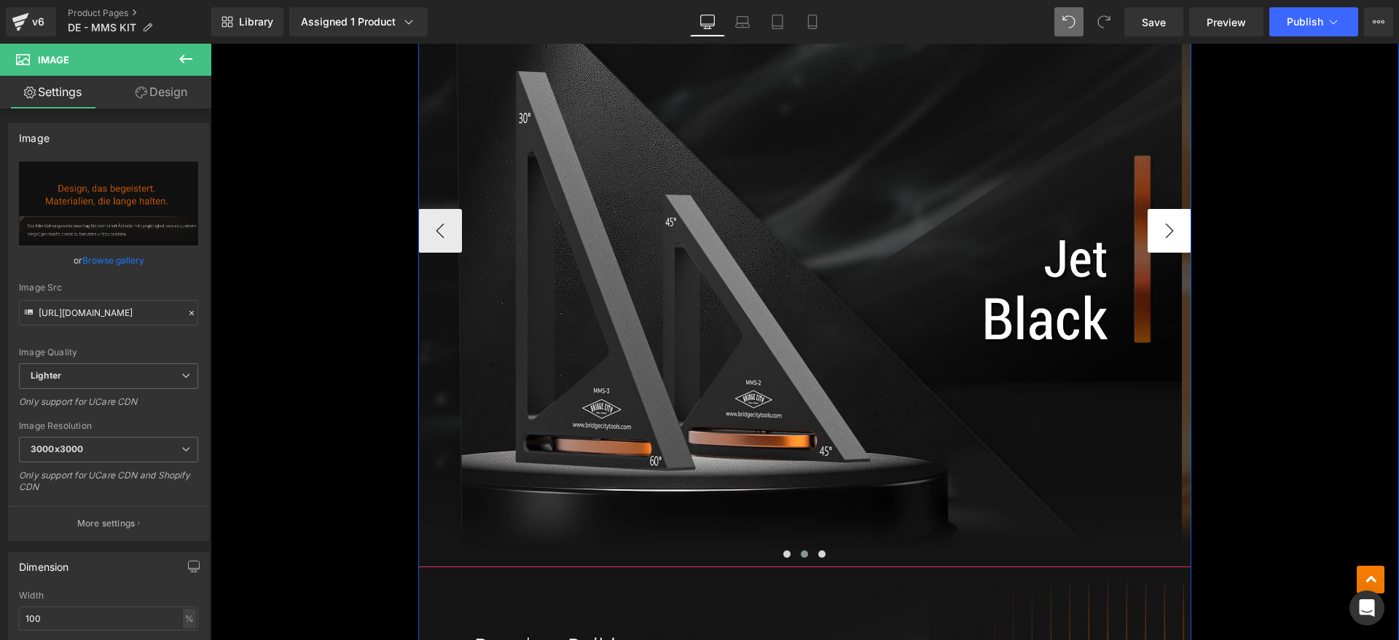
click at [1157, 236] on button "›" at bounding box center [1170, 231] width 44 height 44
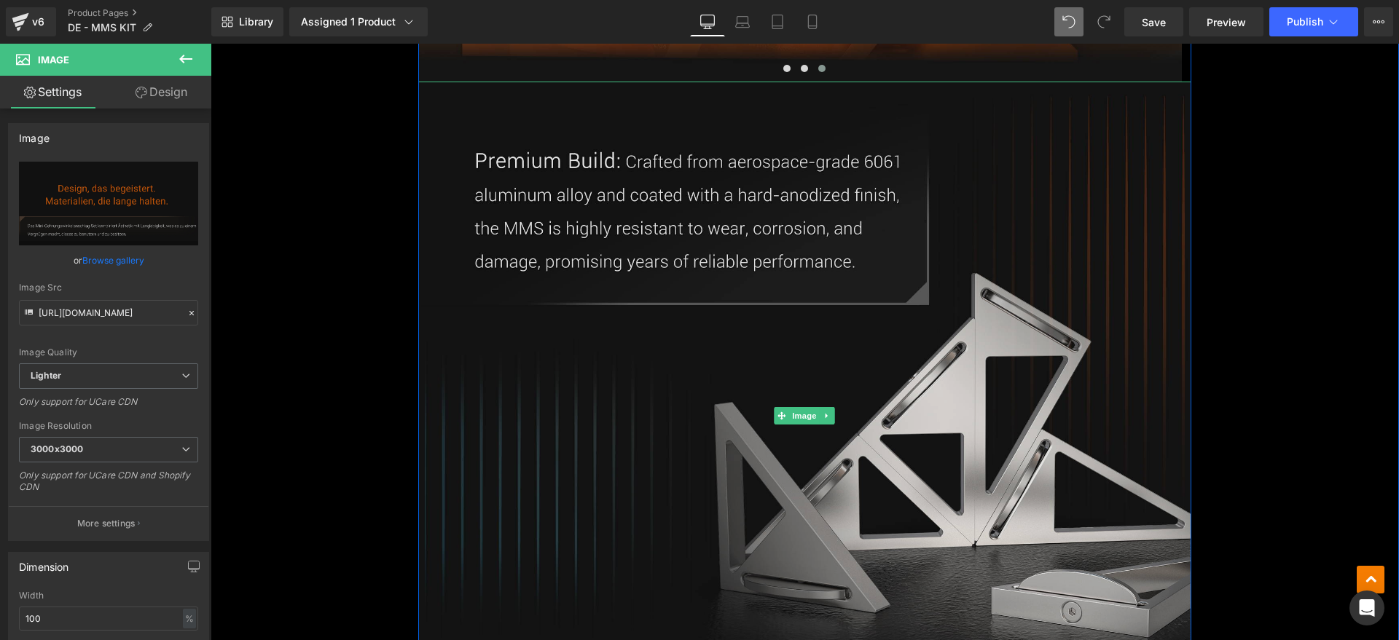
scroll to position [4372, 0]
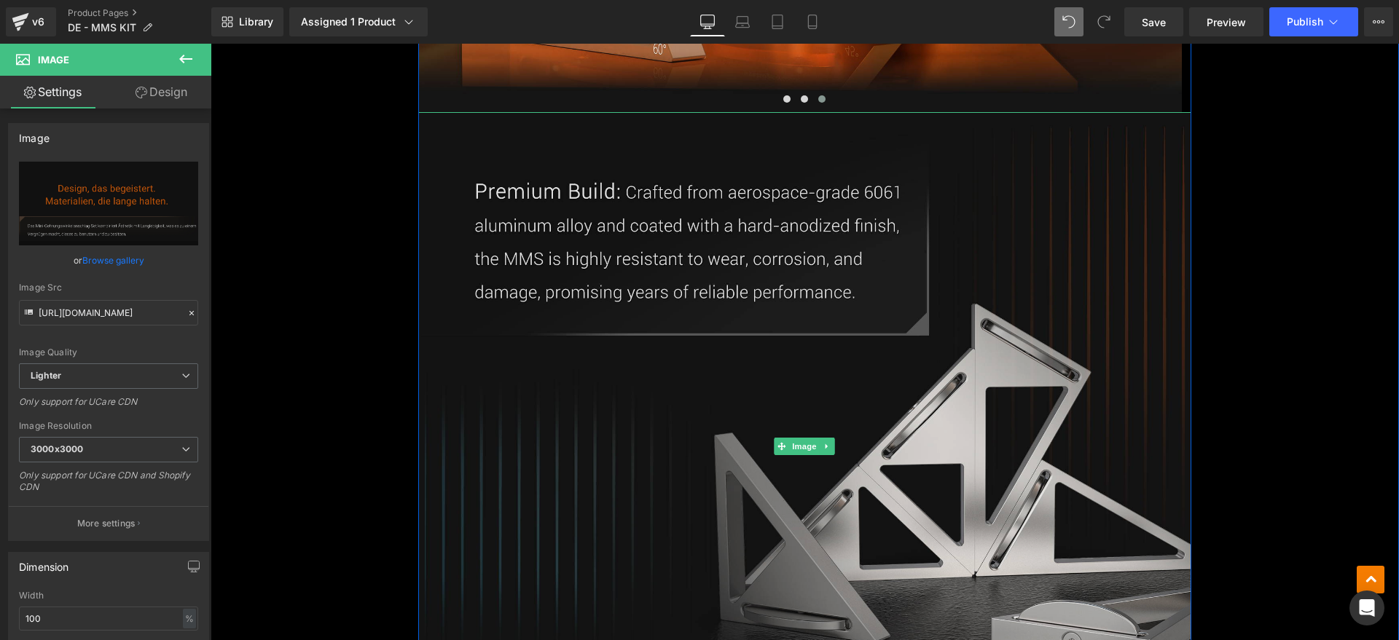
click at [869, 368] on img at bounding box center [804, 446] width 772 height 669
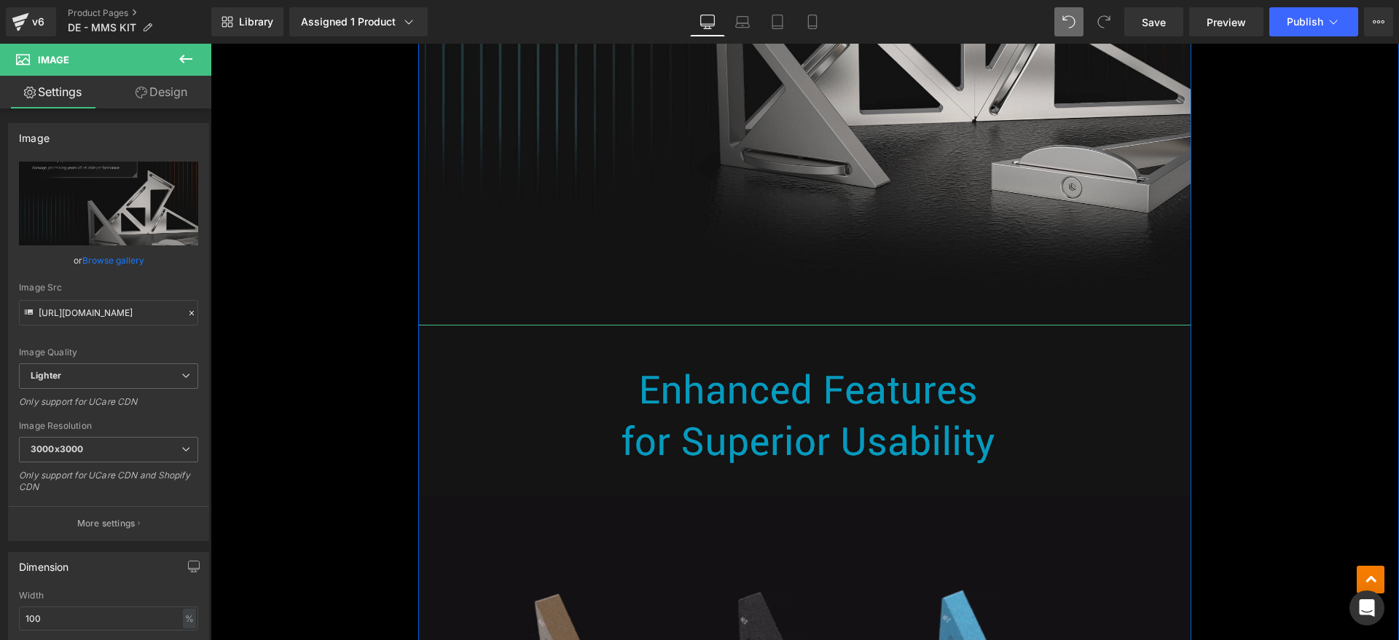
scroll to position [5101, 0]
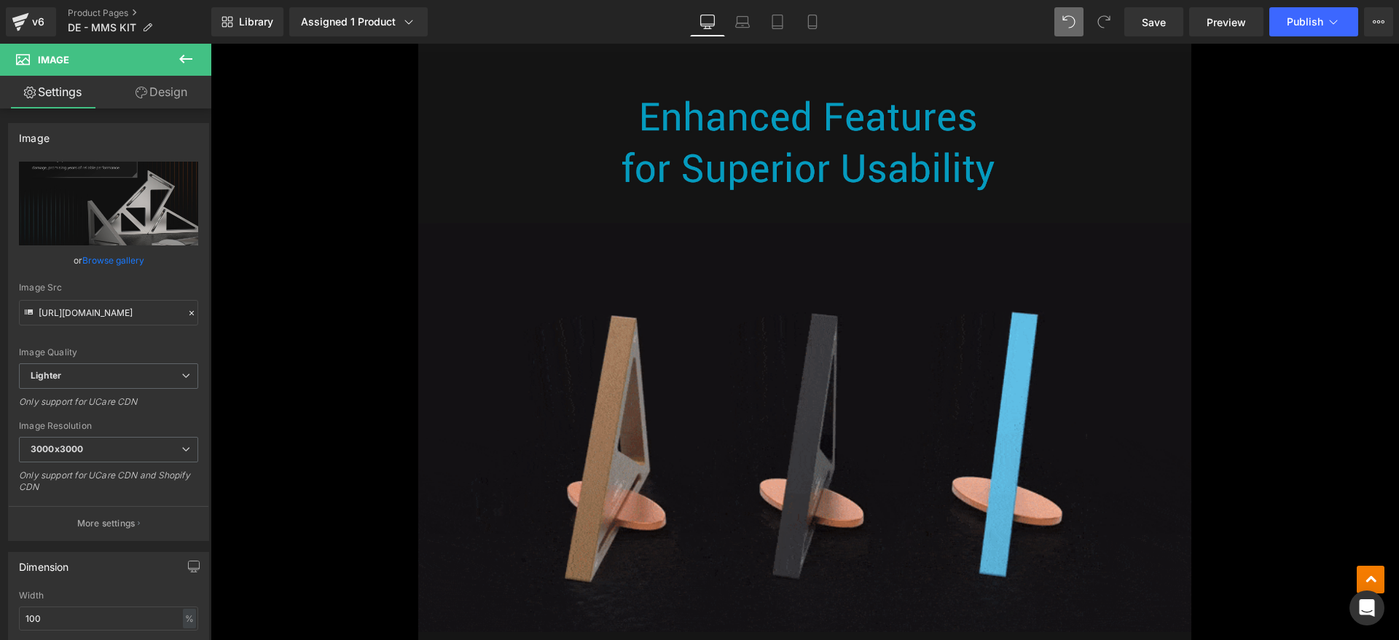
drag, startPoint x: 1395, startPoint y: 228, endPoint x: 1278, endPoint y: 307, distance: 140.7
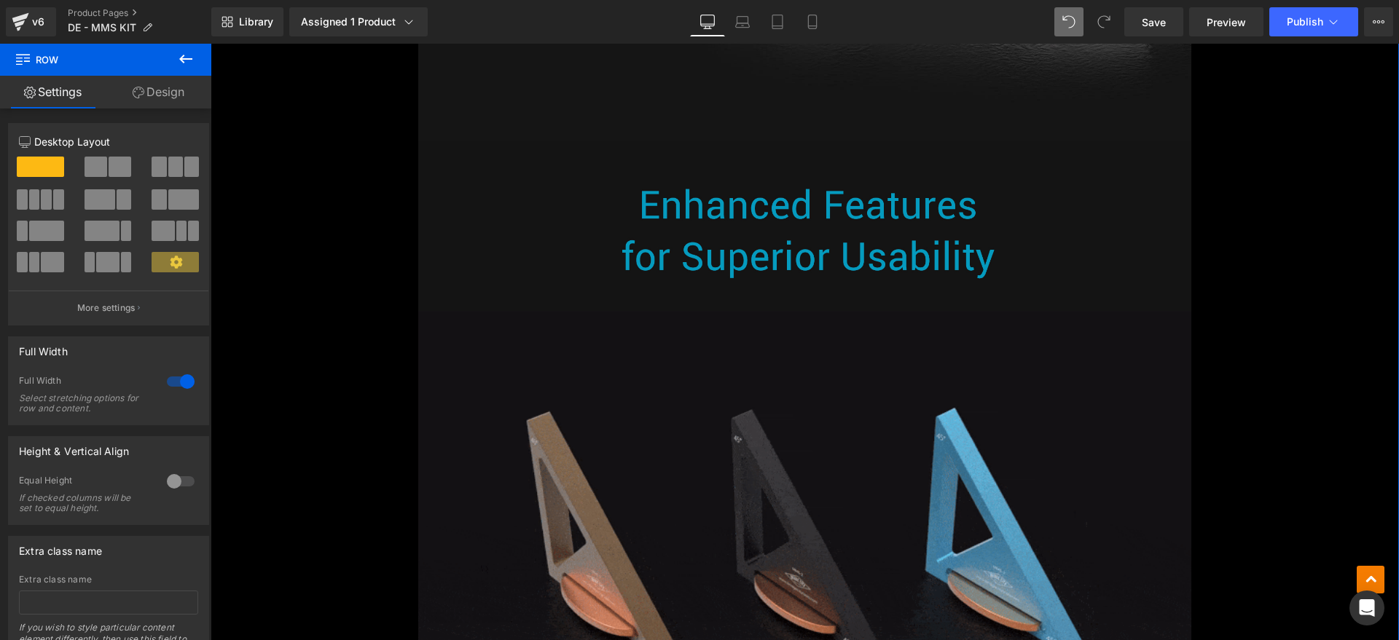
scroll to position [5009, 0]
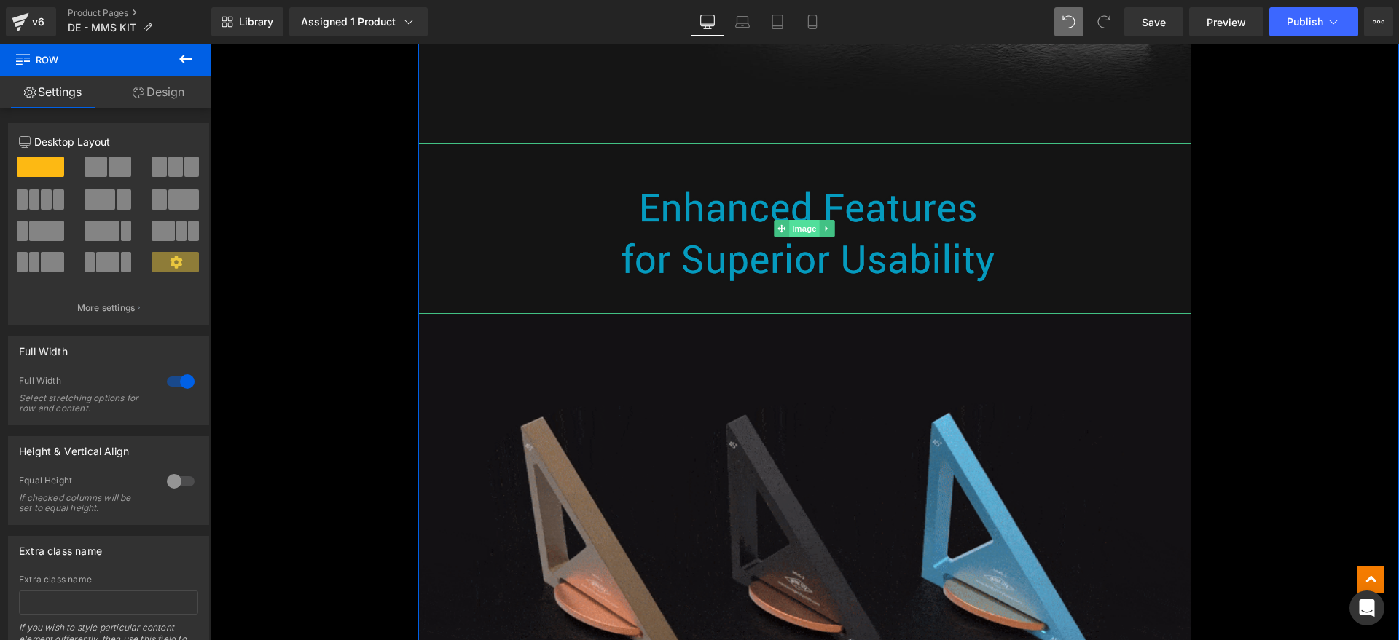
click at [791, 230] on span "Image" at bounding box center [805, 228] width 31 height 17
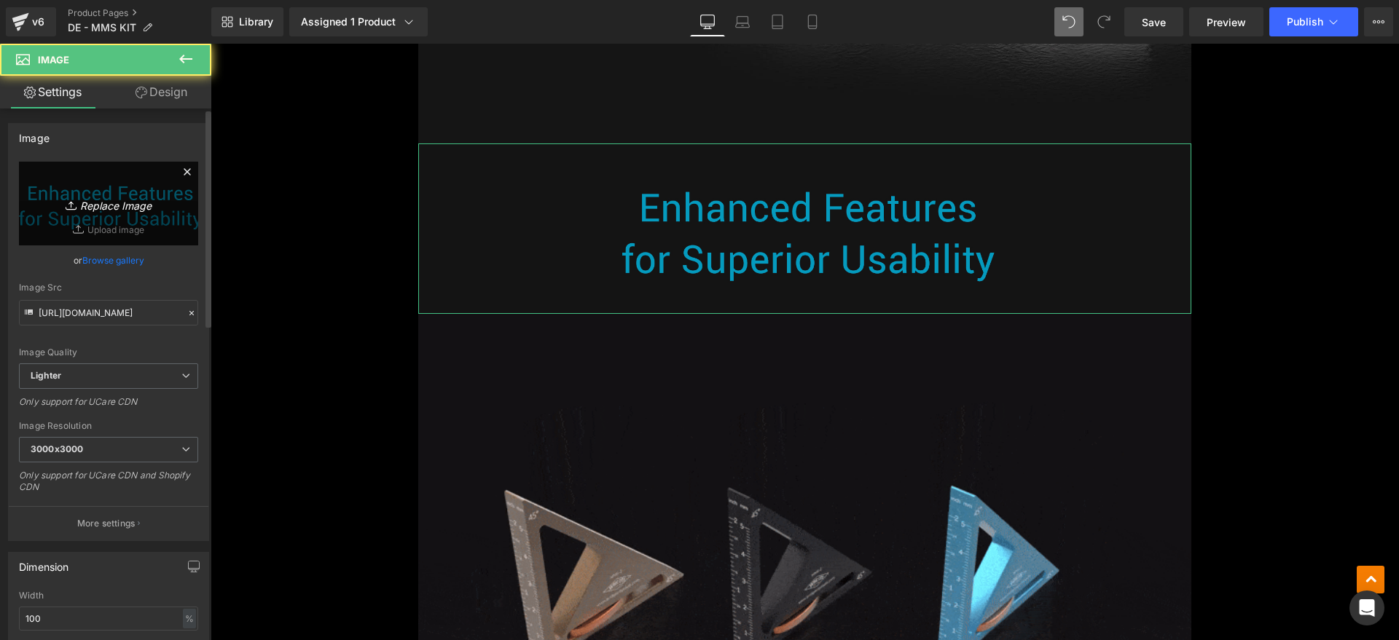
click at [80, 208] on icon "Replace Image" at bounding box center [108, 204] width 117 height 18
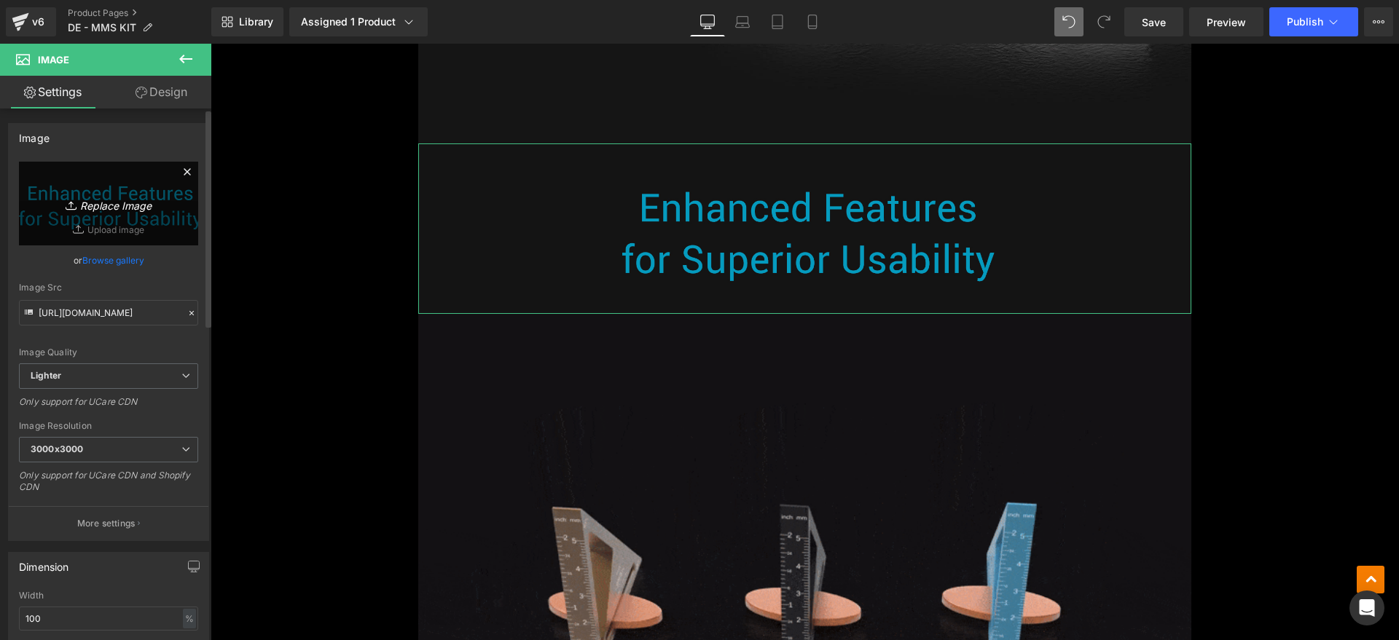
type input "C:\fakepath\MMSkit4.webp"
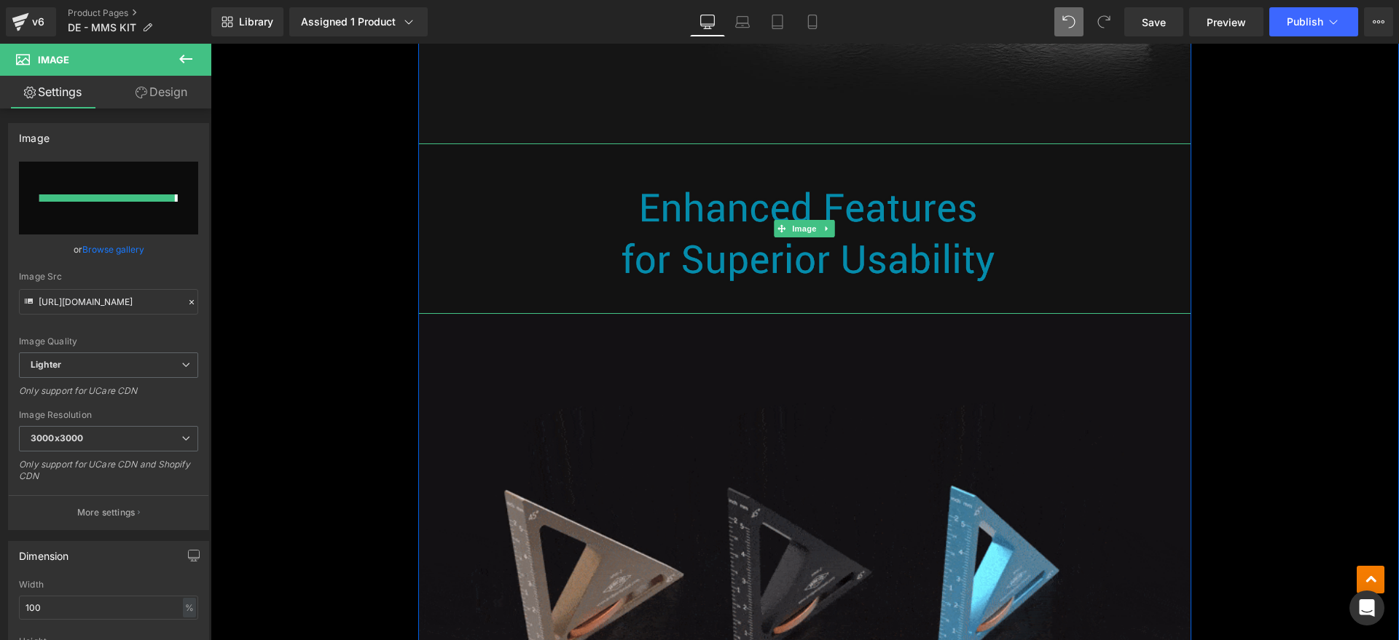
type input "https://ucarecdn.com/9010f076-500e-4030-8067-c99584b226c1/-/format/auto/-/previ…"
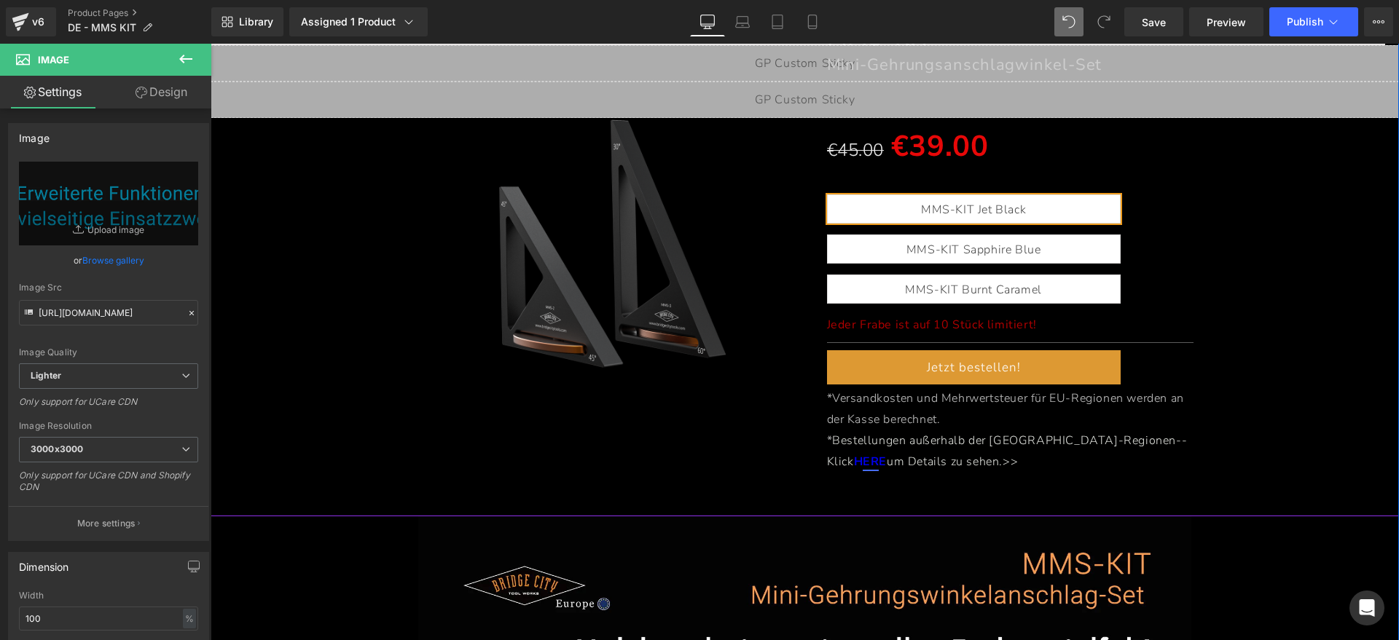
scroll to position [364, 0]
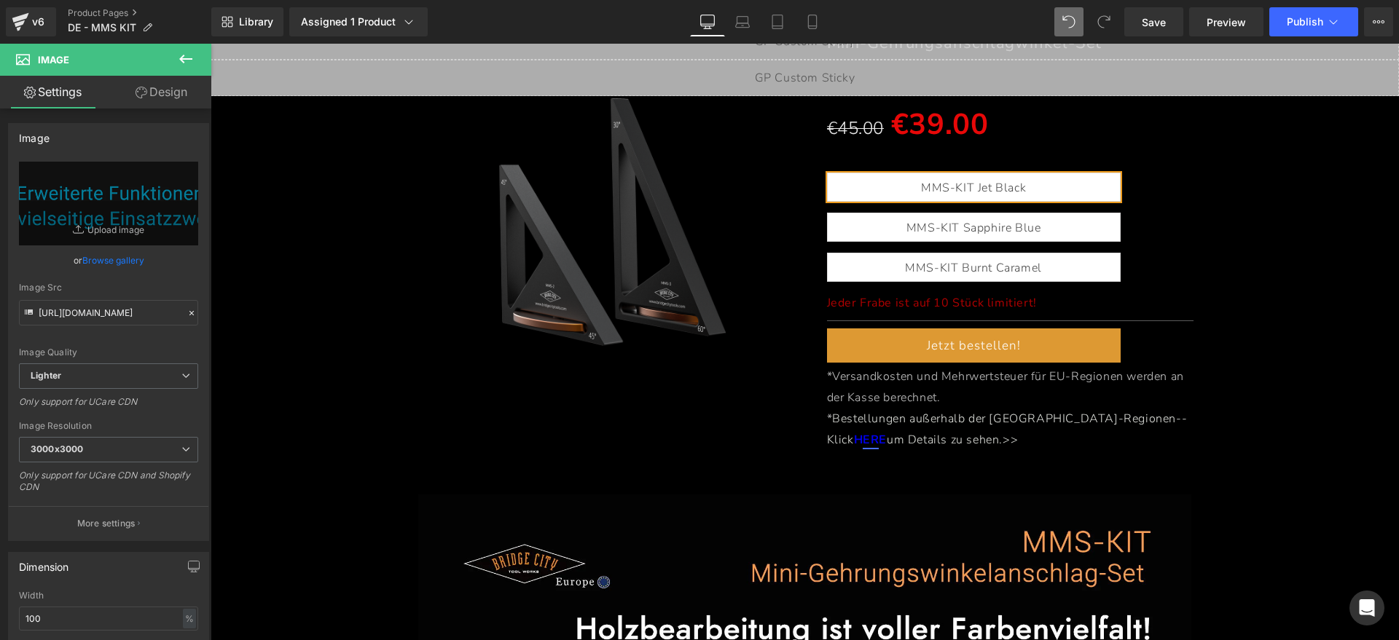
click at [1310, 366] on div "(P) Image MMS-KIT Heading Mini-Gehrungsanschlagwinkel-Set Heading Separator €45…" at bounding box center [805, 218] width 1174 height 480
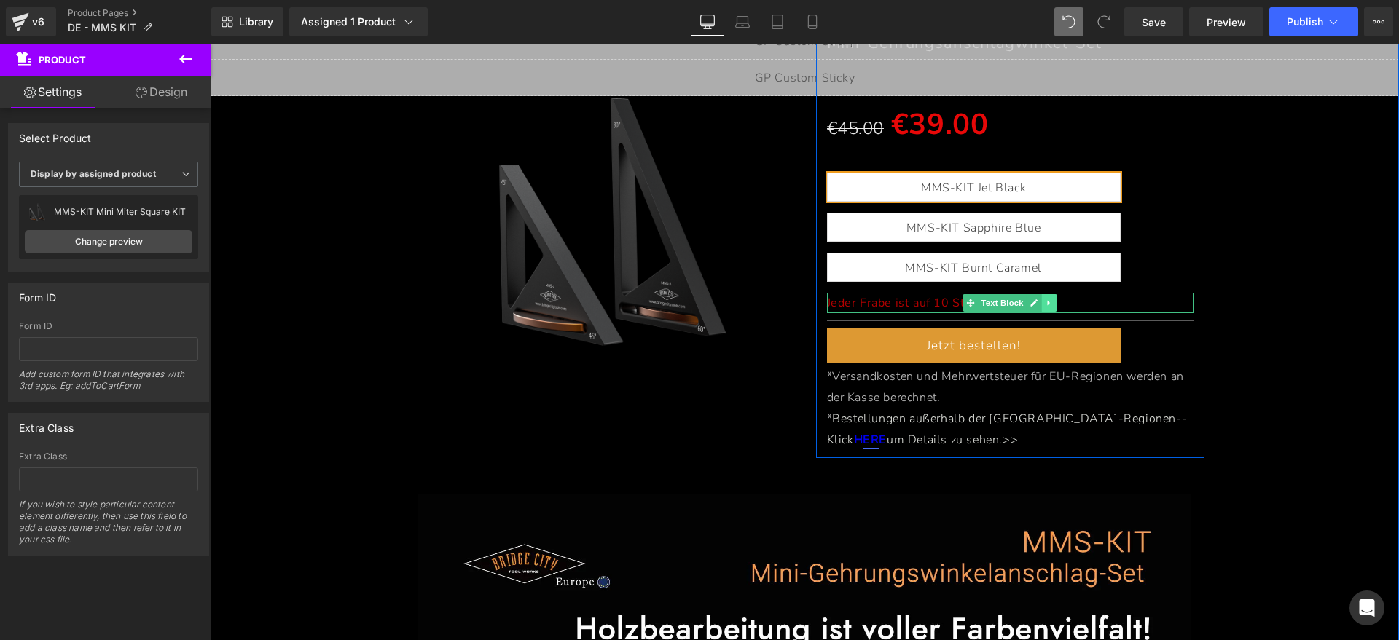
click at [1048, 301] on icon at bounding box center [1049, 303] width 2 height 5
click at [1049, 302] on link at bounding box center [1056, 302] width 15 height 17
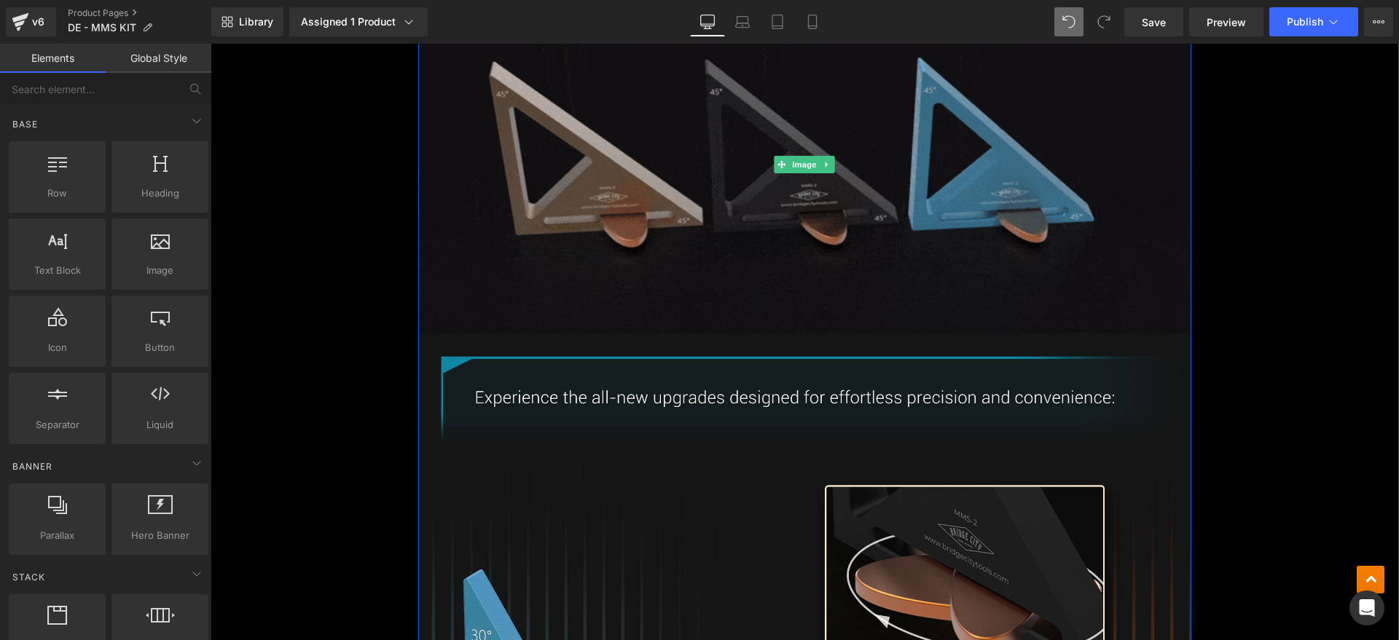
scroll to position [5647, 0]
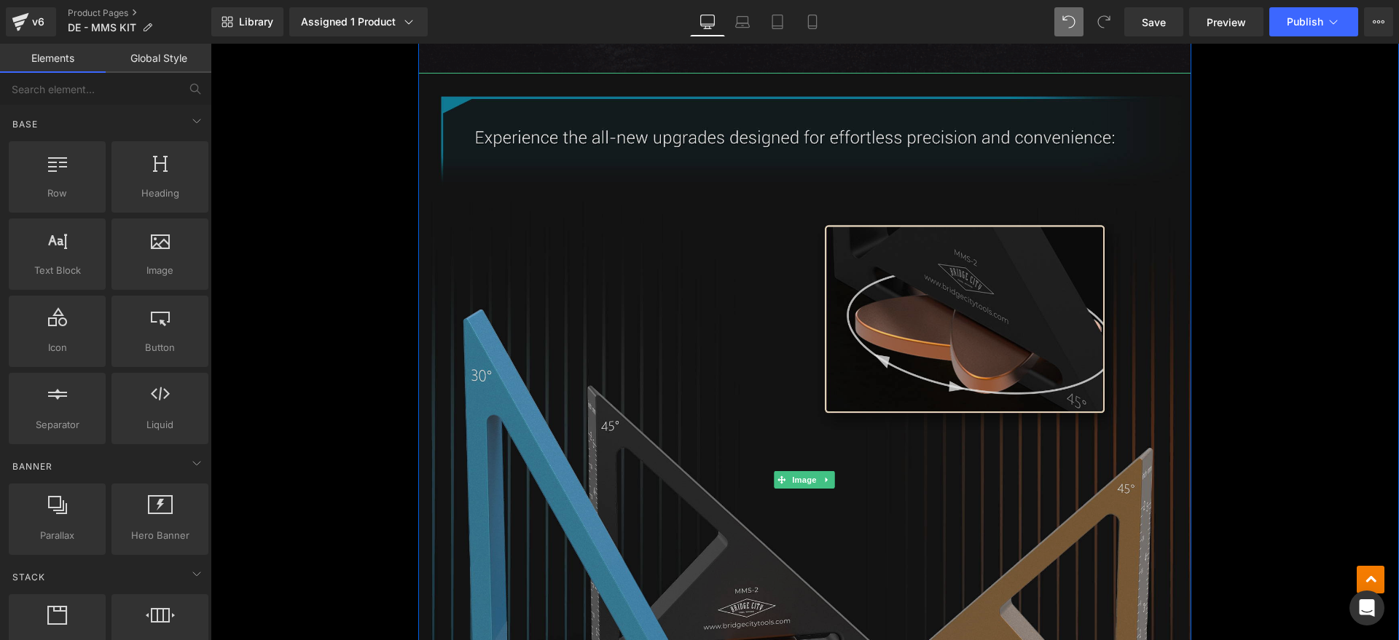
drag, startPoint x: 680, startPoint y: 238, endPoint x: 669, endPoint y: 257, distance: 21.9
click at [680, 238] on img at bounding box center [804, 480] width 772 height 815
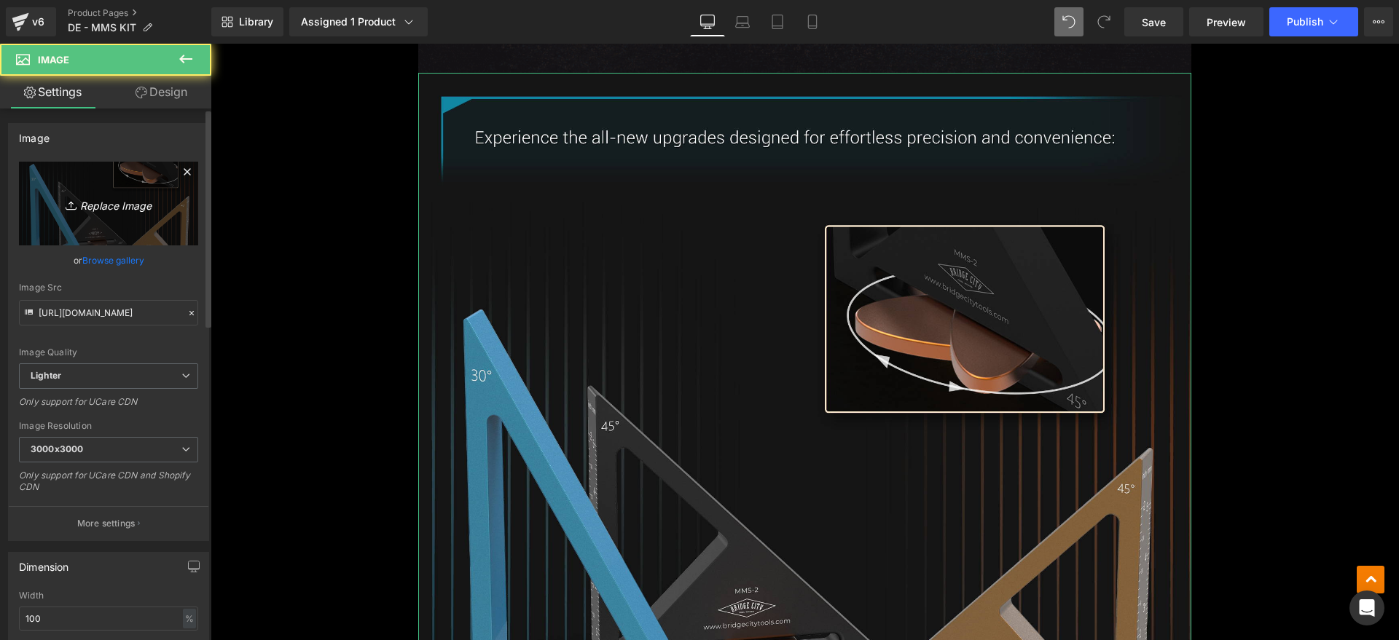
click at [118, 204] on icon "Replace Image" at bounding box center [108, 204] width 117 height 18
type input "C:\fakepath\MMSkit5.webp"
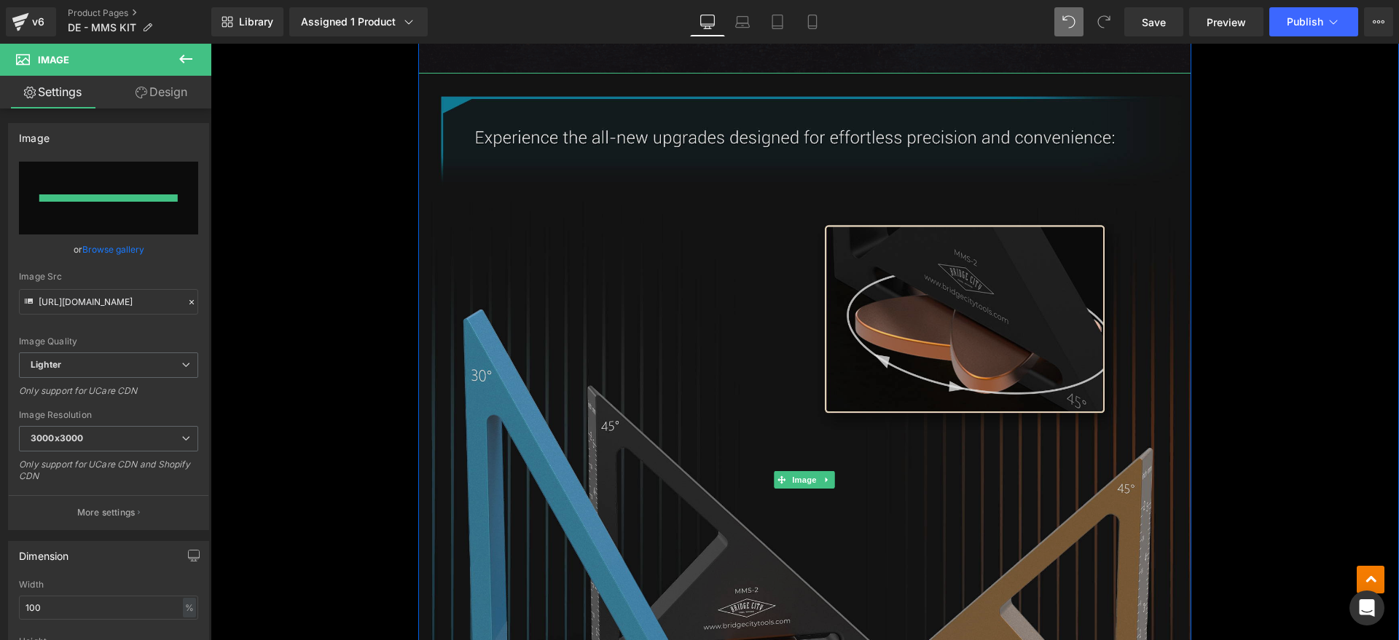
type input "https://ucarecdn.com/4528ef41-1d75-47e1-b72f-f4cbe4f54e0f/-/format/auto/-/previ…"
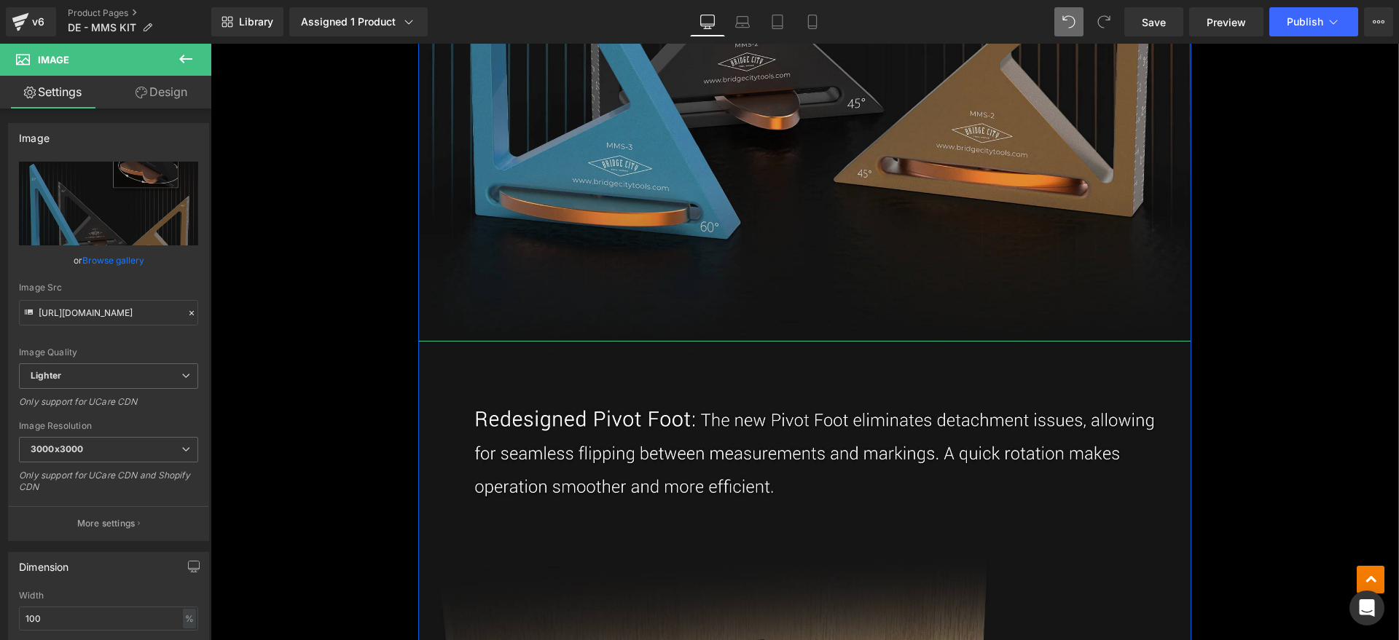
scroll to position [6376, 0]
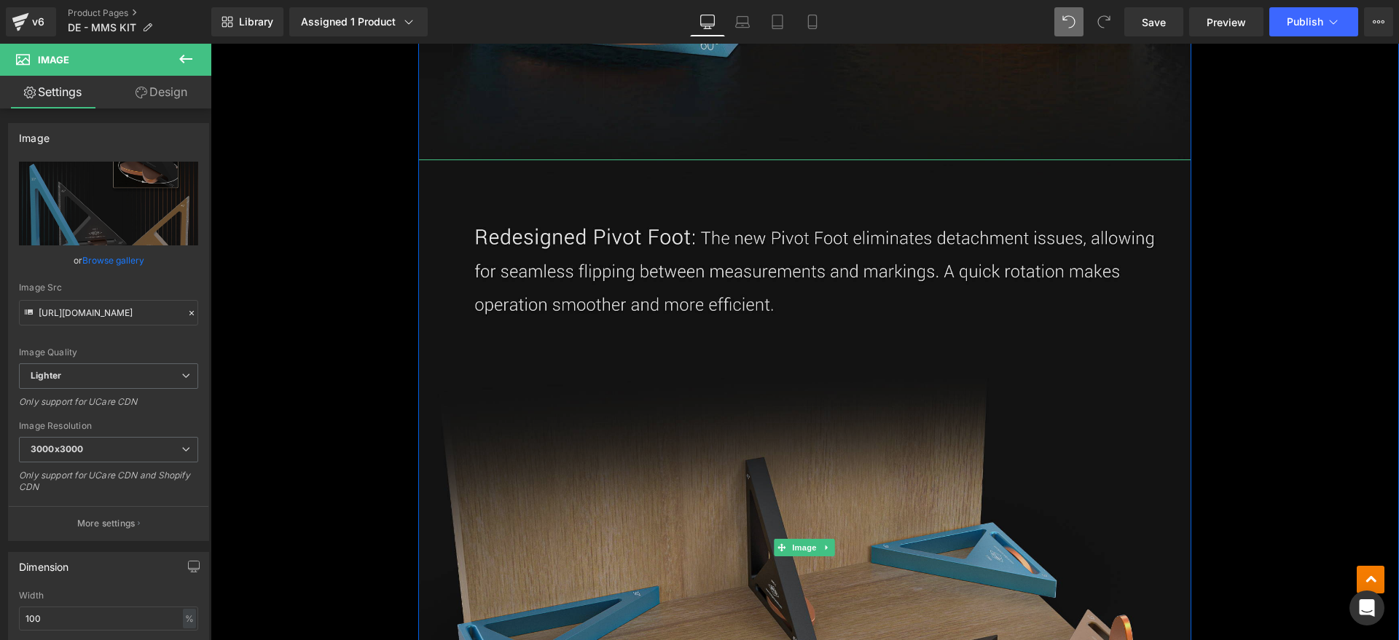
drag, startPoint x: 905, startPoint y: 268, endPoint x: 931, endPoint y: 282, distance: 29.7
click at [905, 268] on img at bounding box center [804, 548] width 772 height 777
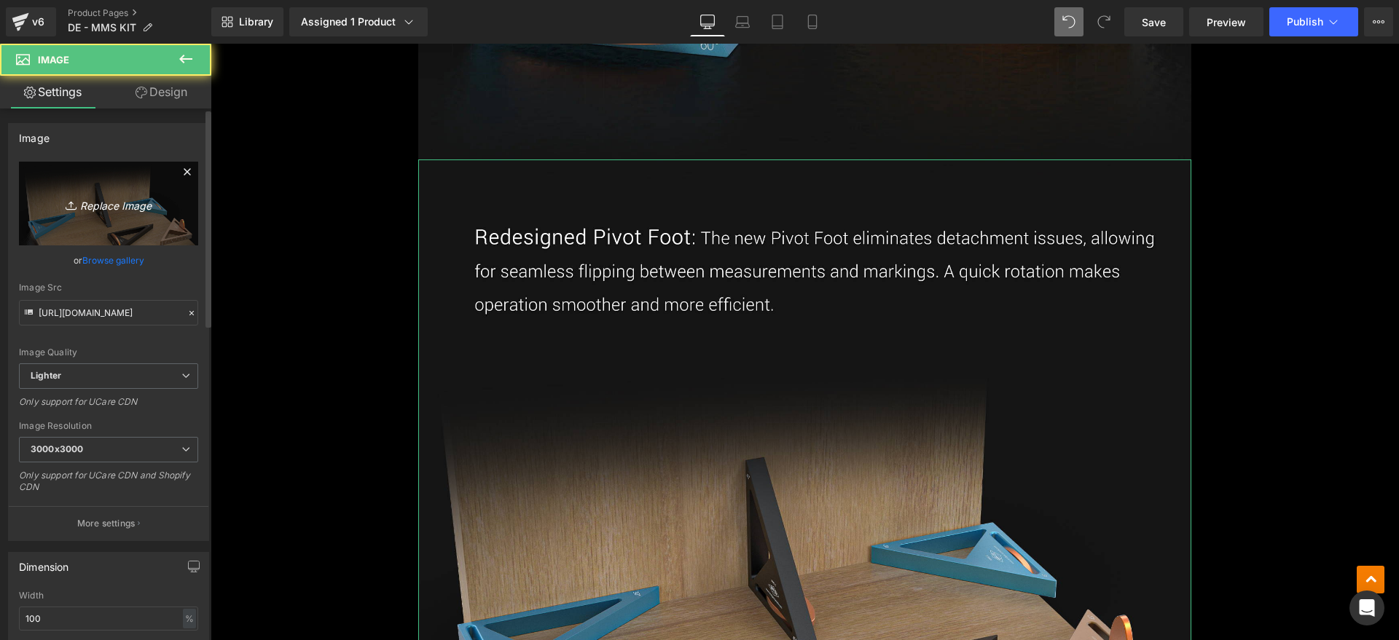
click at [82, 201] on icon "Replace Image" at bounding box center [108, 204] width 117 height 18
type input "C:\fakepath\MMSkit6.webp"
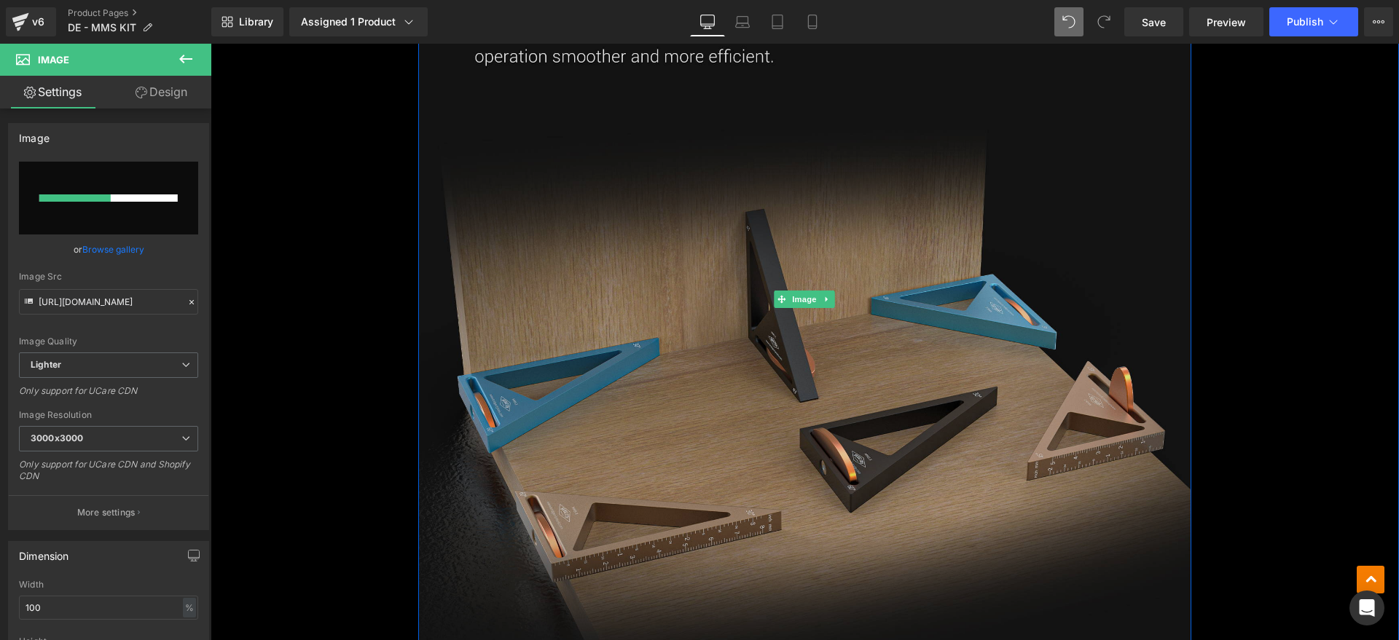
scroll to position [6467, 0]
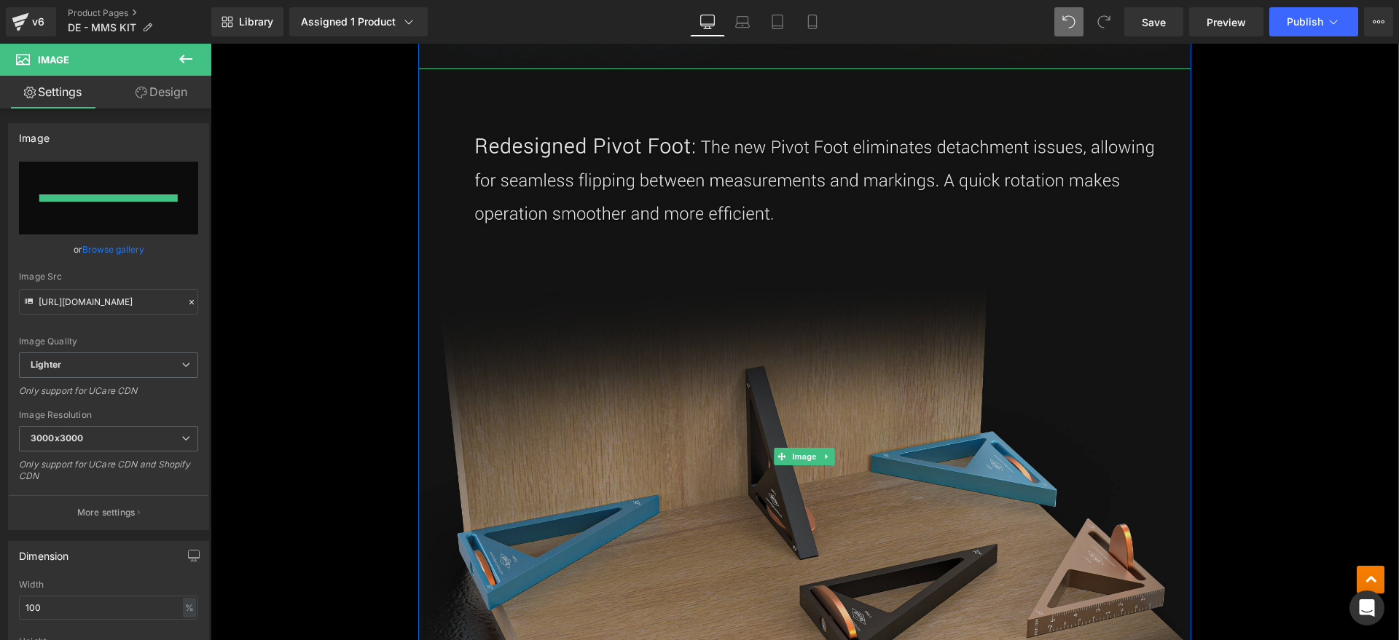
type input "https://ucarecdn.com/eff7a625-95ab-47c3-9f71-5ae9af0d38f3/-/format/auto/-/previ…"
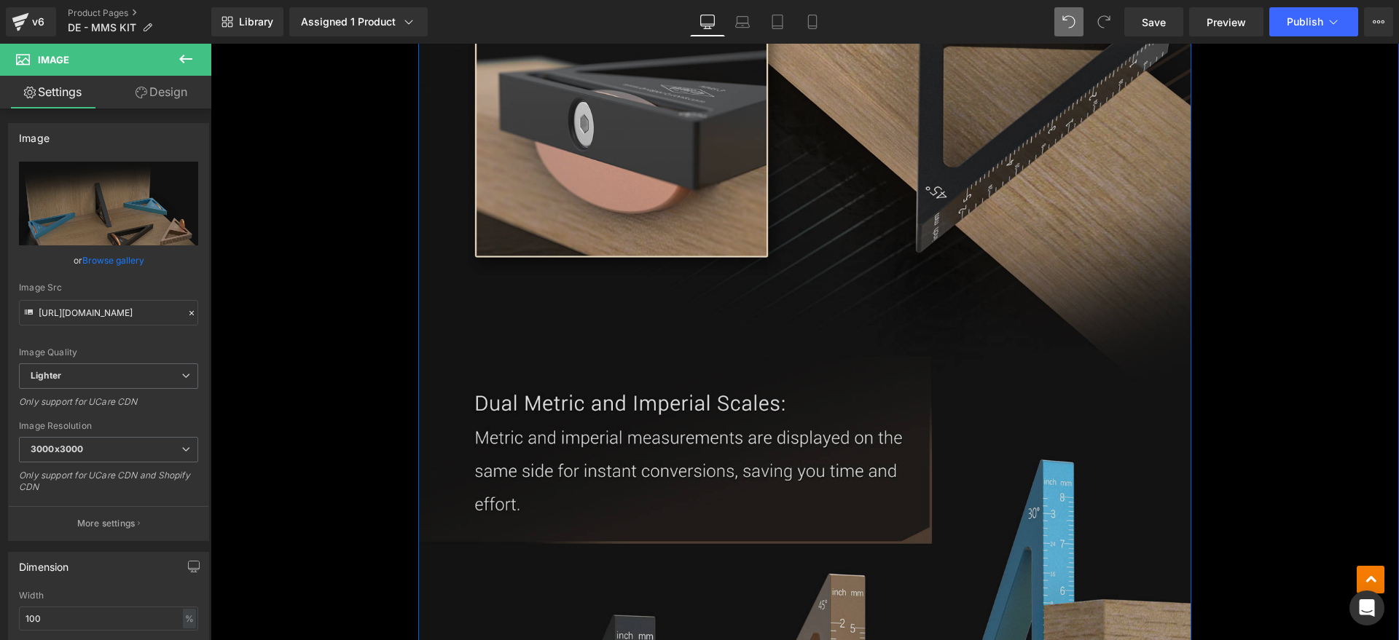
scroll to position [7651, 0]
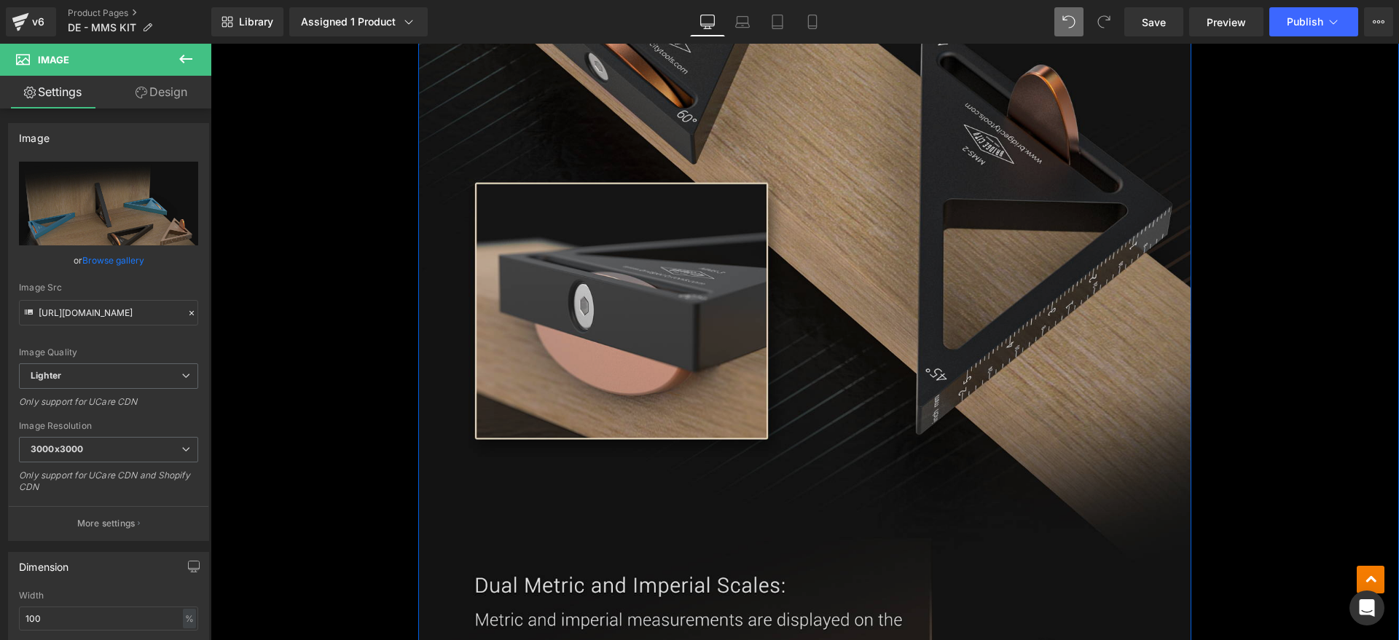
click at [807, 240] on img at bounding box center [804, 451] width 772 height 1580
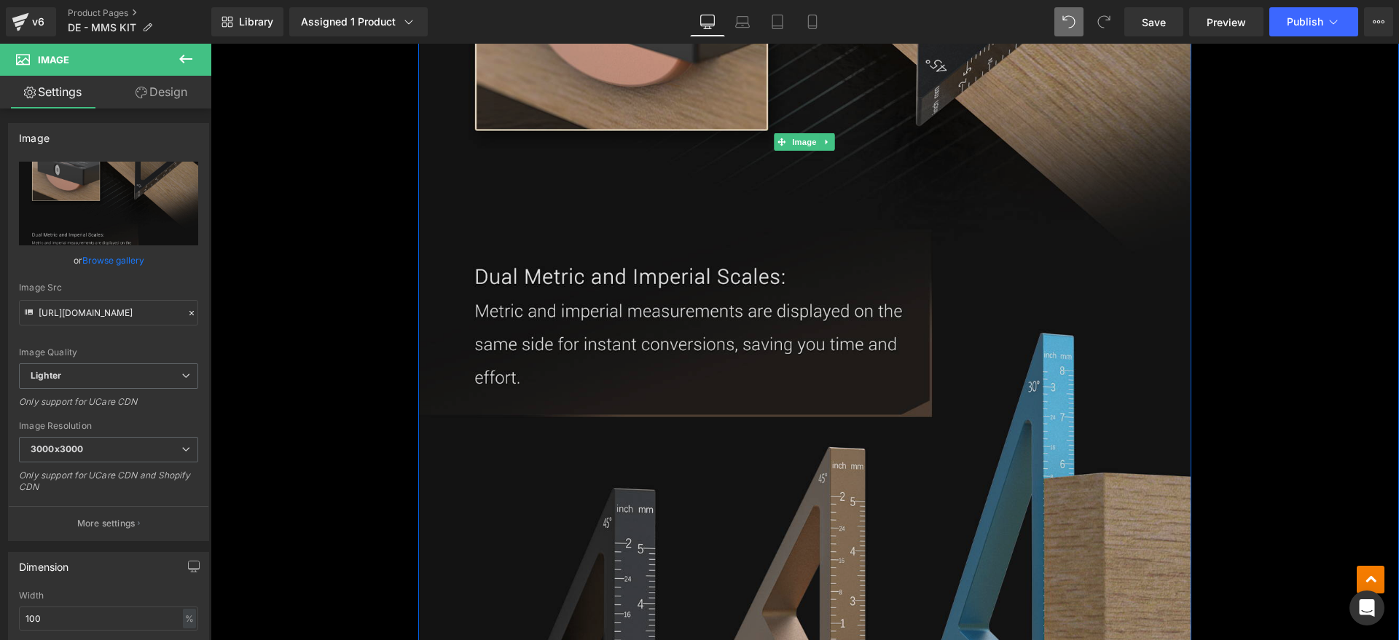
scroll to position [8015, 0]
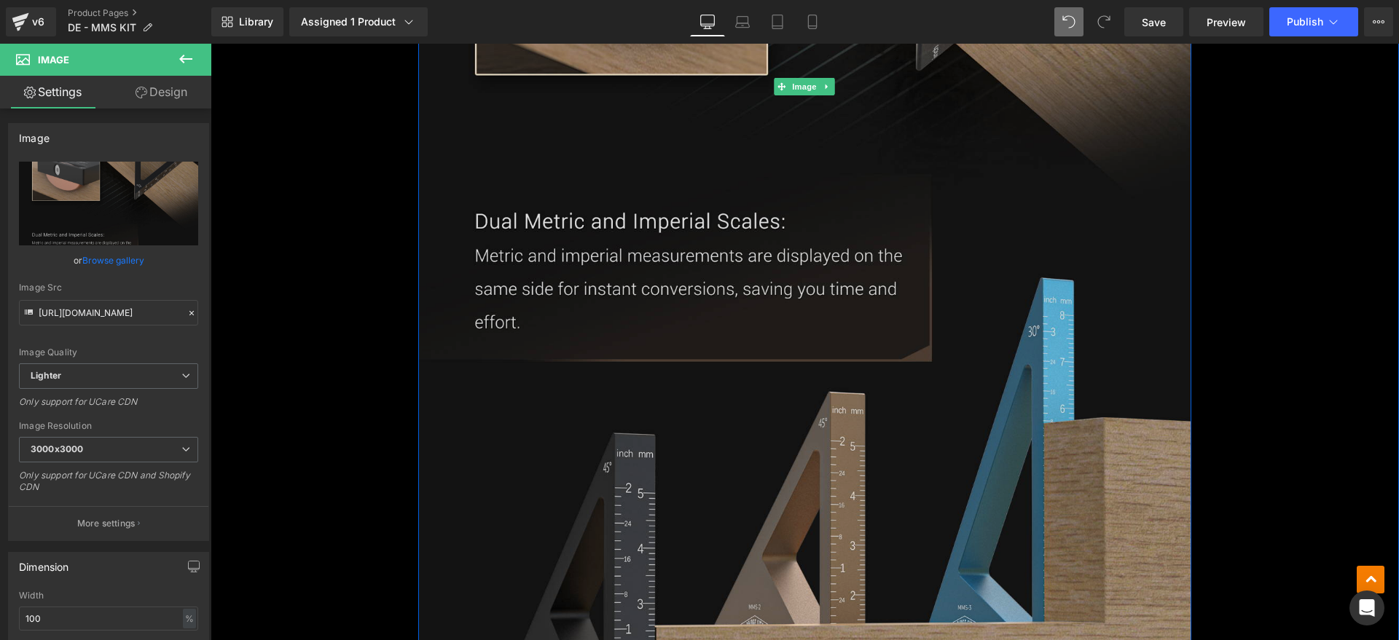
click at [829, 256] on img at bounding box center [804, 87] width 772 height 1580
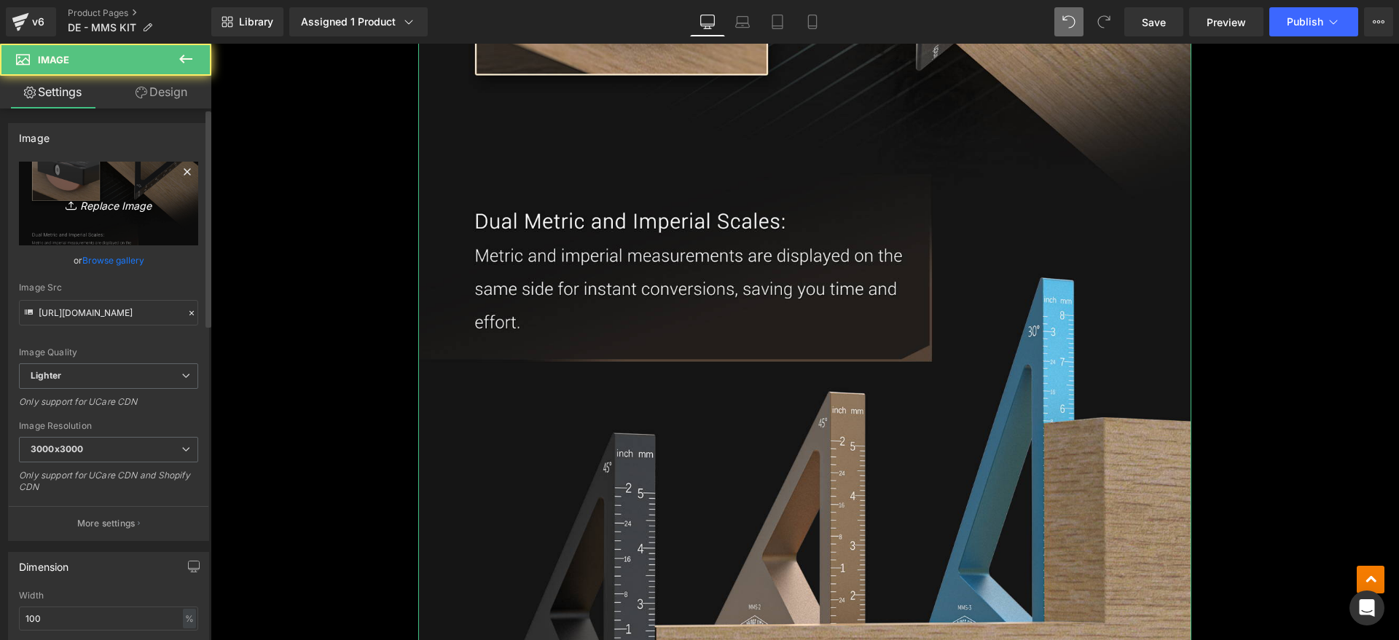
click at [117, 209] on icon "Replace Image" at bounding box center [108, 204] width 117 height 18
type input "C:\fakepath\MMSkit7.webp"
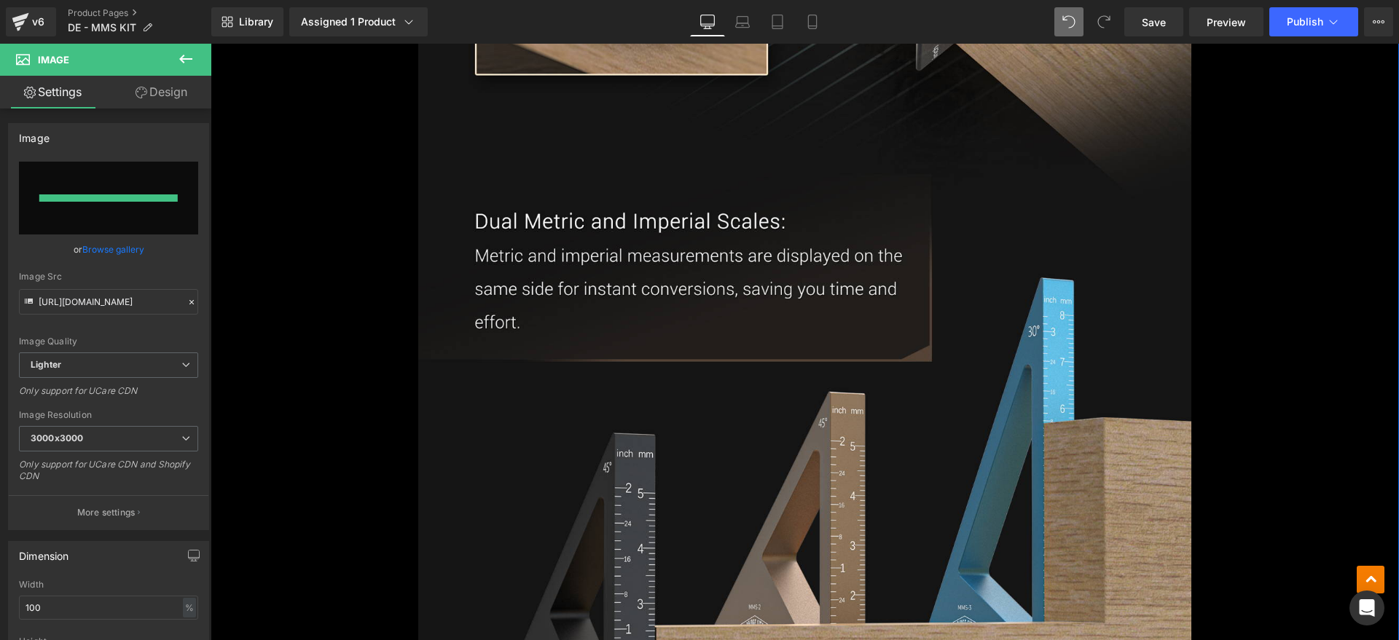
type input "https://ucarecdn.com/c775ab24-936b-4ee1-952f-14619e24c6cf/-/format/auto/-/previ…"
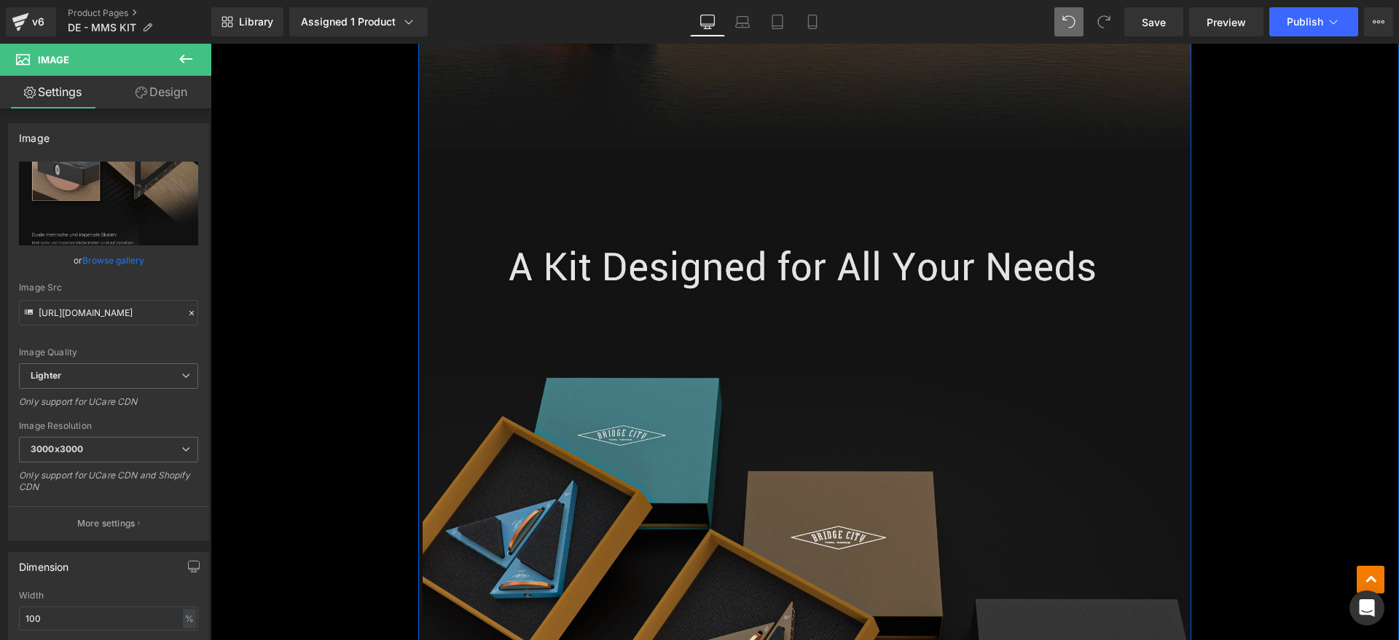
scroll to position [8835, 0]
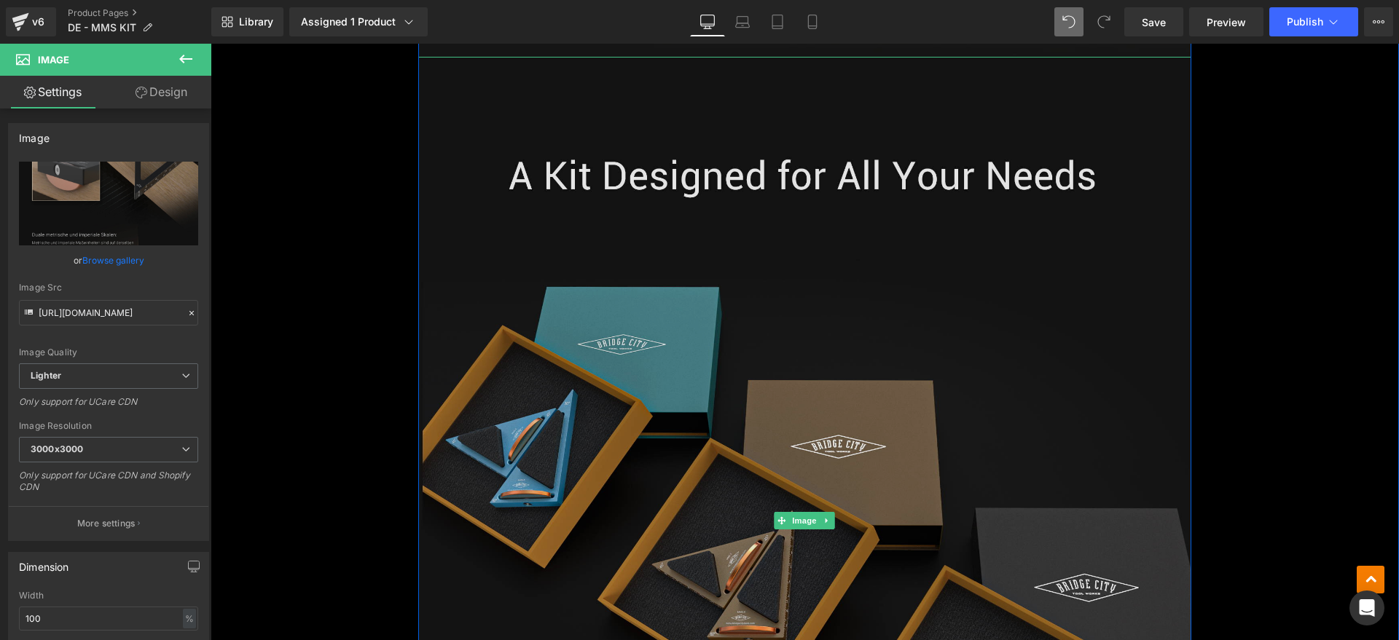
click at [861, 291] on img at bounding box center [804, 521] width 772 height 928
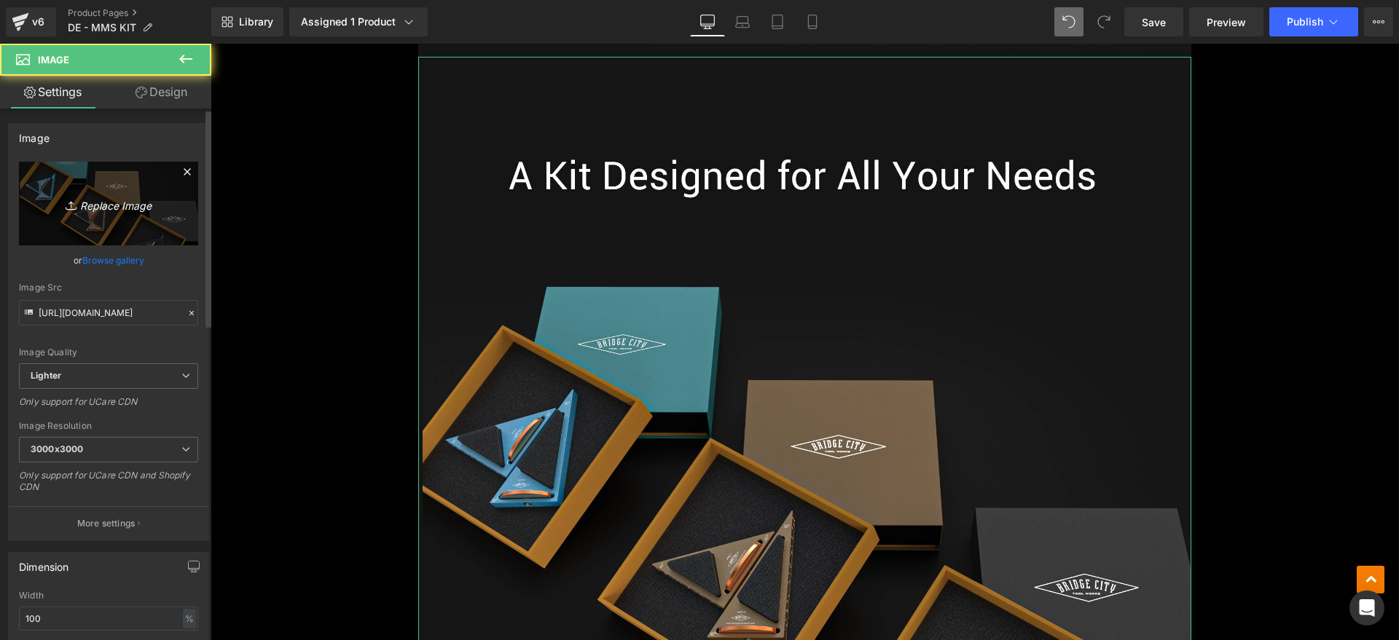
click at [142, 198] on icon "Replace Image" at bounding box center [108, 204] width 117 height 18
type input "C:\fakepath\MMSkit8.webp"
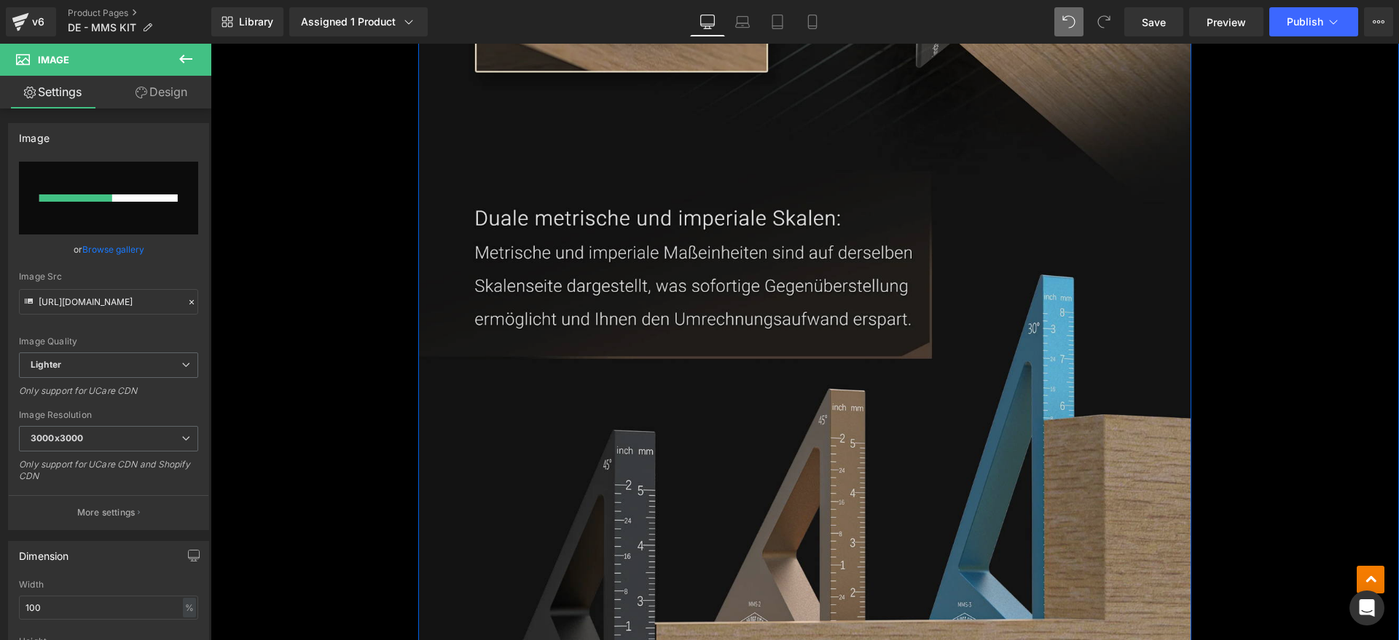
scroll to position [8015, 0]
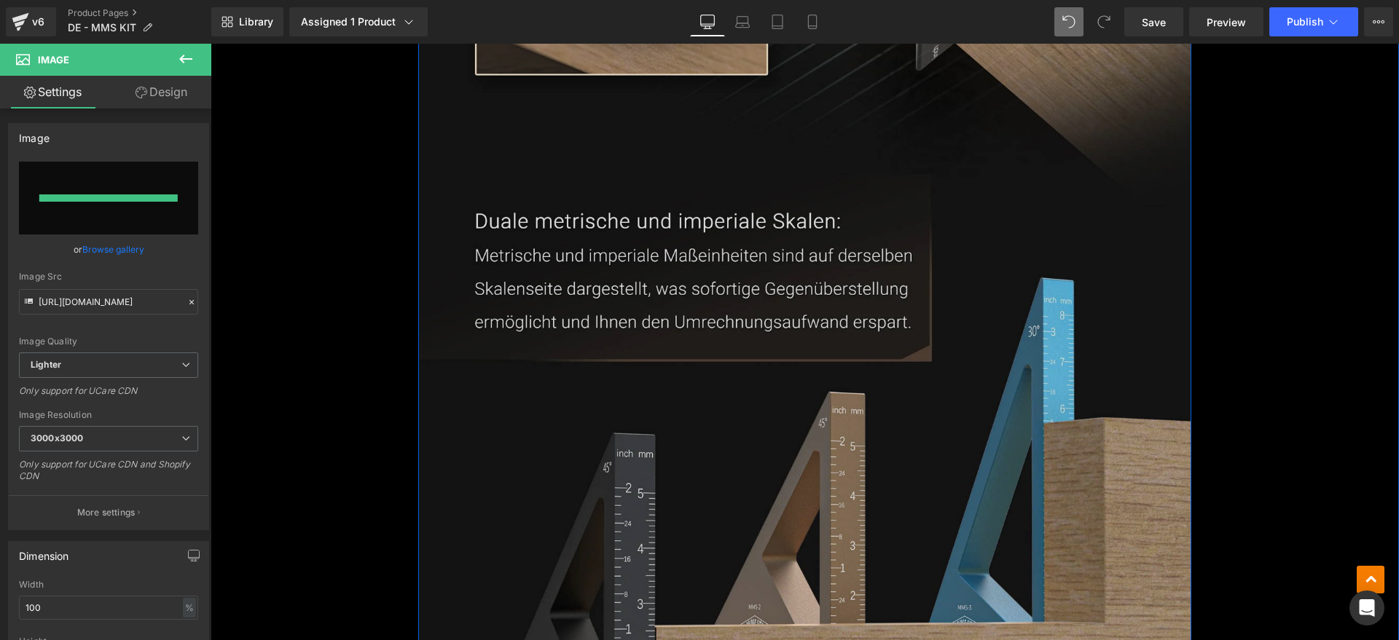
type input "https://ucarecdn.com/bbde1454-cd4b-4a3e-acf8-46a2c6e4cda4/-/format/auto/-/previ…"
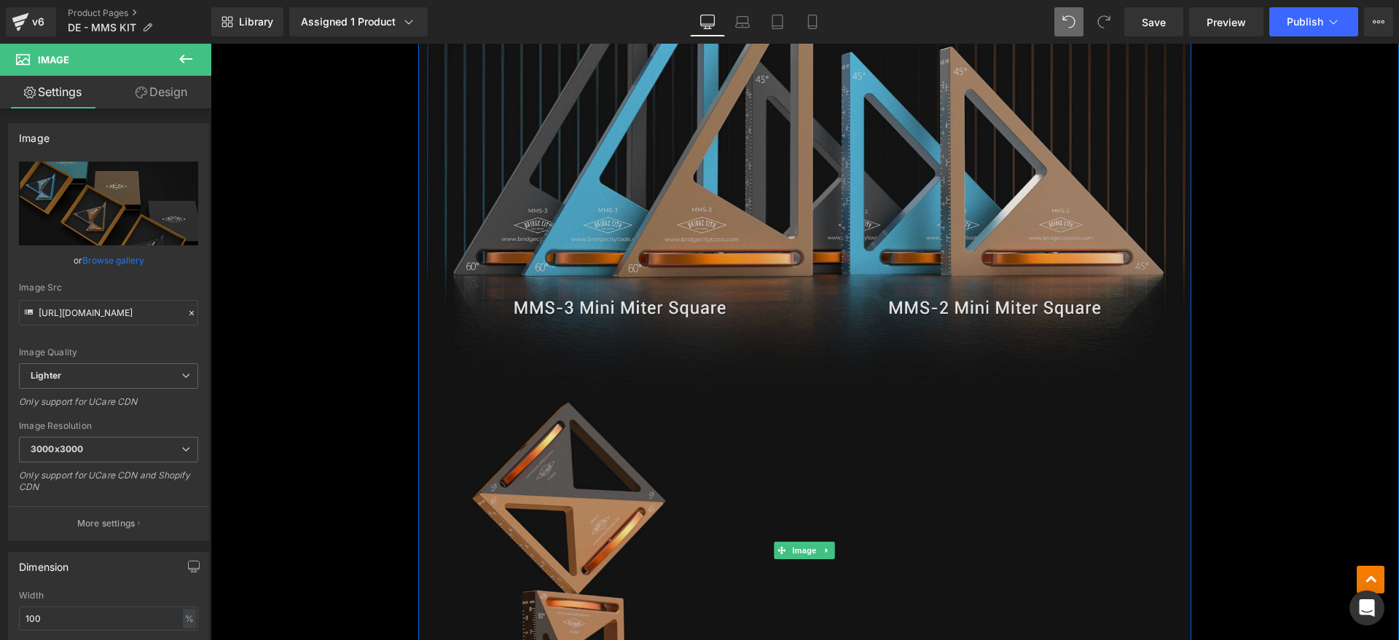
scroll to position [10110, 0]
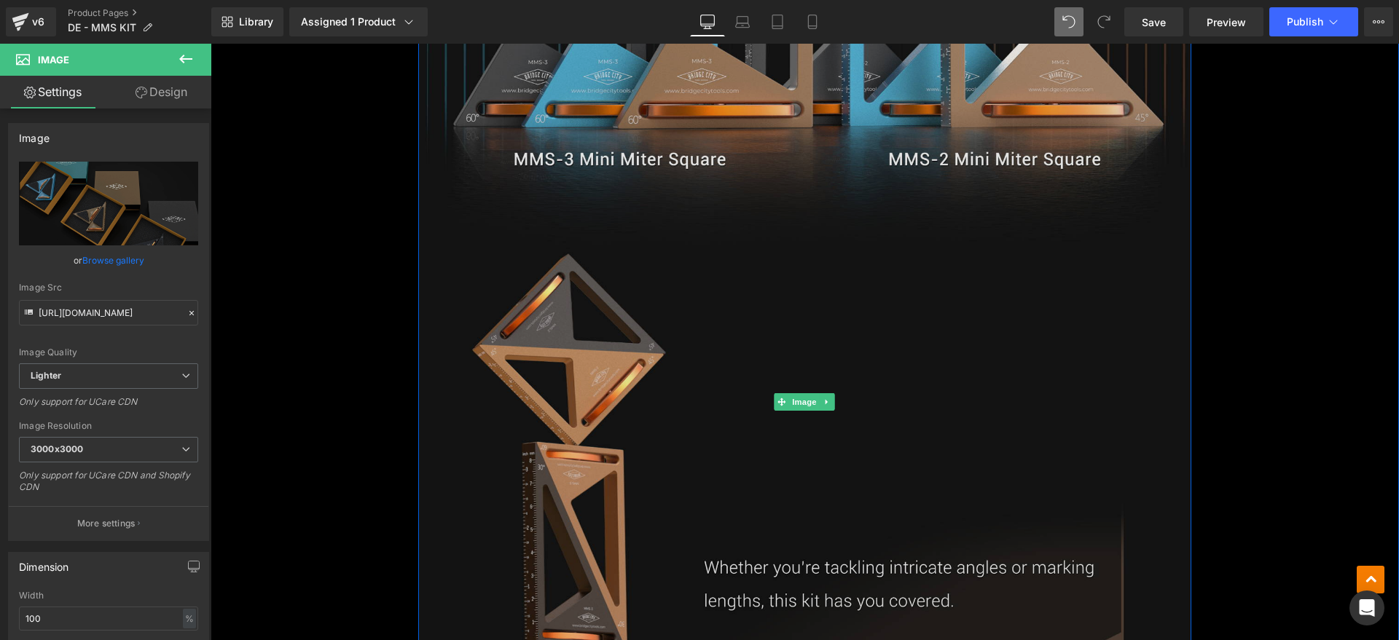
click at [678, 281] on img at bounding box center [804, 402] width 772 height 1386
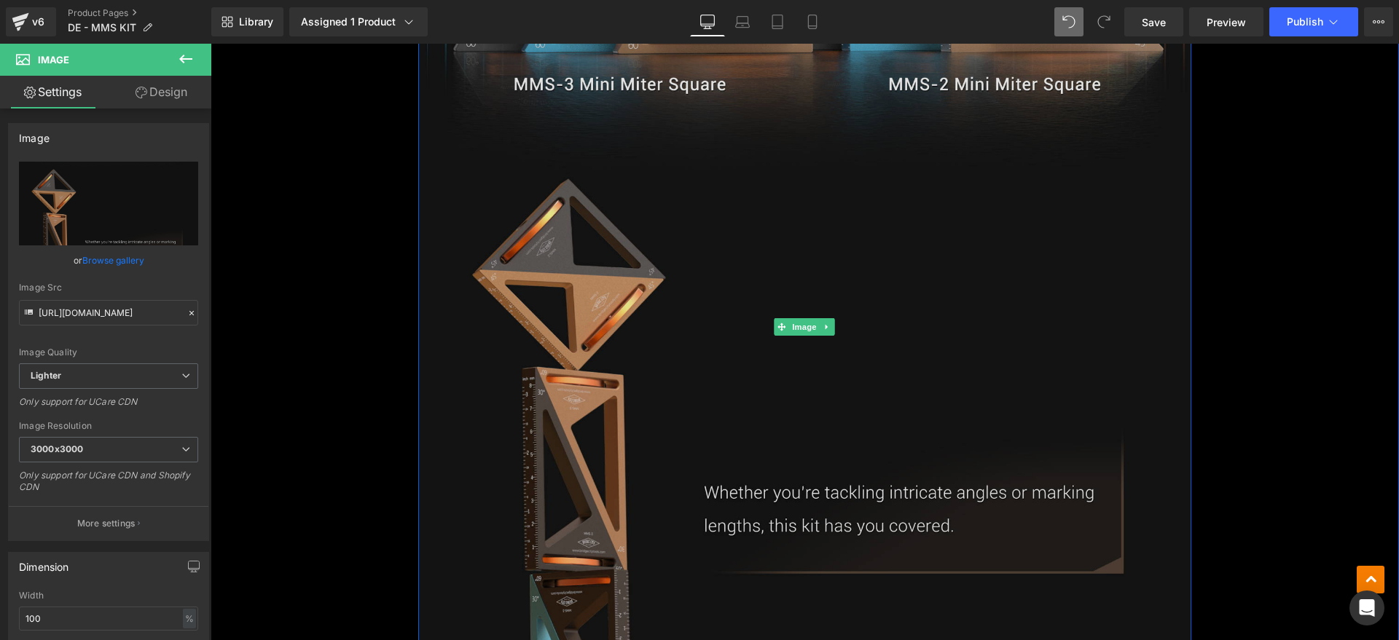
scroll to position [10292, 0]
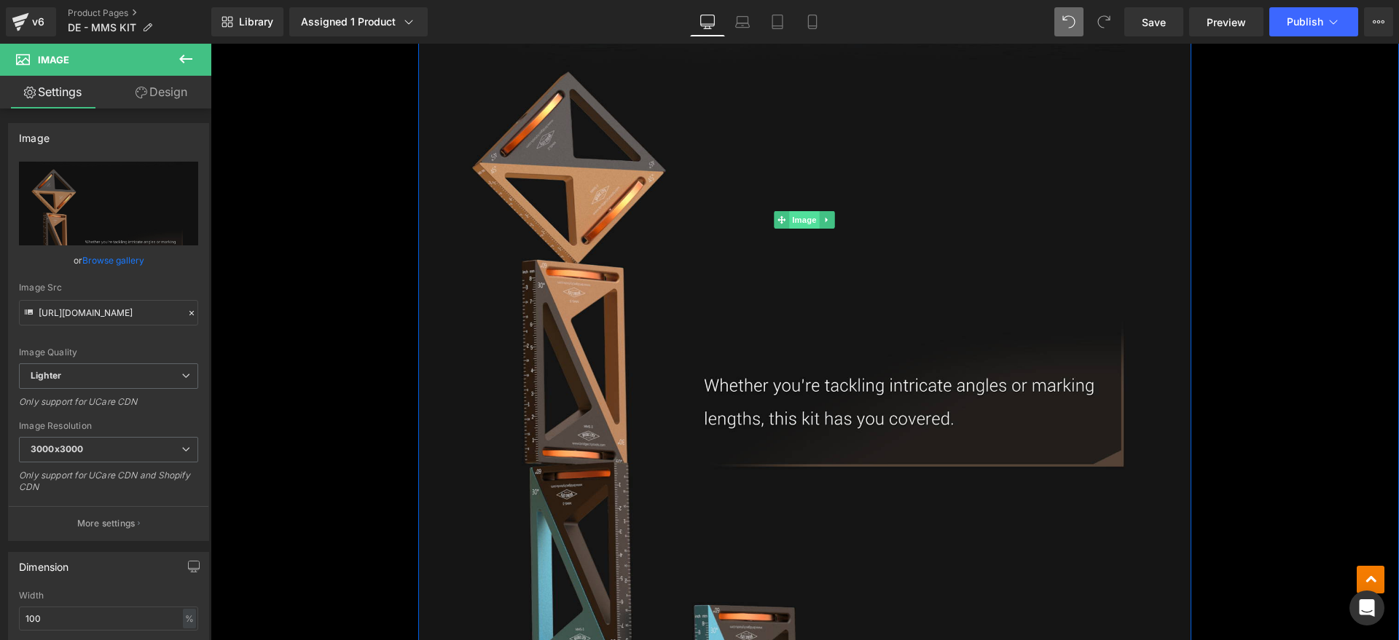
click at [796, 228] on span "Image" at bounding box center [805, 219] width 31 height 17
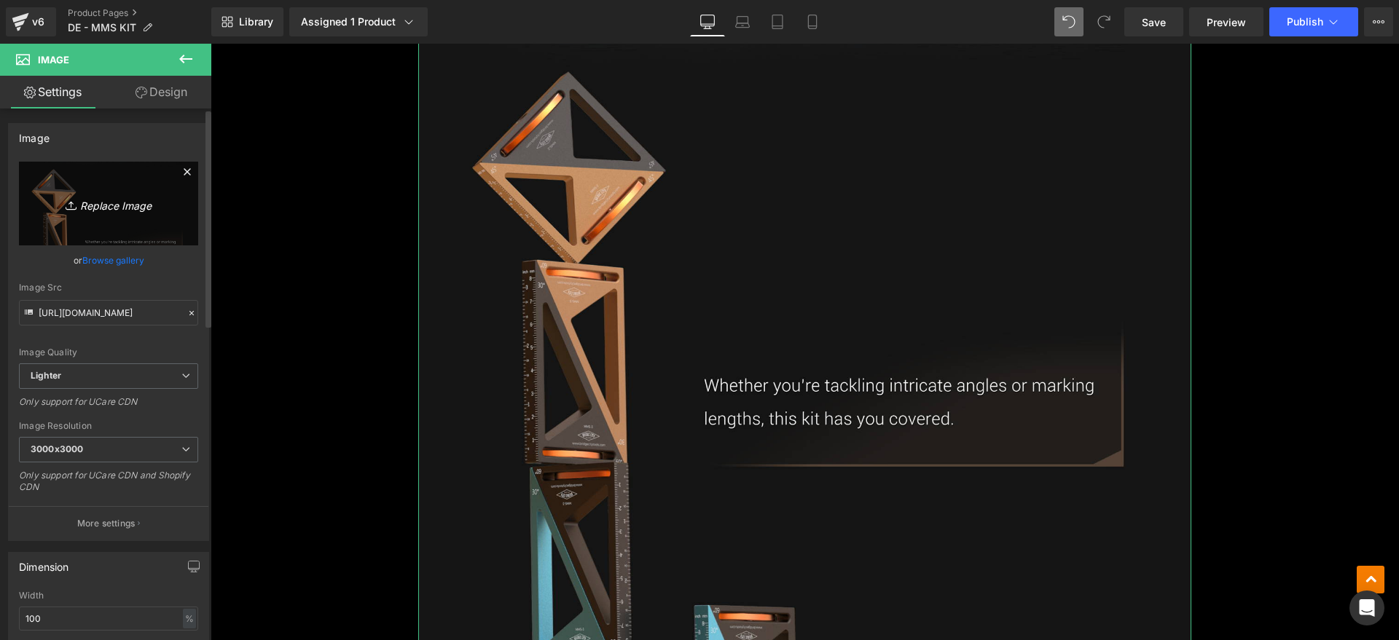
click at [123, 208] on icon "Replace Image" at bounding box center [108, 204] width 117 height 18
type input "C:\fakepath\MMSkit9.webp"
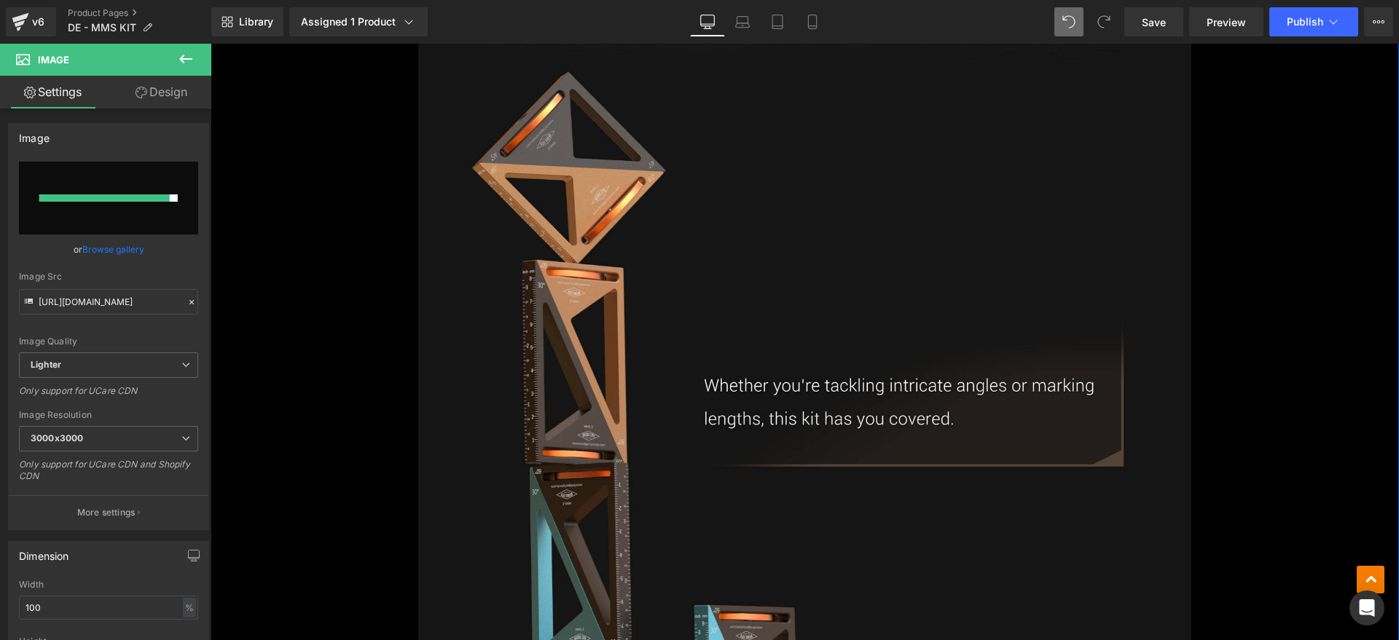
type input "https://ucarecdn.com/157b0434-ab20-49a8-9035-57887f40cbee/-/format/auto/-/previ…"
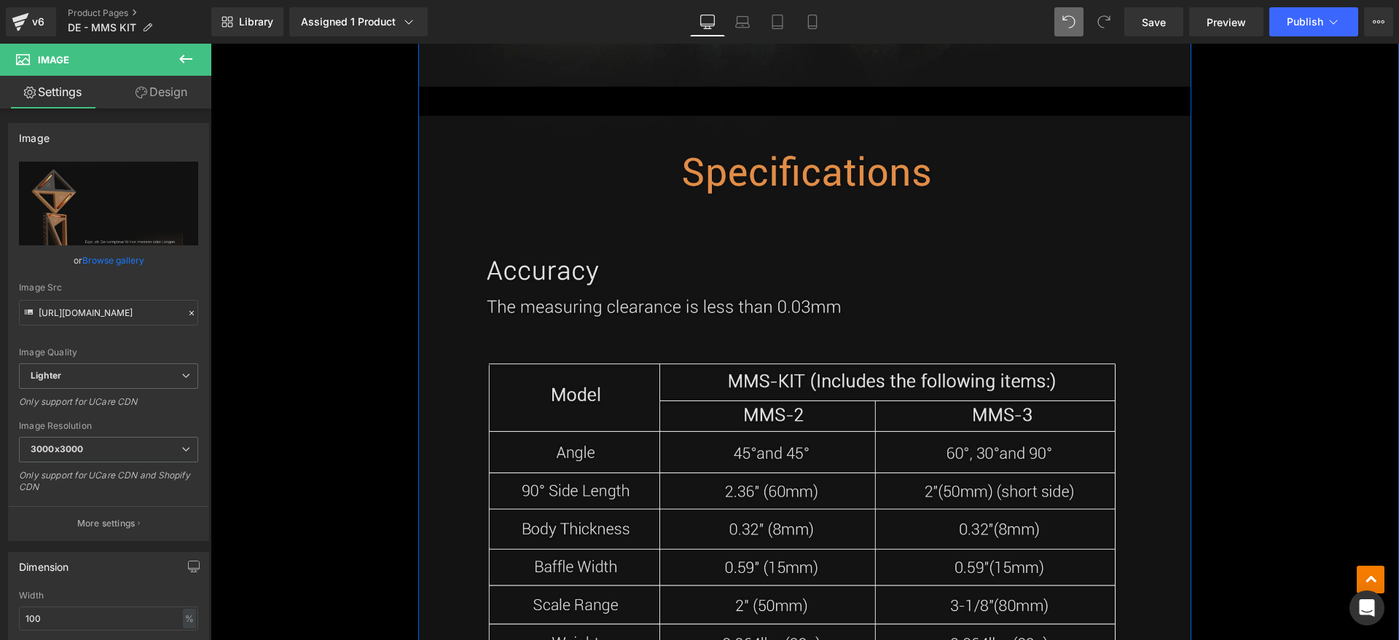
scroll to position [11112, 0]
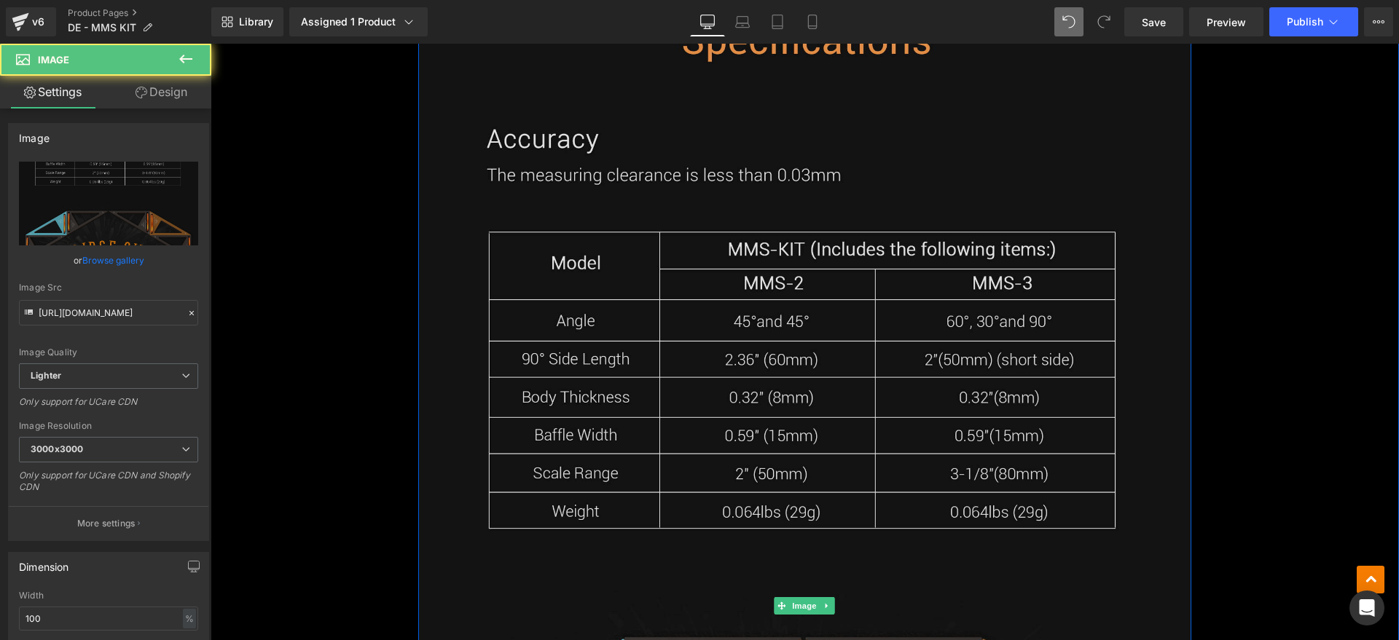
scroll to position [11567, 0]
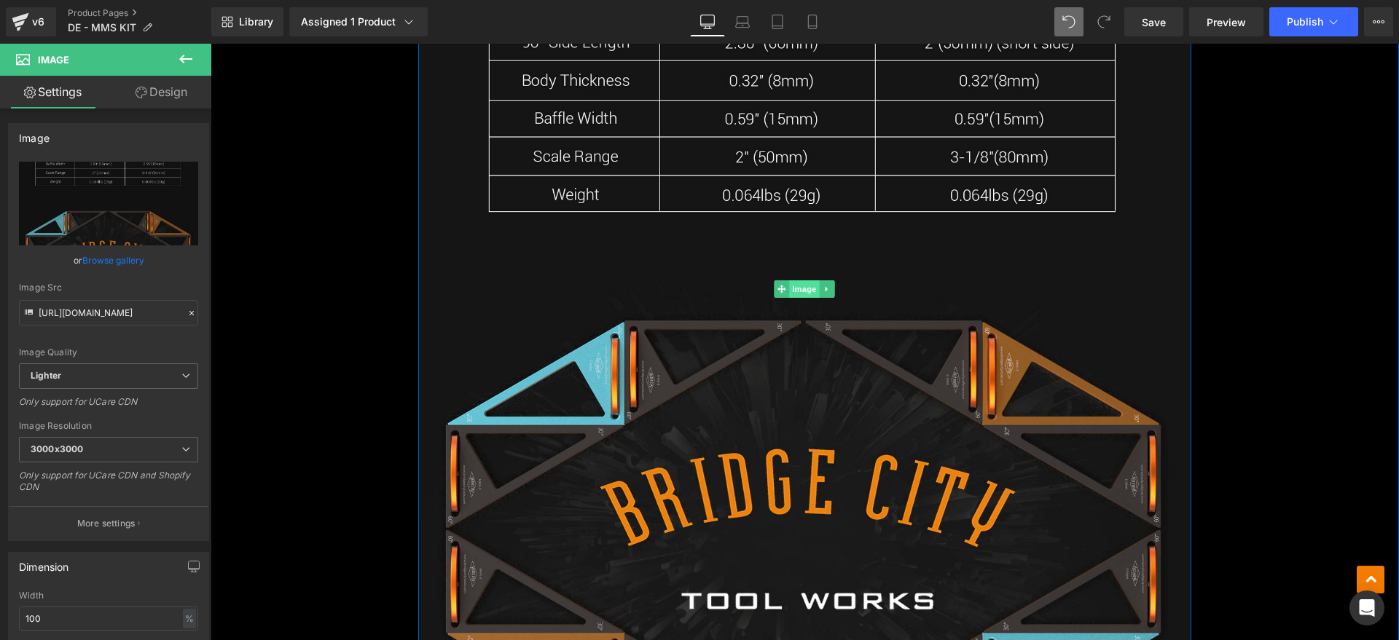
click at [790, 294] on span "Image" at bounding box center [805, 289] width 31 height 17
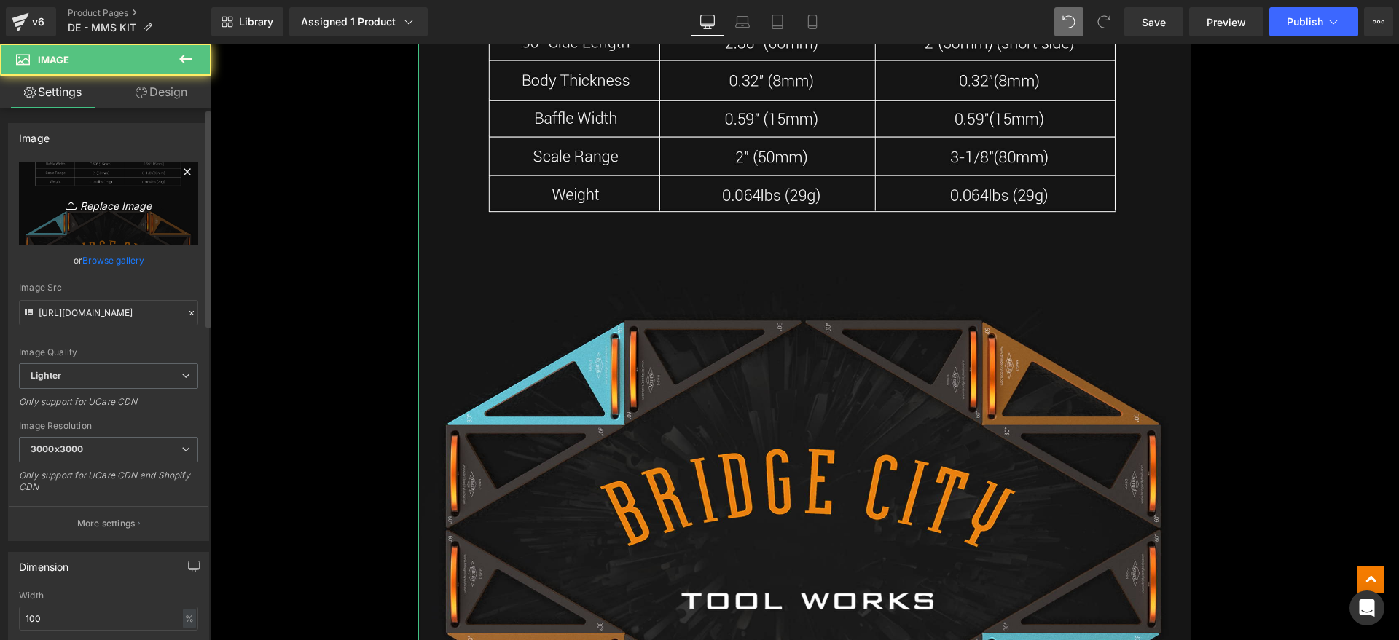
click at [136, 234] on link "Replace Image" at bounding box center [108, 204] width 179 height 84
type input "C:\fakepath\MMSkit10.webp"
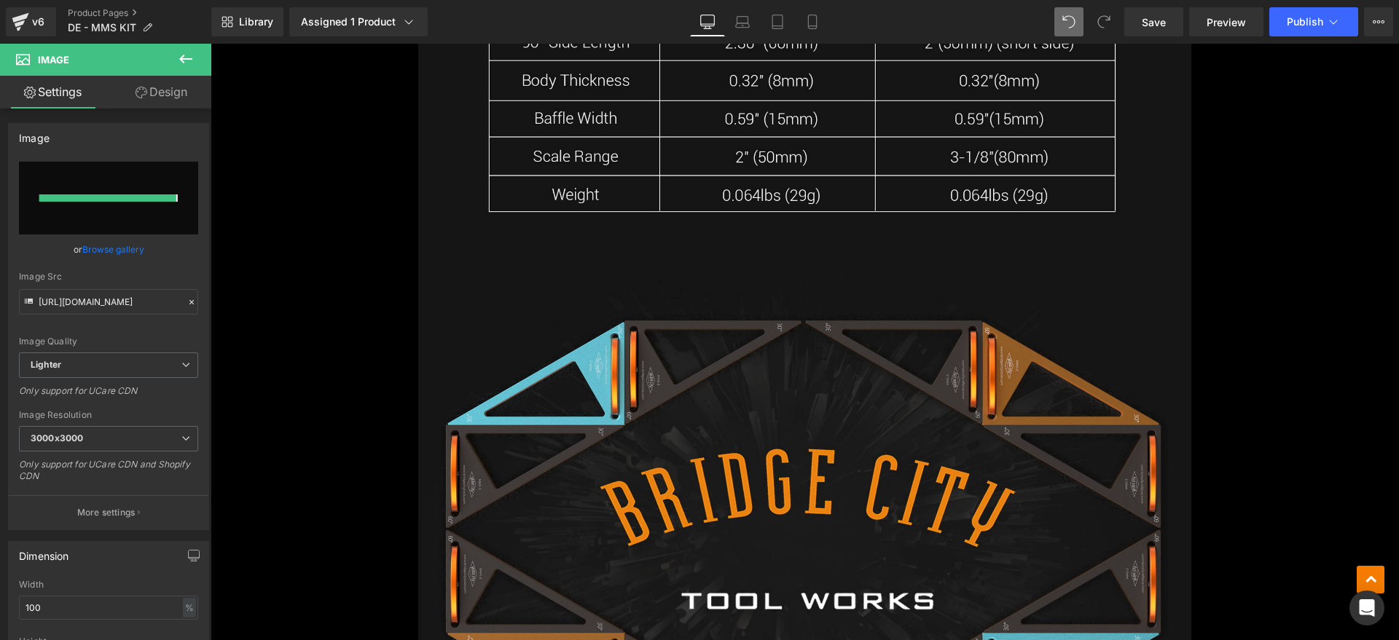
type input "https://ucarecdn.com/d0fa9b50-d061-4030-bc79-604d16561dd3/-/format/auto/-/previ…"
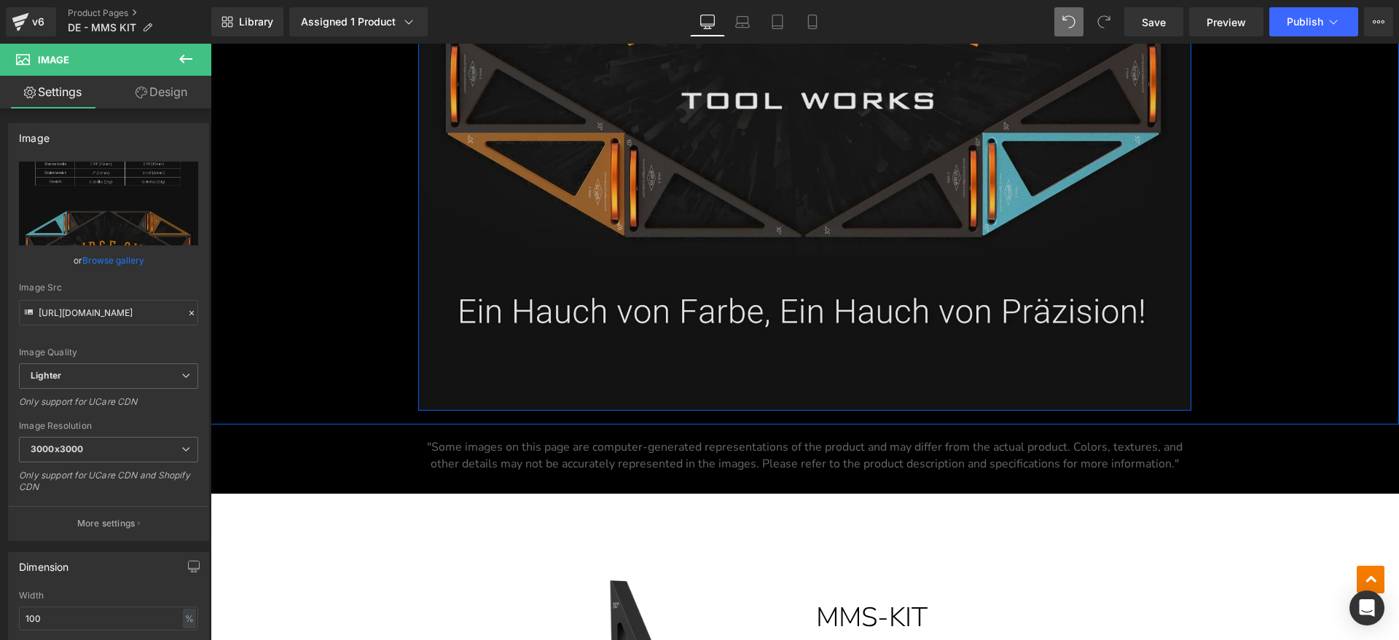
scroll to position [12205, 0]
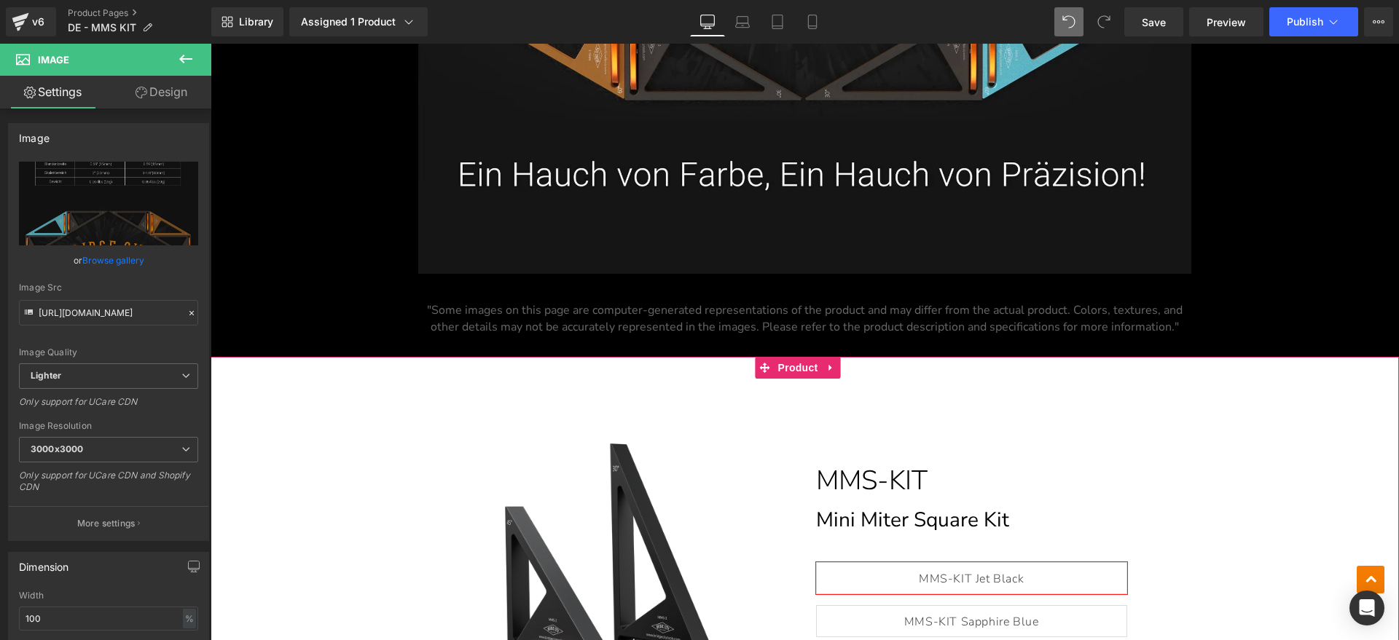
drag, startPoint x: 1349, startPoint y: 439, endPoint x: 793, endPoint y: 283, distance: 577.4
click at [1348, 439] on div "(P) Image" at bounding box center [805, 601] width 1174 height 445
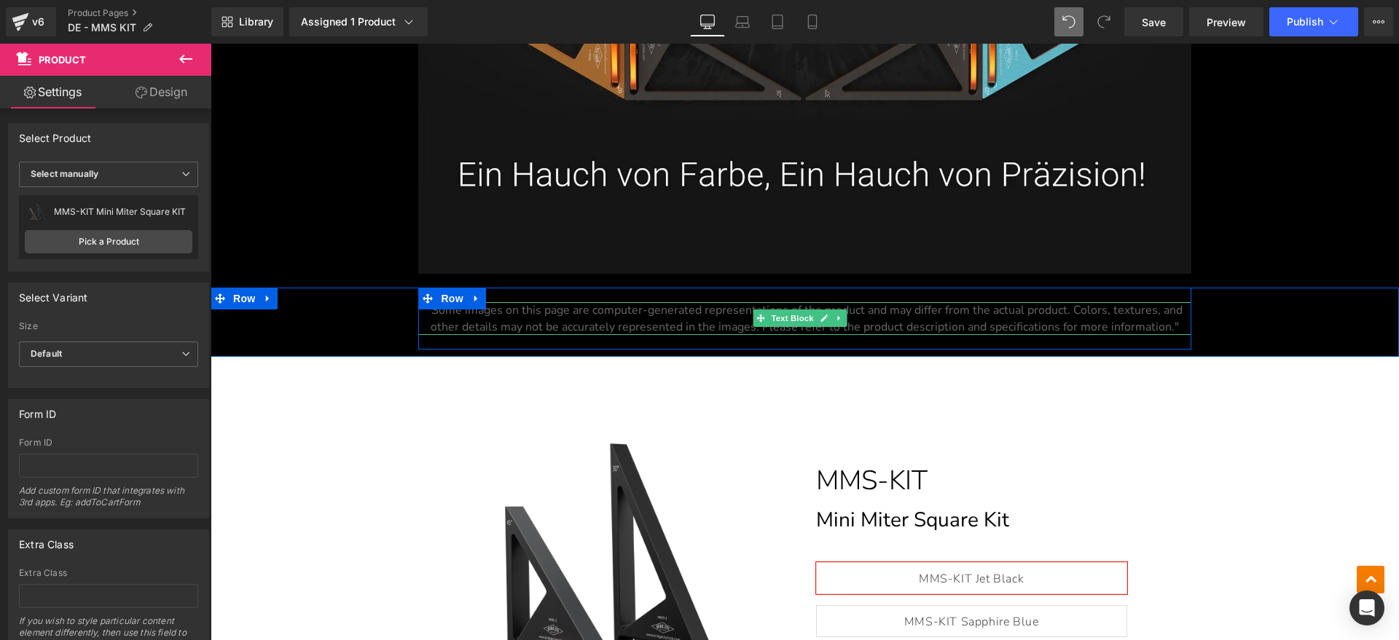
click at [818, 316] on link at bounding box center [824, 318] width 15 height 17
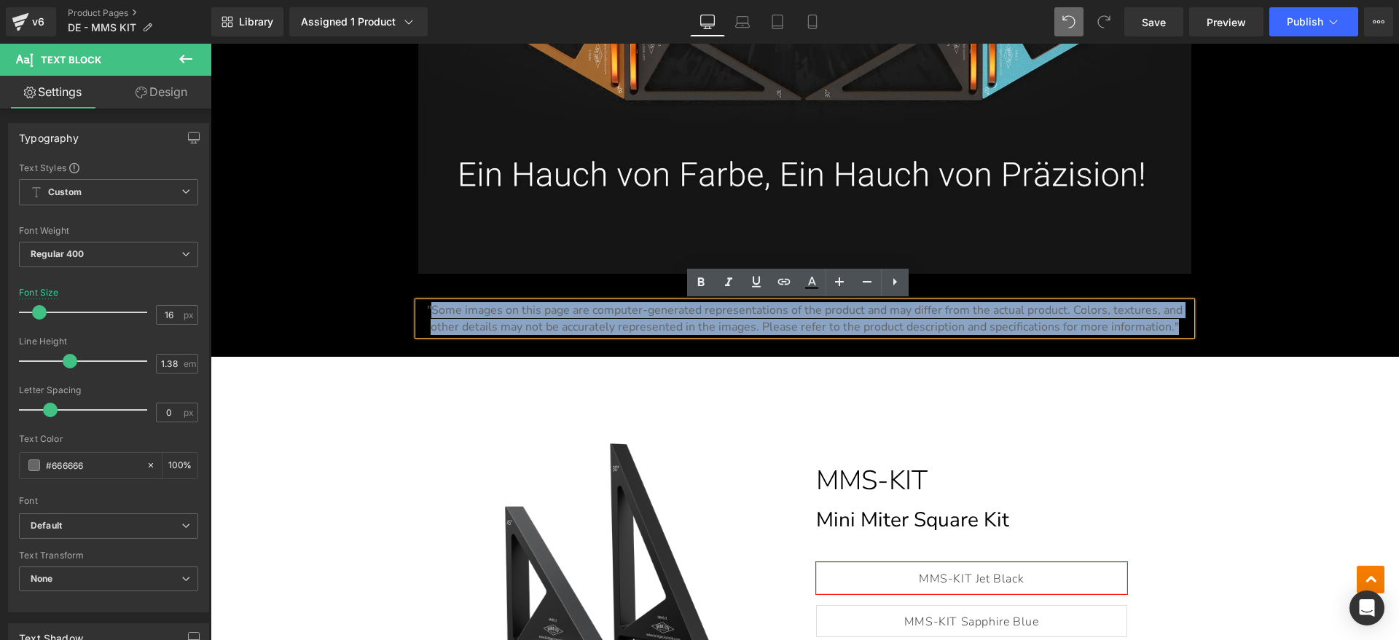
drag, startPoint x: 1169, startPoint y: 325, endPoint x: 427, endPoint y: 313, distance: 742.6
click at [427, 313] on p ""Some images on this page are computer-generated representations of the product…" at bounding box center [804, 318] width 772 height 32
paste div
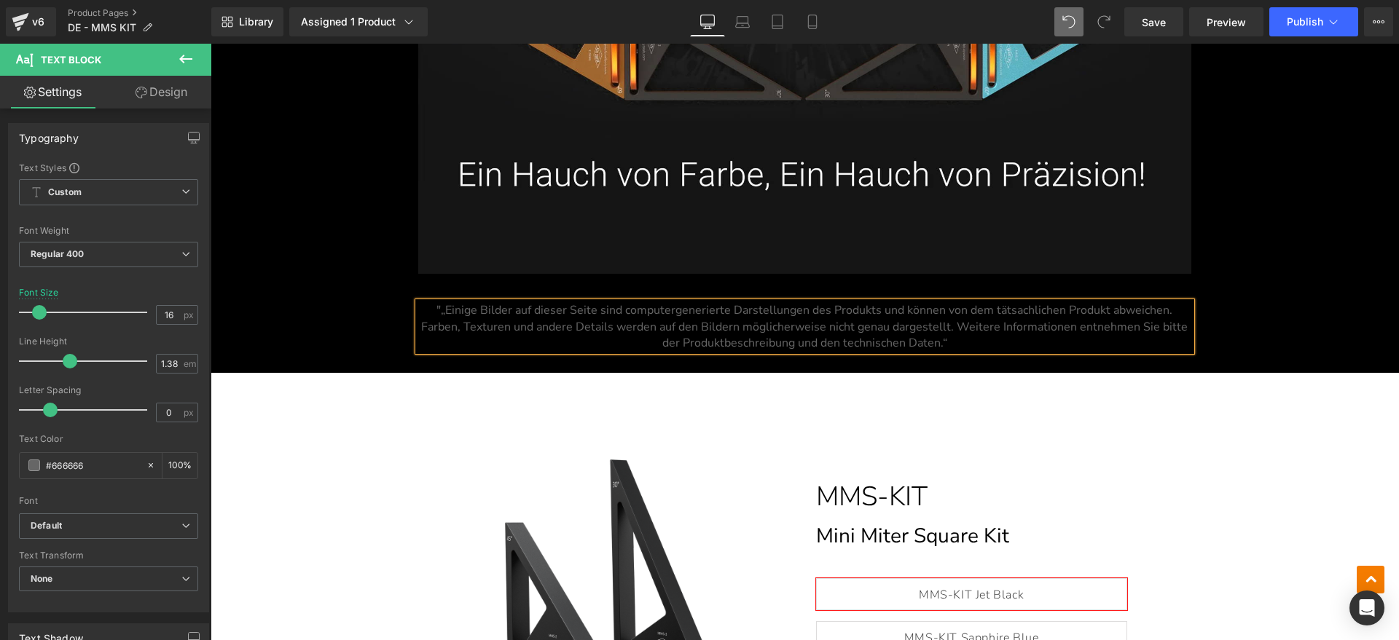
click at [436, 308] on span ""„Einige Bilder auf dieser Seite sind computergenerierte Darstellungen des Prod…" at bounding box center [804, 326] width 767 height 48
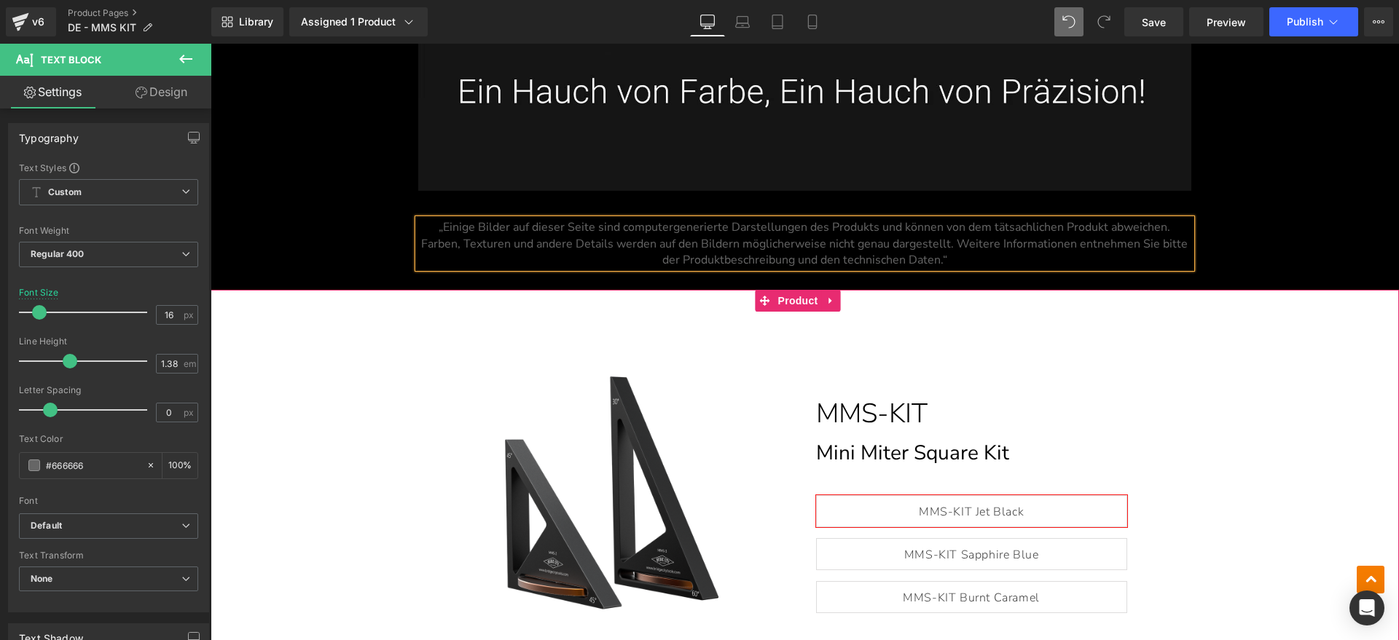
scroll to position [12478, 0]
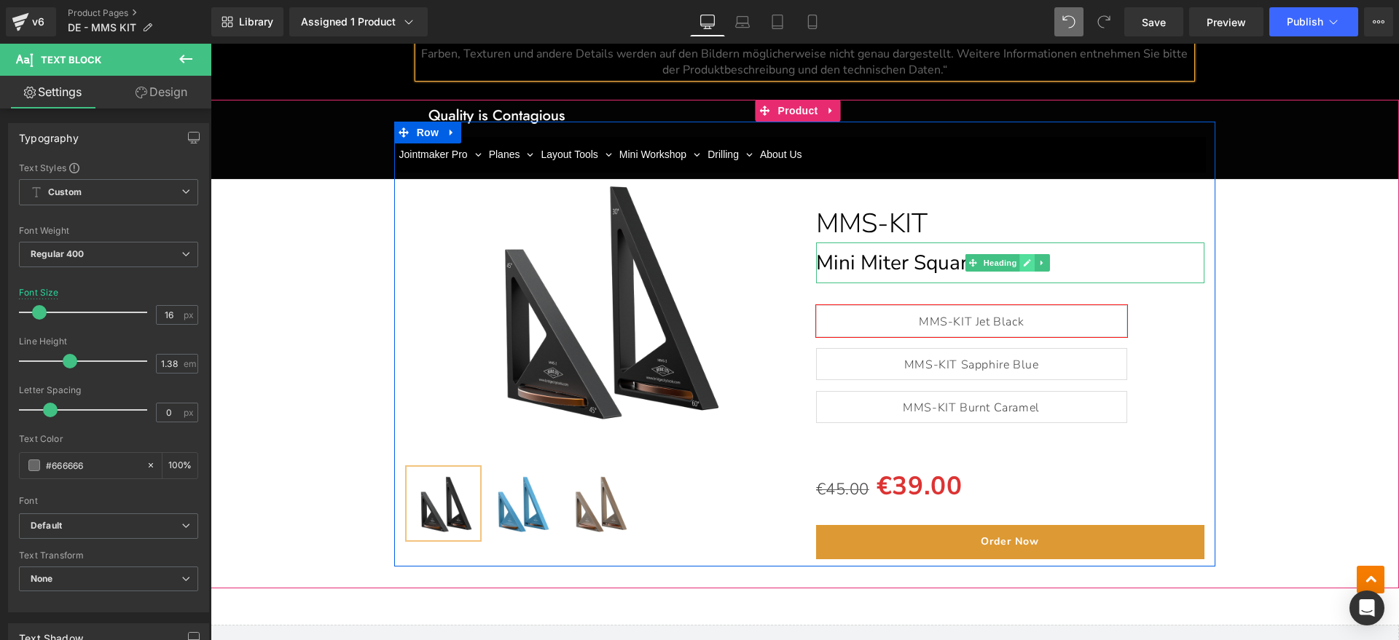
click at [1025, 257] on link at bounding box center [1027, 262] width 15 height 17
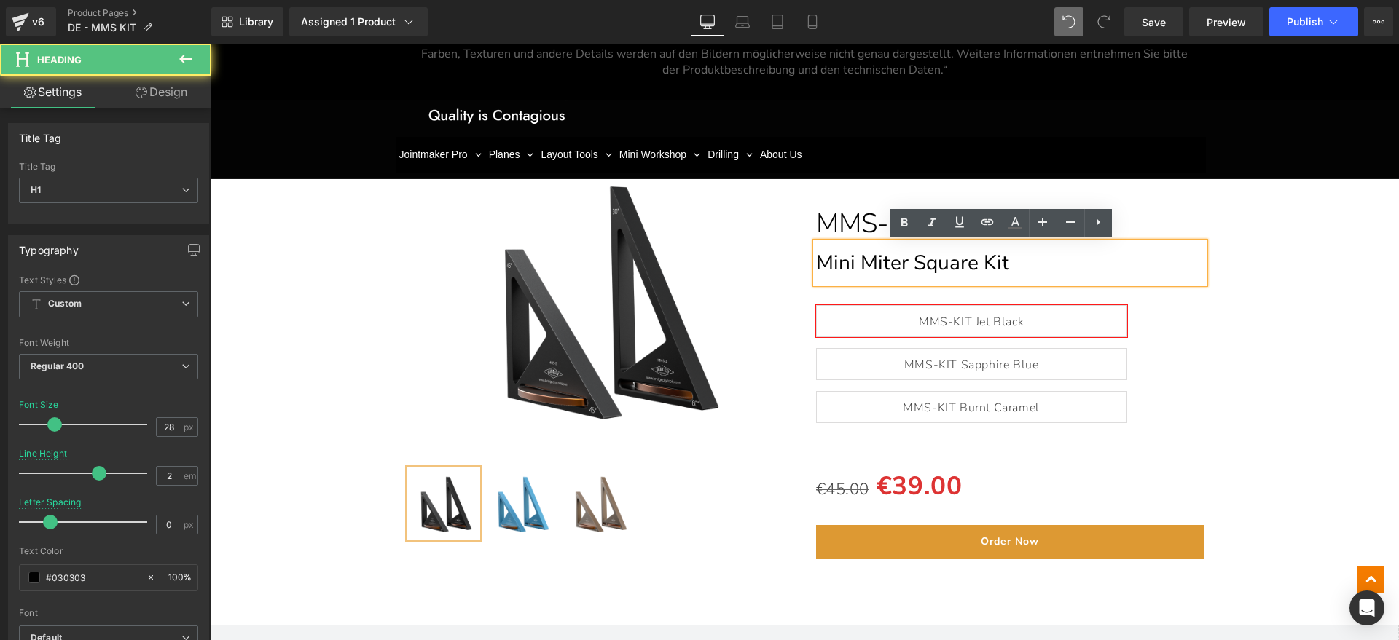
drag, startPoint x: 1035, startPoint y: 261, endPoint x: 848, endPoint y: 261, distance: 186.5
click at [848, 261] on h1 "Mini Miter Square Kit" at bounding box center [1010, 263] width 389 height 41
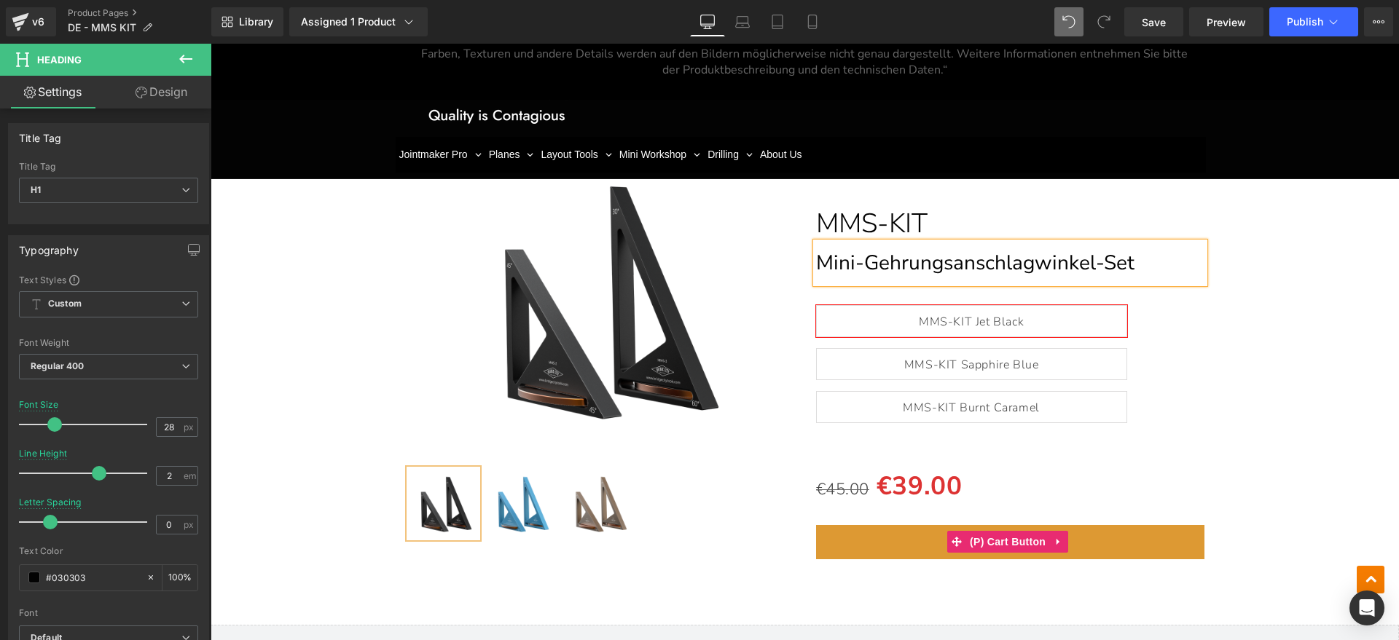
drag, startPoint x: 1008, startPoint y: 540, endPoint x: 1104, endPoint y: 431, distance: 145.1
click at [1008, 540] on span "(P) Cart Button" at bounding box center [1007, 542] width 83 height 22
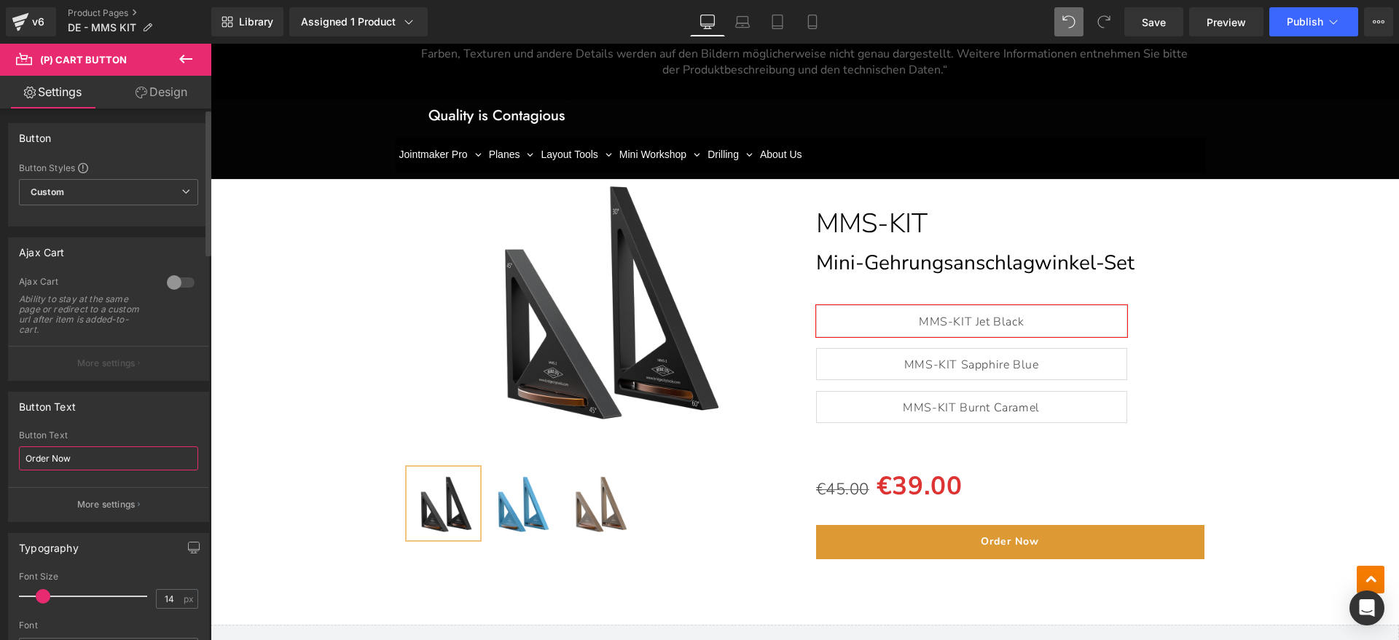
drag, startPoint x: 82, startPoint y: 456, endPoint x: 7, endPoint y: 463, distance: 75.4
click at [0, 469] on div "Button Text Order Now Button Text Order Now More settings" at bounding box center [109, 451] width 218 height 141
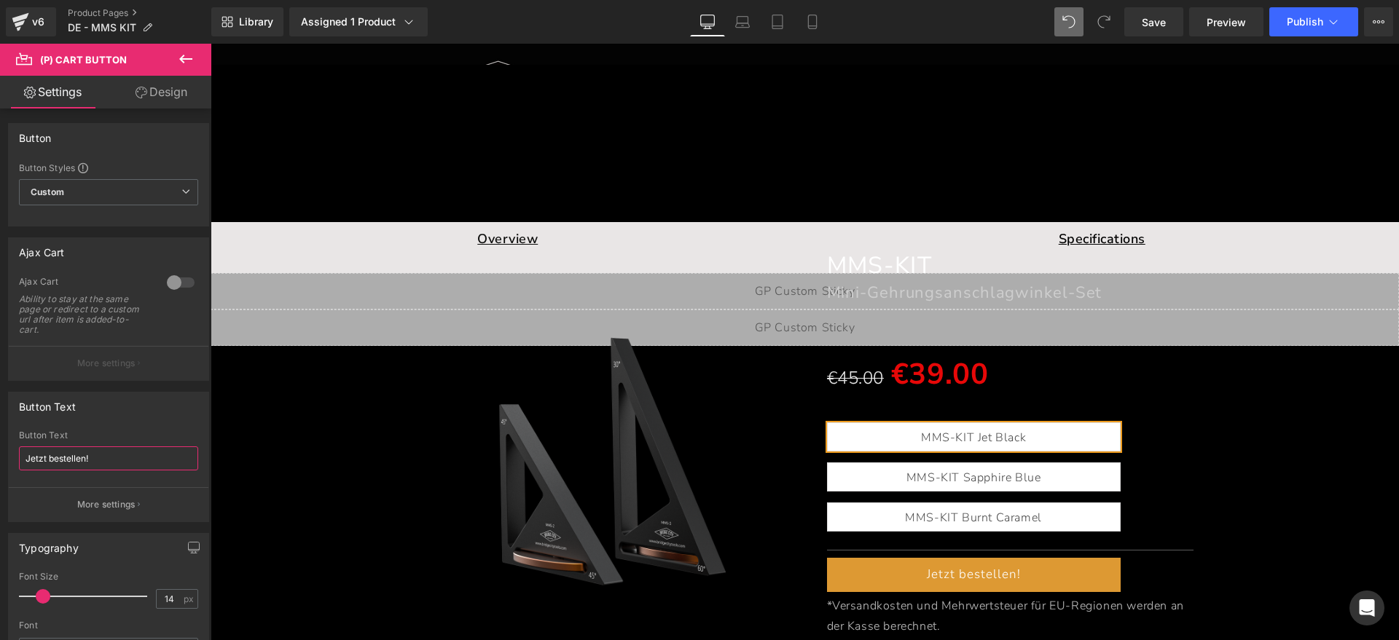
scroll to position [0, 0]
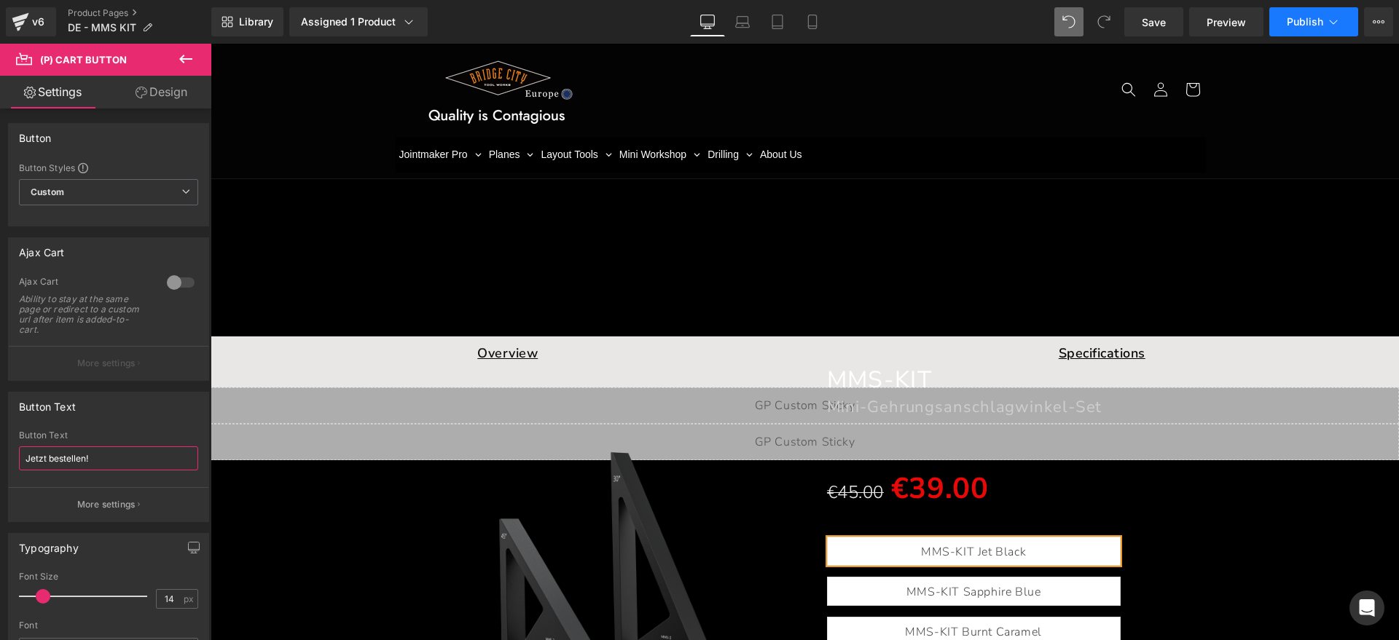
type input "Jetzt bestellen!"
click at [1294, 20] on span "Publish" at bounding box center [1305, 22] width 36 height 12
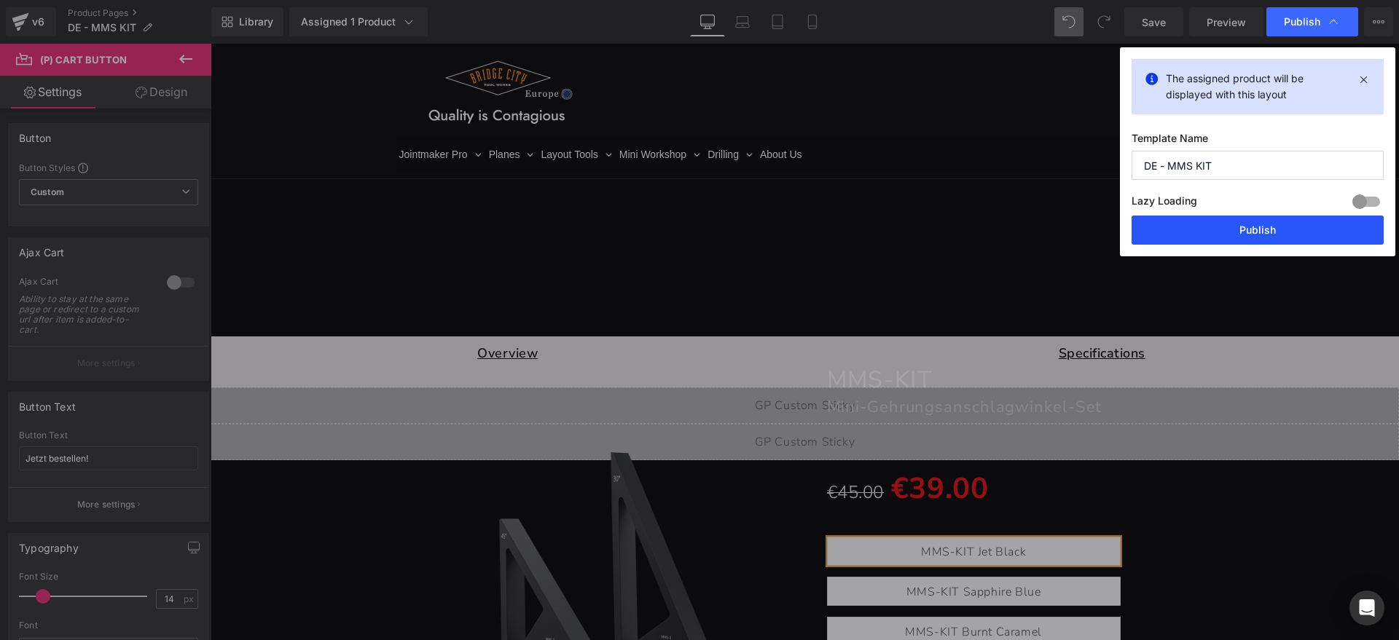
click at [1214, 228] on button "Publish" at bounding box center [1258, 230] width 252 height 29
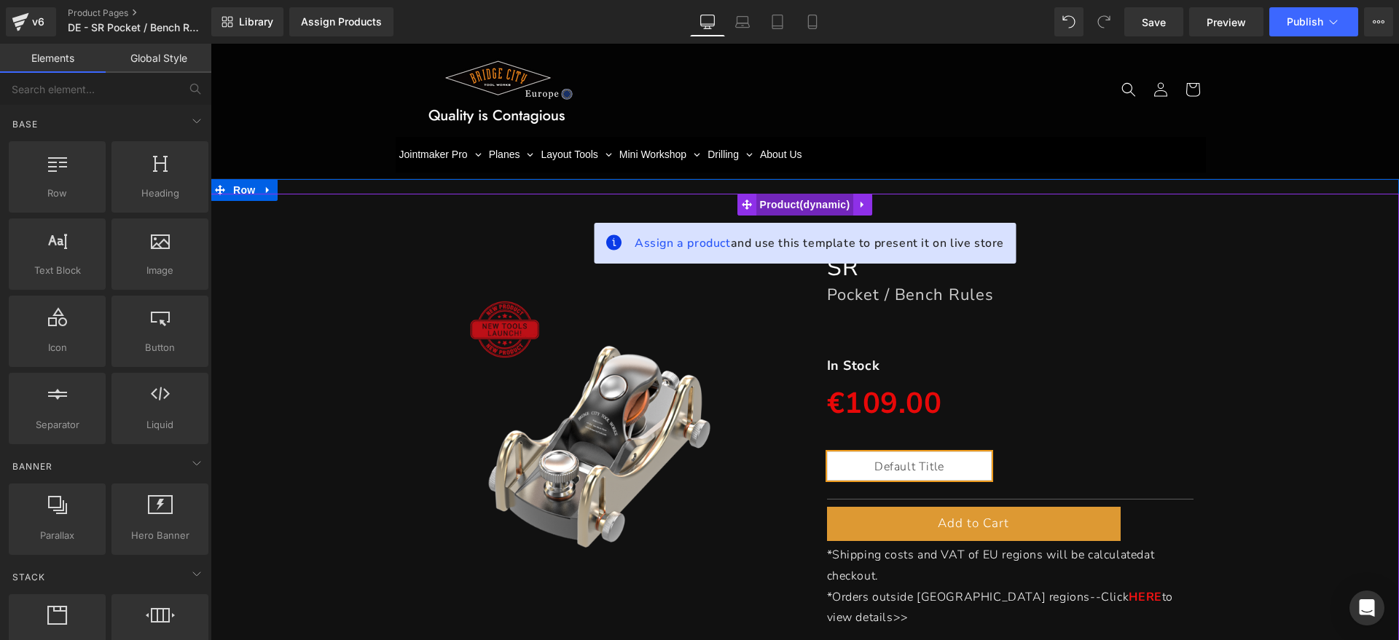
click at [794, 204] on span "Product" at bounding box center [805, 205] width 98 height 22
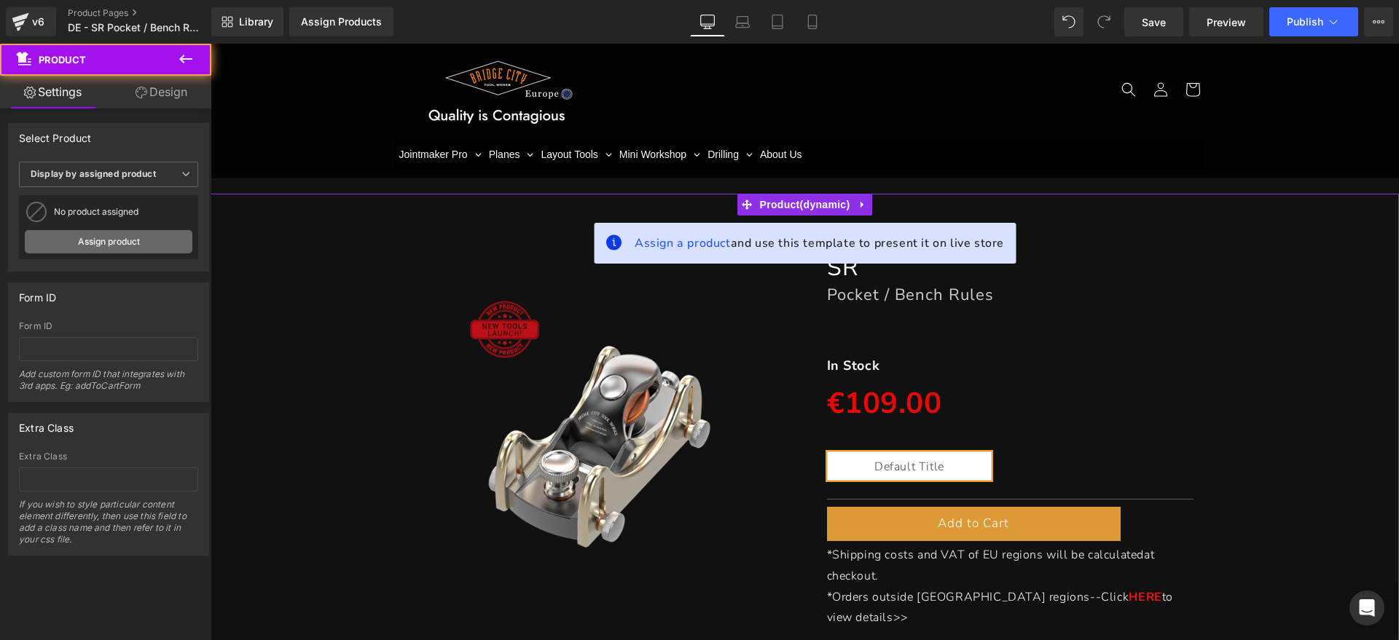
click at [99, 239] on link "Assign product" at bounding box center [109, 241] width 168 height 23
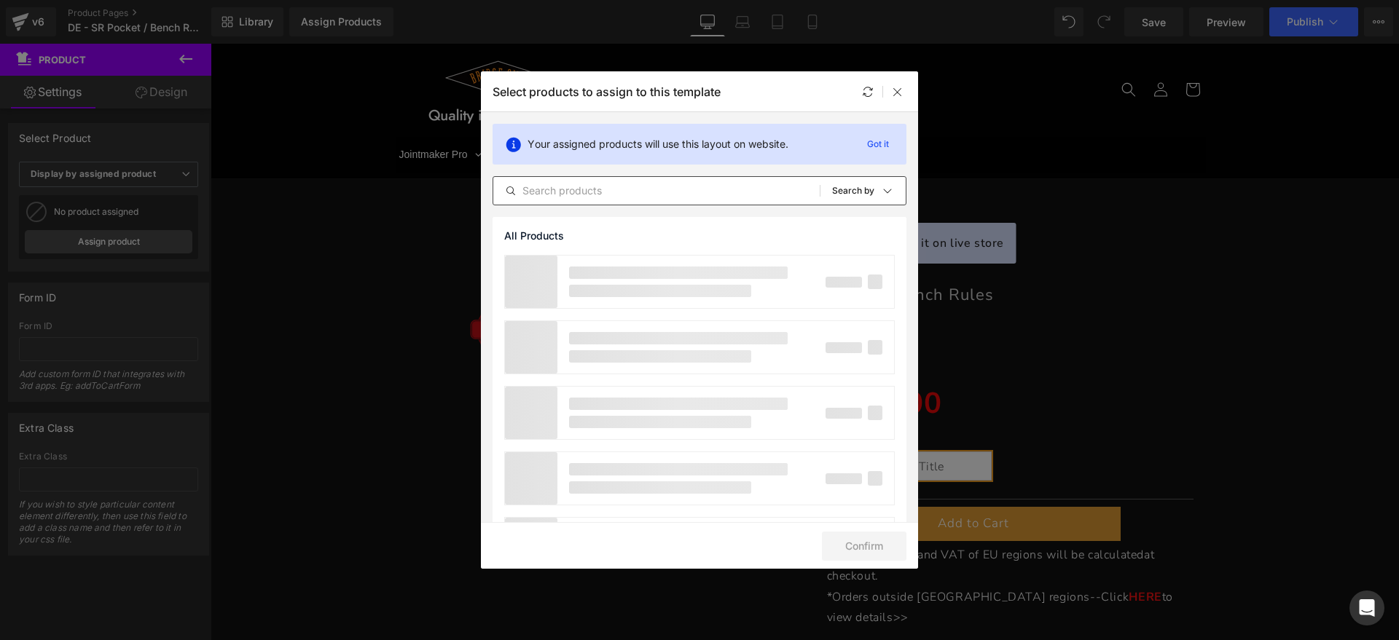
click at [573, 187] on input "text" at bounding box center [656, 190] width 326 height 17
type input "S"
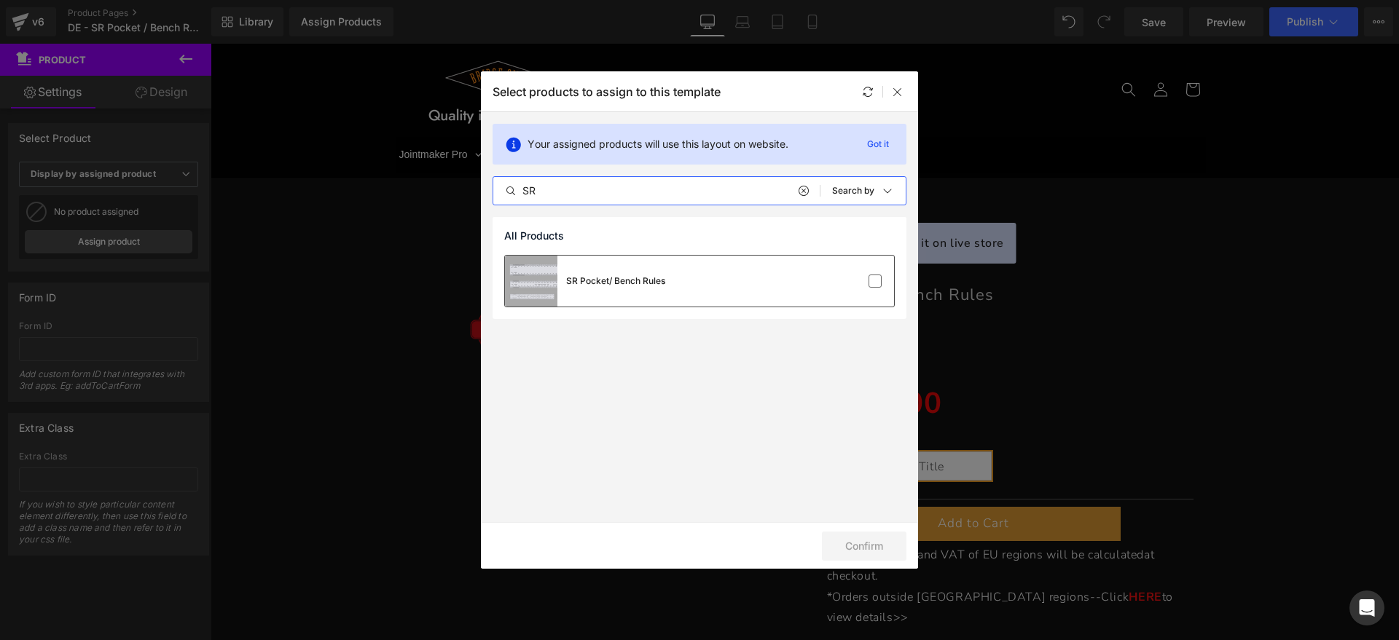
type input "SR"
click at [863, 283] on div at bounding box center [850, 281] width 65 height 15
click at [646, 450] on button "Confirm" at bounding box center [589, 438] width 113 height 26
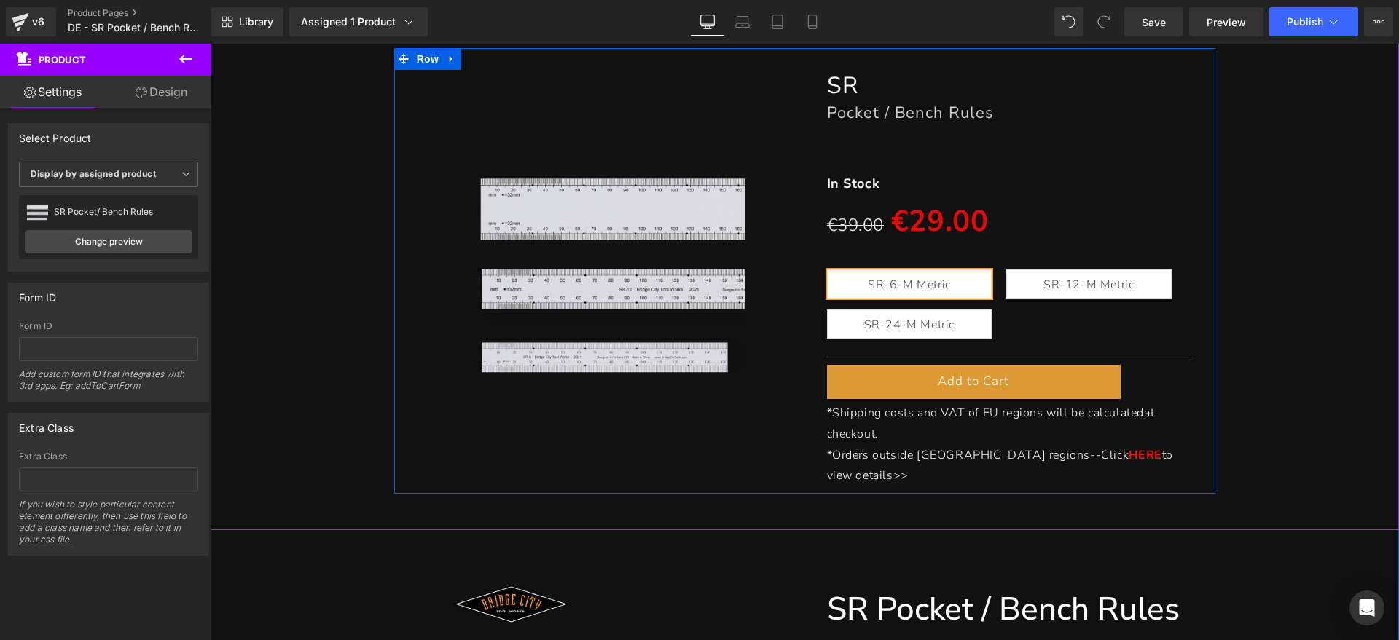
scroll to position [91, 0]
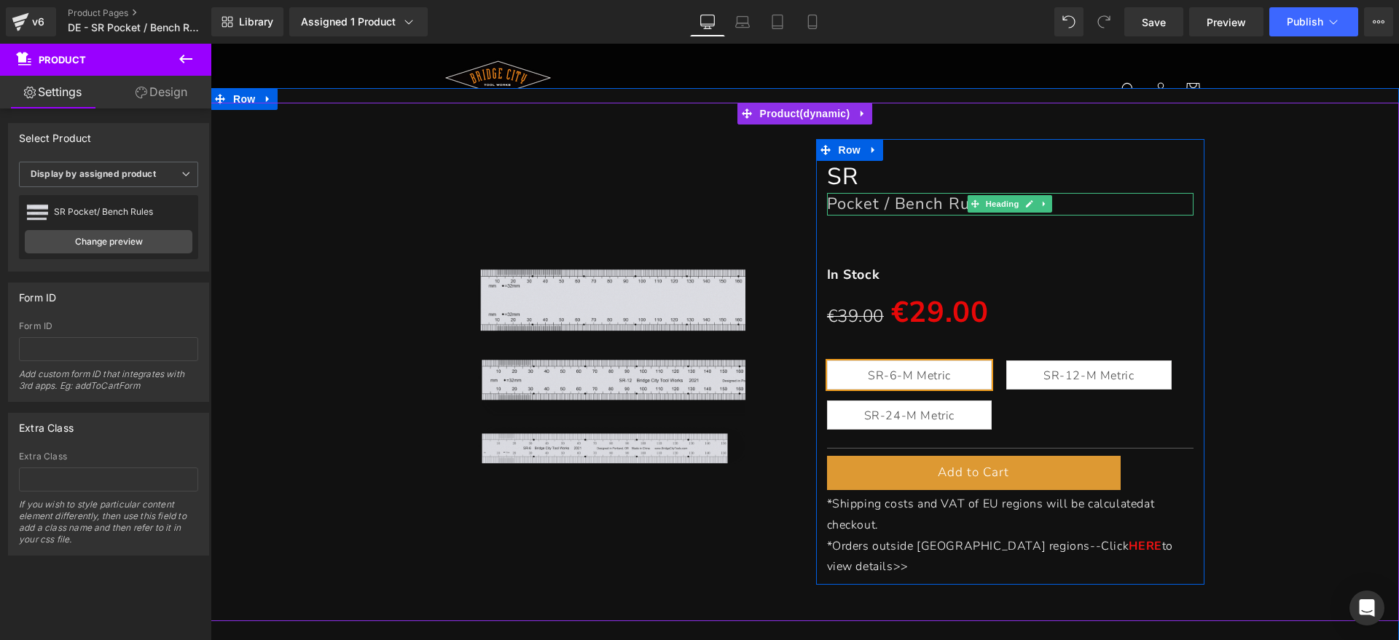
click at [1026, 200] on icon at bounding box center [1030, 204] width 8 height 9
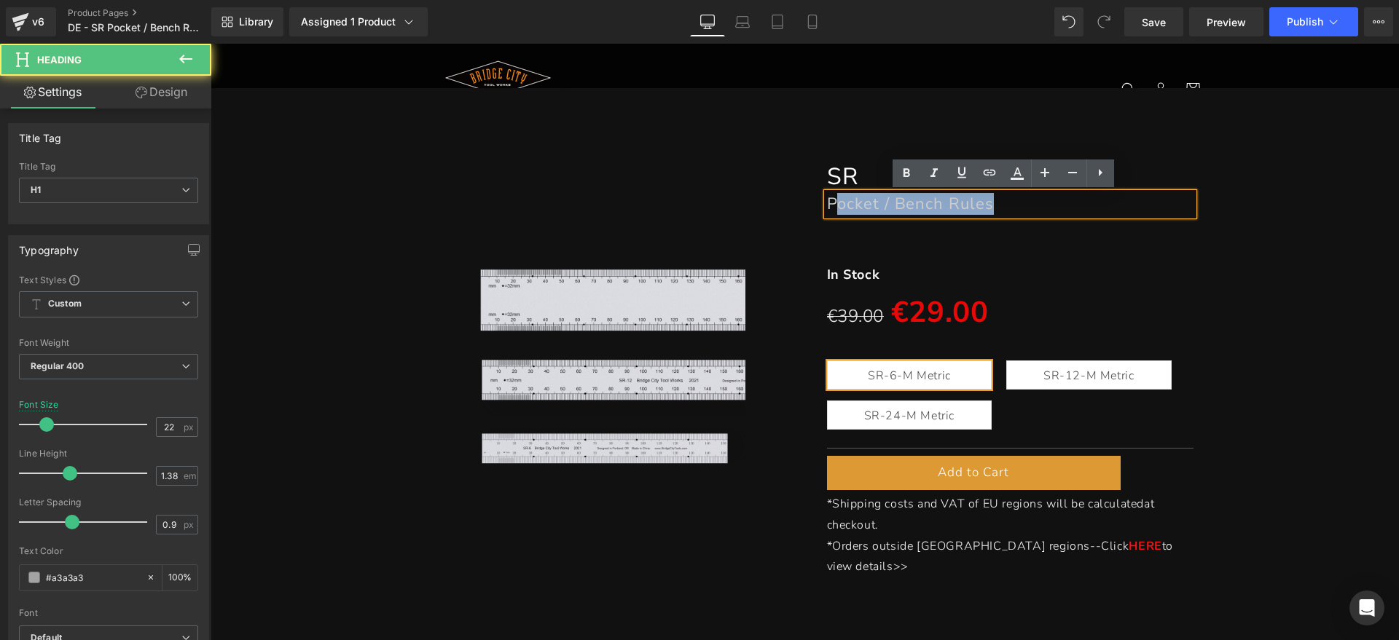
drag, startPoint x: 1016, startPoint y: 202, endPoint x: 833, endPoint y: 205, distance: 183.7
click at [833, 205] on h1 "Pocket / Bench Rules" at bounding box center [1010, 204] width 367 height 22
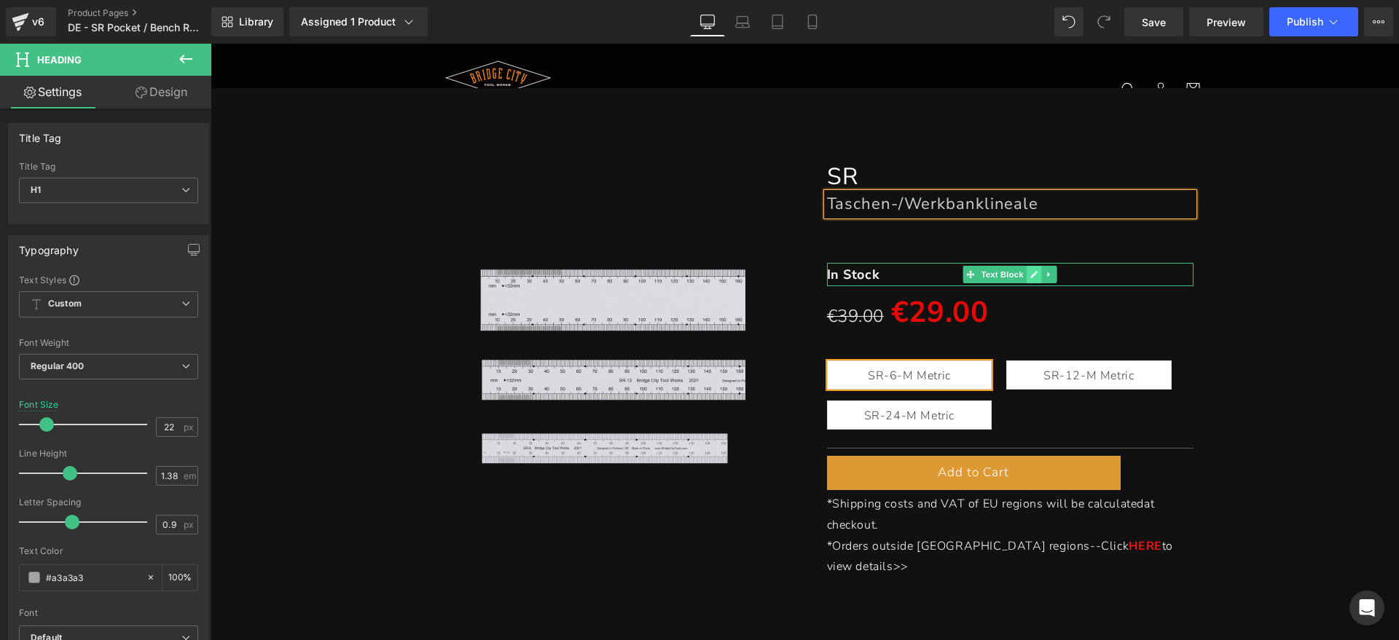
click at [1027, 269] on link at bounding box center [1034, 274] width 15 height 17
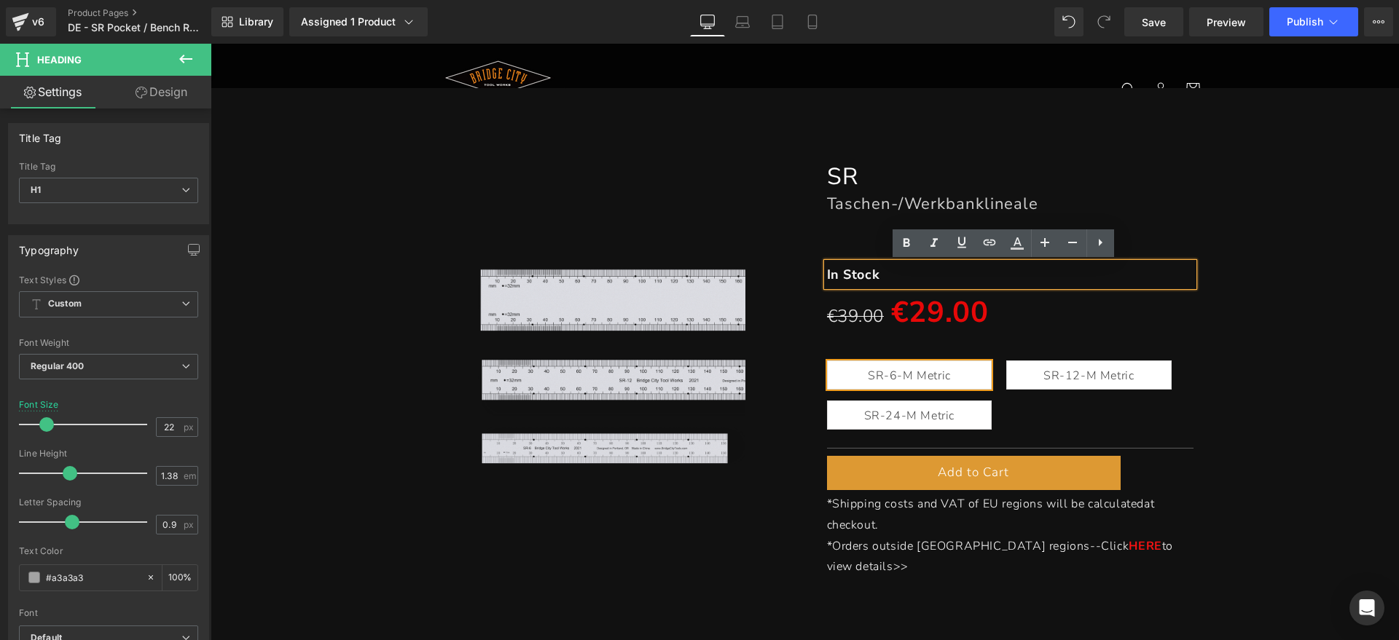
click at [940, 278] on p "In Stock" at bounding box center [1010, 274] width 367 height 23
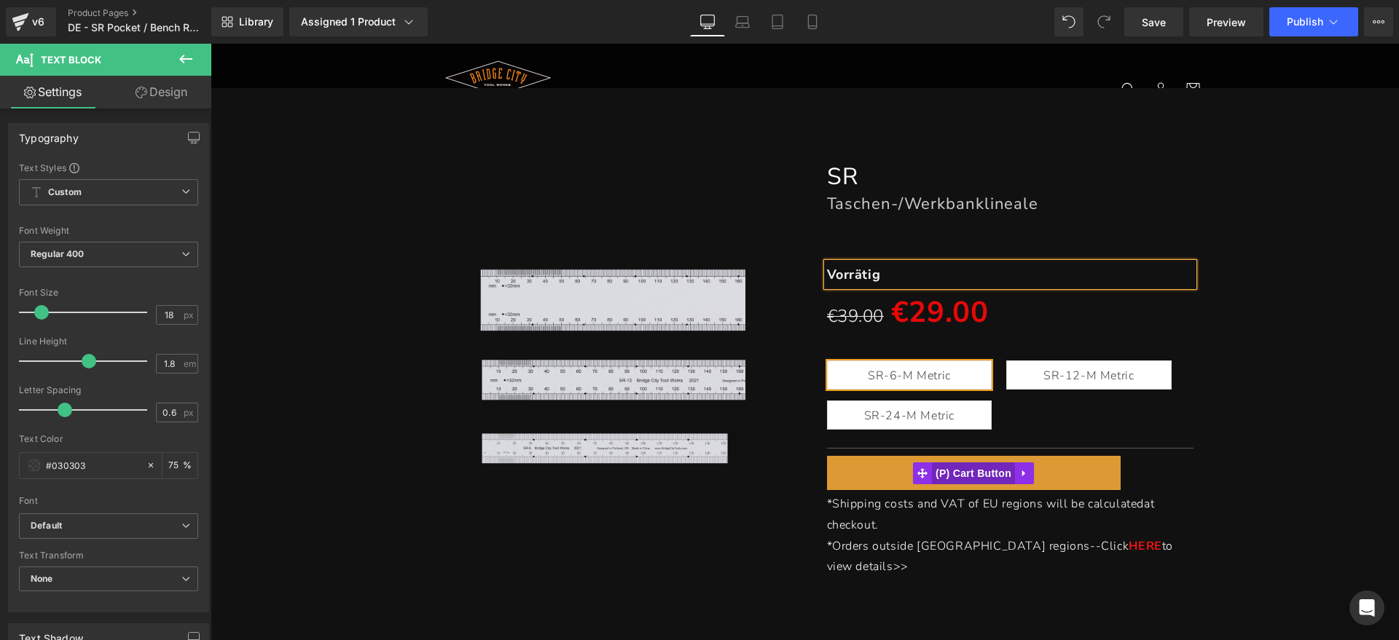
click at [954, 479] on span "(P) Cart Button" at bounding box center [973, 474] width 83 height 22
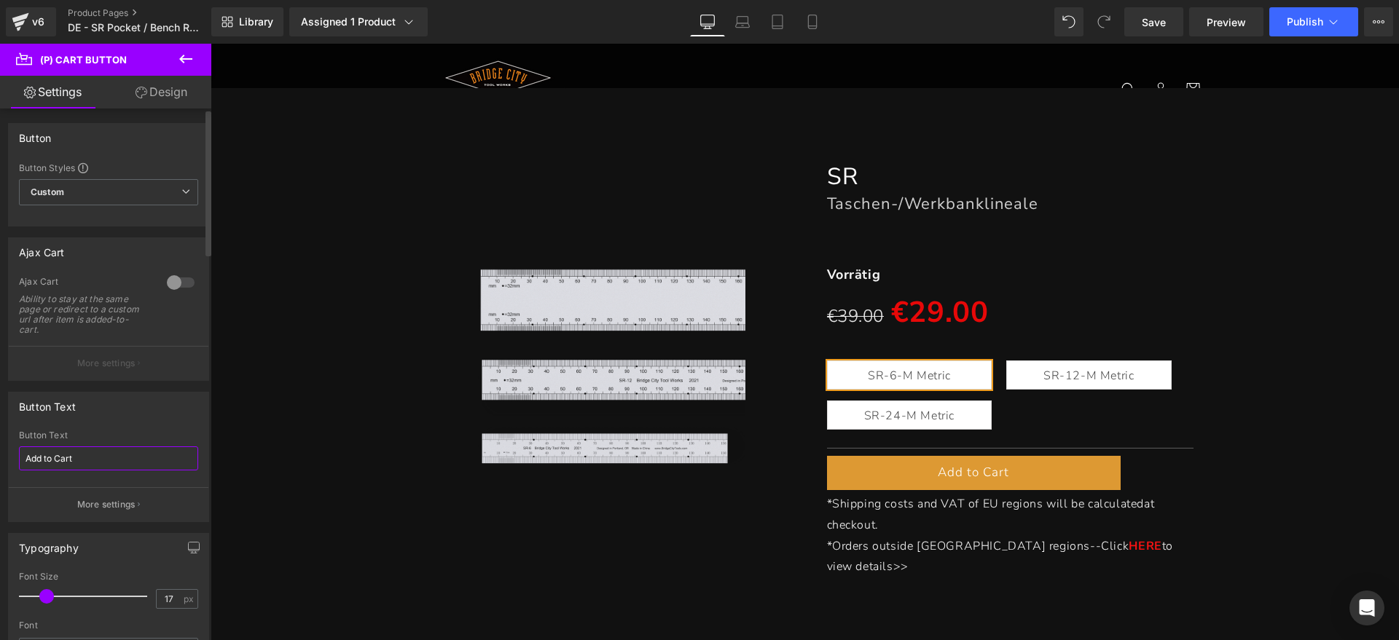
drag, startPoint x: 0, startPoint y: 461, endPoint x: 0, endPoint y: 436, distance: 24.0
click at [0, 452] on div "Button Text Add to Cart Button Text Add to Cart More settings" at bounding box center [109, 451] width 218 height 141
type input "Zum Warenkorb hinzufügen"
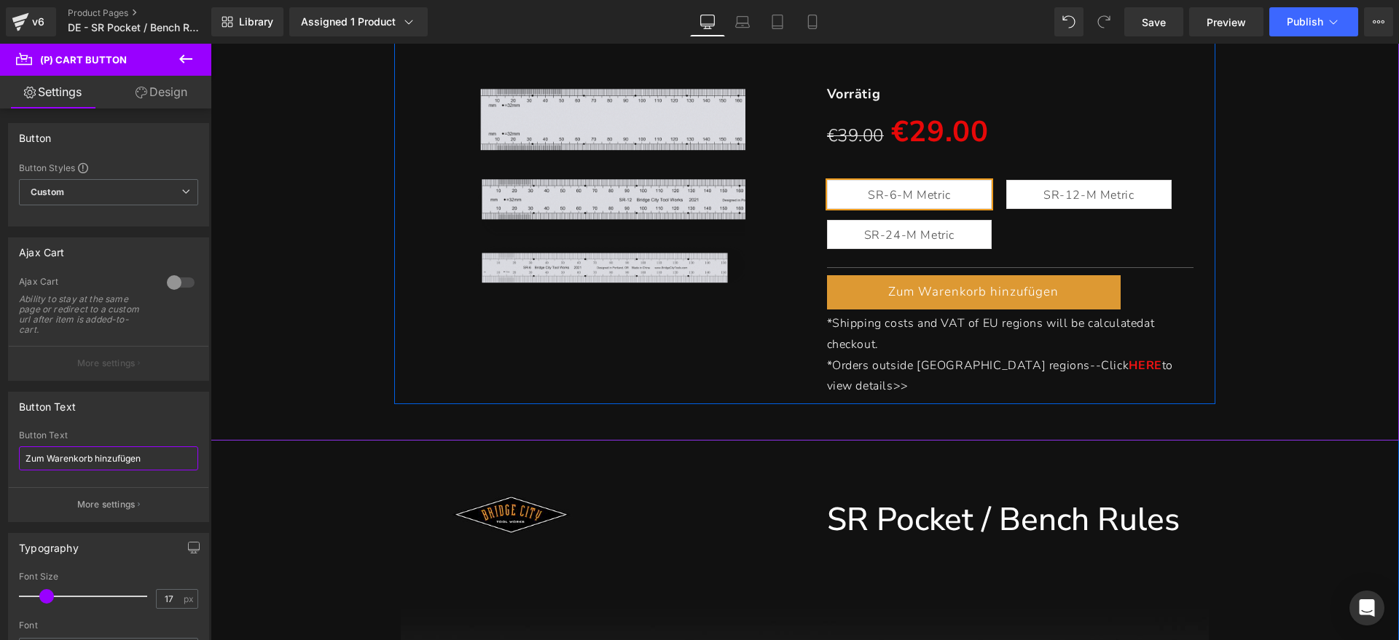
scroll to position [273, 0]
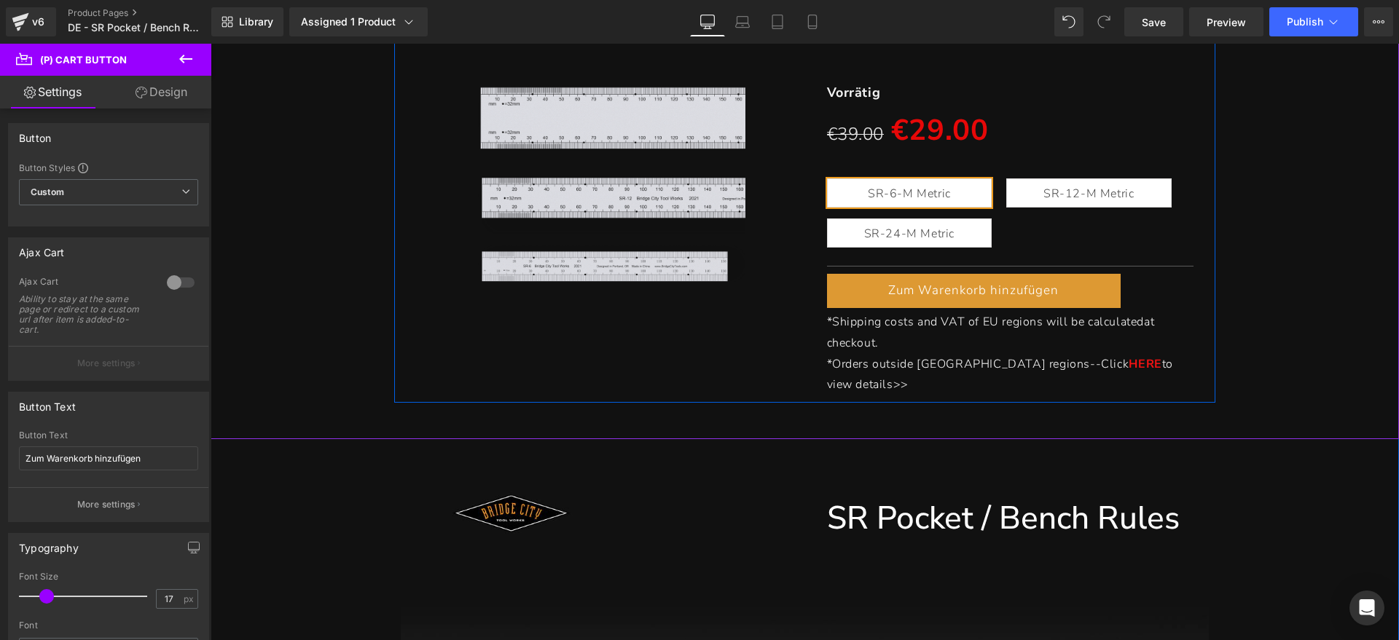
drag, startPoint x: 910, startPoint y: 342, endPoint x: 900, endPoint y: 349, distance: 12.5
click at [910, 342] on p "*Shipping costs and VAT of EU regions will be calculated at checkout." at bounding box center [1010, 333] width 367 height 42
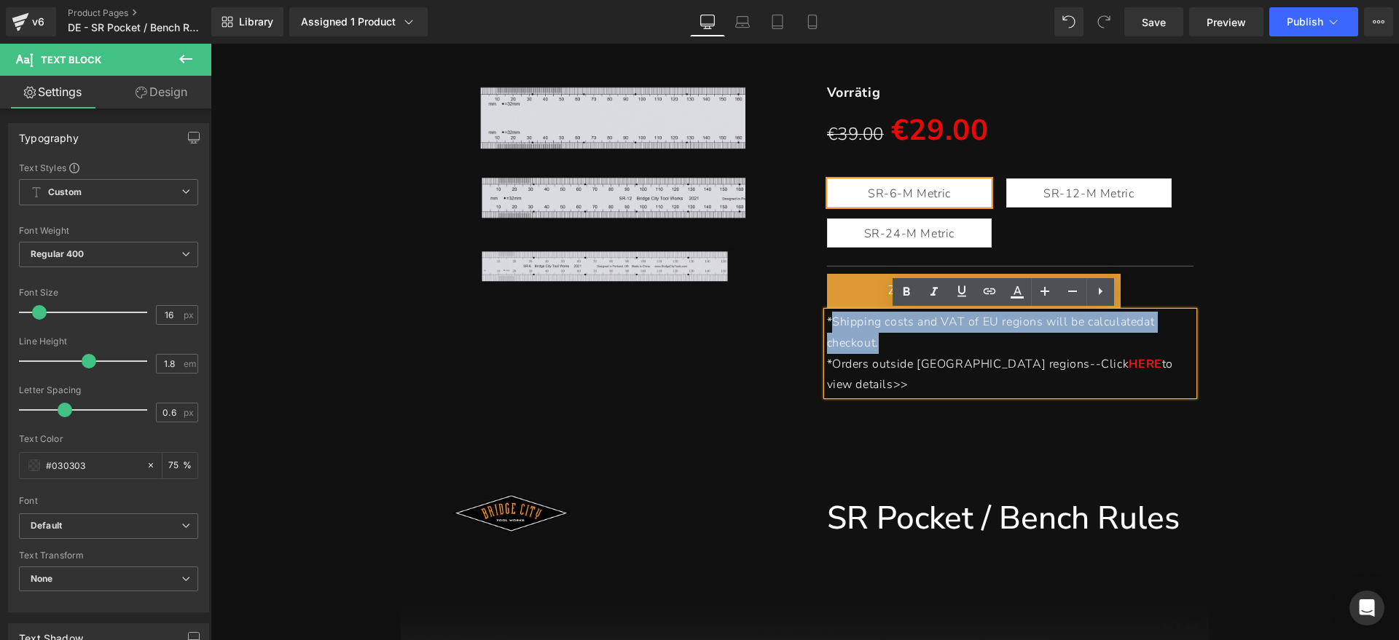
drag, startPoint x: 908, startPoint y: 339, endPoint x: 828, endPoint y: 323, distance: 81.7
click at [828, 323] on p "*Shipping costs and VAT of EU regions will be calculated at checkout." at bounding box center [1010, 333] width 367 height 42
paste div
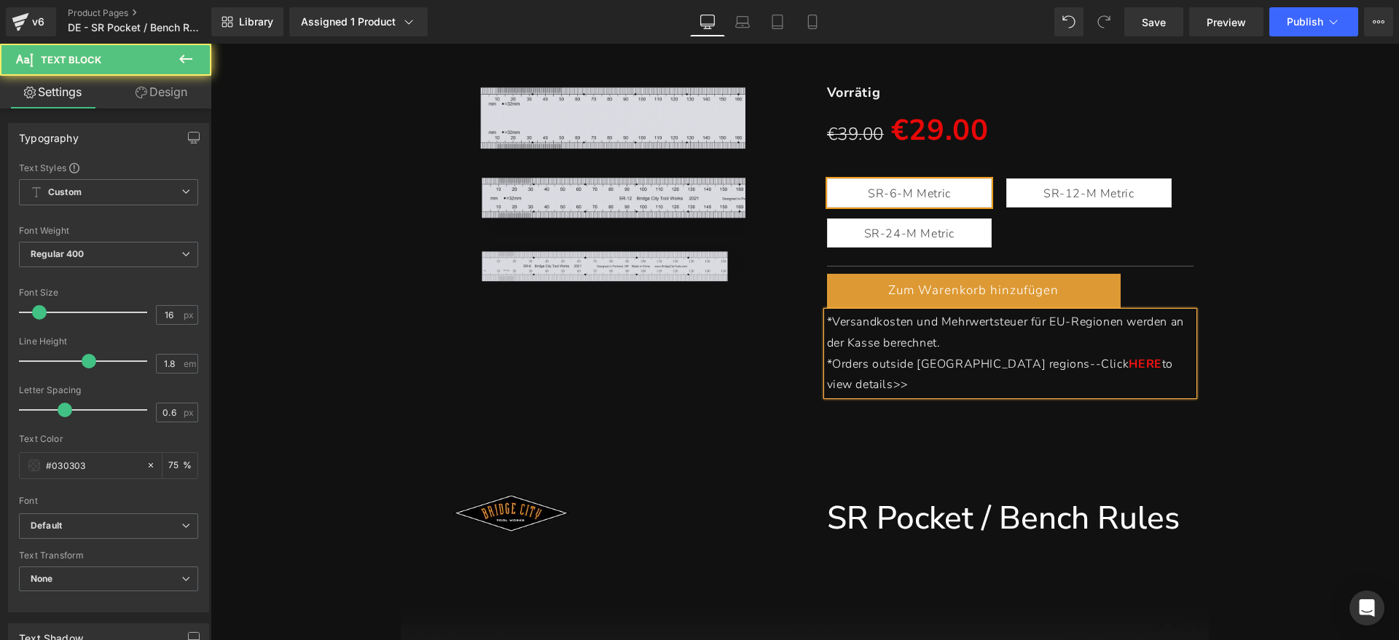
click at [1161, 366] on p "*Orders outside [GEOGRAPHIC_DATA] regions--Click HERE to view details>>" at bounding box center [1010, 375] width 367 height 42
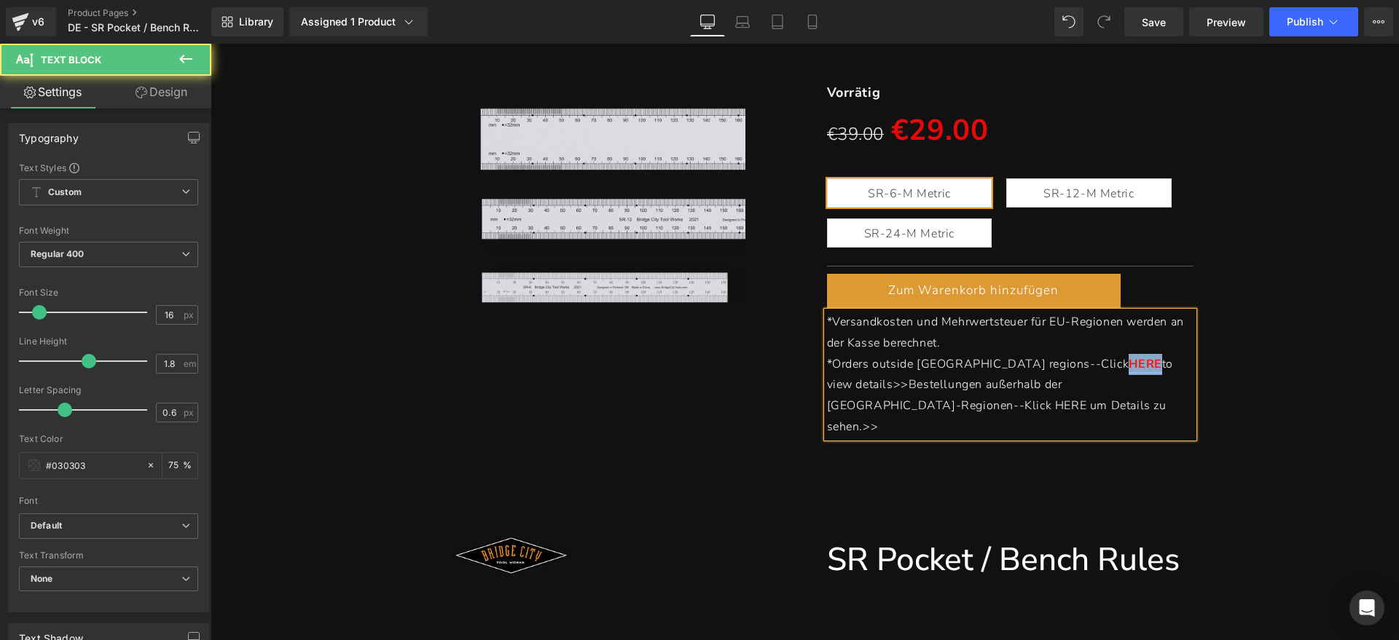
drag, startPoint x: 1011, startPoint y: 362, endPoint x: 1046, endPoint y: 360, distance: 34.3
click at [1046, 360] on p "*Orders outside [GEOGRAPHIC_DATA] regions--Click HERE to view details>>Bestellu…" at bounding box center [1010, 396] width 367 height 84
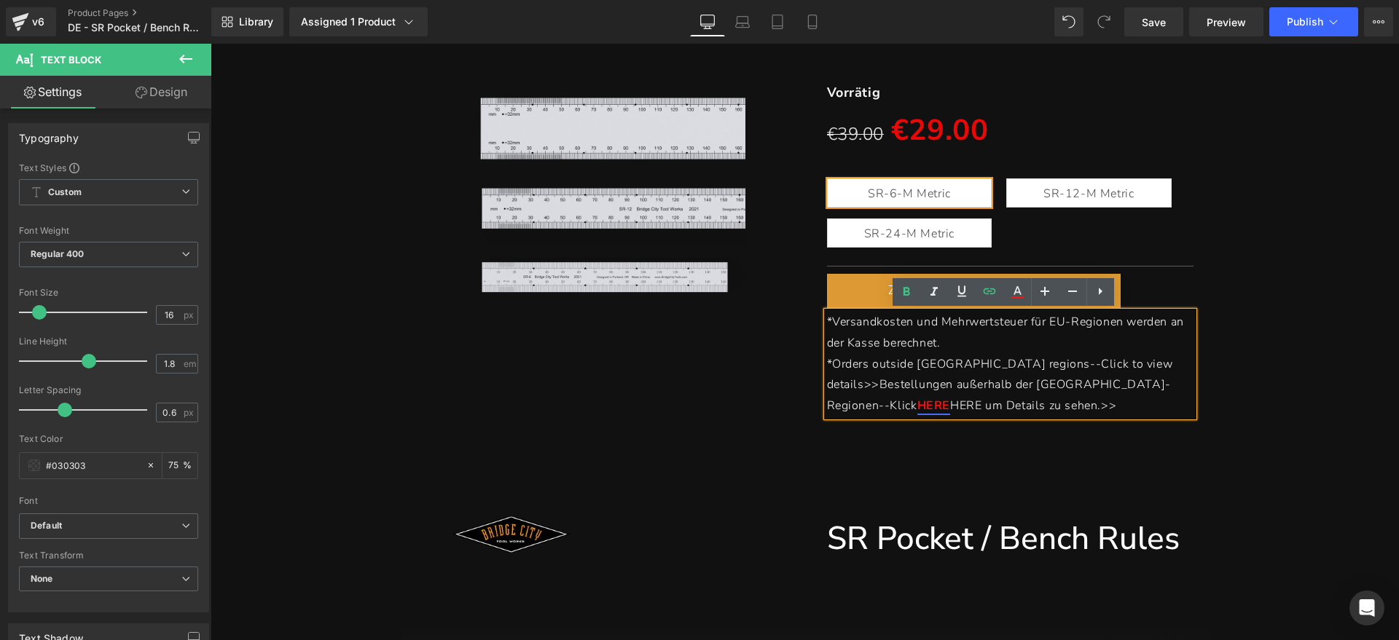
click at [1078, 398] on span "HERE um Details zu sehen.>>" at bounding box center [1033, 406] width 166 height 16
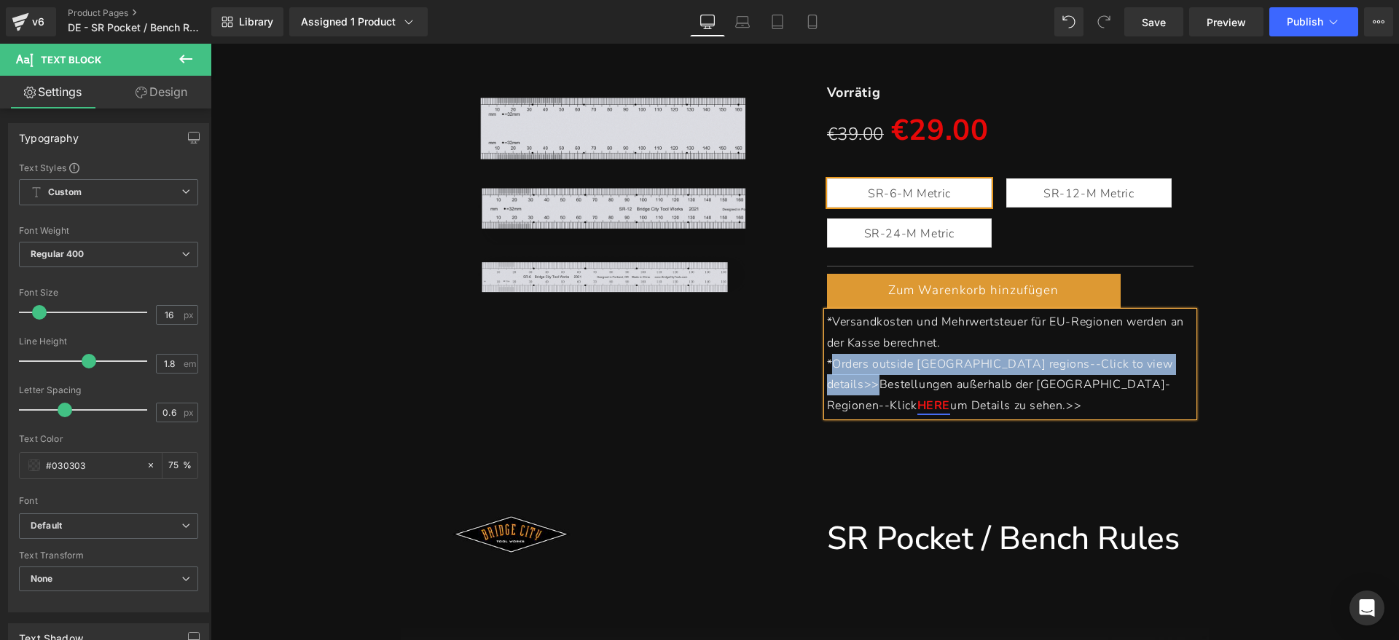
drag, startPoint x: 1112, startPoint y: 362, endPoint x: 828, endPoint y: 374, distance: 283.7
click at [828, 374] on p "*Orders outside [GEOGRAPHIC_DATA] regions--Click to view details>>Bestellungen …" at bounding box center [1010, 385] width 367 height 63
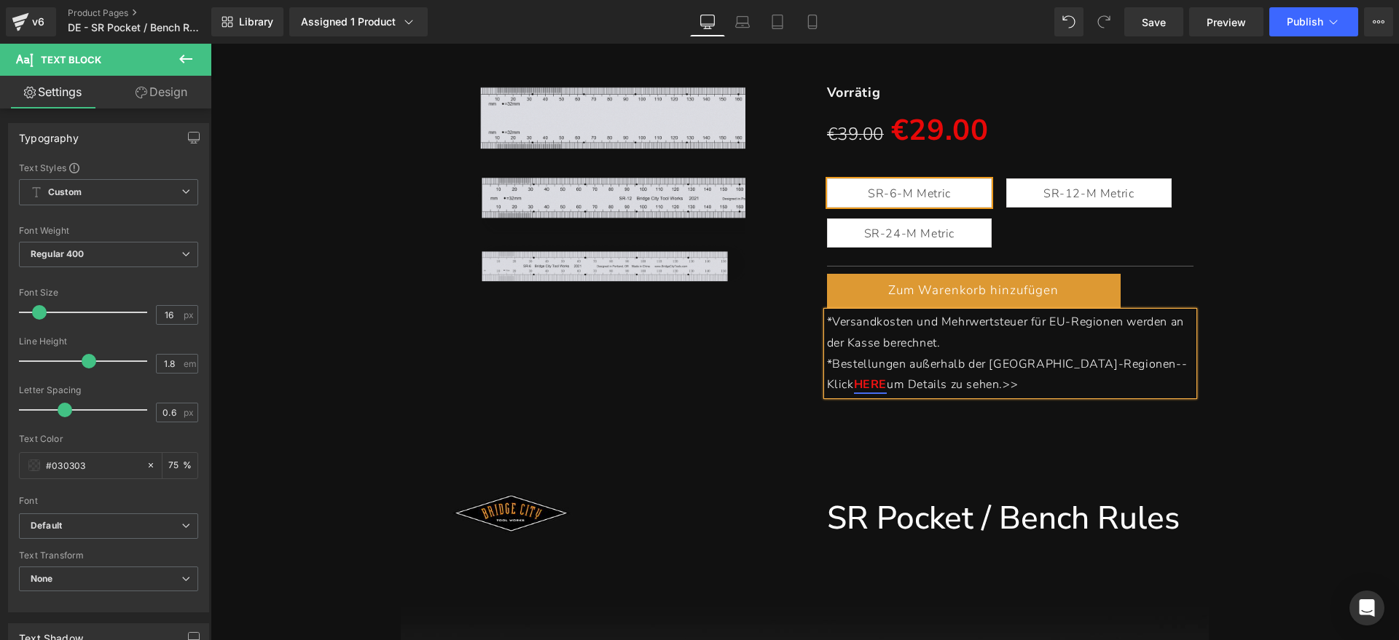
click at [1284, 375] on div "(P) Image SR Heading Taschen-/Werkbanklineale Heading Separator Vorrätig Text B…" at bounding box center [805, 180] width 1174 height 446
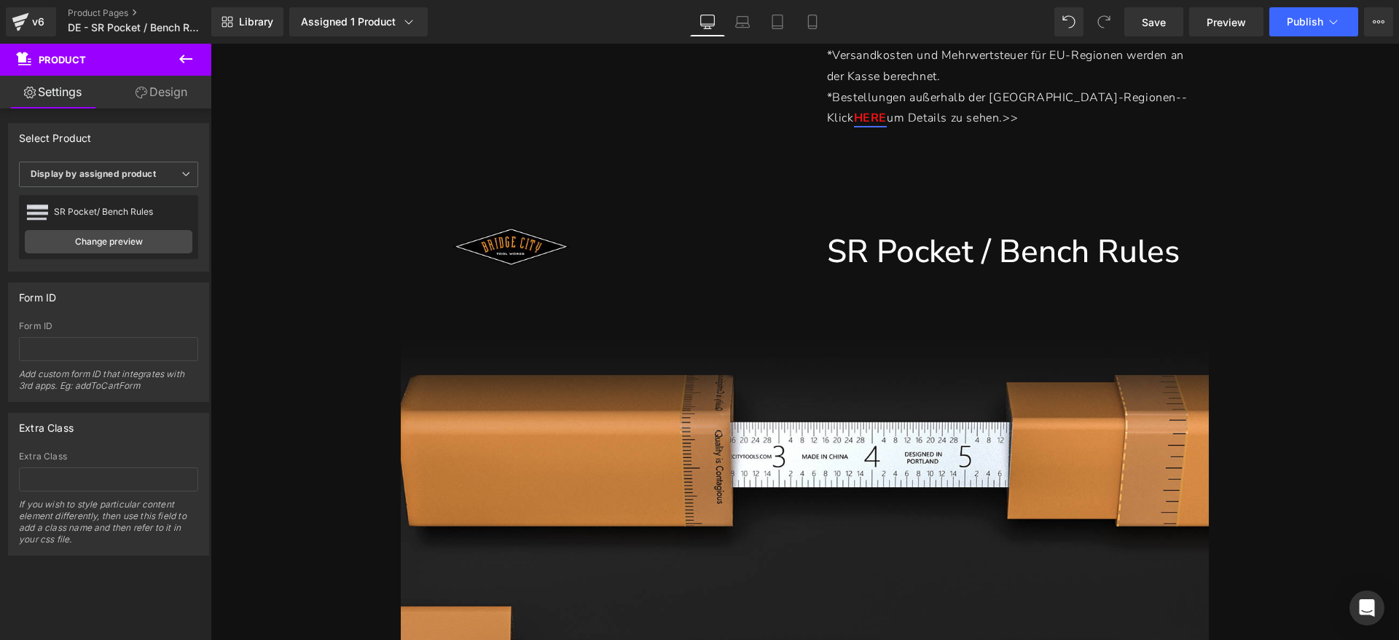
scroll to position [546, 0]
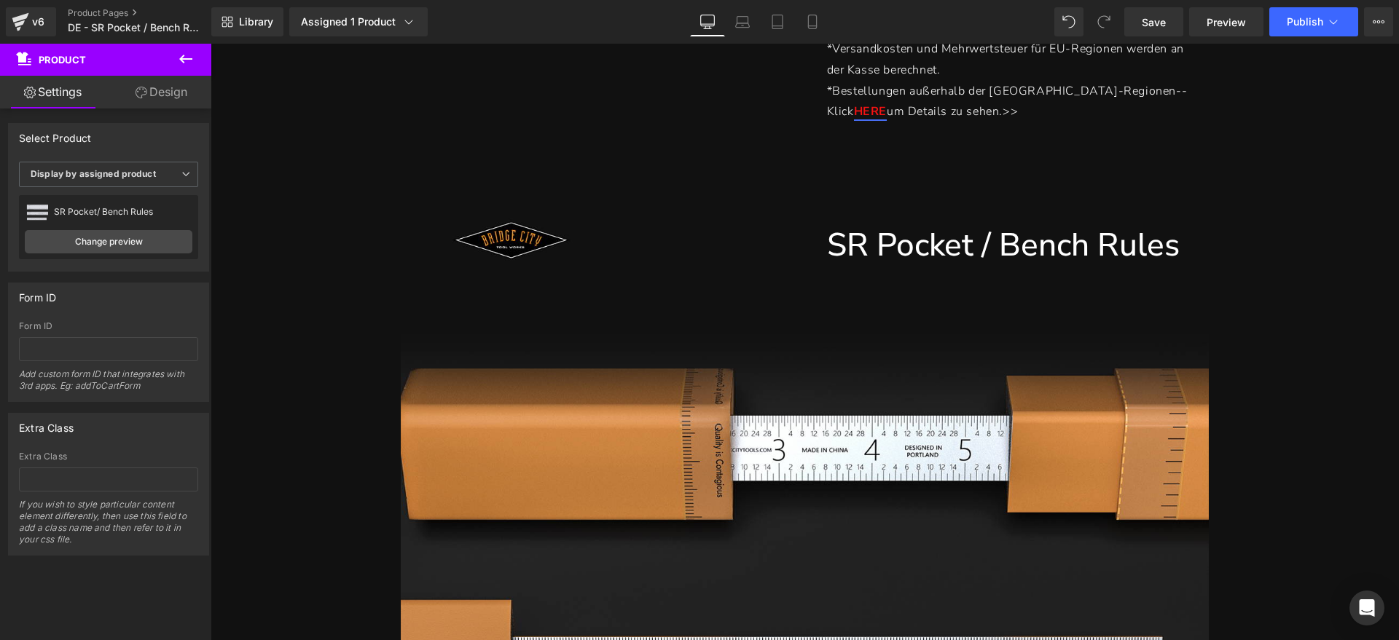
click at [863, 383] on div "SR Pocket / Bench Rules Heading Row" at bounding box center [805, 637] width 808 height 943
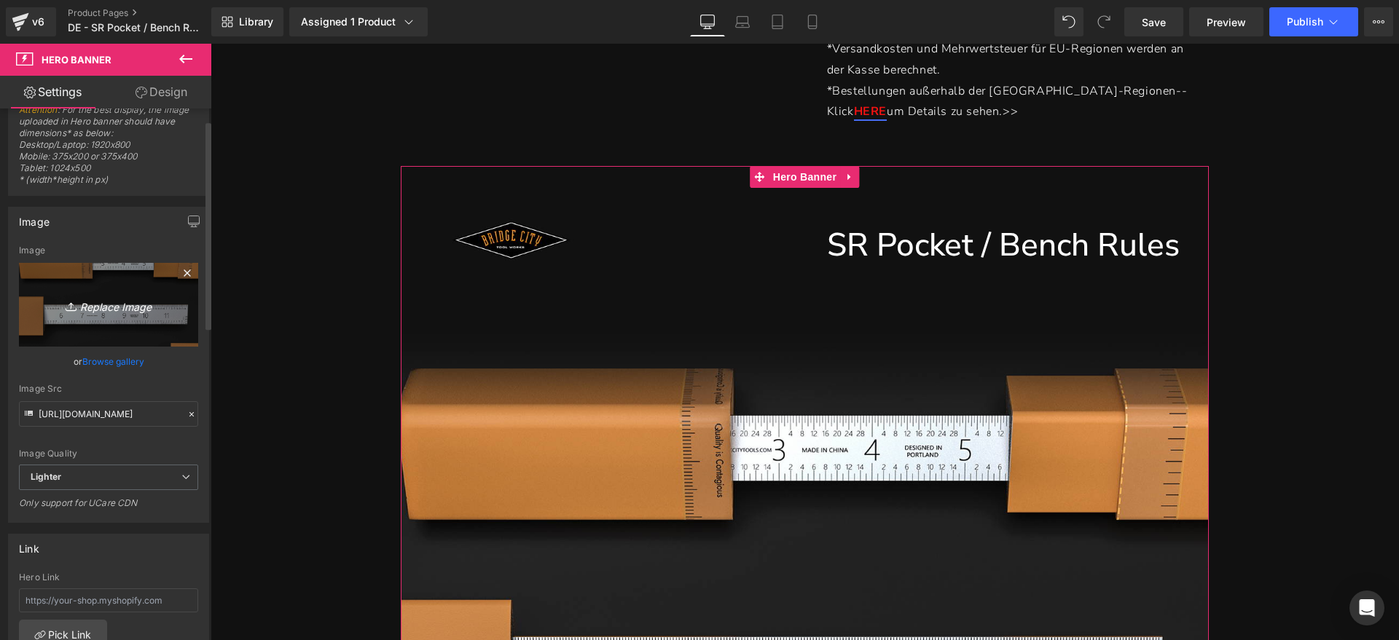
scroll to position [0, 0]
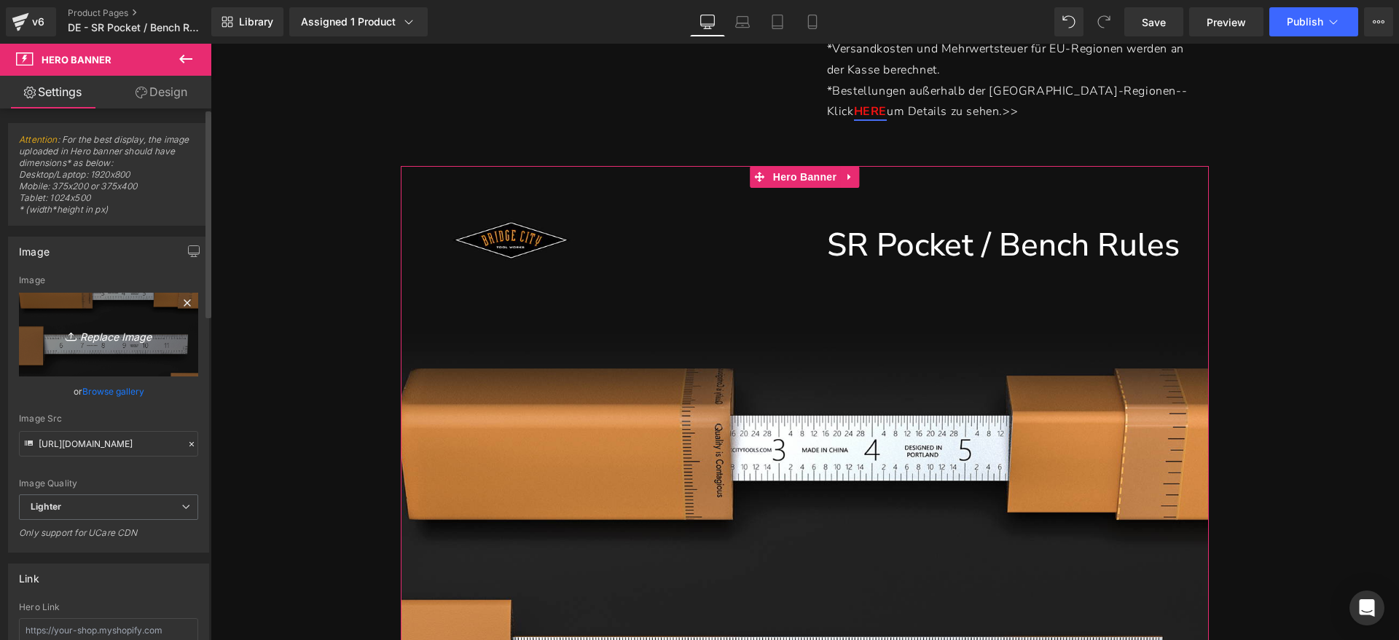
click at [98, 334] on icon "Replace Image" at bounding box center [108, 335] width 117 height 18
type input "C:\fakepath\SR1.jpg"
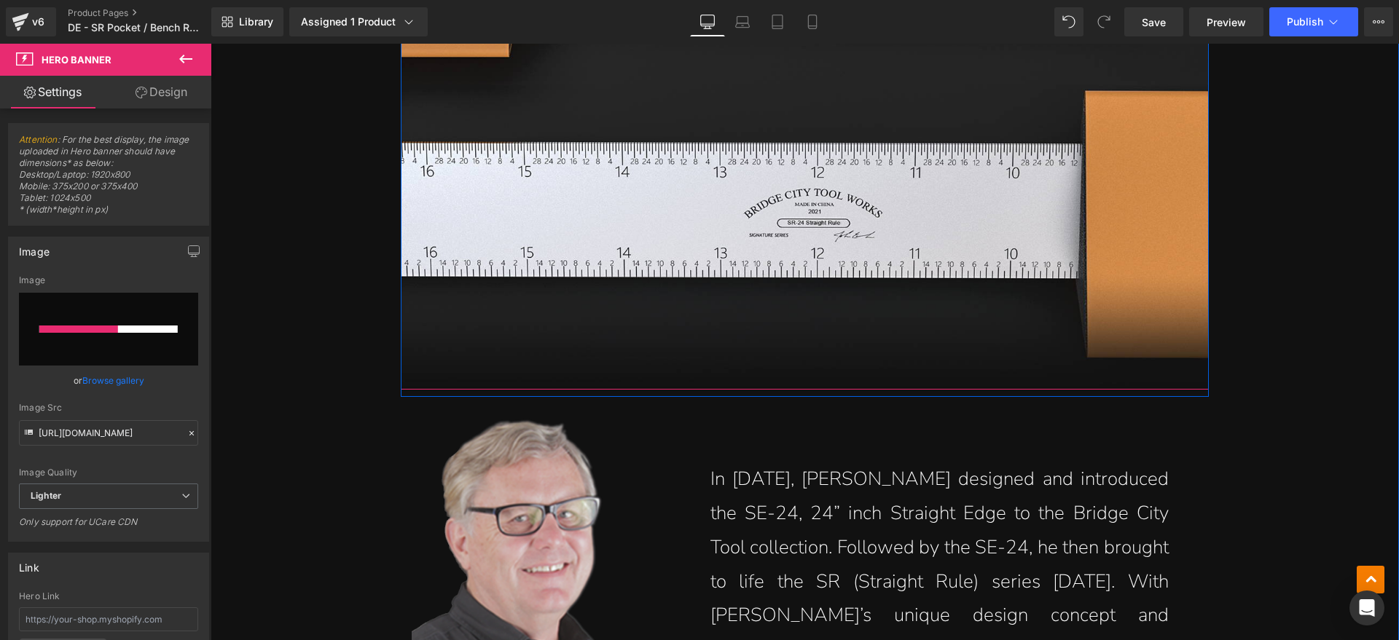
scroll to position [1275, 0]
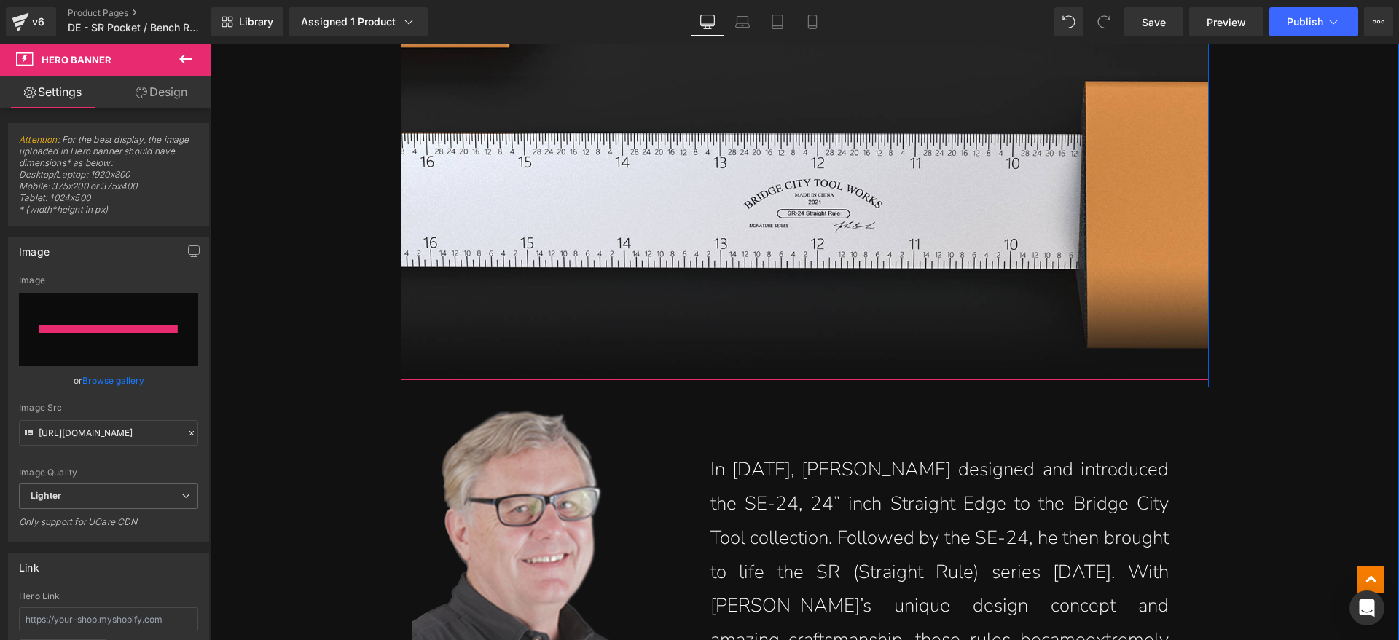
type input "[URL][DOMAIN_NAME]"
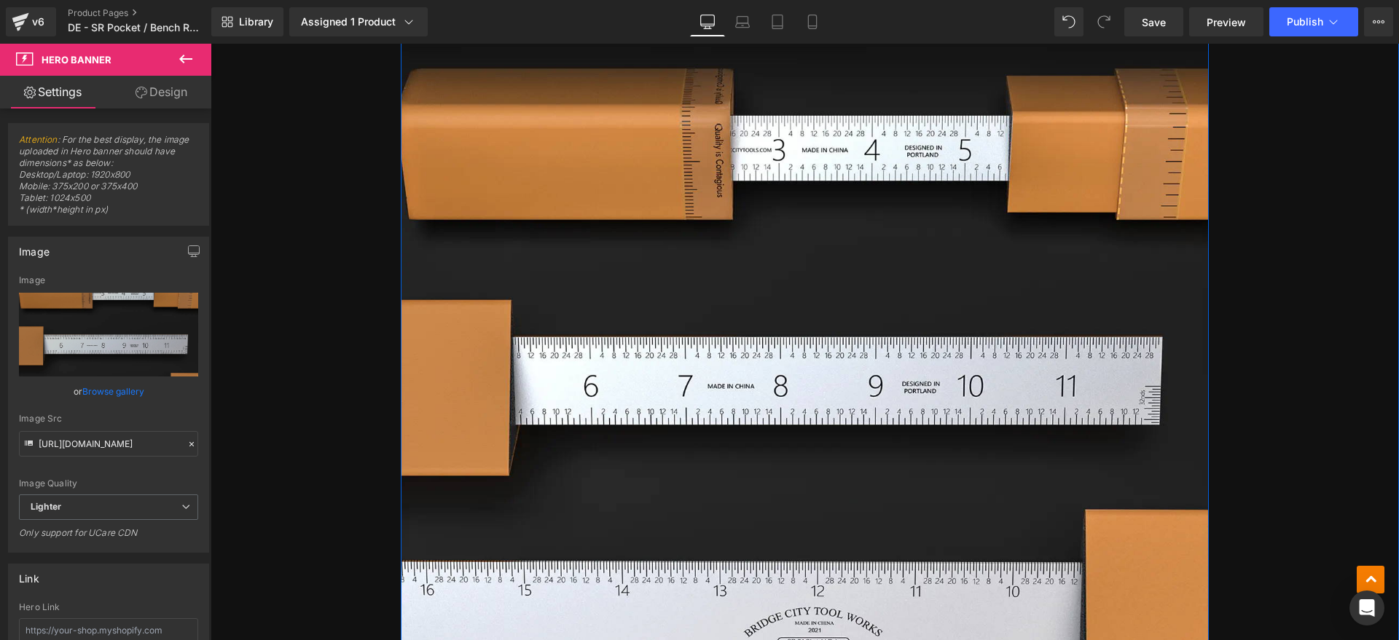
scroll to position [911, 0]
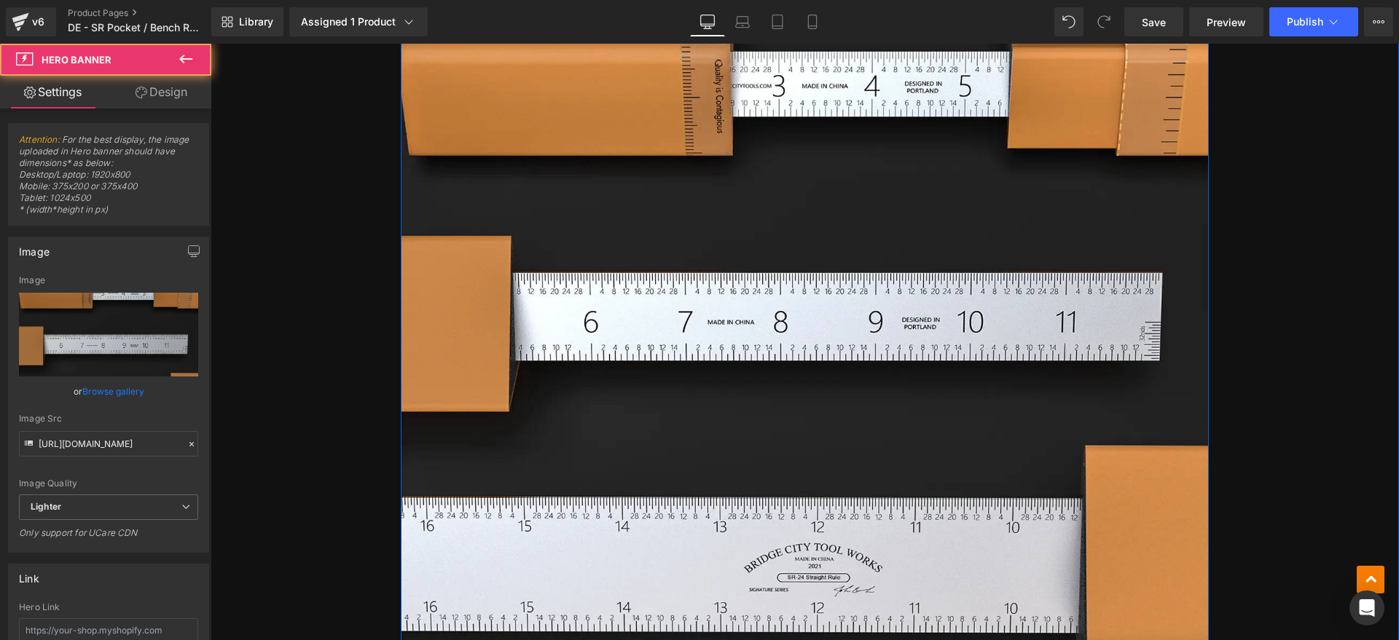
click at [783, 340] on div "SR Pocket / Bench Rules Heading Row" at bounding box center [805, 273] width 808 height 943
click at [850, 314] on div "SR Pocket / Bench Rules Heading Row" at bounding box center [805, 273] width 808 height 943
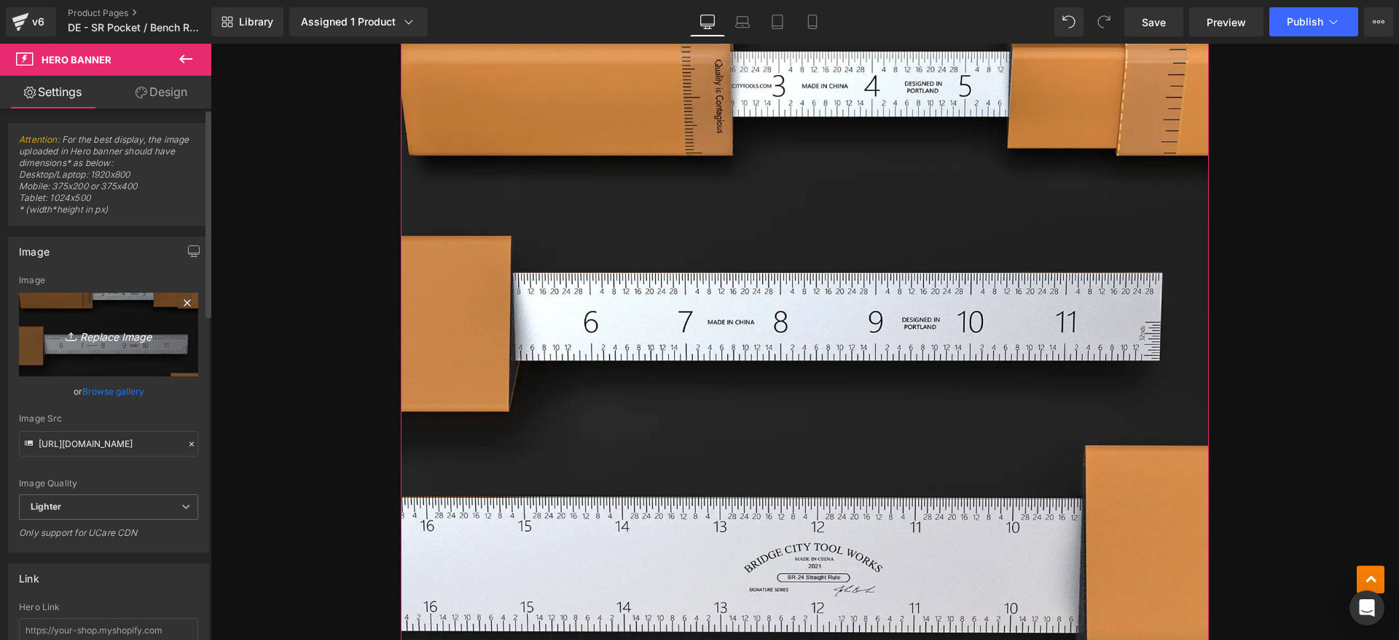
click at [144, 345] on link "Replace Image" at bounding box center [108, 335] width 179 height 84
type input "C:\fakepath\SR1.jpg"
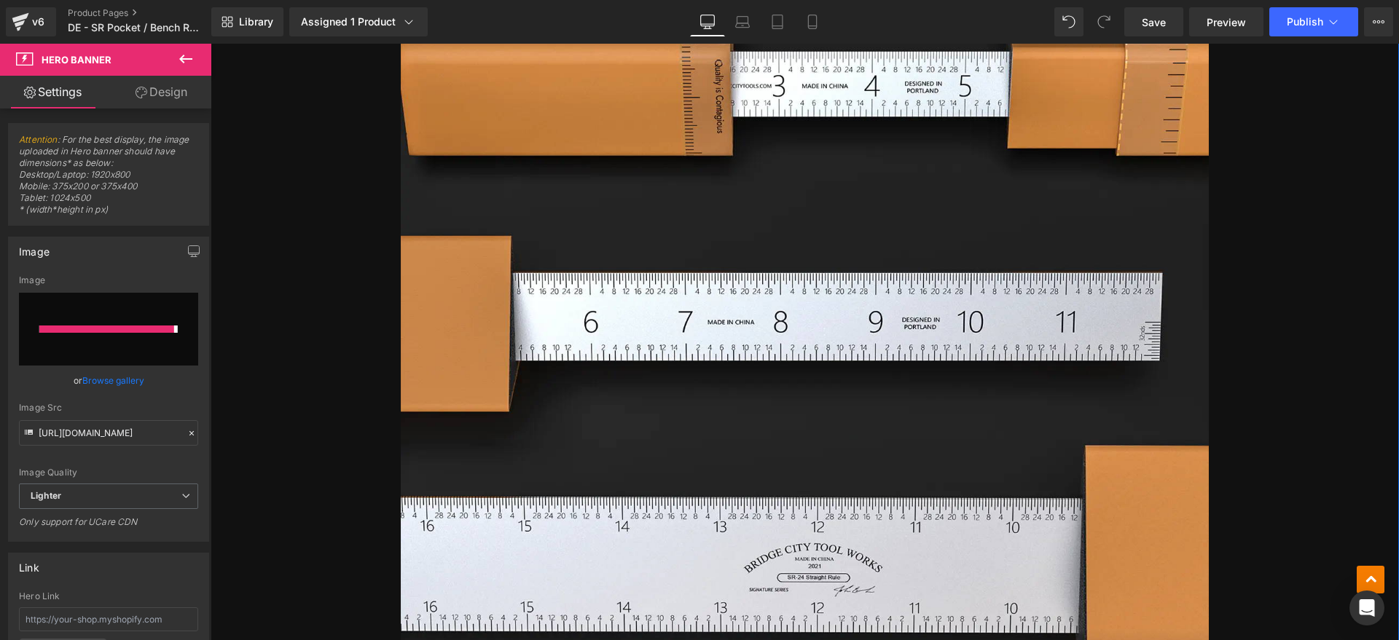
type input "[URL][DOMAIN_NAME]"
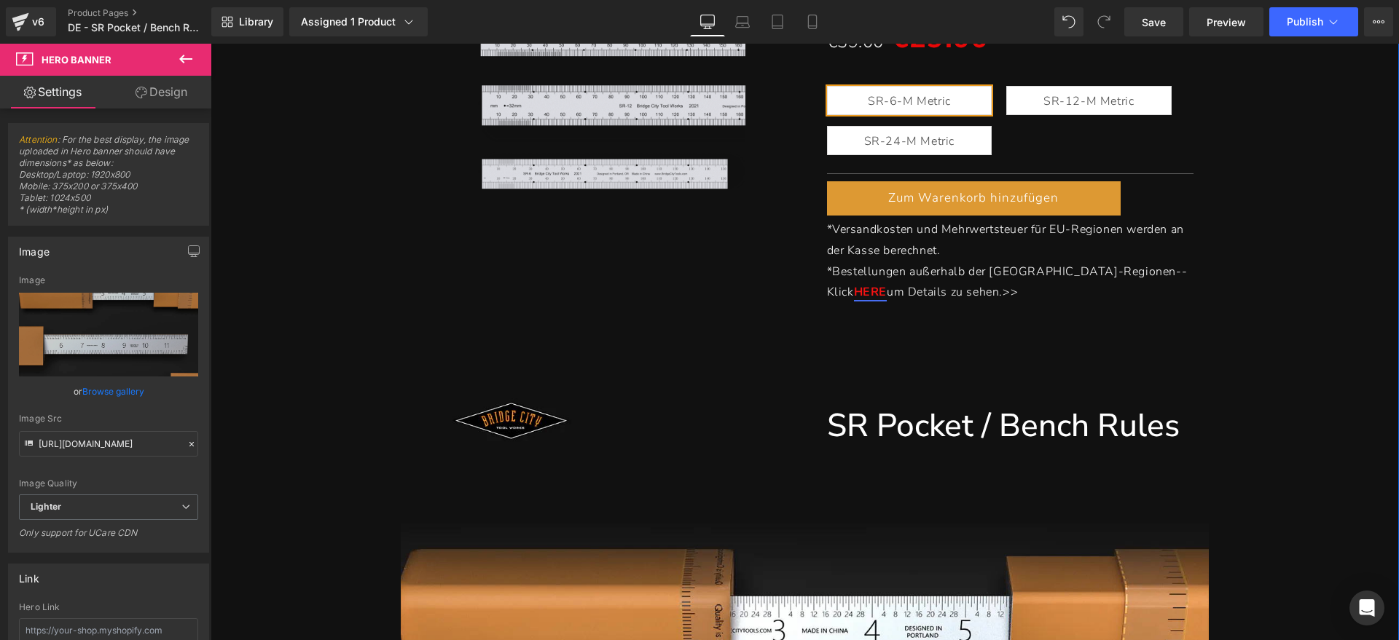
scroll to position [364, 0]
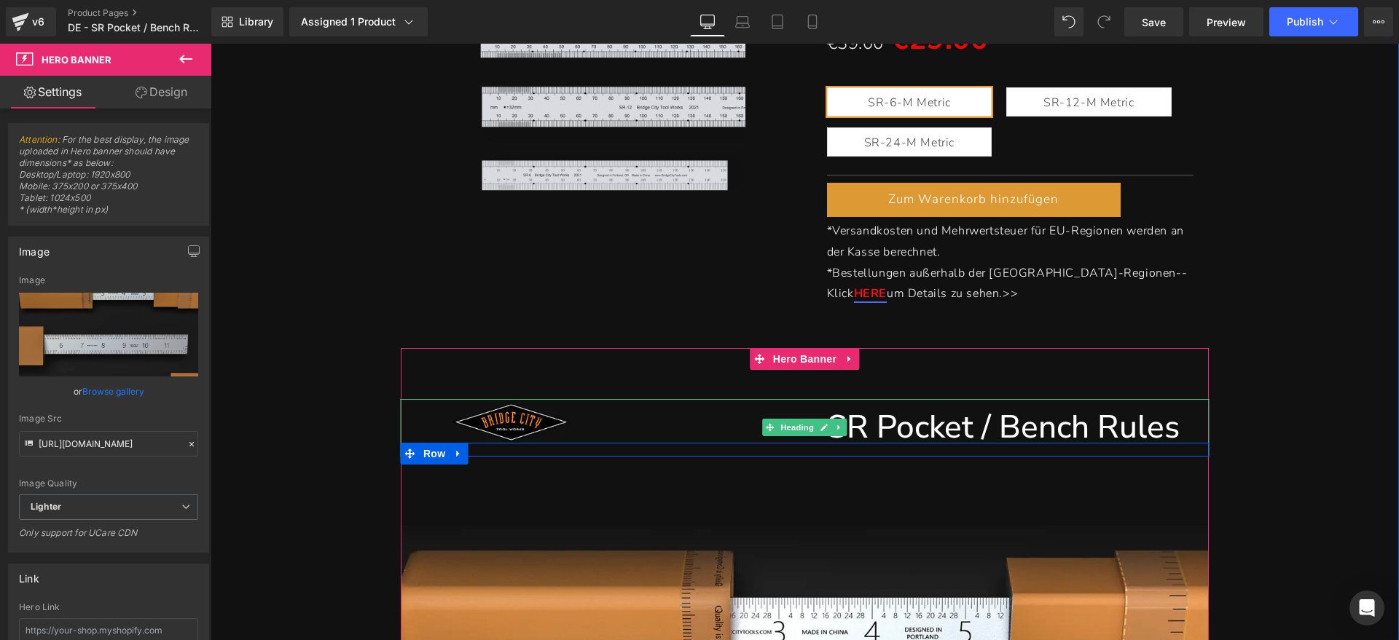
drag, startPoint x: 1071, startPoint y: 420, endPoint x: 1081, endPoint y: 420, distance: 10.2
click at [1072, 420] on h1 "SR Pocket / Bench Rules" at bounding box center [805, 428] width 750 height 58
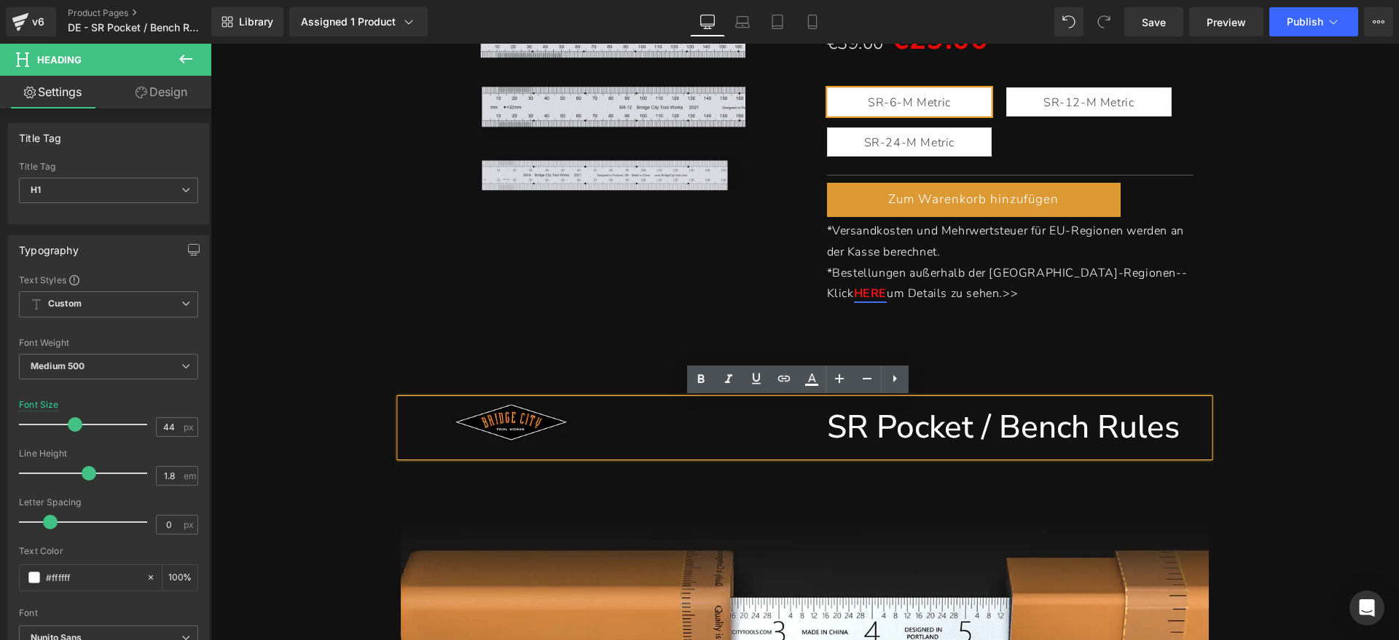
click at [1080, 425] on h1 "SR Pocket / Bench Rules" at bounding box center [805, 428] width 750 height 58
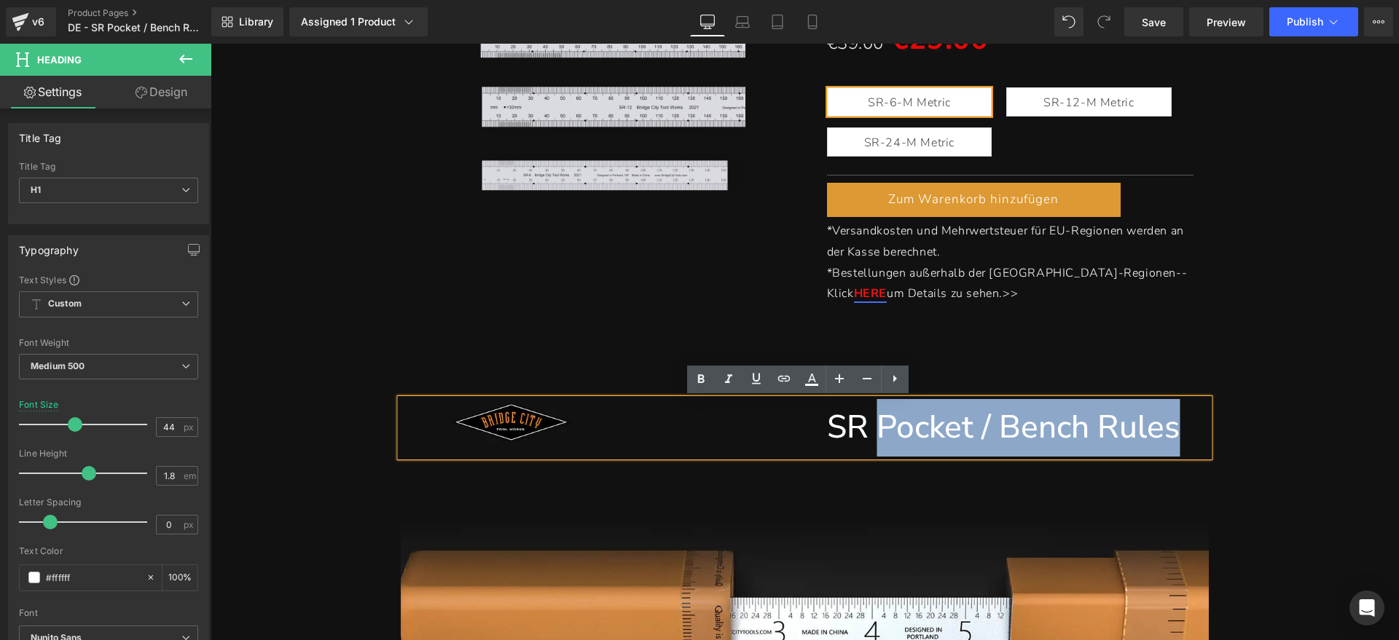
drag, startPoint x: 1175, startPoint y: 425, endPoint x: 866, endPoint y: 425, distance: 308.9
click at [866, 425] on div "SR Pocket / Bench Rules" at bounding box center [805, 428] width 808 height 58
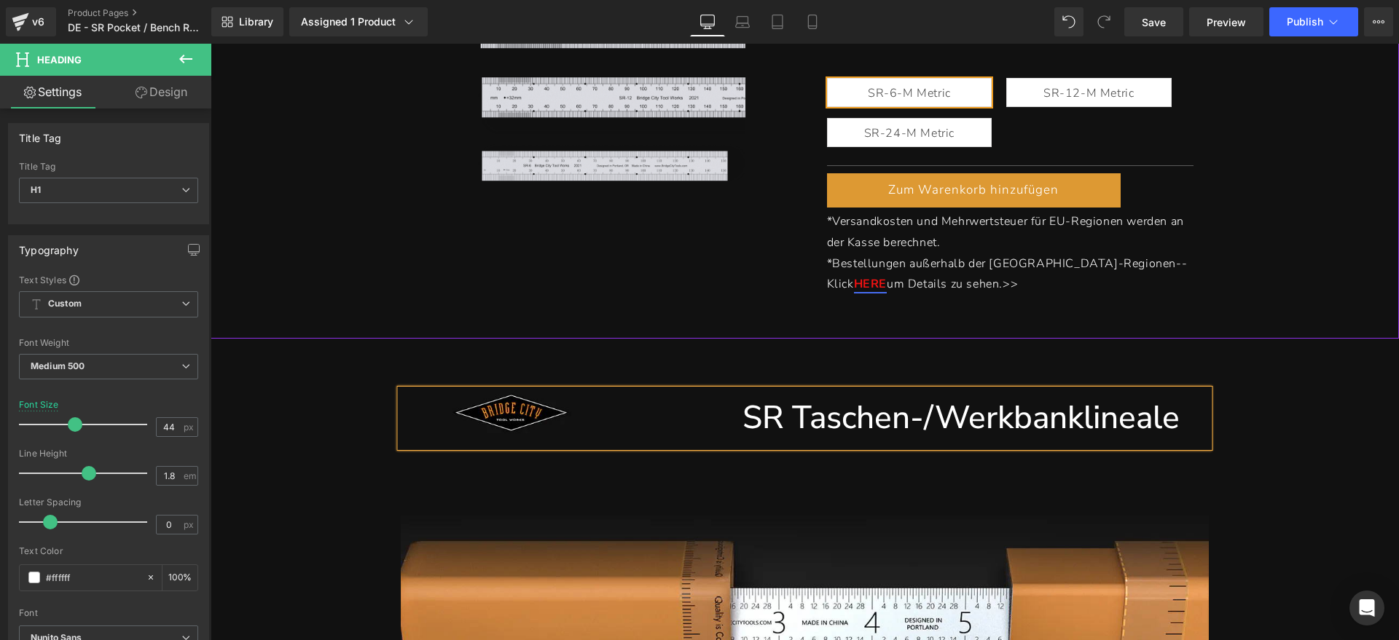
scroll to position [455, 0]
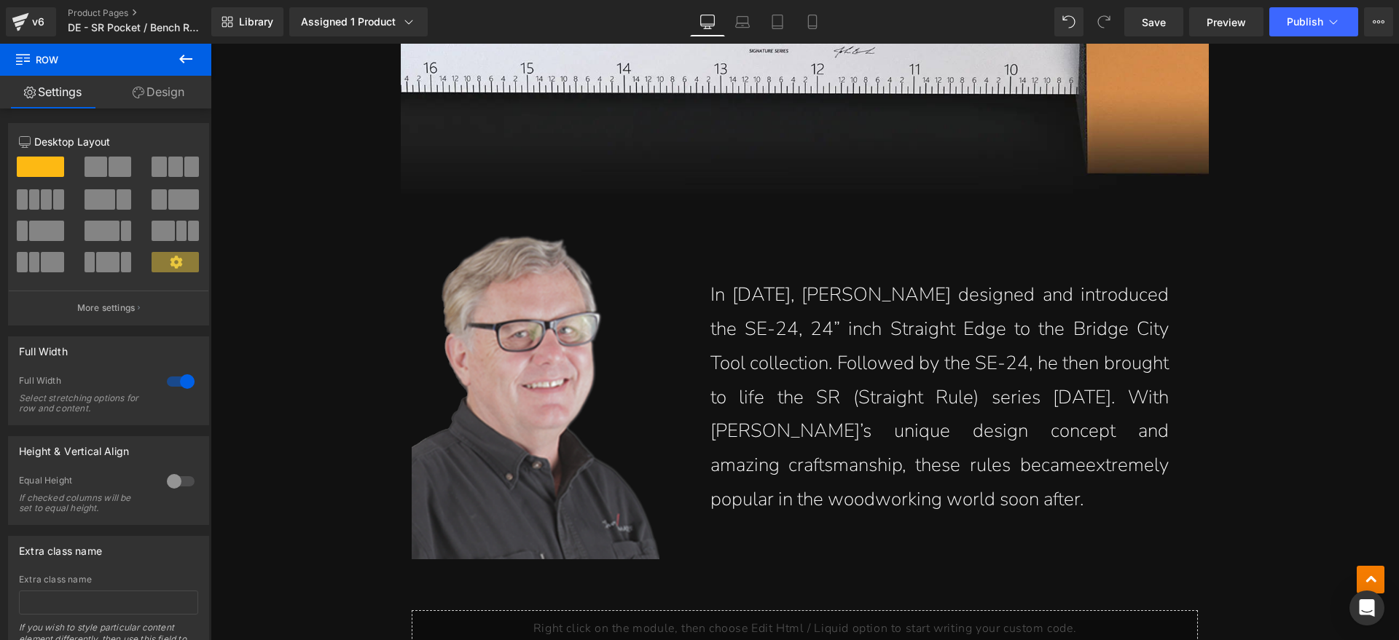
scroll to position [1548, 0]
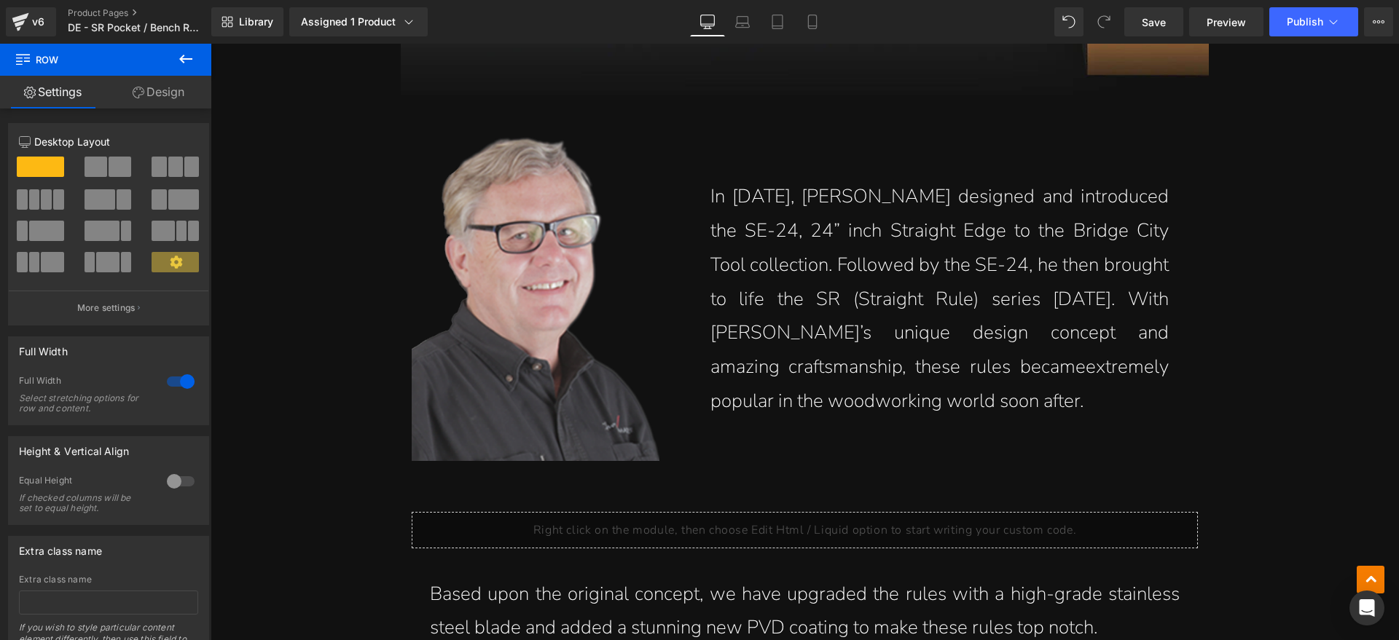
click at [953, 310] on p "In [DATE], [PERSON_NAME] designed and introduced the SE-24, 24” inch Straight E…" at bounding box center [939, 299] width 458 height 239
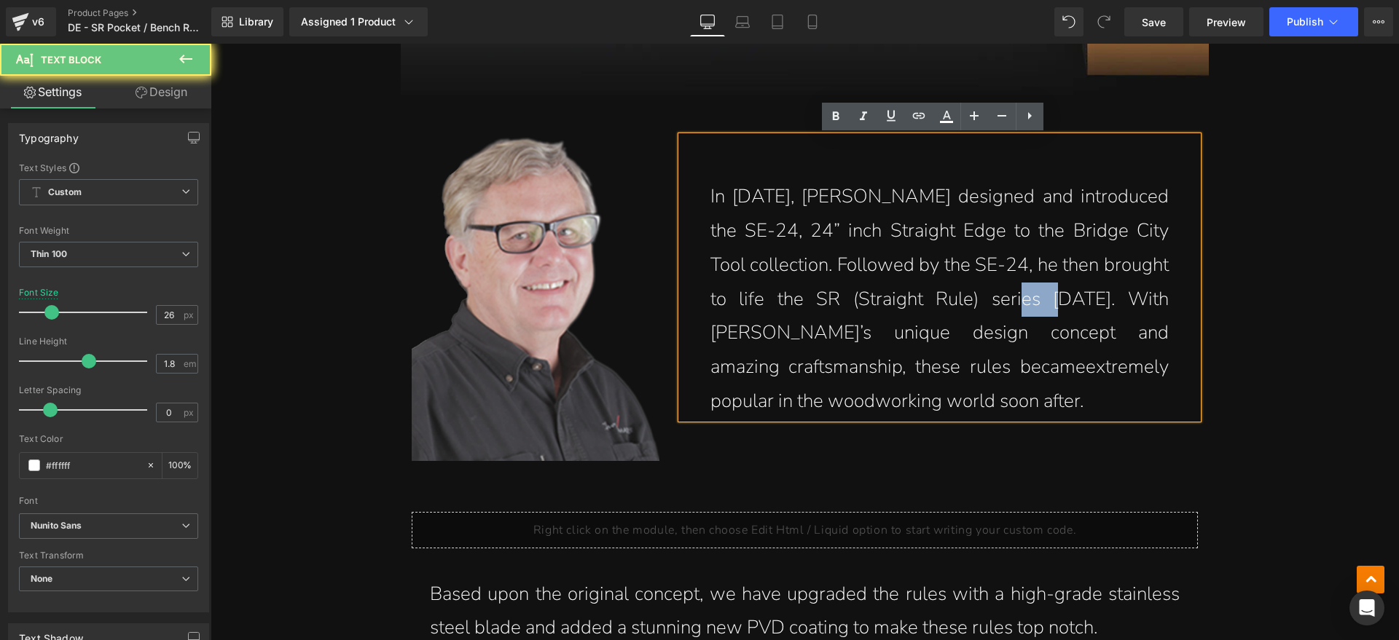
drag, startPoint x: 968, startPoint y: 299, endPoint x: 1030, endPoint y: 299, distance: 61.2
click at [1019, 299] on p "In [DATE], [PERSON_NAME] designed and introduced the SE-24, 24” inch Straight E…" at bounding box center [939, 299] width 458 height 239
click at [1057, 299] on p "In [DATE], [PERSON_NAME] designed and introduced the SE-24, 24” inch Straight E…" at bounding box center [939, 299] width 458 height 239
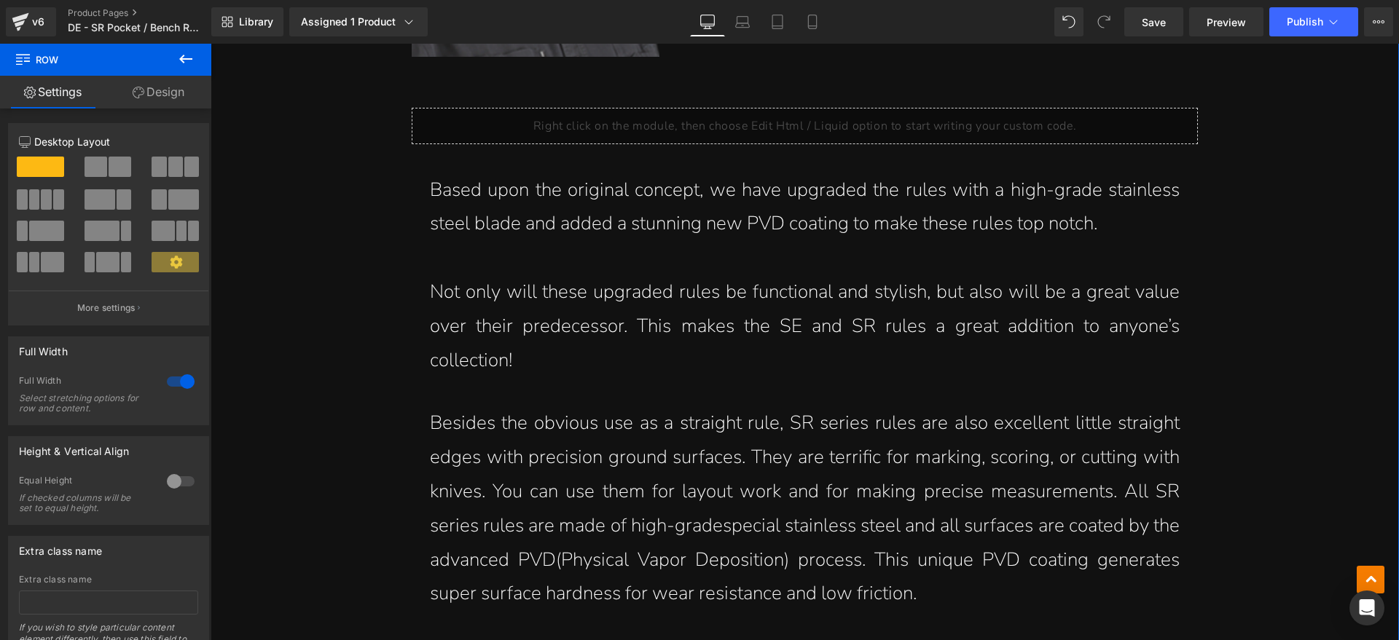
scroll to position [2004, 0]
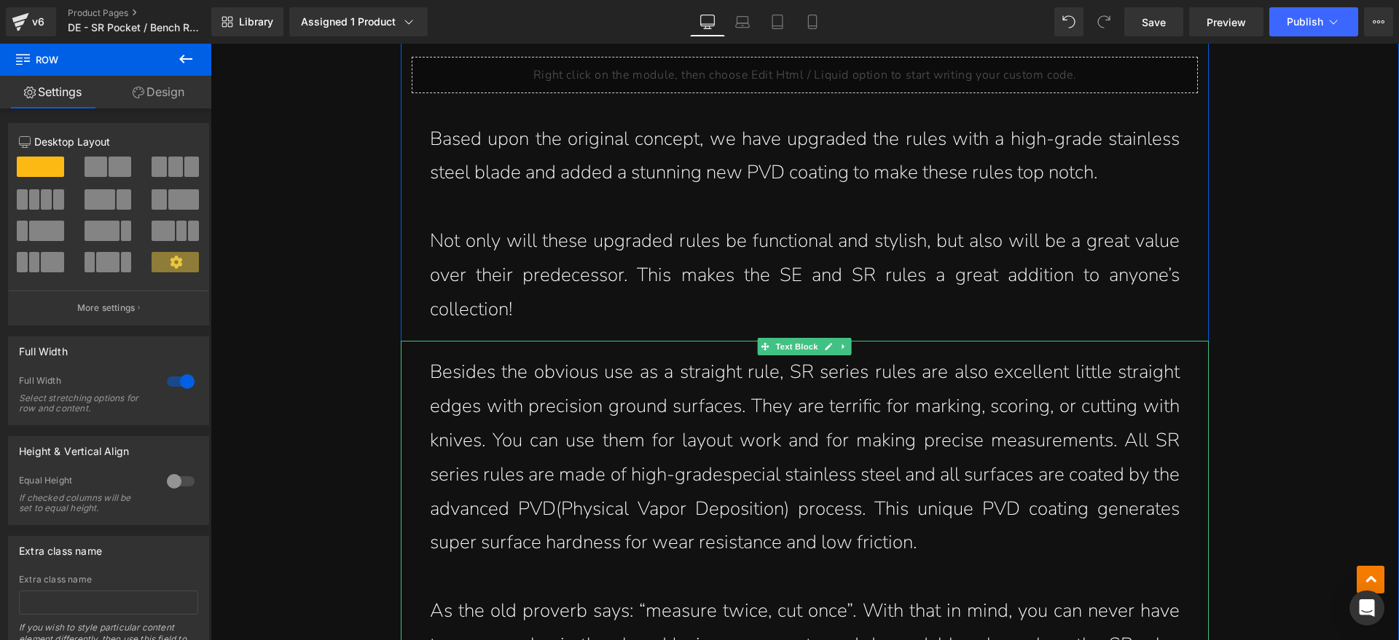
click at [536, 375] on p "Besides the obvious use as a straight rule, SR series rules are also excellent …" at bounding box center [805, 458] width 750 height 205
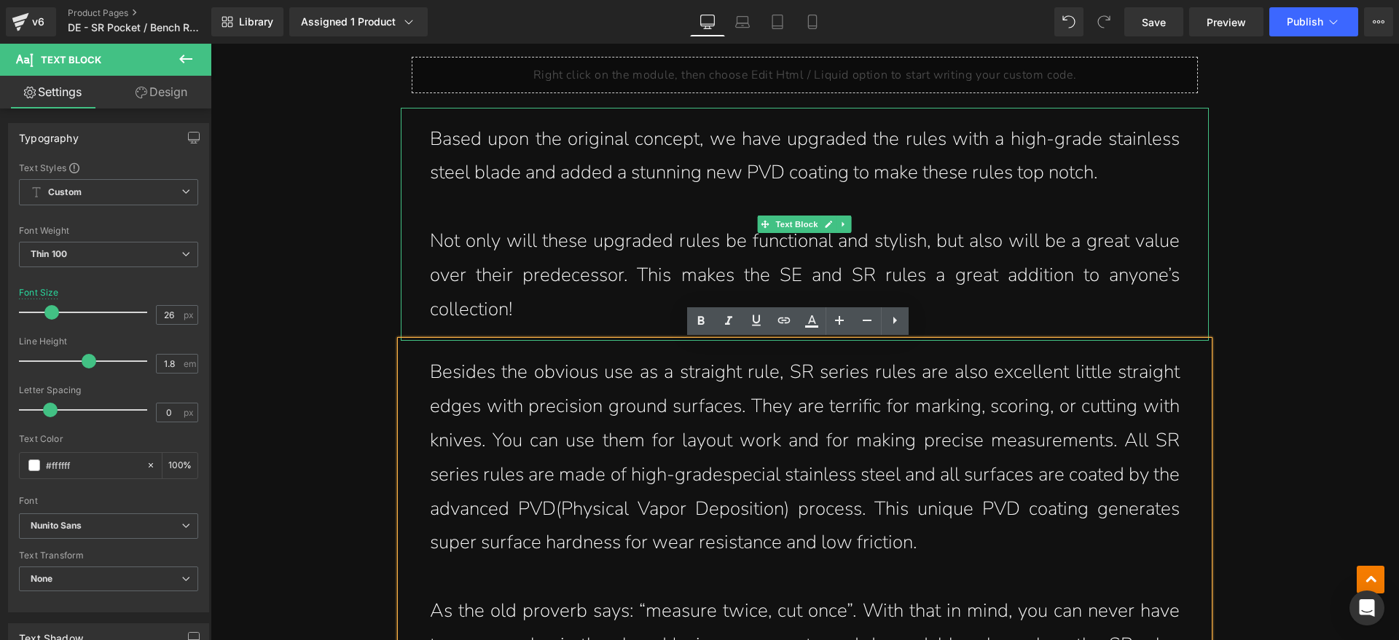
click at [586, 299] on p "Not only will these upgraded rules be functional and stylish, but also will be …" at bounding box center [805, 275] width 750 height 102
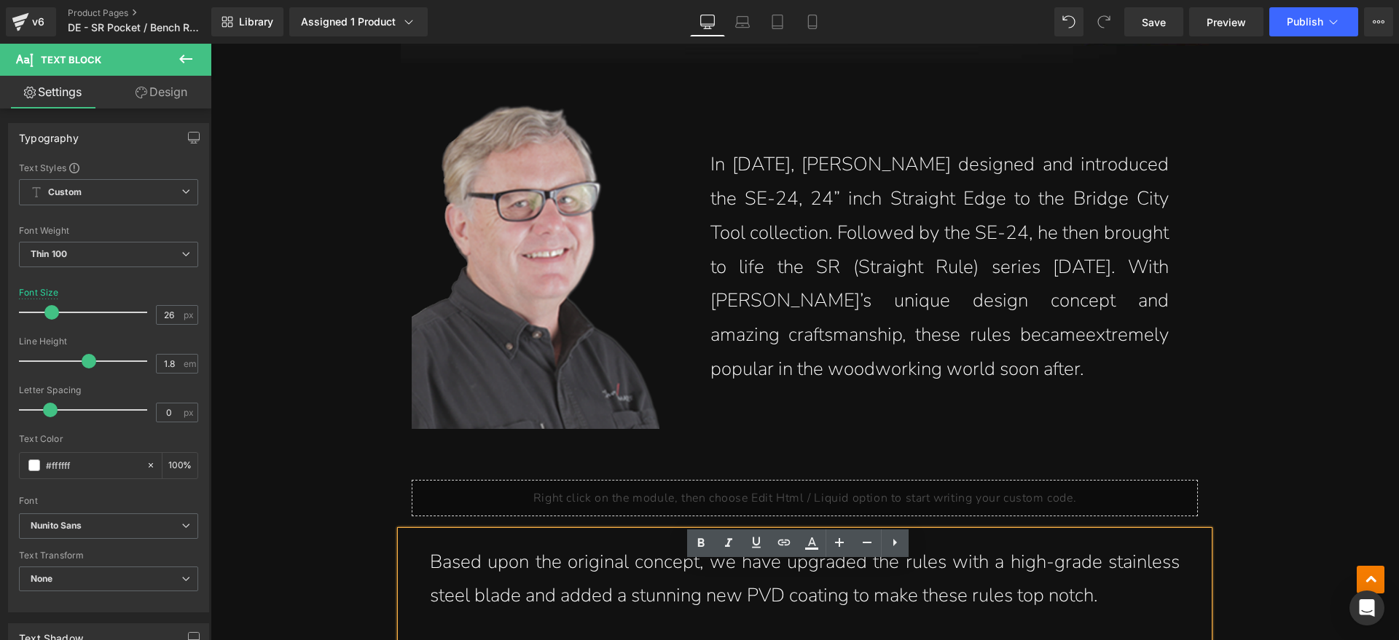
scroll to position [1548, 0]
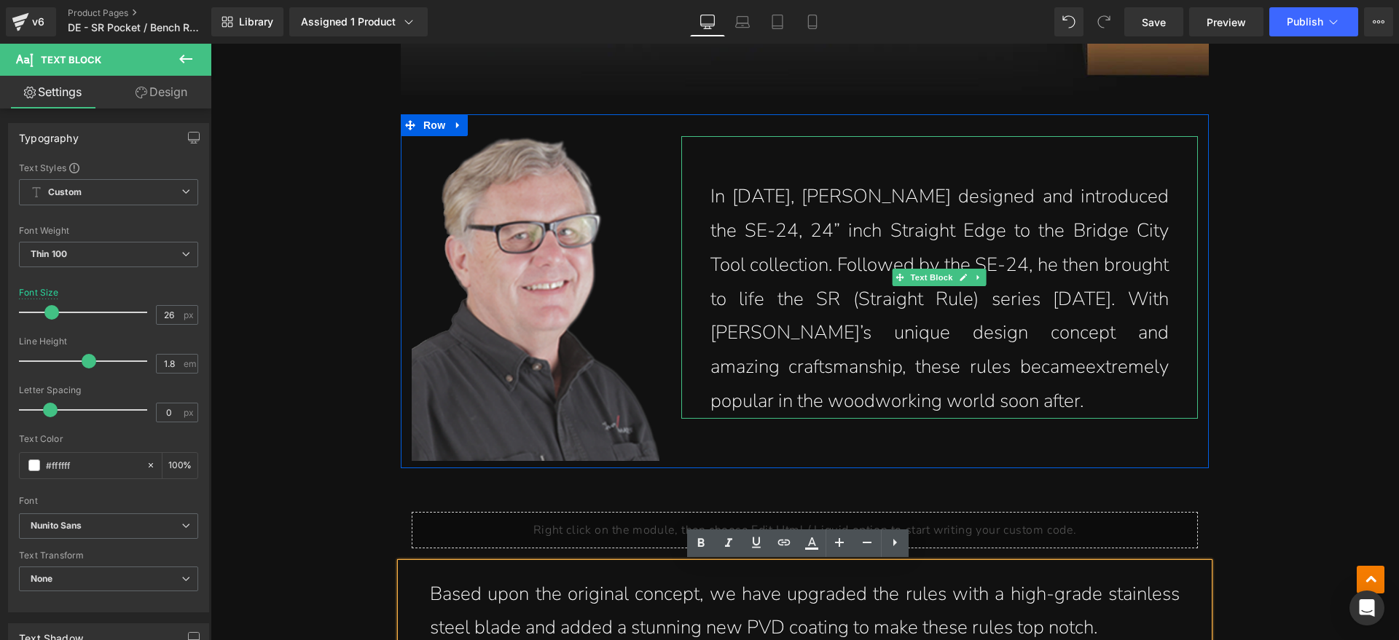
click at [1003, 406] on p "In [DATE], [PERSON_NAME] designed and introduced the SE-24, 24” inch Straight E…" at bounding box center [939, 299] width 458 height 239
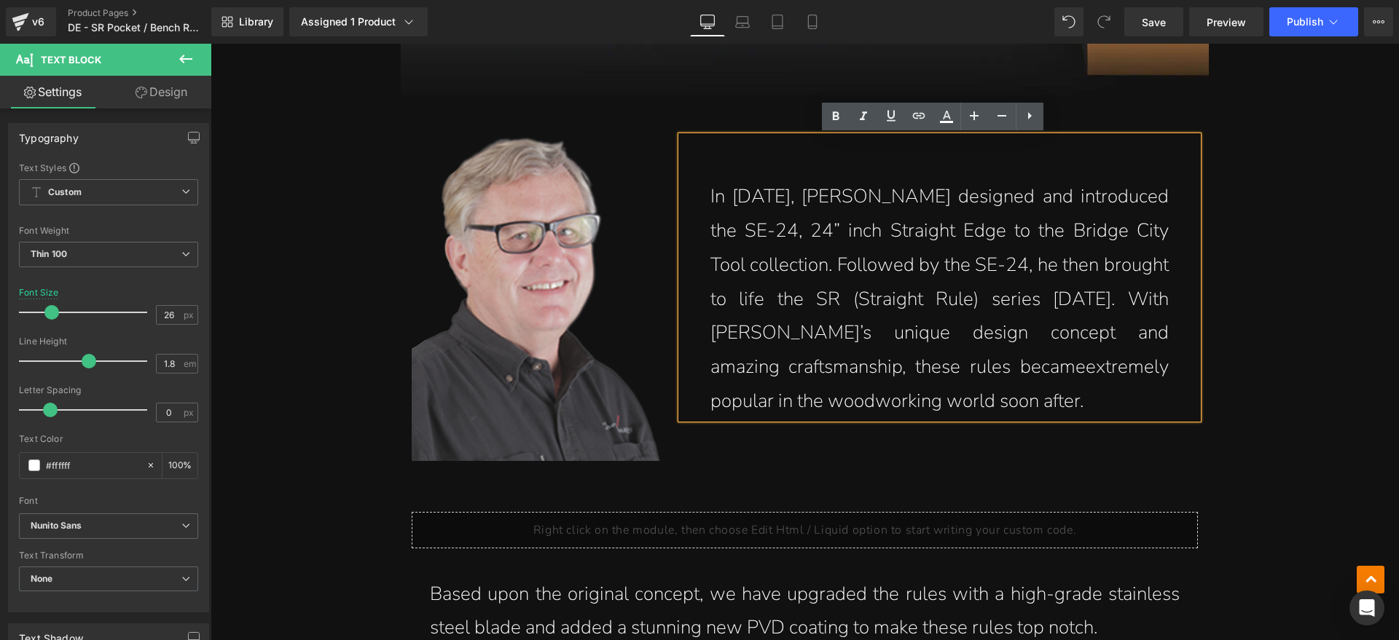
click at [700, 194] on div "In [DATE], [PERSON_NAME] designed and introduced the SE-24, 24” inch Straight E…" at bounding box center [939, 277] width 517 height 283
click at [1084, 410] on p "In [DATE], [PERSON_NAME] designed and introduced the SE-24, 24” inch Straight E…" at bounding box center [939, 299] width 458 height 239
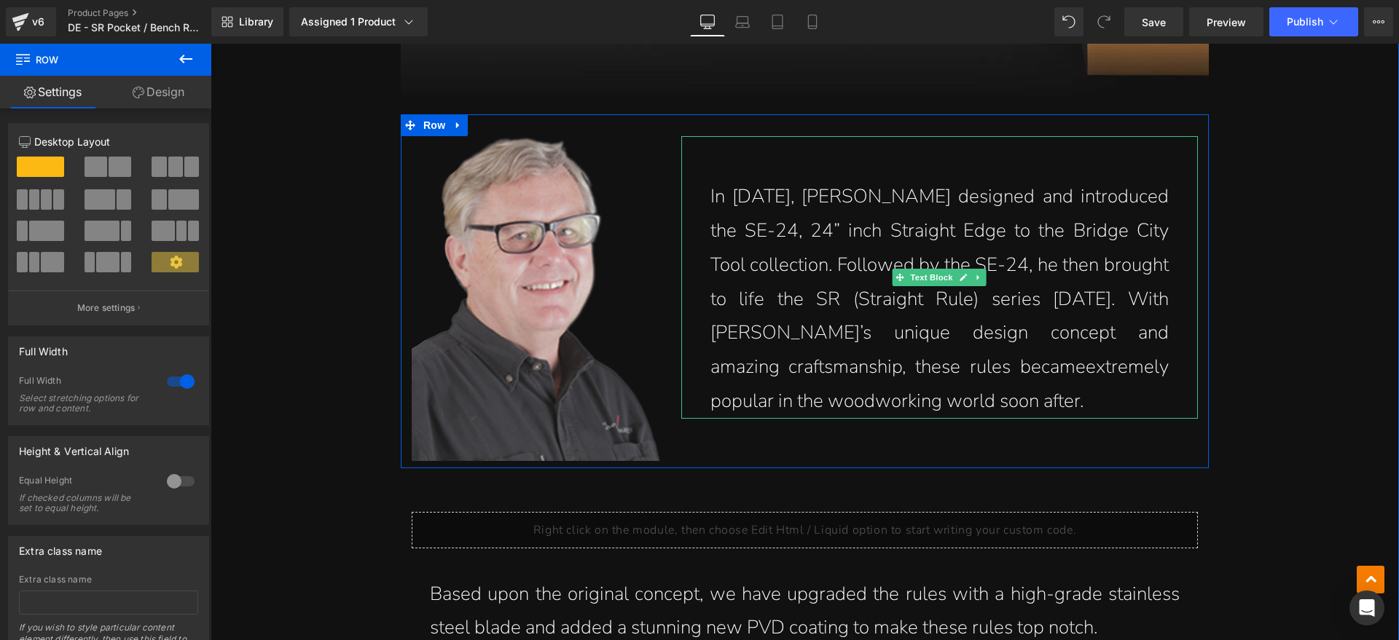
click at [1053, 402] on p "In [DATE], [PERSON_NAME] designed and introduced the SE-24, 24” inch Straight E…" at bounding box center [939, 299] width 458 height 239
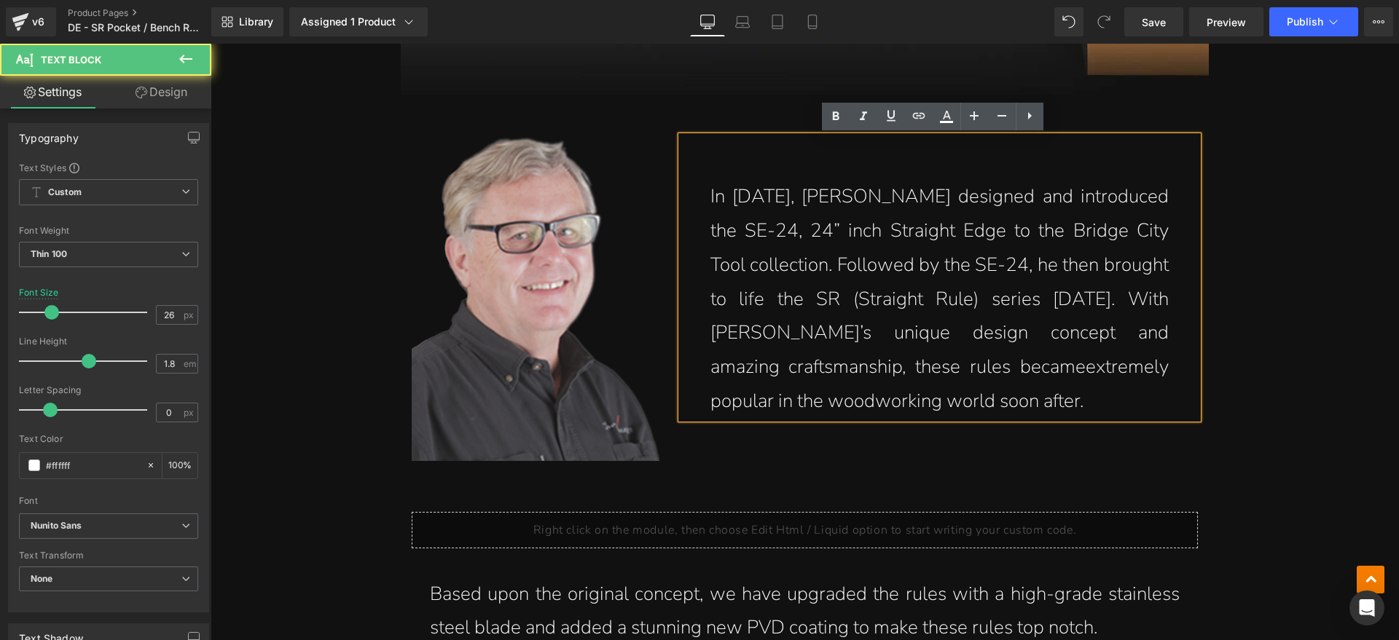
click at [1037, 399] on p "In [DATE], [PERSON_NAME] designed and introduced the SE-24, 24” inch Straight E…" at bounding box center [939, 299] width 458 height 239
click at [710, 195] on p "In [DATE], [PERSON_NAME] designed and introduced the SE-24, 24” inch Straight E…" at bounding box center [939, 299] width 458 height 239
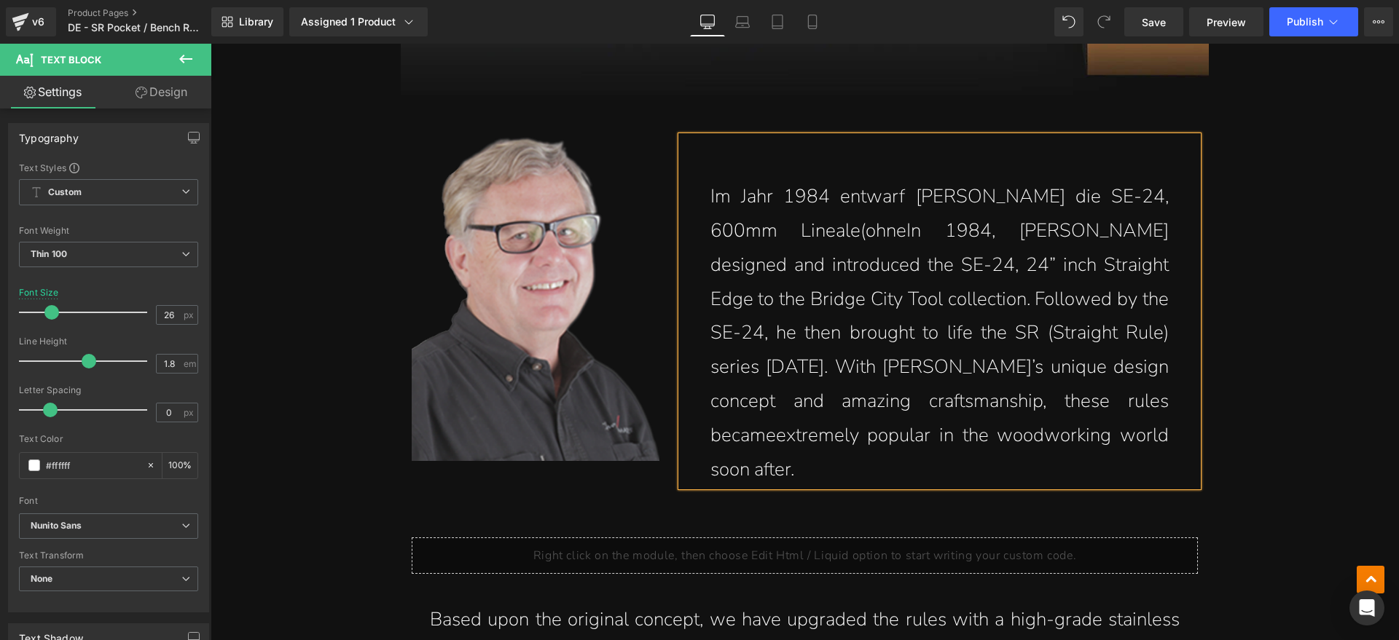
click at [850, 225] on p "Im Jahr 1984 entwarf [PERSON_NAME] die SE-24, 600mm Lineale(ohneIn 1984, [PERSO…" at bounding box center [939, 333] width 458 height 307
click at [919, 230] on p "Im Jahr 1984 entwarf [PERSON_NAME] die SE-24, 600mm Lineale (ohneIn 1984, [PERS…" at bounding box center [939, 333] width 458 height 307
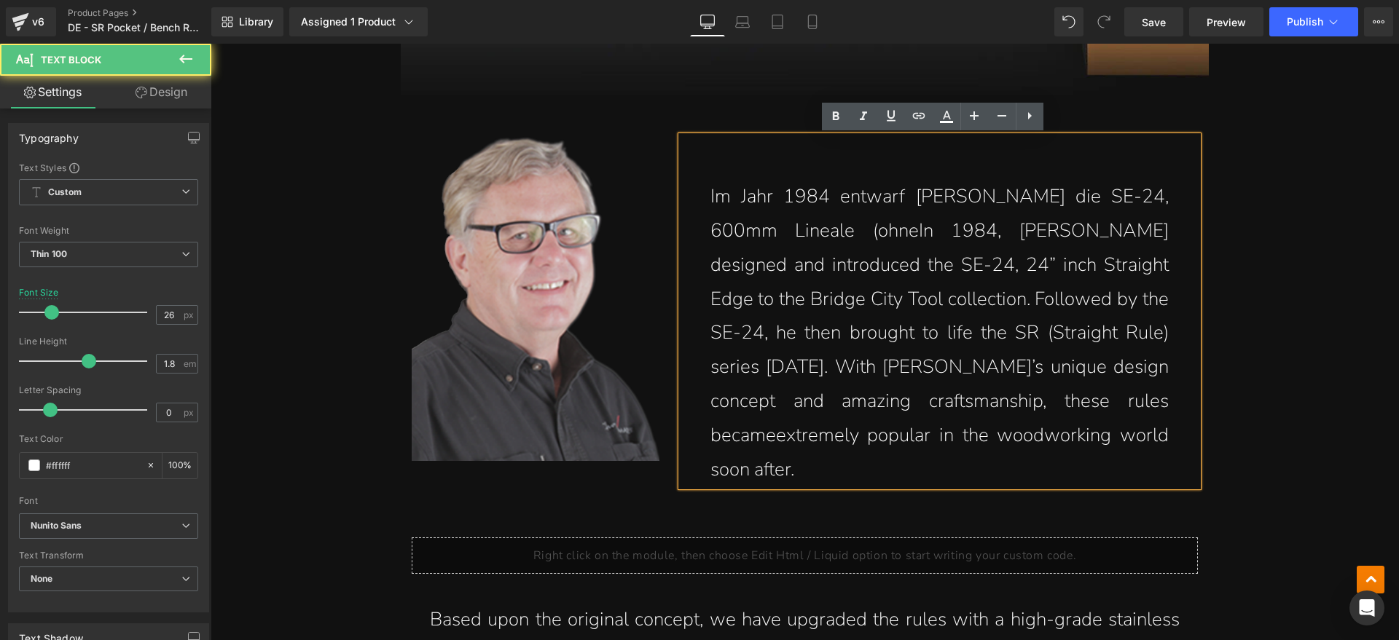
click at [913, 235] on p "Im Jahr 1984 entwarf [PERSON_NAME] die SE-24, 600mm Lineale (ohneIn 1984, [PERS…" at bounding box center [939, 333] width 458 height 307
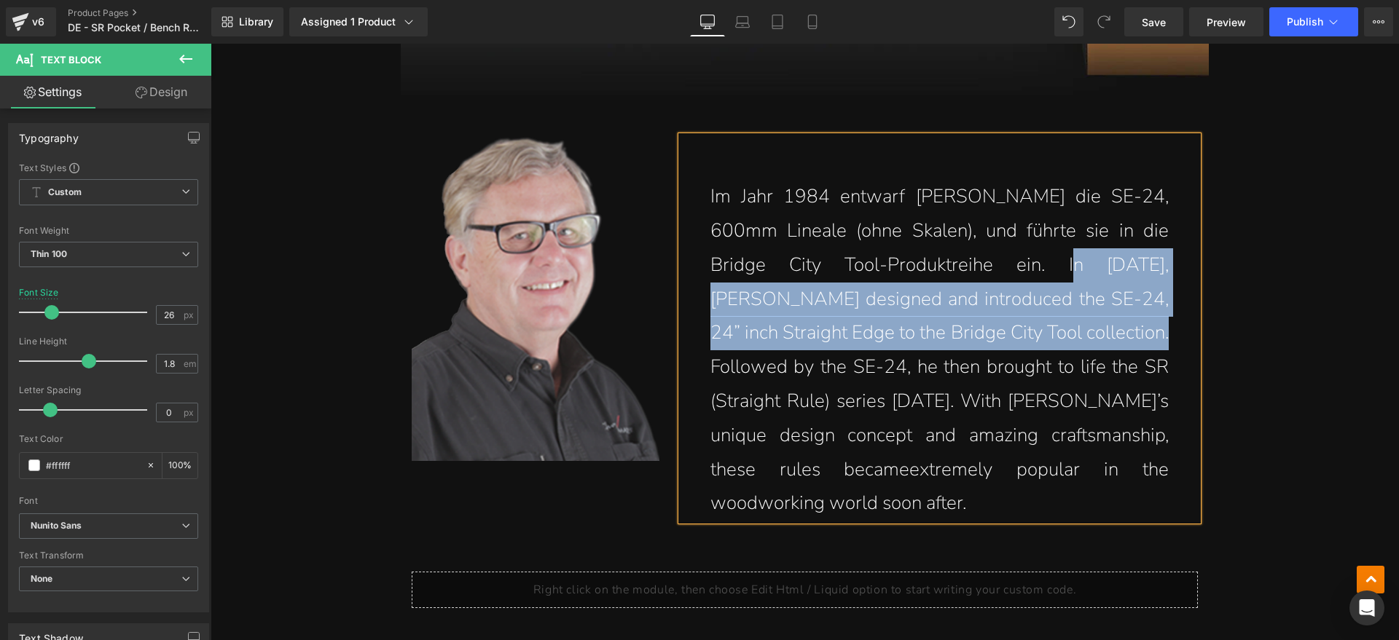
drag, startPoint x: 1030, startPoint y: 262, endPoint x: 1185, endPoint y: 326, distance: 167.9
click at [1185, 326] on div "Im Jahr 1984 entwarf [PERSON_NAME] die SE-24, 600mm Lineale (ohne Skalen), und …" at bounding box center [939, 328] width 517 height 385
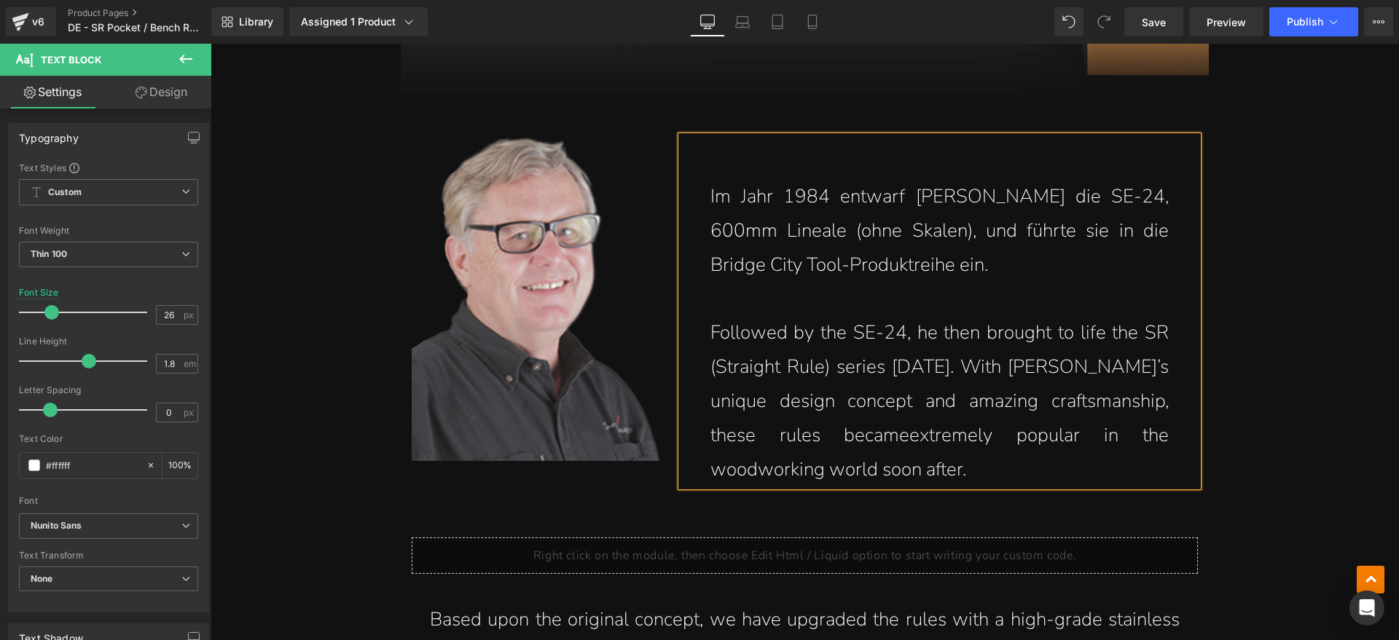
click at [1073, 273] on p "Im Jahr 1984 entwarf [PERSON_NAME] die SE-24, 600mm Lineale (ohne Skalen), und …" at bounding box center [939, 231] width 458 height 102
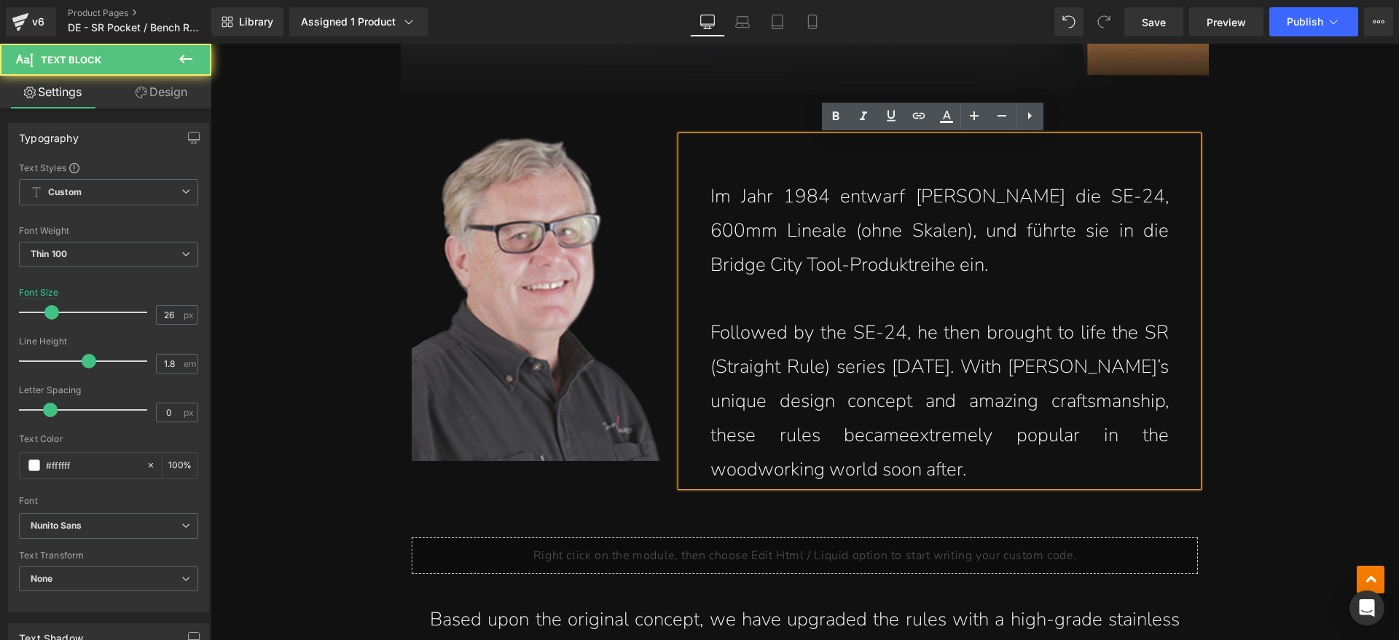
click at [1030, 281] on p "Im Jahr 1984 entwarf [PERSON_NAME] die SE-24, 600mm Lineale (ohne Skalen), und …" at bounding box center [939, 231] width 458 height 102
click at [1053, 261] on p "Im Jahr 1984 entwarf [PERSON_NAME] die SE-24, 600mm Lineale (ohne Skalen), und …" at bounding box center [939, 231] width 458 height 102
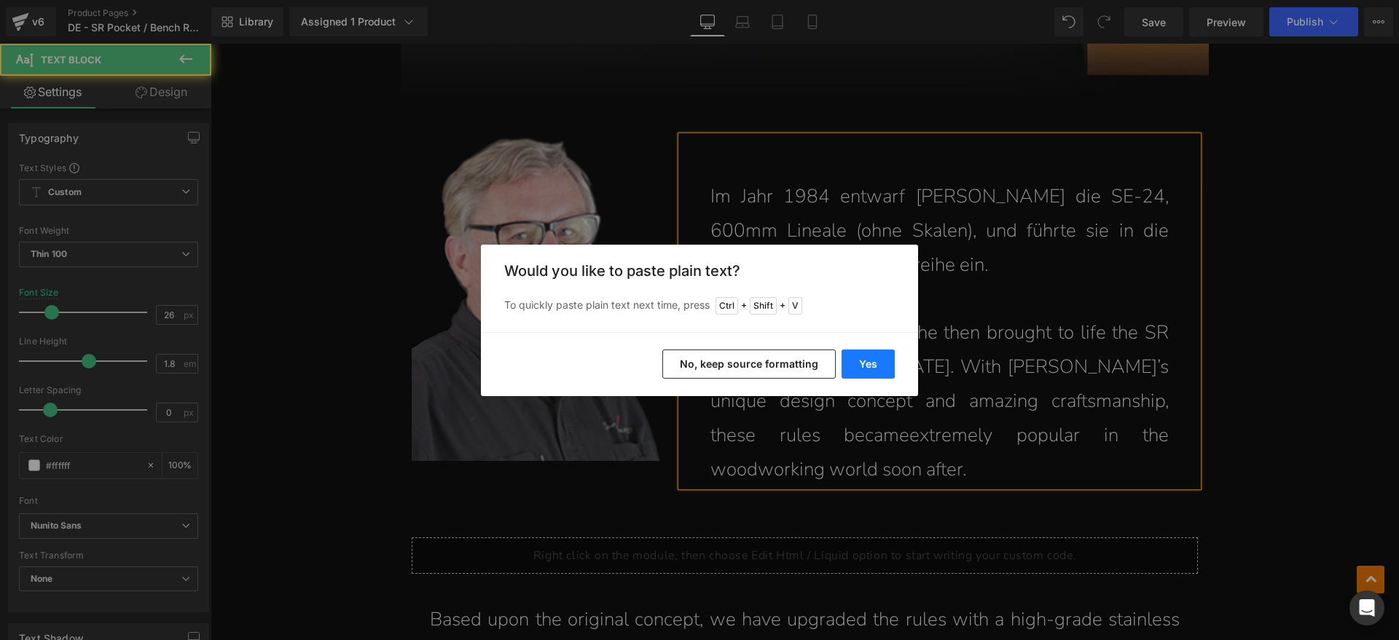
click at [879, 352] on button "Yes" at bounding box center [868, 364] width 53 height 29
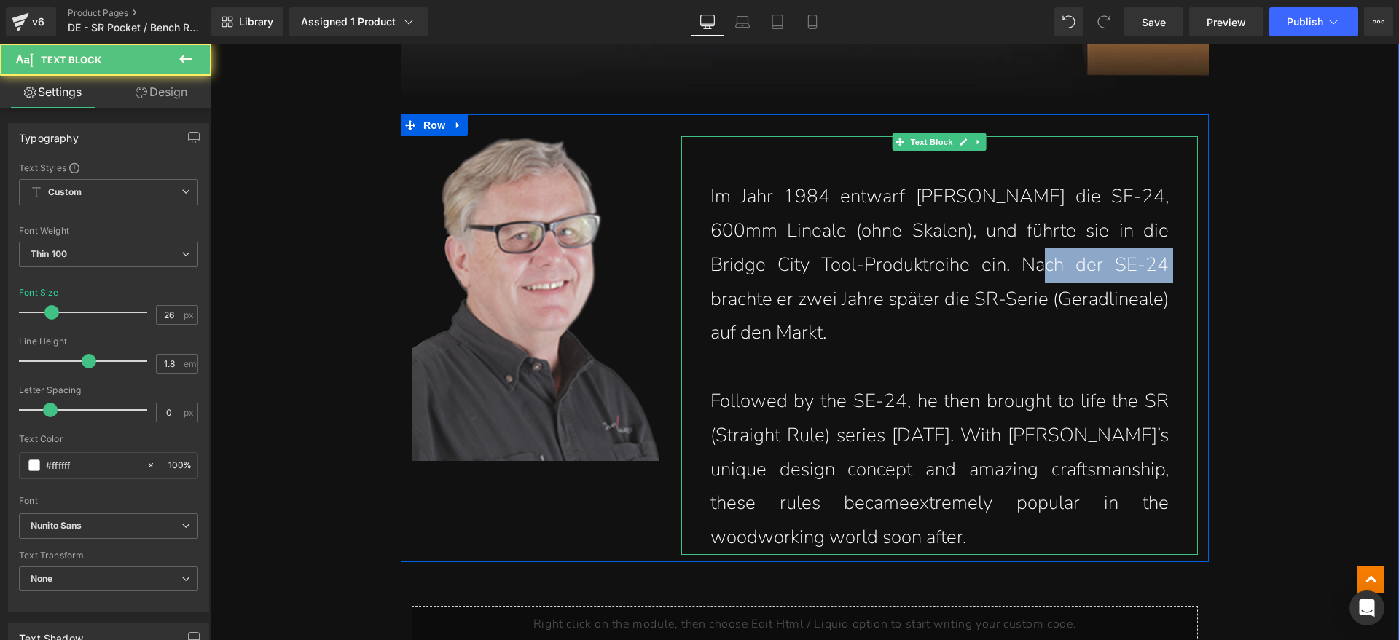
drag, startPoint x: 1033, startPoint y: 272, endPoint x: 1172, endPoint y: 272, distance: 139.2
click at [1172, 272] on div "Im Jahr 1984 entwarf [PERSON_NAME] die SE-24, 600mm Lineale (ohne Skalen), und …" at bounding box center [939, 345] width 517 height 419
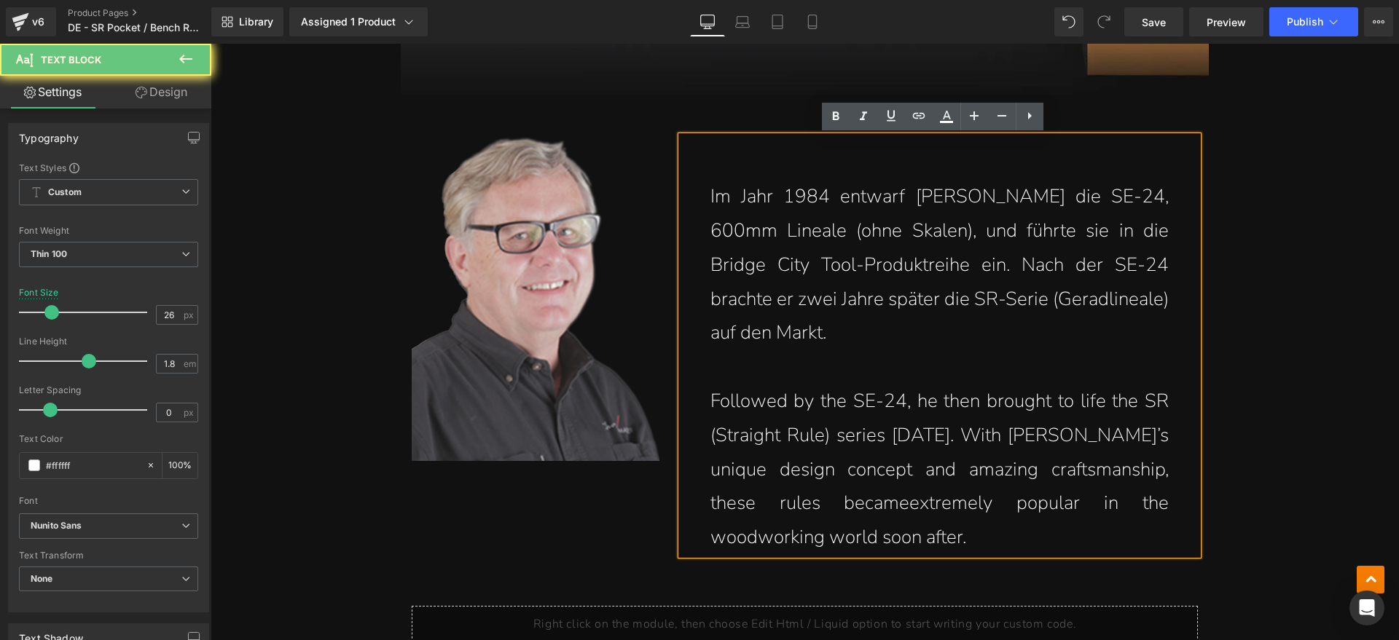
click at [1154, 304] on p "Im Jahr 1984 entwarf [PERSON_NAME] die SE-24, 600mm Lineale (ohne Skalen), und …" at bounding box center [939, 265] width 458 height 171
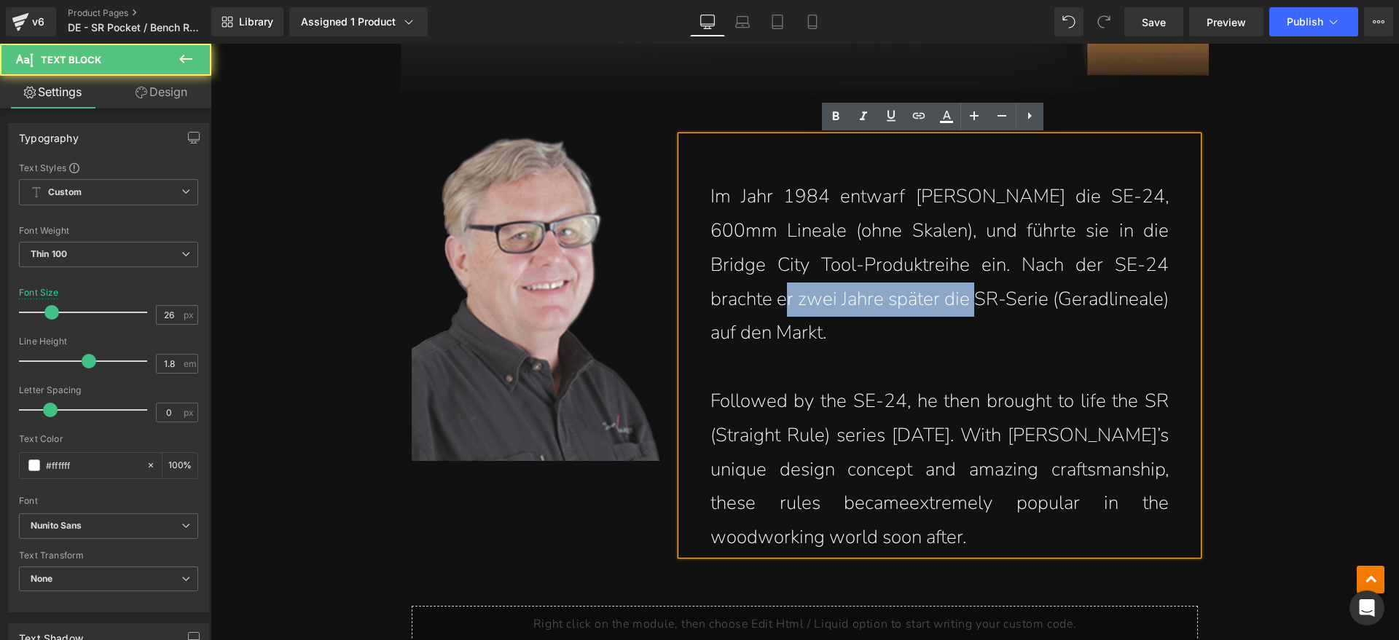
drag, startPoint x: 770, startPoint y: 299, endPoint x: 1043, endPoint y: 315, distance: 272.9
click at [1025, 313] on p "Im Jahr 1984 entwarf [PERSON_NAME] die SE-24, 600mm Lineale (ohne Skalen), und …" at bounding box center [939, 265] width 458 height 171
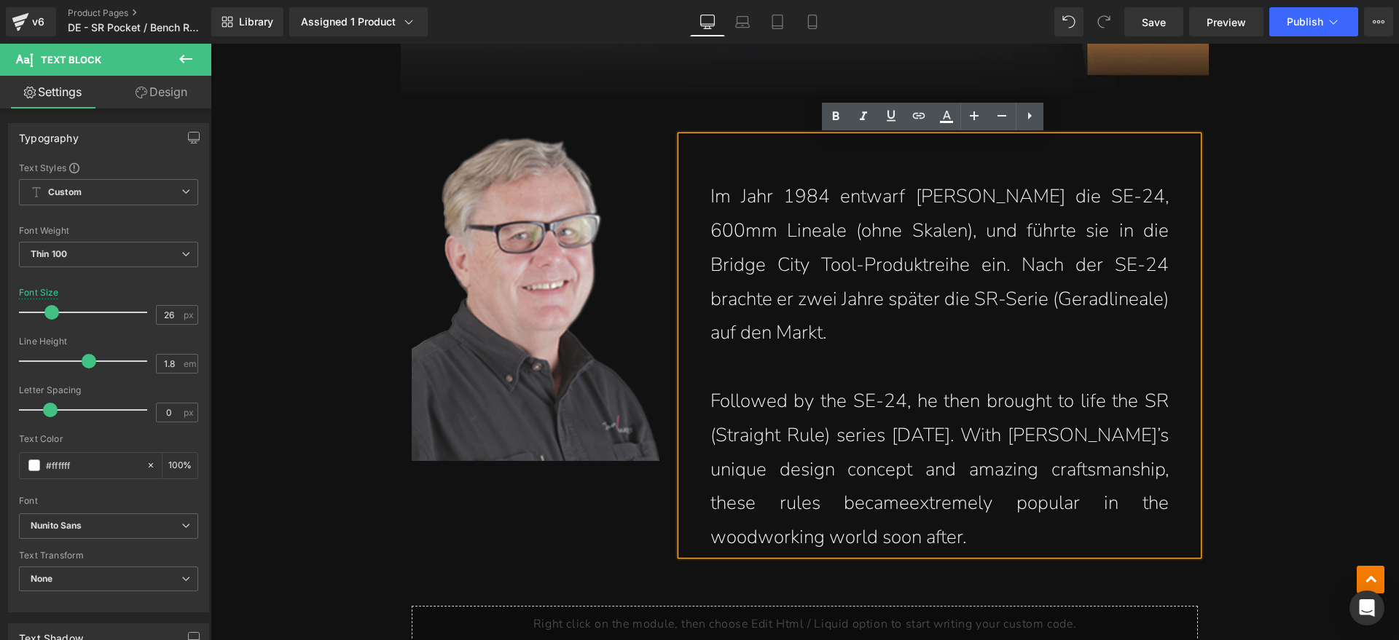
click at [1047, 315] on p "Im Jahr 1984 entwarf [PERSON_NAME] die SE-24, 600mm Lineale (ohne Skalen), und …" at bounding box center [939, 265] width 458 height 171
click at [996, 336] on p "Im Jahr 1984 entwarf [PERSON_NAME] die SE-24, 600mm Lineale (ohne Skalen), und …" at bounding box center [939, 265] width 458 height 171
click at [900, 321] on p "Im Jahr 1984 entwarf [PERSON_NAME] die SE-24, 600mm Lineale (ohne Skalen), und …" at bounding box center [939, 265] width 458 height 171
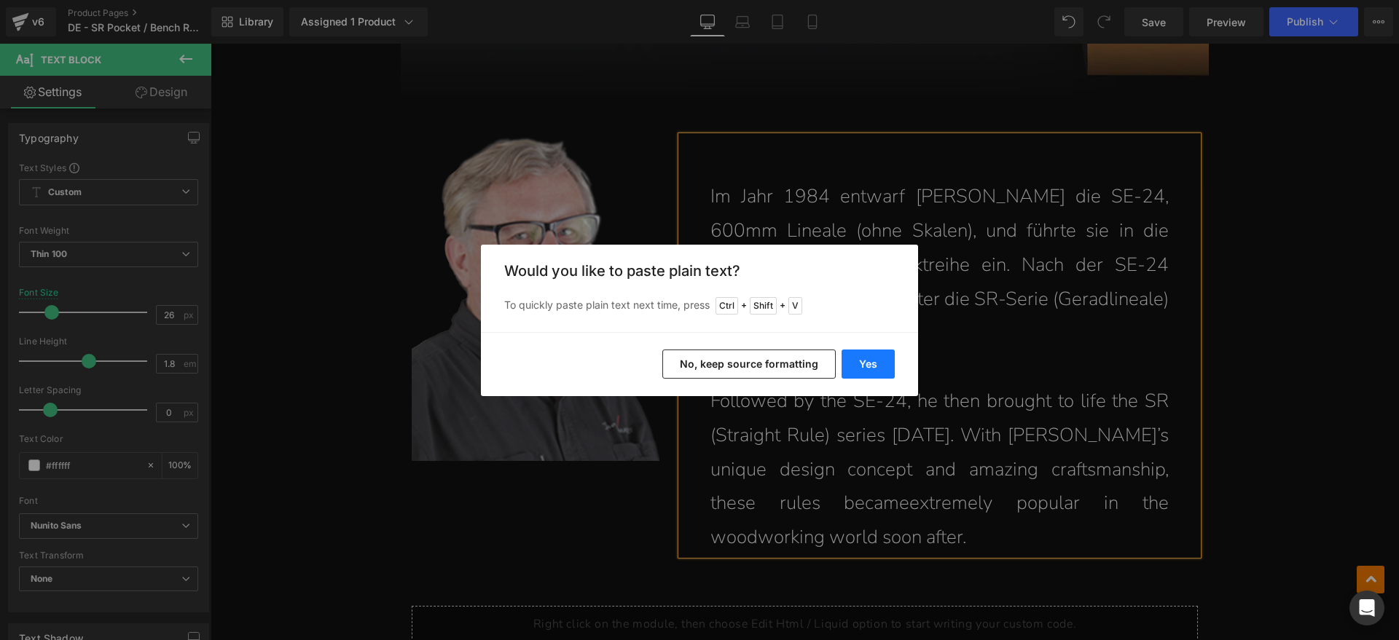
click at [861, 357] on button "Yes" at bounding box center [868, 364] width 53 height 29
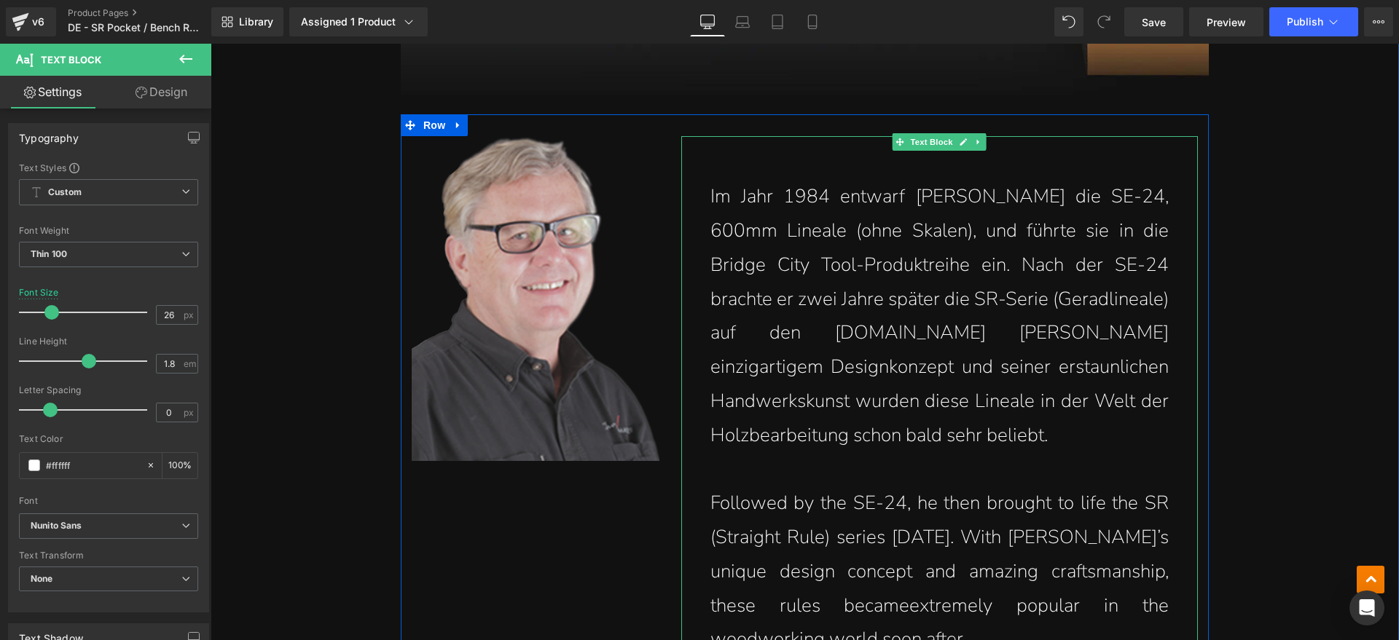
click at [831, 332] on p "Im Jahr 1984 entwarf [PERSON_NAME] die SE-24, 600mm Lineale (ohne Skalen), und …" at bounding box center [939, 316] width 458 height 273
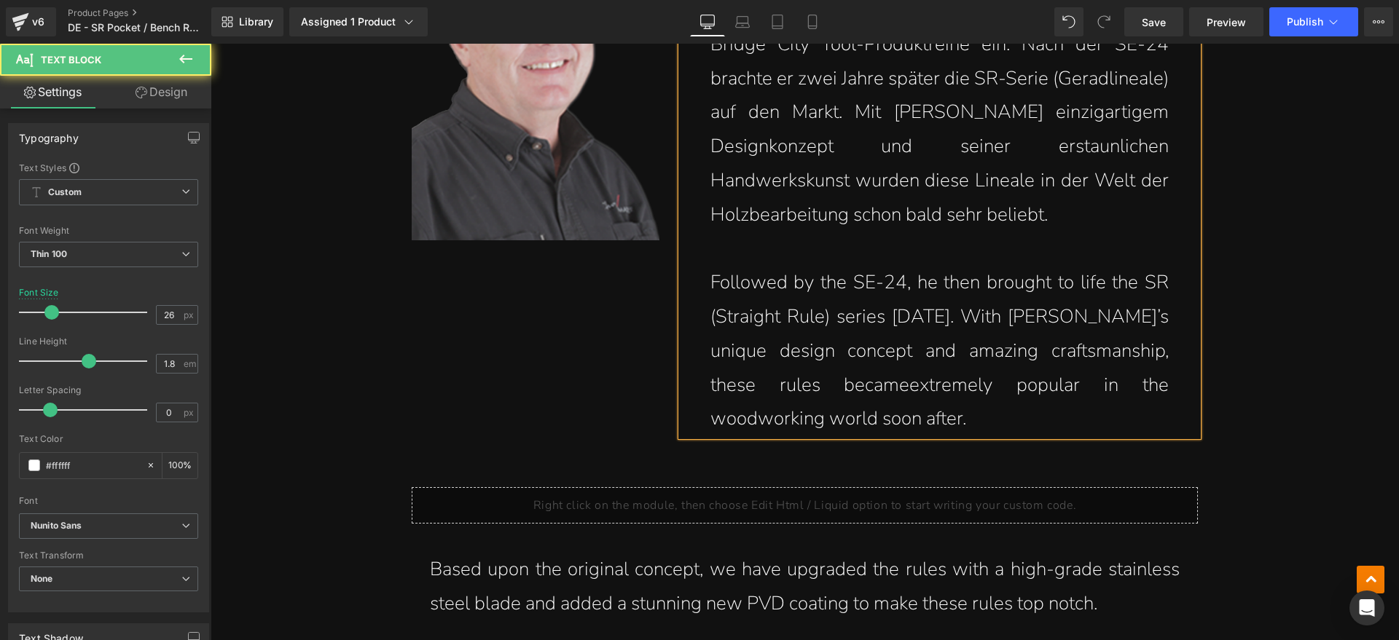
scroll to position [1822, 0]
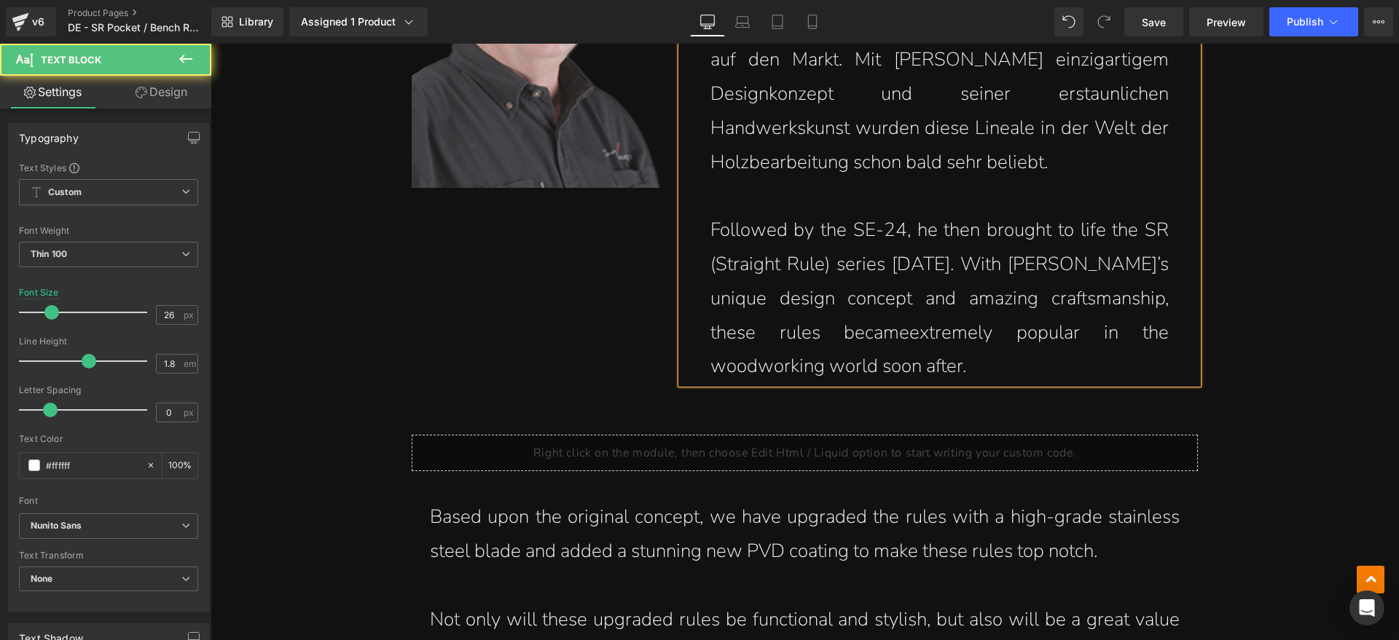
drag, startPoint x: 992, startPoint y: 368, endPoint x: 702, endPoint y: 228, distance: 322.6
click at [702, 228] on div "Im Jahr 1984 entwarf [PERSON_NAME] die SE-24, 600mm Lineale (ohne Skalen), und …" at bounding box center [939, 123] width 517 height 521
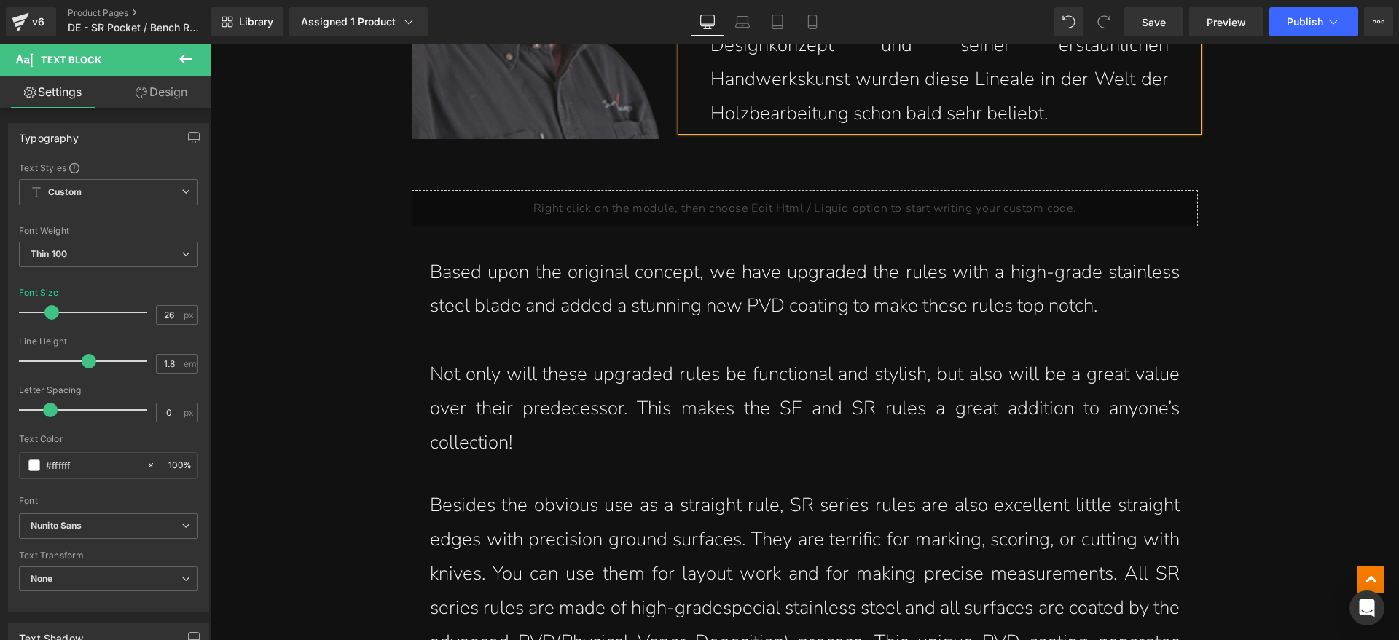
scroll to position [1913, 0]
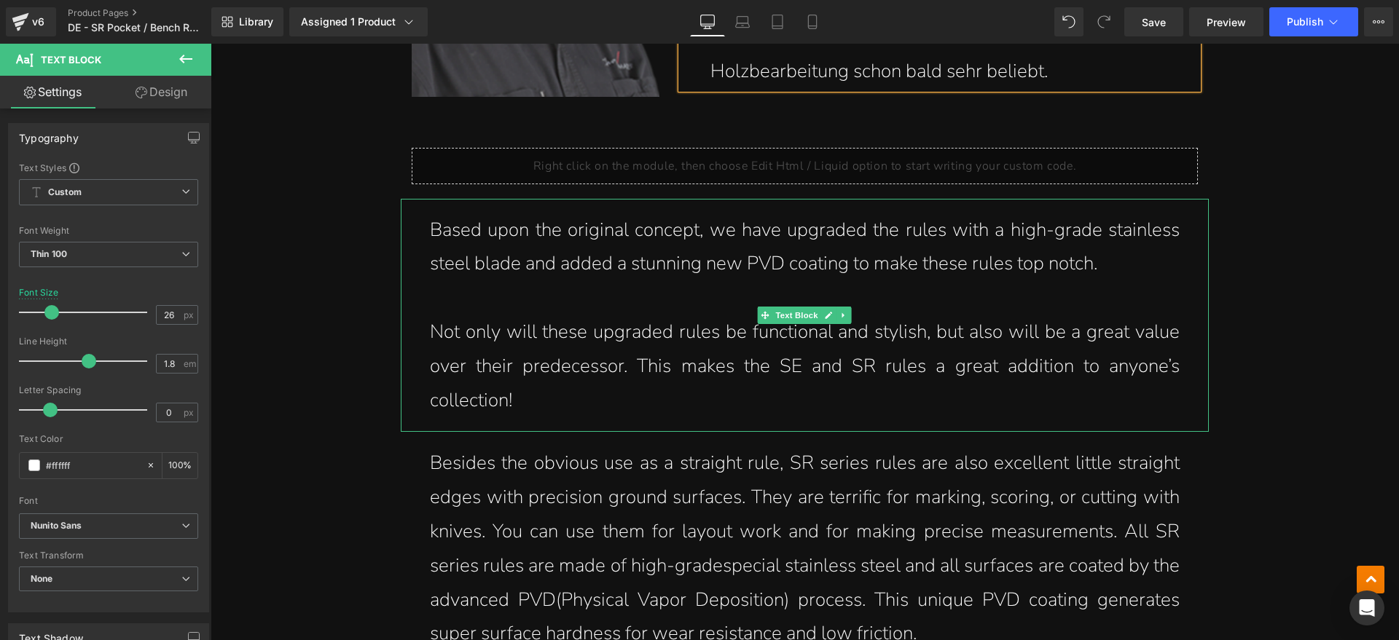
drag, startPoint x: 423, startPoint y: 227, endPoint x: 594, endPoint y: 230, distance: 171.3
click at [574, 230] on p "Based upon the original concept, we have upgraded the rules with a high-grade s…" at bounding box center [805, 247] width 750 height 68
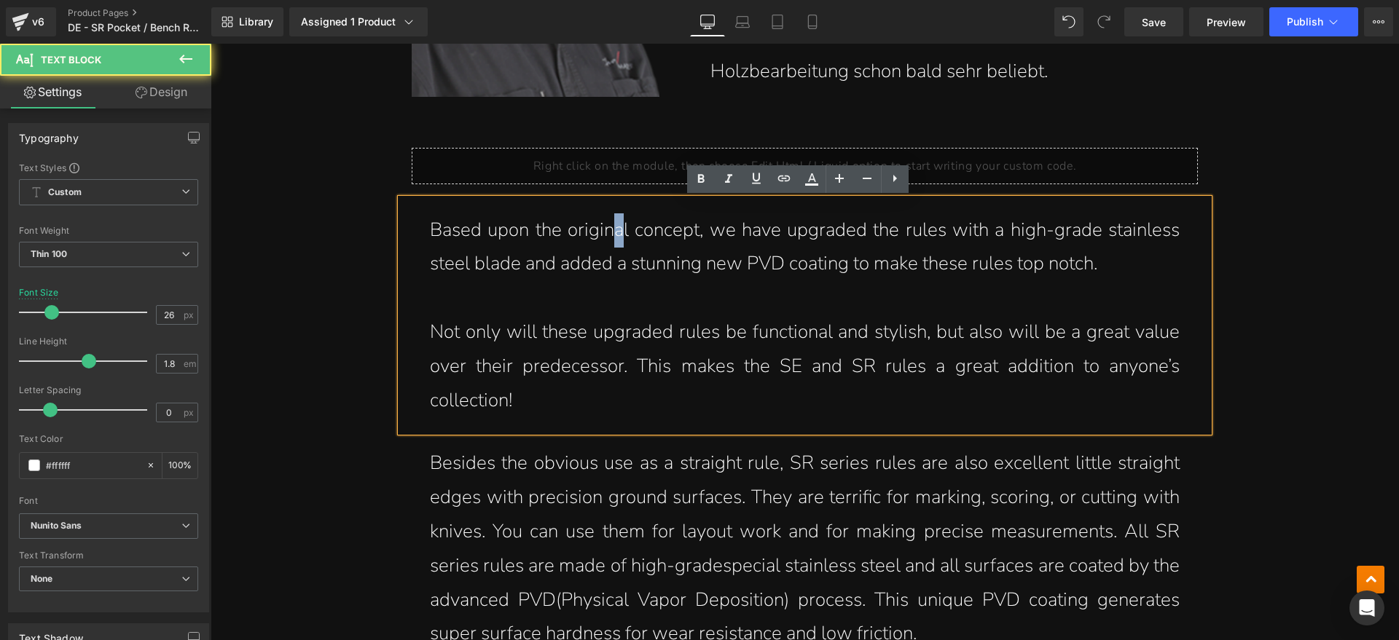
click at [613, 231] on p "Based upon the original concept, we have upgraded the rules with a high-grade s…" at bounding box center [805, 247] width 750 height 68
click at [635, 231] on p "Based upon the original concept, we have upgraded the rules with a high-grade s…" at bounding box center [805, 247] width 750 height 68
drag, startPoint x: 695, startPoint y: 262, endPoint x: 627, endPoint y: 266, distance: 67.9
click at [627, 266] on p "Based upon the original concept, we have upgraded the rules with a high-grade s…" at bounding box center [805, 247] width 750 height 68
click at [796, 281] on p "Based upon the original concept, we have upgraded the rules with a high-grade s…" at bounding box center [805, 247] width 750 height 68
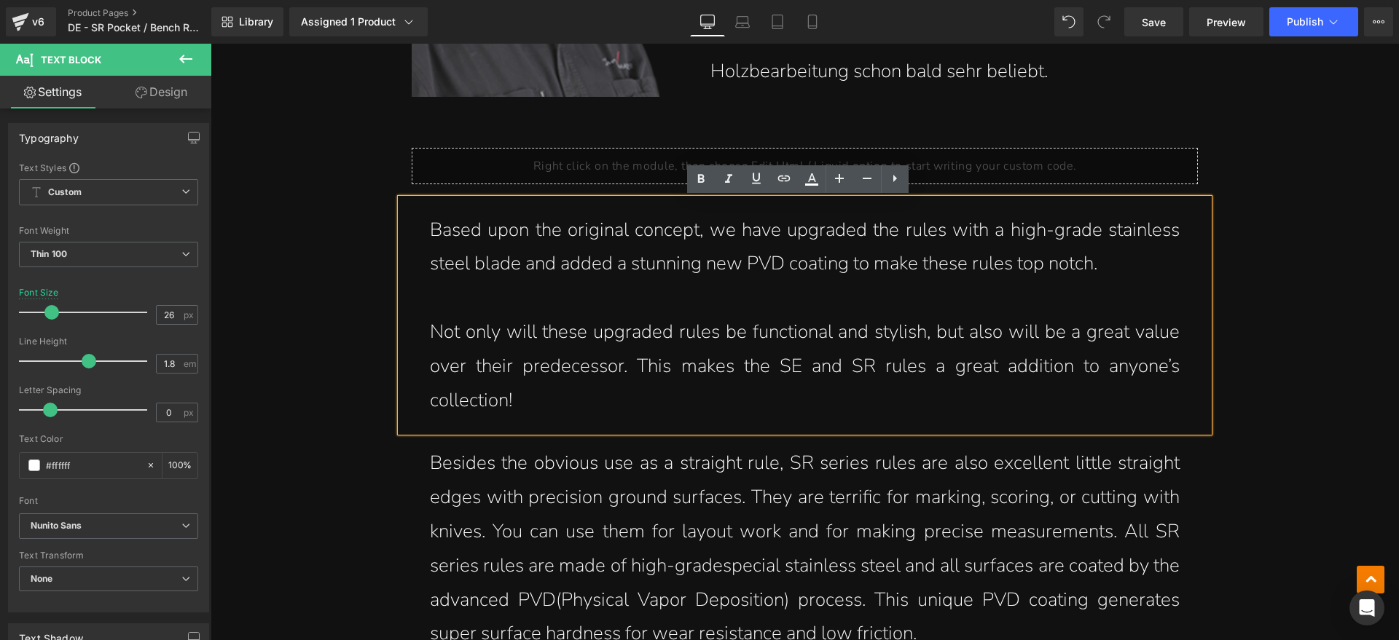
click at [818, 313] on p at bounding box center [805, 298] width 750 height 34
click at [1140, 275] on p "Based upon the original concept, we have upgraded the rules with a high-grade s…" at bounding box center [805, 247] width 750 height 68
click at [604, 404] on p "Not only will these upgraded rules be functional and stylish, but also will be …" at bounding box center [805, 367] width 750 height 102
drag, startPoint x: 1111, startPoint y: 262, endPoint x: 415, endPoint y: 241, distance: 696.9
click at [415, 241] on div "Based upon the original concept, we have upgraded the rules with a high-grade s…" at bounding box center [805, 316] width 808 height 234
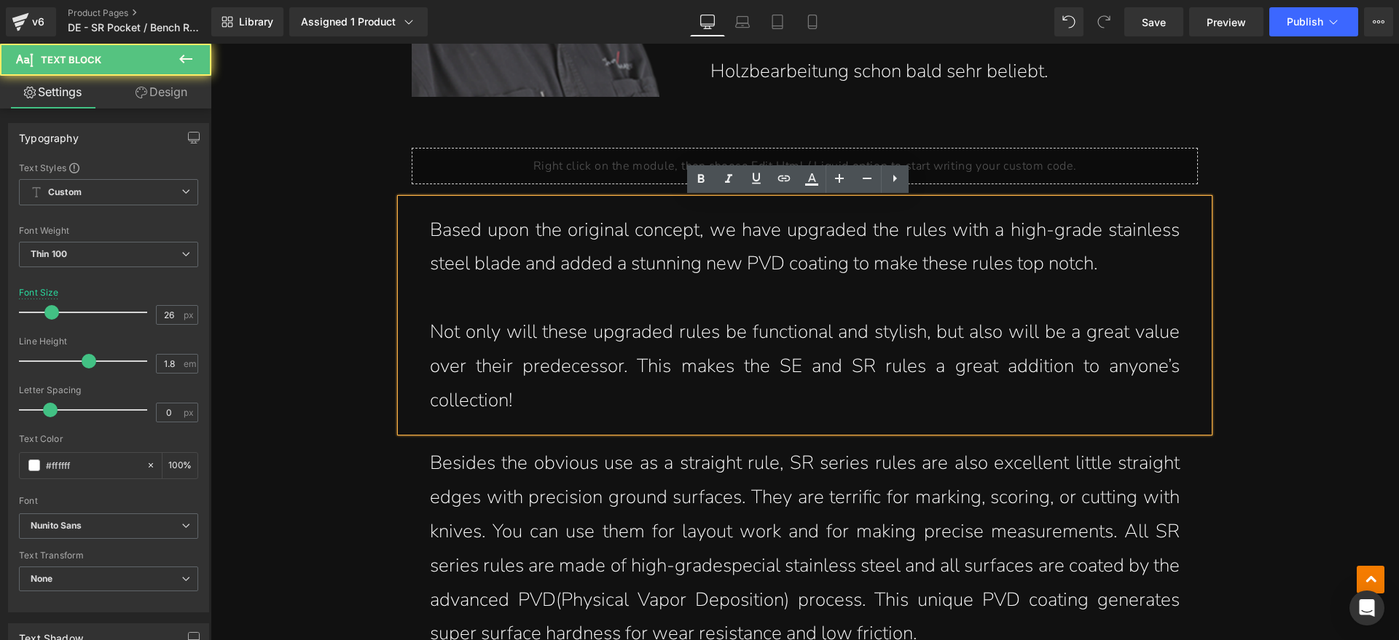
click at [602, 286] on p at bounding box center [805, 298] width 750 height 34
drag, startPoint x: 590, startPoint y: 265, endPoint x: 772, endPoint y: 265, distance: 181.4
click at [762, 265] on p "Based upon the original concept, we have upgraded the rules with a high-grade s…" at bounding box center [805, 247] width 750 height 68
click at [775, 265] on p "Based upon the original concept, we have upgraded the rules with a high-grade s…" at bounding box center [805, 247] width 750 height 68
drag, startPoint x: 782, startPoint y: 259, endPoint x: 988, endPoint y: 259, distance: 206.2
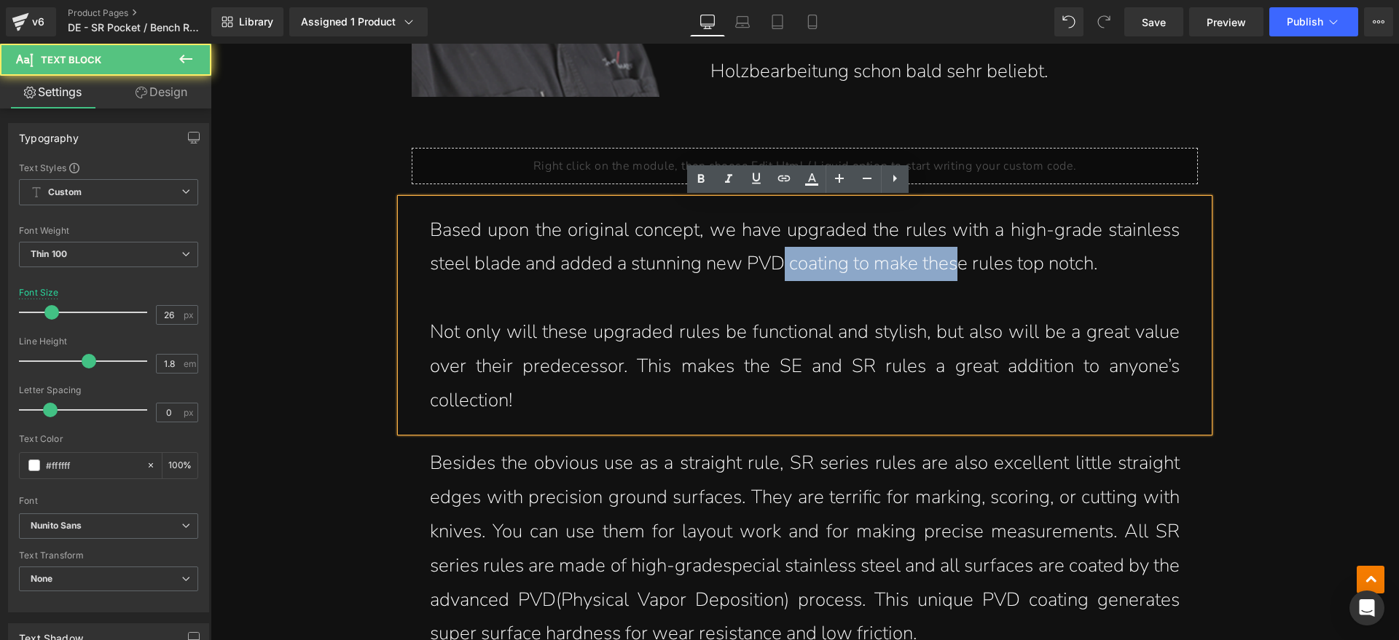
click at [980, 259] on p "Based upon the original concept, we have upgraded the rules with a high-grade s…" at bounding box center [805, 247] width 750 height 68
click at [1019, 262] on p "Based upon the original concept, we have upgraded the rules with a high-grade s…" at bounding box center [805, 247] width 750 height 68
drag, startPoint x: 773, startPoint y: 265, endPoint x: 936, endPoint y: 273, distance: 162.7
click at [916, 266] on p "Based upon the original concept, we have upgraded the rules with a high-grade s…" at bounding box center [805, 247] width 750 height 68
click at [942, 274] on p "Based upon the original concept, we have upgraded the rules with a high-grade s…" at bounding box center [805, 247] width 750 height 68
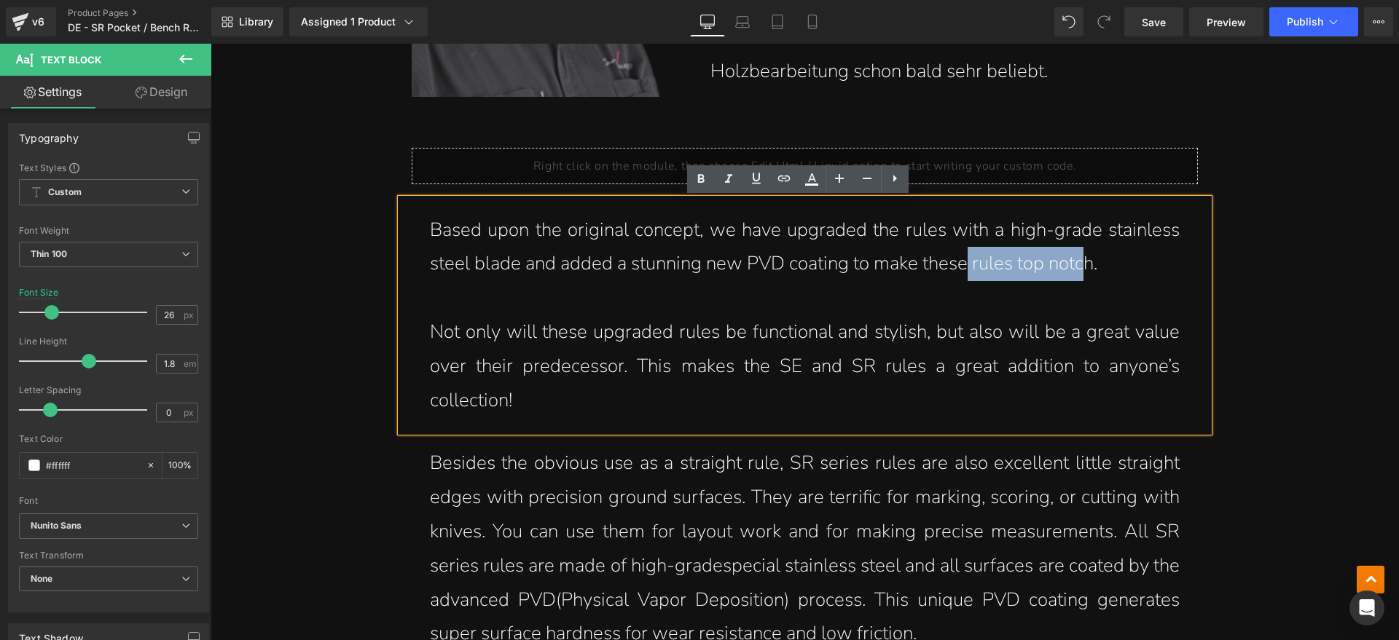
drag, startPoint x: 1051, startPoint y: 263, endPoint x: 1108, endPoint y: 262, distance: 57.6
click at [1093, 262] on p "Based upon the original concept, we have upgraded the rules with a high-grade s…" at bounding box center [805, 247] width 750 height 68
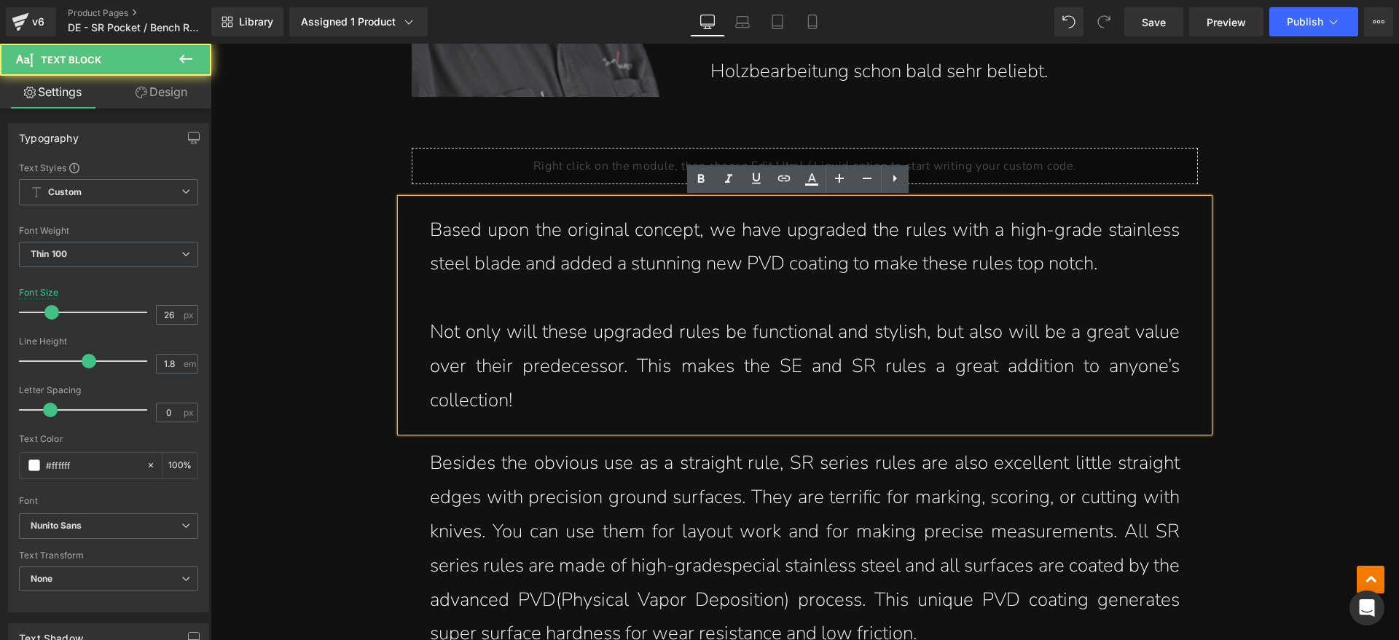
click at [1119, 262] on p "Based upon the original concept, we have upgraded the rules with a high-grade s…" at bounding box center [805, 247] width 750 height 68
drag, startPoint x: 1121, startPoint y: 264, endPoint x: 408, endPoint y: 240, distance: 713.8
click at [408, 240] on div "Based upon the original concept, we have upgraded the rules with a high-grade s…" at bounding box center [805, 316] width 808 height 234
copy p "Based upon the original concept, we have upgraded the rules with a high-grade s…"
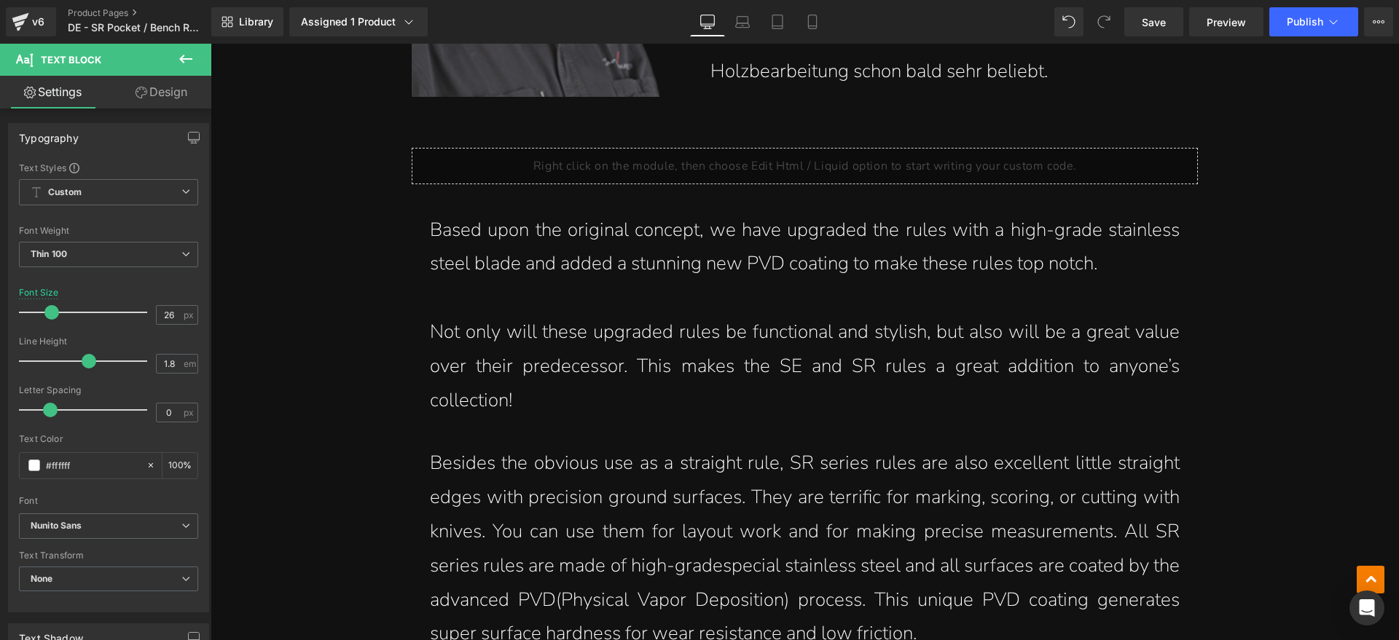
click at [1046, 275] on p "Based upon the original concept, we have upgraded the rules with a high-grade s…" at bounding box center [805, 247] width 750 height 68
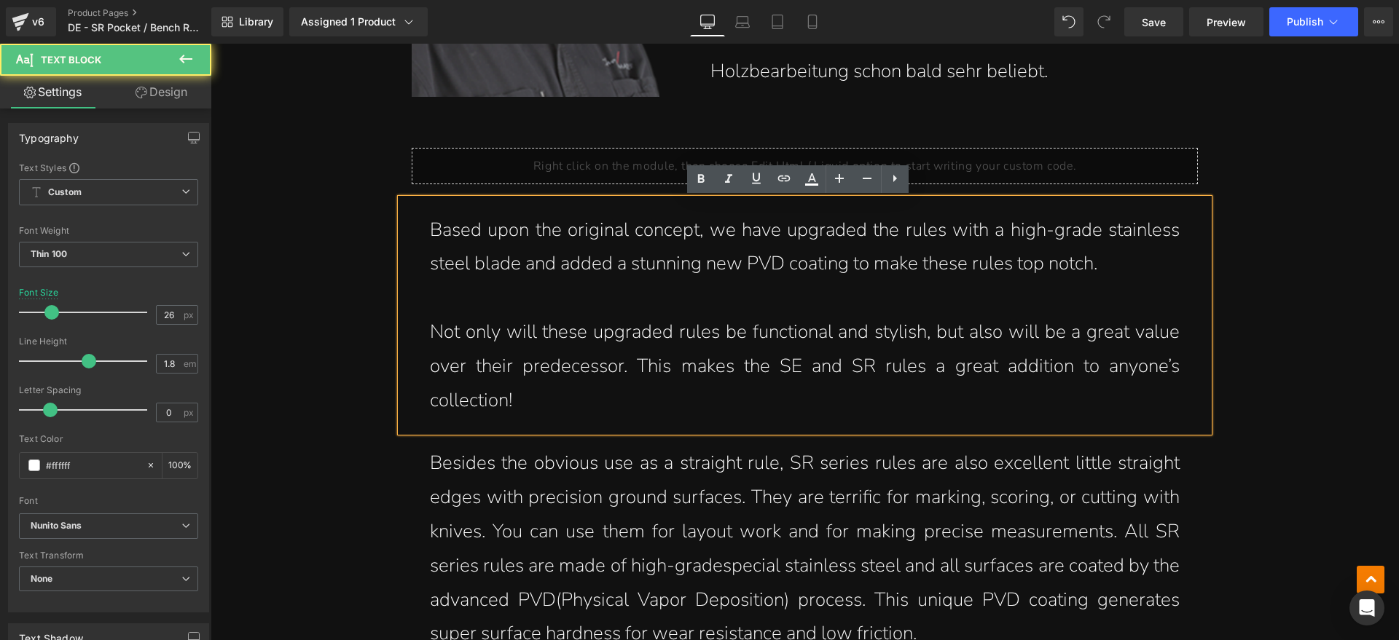
click at [1116, 260] on p "Based upon the original concept, we have upgraded the rules with a high-grade s…" at bounding box center [805, 247] width 750 height 68
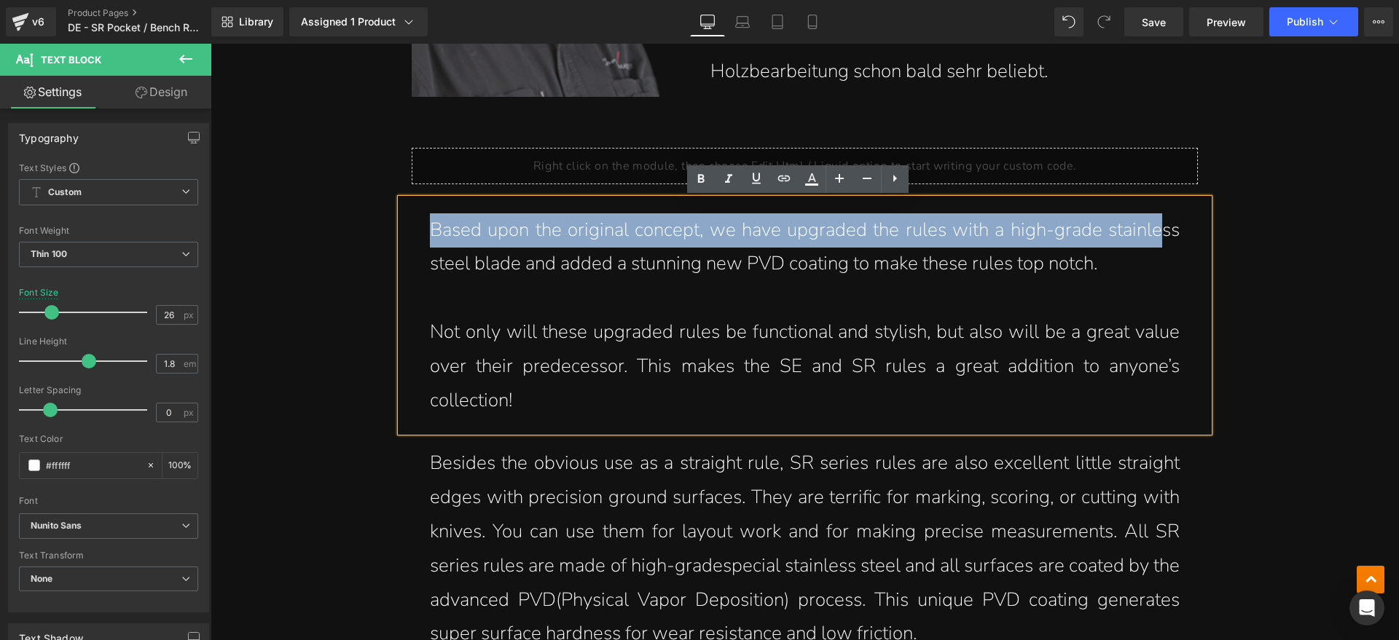
drag, startPoint x: 424, startPoint y: 237, endPoint x: 1153, endPoint y: 240, distance: 728.7
click at [1153, 240] on p "Based upon the original concept, we have upgraded the rules with a high-grade s…" at bounding box center [805, 247] width 750 height 68
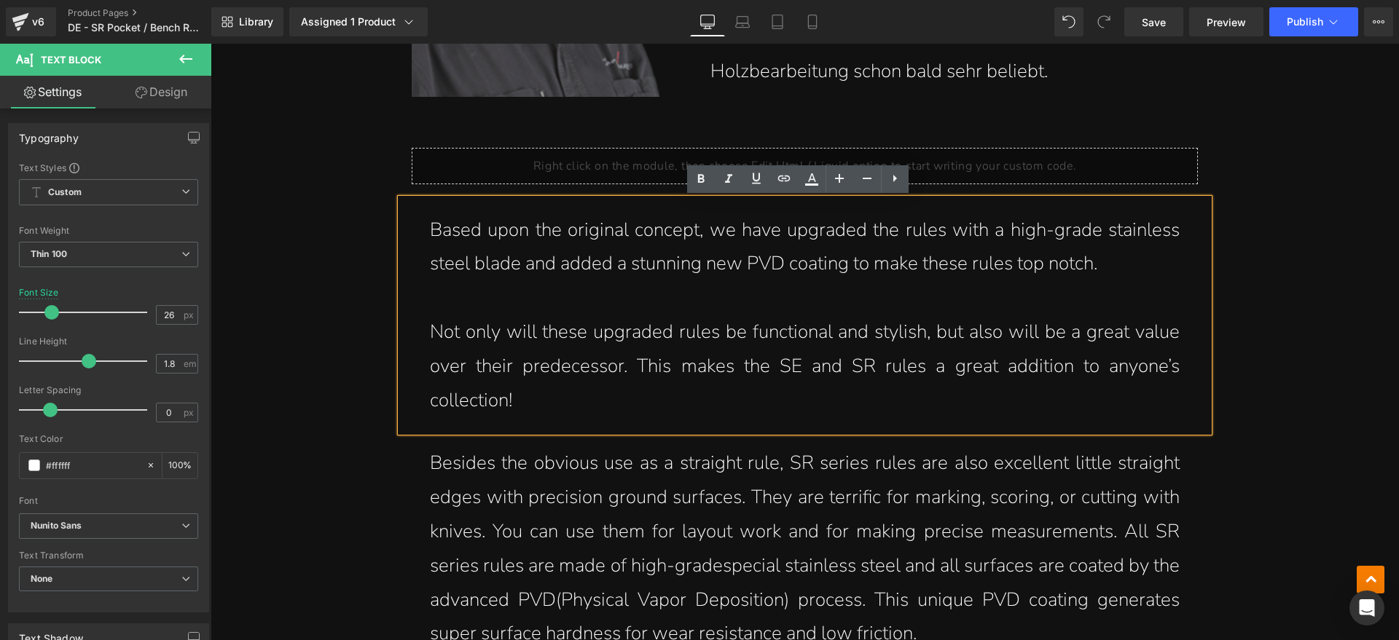
click at [1124, 271] on p "Based upon the original concept, we have upgraded the rules with a high-grade s…" at bounding box center [805, 247] width 750 height 68
click at [937, 238] on p "Based upon the original concept, we have upgraded the rules with a high-grade s…" at bounding box center [805, 247] width 750 height 68
drag, startPoint x: 1121, startPoint y: 266, endPoint x: 435, endPoint y: 239, distance: 686.2
click at [435, 239] on p "Based upon the original concept, we have upgraded the rules with a high-grade s…" at bounding box center [805, 247] width 750 height 68
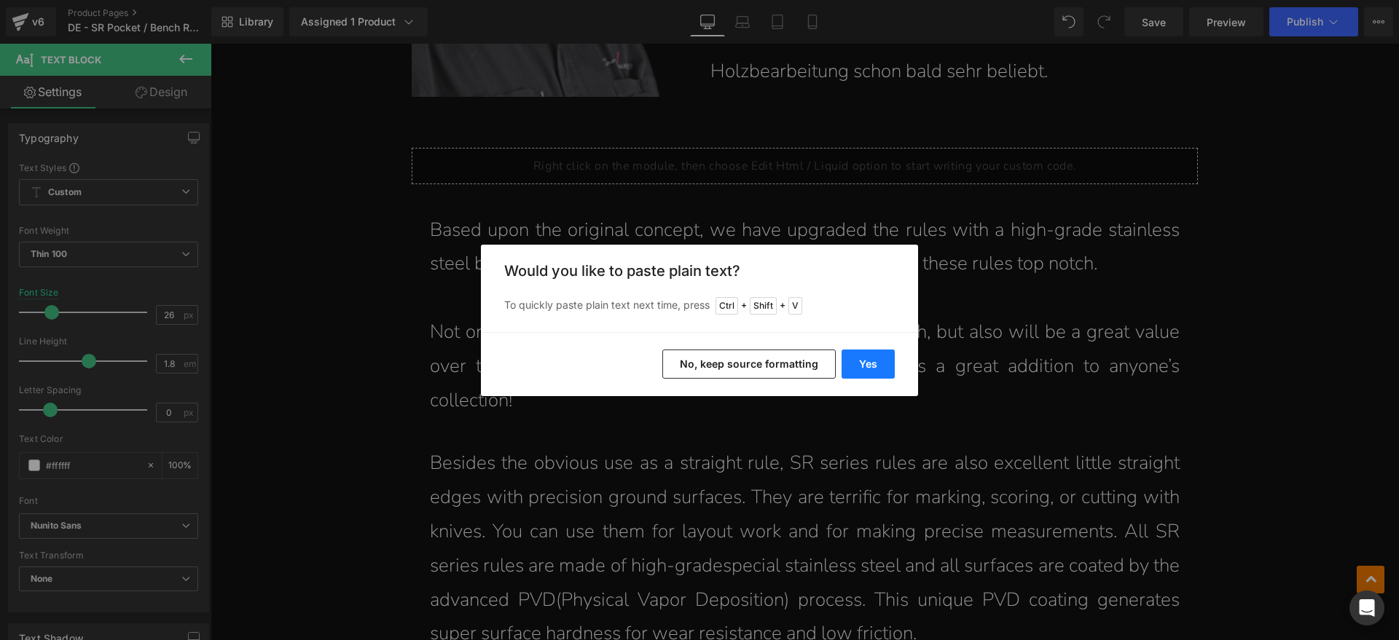
click at [873, 353] on button "Yes" at bounding box center [868, 364] width 53 height 29
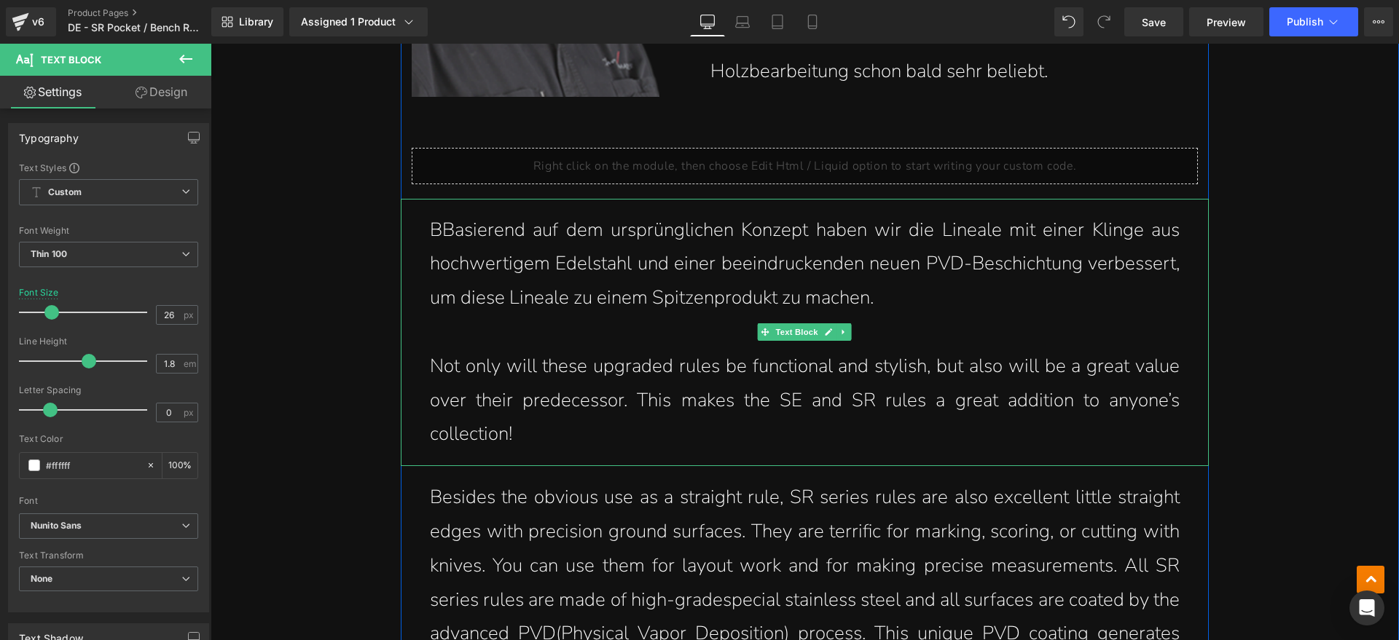
click at [442, 226] on p "BBasierend auf dem ursprünglichen Konzept haben wir die Lineale mit einer Kling…" at bounding box center [805, 264] width 750 height 102
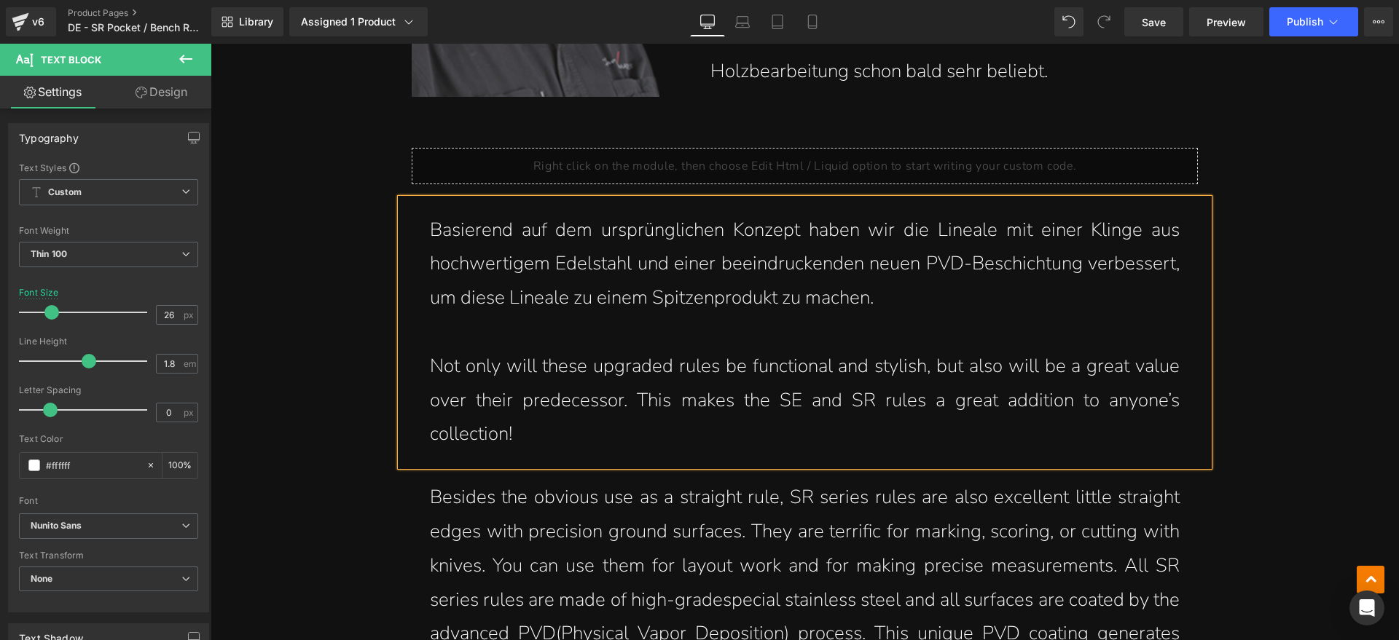
click at [1013, 345] on p at bounding box center [805, 333] width 750 height 34
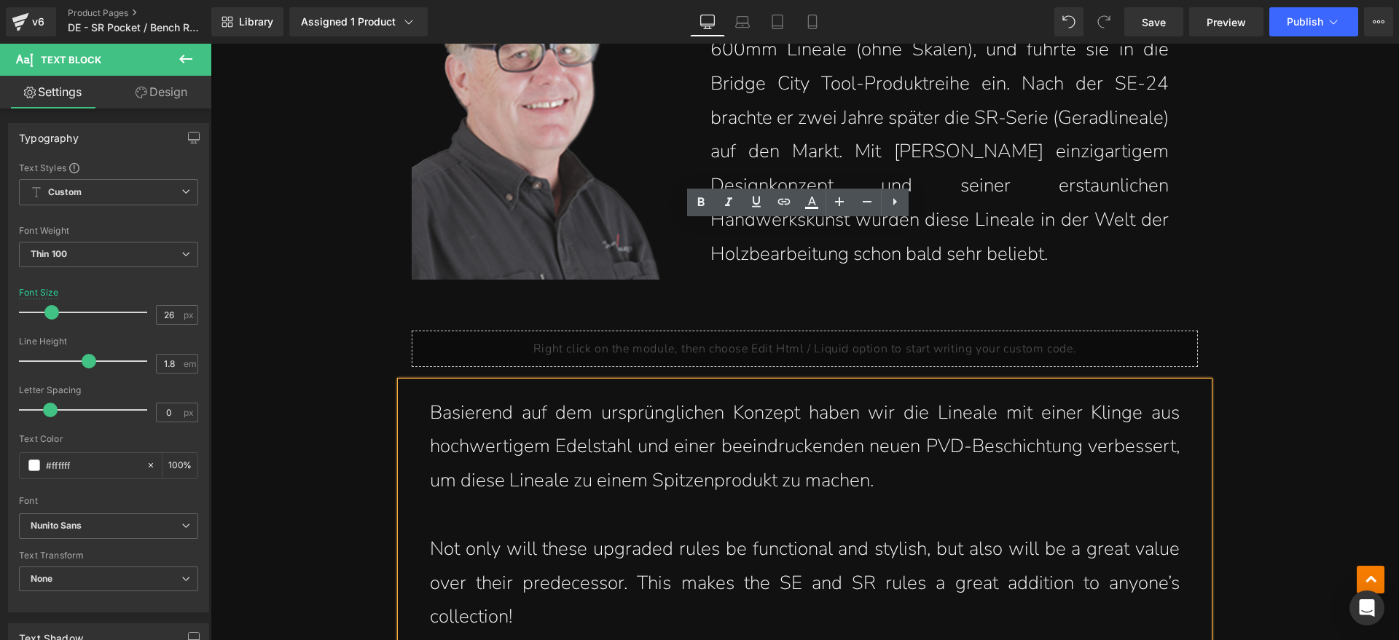
scroll to position [2004, 0]
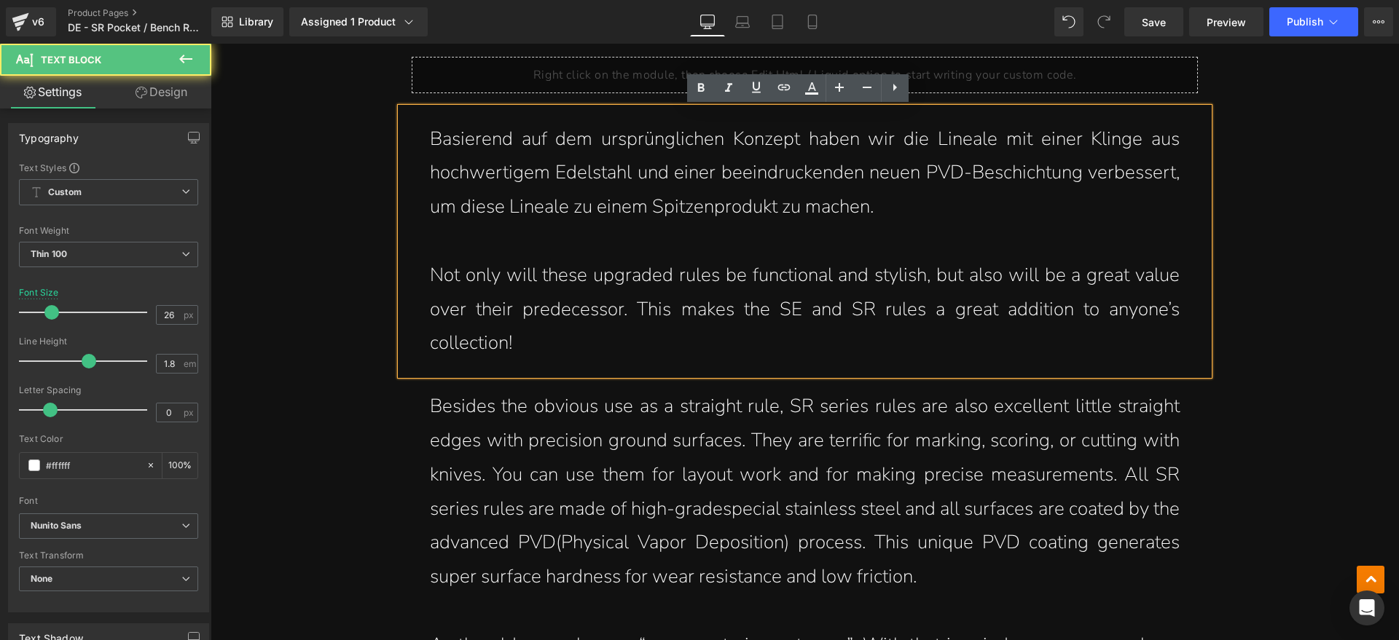
click at [696, 353] on p "Not only will these upgraded rules be functional and stylish, but also will be …" at bounding box center [805, 310] width 750 height 102
drag, startPoint x: 440, startPoint y: 272, endPoint x: 626, endPoint y: 272, distance: 185.8
click at [606, 272] on p "Not only will these upgraded rules be functional and stylish, but also will be …" at bounding box center [805, 310] width 750 height 102
click at [632, 272] on p "Not only will these upgraded rules be functional and stylish, but also will be …" at bounding box center [805, 310] width 750 height 102
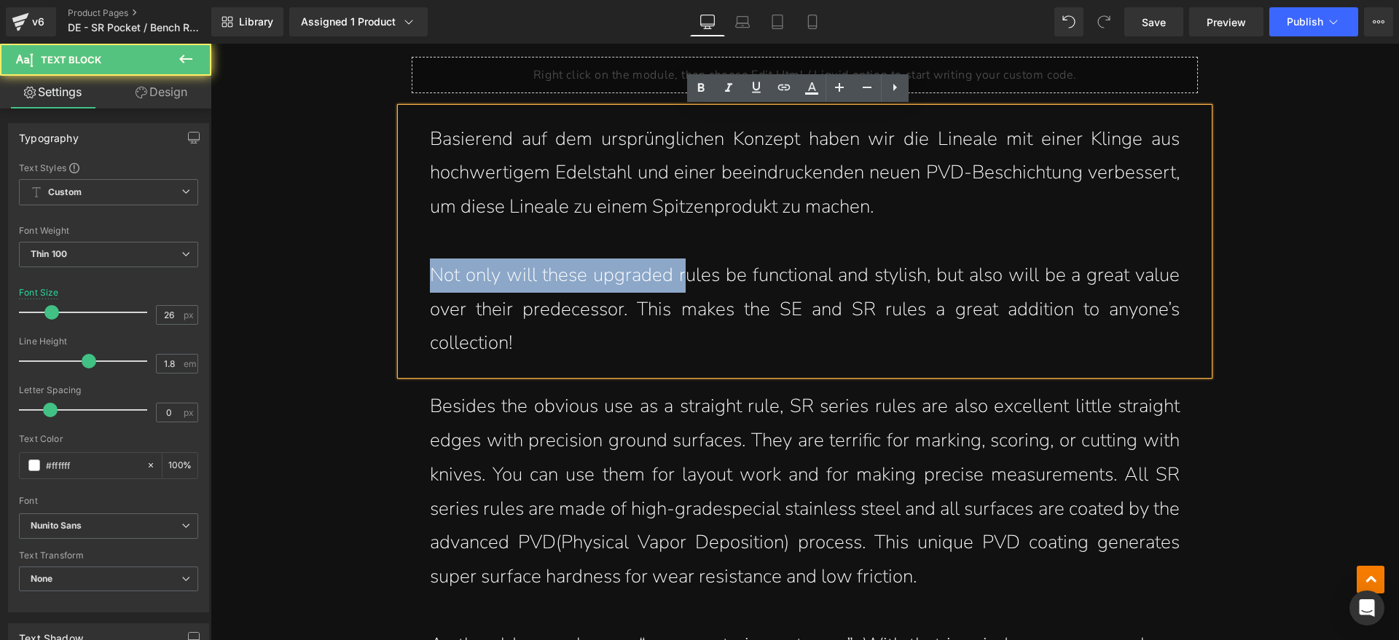
drag, startPoint x: 426, startPoint y: 277, endPoint x: 683, endPoint y: 277, distance: 257.2
click at [678, 277] on p "Not only will these upgraded rules be functional and stylish, but also will be …" at bounding box center [805, 310] width 750 height 102
click at [953, 202] on p "Basierend auf dem ursprünglichen Konzept haben wir die Lineale mit einer Klinge…" at bounding box center [805, 173] width 750 height 102
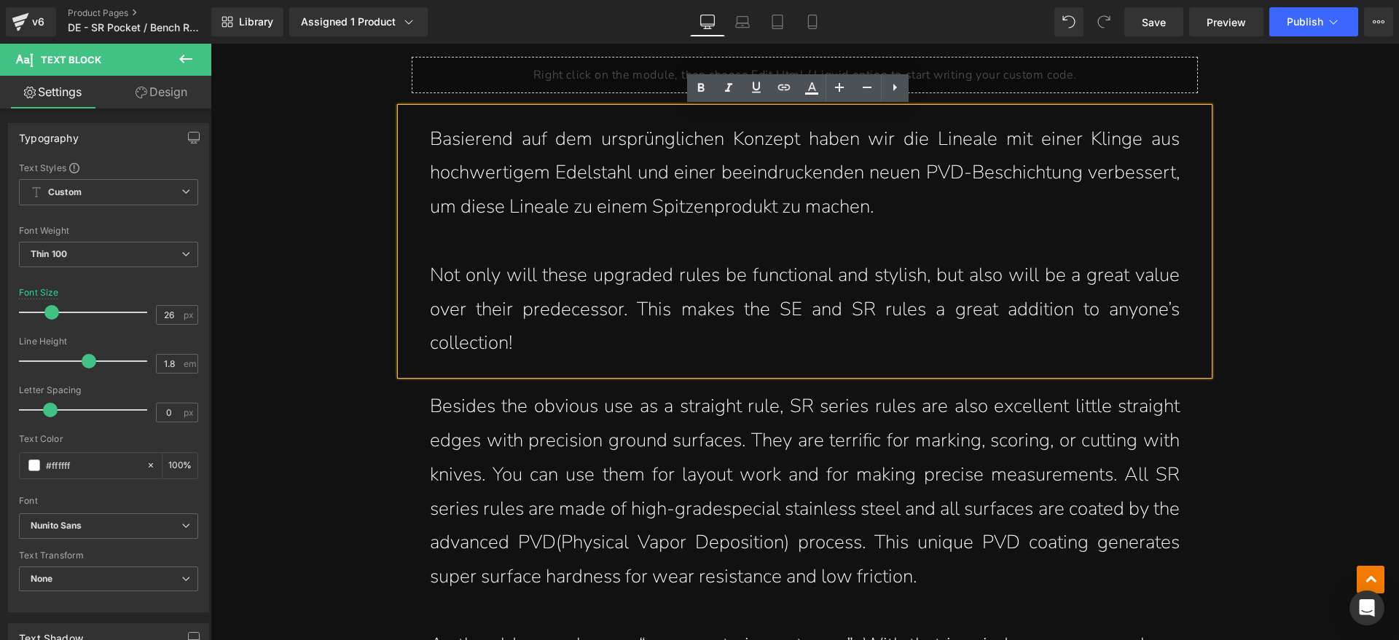
click at [705, 340] on p "Not only will these upgraded rules be functional and stylish, but also will be …" at bounding box center [805, 310] width 750 height 102
drag, startPoint x: 563, startPoint y: 350, endPoint x: 432, endPoint y: 283, distance: 147.3
click at [432, 283] on p "Not only will these upgraded rules be functional and stylish, but also will be …" at bounding box center [805, 310] width 750 height 102
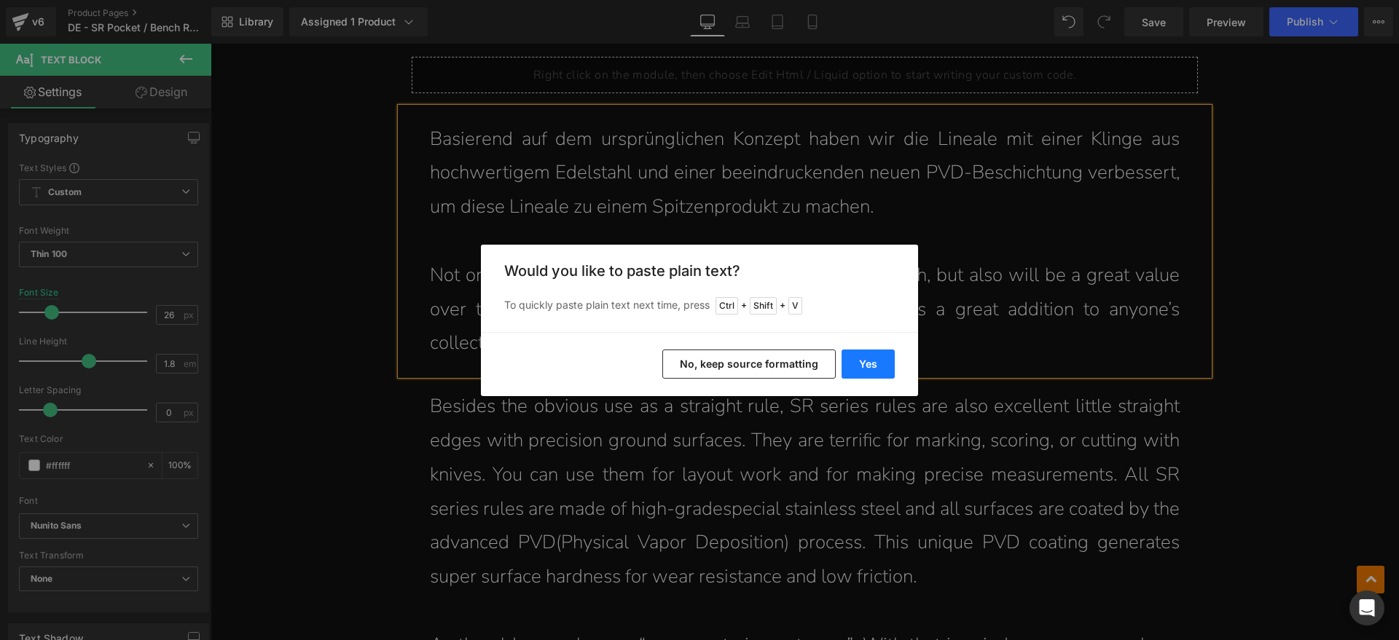
drag, startPoint x: 891, startPoint y: 367, endPoint x: 577, endPoint y: 314, distance: 318.4
click at [891, 367] on button "Yes" at bounding box center [868, 364] width 53 height 29
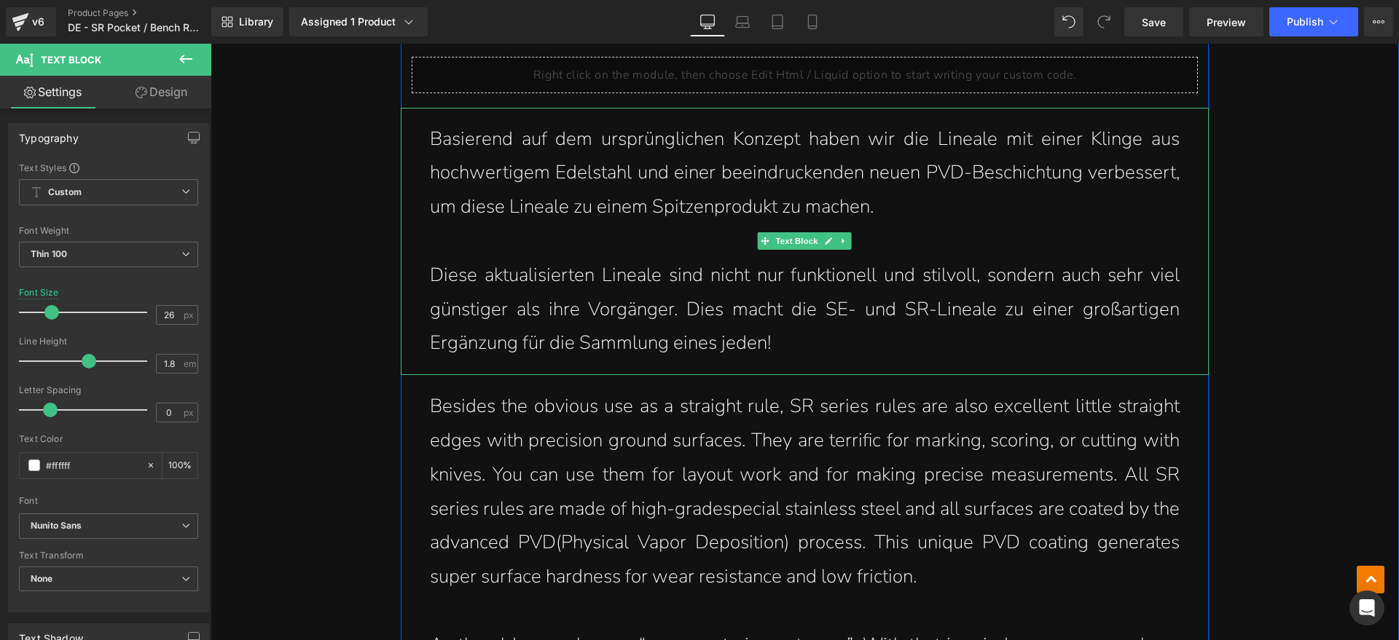
click at [431, 272] on p "Diese aktualisierten Lineale sind nicht nur funktionell und stilvoll, sondern a…" at bounding box center [805, 310] width 750 height 102
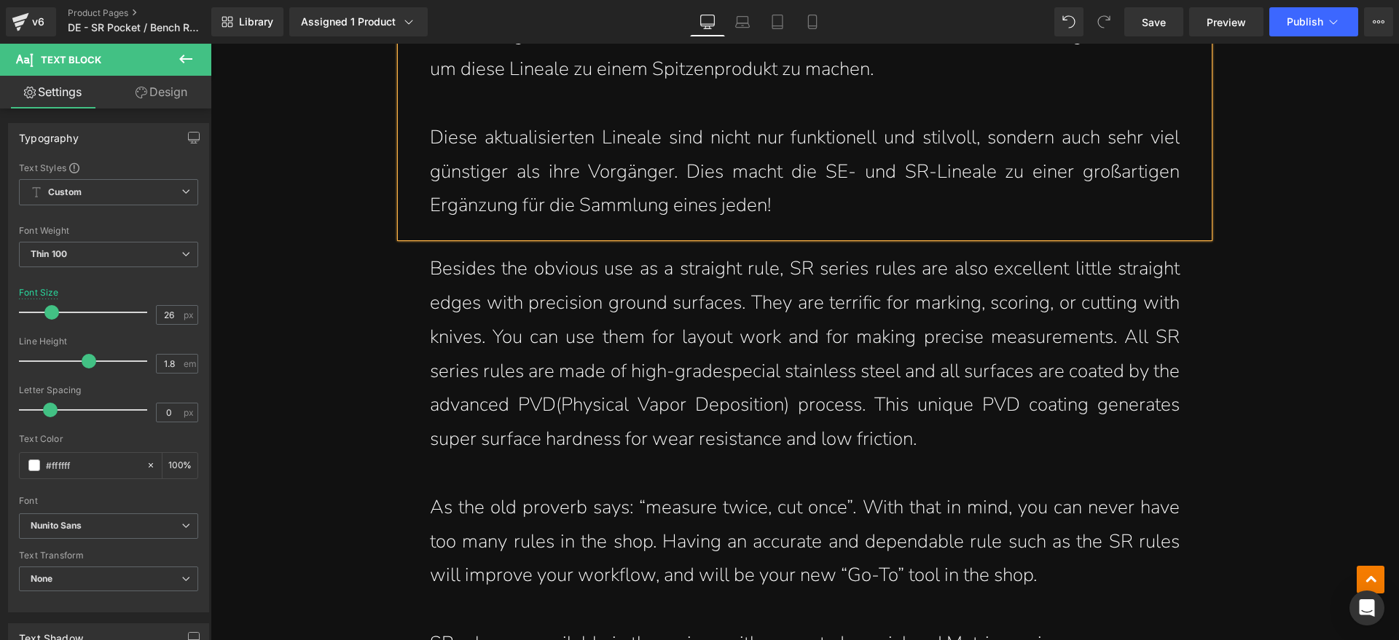
scroll to position [2186, 0]
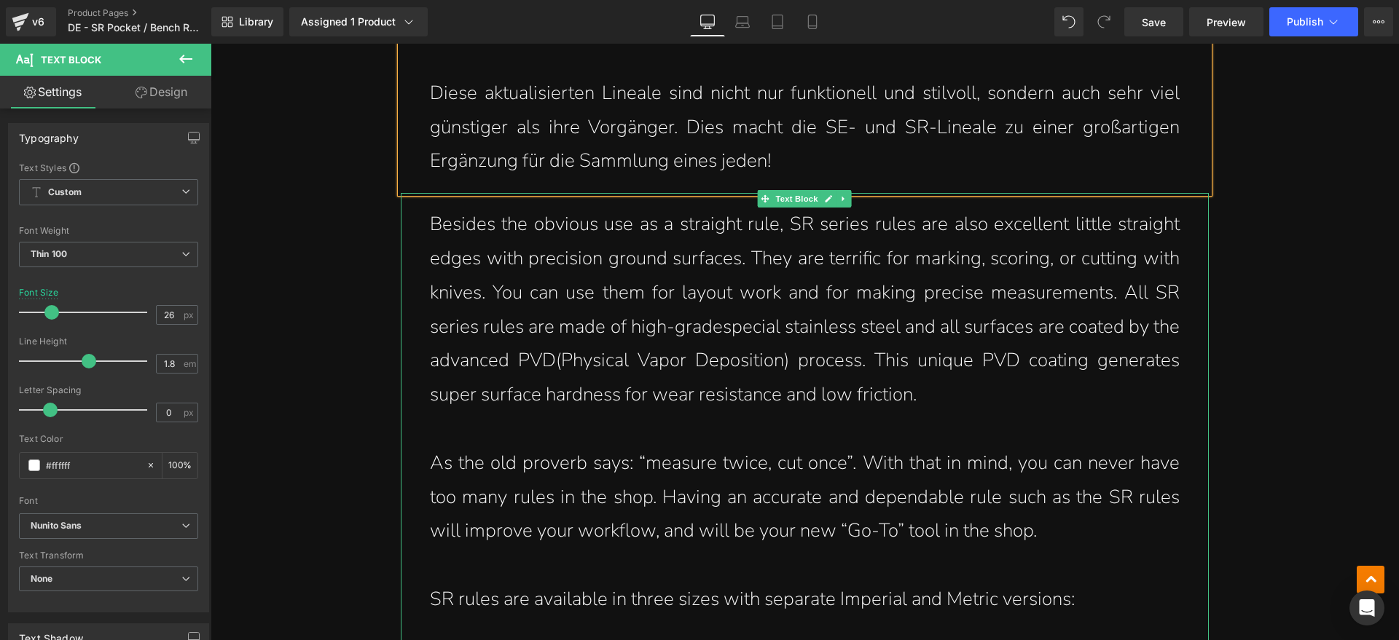
click at [530, 221] on div "Besides the obvious use as a straight rule, SR series rules are also excellent …" at bounding box center [805, 419] width 808 height 453
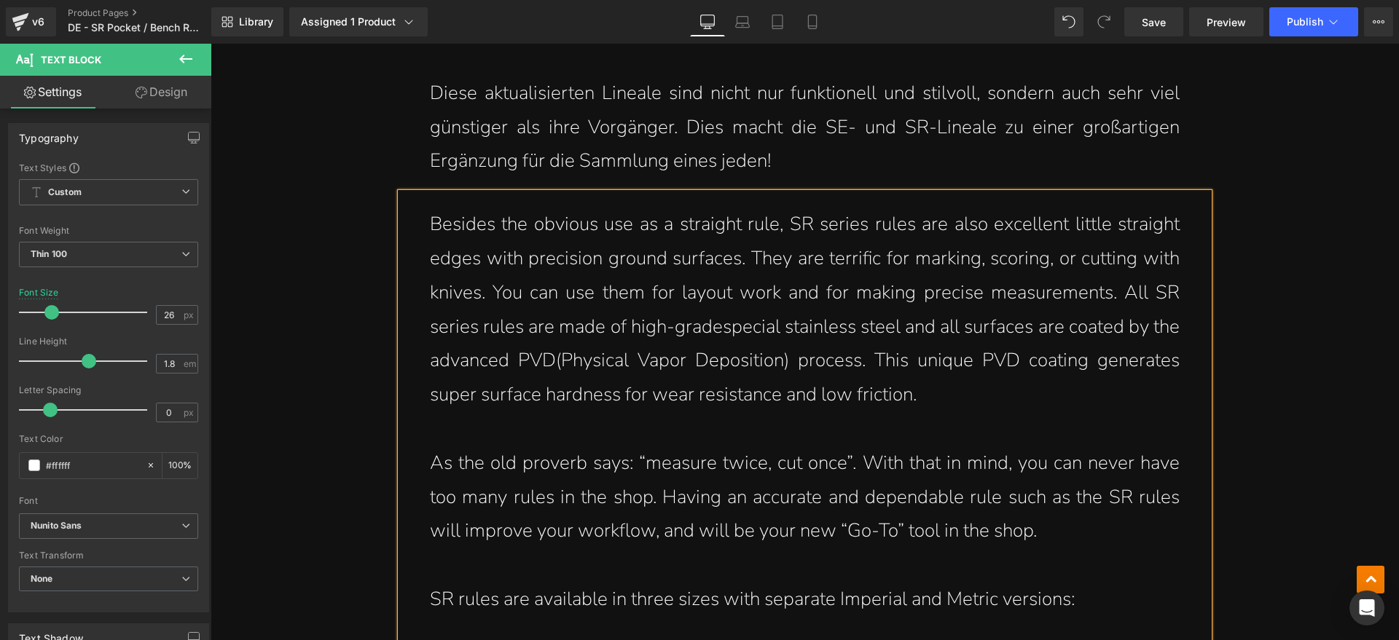
click at [546, 231] on p "Besides the obvious use as a straight rule, SR series rules are also excellent …" at bounding box center [805, 310] width 750 height 205
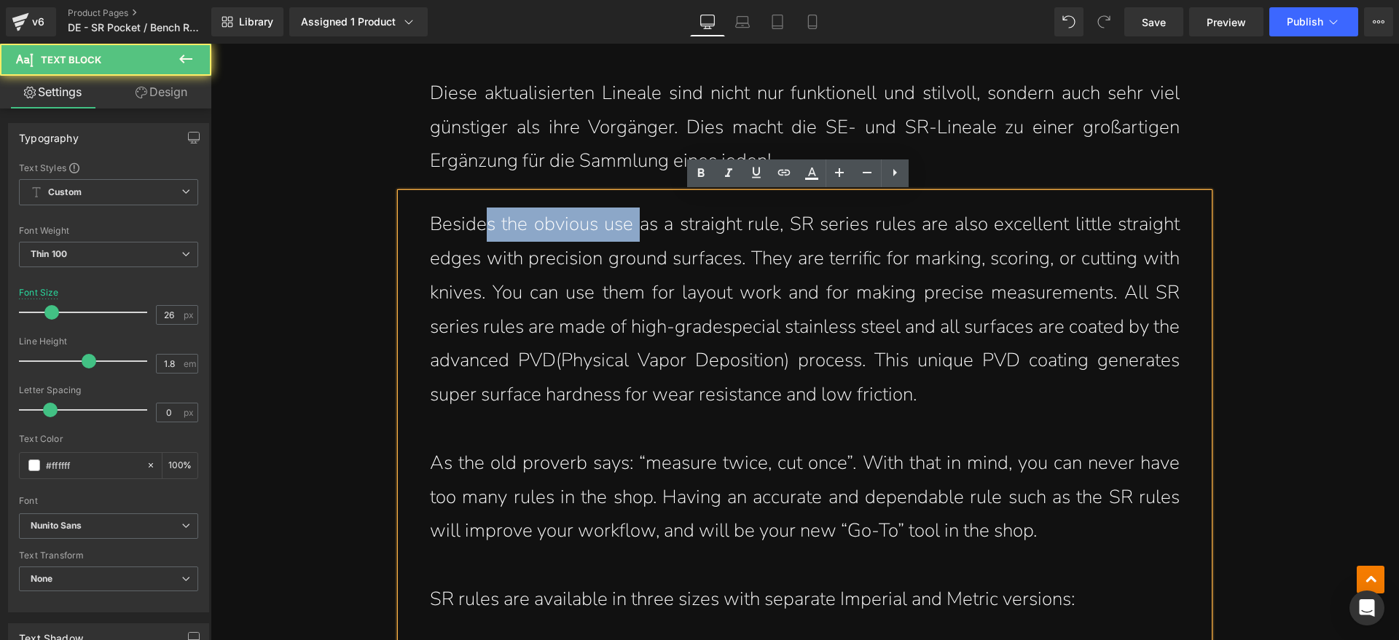
drag, startPoint x: 482, startPoint y: 218, endPoint x: 659, endPoint y: 223, distance: 176.4
click at [640, 219] on p "Besides the obvious use as a straight rule, SR series rules are also excellent …" at bounding box center [805, 310] width 750 height 205
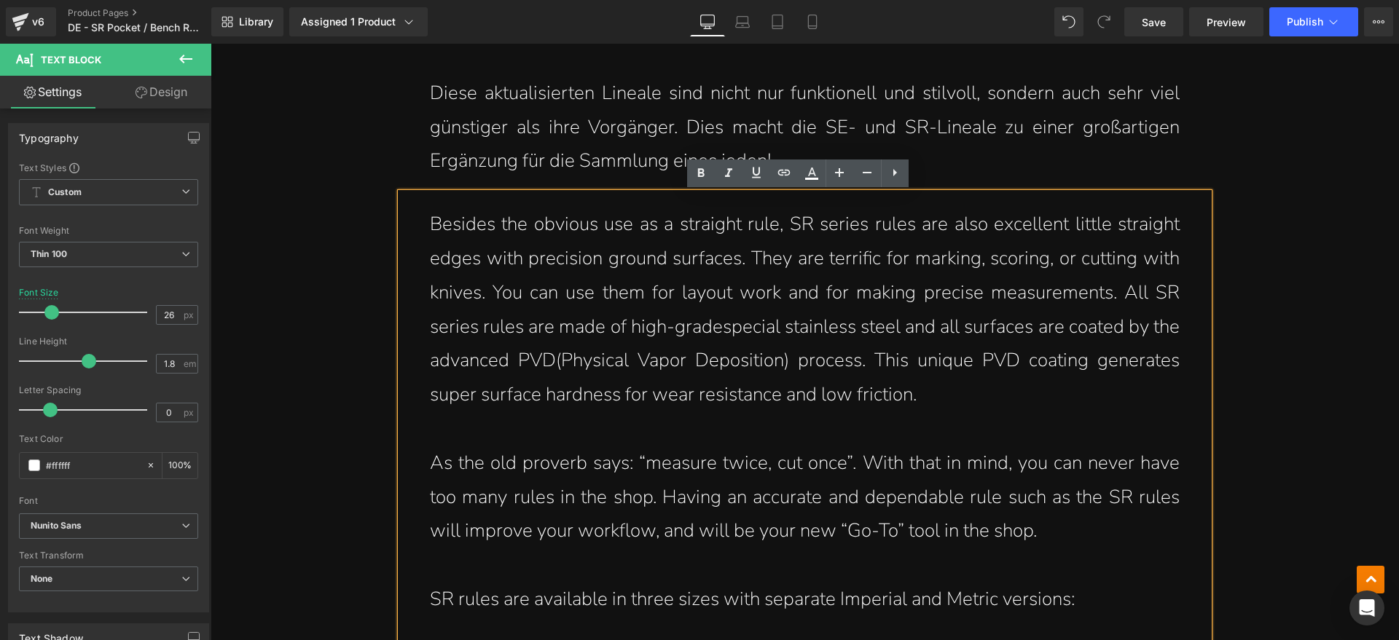
click at [672, 225] on p "Besides the obvious use as a straight rule, SR series rules are also excellent …" at bounding box center [805, 310] width 750 height 205
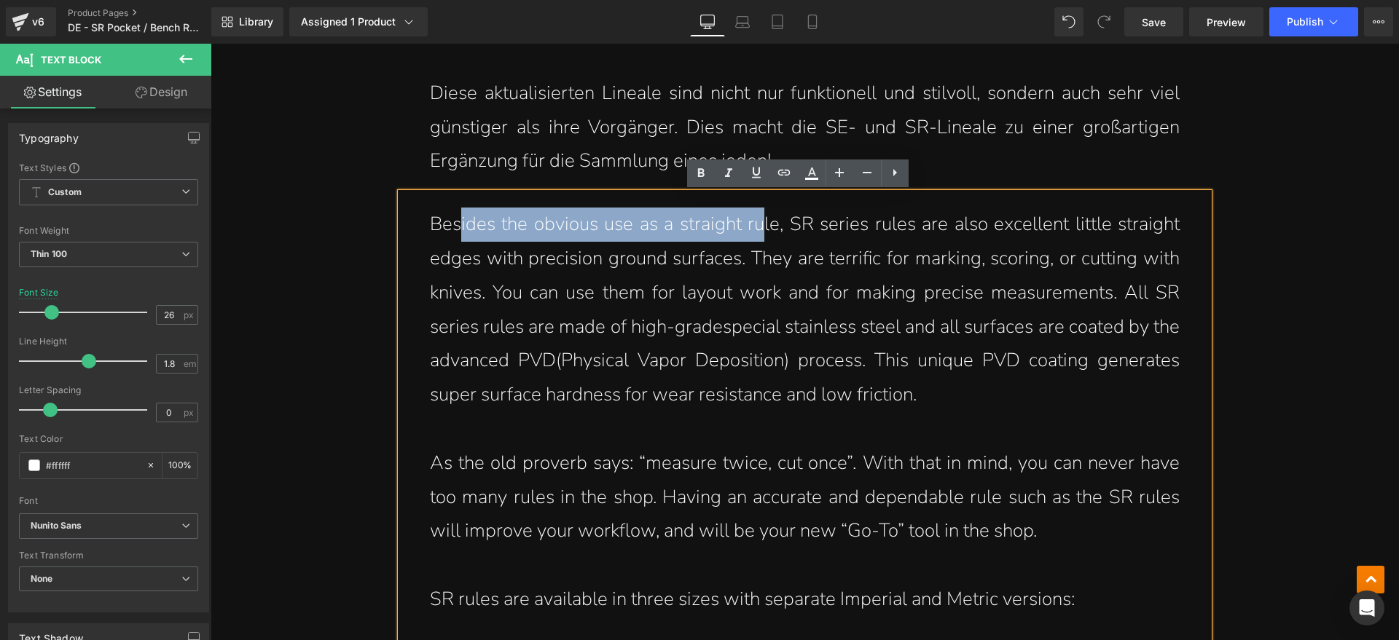
drag, startPoint x: 452, startPoint y: 225, endPoint x: 759, endPoint y: 221, distance: 306.1
click at [759, 221] on p "Besides the obvious use as a straight rule, SR series rules are also excellent …" at bounding box center [805, 310] width 750 height 205
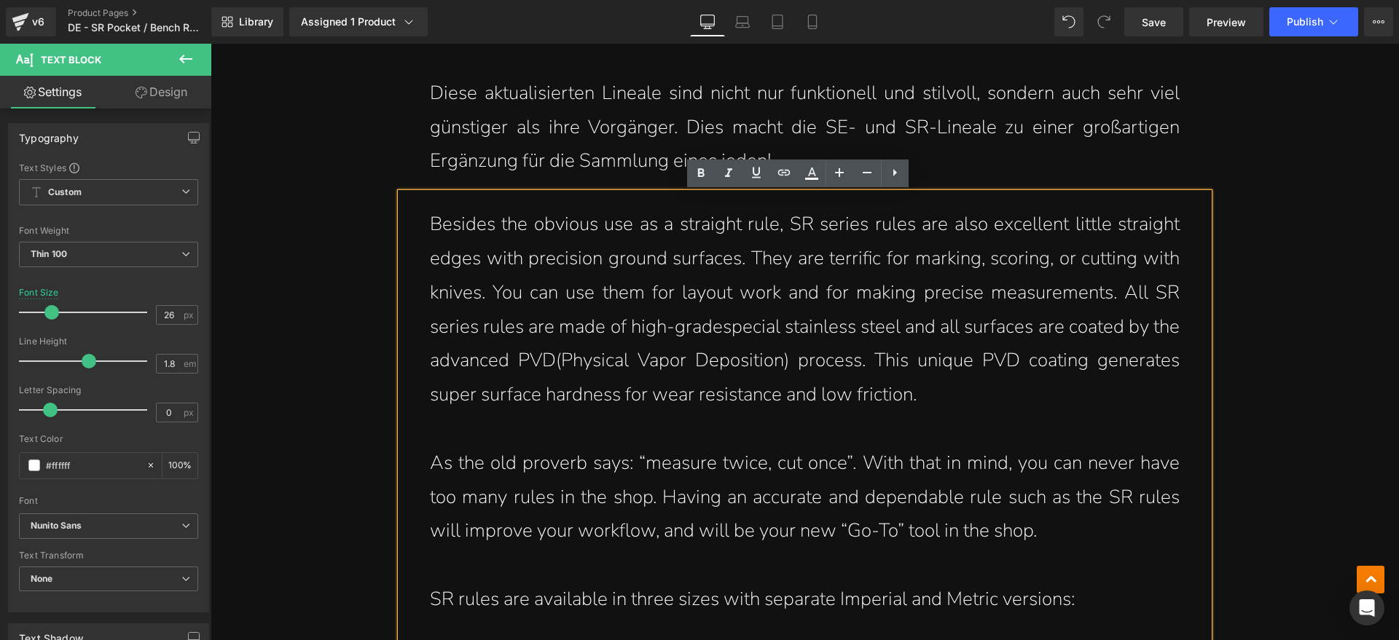
click at [780, 225] on p "Besides the obvious use as a straight rule, SR series rules are also excellent …" at bounding box center [805, 310] width 750 height 205
drag, startPoint x: 676, startPoint y: 223, endPoint x: 774, endPoint y: 224, distance: 97.6
click at [767, 223] on p "Besides the obvious use as a straight rule, SR series rules are also excellent …" at bounding box center [805, 310] width 750 height 205
click at [774, 224] on p "Besides the obvious use as a straight rule, SR series rules are also excellent …" at bounding box center [805, 310] width 750 height 205
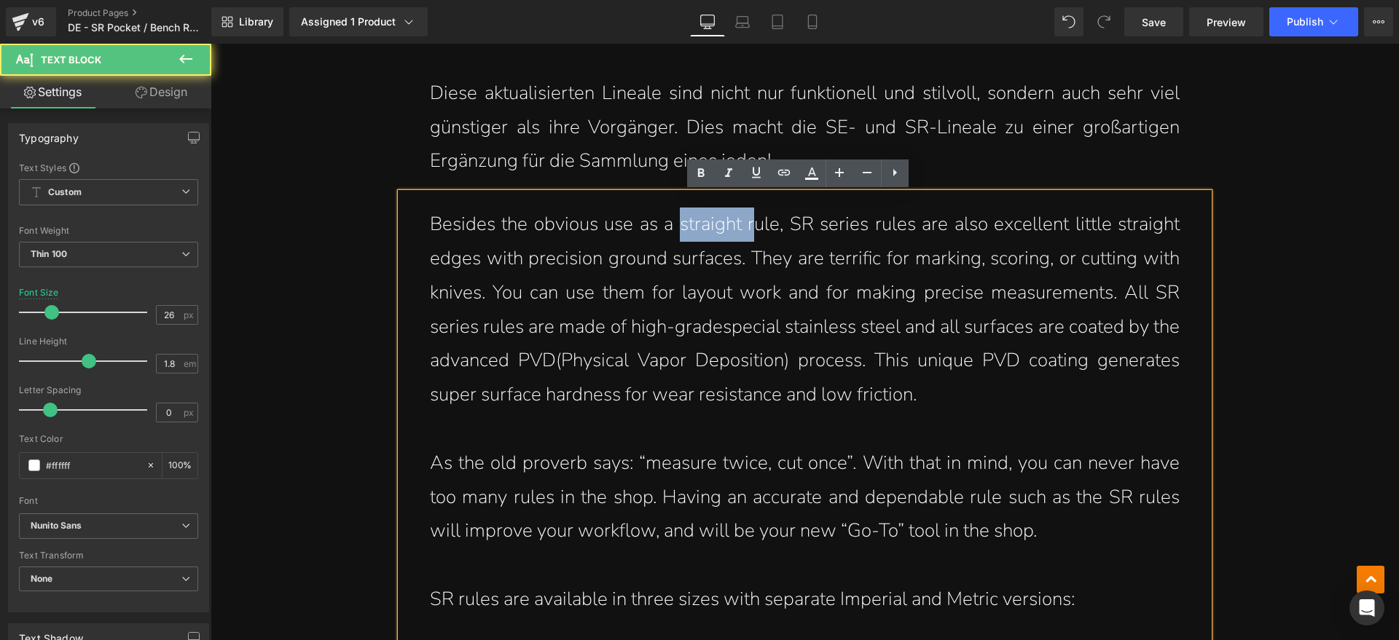
drag, startPoint x: 675, startPoint y: 225, endPoint x: 751, endPoint y: 224, distance: 75.8
click at [751, 224] on p "Besides the obvious use as a straight rule, SR series rules are also excellent …" at bounding box center [805, 310] width 750 height 205
click at [756, 242] on p "Besides the obvious use as a straight rule, SR series rules are also excellent …" at bounding box center [805, 310] width 750 height 205
drag, startPoint x: 776, startPoint y: 216, endPoint x: 862, endPoint y: 227, distance: 86.7
click at [858, 227] on p "Besides the obvious use as a straight rule, SR series rules are also excellent …" at bounding box center [805, 310] width 750 height 205
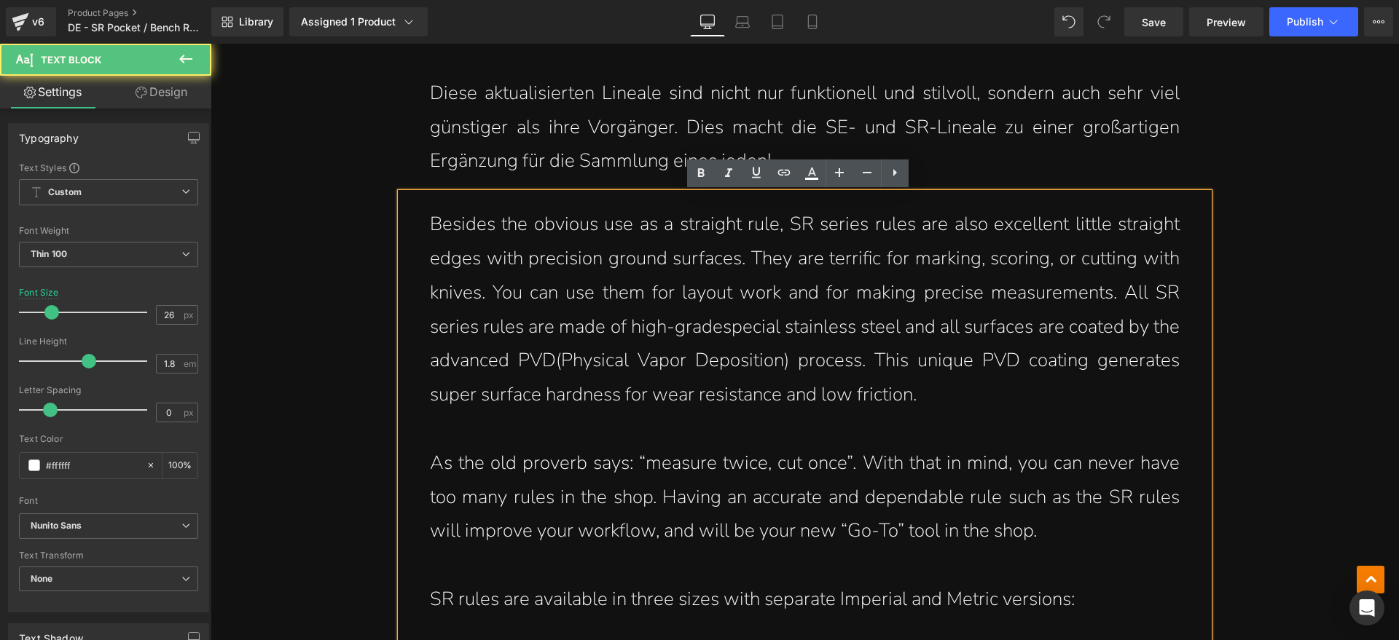
click at [873, 228] on p "Besides the obvious use as a straight rule, SR series rules are also excellent …" at bounding box center [805, 310] width 750 height 205
drag, startPoint x: 887, startPoint y: 227, endPoint x: 938, endPoint y: 229, distance: 51.1
click at [931, 227] on p "Besides the obvious use as a straight rule, SR series rules are also excellent …" at bounding box center [805, 310] width 750 height 205
click at [955, 229] on p "Besides the obvious use as a straight rule, SR series rules are also excellent …" at bounding box center [805, 310] width 750 height 205
drag, startPoint x: 426, startPoint y: 260, endPoint x: 580, endPoint y: 260, distance: 154.5
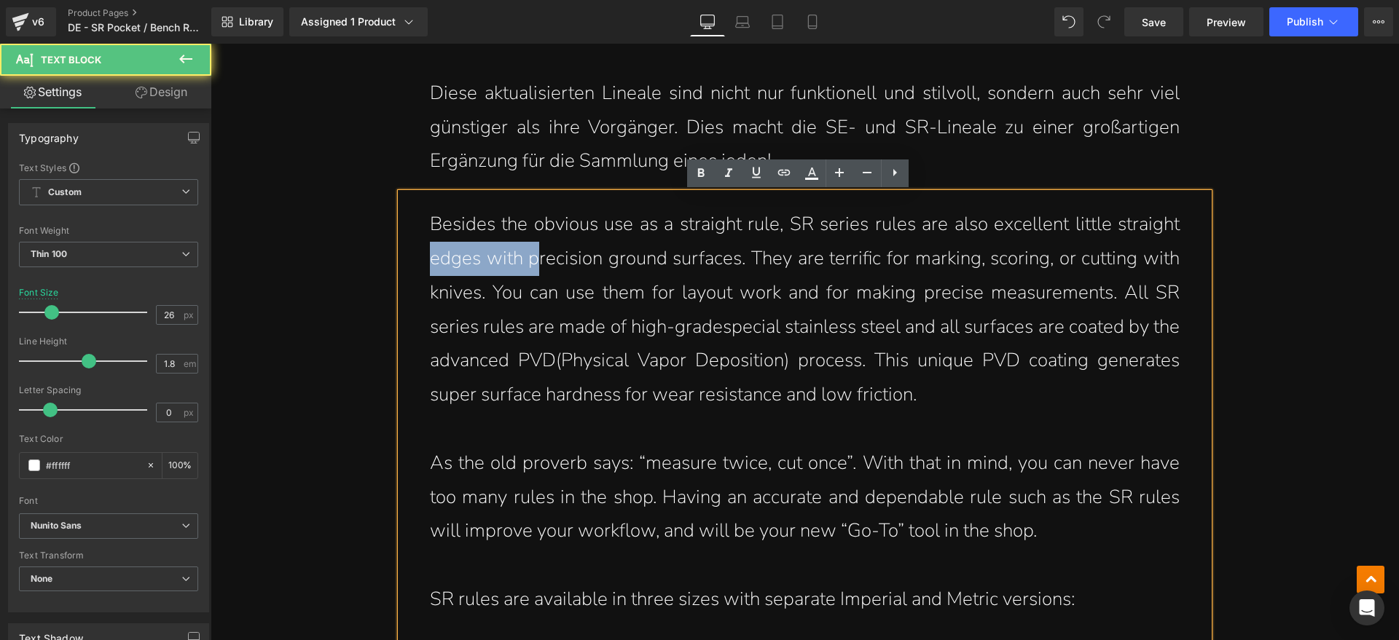
click at [546, 260] on p "Besides the obvious use as a straight rule, SR series rules are also excellent …" at bounding box center [805, 310] width 750 height 205
click at [584, 260] on p "Besides the obvious use as a straight rule, SR series rules are also excellent …" at bounding box center [805, 310] width 750 height 205
drag, startPoint x: 479, startPoint y: 259, endPoint x: 633, endPoint y: 259, distance: 153.7
click at [602, 259] on p "Besides the obvious use as a straight rule, SR series rules are also excellent …" at bounding box center [805, 310] width 750 height 205
click at [633, 259] on p "Besides the obvious use as a straight rule, SR series rules are also excellent …" at bounding box center [805, 310] width 750 height 205
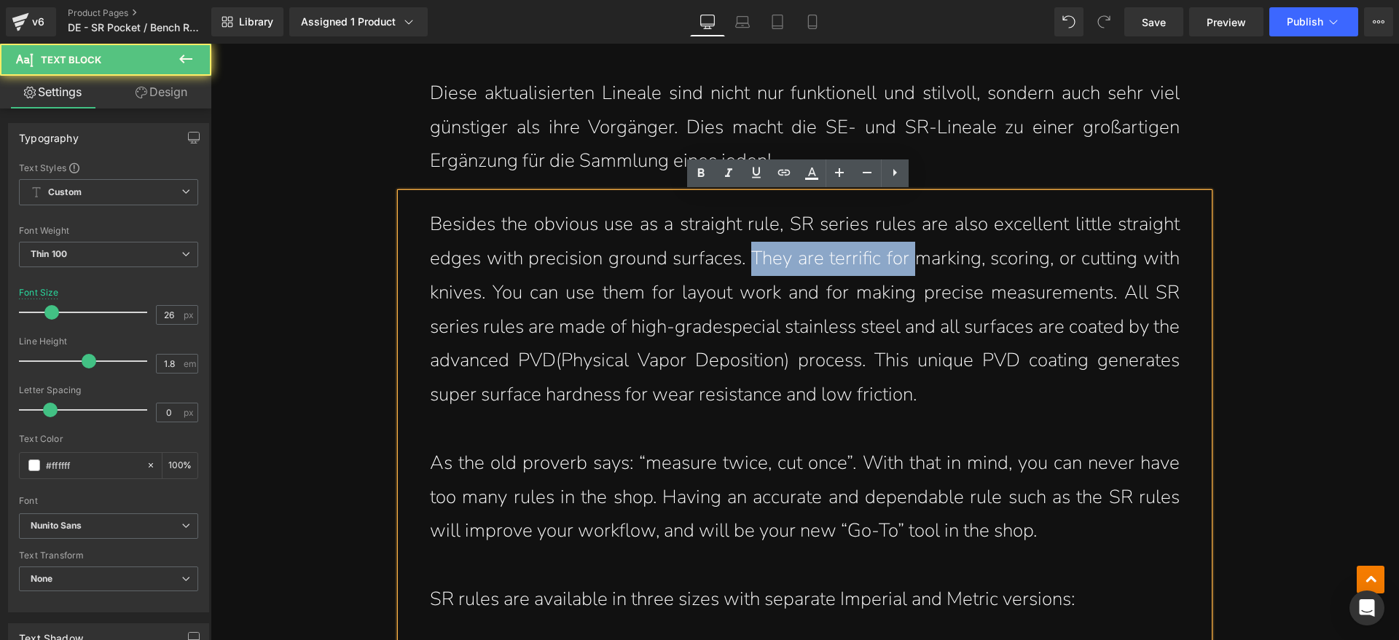
drag, startPoint x: 794, startPoint y: 261, endPoint x: 901, endPoint y: 265, distance: 107.2
click at [904, 263] on p "Besides the obvious use as a straight rule, SR series rules are also excellent …" at bounding box center [805, 310] width 750 height 205
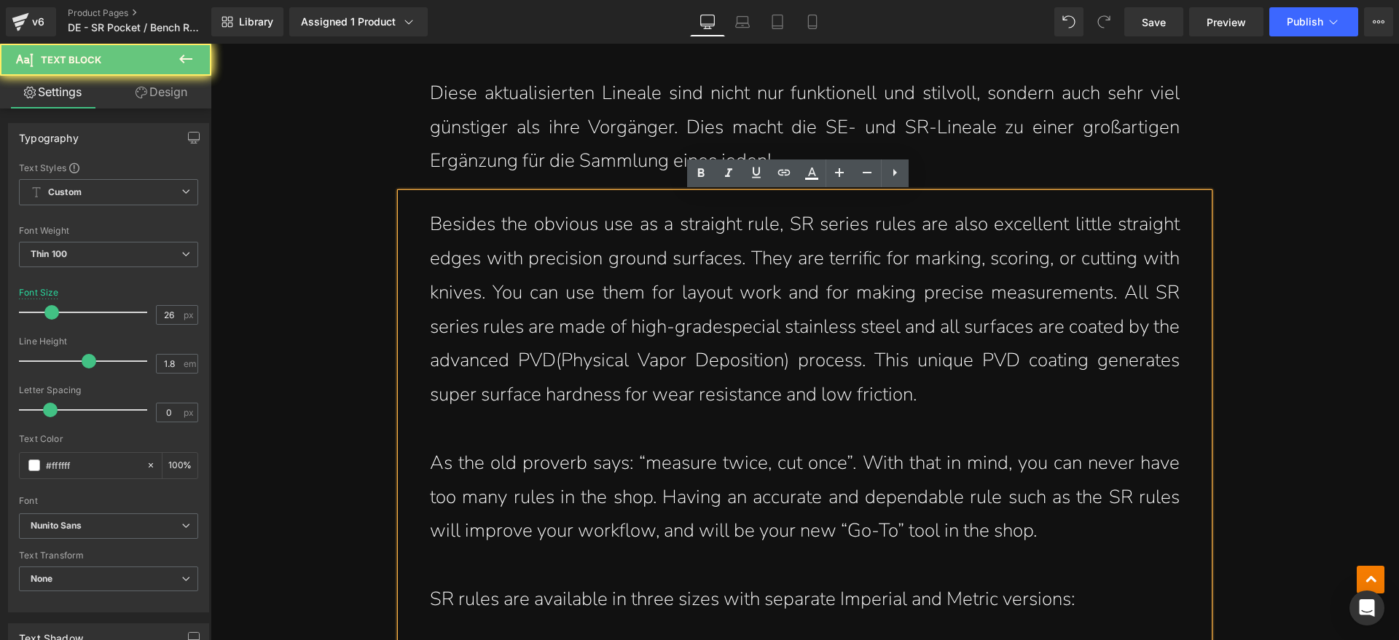
click at [871, 280] on p "Besides the obvious use as a straight rule, SR series rules are also excellent …" at bounding box center [805, 310] width 750 height 205
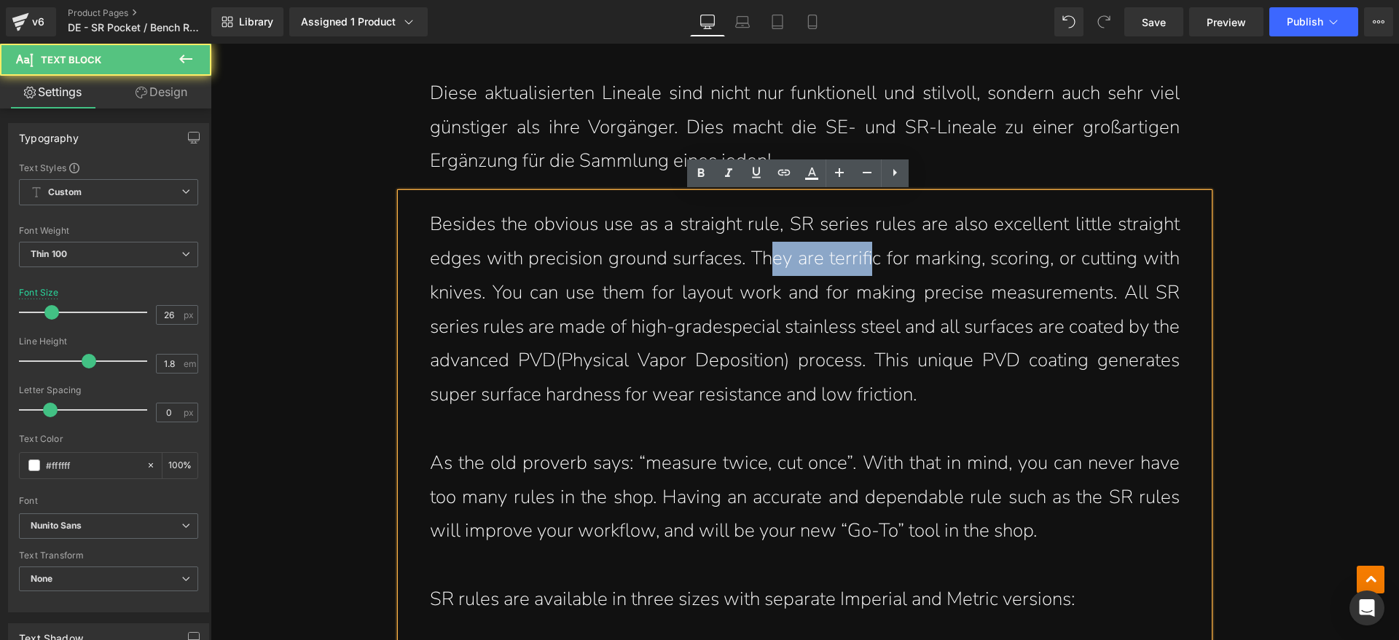
drag, startPoint x: 766, startPoint y: 255, endPoint x: 866, endPoint y: 255, distance: 100.6
click at [864, 255] on p "Besides the obvious use as a straight rule, SR series rules are also excellent …" at bounding box center [805, 310] width 750 height 205
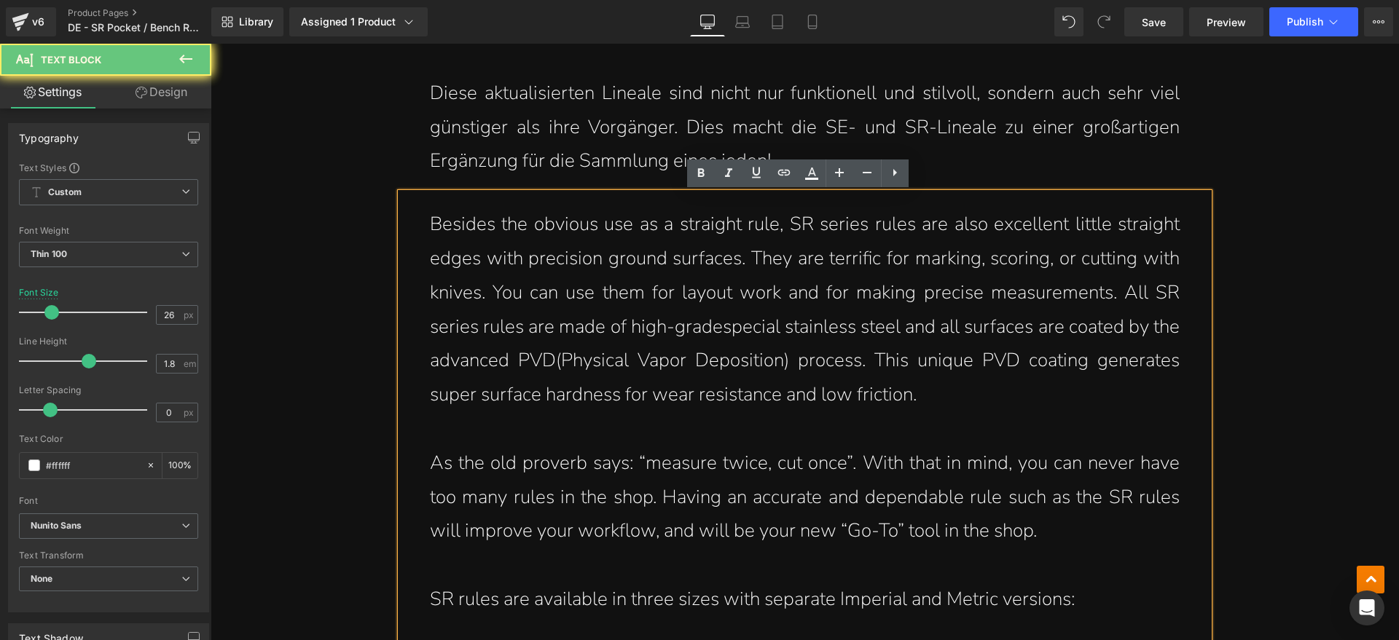
click at [884, 259] on p "Besides the obvious use as a straight rule, SR series rules are also excellent …" at bounding box center [805, 310] width 750 height 205
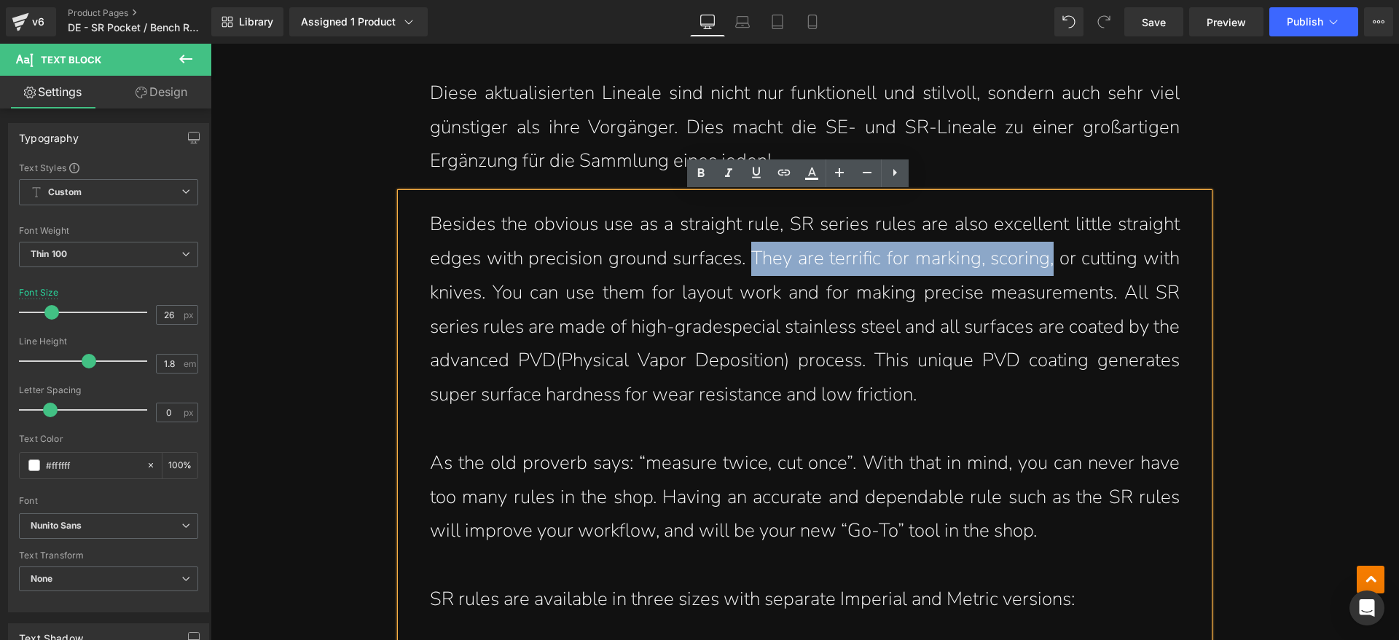
drag, startPoint x: 744, startPoint y: 256, endPoint x: 1051, endPoint y: 263, distance: 307.6
click at [1051, 263] on p "Besides the obvious use as a straight rule, SR series rules are also excellent …" at bounding box center [805, 310] width 750 height 205
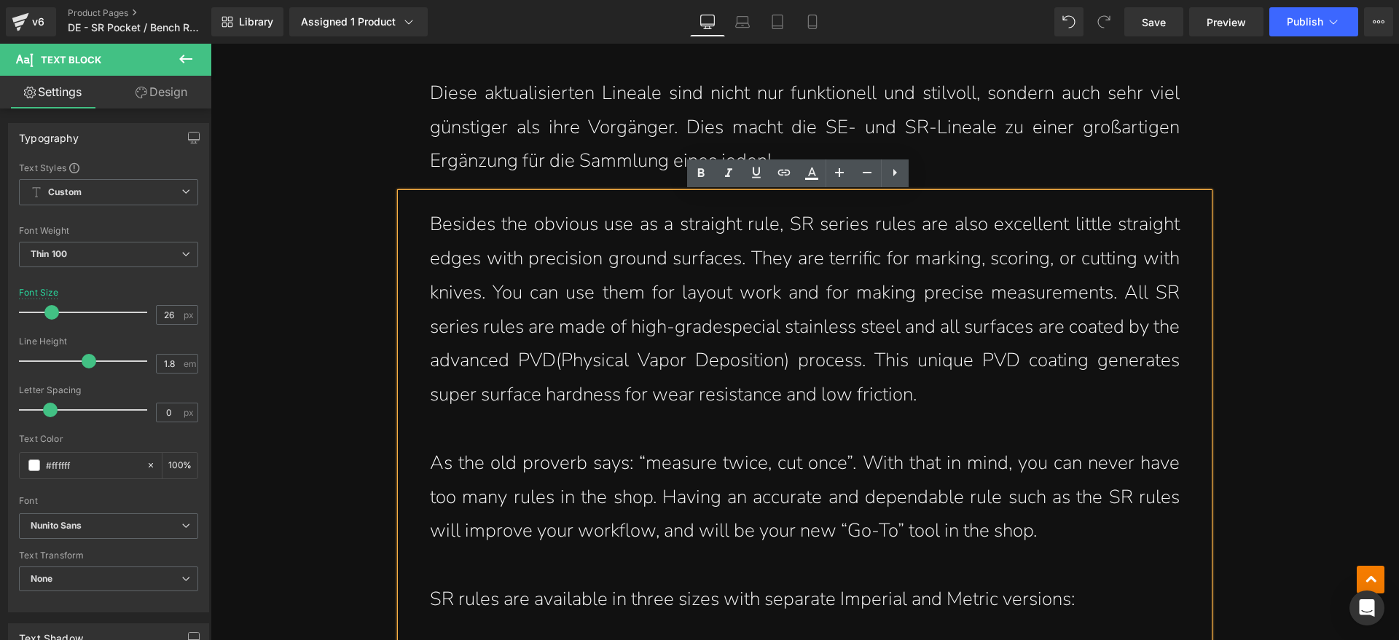
click at [1042, 287] on p "Besides the obvious use as a straight rule, SR series rules are also excellent …" at bounding box center [805, 310] width 750 height 205
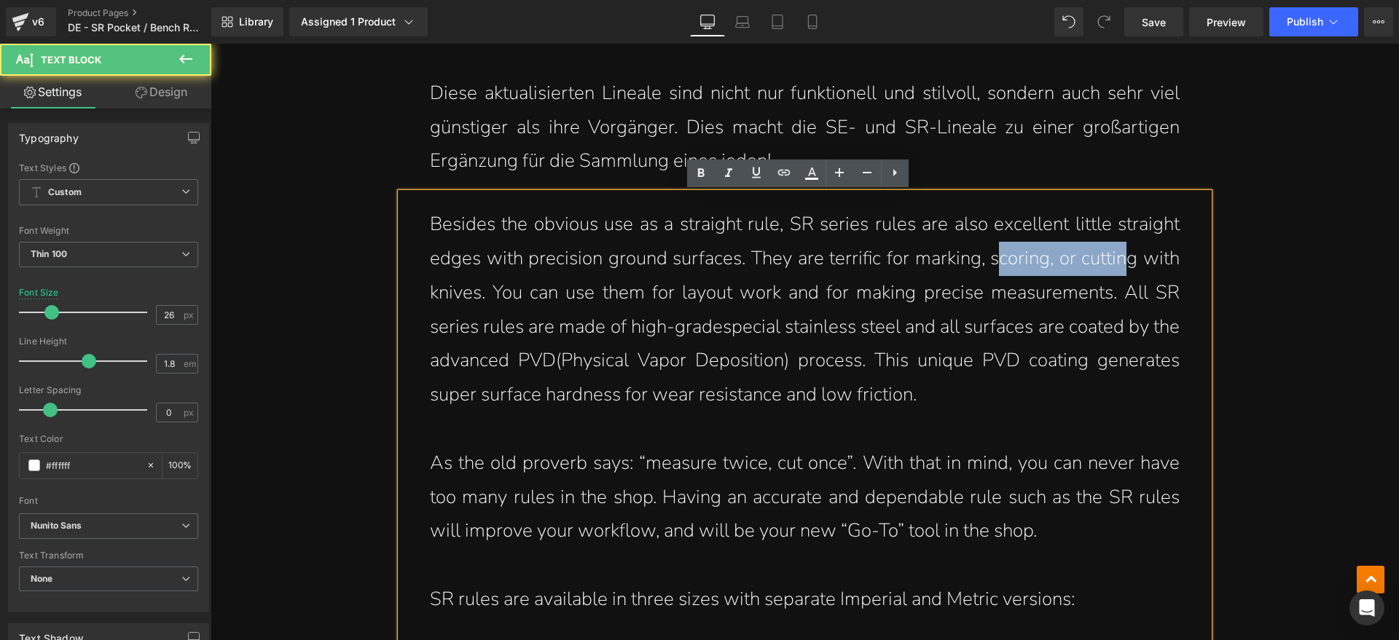
drag, startPoint x: 992, startPoint y: 261, endPoint x: 1120, endPoint y: 261, distance: 128.2
click at [1120, 261] on p "Besides the obvious use as a straight rule, SR series rules are also excellent …" at bounding box center [805, 310] width 750 height 205
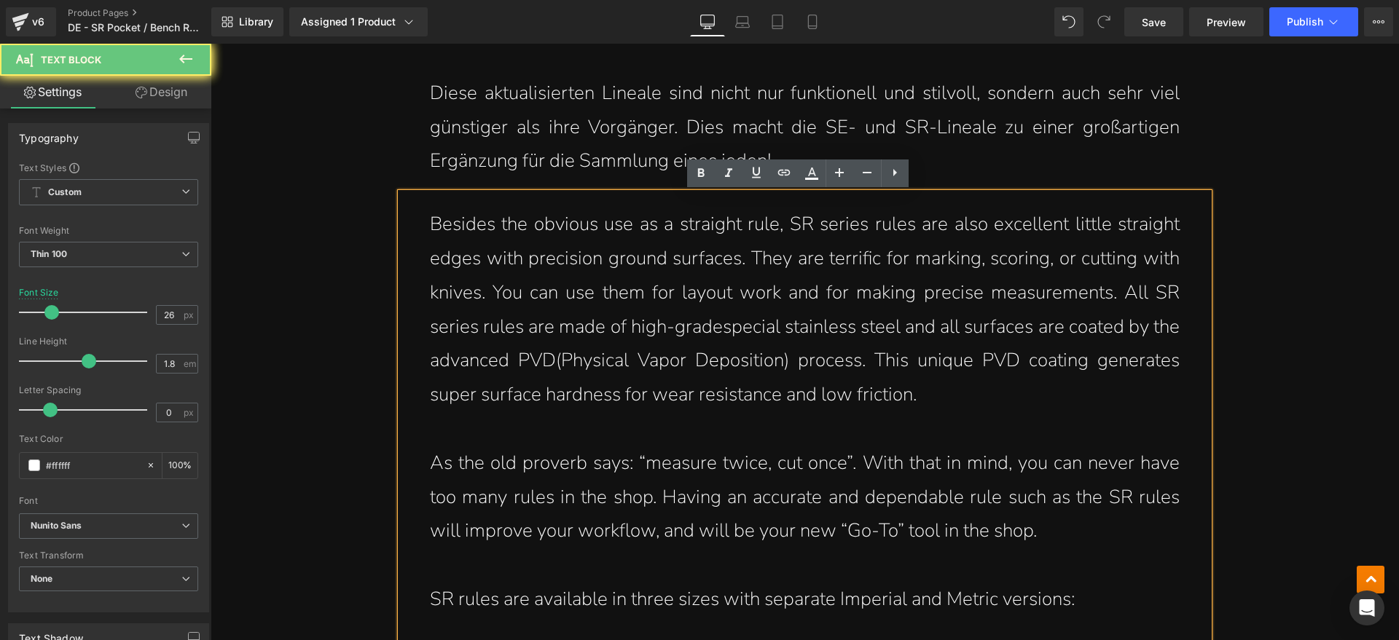
click at [1127, 276] on p "Besides the obvious use as a straight rule, SR series rules are also excellent …" at bounding box center [805, 310] width 750 height 205
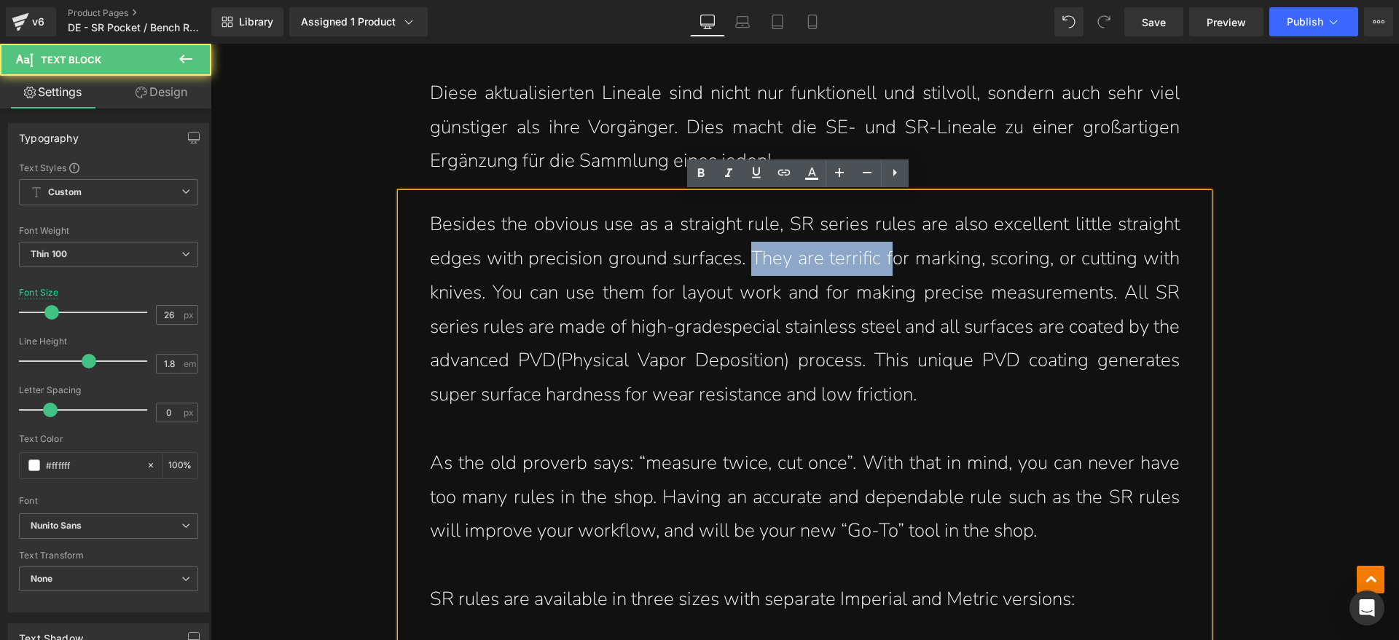
drag, startPoint x: 748, startPoint y: 260, endPoint x: 900, endPoint y: 262, distance: 152.3
click at [887, 260] on p "Besides the obvious use as a straight rule, SR series rules are also excellent …" at bounding box center [805, 310] width 750 height 205
click at [925, 265] on p "Besides the obvious use as a straight rule, SR series rules are also excellent …" at bounding box center [805, 310] width 750 height 205
drag, startPoint x: 822, startPoint y: 259, endPoint x: 877, endPoint y: 259, distance: 54.6
click at [874, 259] on p "Besides the obvious use as a straight rule, SR series rules are also excellent …" at bounding box center [805, 310] width 750 height 205
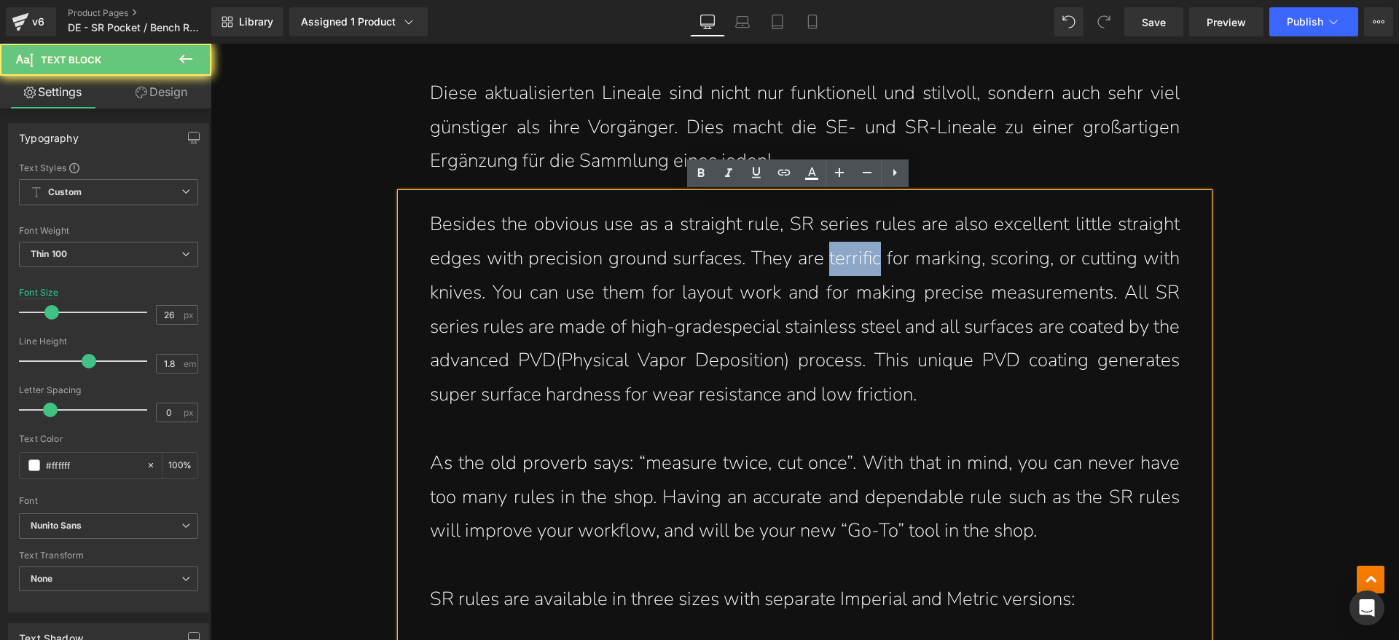
click at [879, 259] on p "Besides the obvious use as a straight rule, SR series rules are also excellent …" at bounding box center [805, 310] width 750 height 205
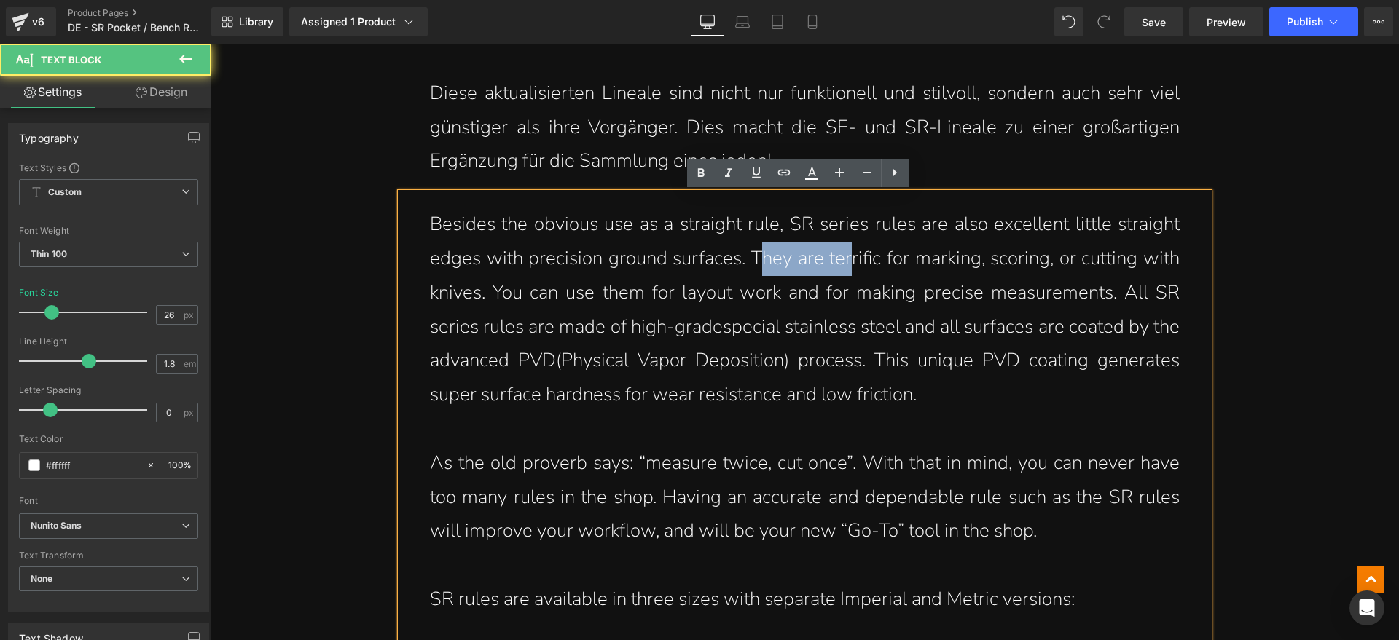
drag, startPoint x: 759, startPoint y: 259, endPoint x: 869, endPoint y: 262, distance: 110.1
click at [861, 259] on p "Besides the obvious use as a straight rule, SR series rules are also excellent …" at bounding box center [805, 310] width 750 height 205
click at [869, 263] on p "Besides the obvious use as a straight rule, SR series rules are also excellent …" at bounding box center [805, 310] width 750 height 205
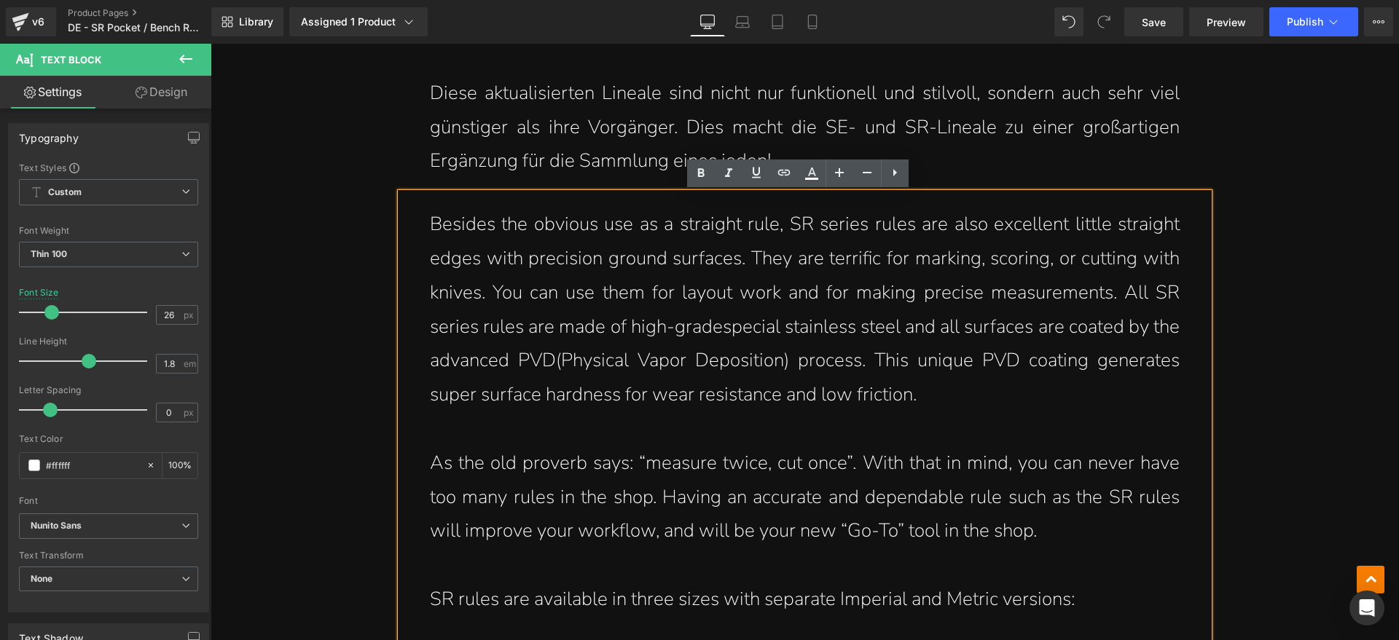
click at [715, 329] on p "Besides the obvious use as a straight rule, SR series rules are also excellent …" at bounding box center [805, 310] width 750 height 205
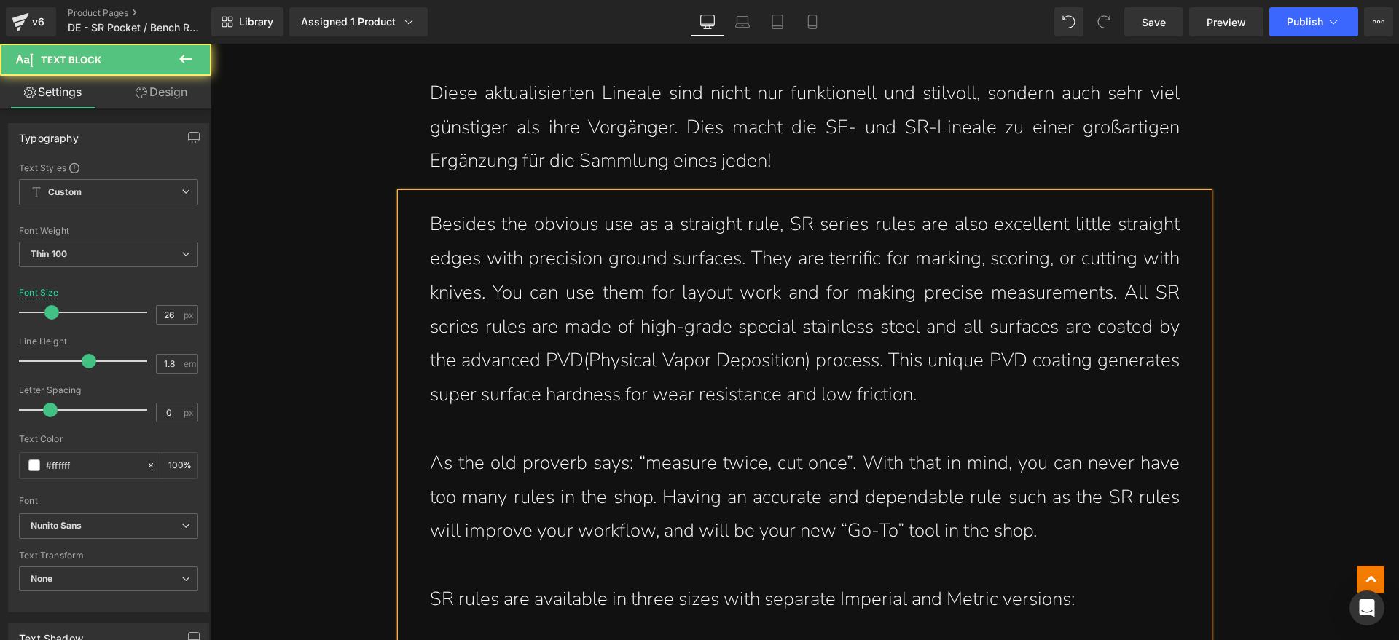
click at [807, 341] on p "Besides the obvious use as a straight rule, SR series rules are also excellent …" at bounding box center [805, 310] width 750 height 205
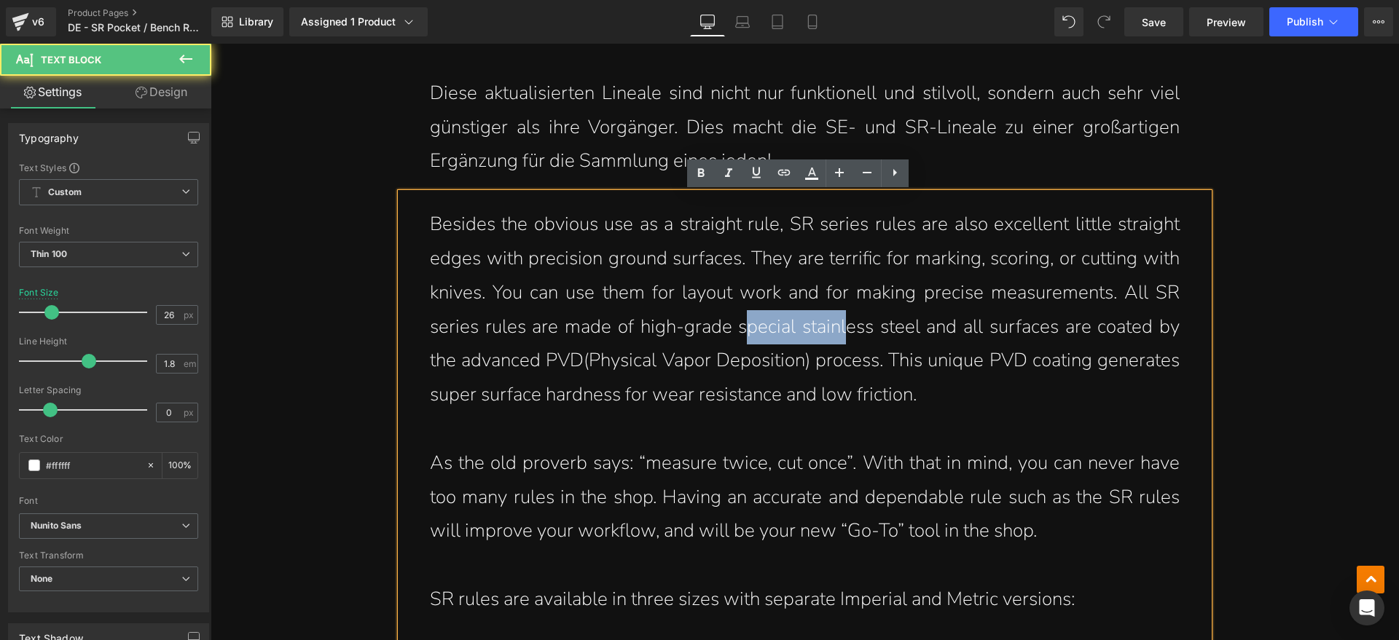
drag, startPoint x: 741, startPoint y: 334, endPoint x: 868, endPoint y: 345, distance: 127.3
click at [844, 336] on p "Besides the obvious use as a straight rule, SR series rules are also excellent …" at bounding box center [805, 310] width 750 height 205
click at [873, 348] on p "Besides the obvious use as a straight rule, SR series rules are also excellent …" at bounding box center [805, 310] width 750 height 205
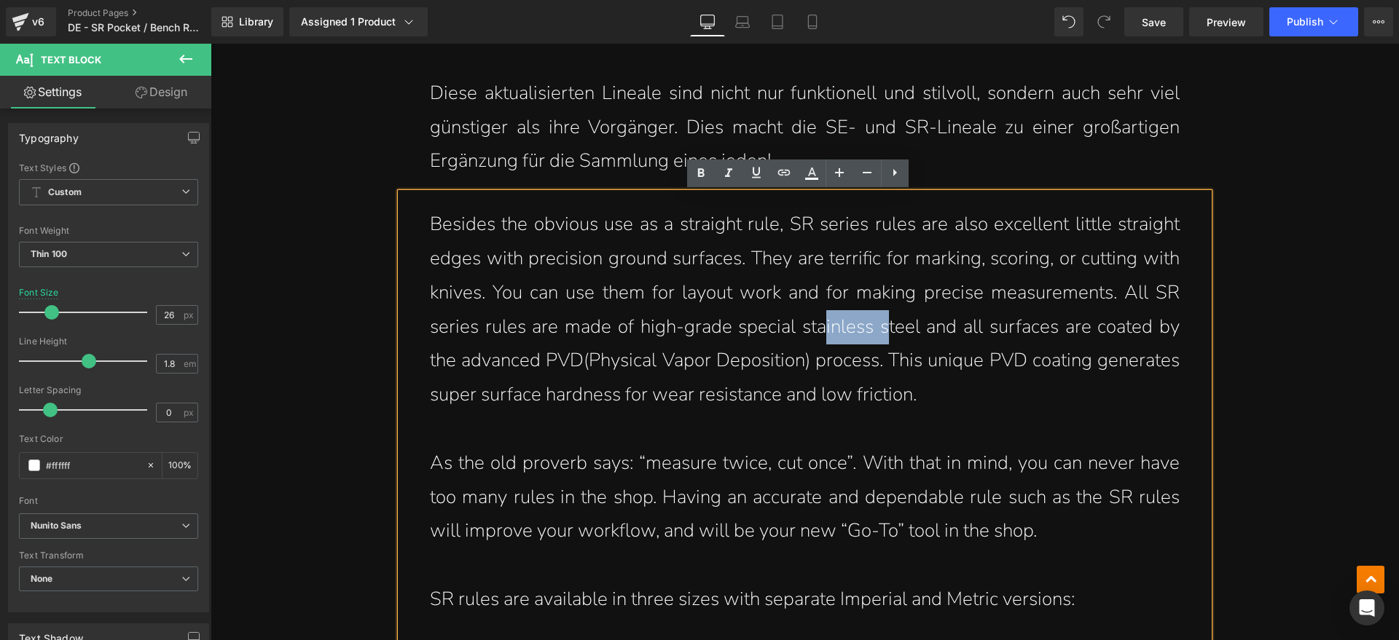
drag, startPoint x: 815, startPoint y: 325, endPoint x: 890, endPoint y: 338, distance: 76.9
click at [889, 337] on p "Besides the obvious use as a straight rule, SR series rules are also excellent …" at bounding box center [805, 310] width 750 height 205
click at [891, 340] on p "Besides the obvious use as a straight rule, SR series rules are also excellent …" at bounding box center [805, 310] width 750 height 205
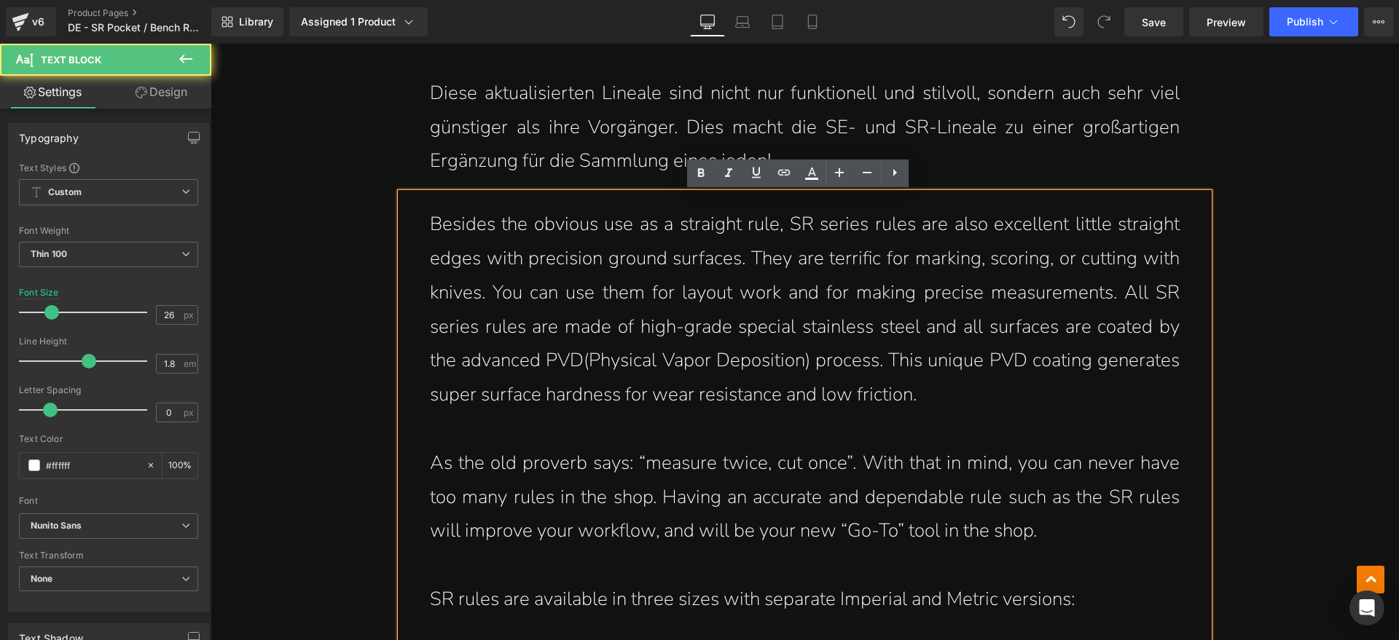
click at [920, 343] on p "Besides the obvious use as a straight rule, SR series rules are also excellent …" at bounding box center [805, 310] width 750 height 205
click at [576, 356] on p "Besides the obvious use as a straight rule, SR series rules are also excellent …" at bounding box center [805, 310] width 750 height 205
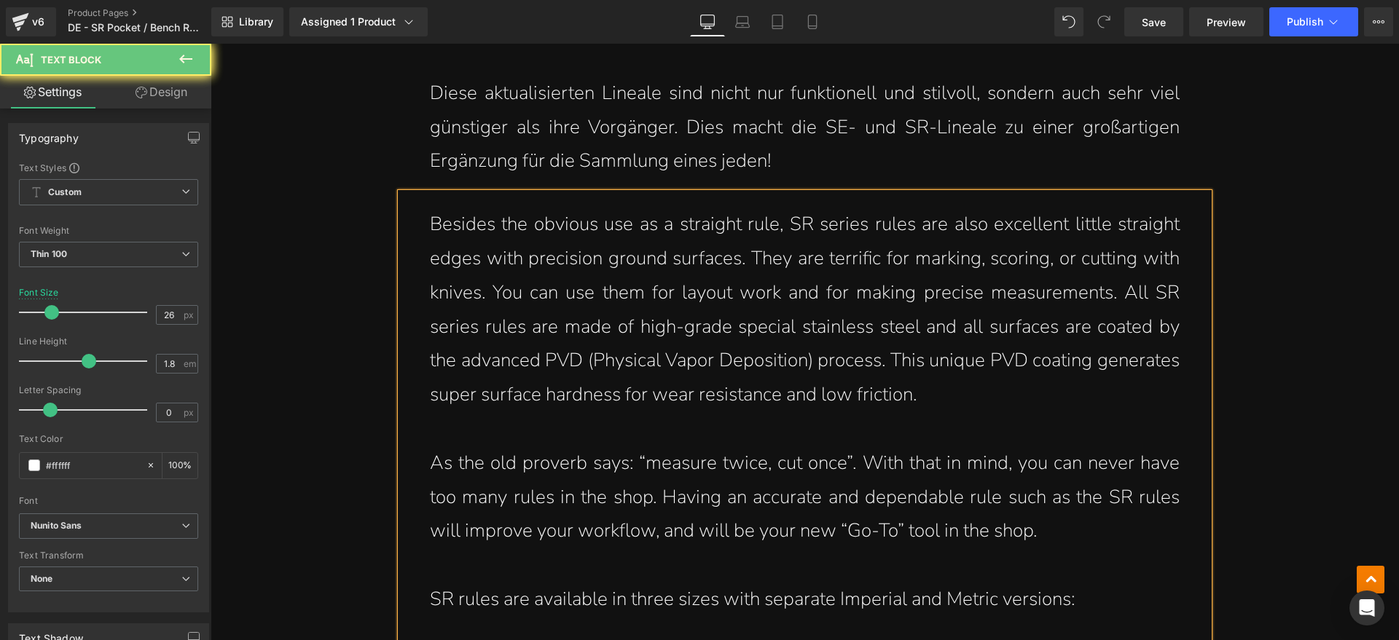
click at [761, 383] on p "Besides the obvious use as a straight rule, SR series rules are also excellent …" at bounding box center [805, 310] width 750 height 205
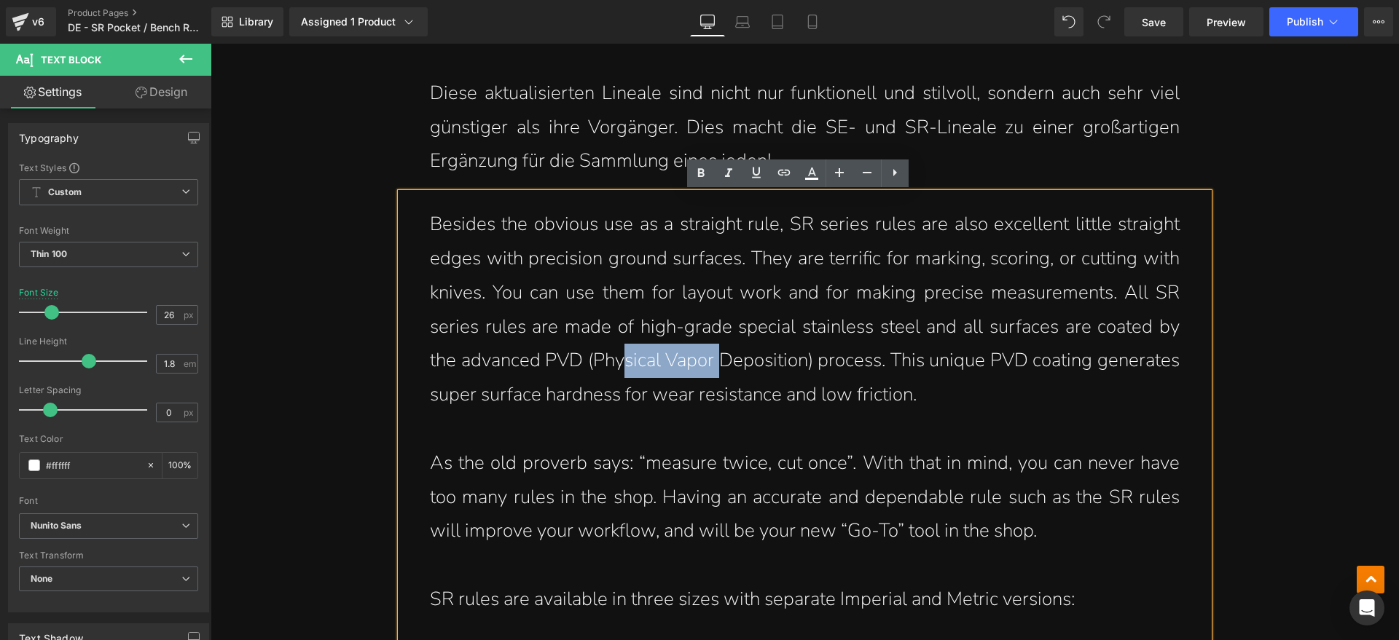
drag, startPoint x: 614, startPoint y: 362, endPoint x: 782, endPoint y: 371, distance: 168.5
click at [729, 361] on p "Besides the obvious use as a straight rule, SR series rules are also excellent …" at bounding box center [805, 310] width 750 height 205
click at [782, 372] on p "Besides the obvious use as a straight rule, SR series rules are also excellent …" at bounding box center [805, 310] width 750 height 205
click at [751, 404] on p "Besides the obvious use as a straight rule, SR series rules are also excellent …" at bounding box center [805, 310] width 750 height 205
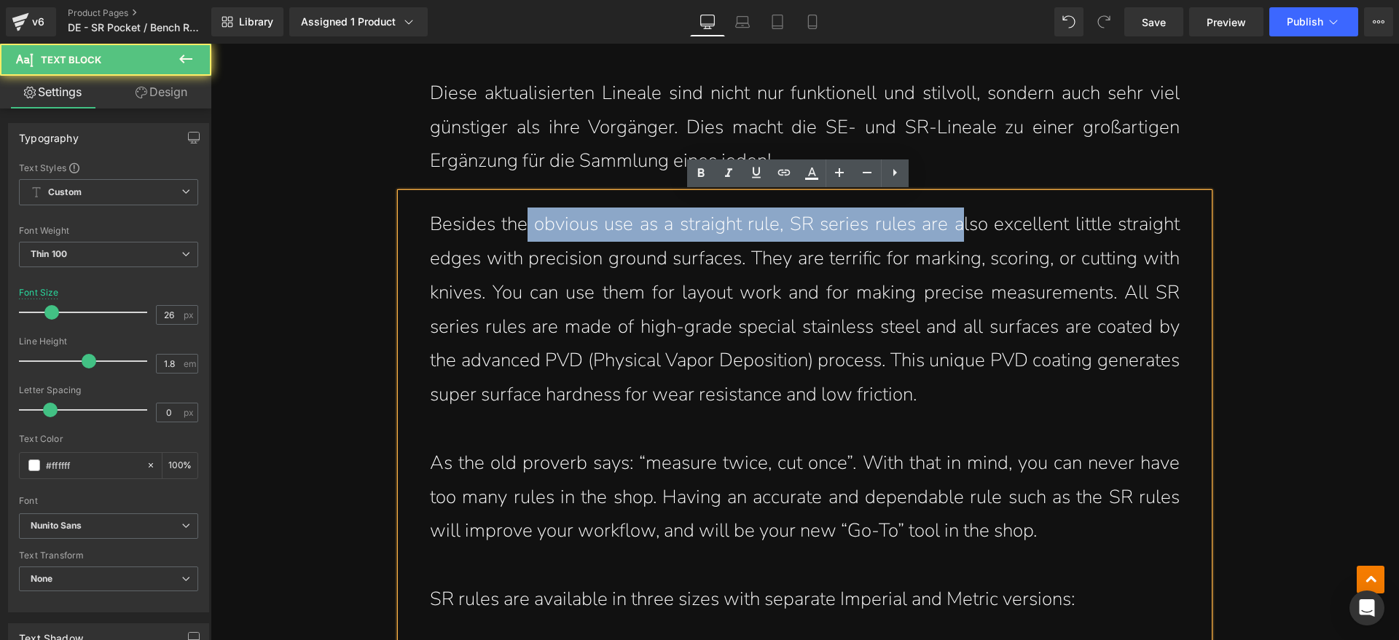
drag, startPoint x: 527, startPoint y: 235, endPoint x: 1012, endPoint y: 251, distance: 485.5
click at [999, 246] on p "Besides the obvious use as a straight rule, SR series rules are also excellent …" at bounding box center [805, 310] width 750 height 205
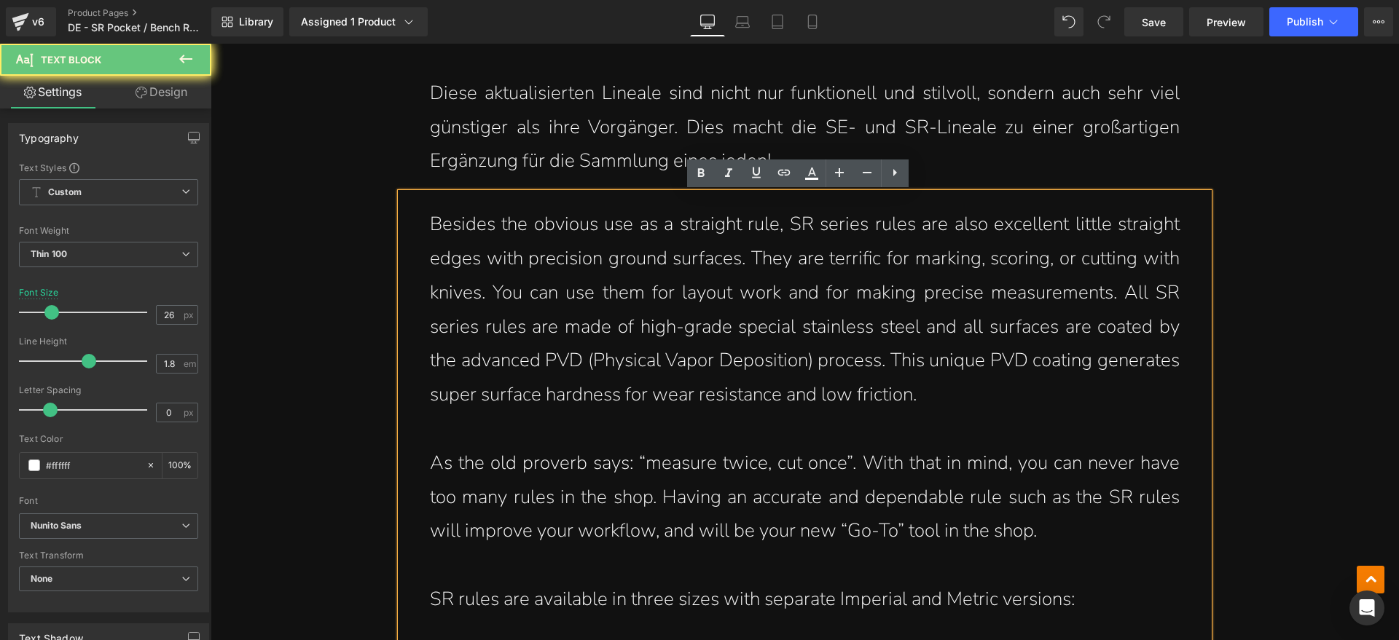
click at [1016, 277] on p "Besides the obvious use as a straight rule, SR series rules are also excellent …" at bounding box center [805, 310] width 750 height 205
click at [960, 381] on p "Besides the obvious use as a straight rule, SR series rules are also excellent …" at bounding box center [805, 310] width 750 height 205
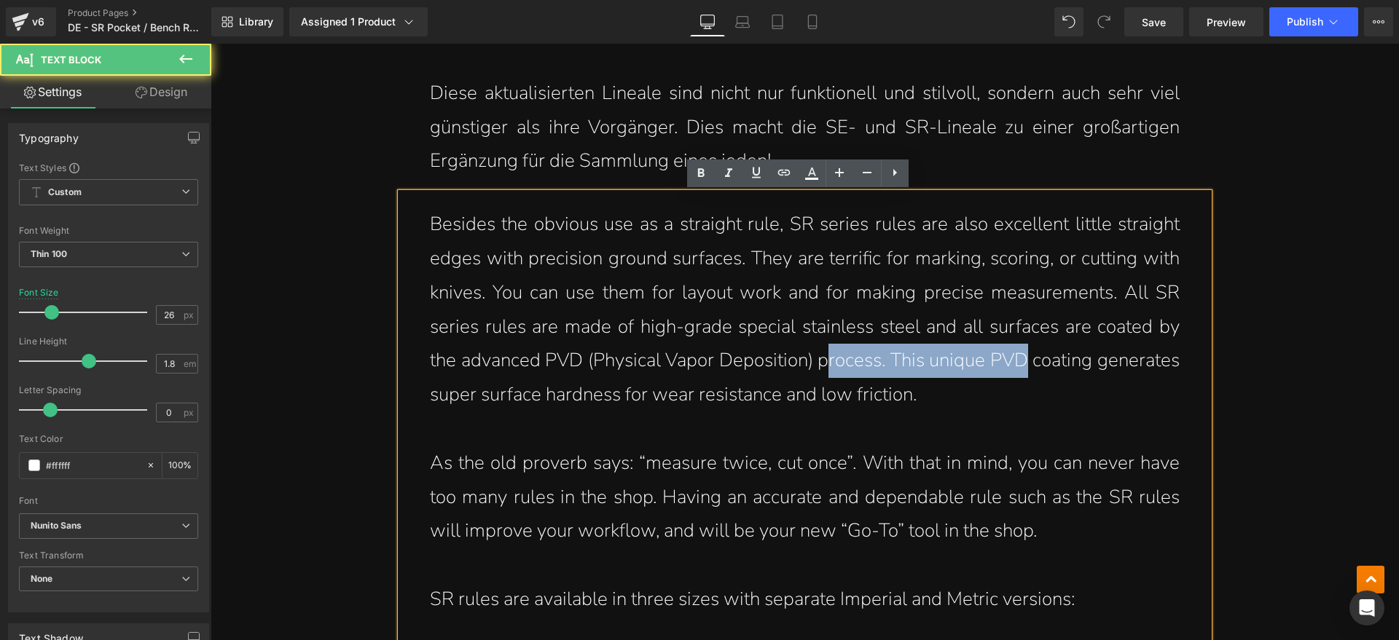
drag, startPoint x: 822, startPoint y: 356, endPoint x: 1027, endPoint y: 359, distance: 204.8
click at [1018, 356] on p "Besides the obvious use as a straight rule, SR series rules are also excellent …" at bounding box center [805, 310] width 750 height 205
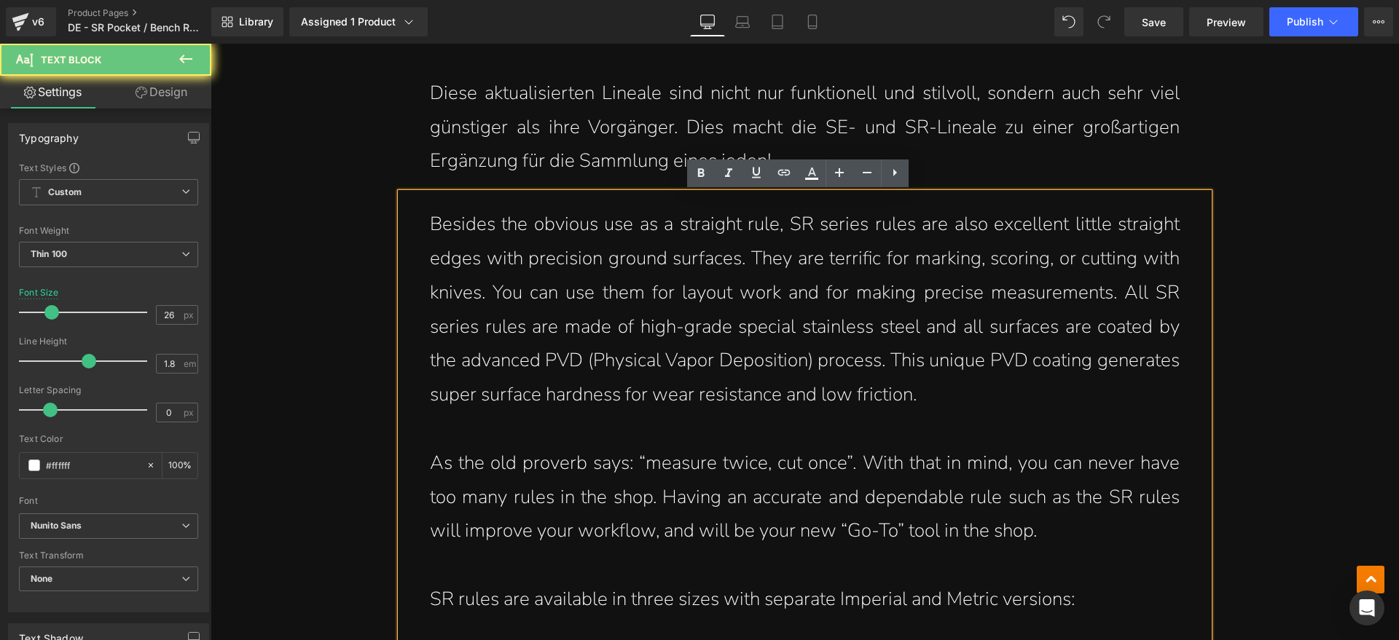
click at [1061, 370] on p "Besides the obvious use as a straight rule, SR series rules are also excellent …" at bounding box center [805, 310] width 750 height 205
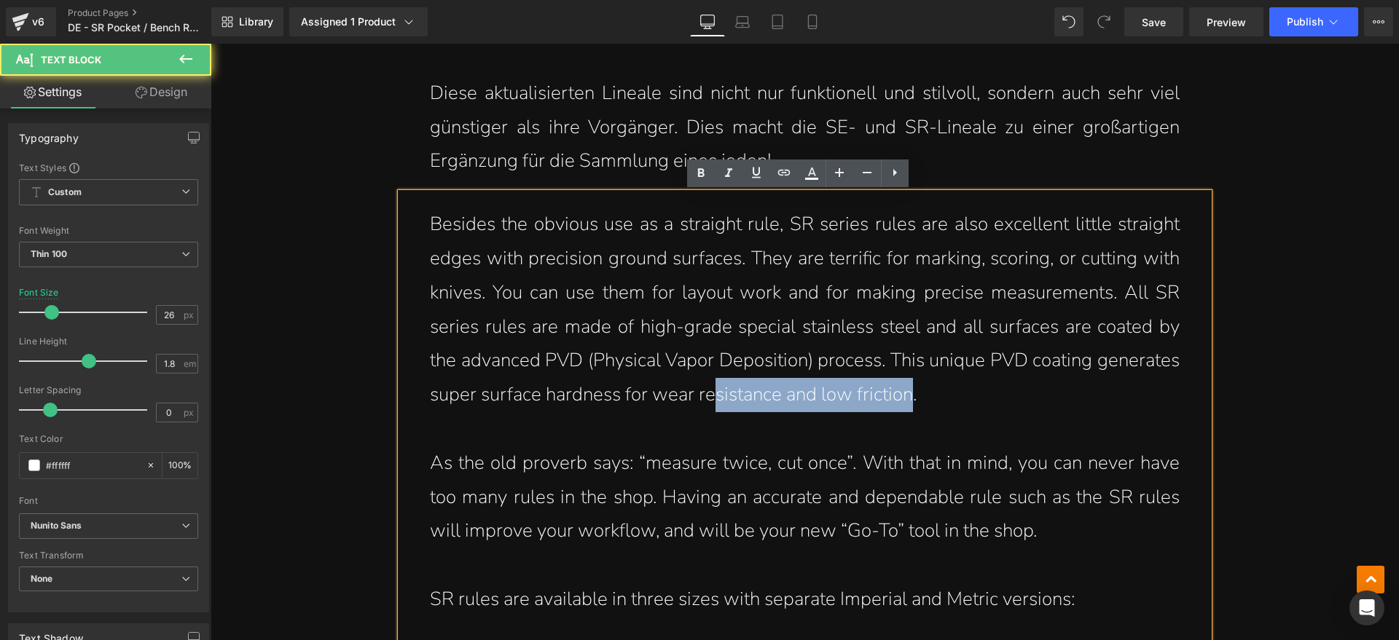
drag, startPoint x: 901, startPoint y: 396, endPoint x: 704, endPoint y: 396, distance: 197.5
click at [704, 396] on p "Besides the obvious use as a straight rule, SR series rules are also excellent …" at bounding box center [805, 310] width 750 height 205
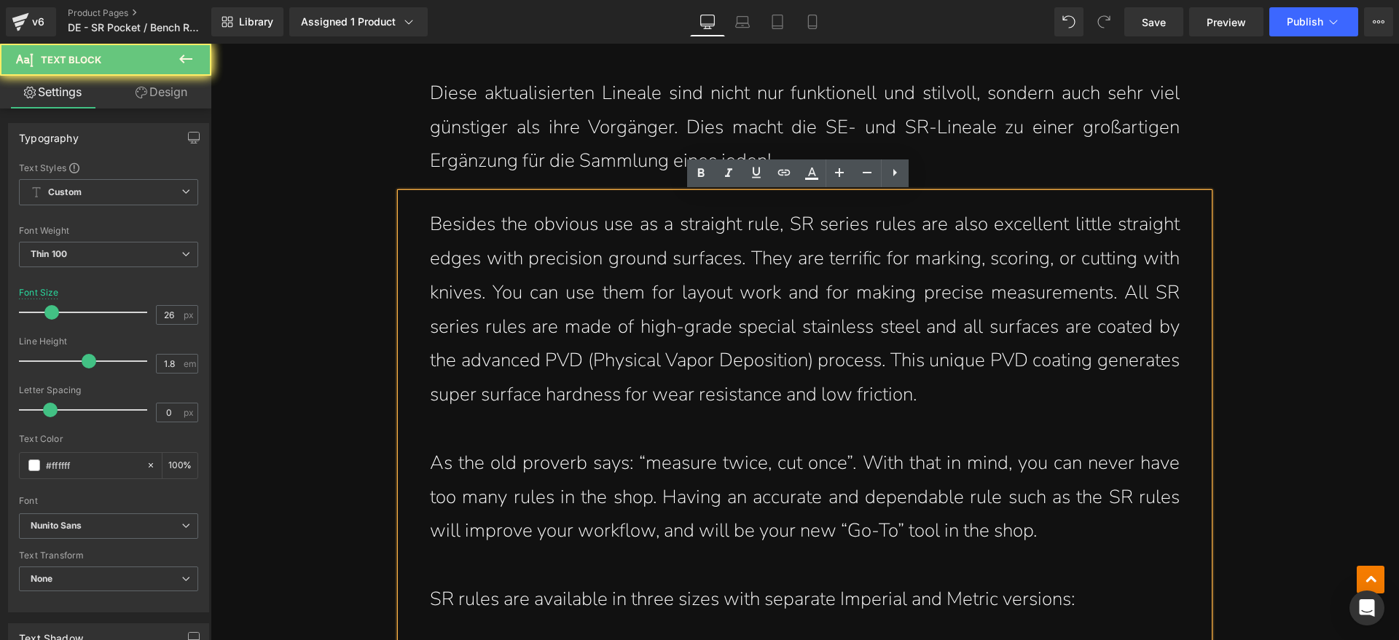
click at [933, 396] on p "Besides the obvious use as a straight rule, SR series rules are also excellent …" at bounding box center [805, 310] width 750 height 205
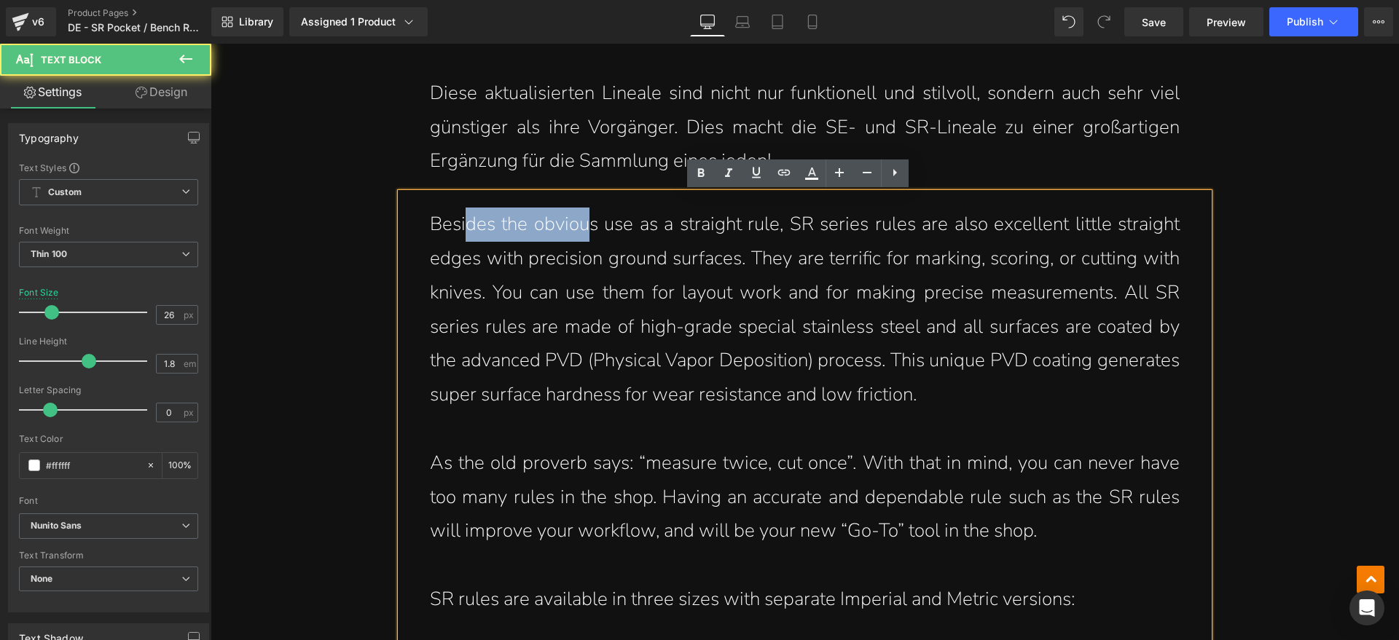
drag, startPoint x: 463, startPoint y: 227, endPoint x: 599, endPoint y: 231, distance: 135.6
click at [583, 227] on p "Besides the obvious use as a straight rule, SR series rules are also excellent …" at bounding box center [805, 310] width 750 height 205
click at [624, 231] on p "Besides the obvious use as a straight rule, SR series rules are also excellent …" at bounding box center [805, 310] width 750 height 205
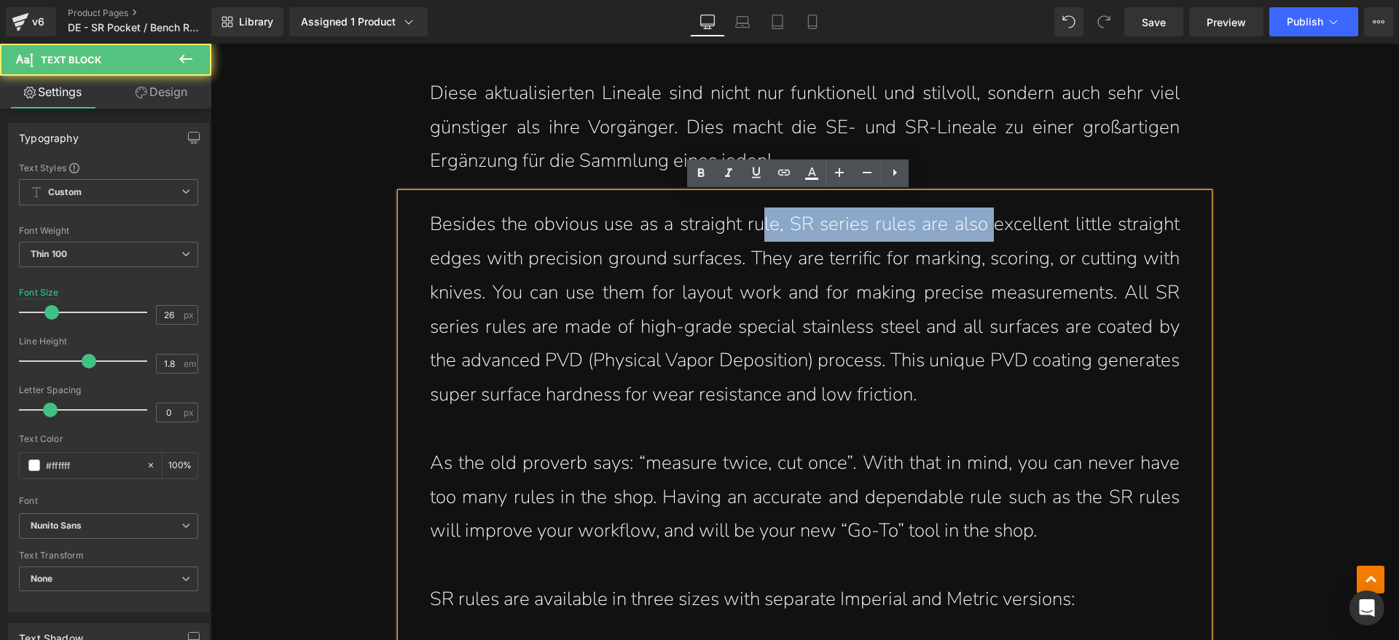
drag, startPoint x: 765, startPoint y: 231, endPoint x: 1006, endPoint y: 232, distance: 241.2
click at [995, 232] on p "Besides the obvious use as a straight rule, SR series rules are also excellent …" at bounding box center [805, 310] width 750 height 205
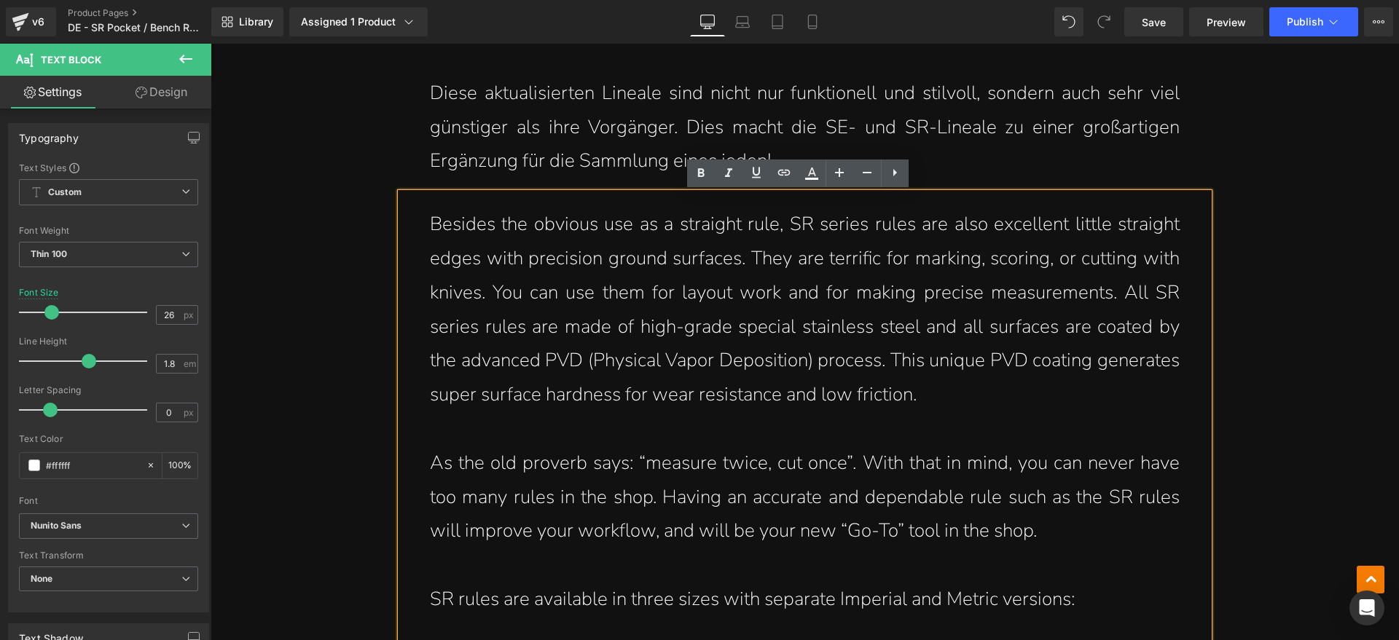
click at [1050, 232] on p "Besides the obvious use as a straight rule, SR series rules are also excellent …" at bounding box center [805, 310] width 750 height 205
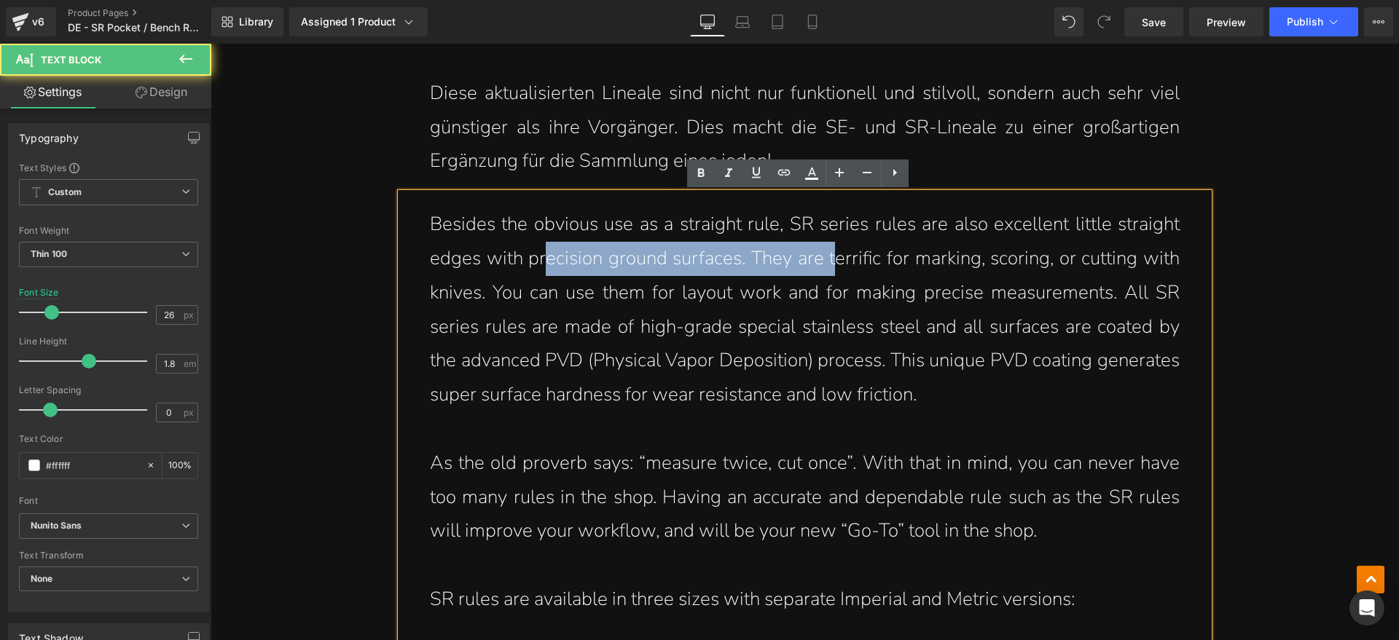
drag, startPoint x: 536, startPoint y: 259, endPoint x: 845, endPoint y: 260, distance: 309.0
click at [833, 259] on p "Besides the obvious use as a straight rule, SR series rules are also excellent …" at bounding box center [805, 310] width 750 height 205
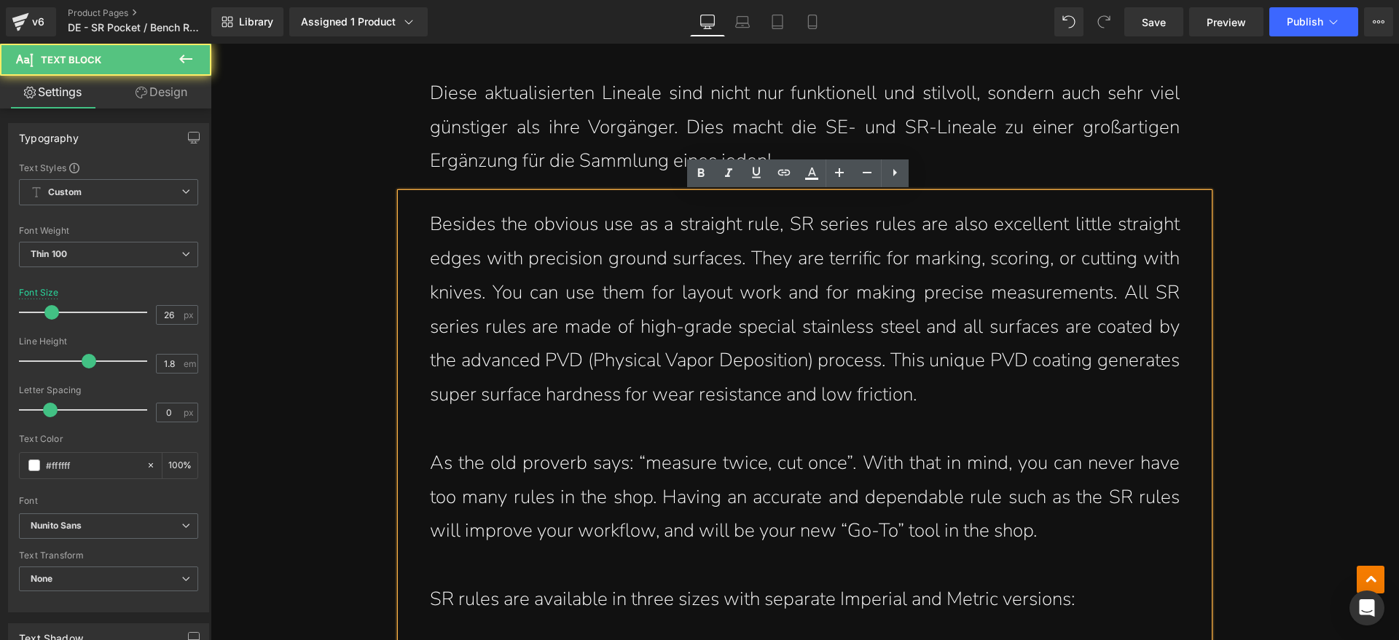
click at [870, 263] on p "Besides the obvious use as a straight rule, SR series rules are also excellent …" at bounding box center [805, 310] width 750 height 205
drag, startPoint x: 955, startPoint y: 269, endPoint x: 1124, endPoint y: 267, distance: 168.3
click at [1123, 267] on p "Besides the obvious use as a straight rule, SR series rules are also excellent …" at bounding box center [805, 310] width 750 height 205
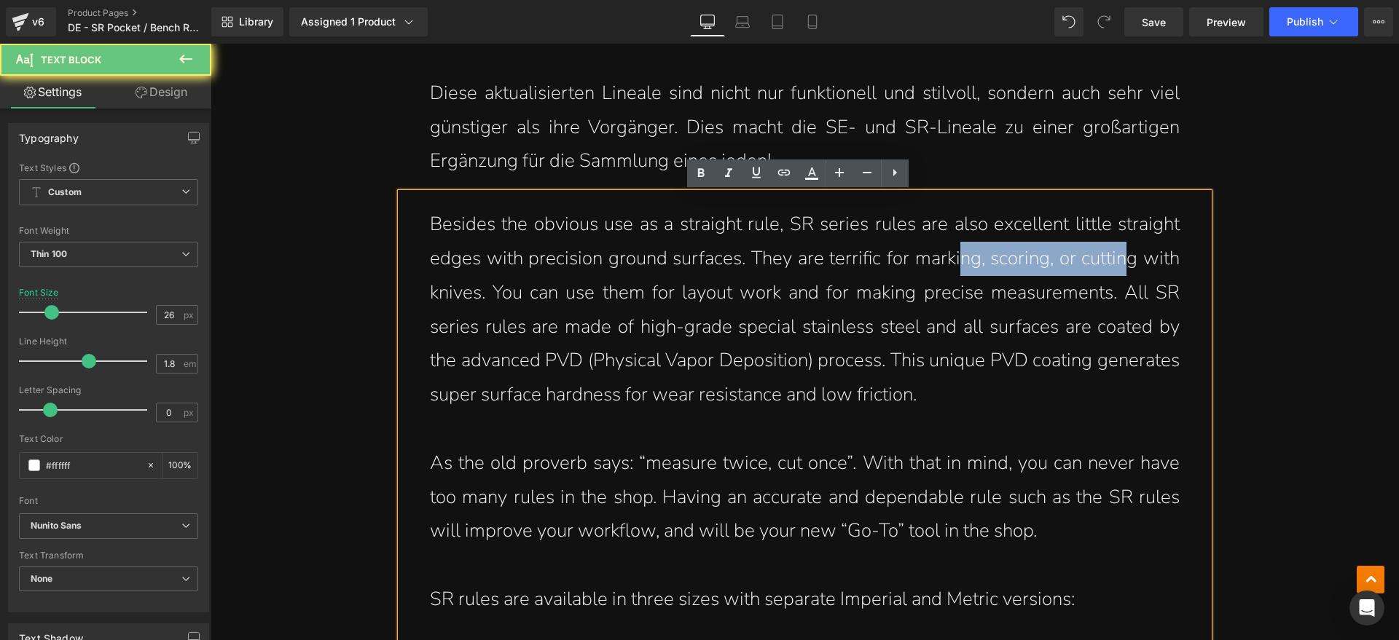
click at [1125, 267] on p "Besides the obvious use as a straight rule, SR series rules are also excellent …" at bounding box center [805, 310] width 750 height 205
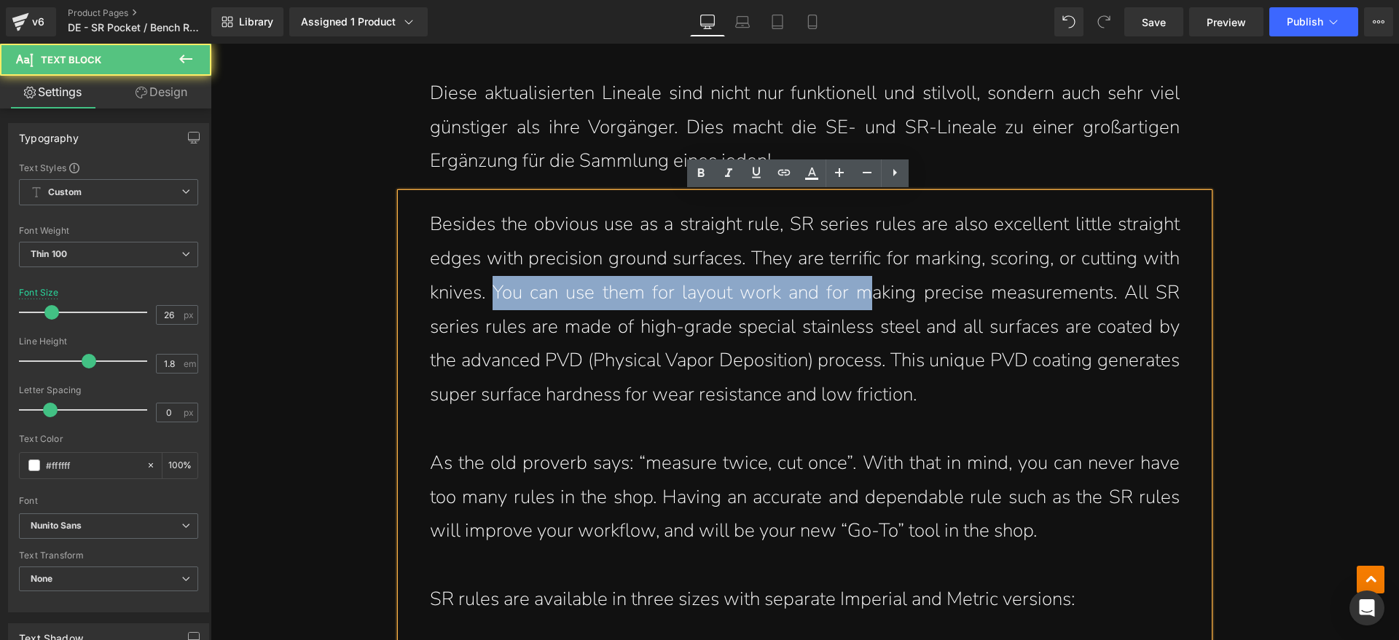
drag, startPoint x: 490, startPoint y: 291, endPoint x: 873, endPoint y: 291, distance: 382.5
click at [867, 291] on p "Besides the obvious use as a straight rule, SR series rules are also excellent …" at bounding box center [805, 310] width 750 height 205
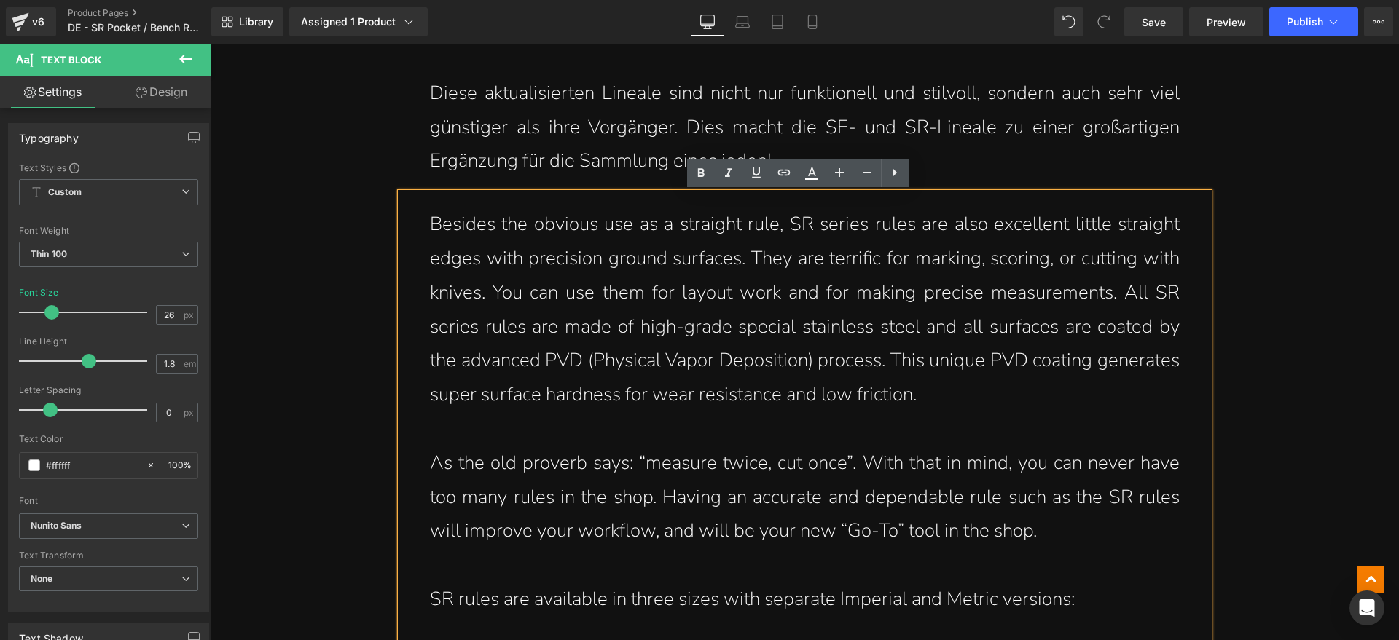
click at [951, 297] on p "Besides the obvious use as a straight rule, SR series rules are also excellent …" at bounding box center [805, 310] width 750 height 205
click at [942, 387] on p "Besides the obvious use as a straight rule, SR series rules are also excellent …" at bounding box center [805, 310] width 750 height 205
click at [933, 410] on p "Besides the obvious use as a straight rule, SR series rules are also excellent …" at bounding box center [805, 310] width 750 height 205
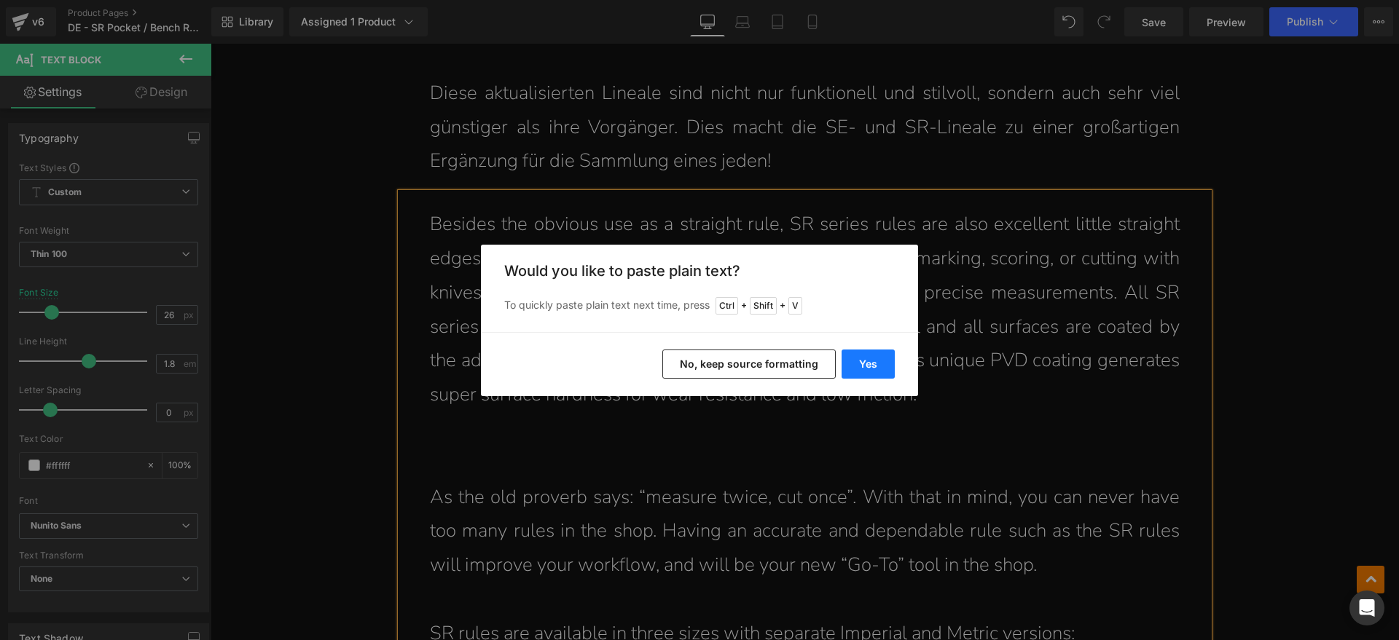
click at [869, 369] on button "Yes" at bounding box center [868, 364] width 53 height 29
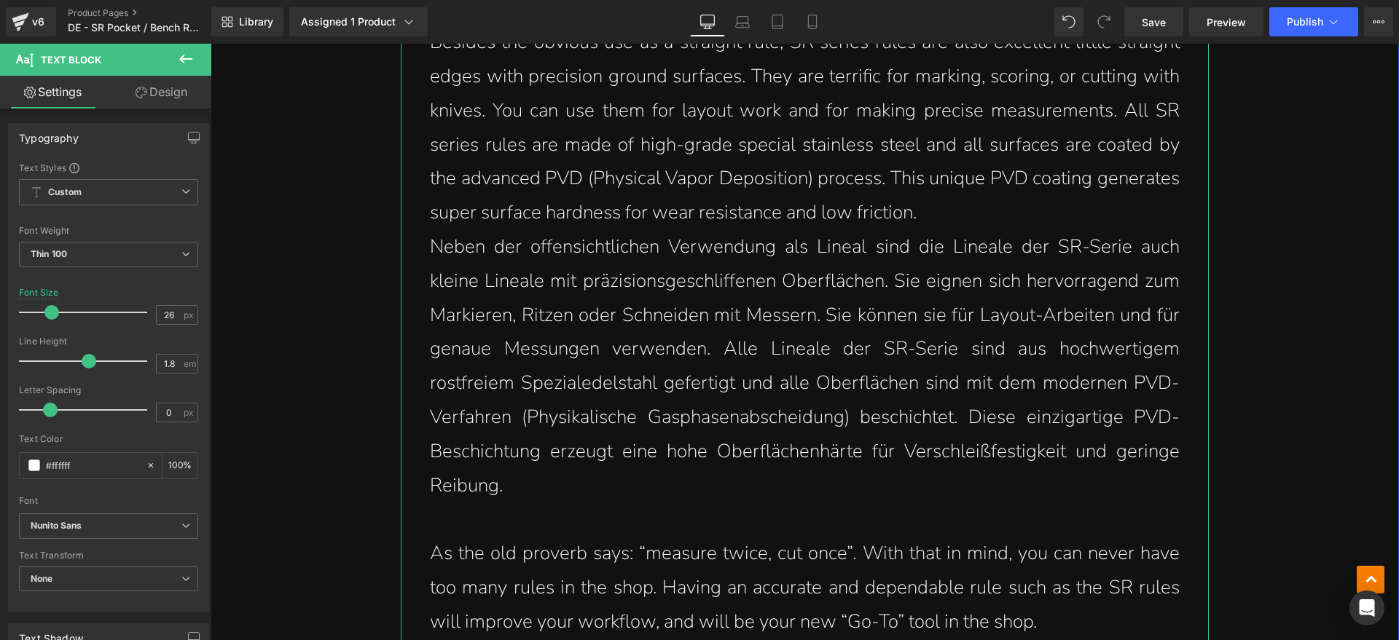
scroll to position [2277, 0]
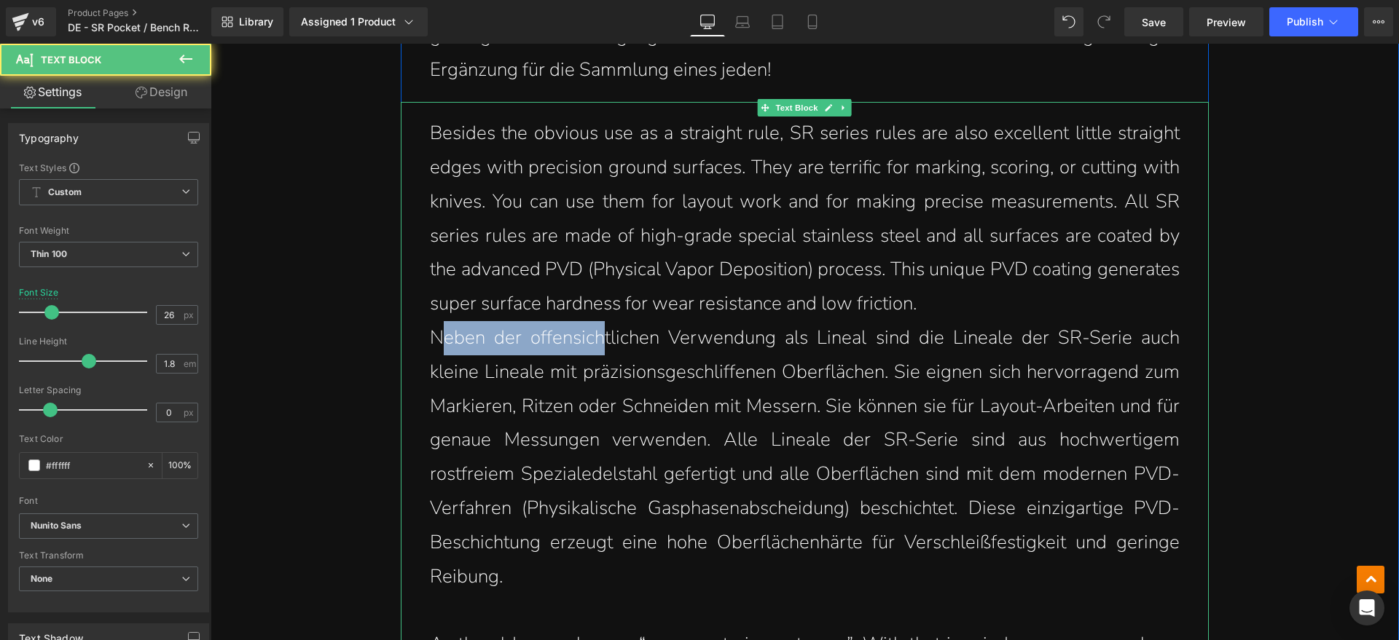
drag, startPoint x: 439, startPoint y: 345, endPoint x: 657, endPoint y: 353, distance: 218.8
click at [632, 352] on p "Neben der offensichtlichen Verwendung als Lineal sind die Lineale der SR-Serie …" at bounding box center [805, 457] width 750 height 273
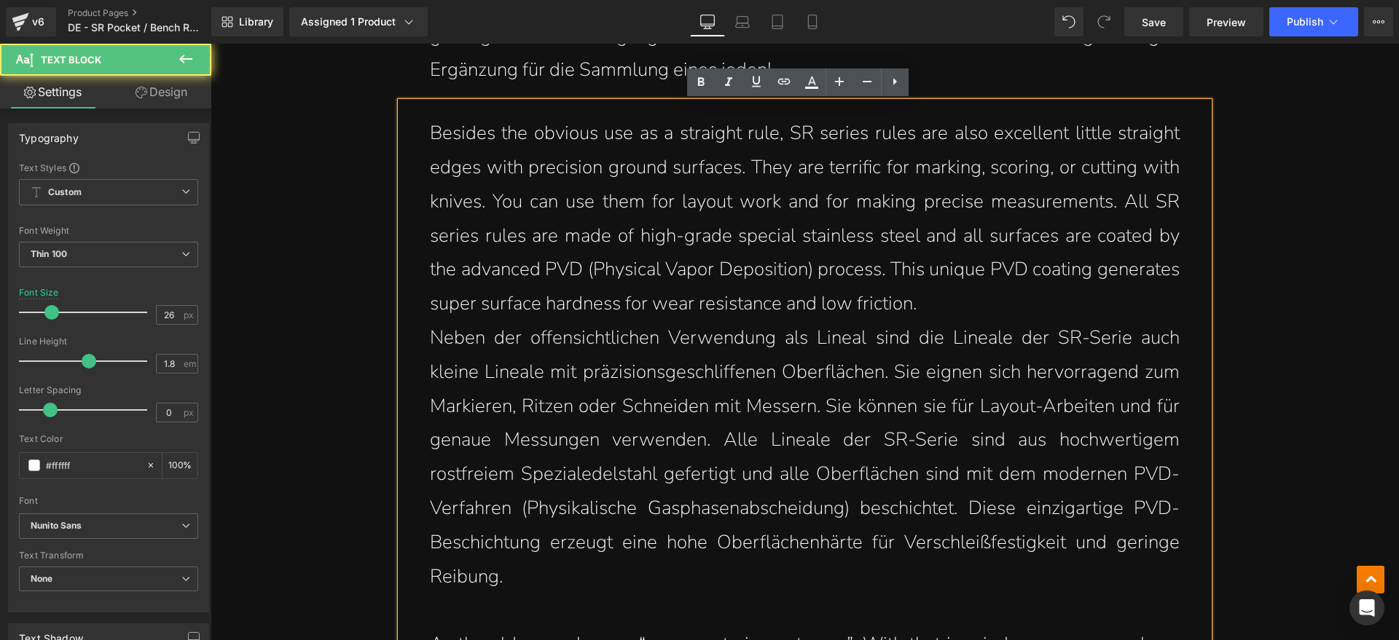
click at [689, 353] on p "Neben der offensichtlichen Verwendung als Lineal sind die Lineale der SR-Serie …" at bounding box center [805, 457] width 750 height 273
drag, startPoint x: 428, startPoint y: 337, endPoint x: 576, endPoint y: 337, distance: 147.9
click at [558, 337] on p "Neben der offensichtlichen Verwendung als Lineal sind die Lineale der SR-Serie …" at bounding box center [805, 457] width 750 height 273
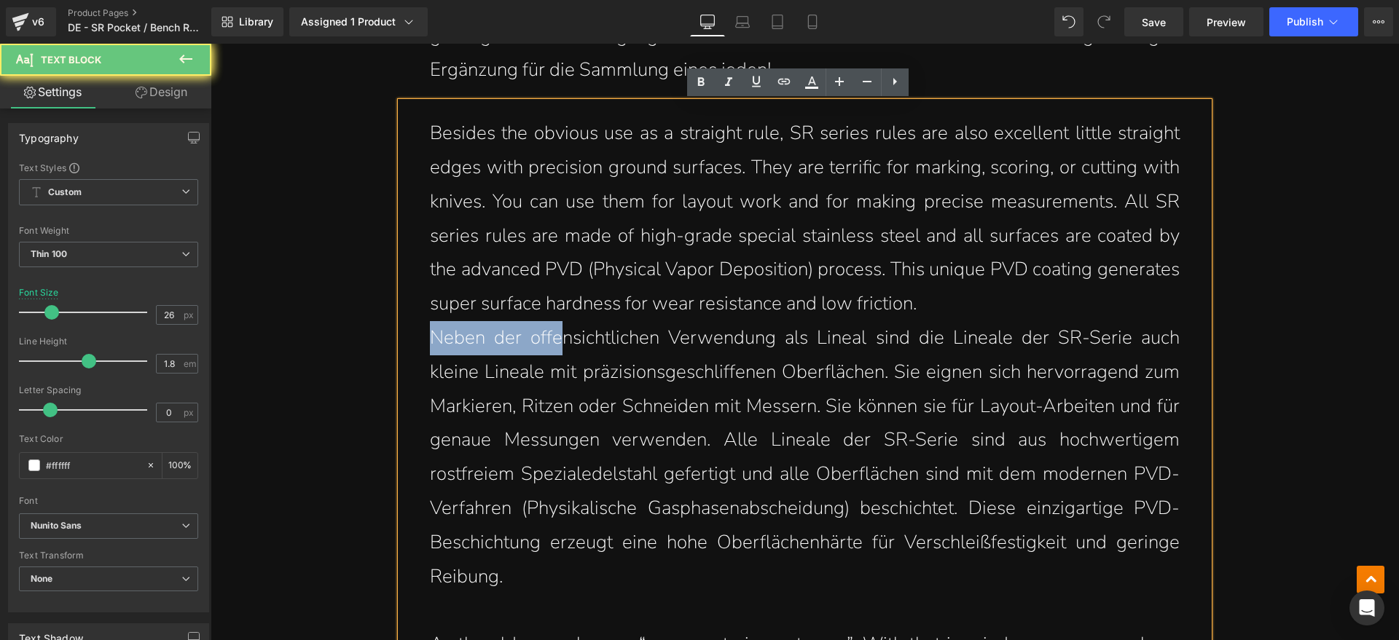
click at [593, 339] on p "Neben der offensichtlichen Verwendung als Lineal sind die Lineale der SR-Serie …" at bounding box center [805, 457] width 750 height 273
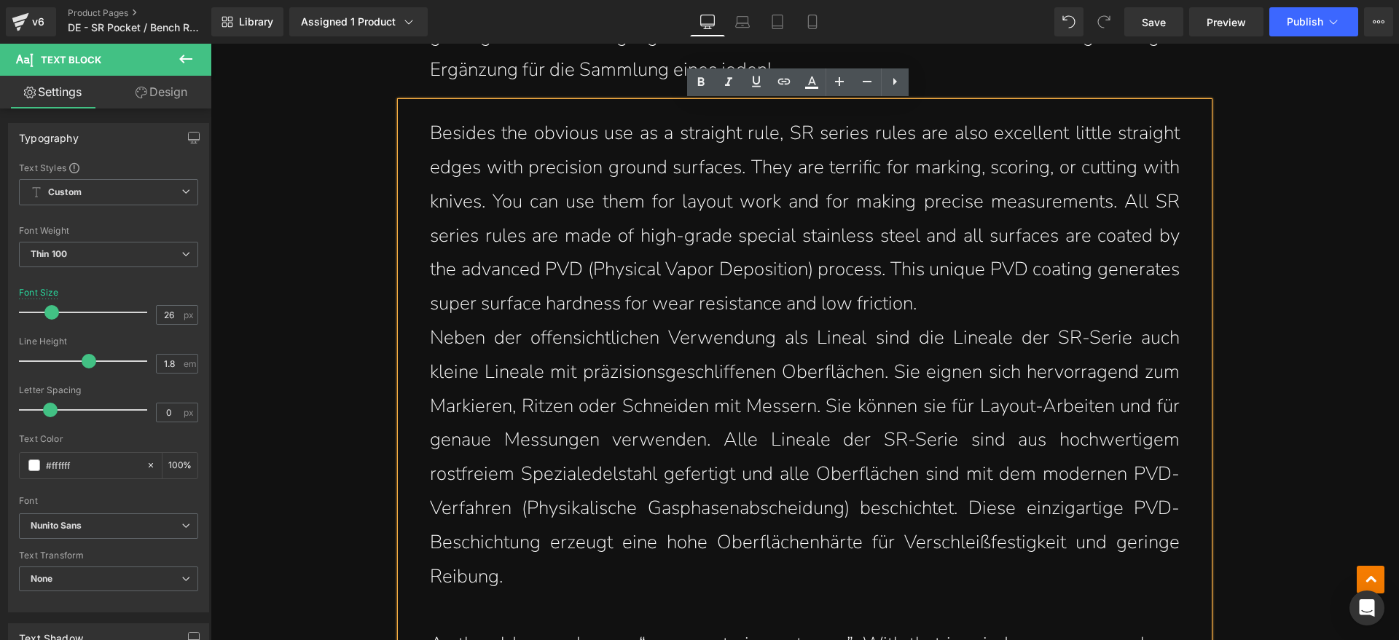
click at [584, 581] on p "Neben der offensichtlichen Verwendung als Lineal sind die Lineale der SR-Serie …" at bounding box center [805, 457] width 750 height 273
drag, startPoint x: 425, startPoint y: 128, endPoint x: 426, endPoint y: 138, distance: 11.0
click at [430, 127] on p "Besides the obvious use as a straight rule, SR series rules are also excellent …" at bounding box center [805, 219] width 750 height 205
drag, startPoint x: 469, startPoint y: 133, endPoint x: 732, endPoint y: 136, distance: 263.1
click at [710, 136] on p "Besides the obvious use as a straight rule, SR series rules are also excellent …" at bounding box center [805, 219] width 750 height 205
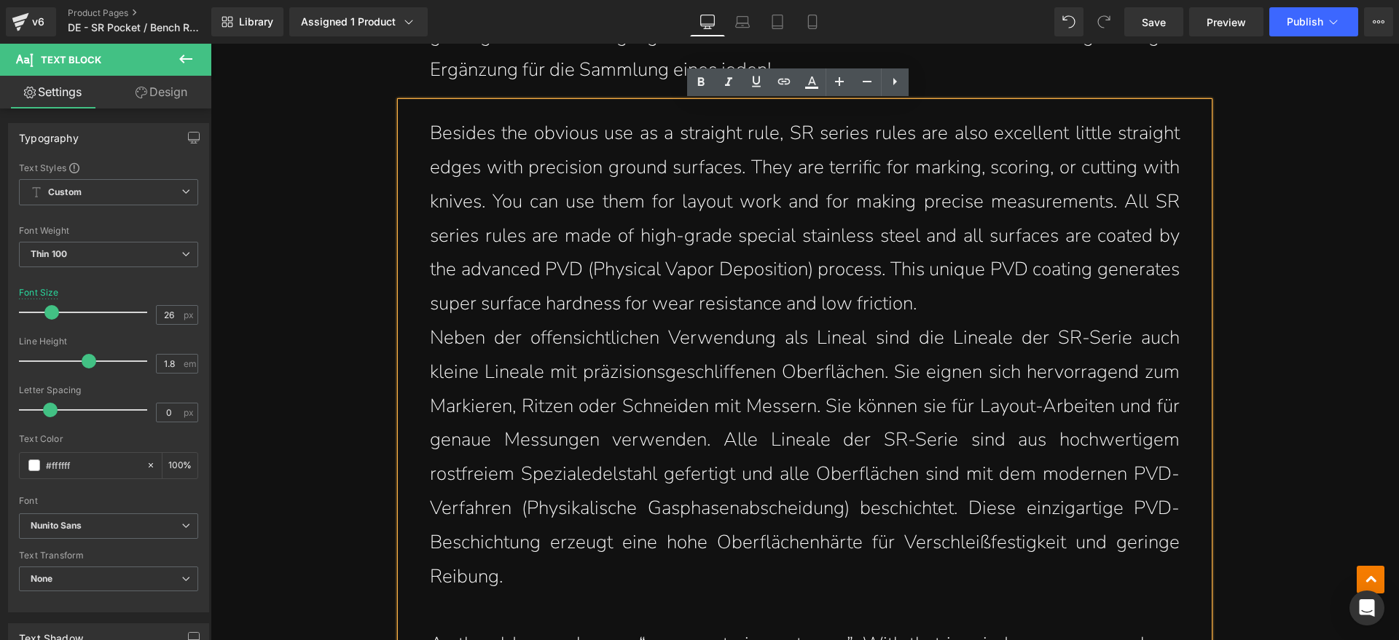
click at [733, 136] on p "Besides the obvious use as a straight rule, SR series rules are also excellent …" at bounding box center [805, 219] width 750 height 205
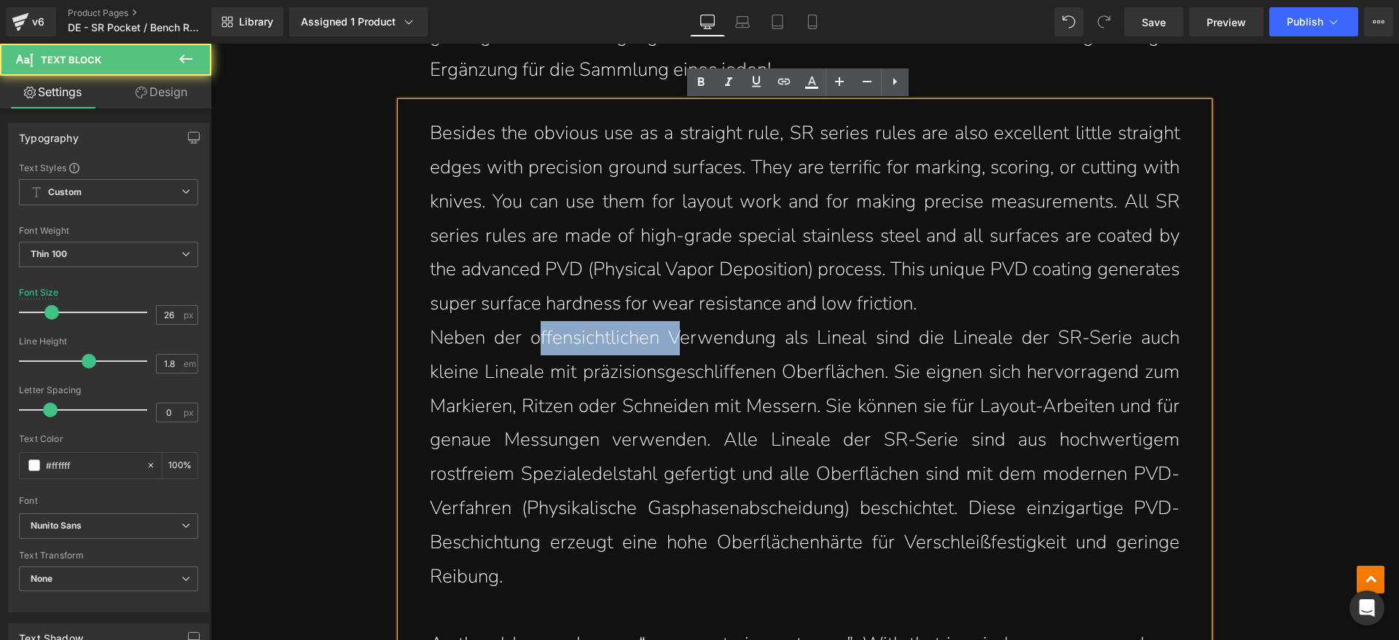
drag, startPoint x: 530, startPoint y: 342, endPoint x: 674, endPoint y: 349, distance: 143.7
click at [674, 349] on p "Neben der offensichtlichen Verwendung als Lineal sind die Lineale der SR-Serie …" at bounding box center [805, 457] width 750 height 273
click at [714, 358] on p "Neben der offensichtlichen Verwendung als Lineal sind die Lineale der SR-Serie …" at bounding box center [805, 457] width 750 height 273
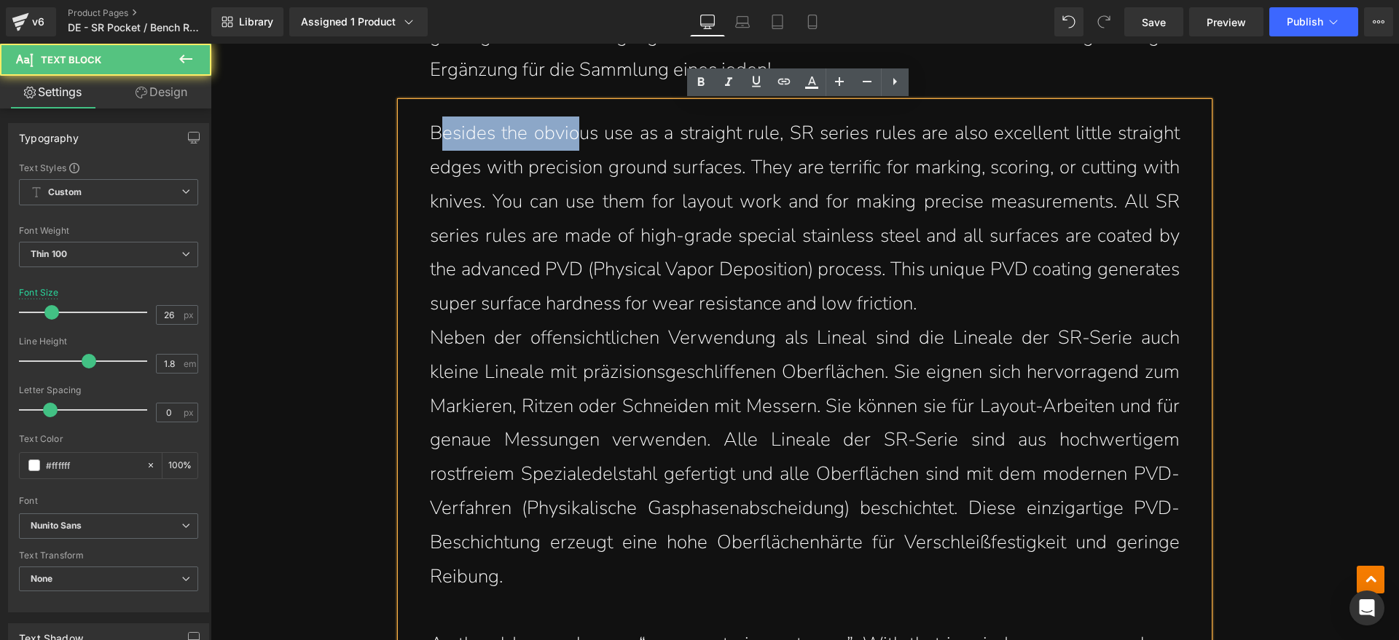
drag, startPoint x: 431, startPoint y: 133, endPoint x: 613, endPoint y: 140, distance: 182.3
click at [587, 134] on p "Besides the obvious use as a straight rule, SR series rules are also excellent …" at bounding box center [805, 219] width 750 height 205
click at [683, 165] on p "Besides the obvious use as a straight rule, SR series rules are also excellent …" at bounding box center [805, 219] width 750 height 205
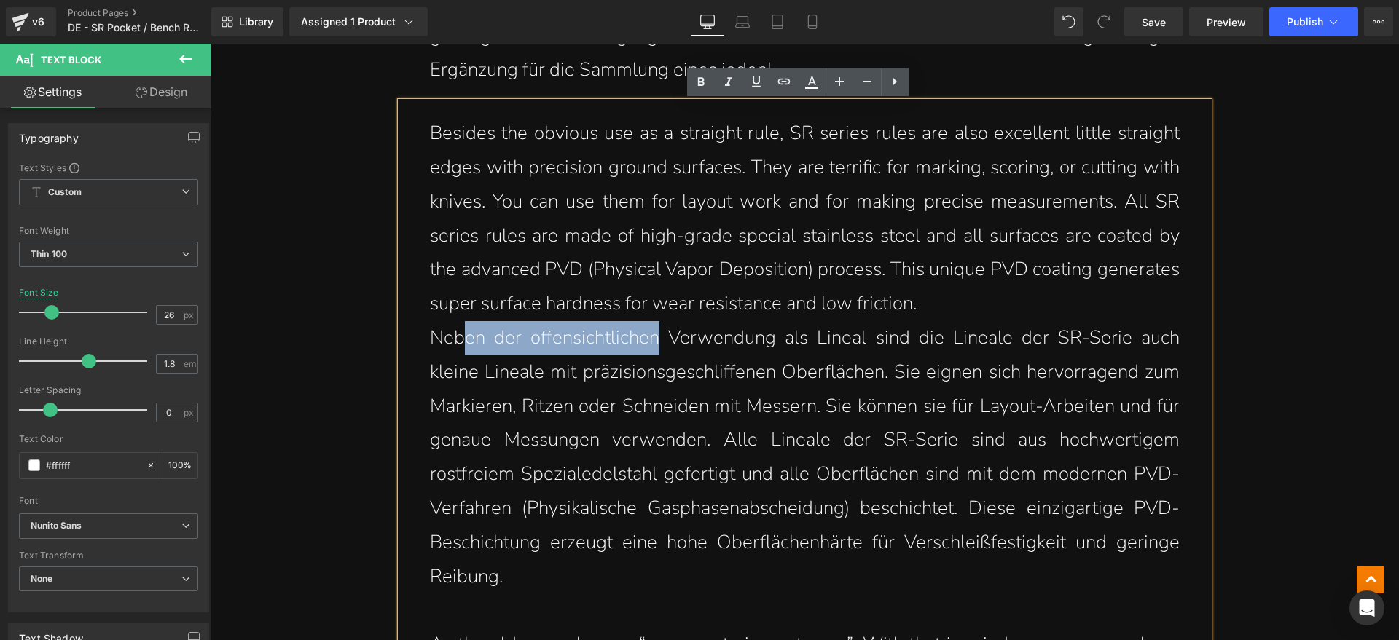
drag, startPoint x: 456, startPoint y: 338, endPoint x: 691, endPoint y: 338, distance: 235.4
click at [672, 338] on p "Neben der offensichtlichen Verwendung als Lineal sind die Lineale der SR-Serie …" at bounding box center [805, 457] width 750 height 273
click at [708, 338] on p "Neben der offensichtlichen Verwendung als Lineal sind die Lineale der SR-Serie …" at bounding box center [805, 457] width 750 height 273
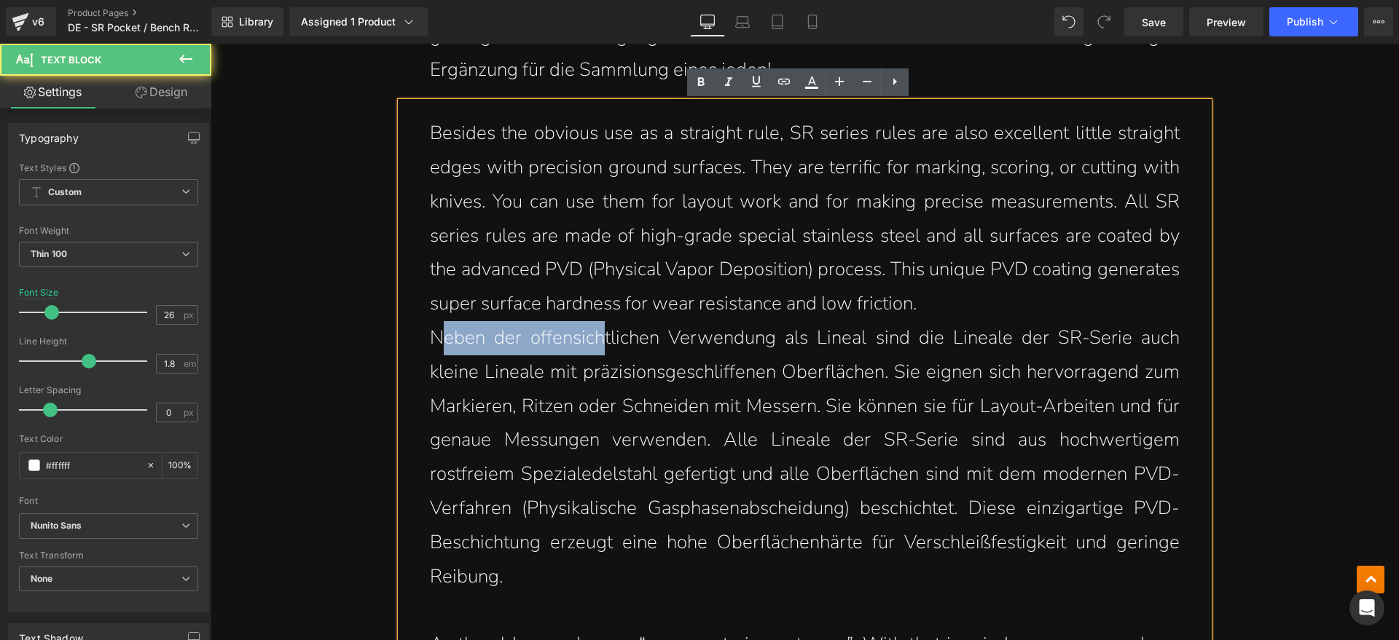
drag, startPoint x: 441, startPoint y: 347, endPoint x: 620, endPoint y: 346, distance: 179.3
click at [603, 346] on p "Neben der offensichtlichen Verwendung als Lineal sind die Lineale der SR-Serie …" at bounding box center [805, 457] width 750 height 273
click at [622, 346] on p "Neben der offensichtlichen Verwendung als Lineal sind die Lineale der SR-Serie …" at bounding box center [805, 457] width 750 height 273
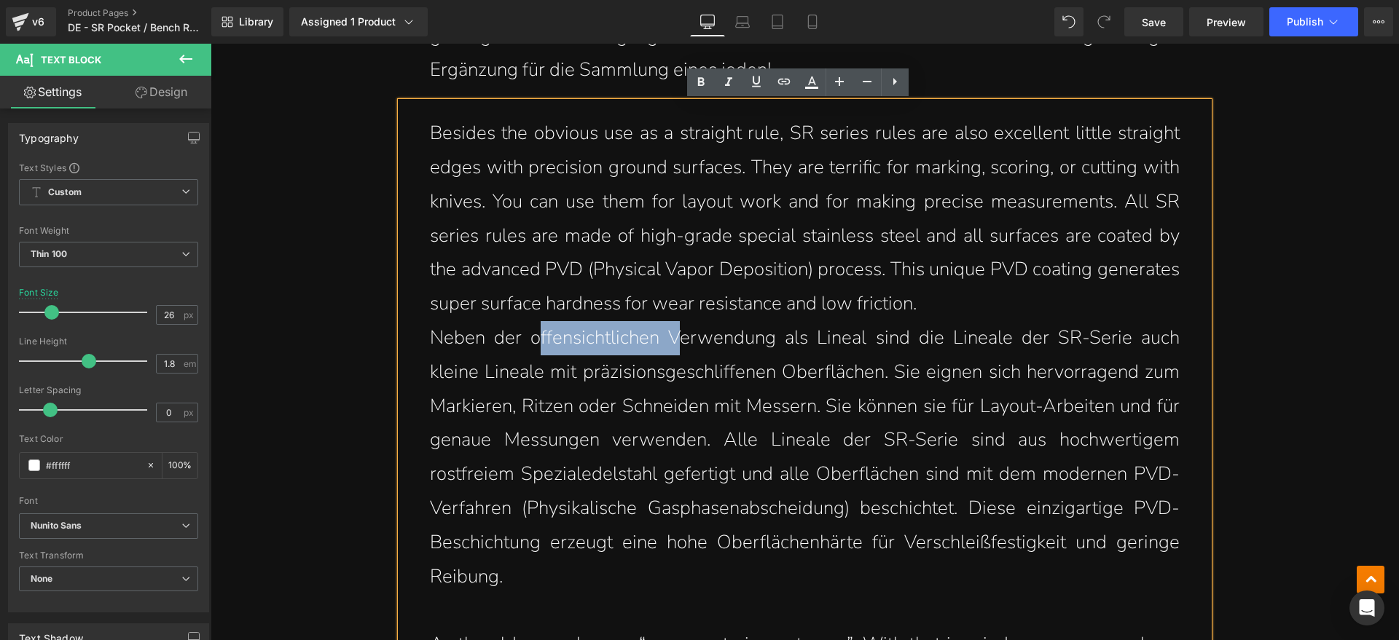
drag, startPoint x: 536, startPoint y: 346, endPoint x: 704, endPoint y: 346, distance: 167.6
click at [690, 346] on p "Neben der offensichtlichen Verwendung als Lineal sind die Lineale der SR-Serie …" at bounding box center [805, 457] width 750 height 273
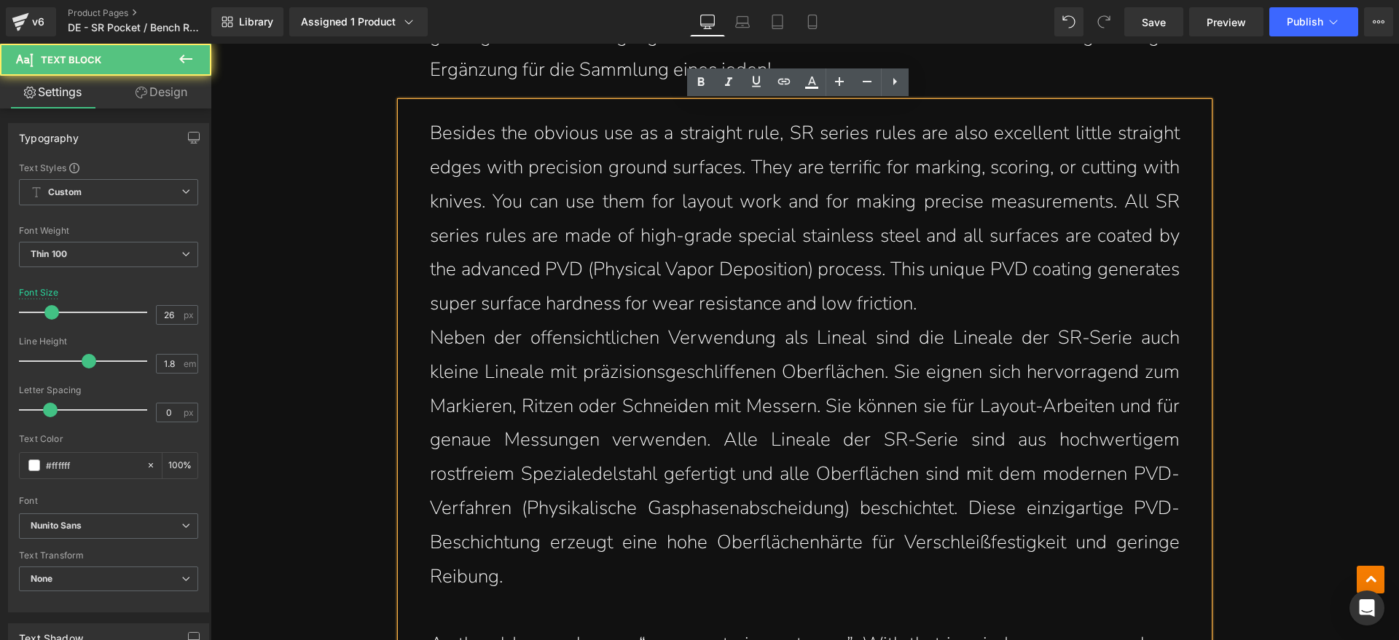
click at [722, 346] on p "Neben der offensichtlichen Verwendung als Lineal sind die Lineale der SR-Serie …" at bounding box center [805, 457] width 750 height 273
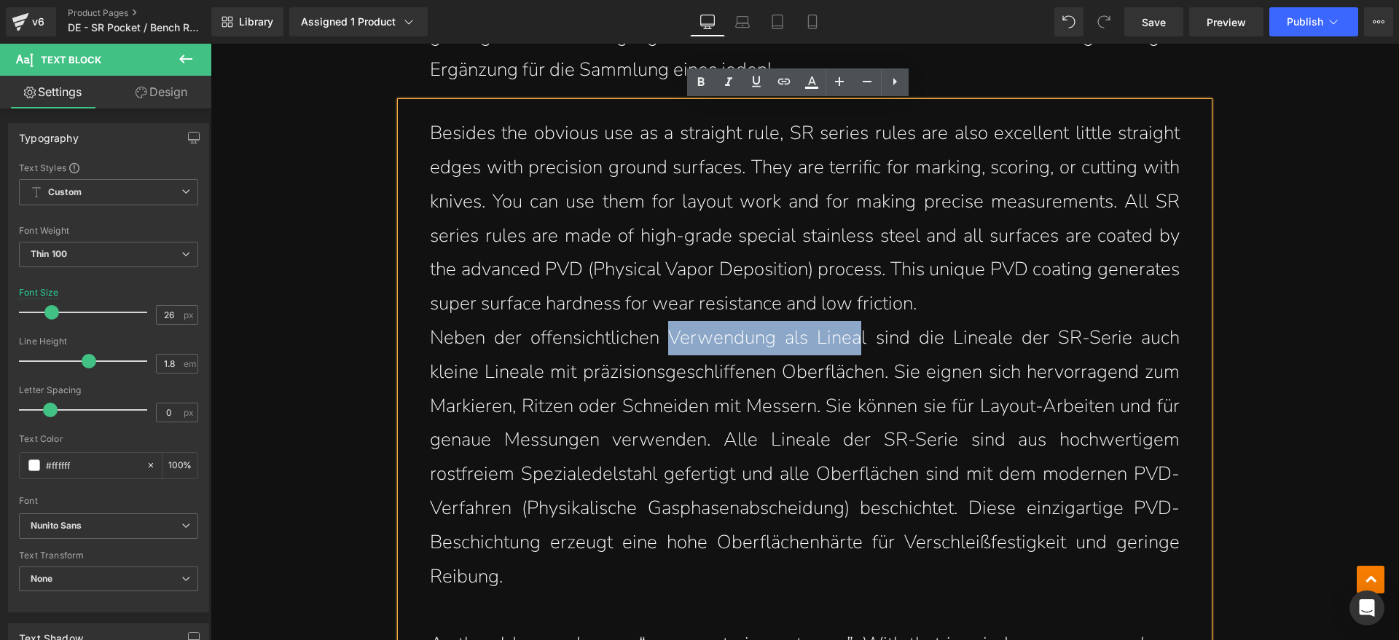
drag, startPoint x: 663, startPoint y: 343, endPoint x: 897, endPoint y: 345, distance: 233.9
click at [872, 342] on p "Neben der offensichtlichen Verwendung als Lineal sind die Lineale der SR-Serie …" at bounding box center [805, 457] width 750 height 273
click at [914, 345] on p "Neben der offensichtlichen Verwendung als Lineal sind die Lineale der SR-Serie …" at bounding box center [805, 457] width 750 height 273
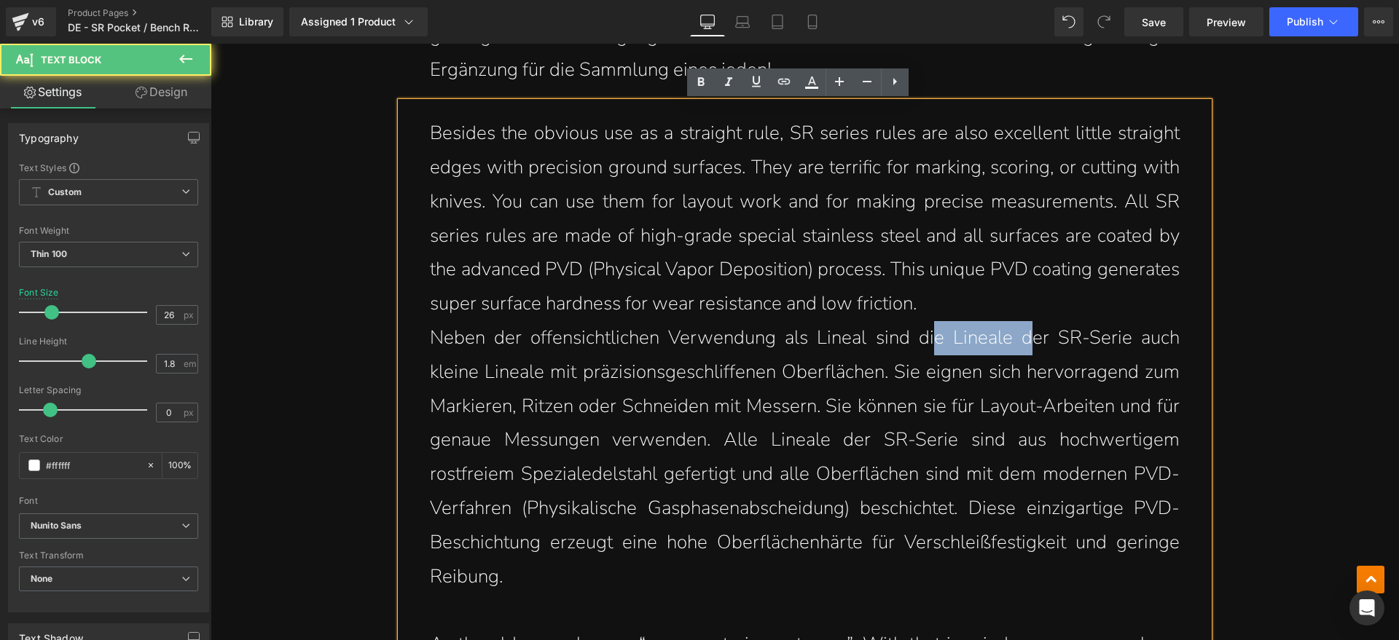
drag, startPoint x: 927, startPoint y: 337, endPoint x: 1055, endPoint y: 342, distance: 128.3
click at [1033, 340] on p "Neben der offensichtlichen Verwendung als Lineal sind die Lineale der SR-Serie …" at bounding box center [805, 457] width 750 height 273
click at [1089, 342] on p "Neben der offensichtlichen Verwendung als Lineal sind die Lineale der SR-Serie …" at bounding box center [805, 457] width 750 height 273
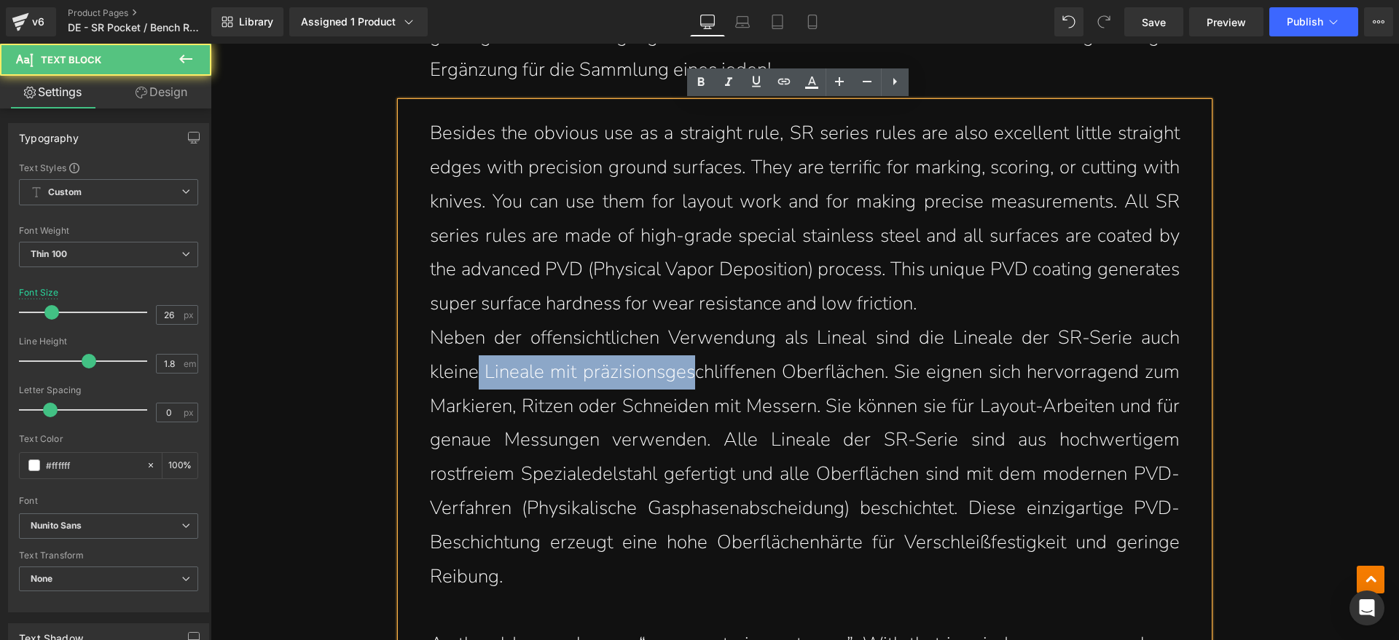
drag, startPoint x: 467, startPoint y: 374, endPoint x: 783, endPoint y: 372, distance: 316.2
click at [722, 372] on p "Neben der offensichtlichen Verwendung als Lineal sind die Lineale der SR-Serie …" at bounding box center [805, 457] width 750 height 273
click at [809, 372] on p "Neben der offensichtlichen Verwendung als Lineal sind die Lineale der SR-Serie …" at bounding box center [805, 457] width 750 height 273
click at [718, 383] on p "Neben der offensichtlichen Verwendung als Lineal sind die Lineale der SR-Serie …" at bounding box center [805, 457] width 750 height 273
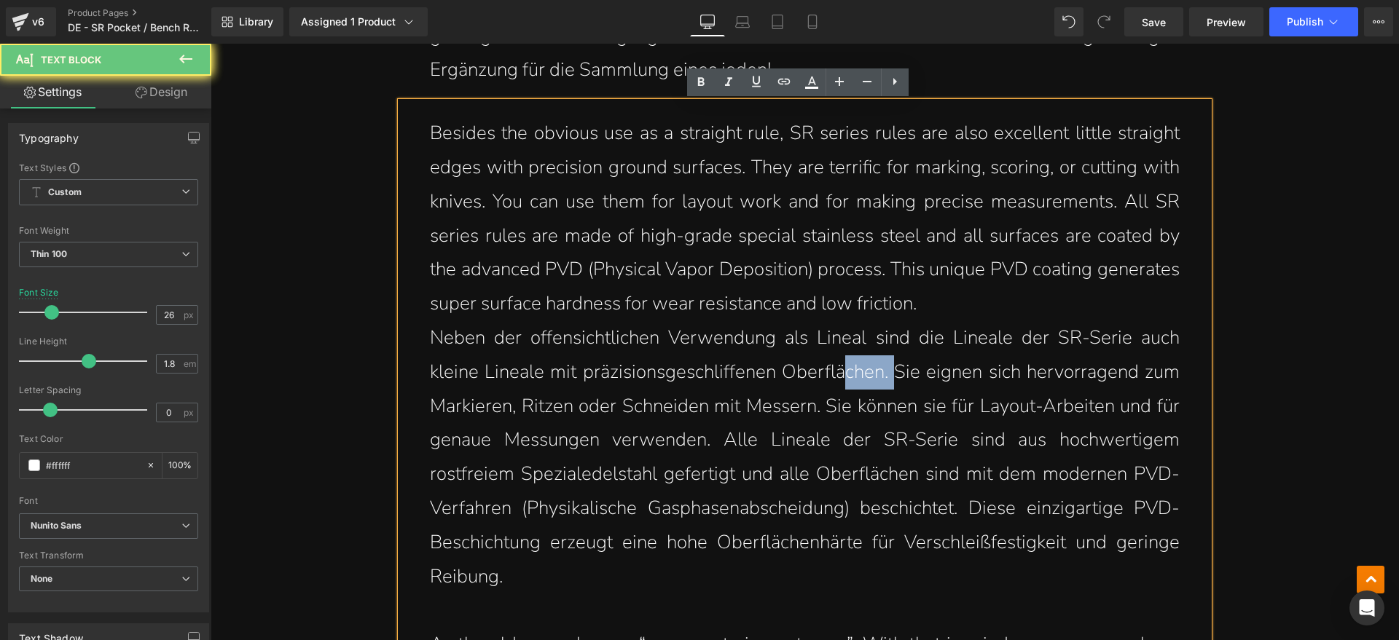
drag, startPoint x: 834, startPoint y: 380, endPoint x: 885, endPoint y: 380, distance: 50.3
click at [885, 380] on p "Neben der offensichtlichen Verwendung als Lineal sind die Lineale der SR-Serie …" at bounding box center [805, 457] width 750 height 273
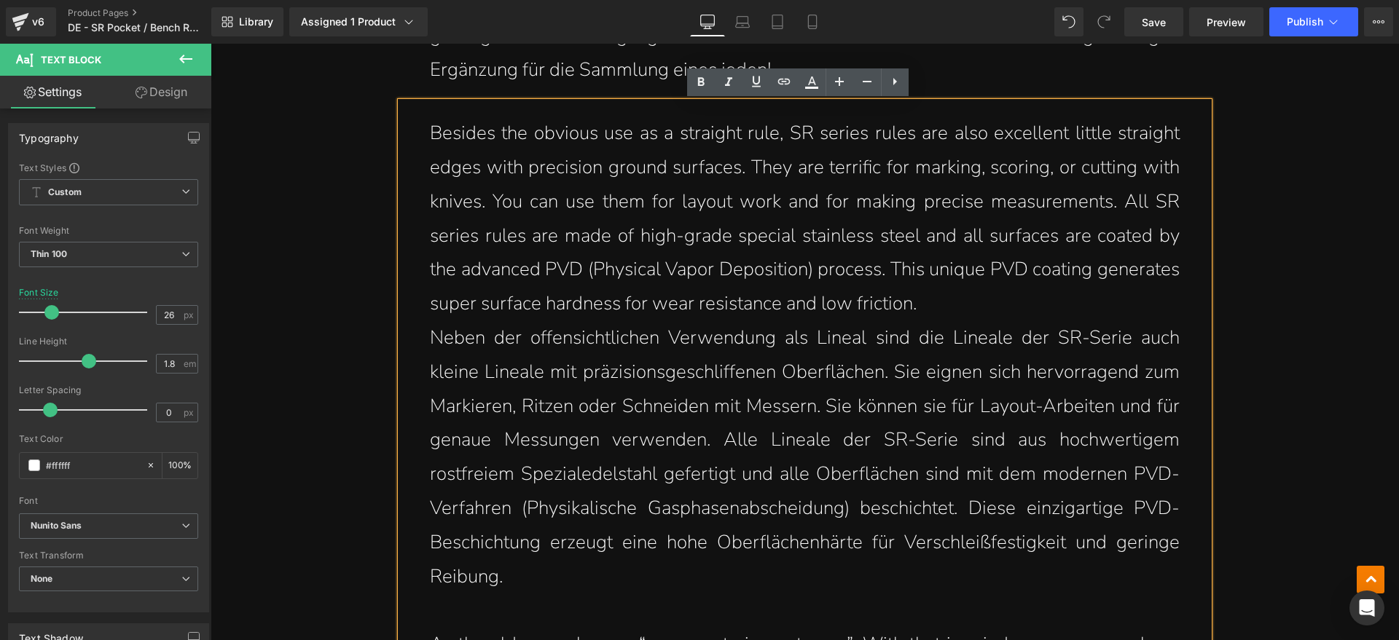
click at [933, 380] on p "Neben der offensichtlichen Verwendung als Lineal sind die Lineale der SR-Serie …" at bounding box center [805, 457] width 750 height 273
click at [885, 369] on p "Neben der offensichtlichen Verwendung als Lineal sind die Lineale der SR-Serie …" at bounding box center [805, 457] width 750 height 273
drag, startPoint x: 887, startPoint y: 369, endPoint x: 1049, endPoint y: 373, distance: 162.5
click at [1043, 372] on p "Neben der offensichtlichen Verwendung als Lineal sind die Lineale der SR-Serie …" at bounding box center [805, 457] width 750 height 273
click at [1099, 377] on p "Neben der offensichtlichen Verwendung als Lineal sind die Lineale der SR-Serie …" at bounding box center [805, 457] width 750 height 273
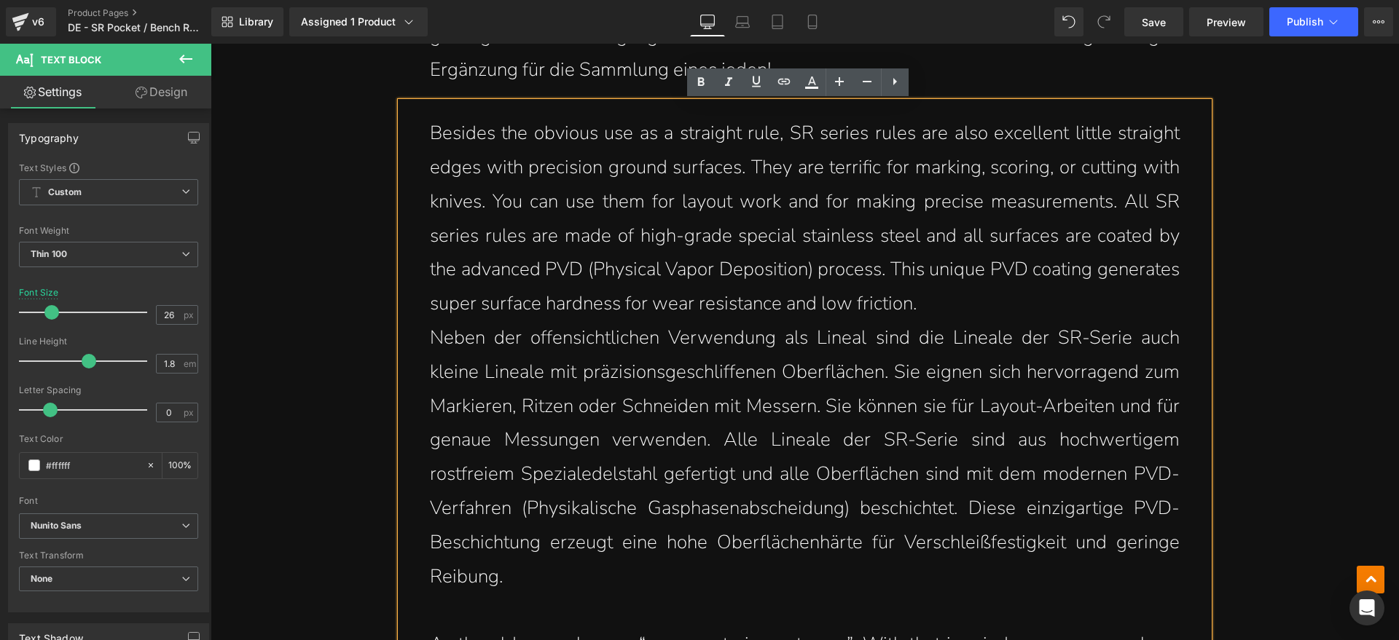
click at [1118, 422] on p "Neben der offensichtlichen Verwendung als Lineal sind die Lineale der SR-Serie …" at bounding box center [805, 457] width 750 height 273
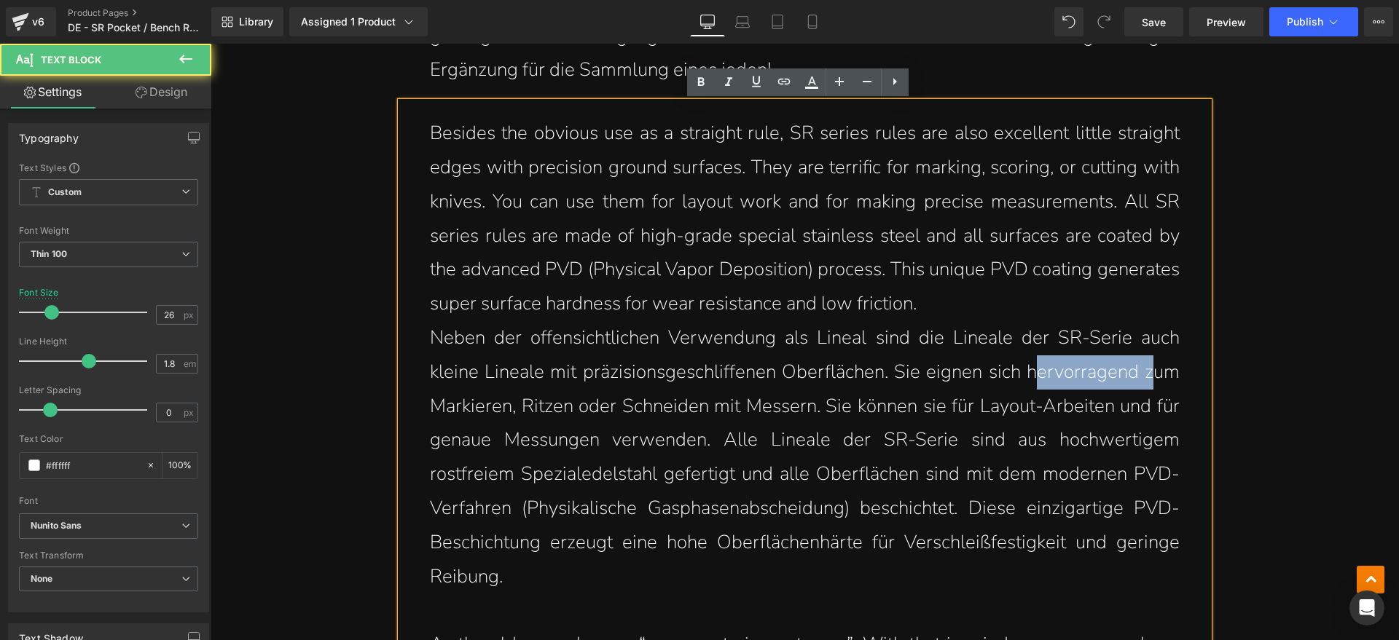
drag, startPoint x: 1034, startPoint y: 374, endPoint x: 1144, endPoint y: 374, distance: 110.0
click at [1144, 374] on p "Neben der offensichtlichen Verwendung als Lineal sind die Lineale der SR-Serie …" at bounding box center [805, 457] width 750 height 273
click at [466, 413] on p "Neben der offensichtlichen Verwendung als Lineal sind die Lineale der SR-Serie …" at bounding box center [805, 457] width 750 height 273
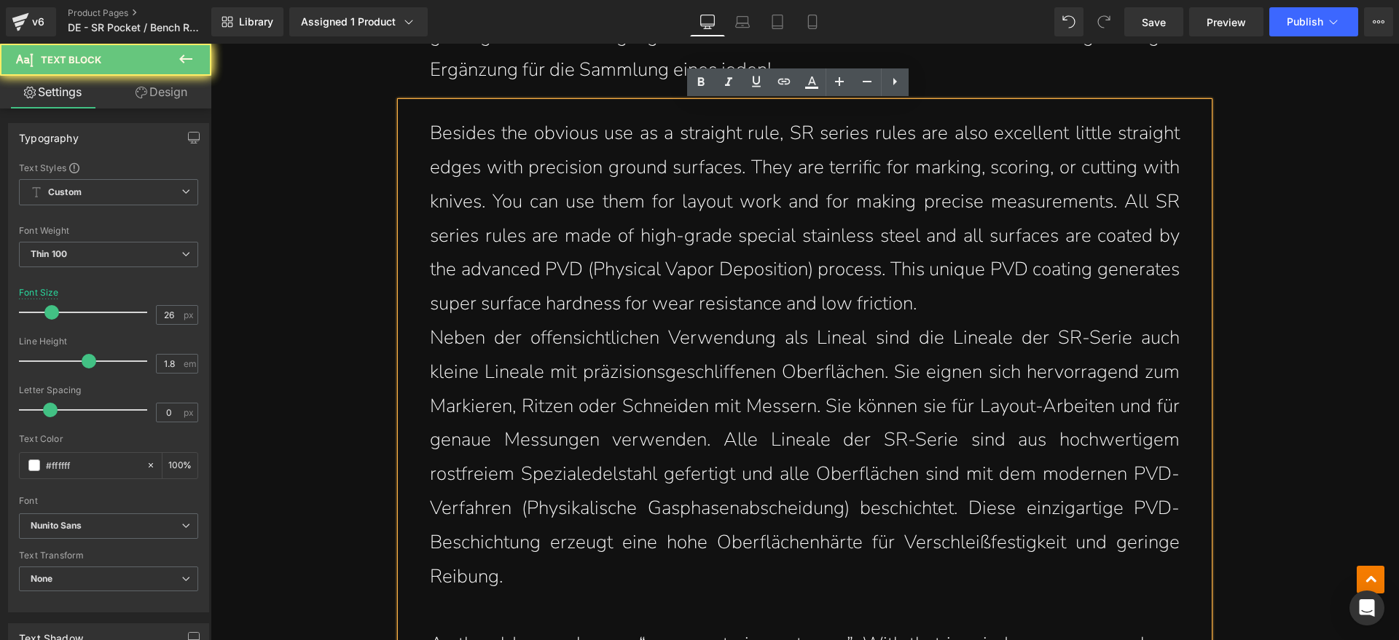
click at [526, 412] on p "Neben der offensichtlichen Verwendung als Lineal sind die Lineale der SR-Serie …" at bounding box center [805, 457] width 750 height 273
click at [502, 423] on p "Neben der offensichtlichen Verwendung als Lineal sind die Lineale der SR-Serie …" at bounding box center [805, 457] width 750 height 273
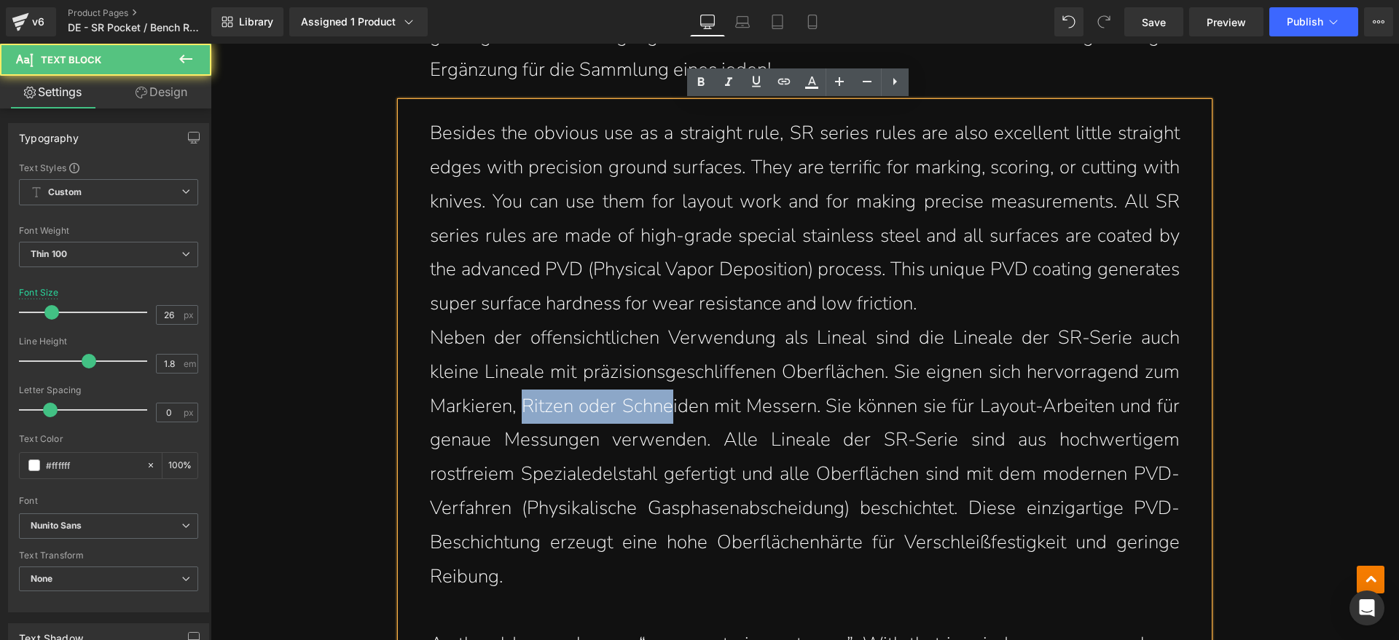
drag, startPoint x: 517, startPoint y: 412, endPoint x: 678, endPoint y: 411, distance: 161.8
click at [670, 411] on p "Neben der offensichtlichen Verwendung als Lineal sind die Lineale der SR-Serie …" at bounding box center [805, 457] width 750 height 273
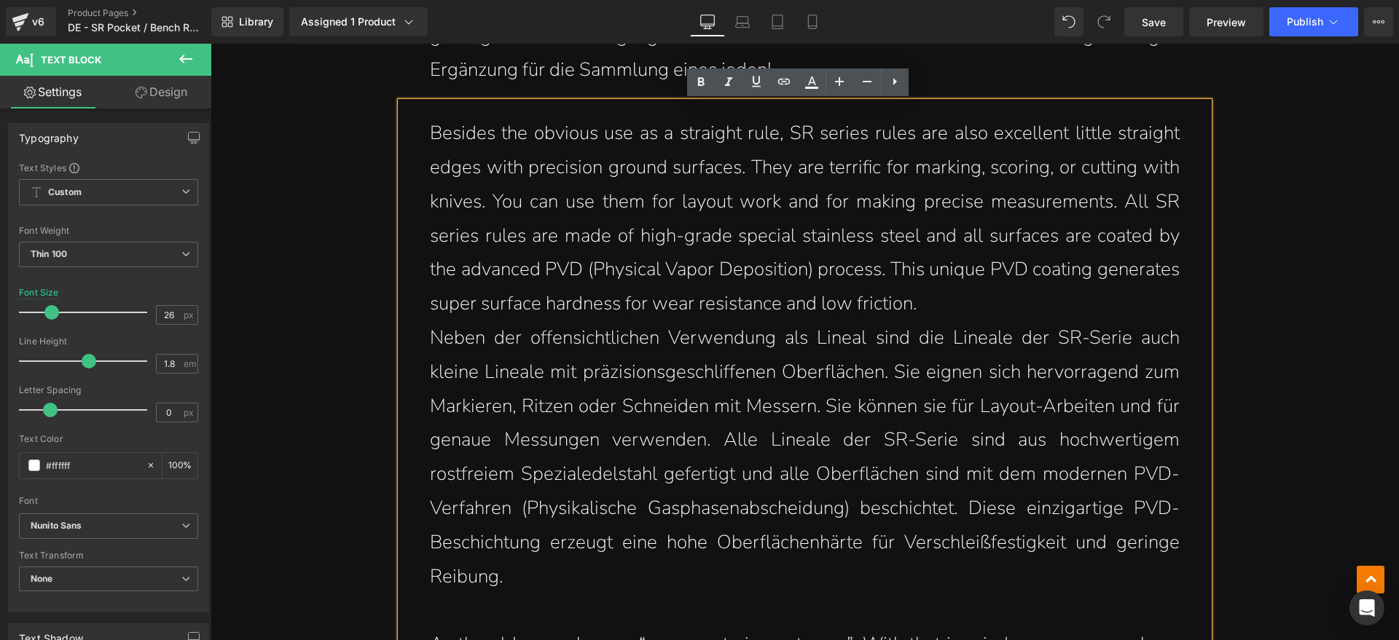
click at [710, 411] on p "Neben der offensichtlichen Verwendung als Lineal sind die Lineale der SR-Serie …" at bounding box center [805, 457] width 750 height 273
click at [846, 415] on p "Neben der offensichtlichen Verwendung als Lineal sind die Lineale der SR-Serie …" at bounding box center [805, 457] width 750 height 273
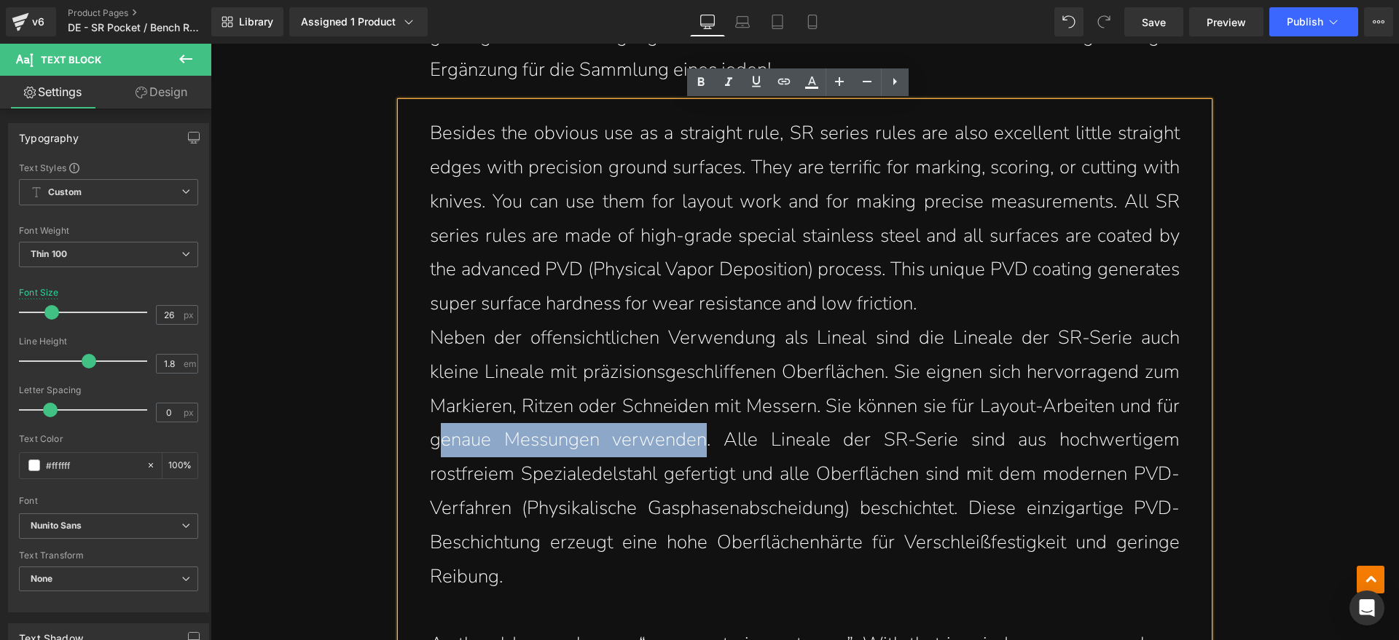
drag, startPoint x: 438, startPoint y: 444, endPoint x: 697, endPoint y: 447, distance: 258.7
click at [697, 447] on p "Neben der offensichtlichen Verwendung als Lineal sind die Lineale der SR-Serie …" at bounding box center [805, 457] width 750 height 273
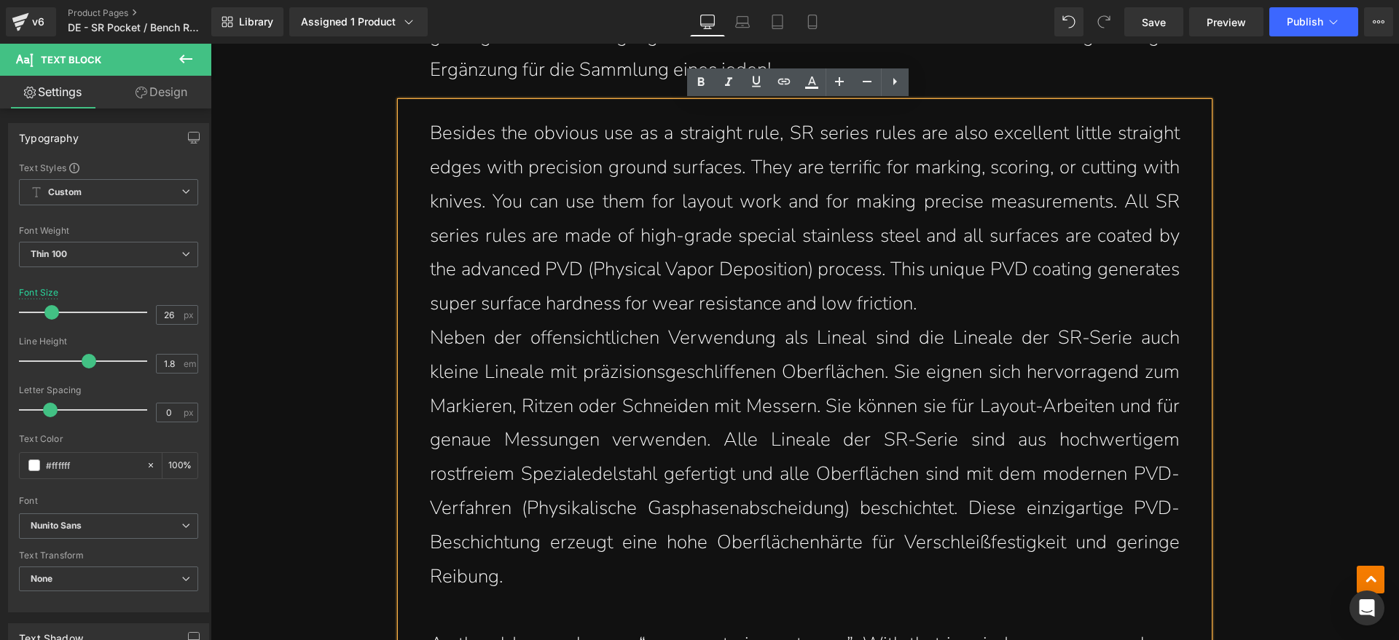
click at [704, 447] on p "Neben der offensichtlichen Verwendung als Lineal sind die Lineale der SR-Serie …" at bounding box center [805, 457] width 750 height 273
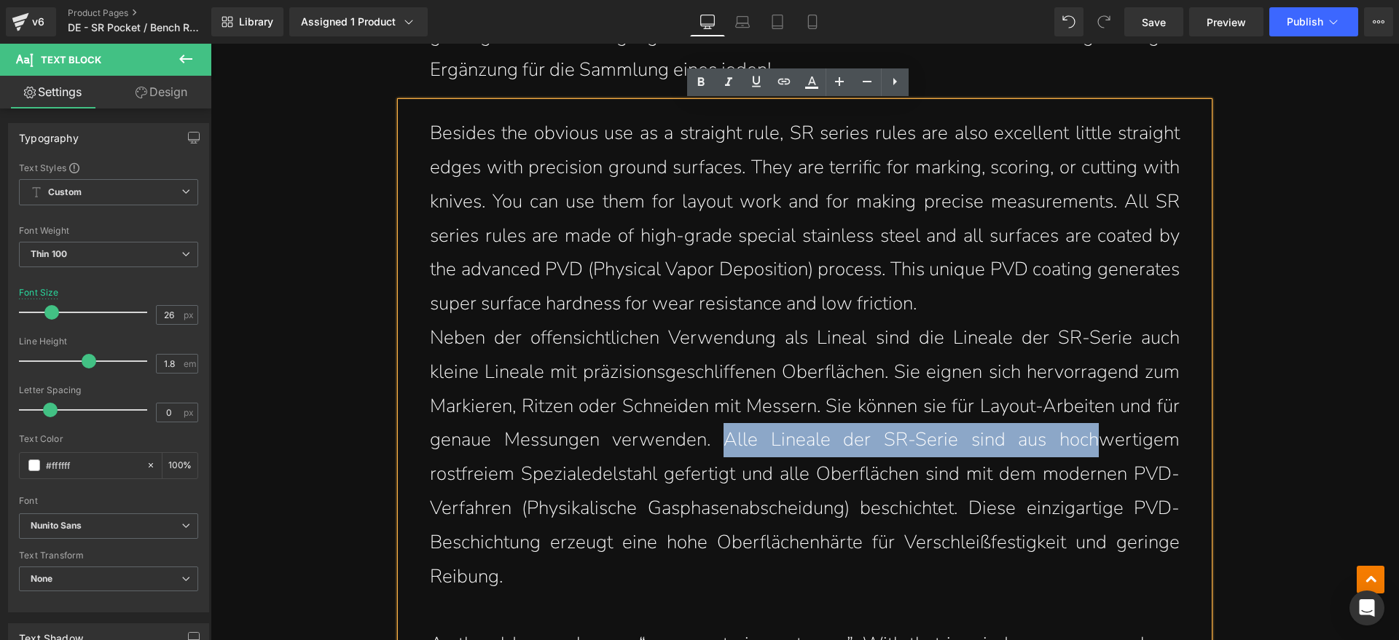
drag, startPoint x: 715, startPoint y: 444, endPoint x: 1073, endPoint y: 455, distance: 357.9
click at [1101, 450] on p "Neben der offensichtlichen Verwendung als Lineal sind die Lineale der SR-Serie …" at bounding box center [805, 457] width 750 height 273
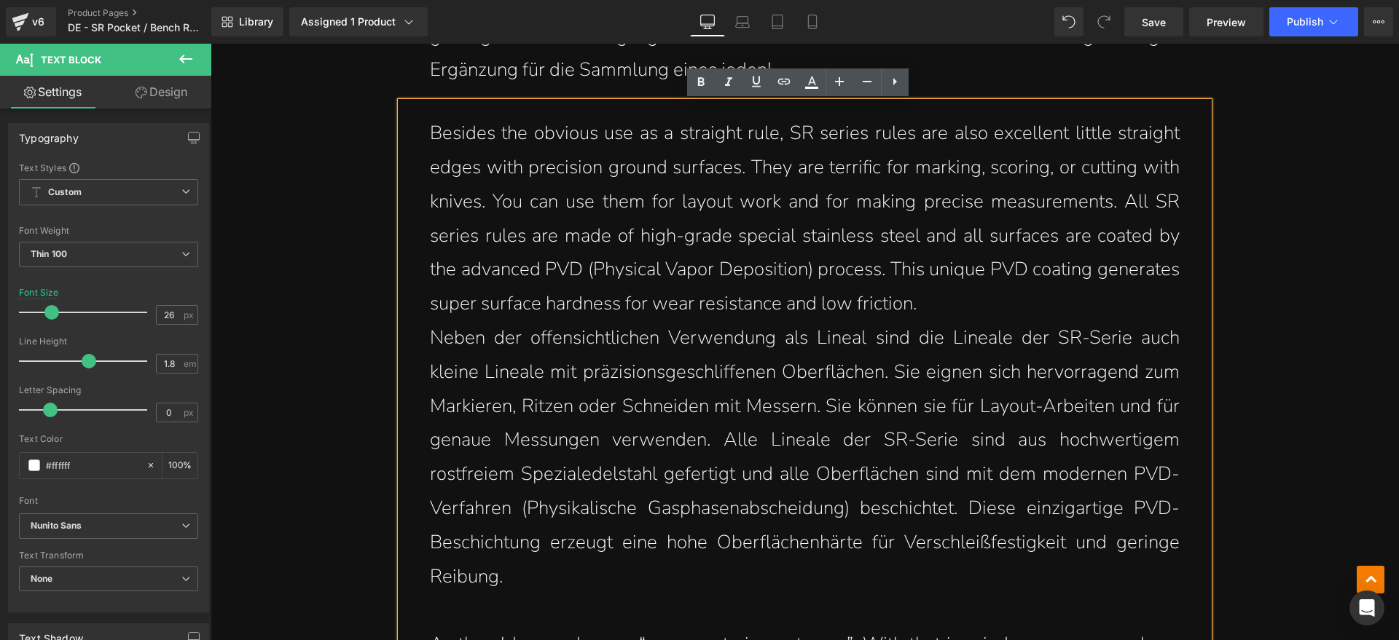
click at [576, 479] on p "Neben der offensichtlichen Verwendung als Lineal sind die Lineale der SR-Serie …" at bounding box center [805, 457] width 750 height 273
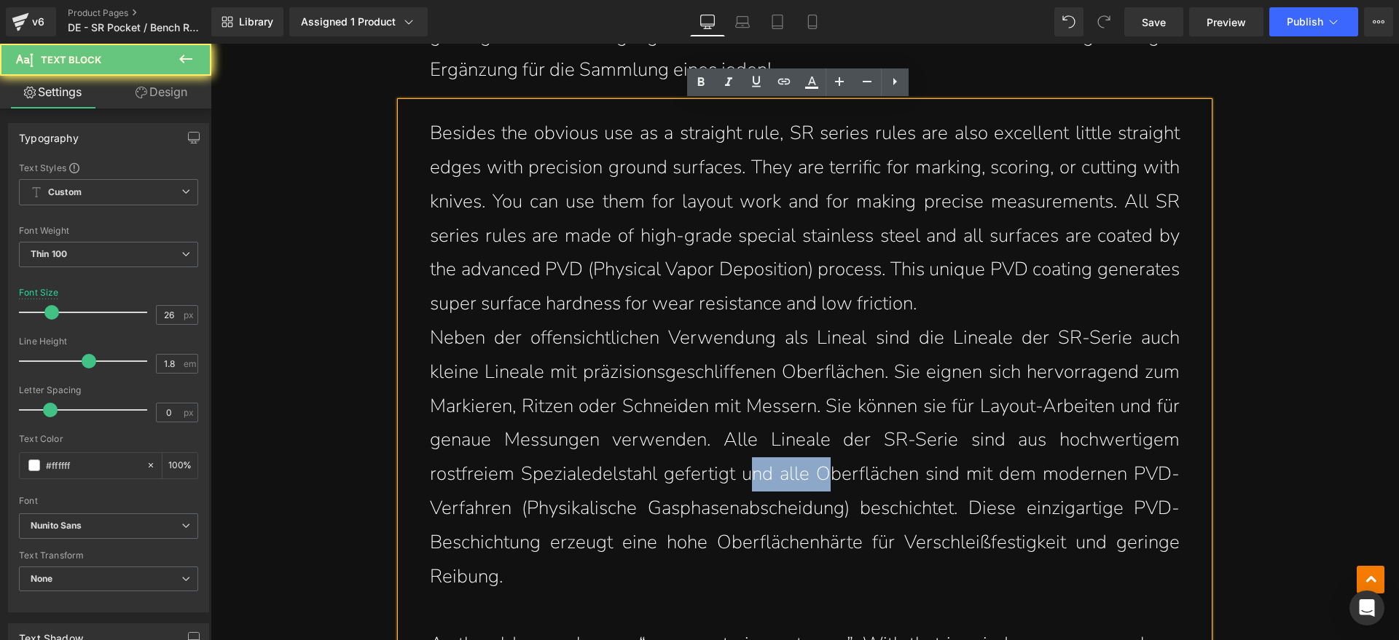
drag, startPoint x: 741, startPoint y: 471, endPoint x: 830, endPoint y: 471, distance: 88.9
click at [826, 471] on p "Neben der offensichtlichen Verwendung als Lineal sind die Lineale der SR-Serie …" at bounding box center [805, 457] width 750 height 273
click at [856, 476] on p "Neben der offensichtlichen Verwendung als Lineal sind die Lineale der SR-Serie …" at bounding box center [805, 457] width 750 height 273
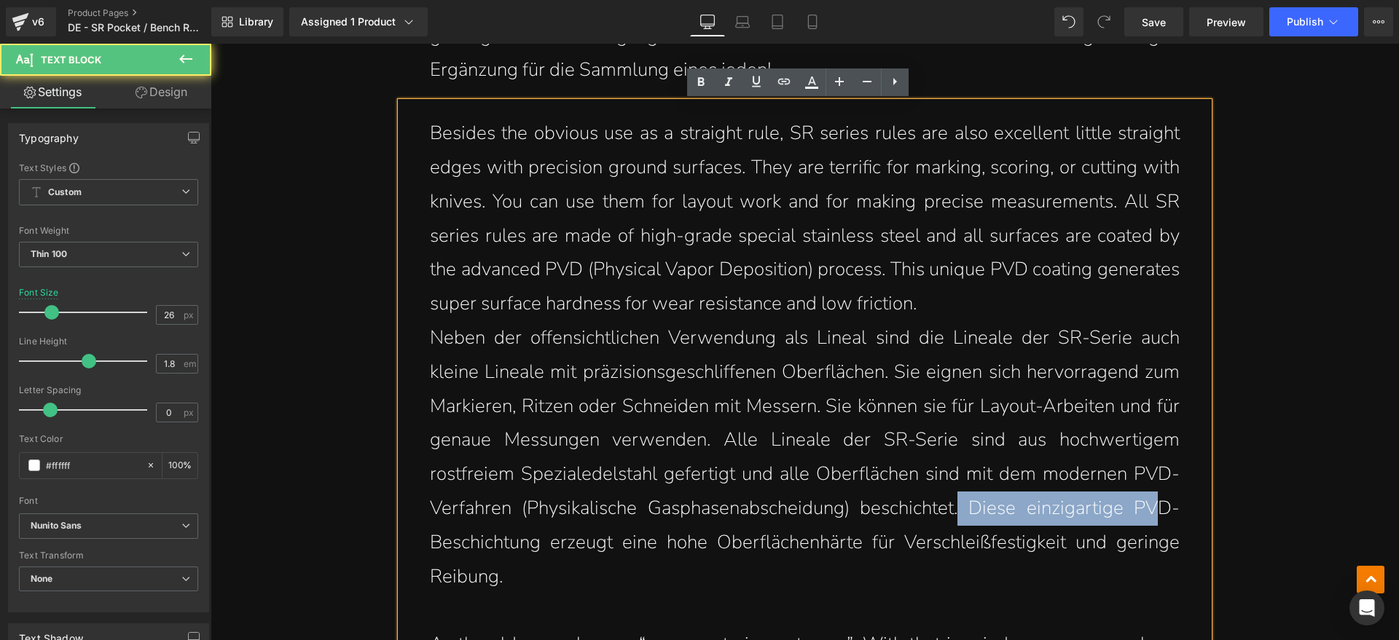
drag, startPoint x: 957, startPoint y: 512, endPoint x: 1146, endPoint y: 504, distance: 189.6
click at [1146, 504] on p "Neben der offensichtlichen Verwendung als Lineal sind die Lineale der SR-Serie …" at bounding box center [805, 457] width 750 height 273
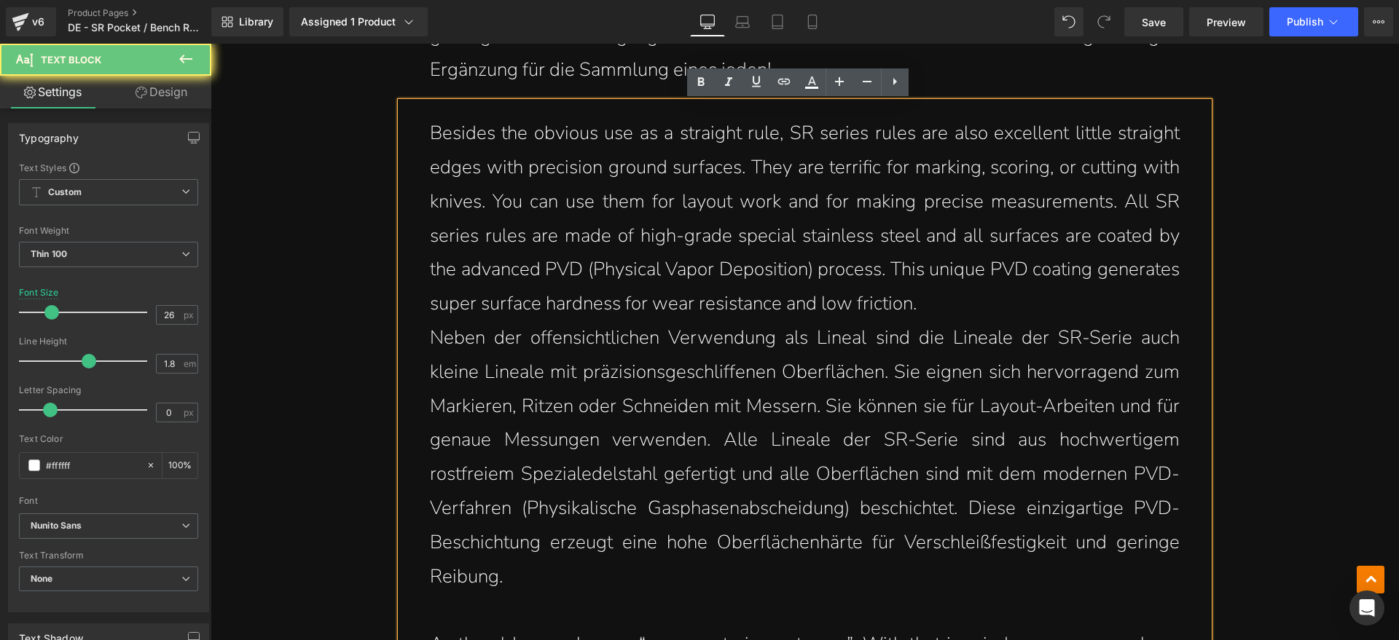
click at [1120, 540] on p "Neben der offensichtlichen Verwendung als Lineal sind die Lineale der SR-Serie …" at bounding box center [805, 457] width 750 height 273
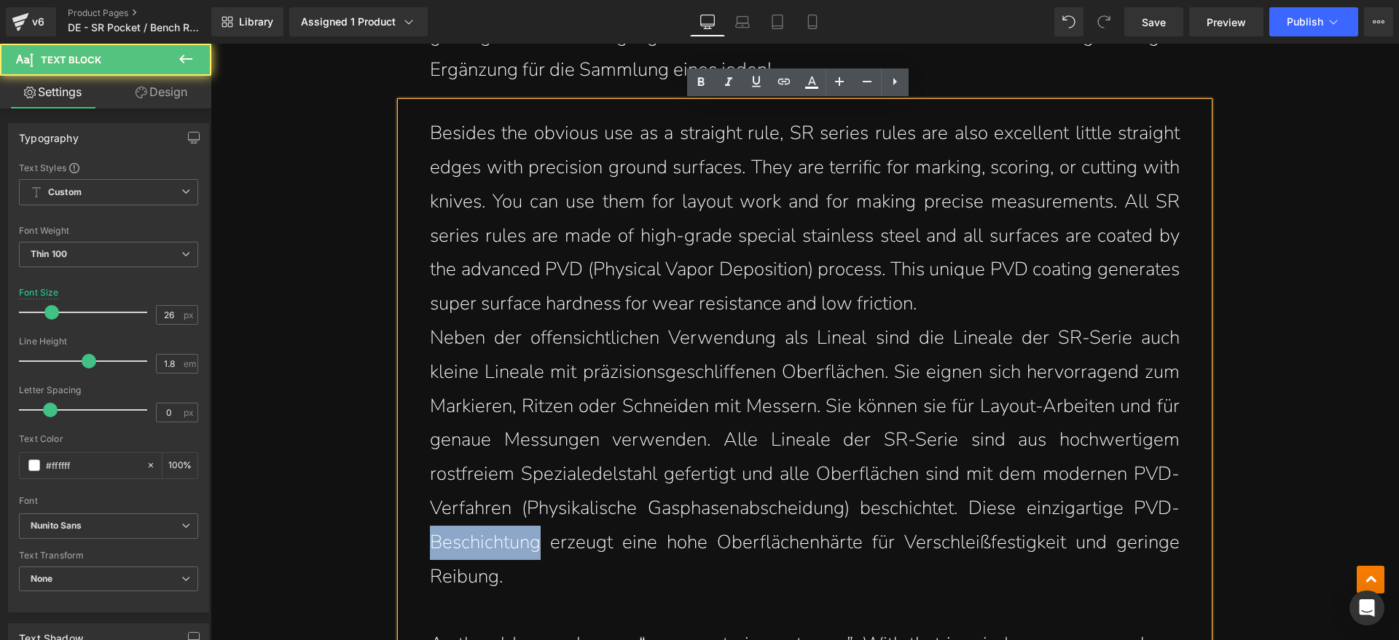
drag, startPoint x: 530, startPoint y: 544, endPoint x: 385, endPoint y: 544, distance: 145.0
click at [520, 549] on p "Neben der offensichtlichen Verwendung als Lineal sind die Lineale der SR-Serie …" at bounding box center [805, 457] width 750 height 273
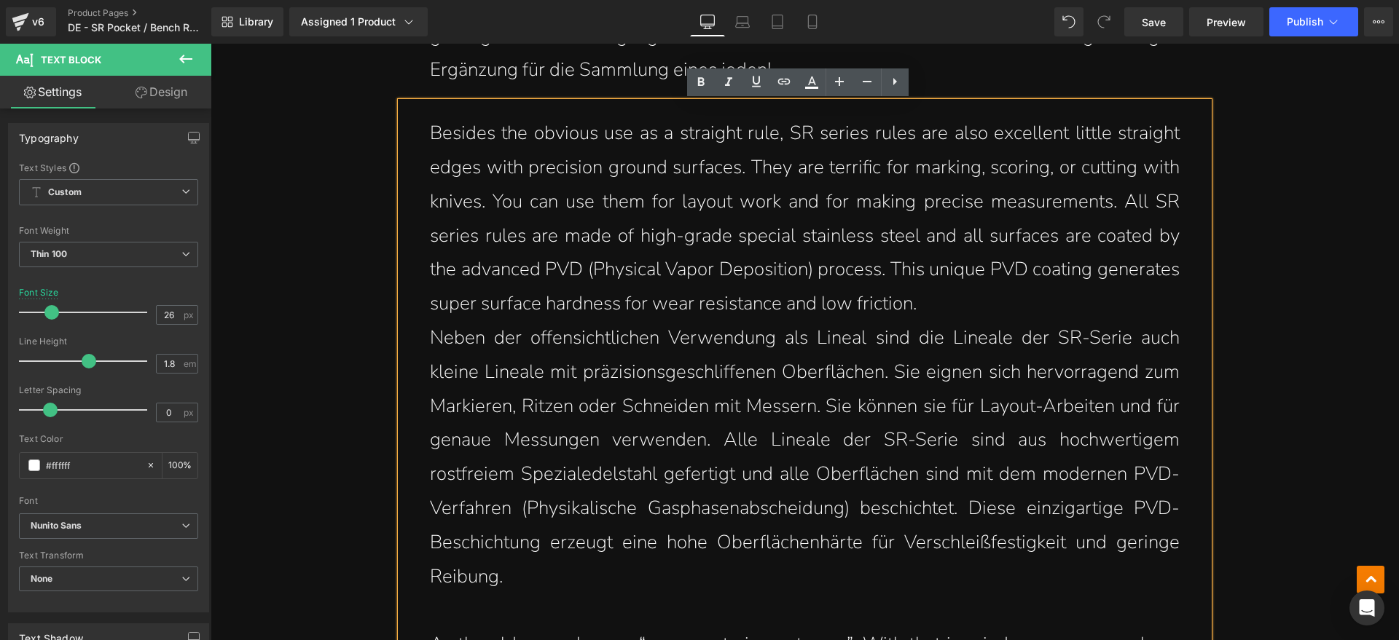
click at [519, 584] on p "Neben der offensichtlichen Verwendung als Lineal sind die Lineale der SR-Serie …" at bounding box center [805, 457] width 750 height 273
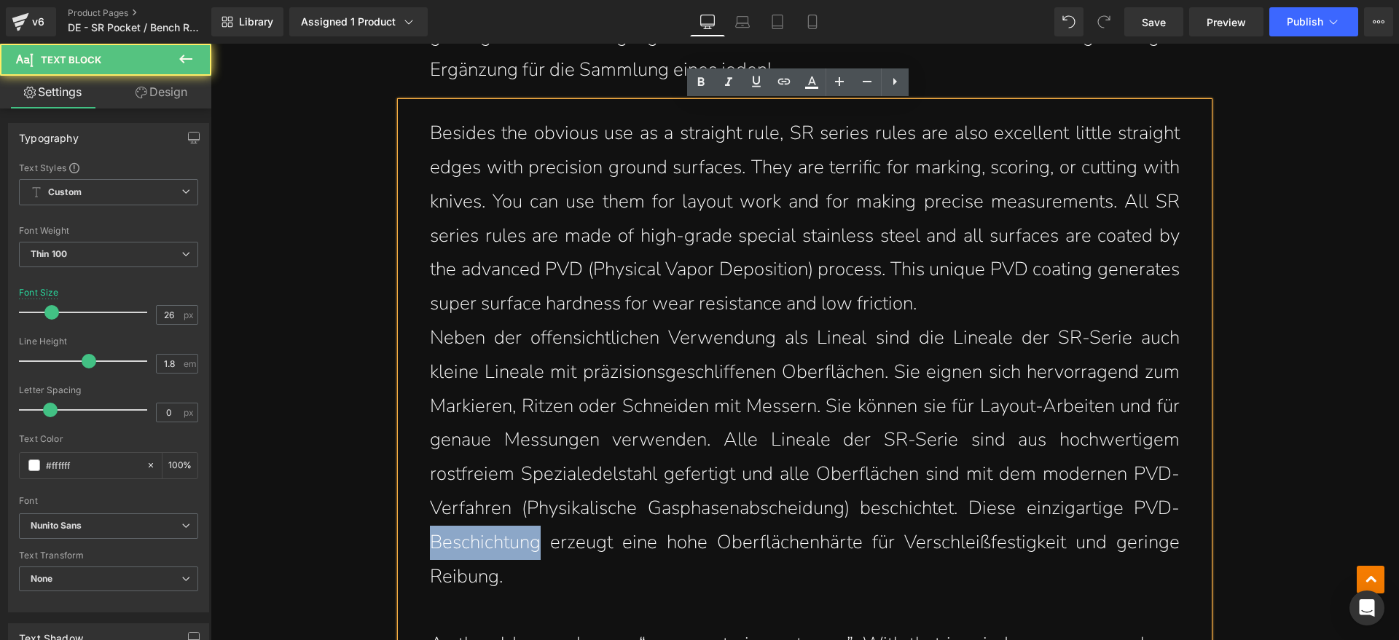
drag, startPoint x: 532, startPoint y: 546, endPoint x: 427, endPoint y: 549, distance: 105.0
click at [430, 549] on p "Neben der offensichtlichen Verwendung als Lineal sind die Lineale der SR-Serie …" at bounding box center [805, 457] width 750 height 273
copy p "Beschichtung"
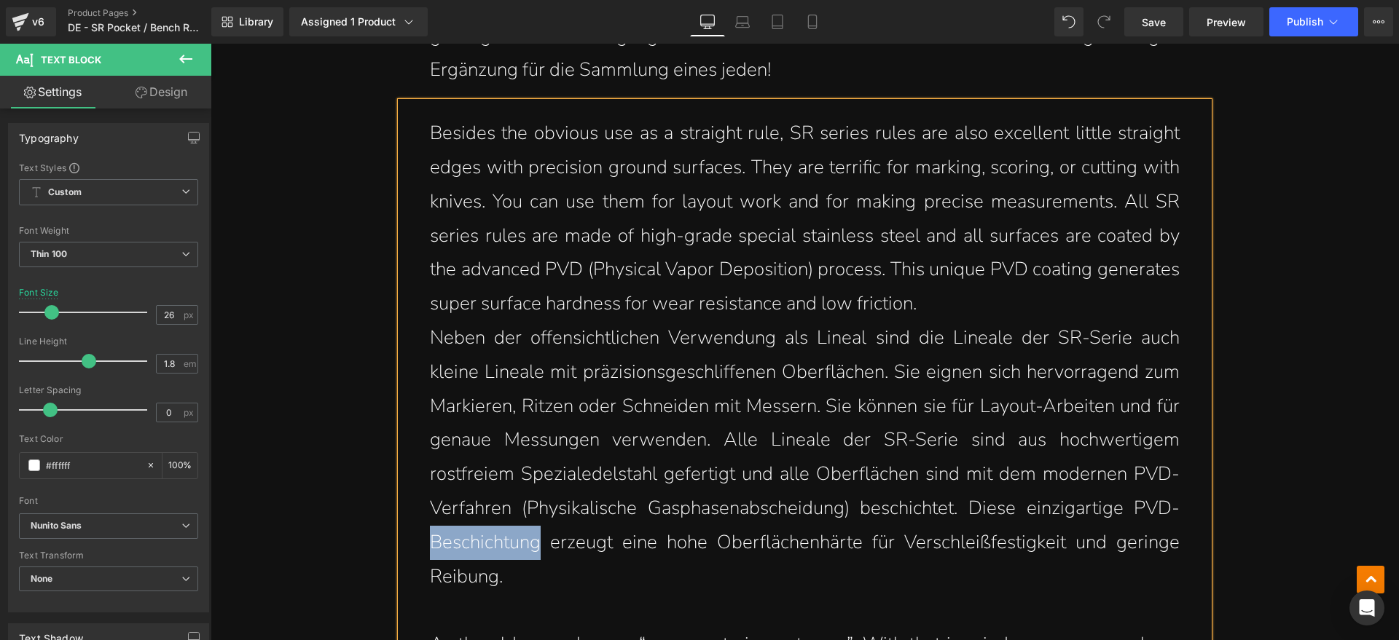
drag, startPoint x: 904, startPoint y: 618, endPoint x: 682, endPoint y: 553, distance: 230.8
click at [682, 553] on p "Neben der offensichtlichen Verwendung als Lineal sind die Lineale der SR-Serie …" at bounding box center [805, 457] width 750 height 273
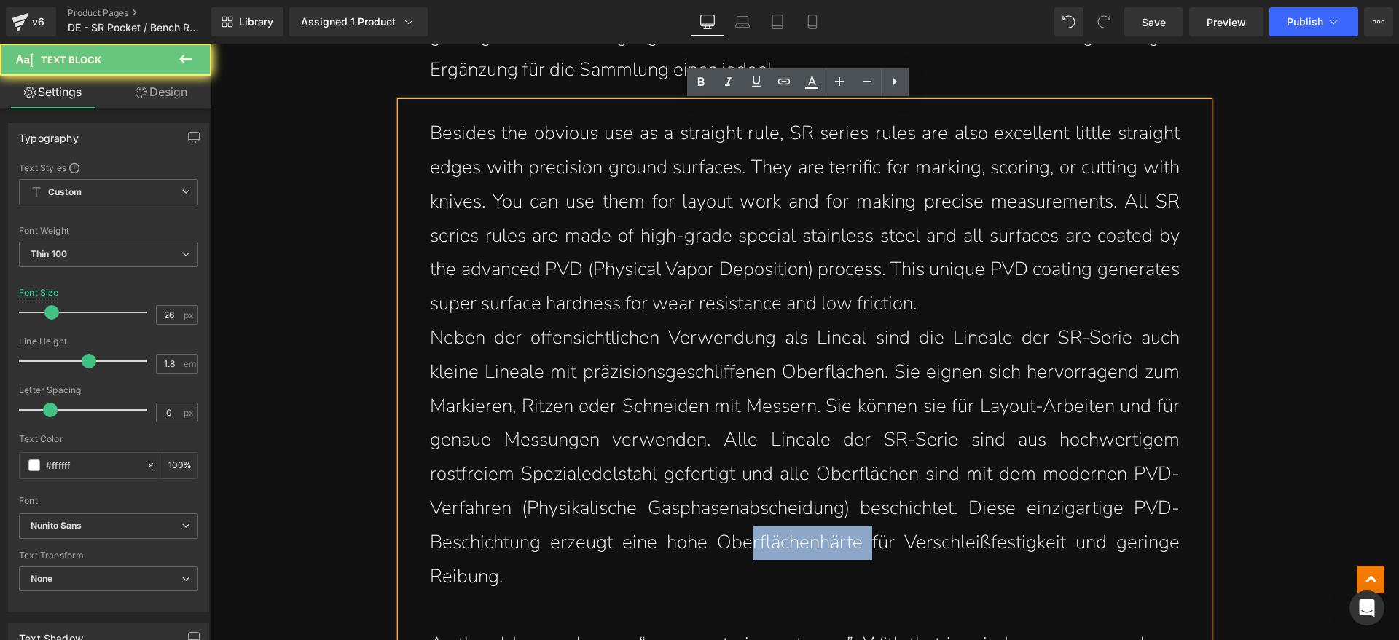
drag, startPoint x: 747, startPoint y: 549, endPoint x: 901, endPoint y: 562, distance: 154.3
click at [885, 549] on p "Neben der offensichtlichen Verwendung als Lineal sind die Lineale der SR-Serie …" at bounding box center [805, 457] width 750 height 273
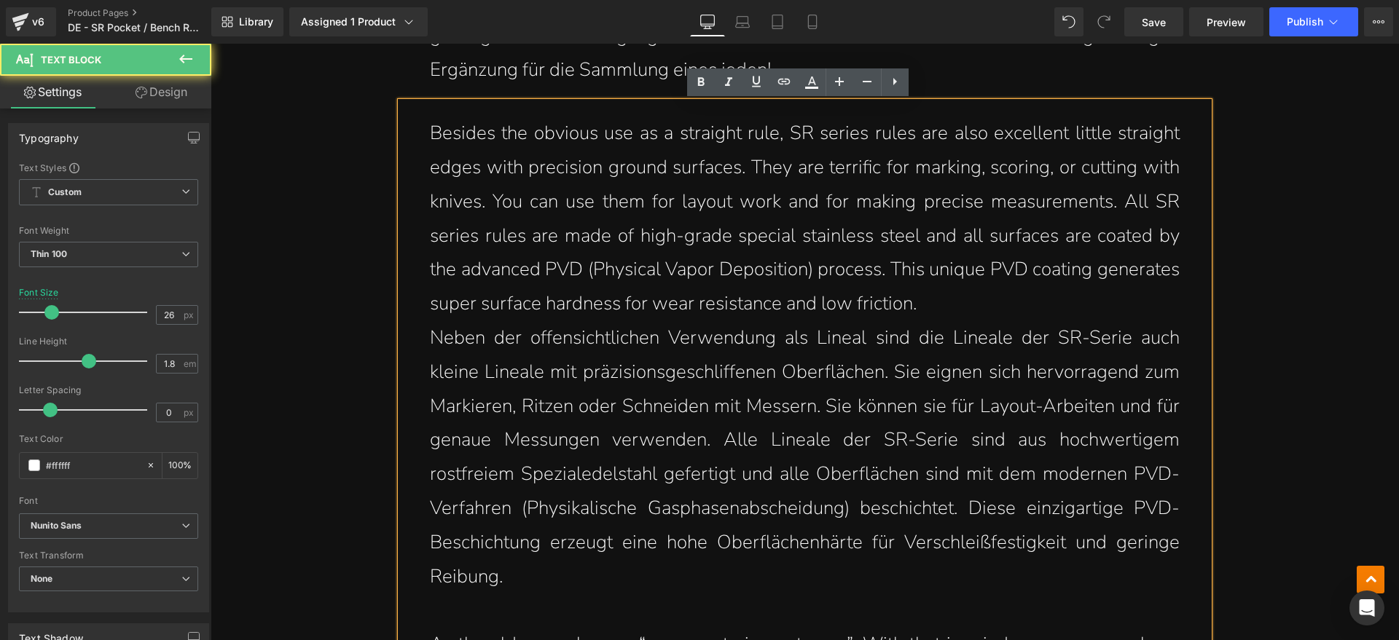
click at [877, 575] on p "Neben der offensichtlichen Verwendung als Lineal sind die Lineale der SR-Serie …" at bounding box center [805, 457] width 750 height 273
drag, startPoint x: 865, startPoint y: 544, endPoint x: 1060, endPoint y: 553, distance: 195.5
click at [1014, 544] on p "Neben der offensichtlichen Verwendung als Lineal sind die Lineale der SR-Serie …" at bounding box center [805, 457] width 750 height 273
click at [1072, 558] on p "Neben der offensichtlichen Verwendung als Lineal sind die Lineale der SR-Serie …" at bounding box center [805, 457] width 750 height 273
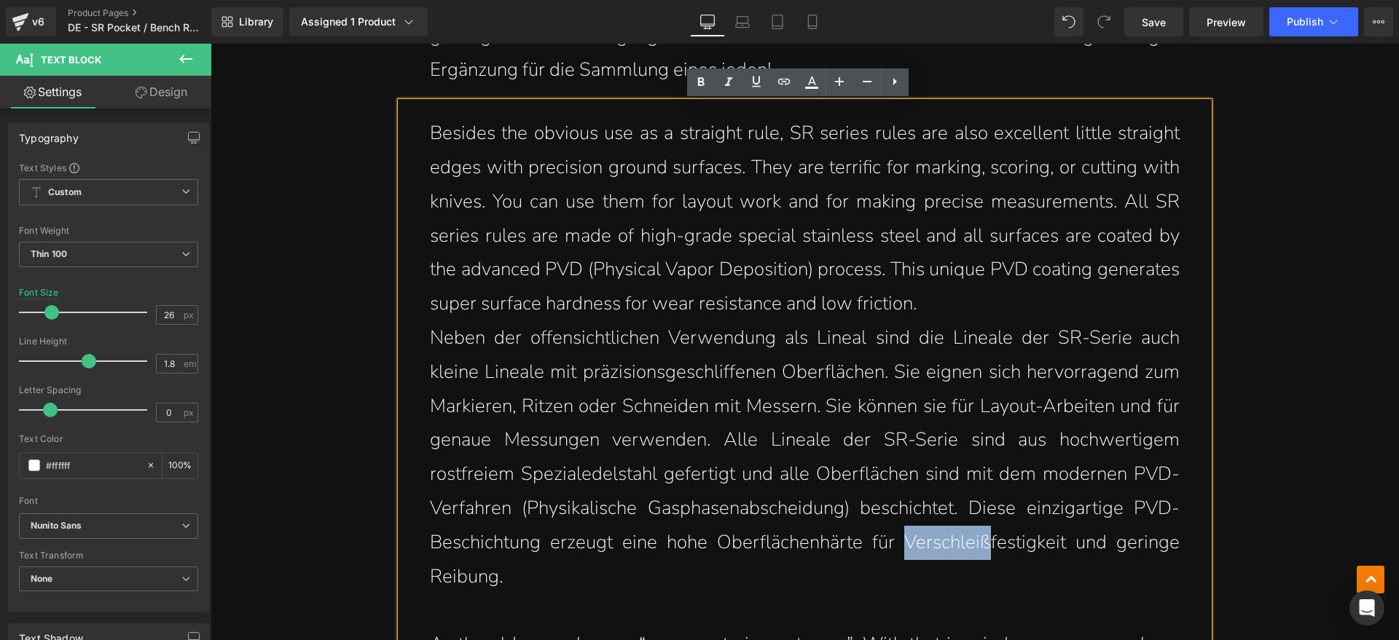
drag, startPoint x: 896, startPoint y: 542, endPoint x: 981, endPoint y: 549, distance: 86.2
click at [981, 549] on p "Neben der offensichtlichen Verwendung als Lineal sind die Lineale der SR-Serie …" at bounding box center [805, 457] width 750 height 273
click at [1136, 555] on p "Neben der offensichtlichen Verwendung als Lineal sind die Lineale der SR-Serie …" at bounding box center [805, 457] width 750 height 273
click at [998, 557] on p "Neben der offensichtlichen Verwendung als Lineal sind die Lineale der SR-Serie …" at bounding box center [805, 457] width 750 height 273
click at [779, 592] on p "Neben der offensichtlichen Verwendung als Lineal sind die Lineale der SR-Serie …" at bounding box center [805, 457] width 750 height 273
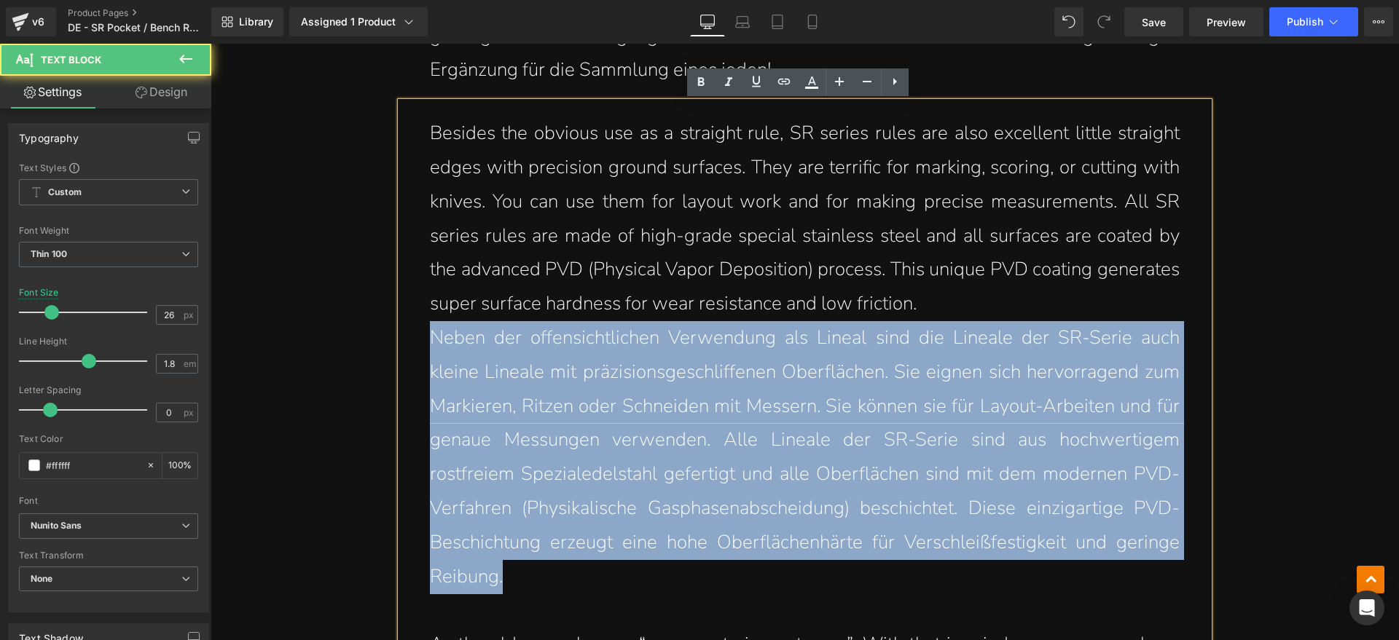
drag, startPoint x: 516, startPoint y: 580, endPoint x: 436, endPoint y: 341, distance: 251.9
click at [422, 342] on div "Besides the obvious use as a straight rule, SR series rules are also excellent …" at bounding box center [805, 465] width 808 height 726
drag, startPoint x: 1063, startPoint y: 360, endPoint x: 957, endPoint y: 326, distance: 111.5
click at [1062, 360] on p "Neben der offensichtlichen Verwendung als Lineal sind die Lineale der SR-Serie …" at bounding box center [805, 457] width 750 height 273
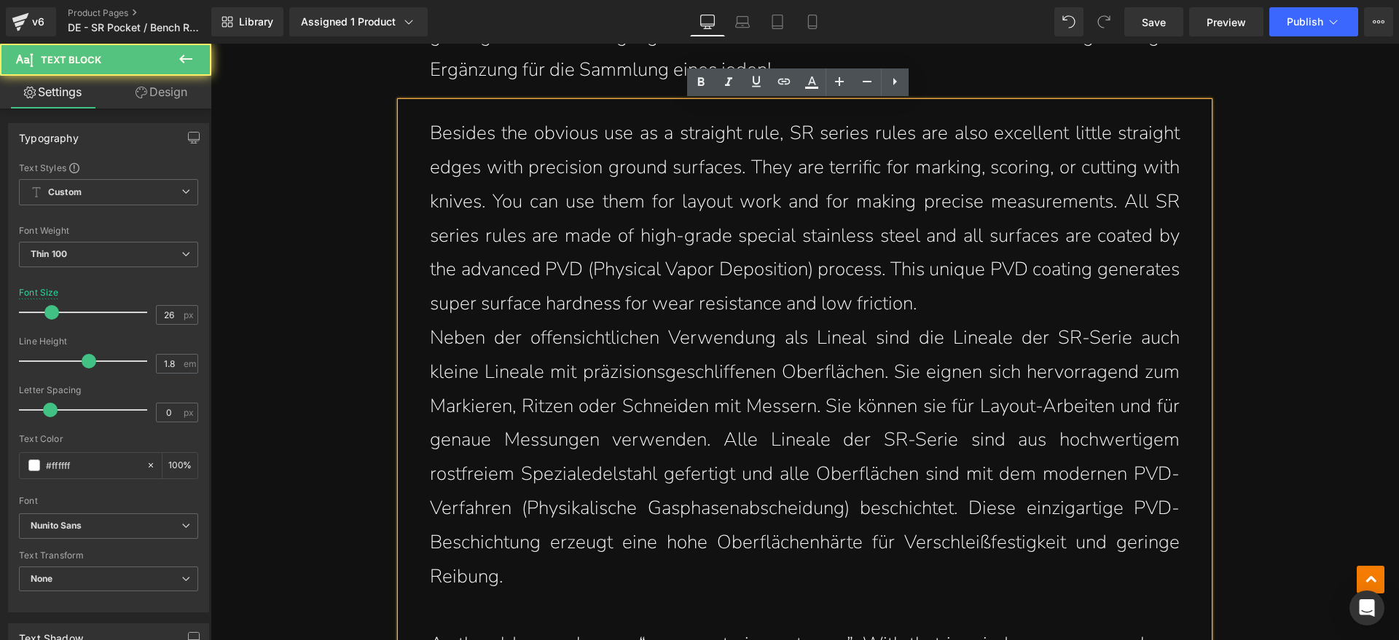
drag, startPoint x: 906, startPoint y: 300, endPoint x: 916, endPoint y: 298, distance: 9.7
click at [909, 300] on p "Besides the obvious use as a straight rule, SR series rules are also excellent …" at bounding box center [805, 219] width 750 height 205
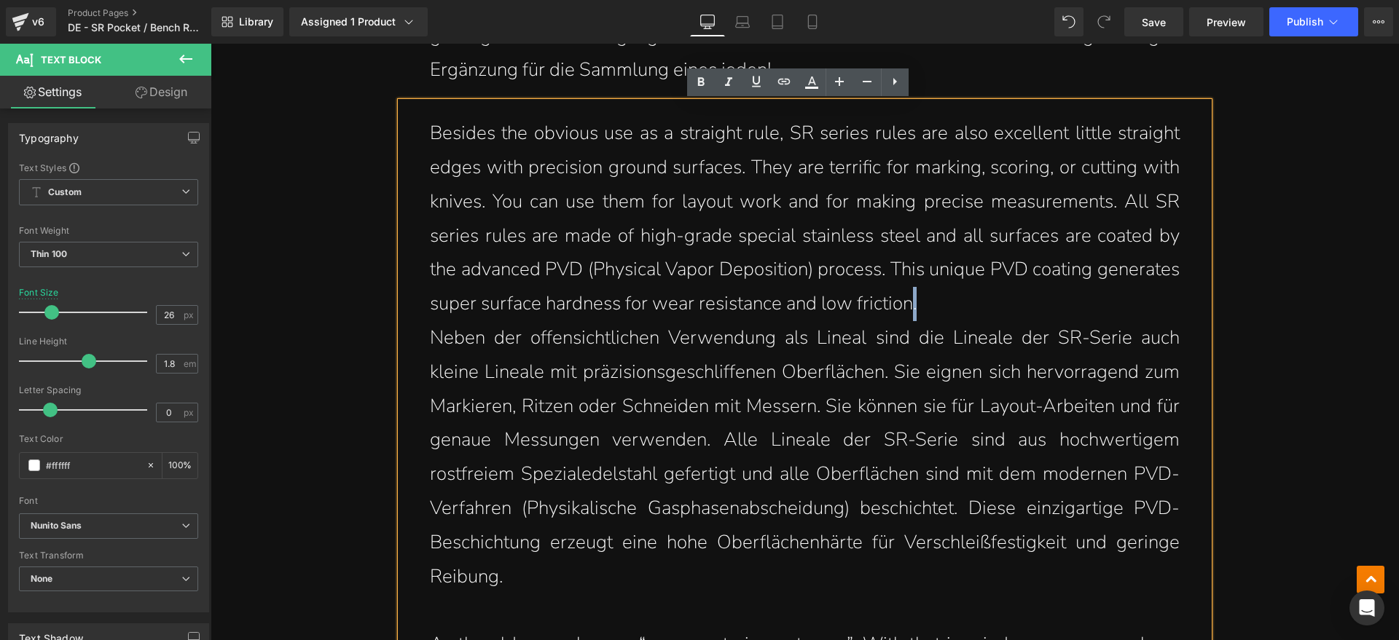
drag, startPoint x: 940, startPoint y: 295, endPoint x: 423, endPoint y: 138, distance: 540.5
click at [430, 138] on p "Besides the obvious use as a straight rule, SR series rules are also excellent …" at bounding box center [805, 219] width 750 height 205
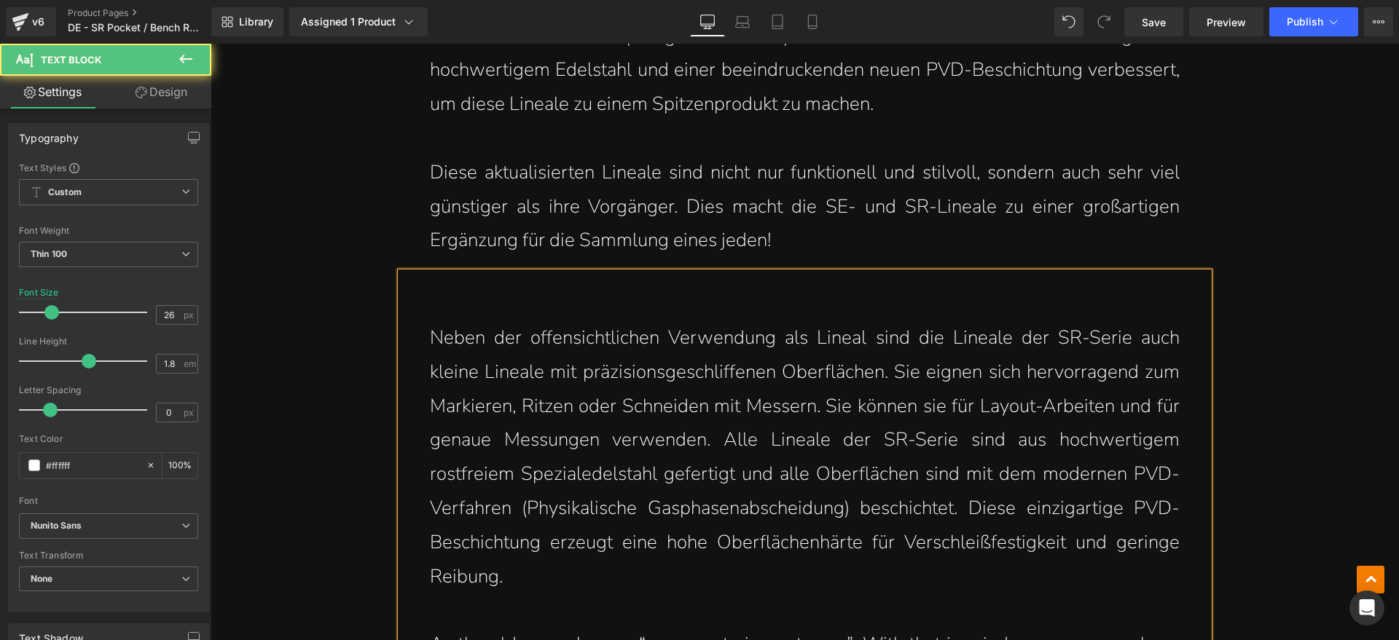
click at [418, 337] on div "Neben der offensichtlichen Verwendung als Lineal sind die Lineale der SR-Serie …" at bounding box center [805, 550] width 808 height 555
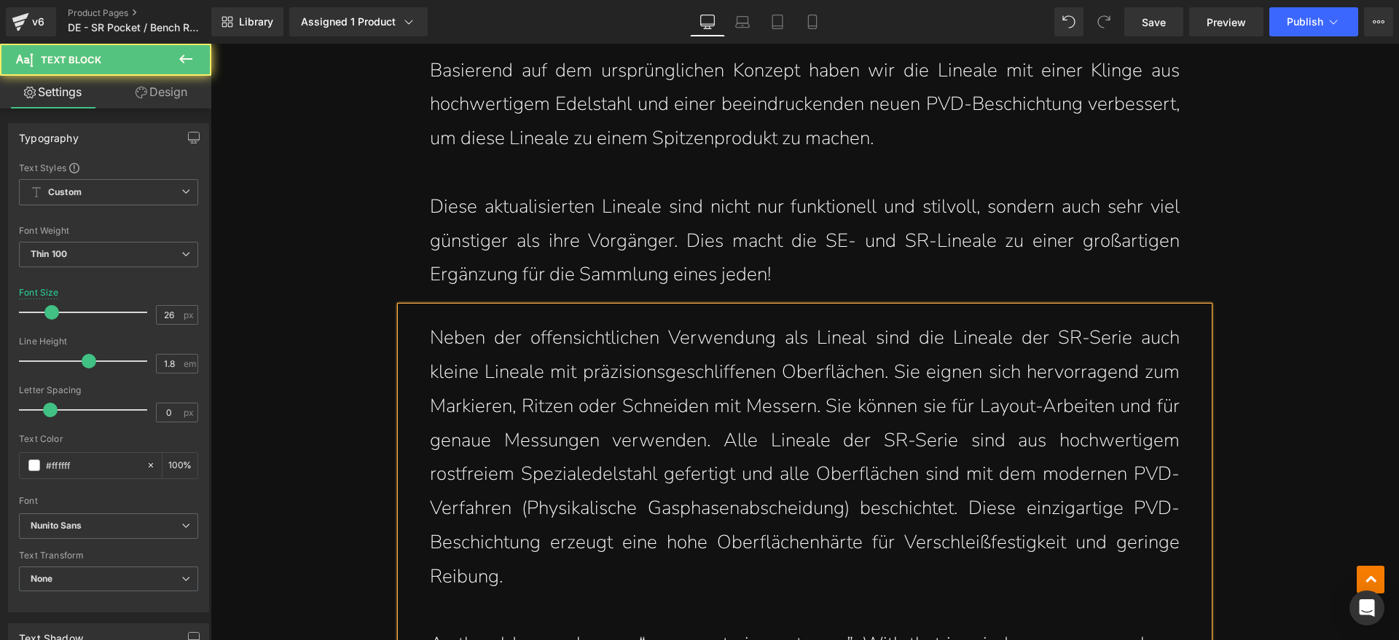
click at [611, 575] on p "Neben der offensichtlichen Verwendung als Lineal sind die Lineale der SR-Serie …" at bounding box center [805, 457] width 750 height 273
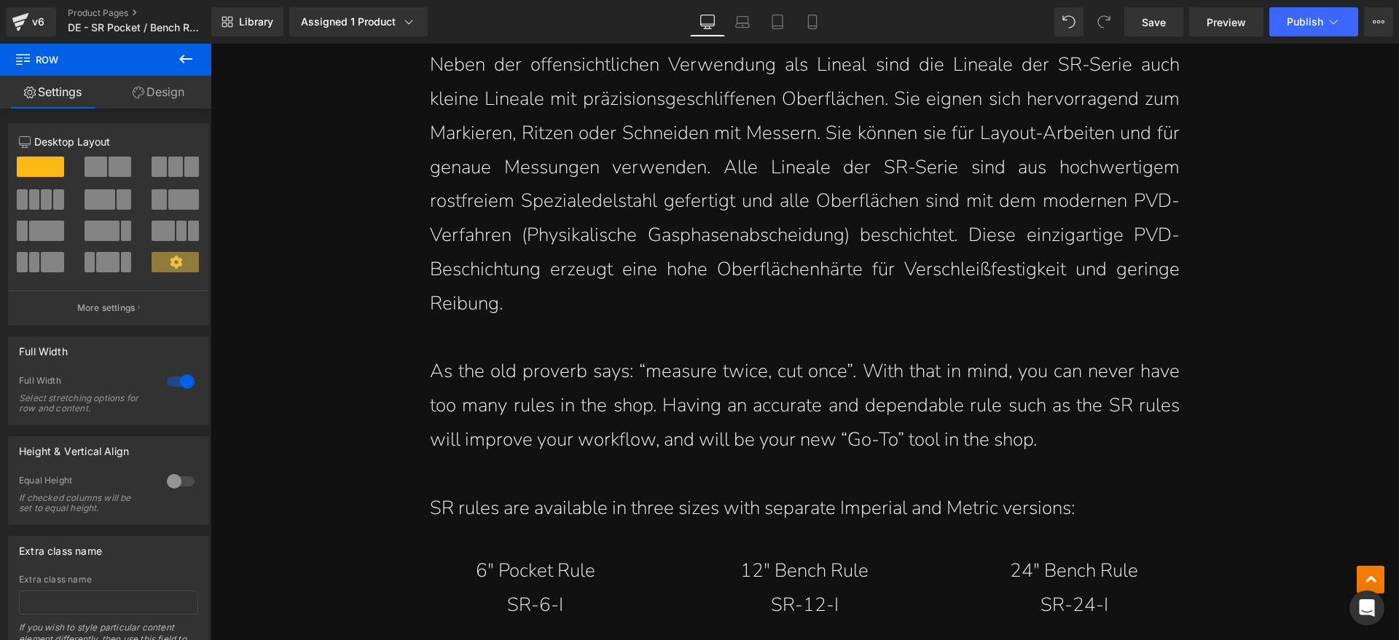
scroll to position [2437, 0]
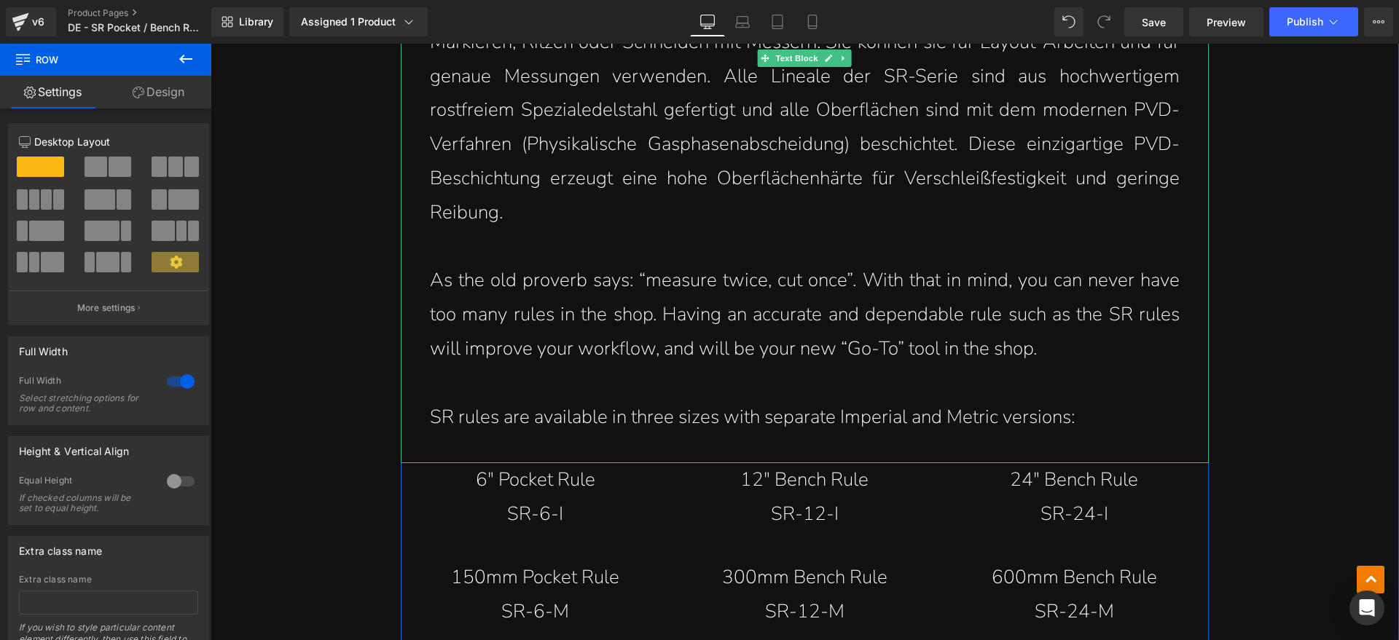
drag, startPoint x: 423, startPoint y: 281, endPoint x: 592, endPoint y: 281, distance: 169.8
click at [565, 281] on p "As the old proverb says: “measure twice, cut once”. With that in mind, you can …" at bounding box center [805, 315] width 750 height 102
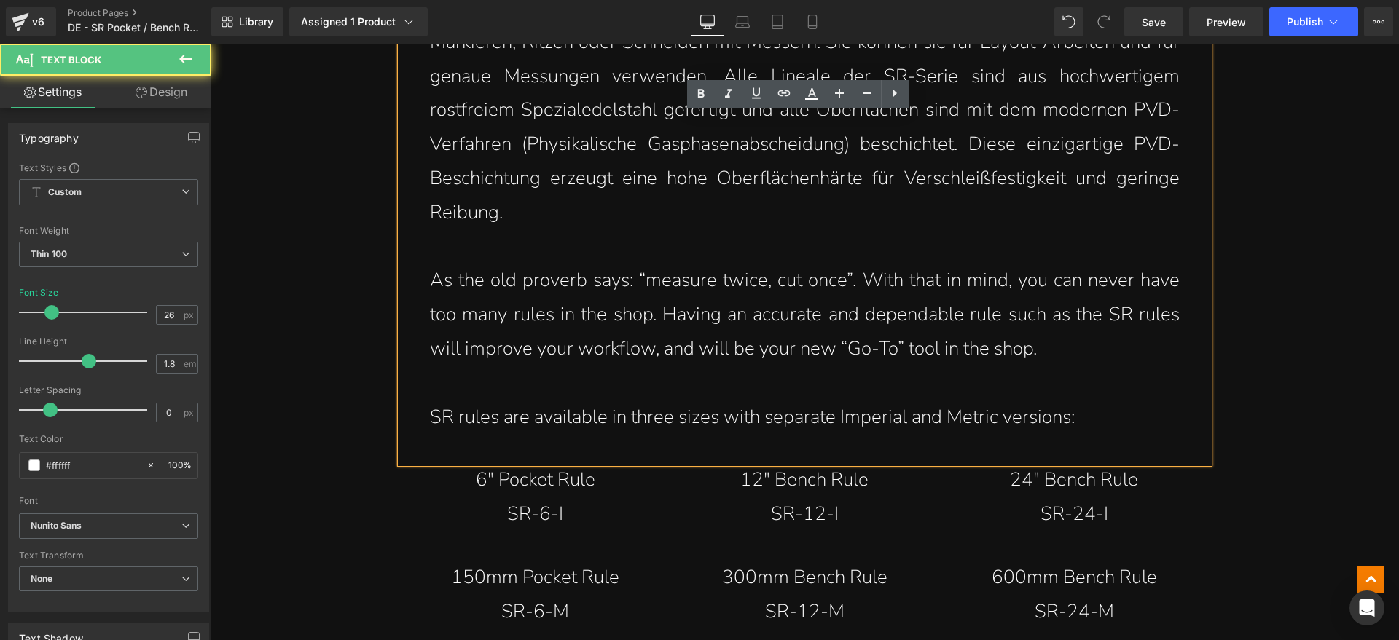
click at [634, 278] on p "As the old proverb says: “measure twice, cut once”. With that in mind, you can …" at bounding box center [805, 315] width 750 height 102
click at [1094, 350] on p "As the old proverb says: “measure twice, cut once”. With that in mind, you can …" at bounding box center [805, 315] width 750 height 102
drag, startPoint x: 646, startPoint y: 283, endPoint x: 847, endPoint y: 283, distance: 201.8
click at [847, 283] on p "As the old proverb says: “measure twice, cut once”. With that in mind, you can …" at bounding box center [805, 315] width 750 height 102
click at [818, 345] on p "As the old proverb says: “measure twice, cut once”. With that in mind, you can …" at bounding box center [805, 315] width 750 height 102
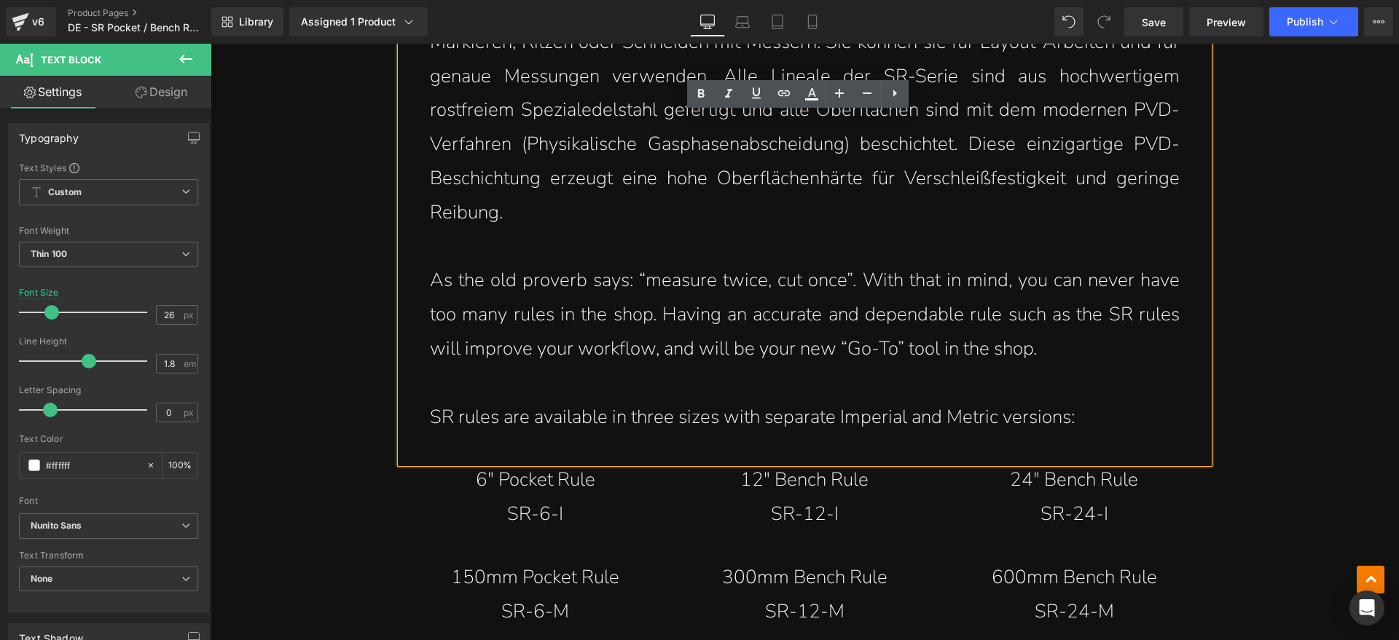
click at [971, 341] on p "As the old proverb says: “measure twice, cut once”. With that in mind, you can …" at bounding box center [805, 315] width 750 height 102
click at [1041, 345] on p "As the old proverb says: “measure twice, cut once”. With that in mind, you can …" at bounding box center [805, 315] width 750 height 102
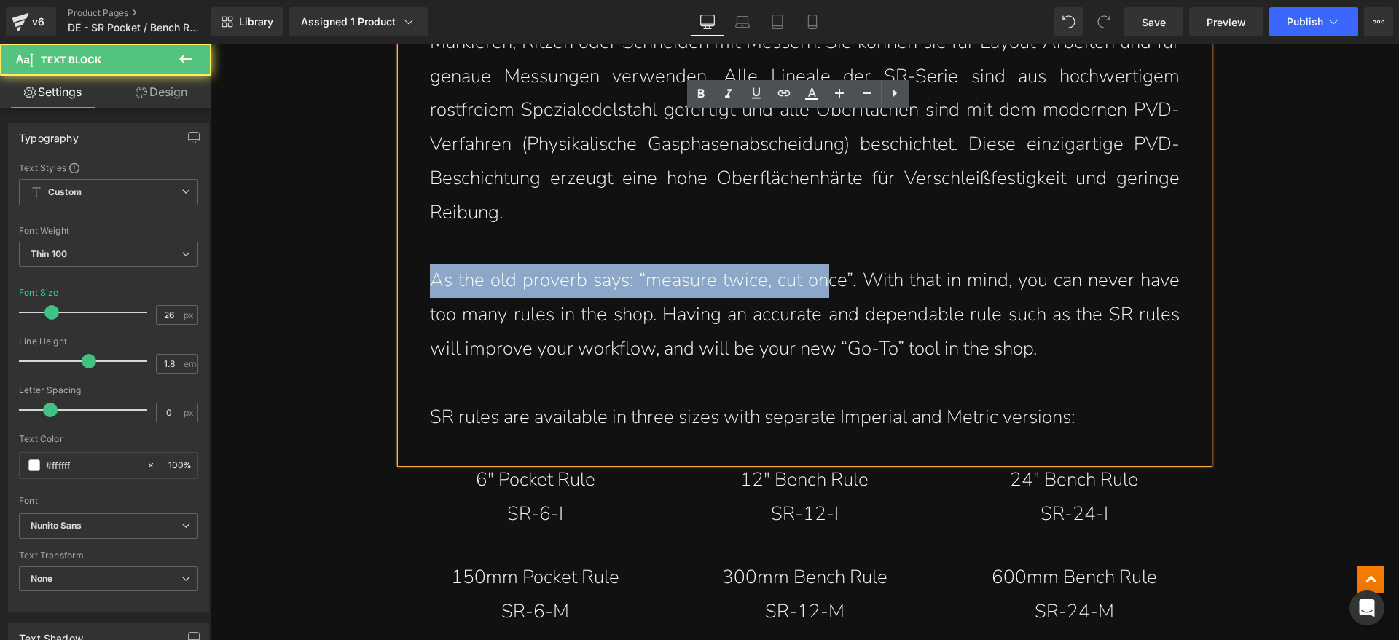
drag, startPoint x: 419, startPoint y: 281, endPoint x: 841, endPoint y: 281, distance: 421.9
click at [830, 281] on div "Neben der offensichtlichen Verwendung als Lineal sind die Lineale der SR-Serie …" at bounding box center [805, 202] width 808 height 521
click at [853, 281] on p "As the old proverb says: “measure twice, cut once”. With that in mind, you can …" at bounding box center [805, 315] width 750 height 102
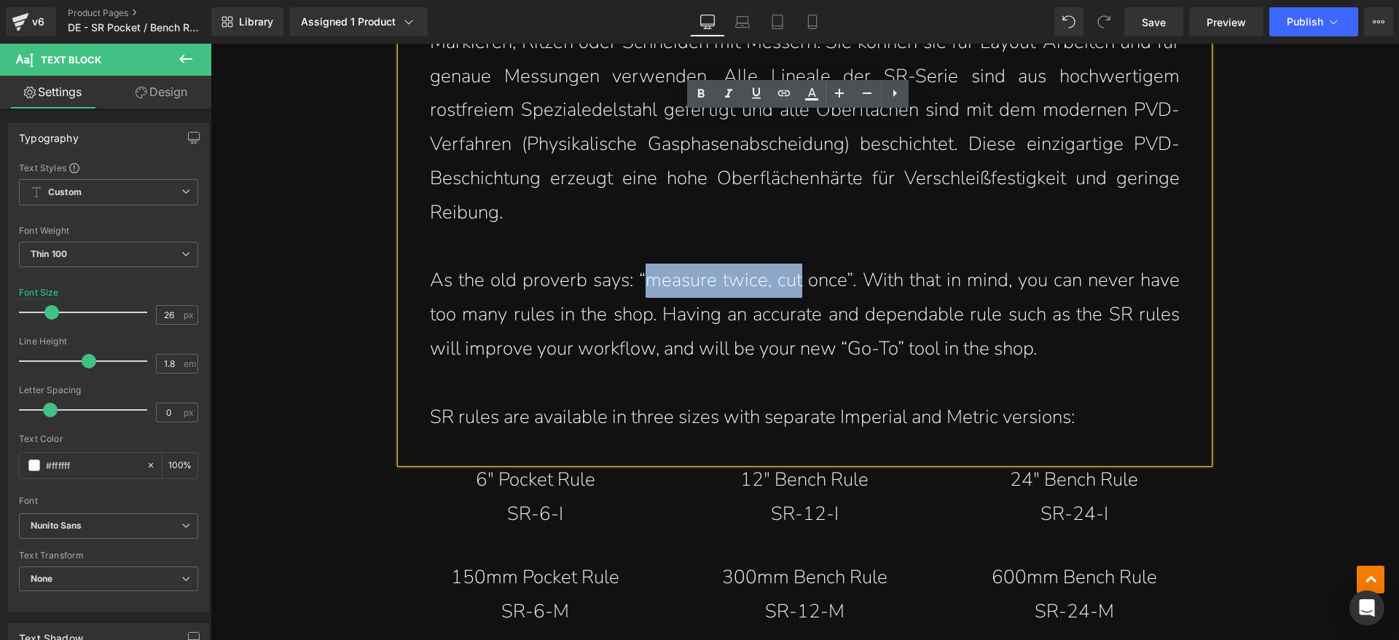
drag, startPoint x: 646, startPoint y: 277, endPoint x: 810, endPoint y: 278, distance: 164.0
click at [799, 278] on p "As the old proverb says: “measure twice, cut once”. With that in mind, you can …" at bounding box center [805, 315] width 750 height 102
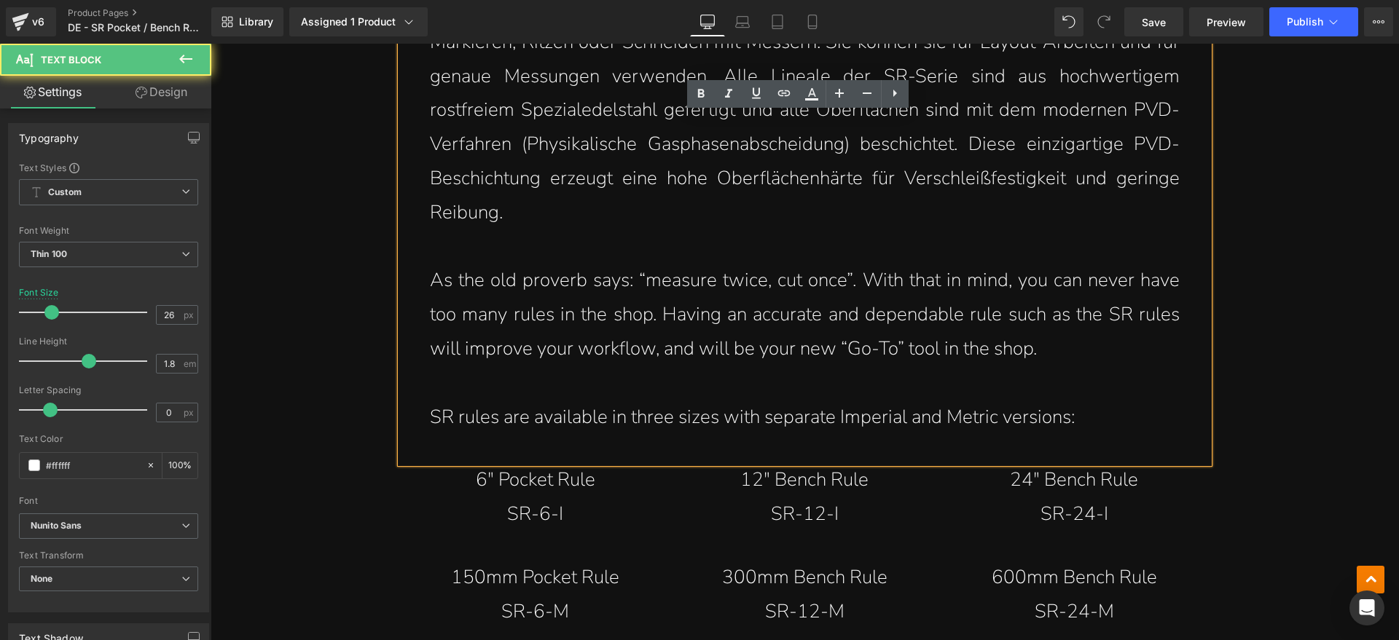
click at [820, 278] on p "As the old proverb says: “measure twice, cut once”. With that in mind, you can …" at bounding box center [805, 315] width 750 height 102
drag, startPoint x: 864, startPoint y: 280, endPoint x: 1035, endPoint y: 280, distance: 170.5
click at [1024, 280] on p "As the old proverb says: “measure twice, cut once”. With that in mind, you can …" at bounding box center [805, 315] width 750 height 102
click at [1041, 280] on p "As the old proverb says: “measure twice, cut once”. With that in mind, you can …" at bounding box center [805, 315] width 750 height 102
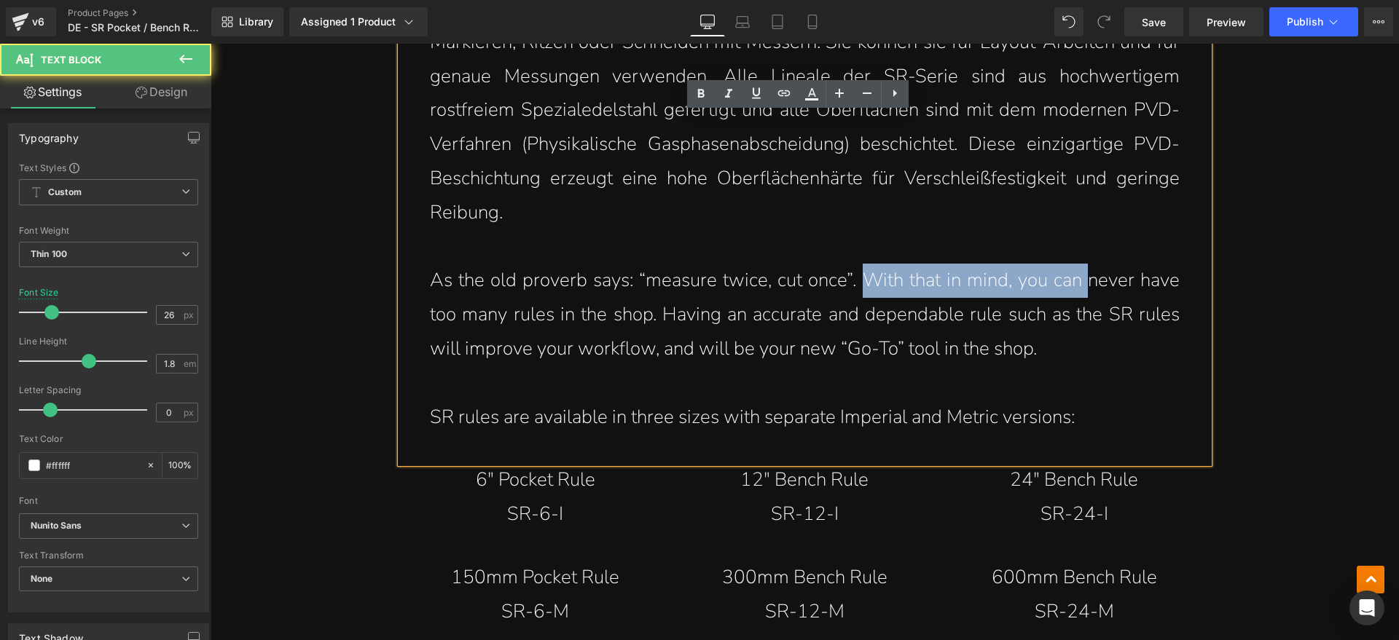
drag, startPoint x: 860, startPoint y: 279, endPoint x: 1106, endPoint y: 278, distance: 246.3
click at [1091, 278] on p "As the old proverb says: “measure twice, cut once”. With that in mind, you can …" at bounding box center [805, 315] width 750 height 102
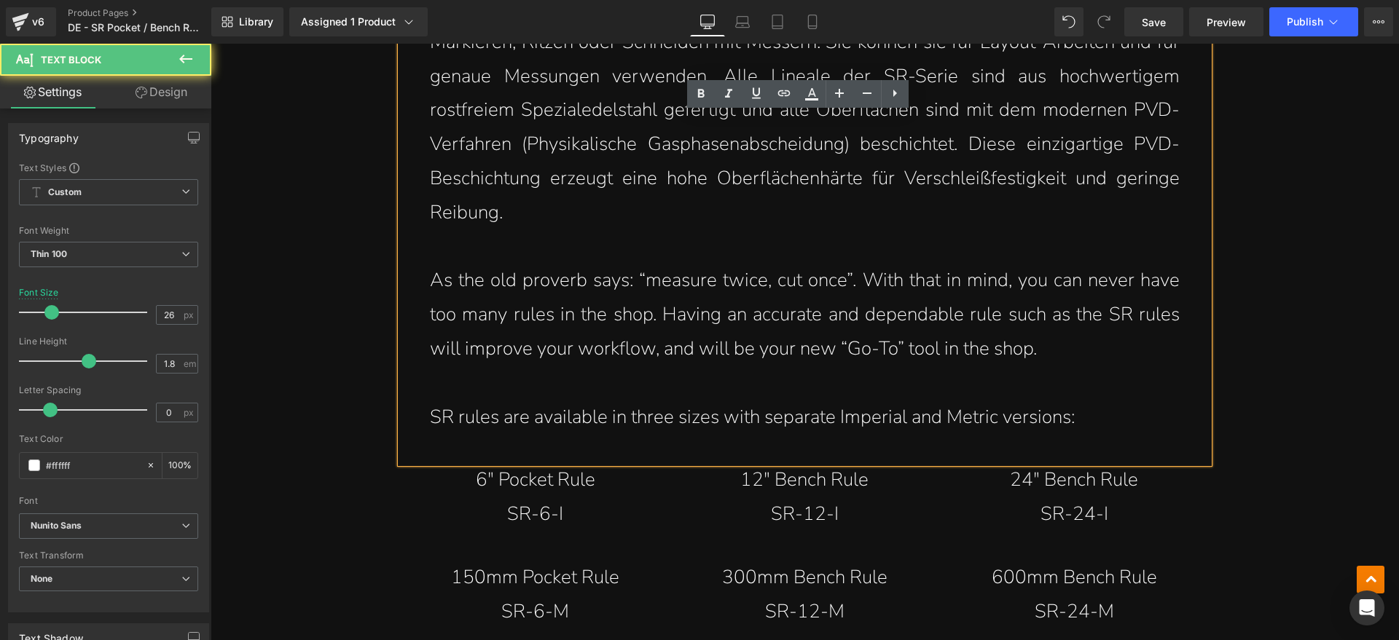
click at [1122, 279] on p "As the old proverb says: “measure twice, cut once”. With that in mind, you can …" at bounding box center [805, 315] width 750 height 102
drag, startPoint x: 434, startPoint y: 316, endPoint x: 589, endPoint y: 318, distance: 155.9
click at [578, 318] on p "As the old proverb says: “measure twice, cut once”. With that in mind, you can …" at bounding box center [805, 315] width 750 height 102
click at [620, 318] on p "As the old proverb says: “measure twice, cut once”. With that in mind, you can …" at bounding box center [805, 315] width 750 height 102
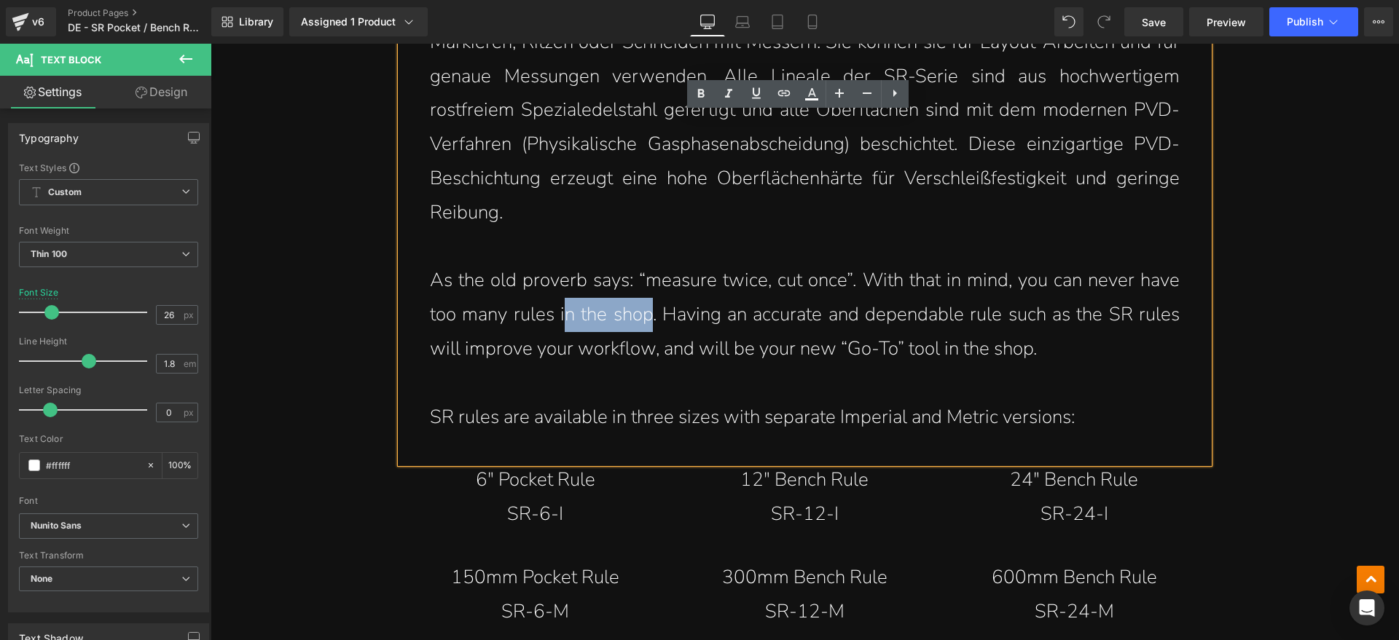
drag, startPoint x: 563, startPoint y: 318, endPoint x: 689, endPoint y: 318, distance: 126.1
click at [657, 318] on p "As the old proverb says: “measure twice, cut once”. With that in mind, you can …" at bounding box center [805, 315] width 750 height 102
click at [691, 318] on p "As the old proverb says: “measure twice, cut once”. With that in mind, you can …" at bounding box center [805, 315] width 750 height 102
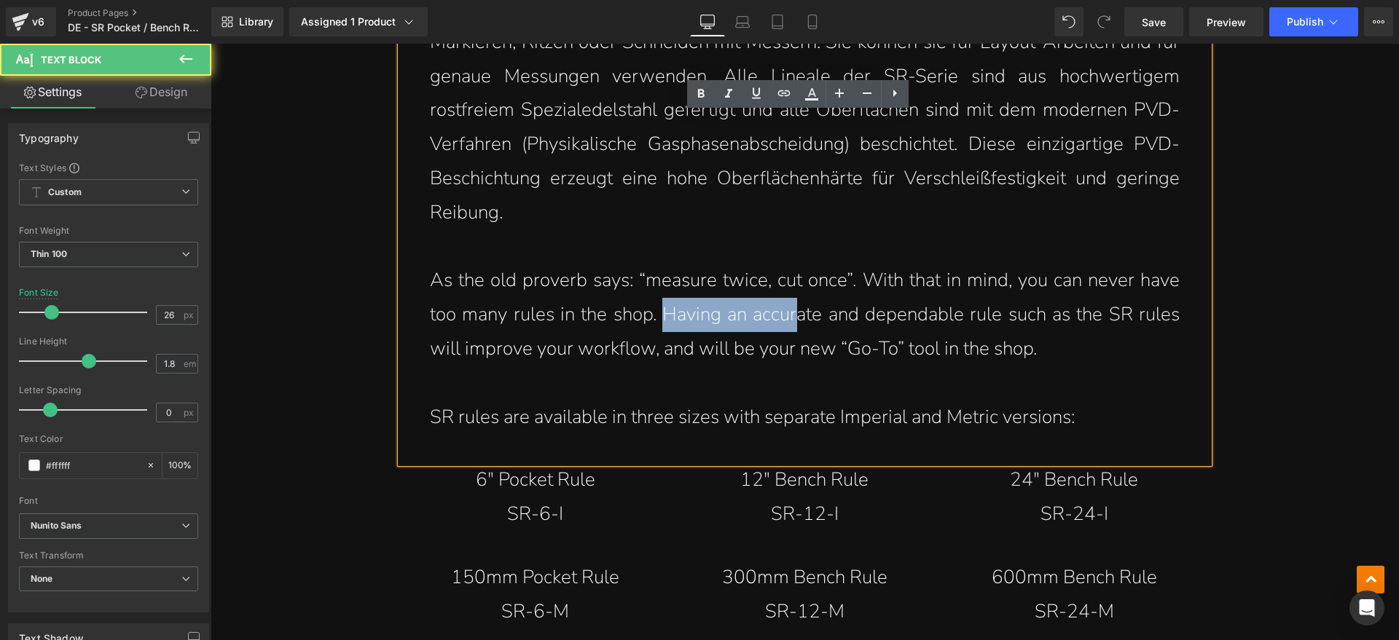
drag, startPoint x: 654, startPoint y: 316, endPoint x: 841, endPoint y: 315, distance: 186.5
click at [823, 315] on p "As the old proverb says: “measure twice, cut once”. With that in mind, you can …" at bounding box center [805, 315] width 750 height 102
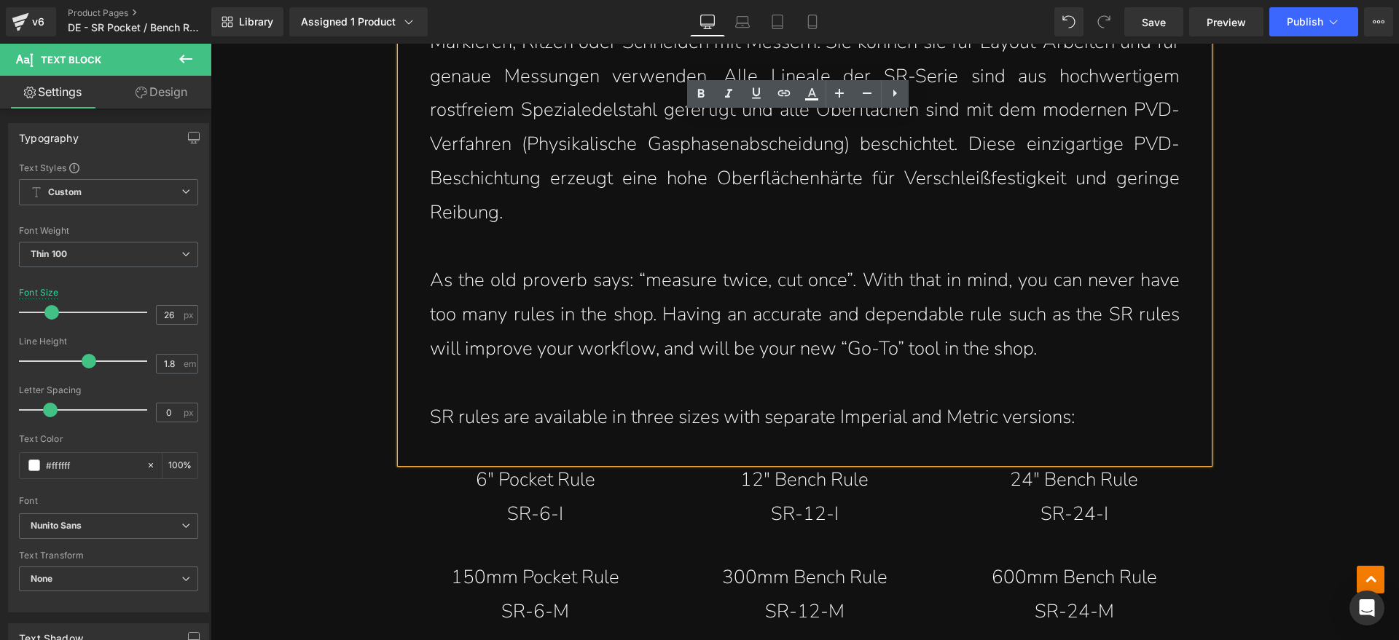
click at [850, 315] on p "As the old proverb says: “measure twice, cut once”. With that in mind, you can …" at bounding box center [805, 315] width 750 height 102
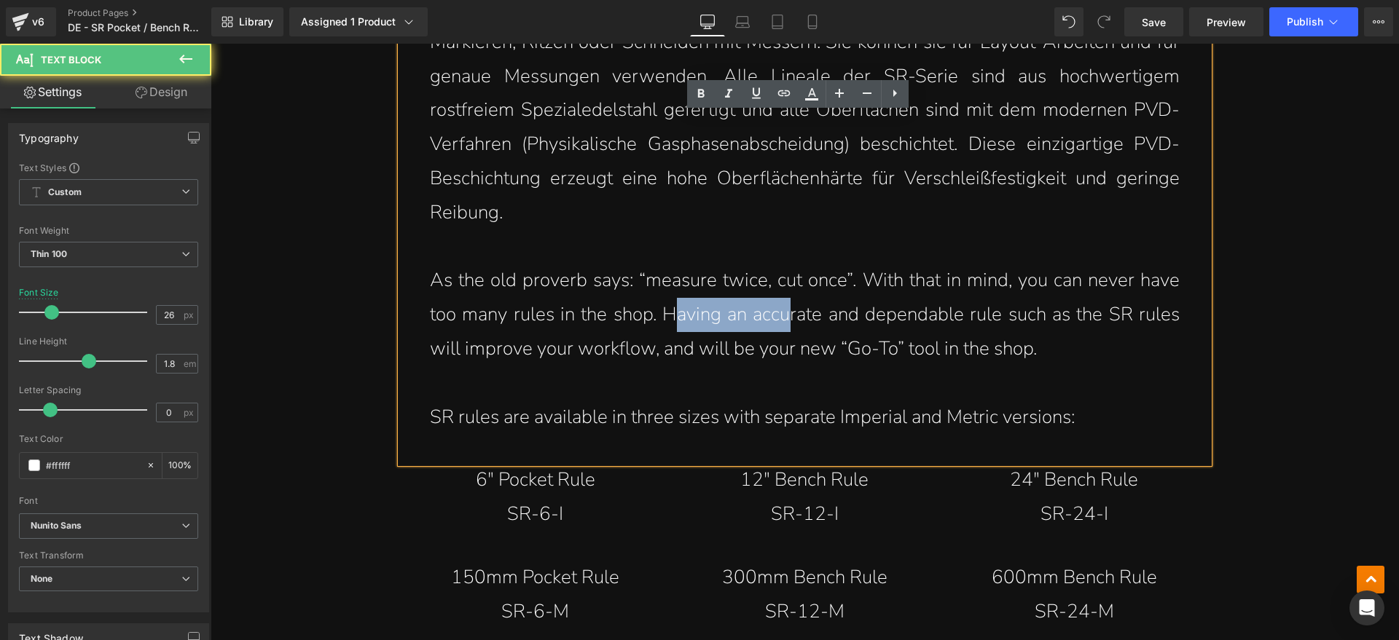
drag, startPoint x: 671, startPoint y: 318, endPoint x: 894, endPoint y: 325, distance: 223.1
click at [834, 321] on p "As the old proverb says: “measure twice, cut once”. With that in mind, you can …" at bounding box center [805, 315] width 750 height 102
click at [897, 325] on p "As the old proverb says: “measure twice, cut once”. With that in mind, you can …" at bounding box center [805, 315] width 750 height 102
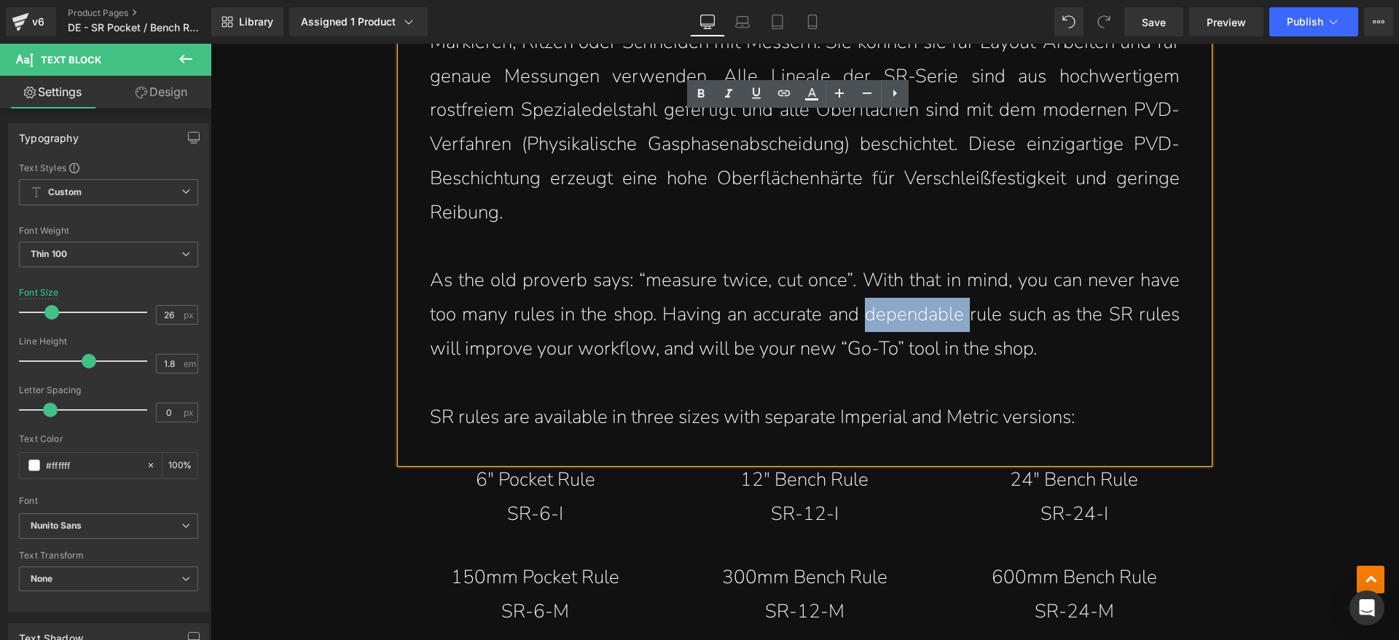
drag, startPoint x: 858, startPoint y: 316, endPoint x: 968, endPoint y: 316, distance: 110.8
click at [967, 316] on p "As the old proverb says: “measure twice, cut once”. With that in mind, you can …" at bounding box center [805, 315] width 750 height 102
click at [990, 319] on p "As the old proverb says: “measure twice, cut once”. With that in mind, you can …" at bounding box center [805, 315] width 750 height 102
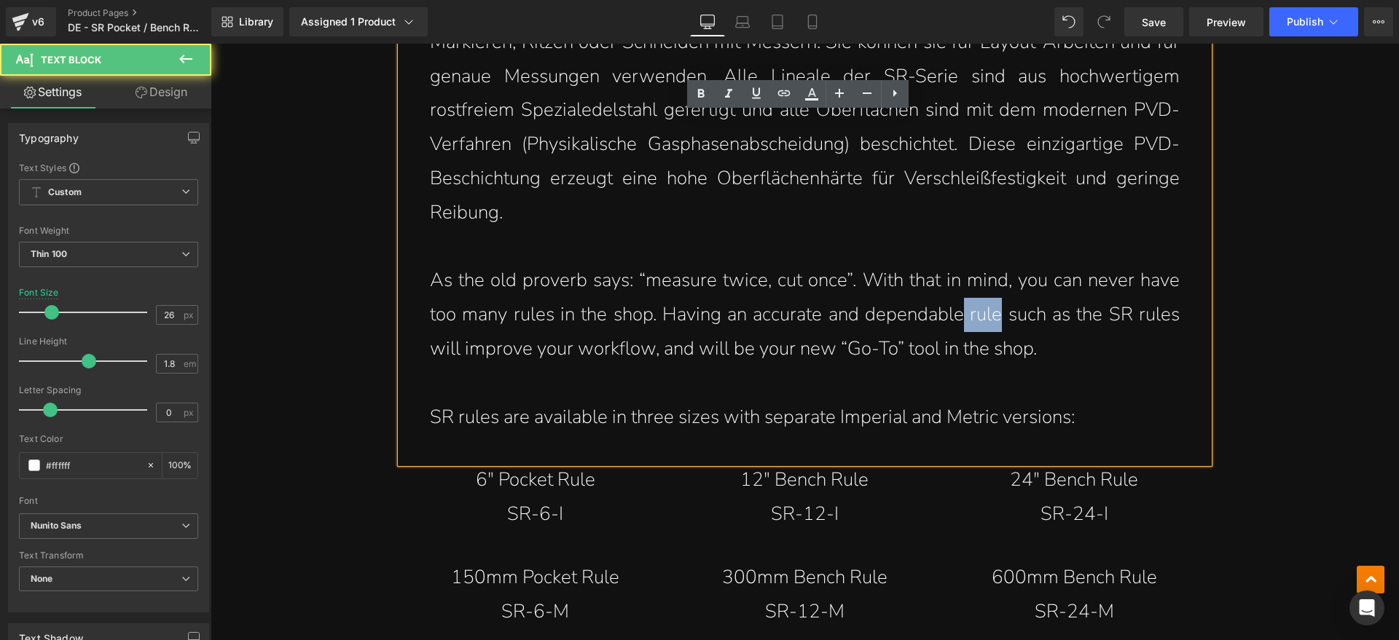
drag, startPoint x: 959, startPoint y: 316, endPoint x: 1016, endPoint y: 315, distance: 57.6
click at [1002, 315] on p "As the old proverb says: “measure twice, cut once”. With that in mind, you can …" at bounding box center [805, 315] width 750 height 102
drag, startPoint x: 1036, startPoint y: 315, endPoint x: 1079, endPoint y: 315, distance: 43.0
click at [1051, 315] on p "As the old proverb says: “measure twice, cut once”. With that in mind, you can …" at bounding box center [805, 315] width 750 height 102
drag, startPoint x: 1129, startPoint y: 315, endPoint x: 1088, endPoint y: 329, distance: 43.8
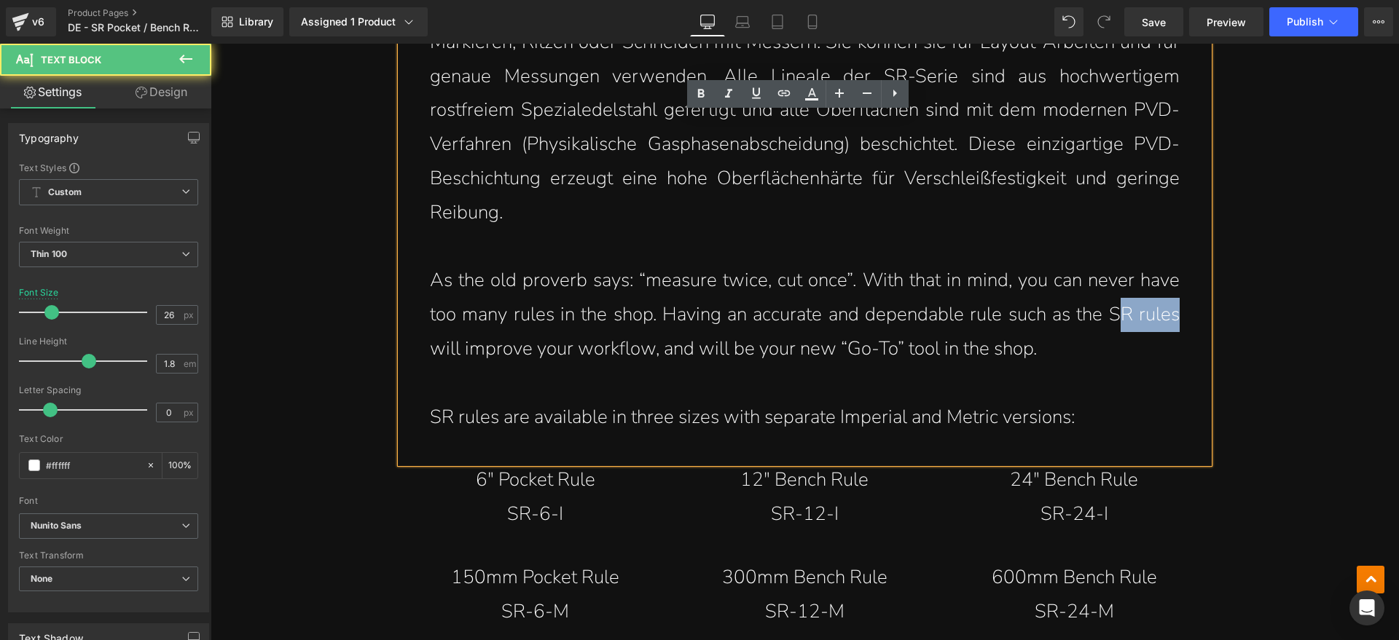
click at [1175, 315] on div "Neben der offensichtlichen Verwendung als Lineal sind die Lineale der SR-Serie …" at bounding box center [805, 202] width 808 height 521
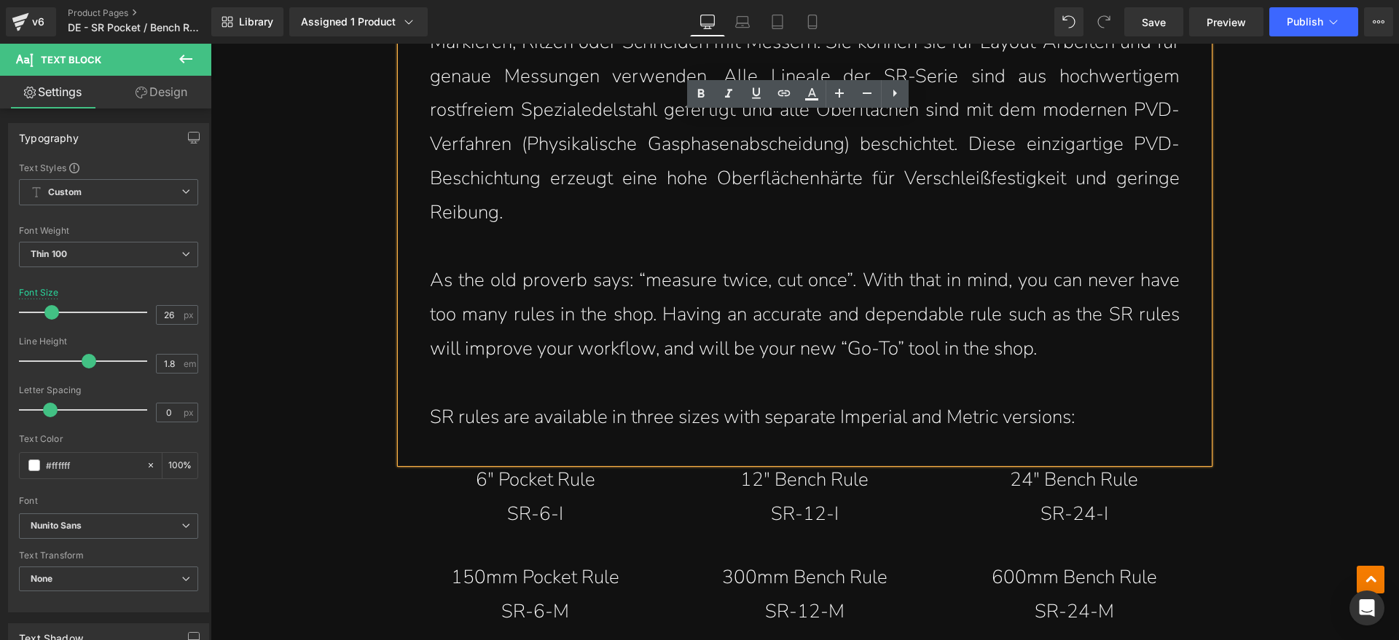
click at [482, 358] on p "As the old proverb says: “measure twice, cut once”. With that in mind, you can …" at bounding box center [805, 315] width 750 height 102
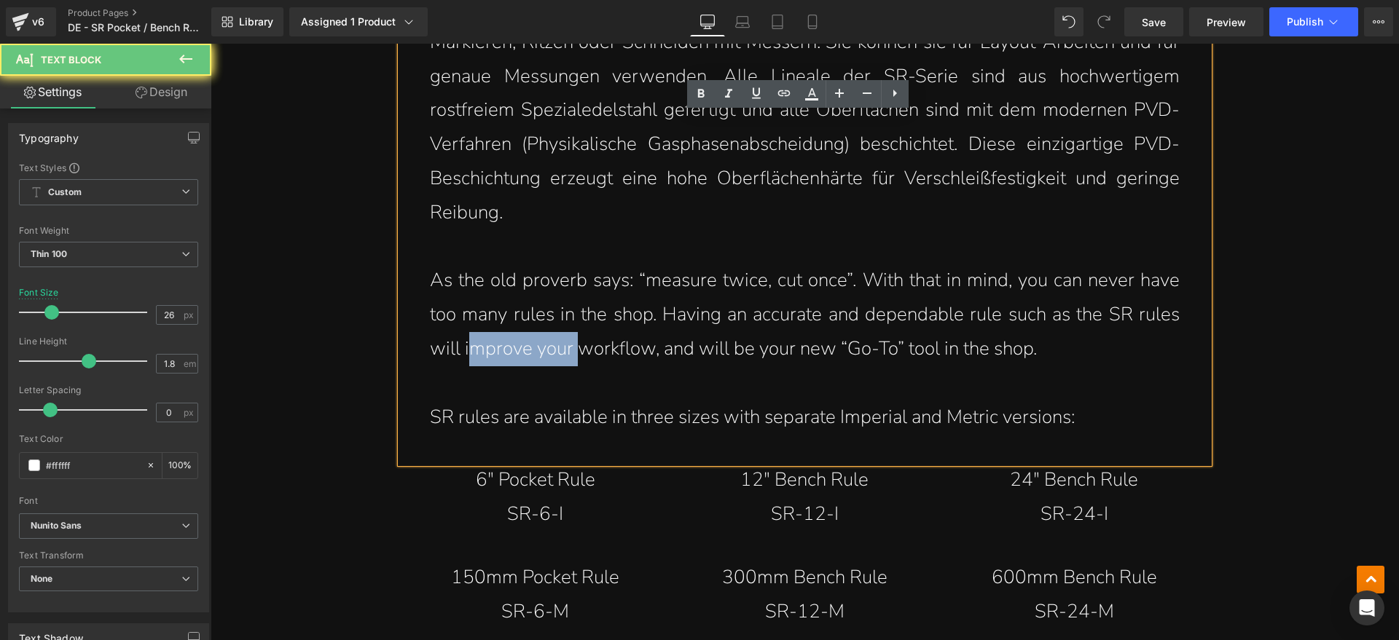
drag, startPoint x: 462, startPoint y: 353, endPoint x: 596, endPoint y: 353, distance: 134.1
click at [581, 353] on p "As the old proverb says: “measure twice, cut once”. With that in mind, you can …" at bounding box center [805, 315] width 750 height 102
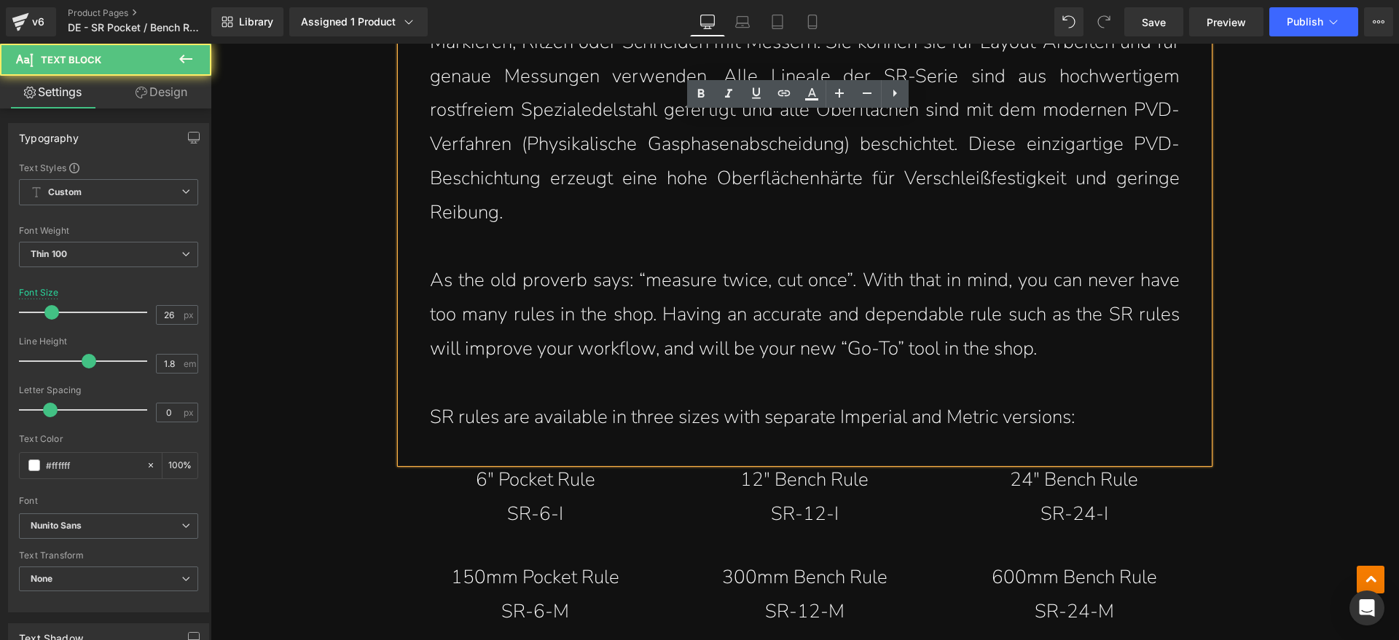
drag, startPoint x: 604, startPoint y: 353, endPoint x: 614, endPoint y: 353, distance: 10.2
click at [608, 353] on p "As the old proverb says: “measure twice, cut once”. With that in mind, you can …" at bounding box center [805, 315] width 750 height 102
click at [646, 349] on p "As the old proverb says: “measure twice, cut once”. With that in mind, you can …" at bounding box center [805, 315] width 750 height 102
drag, startPoint x: 667, startPoint y: 349, endPoint x: 764, endPoint y: 349, distance: 96.9
click at [757, 349] on p "As the old proverb says: “measure twice, cut once”. With that in mind, you can …" at bounding box center [805, 315] width 750 height 102
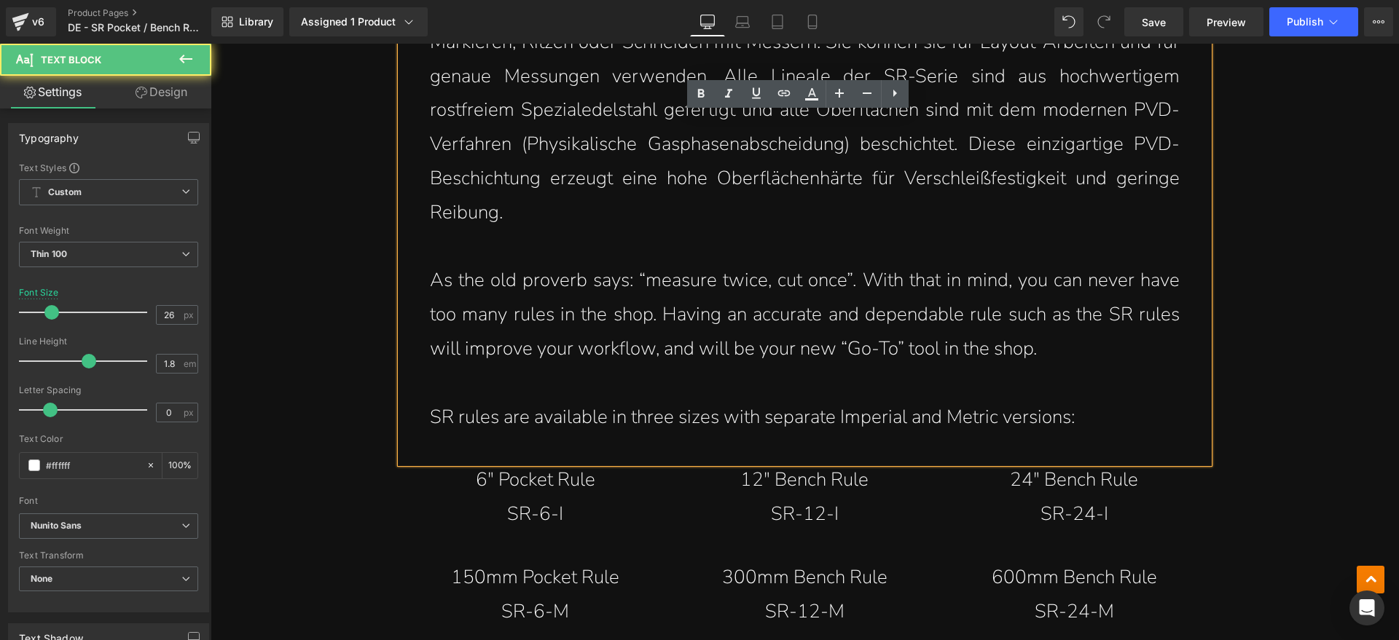
click at [769, 349] on p "As the old proverb says: “measure twice, cut once”. With that in mind, you can …" at bounding box center [805, 315] width 750 height 102
click at [838, 348] on p "As the old proverb says: “measure twice, cut once”. With that in mind, you can …" at bounding box center [805, 315] width 750 height 102
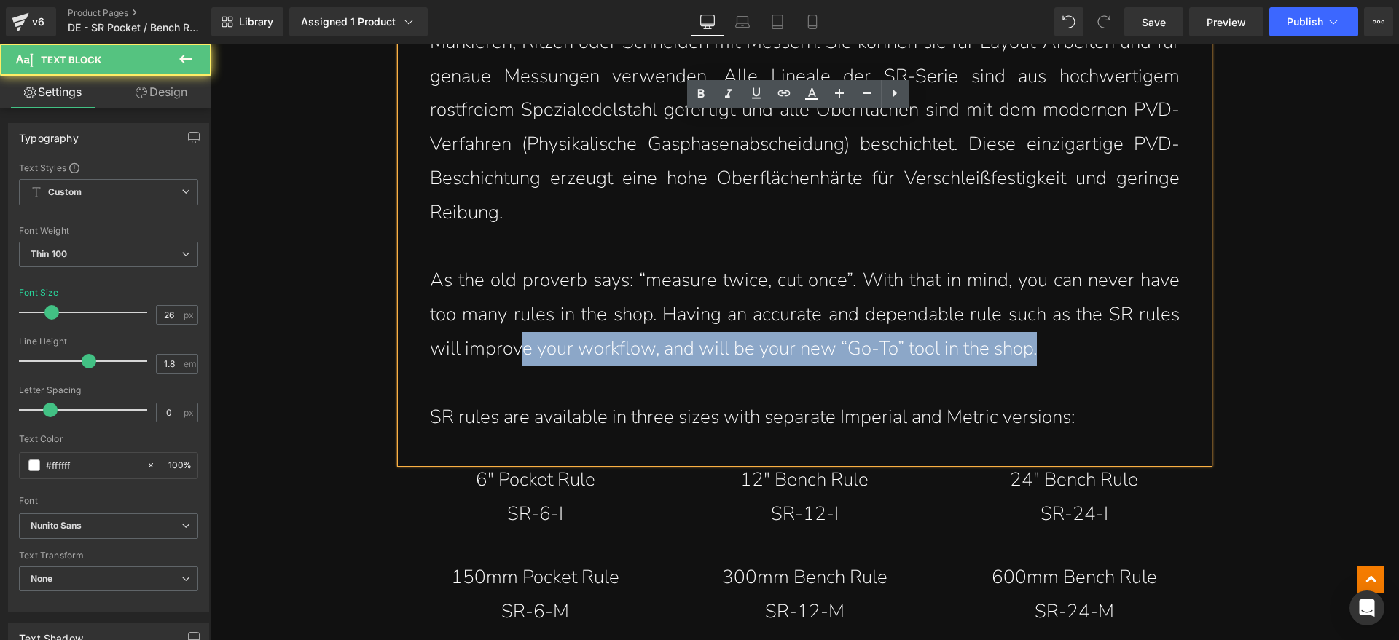
drag, startPoint x: 1058, startPoint y: 355, endPoint x: 606, endPoint y: 348, distance: 451.8
click at [552, 348] on p "As the old proverb says: “measure twice, cut once”. With that in mind, you can …" at bounding box center [805, 315] width 750 height 102
drag, startPoint x: 839, startPoint y: 356, endPoint x: 857, endPoint y: 358, distance: 18.3
click at [839, 357] on p "As the old proverb says: “measure twice, cut once”. With that in mind, you can …" at bounding box center [805, 315] width 750 height 102
click at [804, 346] on p "As the old proverb says: “measure twice, cut once”. With that in mind, you can …" at bounding box center [805, 315] width 750 height 102
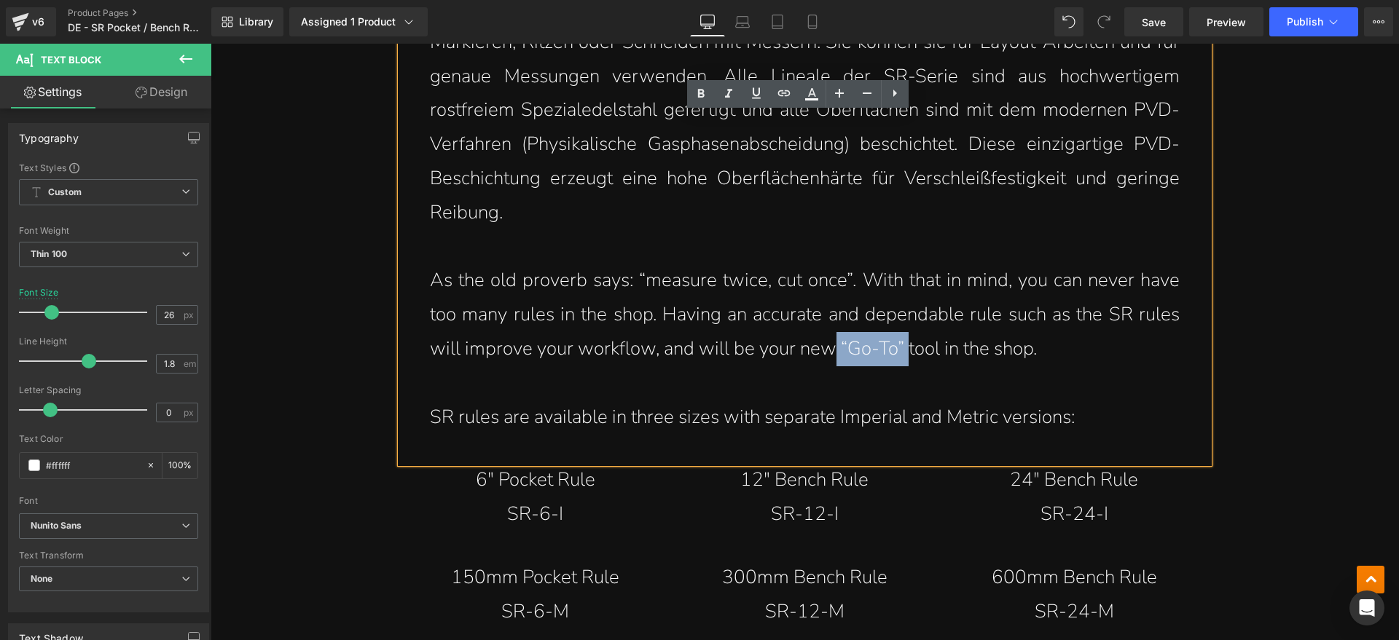
drag, startPoint x: 828, startPoint y: 349, endPoint x: 901, endPoint y: 352, distance: 72.9
click at [901, 352] on p "As the old proverb says: “measure twice, cut once”. With that in mind, you can …" at bounding box center [805, 315] width 750 height 102
click at [1029, 364] on p "As the old proverb says: “measure twice, cut once”. With that in mind, you can …" at bounding box center [805, 315] width 750 height 102
click at [1064, 353] on p "As the old proverb says: “measure twice, cut once”. With that in mind, you can …" at bounding box center [805, 315] width 750 height 102
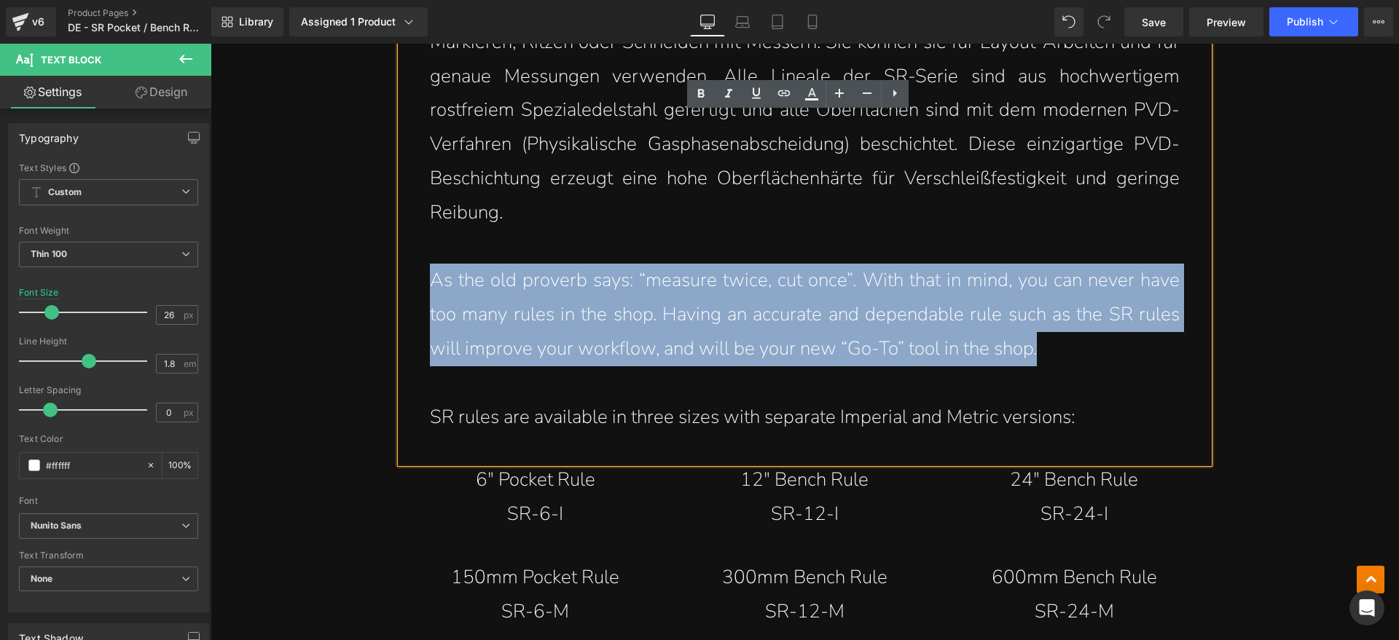
drag, startPoint x: 1062, startPoint y: 350, endPoint x: 396, endPoint y: 291, distance: 668.5
click at [401, 291] on div "Neben der offensichtlichen Verwendung als Lineal sind die Lineale der SR-Serie …" at bounding box center [805, 202] width 808 height 521
copy p "As the old proverb says: “measure twice, cut once”. With that in mind, you can …"
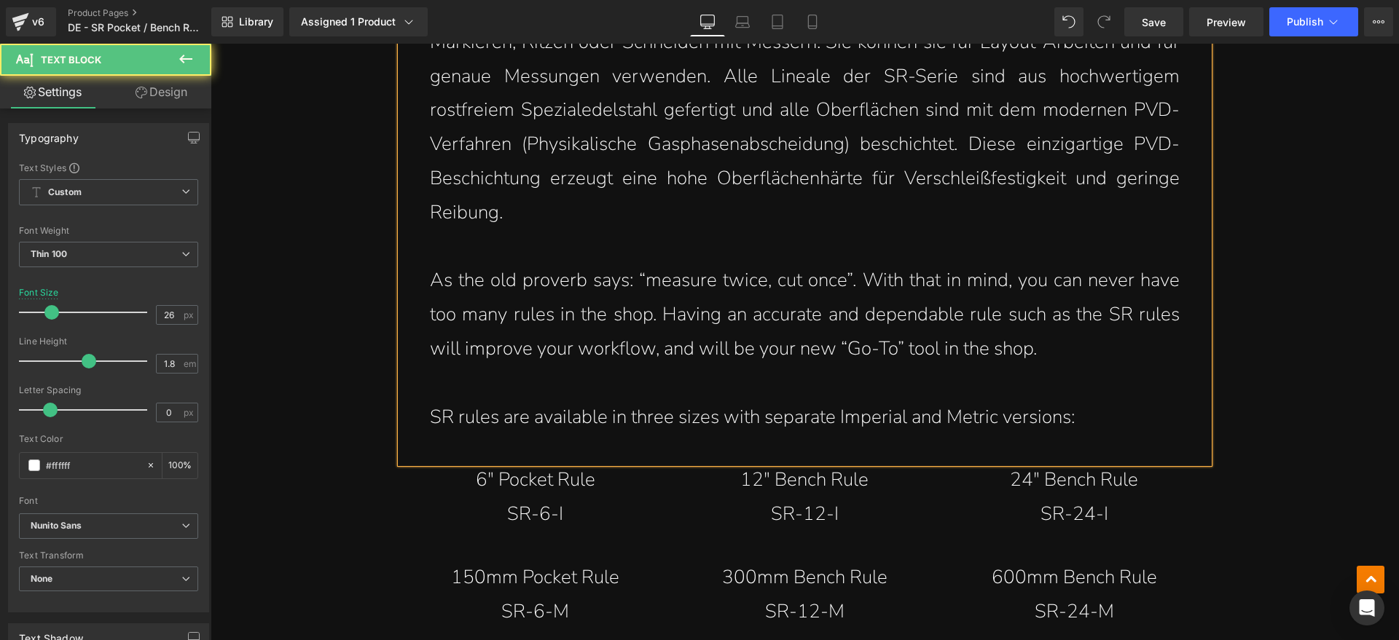
click at [874, 401] on p "SR rules are available in three sizes with separate Imperial and Metric version…" at bounding box center [805, 418] width 750 height 34
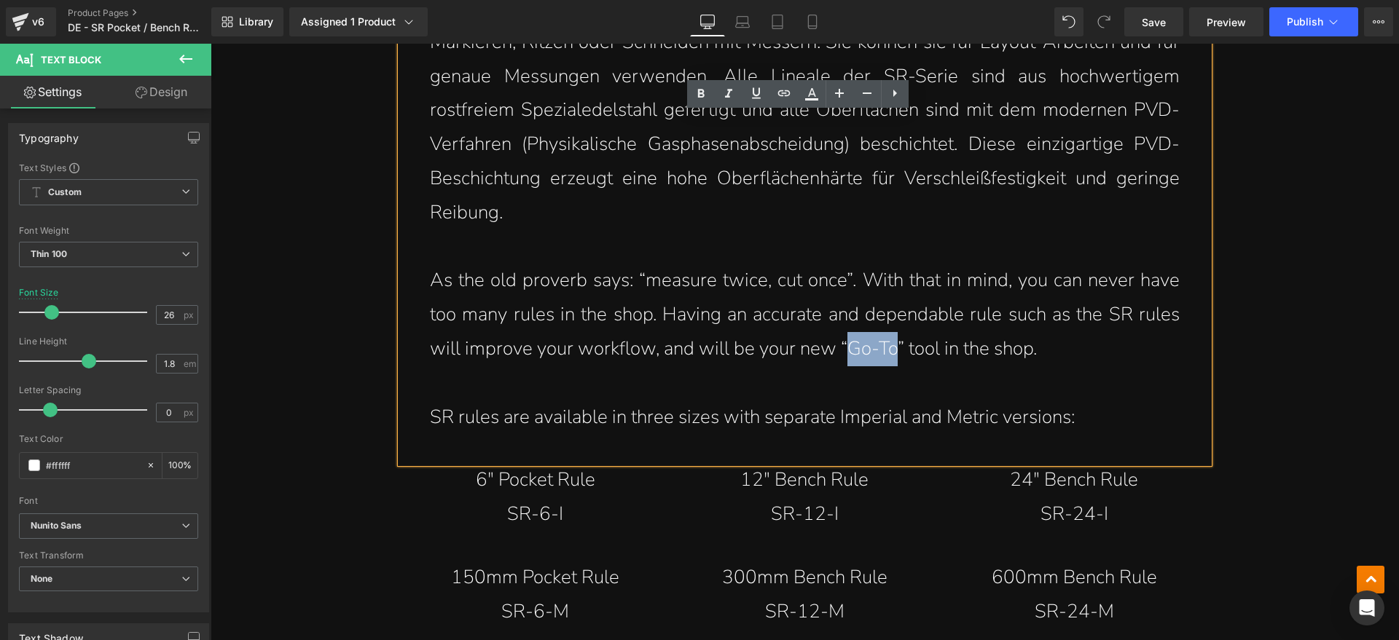
drag, startPoint x: 839, startPoint y: 349, endPoint x: 888, endPoint y: 346, distance: 48.9
click at [888, 346] on p "As the old proverb says: “measure twice, cut once”. With that in mind, you can …" at bounding box center [805, 315] width 750 height 102
copy p "Go-To"
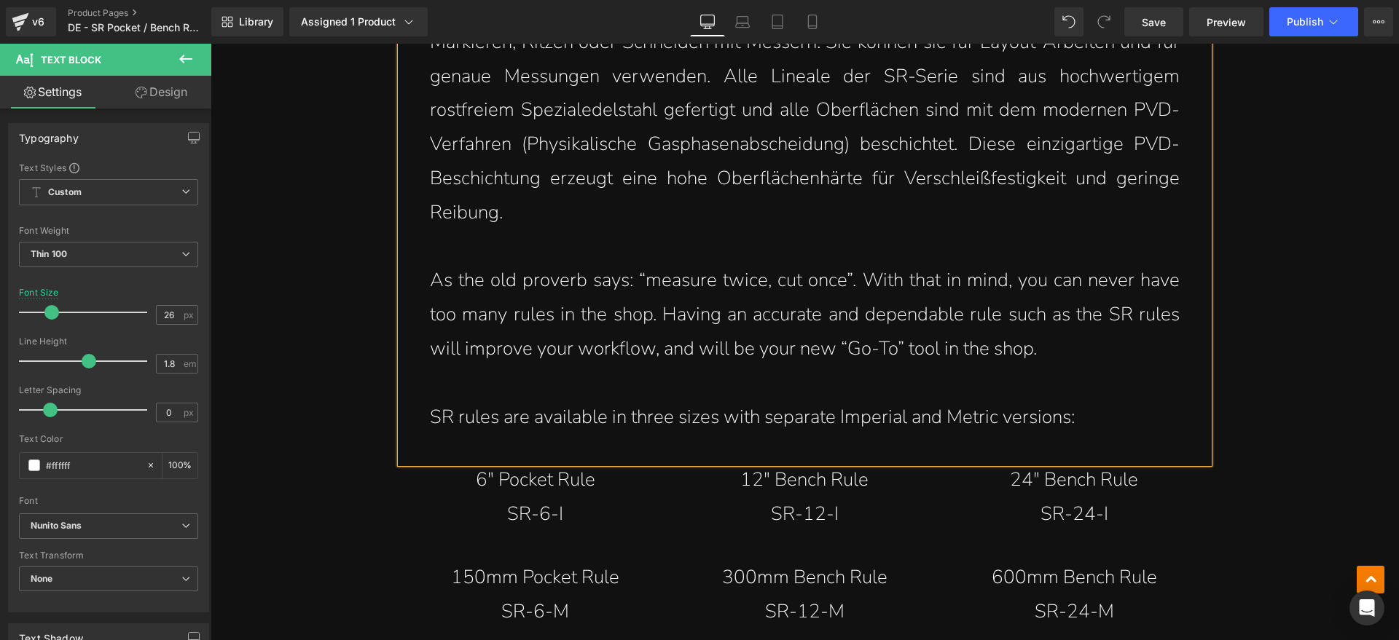
click at [976, 380] on p at bounding box center [805, 384] width 750 height 34
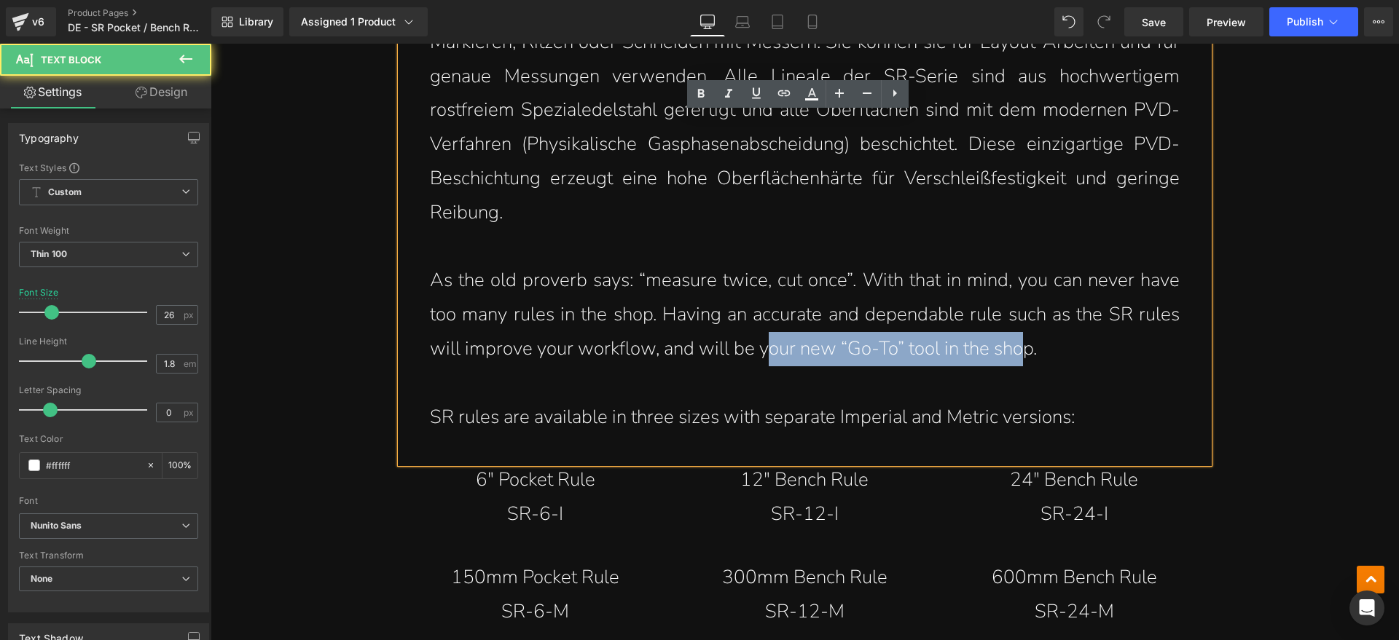
drag, startPoint x: 757, startPoint y: 358, endPoint x: 1047, endPoint y: 372, distance: 290.3
click at [1032, 368] on div "Neben der offensichtlichen Verwendung als Lineal sind die Lineale der SR-Serie …" at bounding box center [805, 202] width 808 height 521
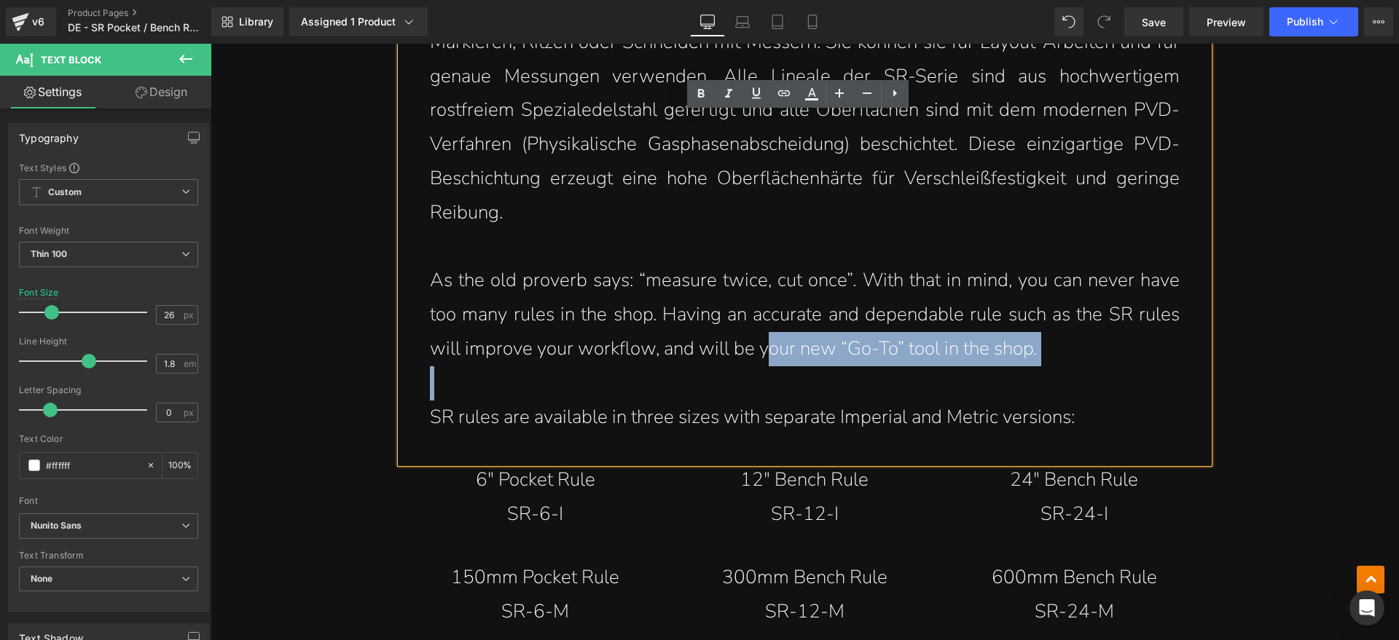
click at [1116, 399] on p at bounding box center [805, 384] width 750 height 34
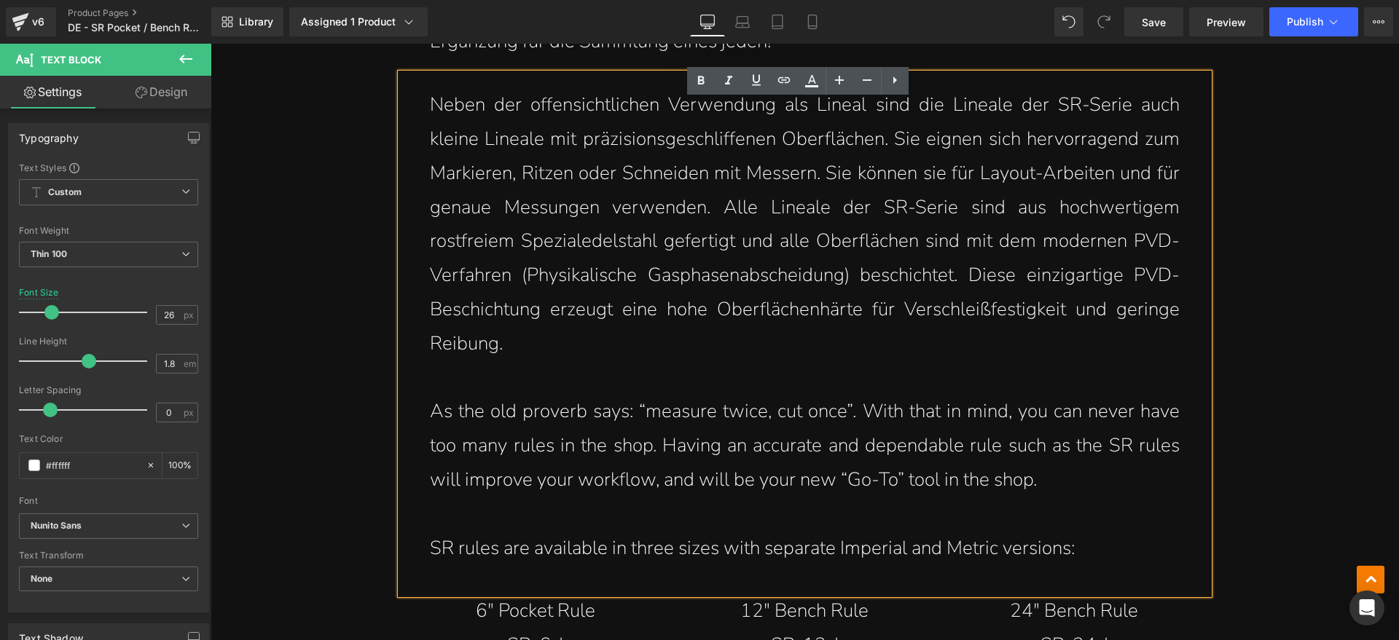
scroll to position [2346, 0]
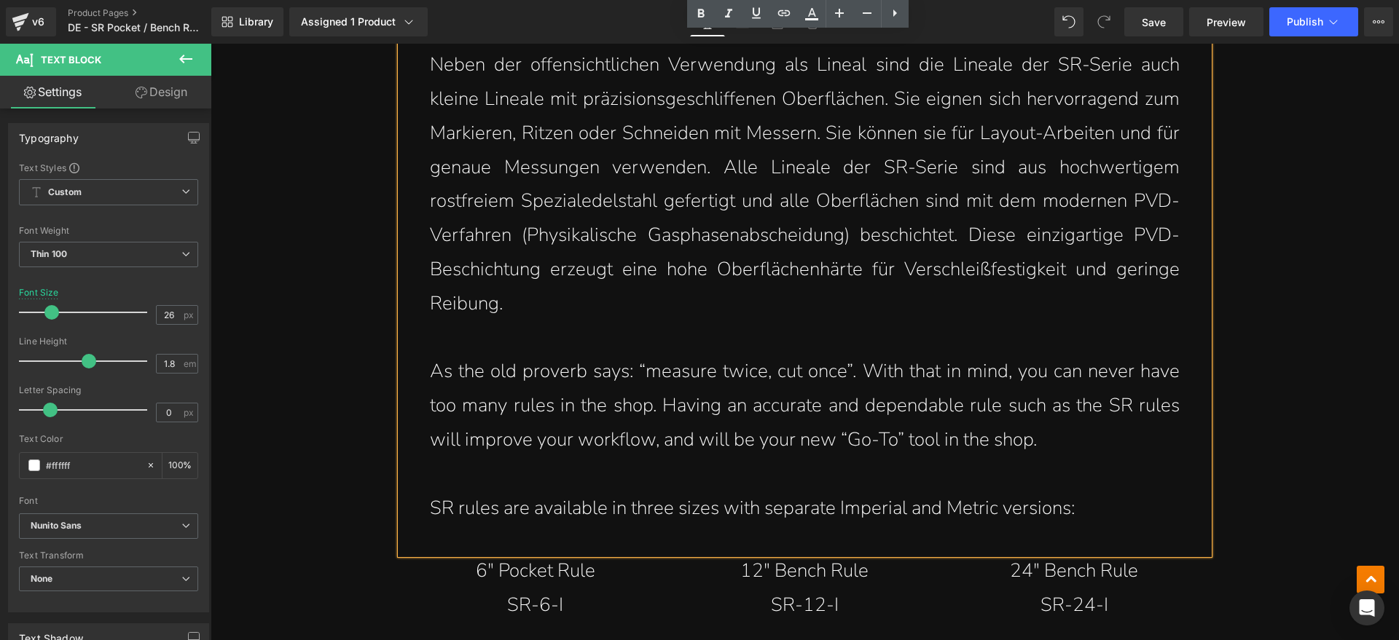
drag, startPoint x: 691, startPoint y: 439, endPoint x: 702, endPoint y: 439, distance: 11.0
click at [691, 439] on p "As the old proverb says: “measure twice, cut once”. With that in mind, you can …" at bounding box center [805, 406] width 750 height 102
click at [1058, 445] on p "As the old proverb says: “measure twice, cut once”. With that in mind, you can …" at bounding box center [805, 406] width 750 height 102
drag, startPoint x: 491, startPoint y: 385, endPoint x: 477, endPoint y: 384, distance: 14.6
click at [491, 385] on p "As the old proverb says: “measure twice, cut once”. With that in mind, you can …" at bounding box center [805, 406] width 750 height 102
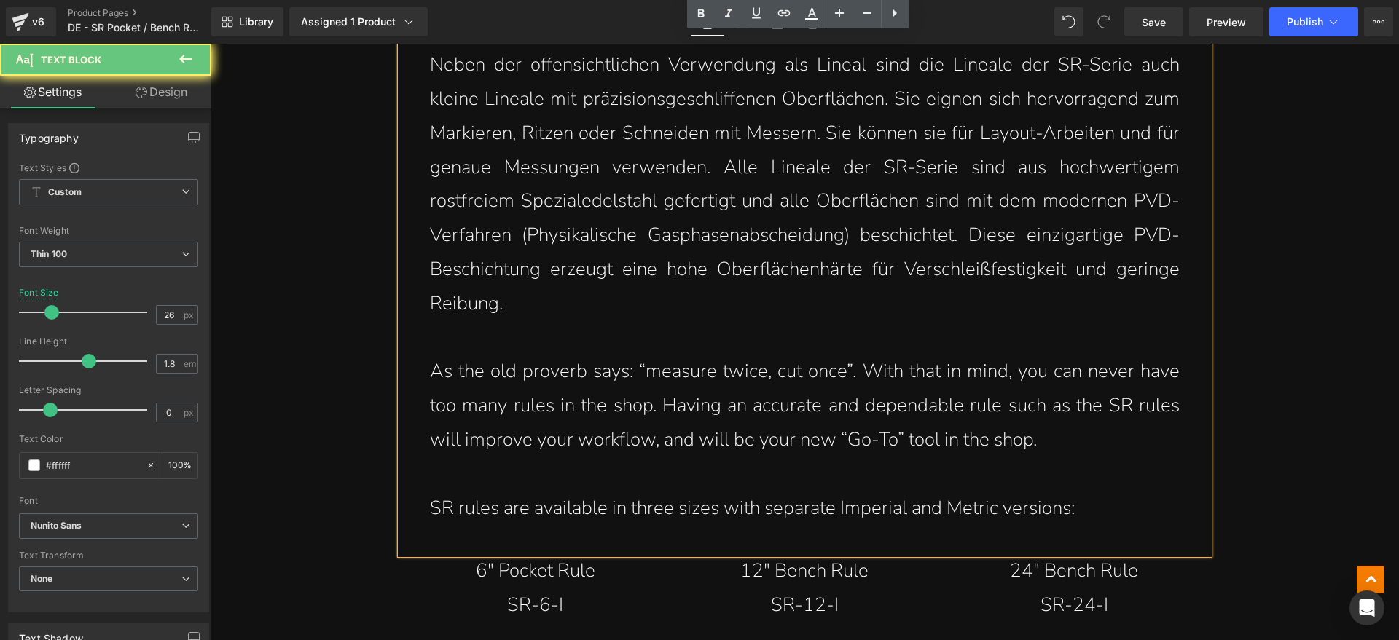
click at [422, 372] on div "Neben der offensichtlichen Verwendung als Lineal sind die Lineale der SR-Serie …" at bounding box center [805, 294] width 808 height 521
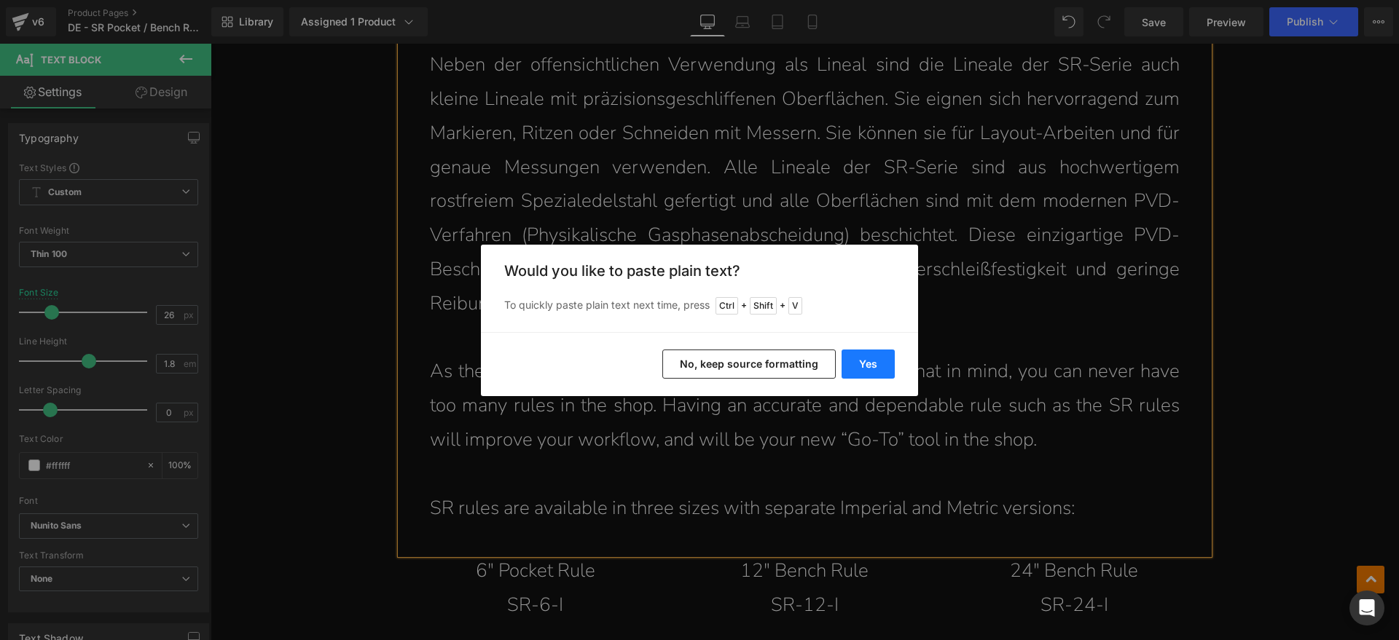
click at [878, 358] on button "Yes" at bounding box center [868, 364] width 53 height 29
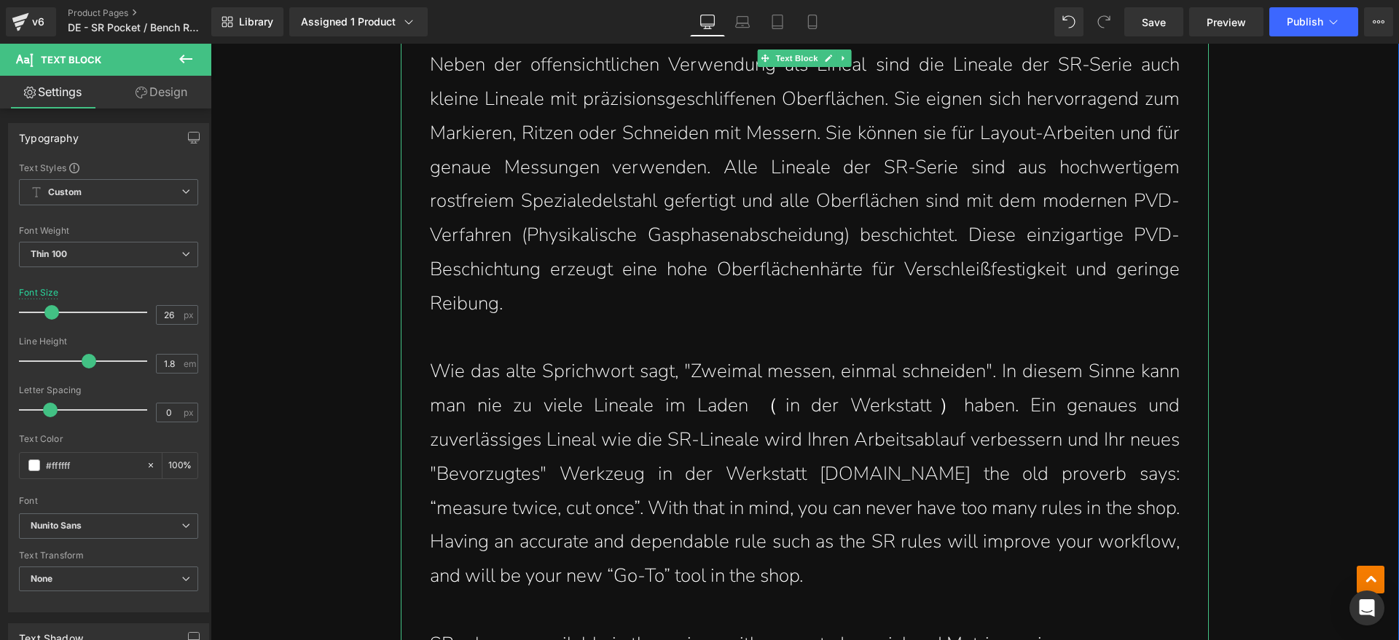
drag, startPoint x: 922, startPoint y: 618, endPoint x: 807, endPoint y: 476, distance: 183.3
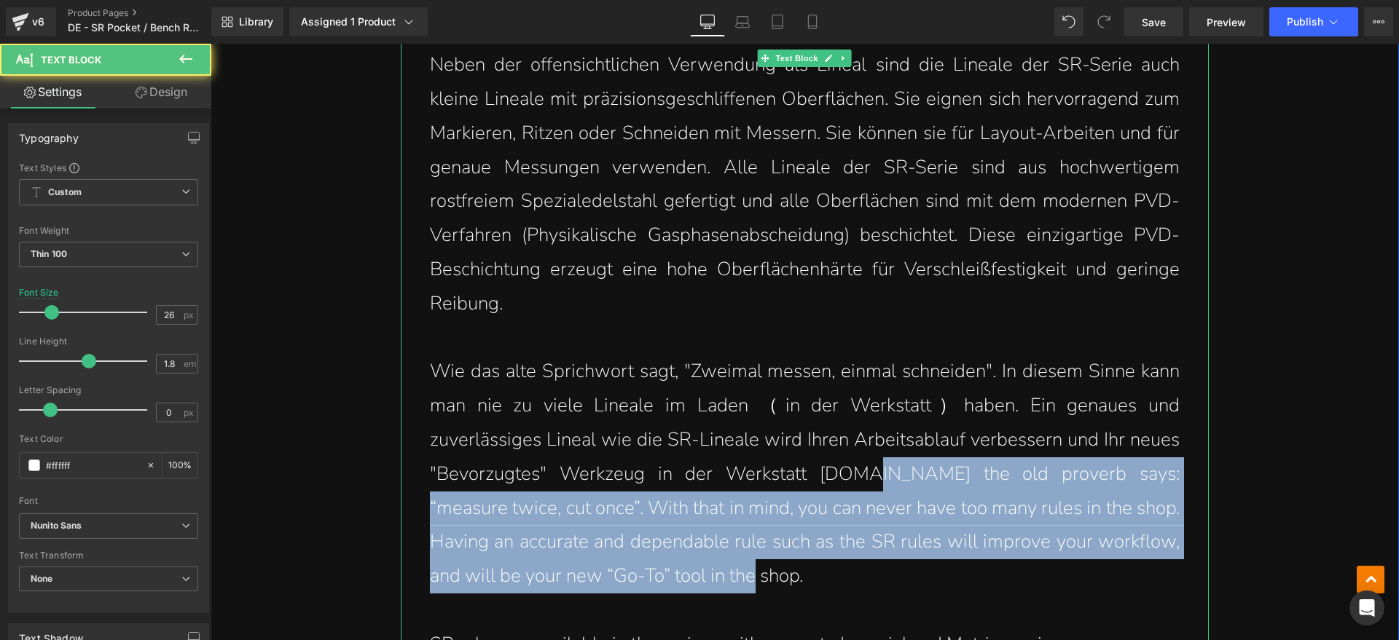
drag, startPoint x: 812, startPoint y: 476, endPoint x: 721, endPoint y: 574, distance: 133.6
click at [721, 574] on p "Wie das alte Sprichwort sagt, "Zweimal messen, einmal schneiden". In diesem Sin…" at bounding box center [805, 474] width 750 height 239
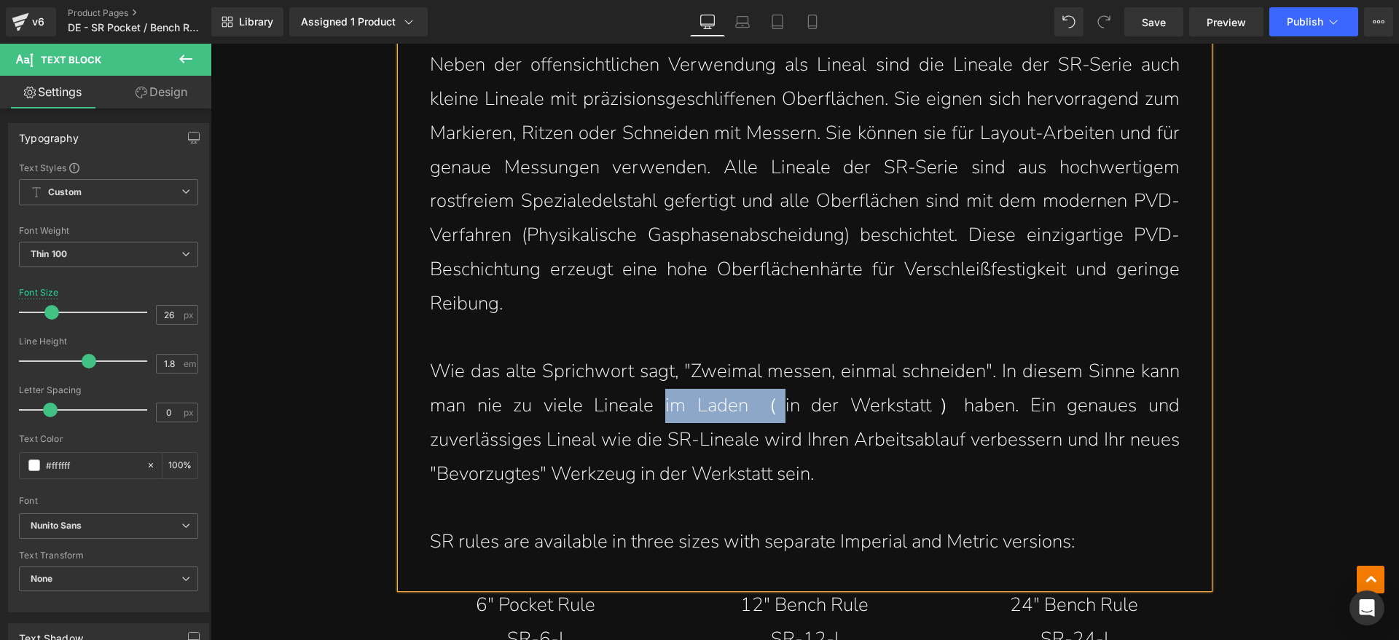
drag, startPoint x: 656, startPoint y: 404, endPoint x: 772, endPoint y: 407, distance: 115.9
click at [772, 407] on p "Wie das alte Sprichwort sagt, "Zweimal messen, einmal schneiden". In diesem Sin…" at bounding box center [805, 423] width 750 height 136
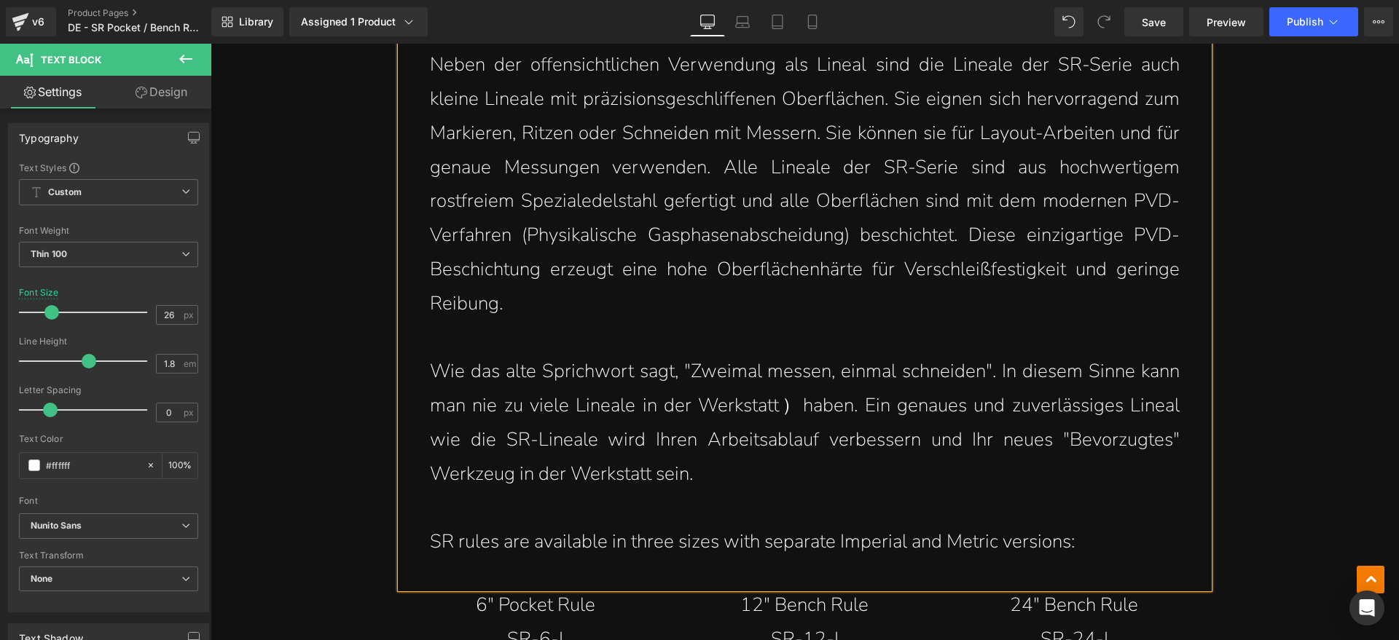
click at [788, 410] on p "Wie das alte Sprichwort sagt, "Zweimal messen, einmal schneiden". In diesem Sin…" at bounding box center [805, 423] width 750 height 136
click at [723, 471] on p "Wie das alte Sprichwort sagt, "Zweimal messen, einmal schneiden". In diesem Sin…" at bounding box center [805, 423] width 750 height 136
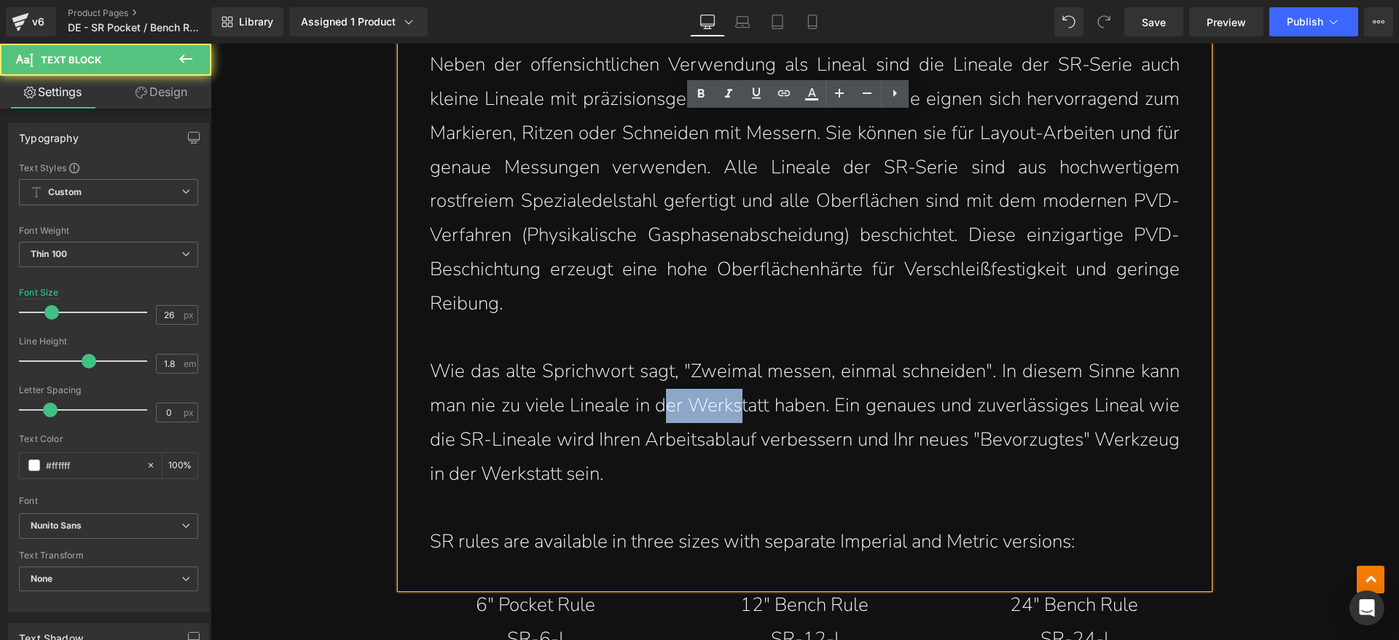
drag, startPoint x: 654, startPoint y: 407, endPoint x: 823, endPoint y: 410, distance: 169.8
click at [796, 407] on p "Wie das alte Sprichwort sagt, "Zweimal messen, einmal schneiden". In diesem Sin…" at bounding box center [805, 423] width 750 height 136
click at [826, 412] on p "Wie das alte Sprichwort sagt, "Zweimal messen, einmal schneiden". In diesem Sin…" at bounding box center [805, 423] width 750 height 136
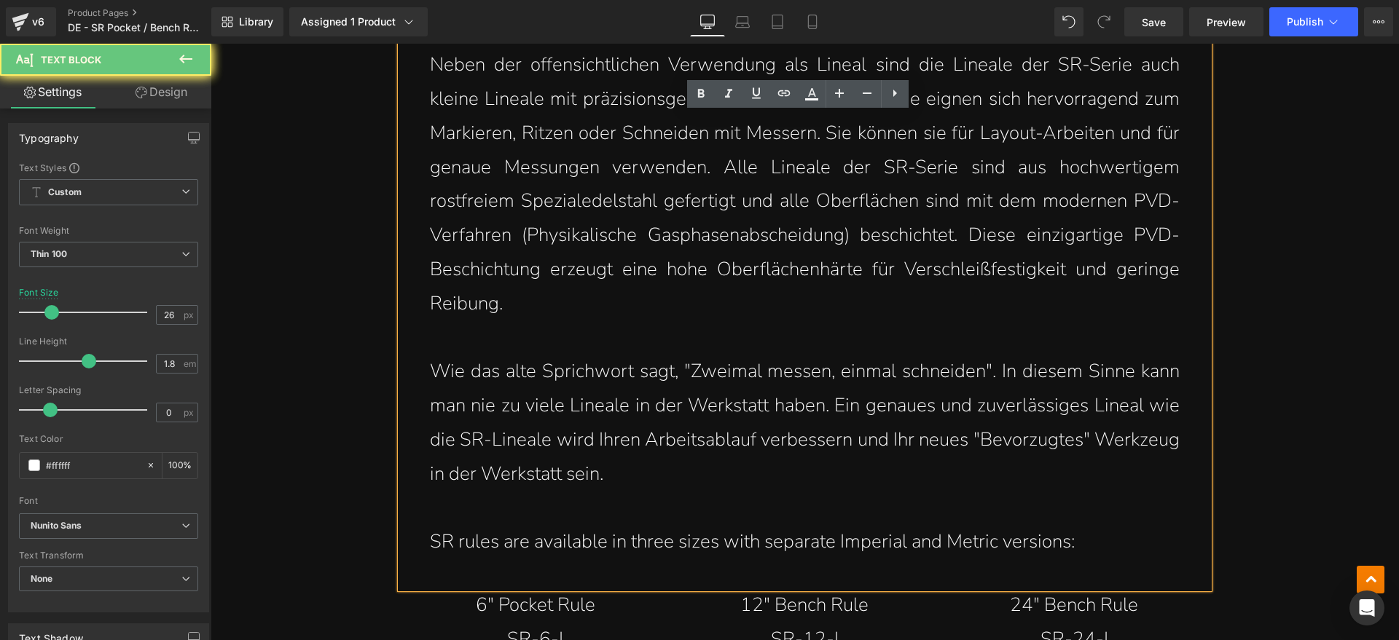
click at [683, 485] on p "Wie das alte Sprichwort sagt, "Zweimal messen, einmal schneiden". In diesem Sin…" at bounding box center [805, 423] width 750 height 136
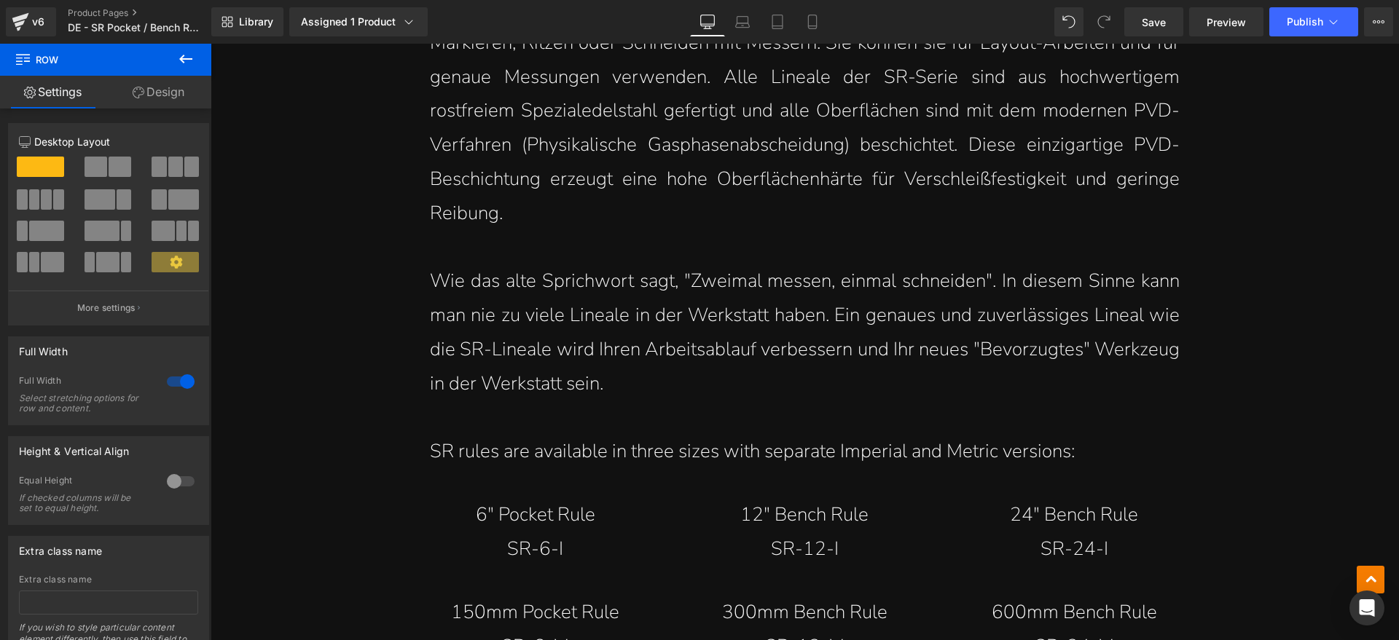
scroll to position [2437, 0]
drag, startPoint x: 827, startPoint y: 321, endPoint x: 424, endPoint y: 288, distance: 404.3
click at [430, 288] on p "Wie das alte Sprichwort sagt, "Zweimal messen, einmal schneiden". In diesem Sin…" at bounding box center [805, 332] width 750 height 136
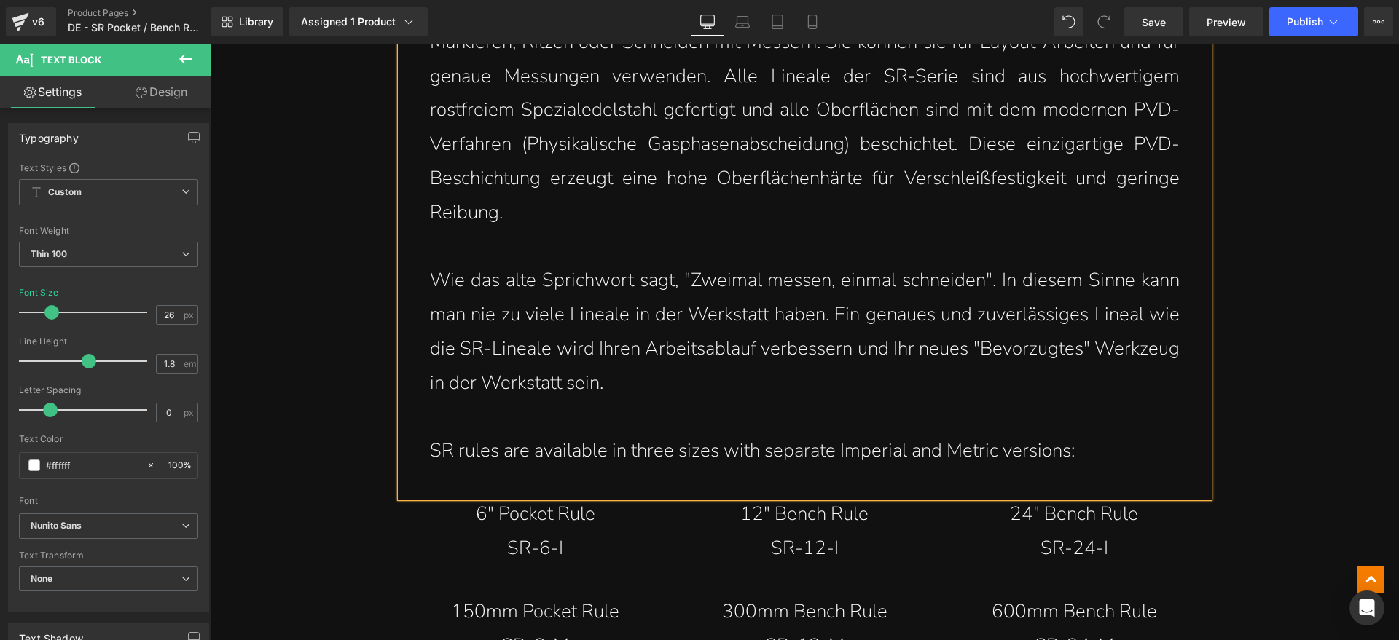
click at [798, 399] on p "Wie das alte Sprichwort sagt, "Zweimal messen, einmal schneiden". In diesem Sin…" at bounding box center [805, 332] width 750 height 136
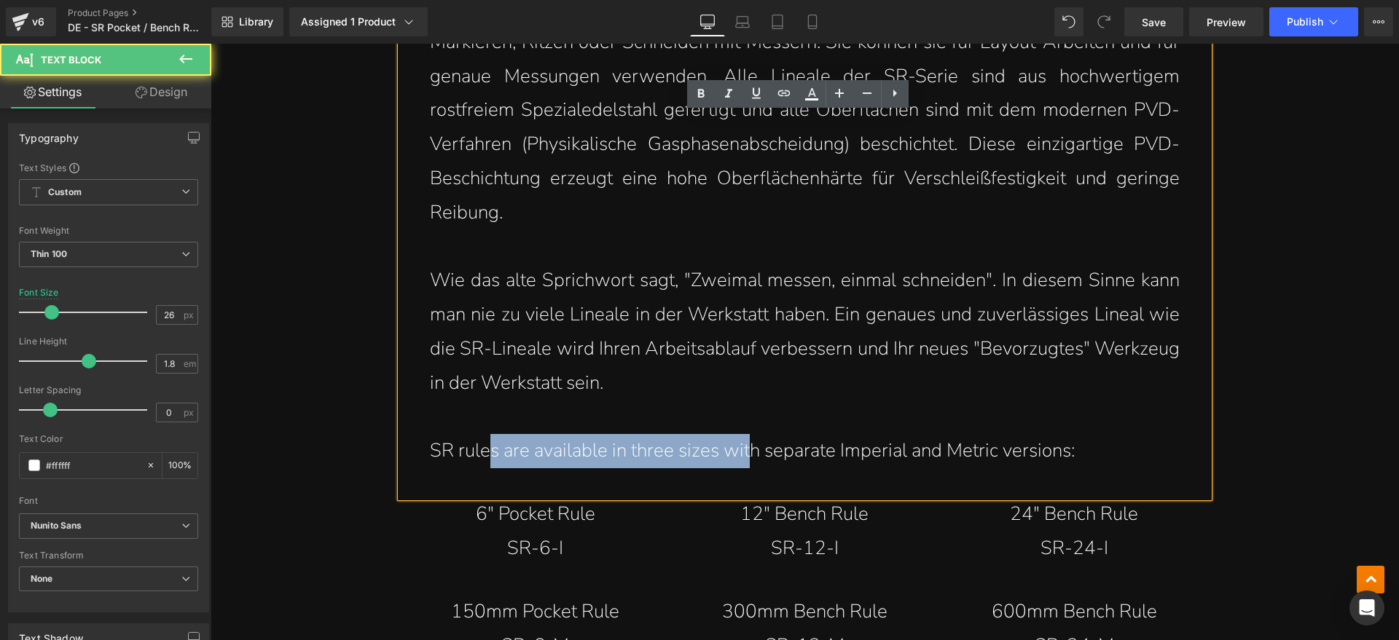
drag, startPoint x: 482, startPoint y: 451, endPoint x: 764, endPoint y: 451, distance: 282.0
click at [747, 451] on p "SR rules are available in three sizes with separate Imperial and Metric version…" at bounding box center [805, 451] width 750 height 34
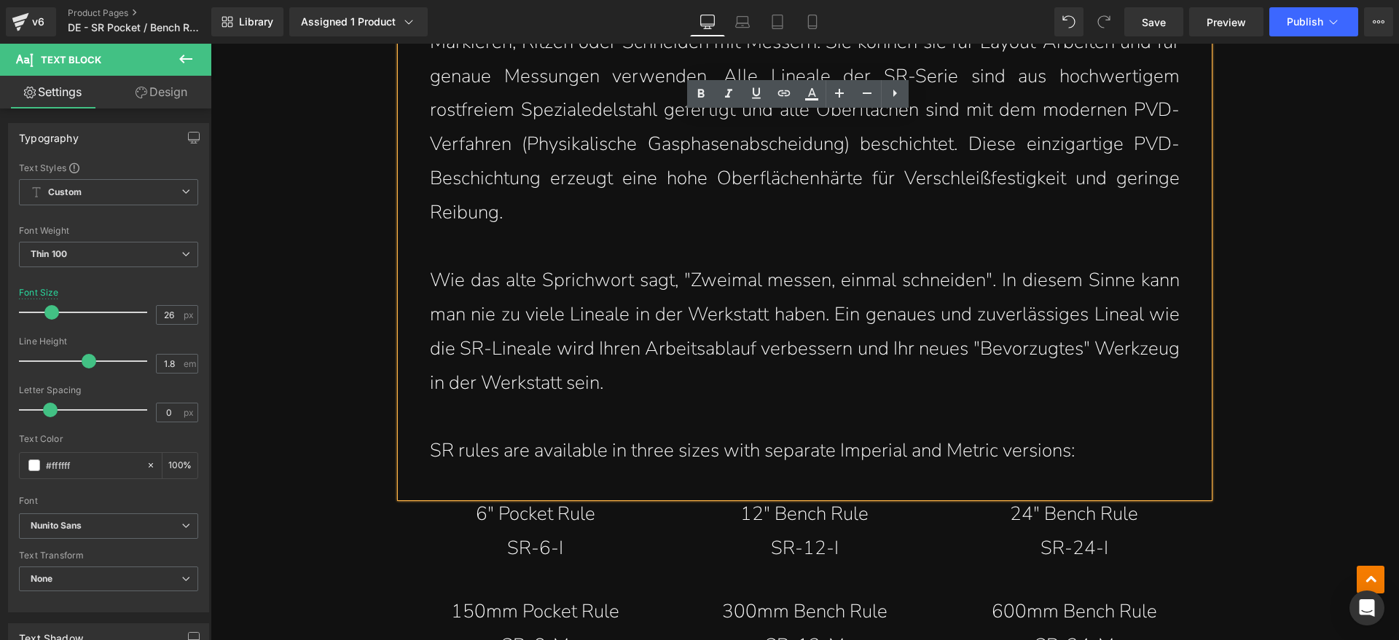
click at [784, 451] on p "SR rules are available in three sizes with separate Imperial and Metric version…" at bounding box center [805, 451] width 750 height 34
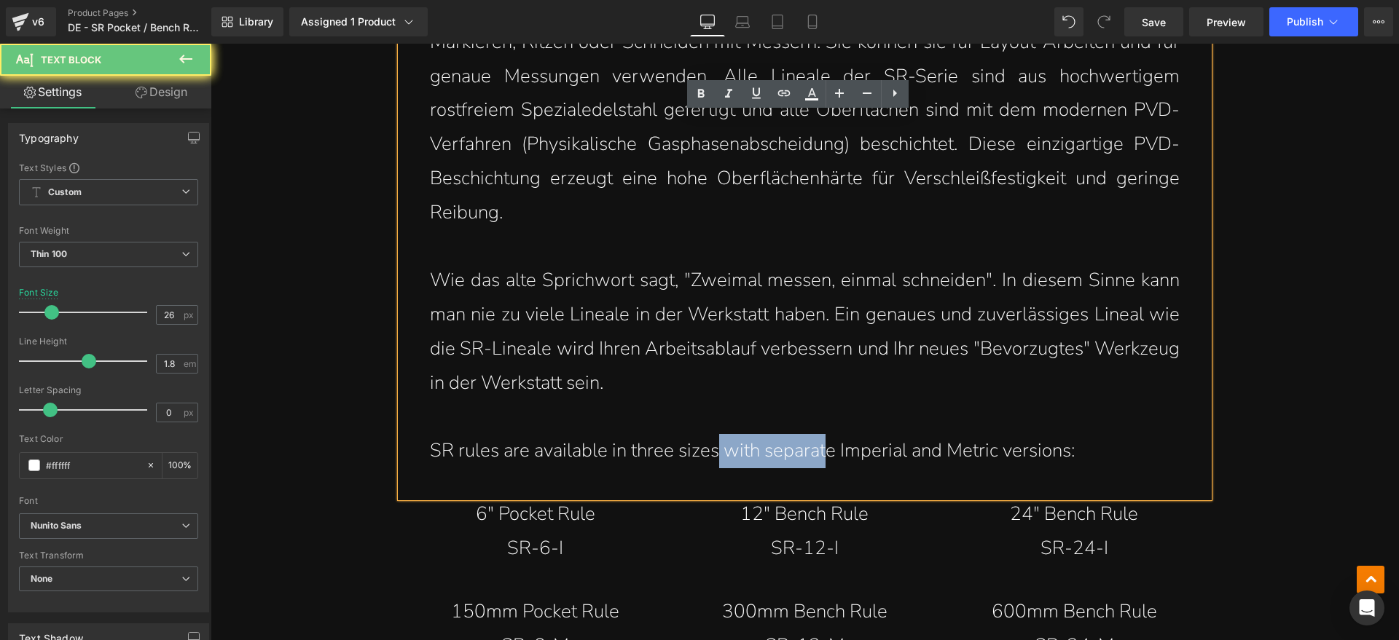
drag, startPoint x: 712, startPoint y: 455, endPoint x: 838, endPoint y: 455, distance: 126.1
click at [823, 455] on p "SR rules are available in three sizes with separate Imperial and Metric version…" at bounding box center [805, 451] width 750 height 34
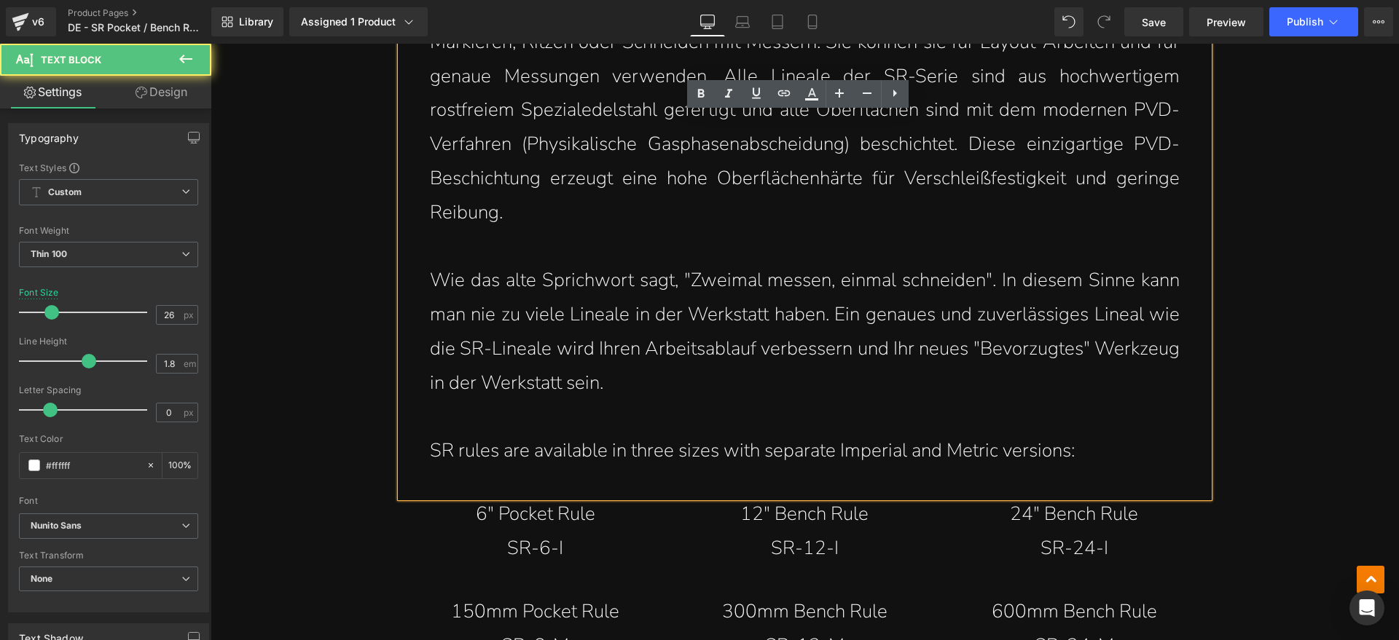
click at [840, 455] on p "SR rules are available in three sizes with separate Imperial and Metric version…" at bounding box center [805, 451] width 750 height 34
drag, startPoint x: 777, startPoint y: 452, endPoint x: 823, endPoint y: 452, distance: 45.9
click at [821, 452] on p "SR rules are available in three sizes with separate Imperial and Metric version…" at bounding box center [805, 451] width 750 height 34
click at [826, 452] on p "SR rules are available in three sizes with separate Imperial and Metric version…" at bounding box center [805, 451] width 750 height 34
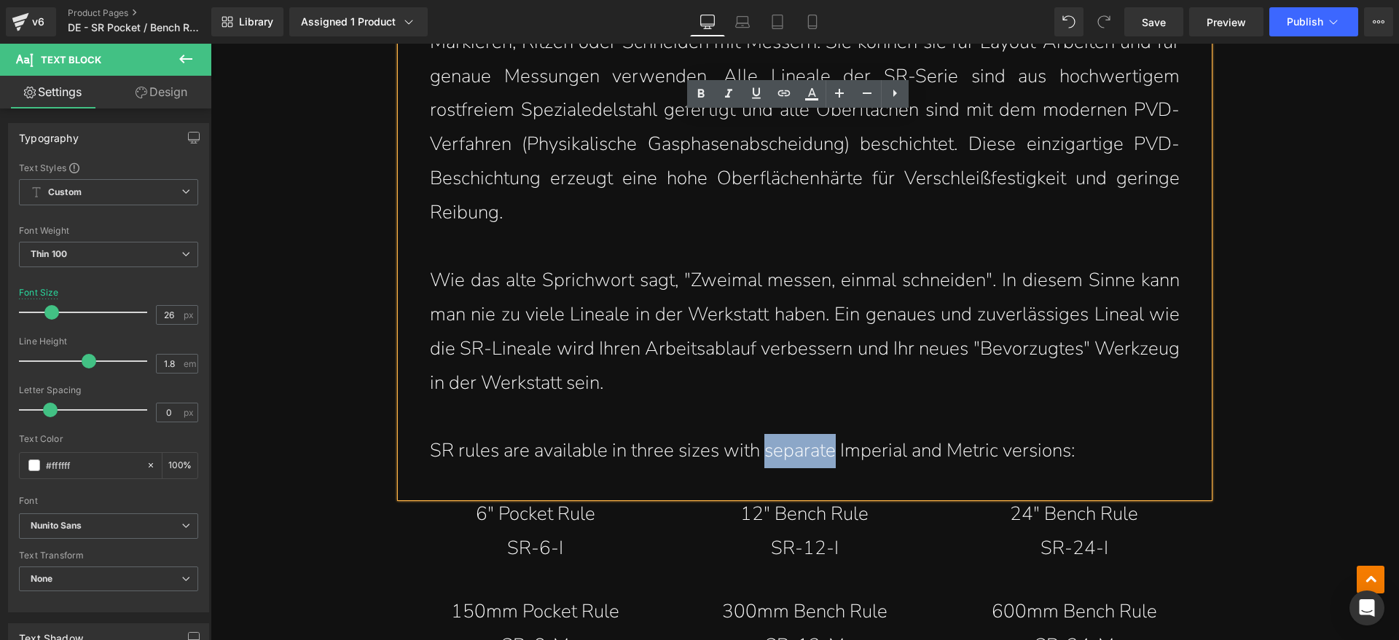
drag, startPoint x: 831, startPoint y: 451, endPoint x: 761, endPoint y: 451, distance: 70.0
click at [761, 451] on p "SR rules are available in three sizes with separate Imperial and Metric version…" at bounding box center [805, 451] width 750 height 34
click at [811, 464] on p "SR rules are available in three sizes with separate Imperial and Metric version…" at bounding box center [805, 451] width 750 height 34
drag, startPoint x: 842, startPoint y: 452, endPoint x: 937, endPoint y: 452, distance: 94.7
click at [922, 452] on p "SR rules are available in three sizes with separate Imperial and Metric version…" at bounding box center [805, 451] width 750 height 34
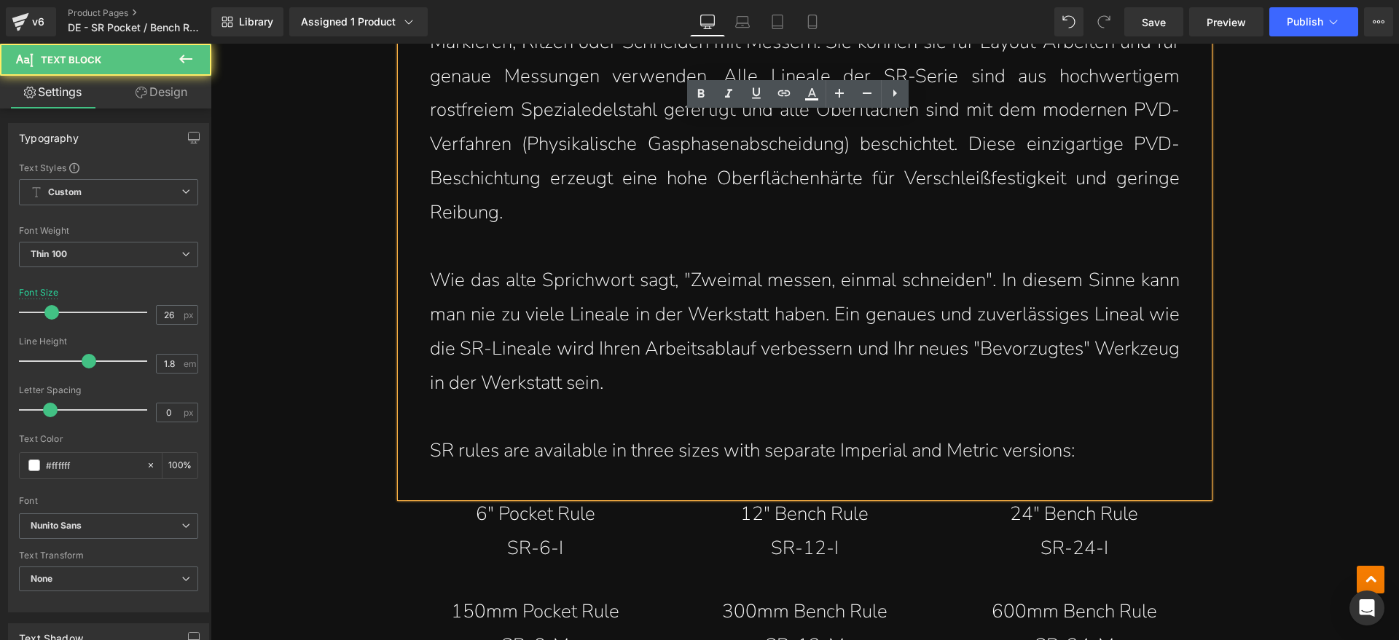
click at [939, 452] on p "SR rules are available in three sizes with separate Imperial and Metric version…" at bounding box center [805, 451] width 750 height 34
drag, startPoint x: 974, startPoint y: 450, endPoint x: 1065, endPoint y: 450, distance: 91.1
click at [1065, 450] on p "SR rules are available in three sizes with separate Imperial and Metric version…" at bounding box center [805, 451] width 750 height 34
click at [1113, 462] on p "SR rules are available in three sizes with separate Imperial and Metric version…" at bounding box center [805, 451] width 750 height 34
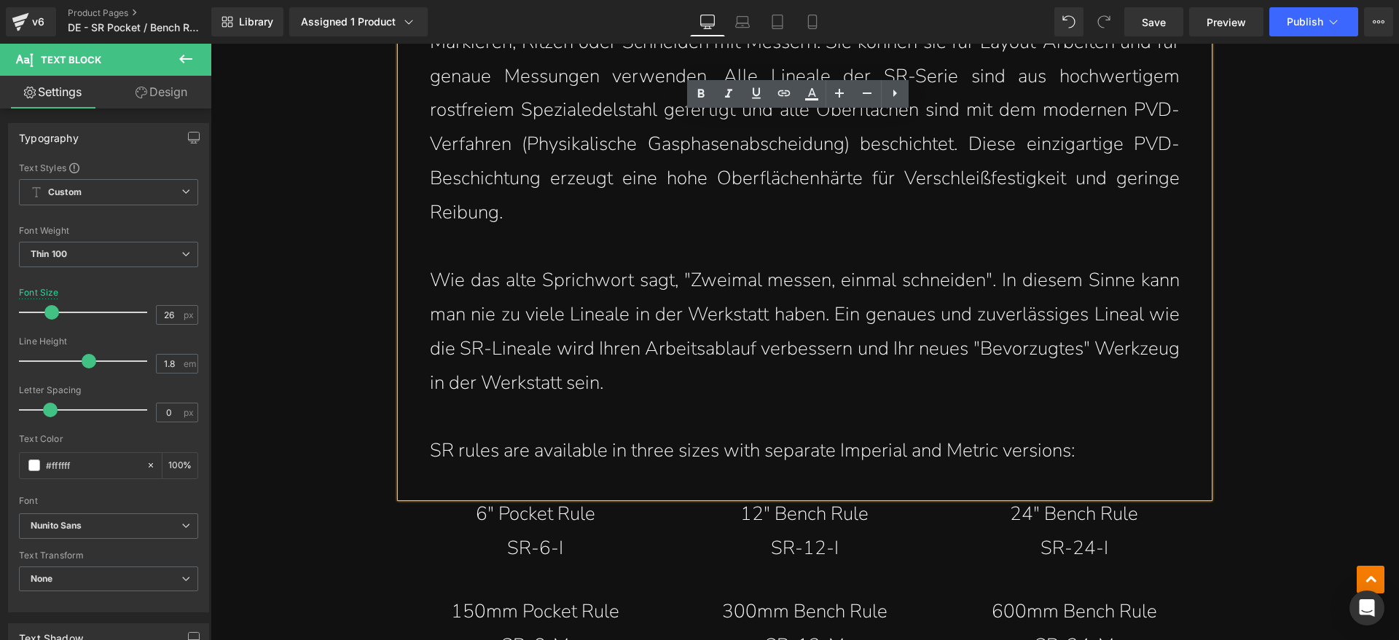
drag, startPoint x: 1124, startPoint y: 444, endPoint x: 436, endPoint y: 472, distance: 688.4
click at [436, 472] on div "Neben der offensichtlichen Verwendung als Lineal sind die Lineale der SR-Serie …" at bounding box center [805, 219] width 808 height 555
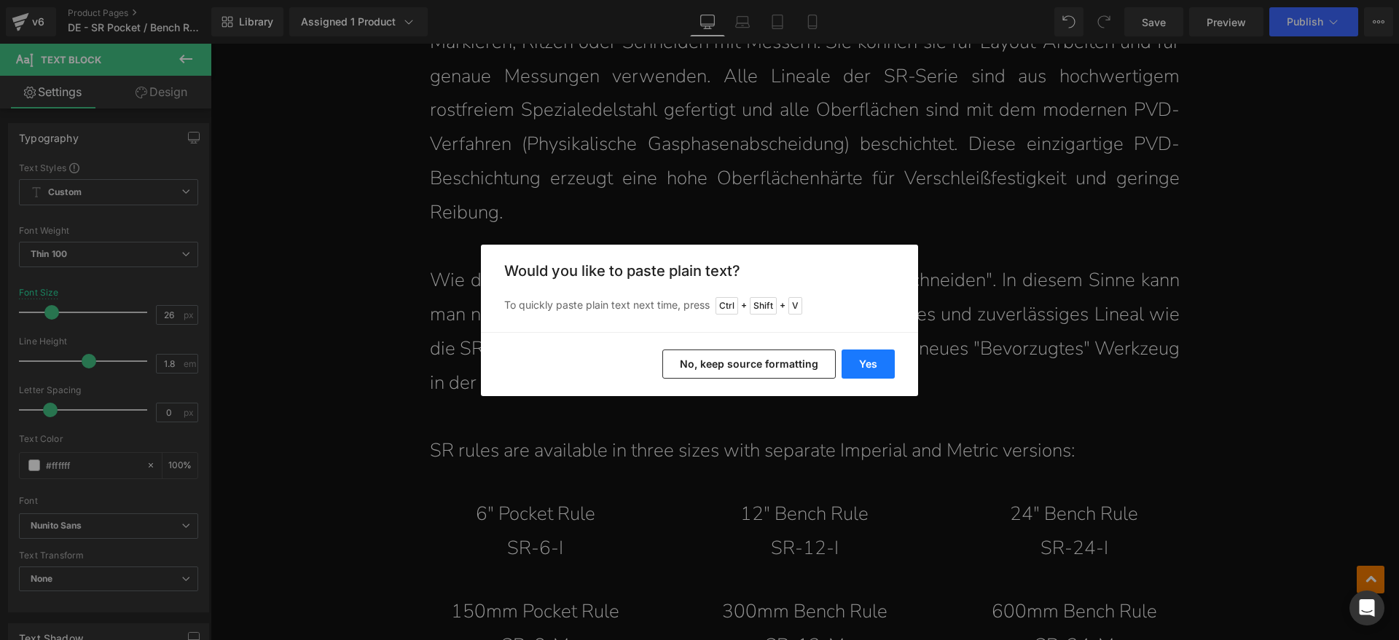
click at [869, 364] on button "Yes" at bounding box center [868, 364] width 53 height 29
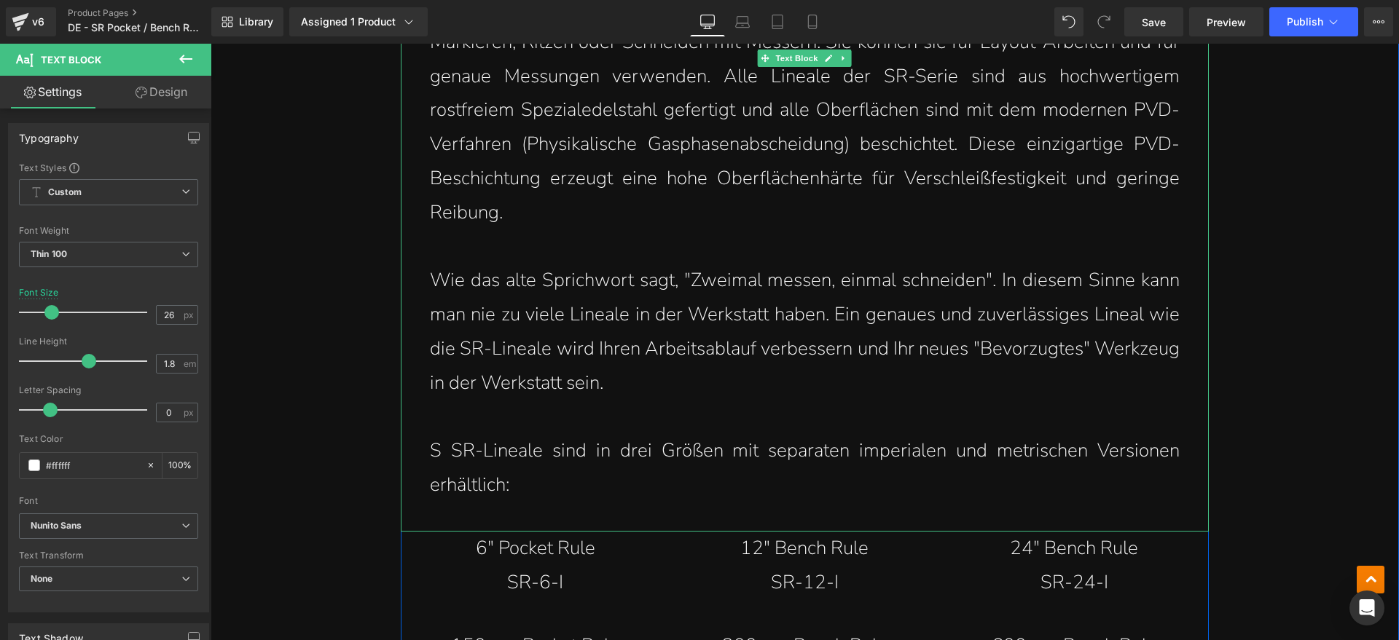
click at [446, 447] on p "S SR-Lineale sind in drei Größen mit separaten imperialen und metrischen Versio…" at bounding box center [805, 468] width 750 height 68
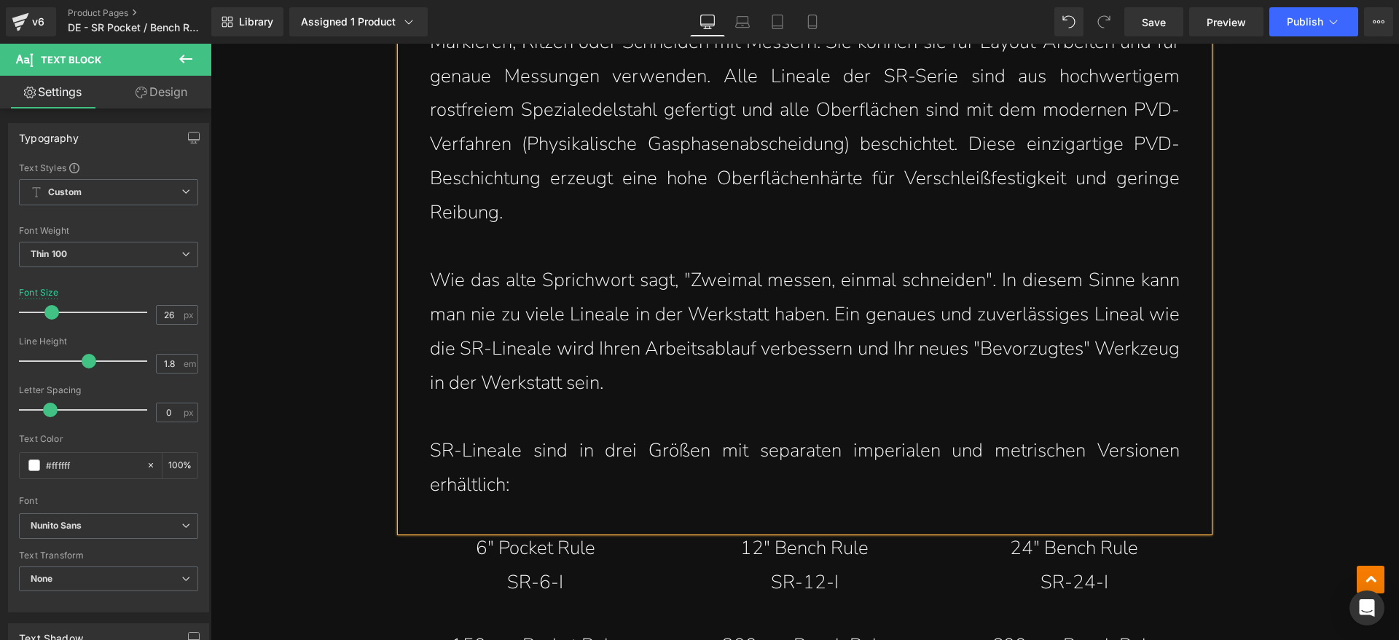
scroll to position [2710, 0]
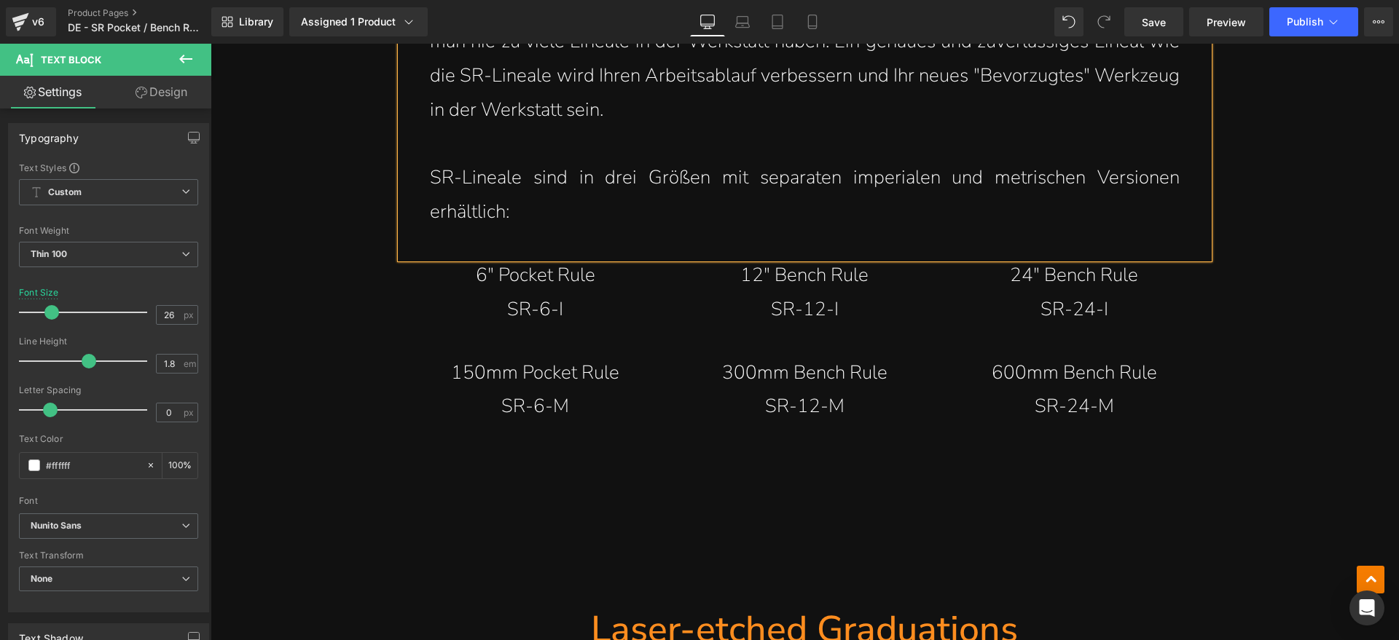
click at [545, 296] on div "6" Pocket Rule SR-6-I Text Block" at bounding box center [536, 293] width 248 height 68
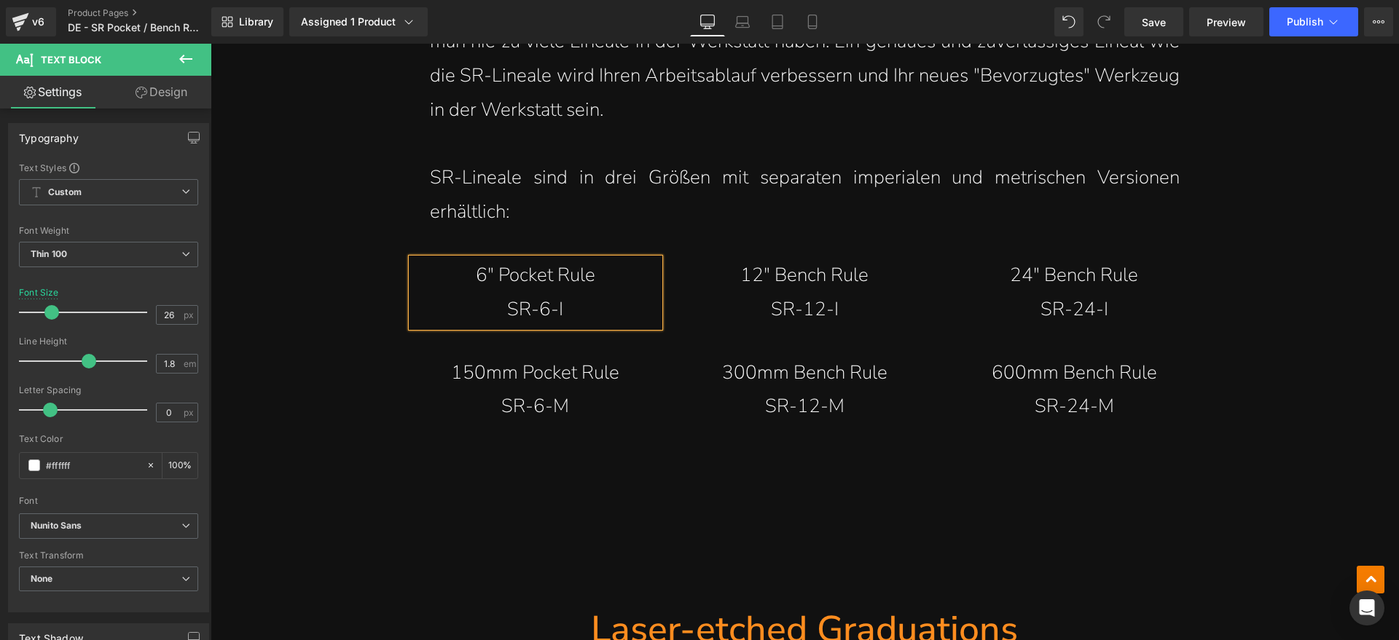
click at [557, 307] on p "SR-6-I" at bounding box center [535, 310] width 189 height 34
click at [834, 458] on div at bounding box center [805, 529] width 808 height 153
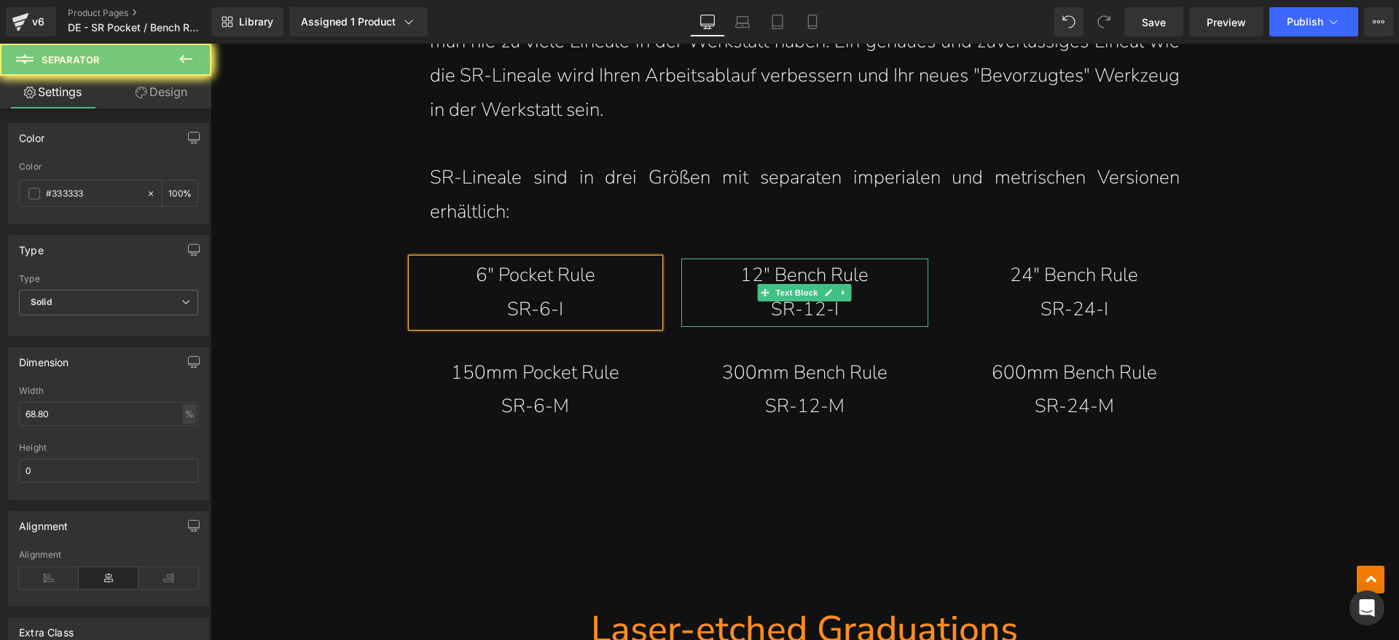
drag, startPoint x: 780, startPoint y: 276, endPoint x: 1373, endPoint y: 378, distance: 601.1
click at [783, 277] on p "12" Bench Rule" at bounding box center [804, 276] width 189 height 34
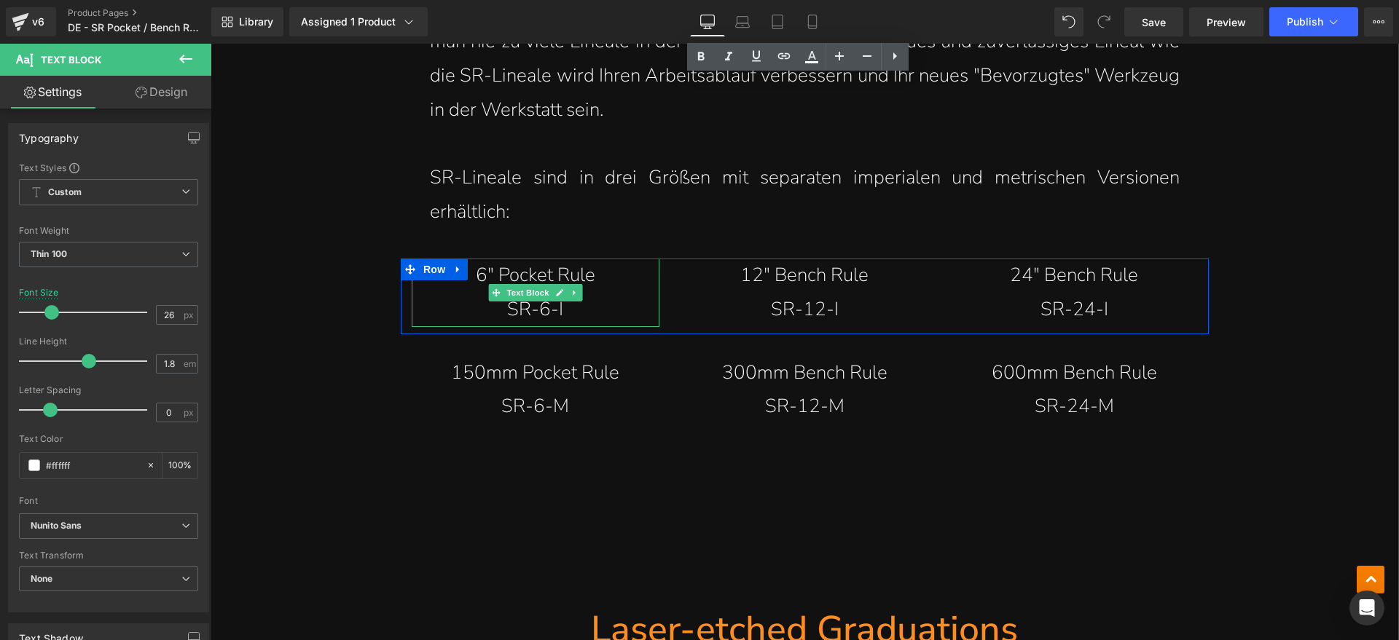
drag, startPoint x: 599, startPoint y: 273, endPoint x: 490, endPoint y: 286, distance: 110.2
click at [479, 274] on p "6" Pocket Rule" at bounding box center [535, 276] width 189 height 34
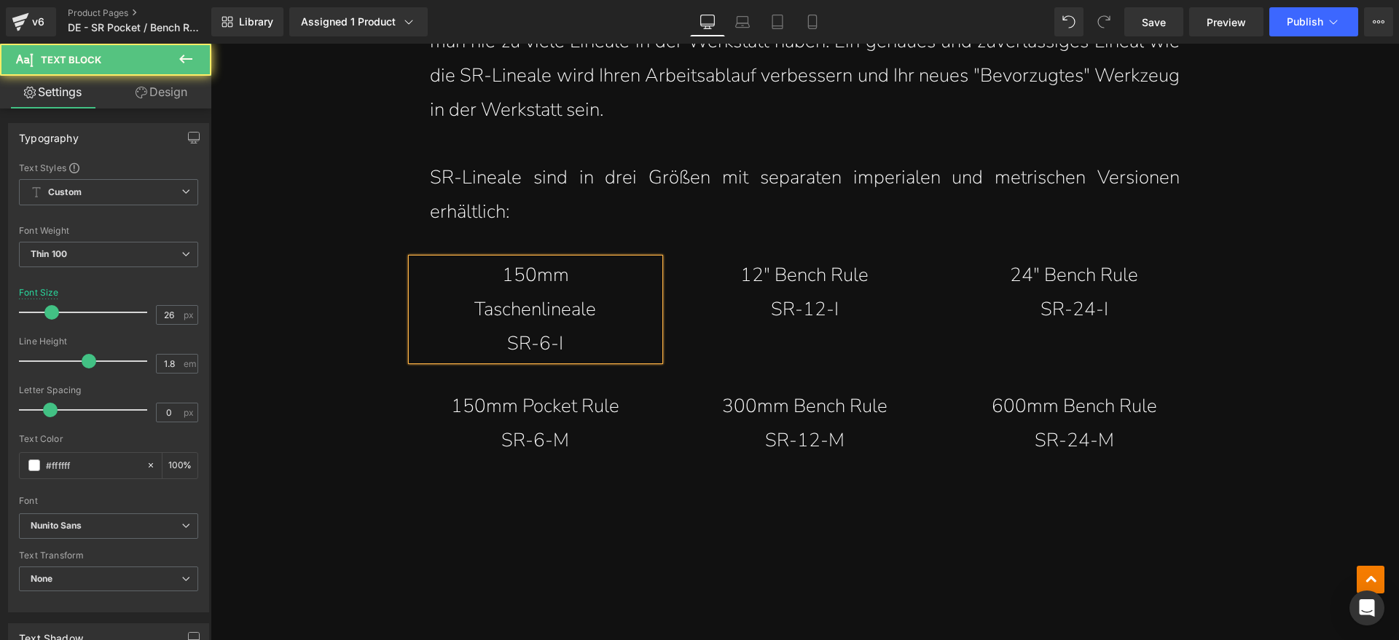
click at [584, 340] on p "SR-6-I" at bounding box center [535, 344] width 189 height 34
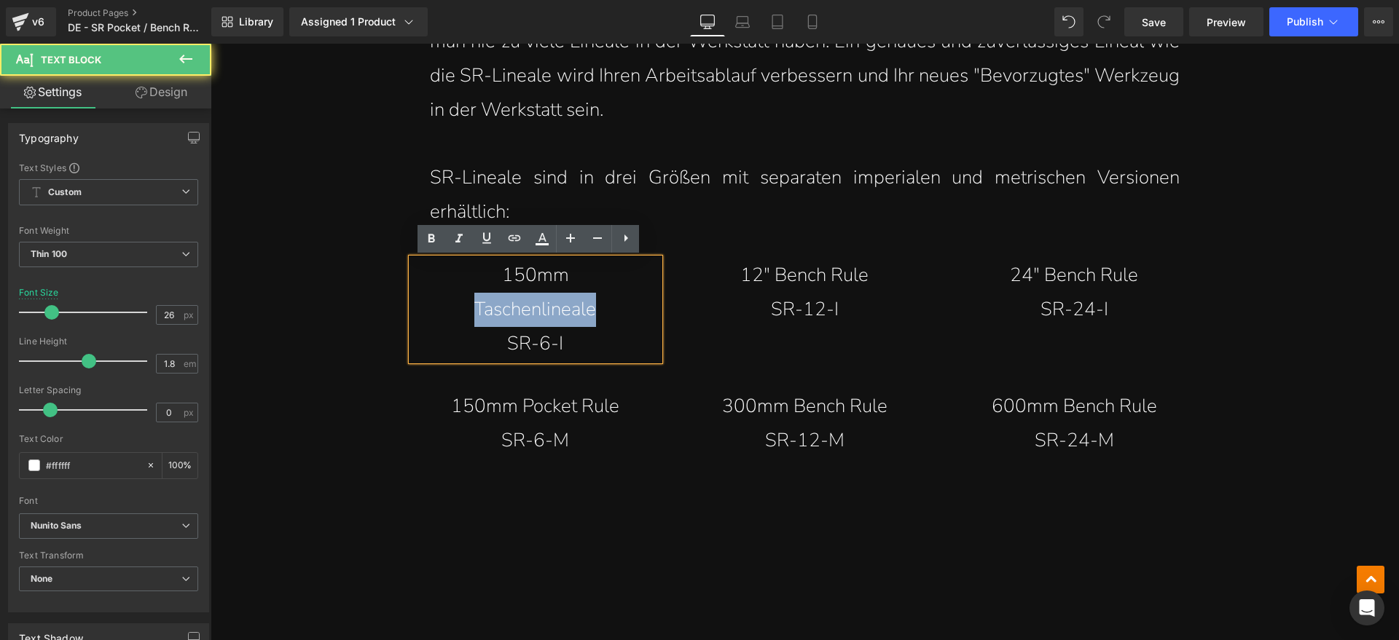
drag, startPoint x: 614, startPoint y: 306, endPoint x: 457, endPoint y: 306, distance: 156.7
click at [457, 306] on p "150mm Taschenlineale" at bounding box center [535, 293] width 189 height 68
copy p "Taschenlineale"
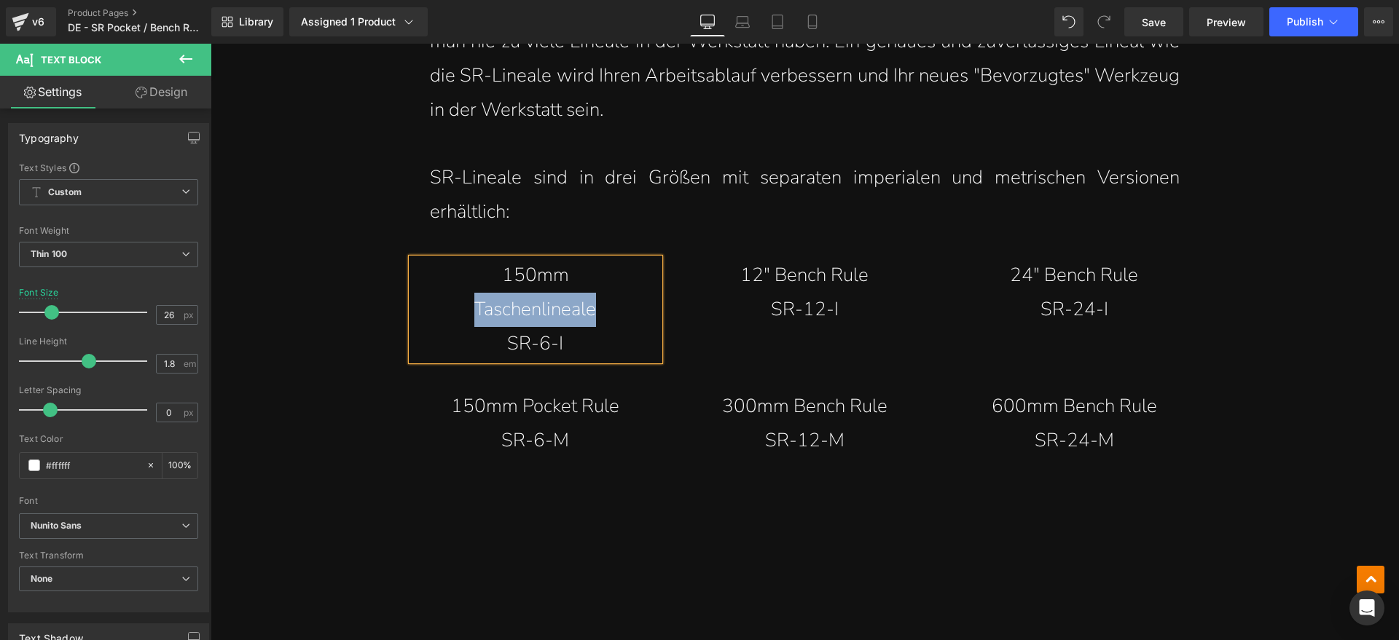
click at [538, 317] on p "150mm Taschenlineale" at bounding box center [535, 293] width 189 height 68
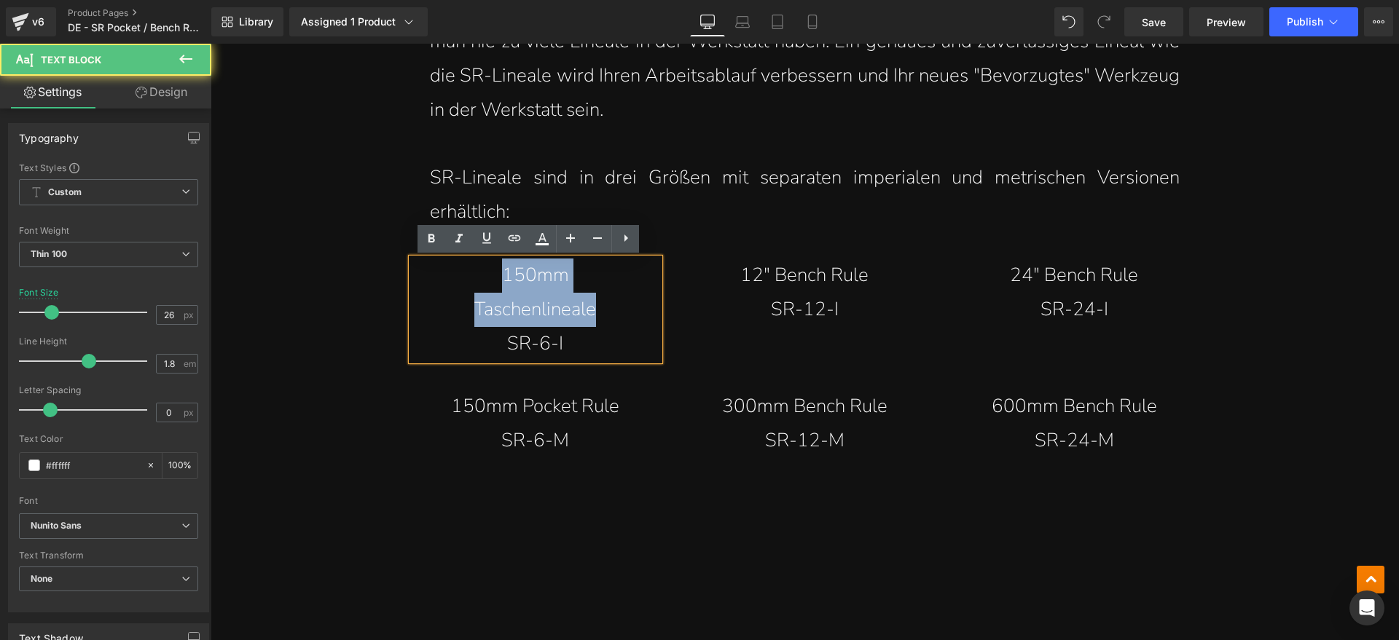
drag, startPoint x: 553, startPoint y: 305, endPoint x: 489, endPoint y: 283, distance: 67.7
click at [489, 283] on p "150mm Taschenlineale" at bounding box center [535, 293] width 189 height 68
copy p "150mm Taschenlineale"
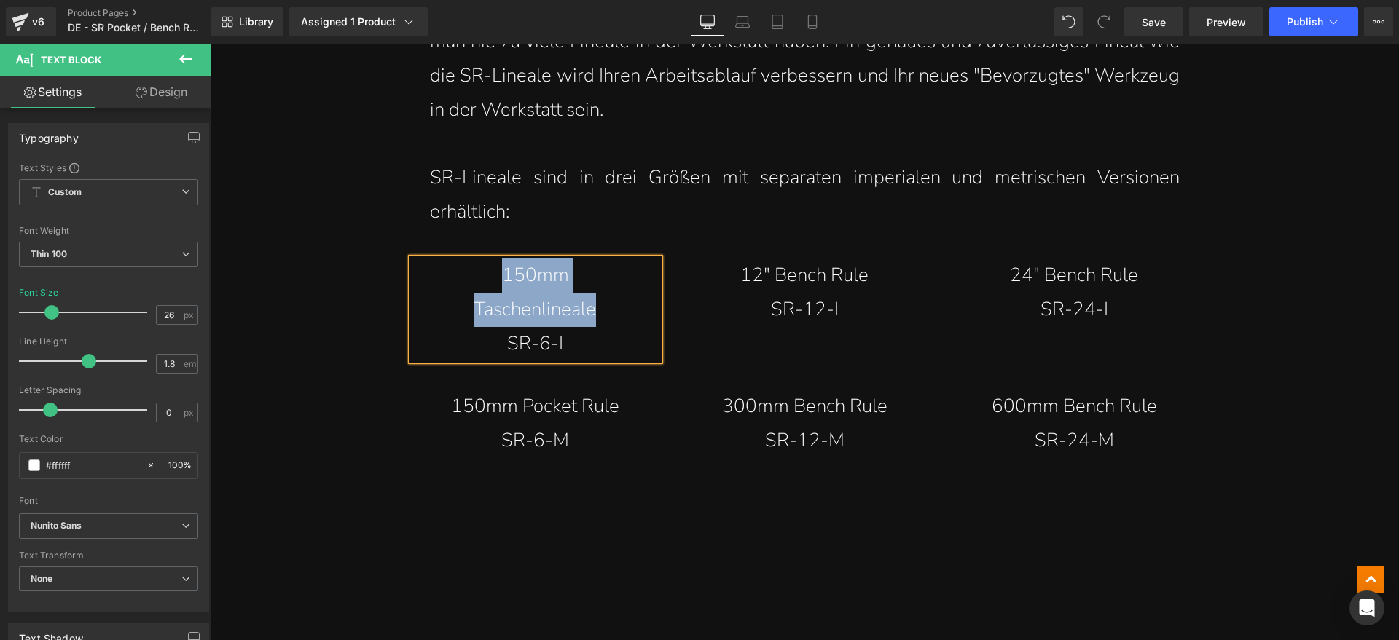
click at [843, 284] on link at bounding box center [843, 292] width 15 height 17
click at [802, 291] on icon at bounding box center [806, 293] width 8 height 9
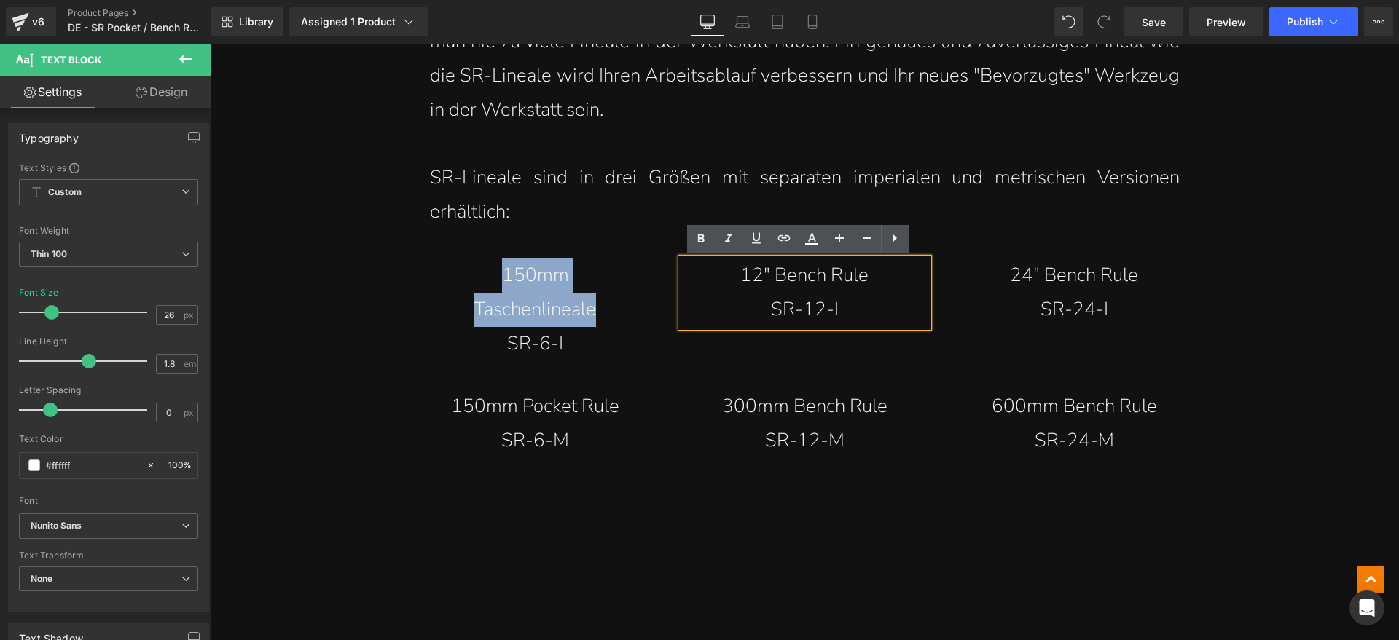
click at [862, 276] on p "12" Bench Rule" at bounding box center [804, 276] width 189 height 34
click at [758, 275] on p "12" Bench Rule" at bounding box center [804, 276] width 189 height 34
click at [859, 275] on p "12" Bench Rule" at bounding box center [804, 276] width 189 height 34
click at [872, 275] on p "12" Bench Rule" at bounding box center [804, 276] width 189 height 34
drag, startPoint x: 881, startPoint y: 272, endPoint x: 748, endPoint y: 276, distance: 132.7
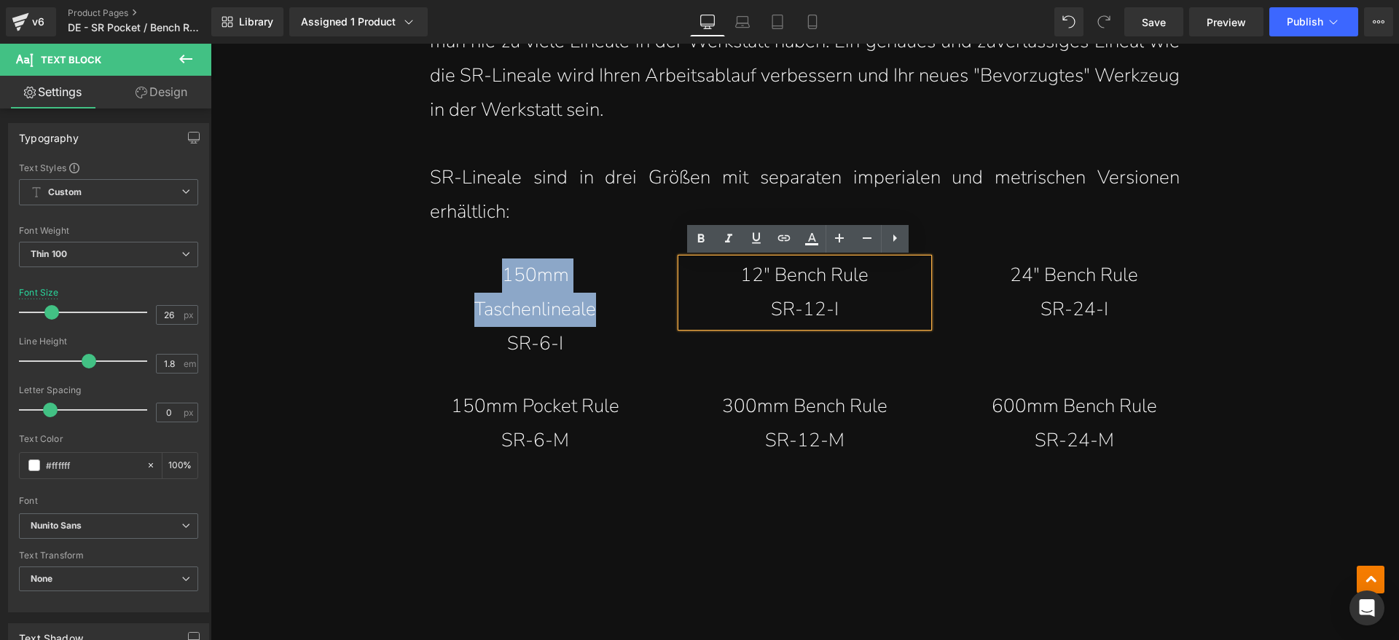
click at [748, 276] on p "12" Bench Rule" at bounding box center [804, 276] width 189 height 34
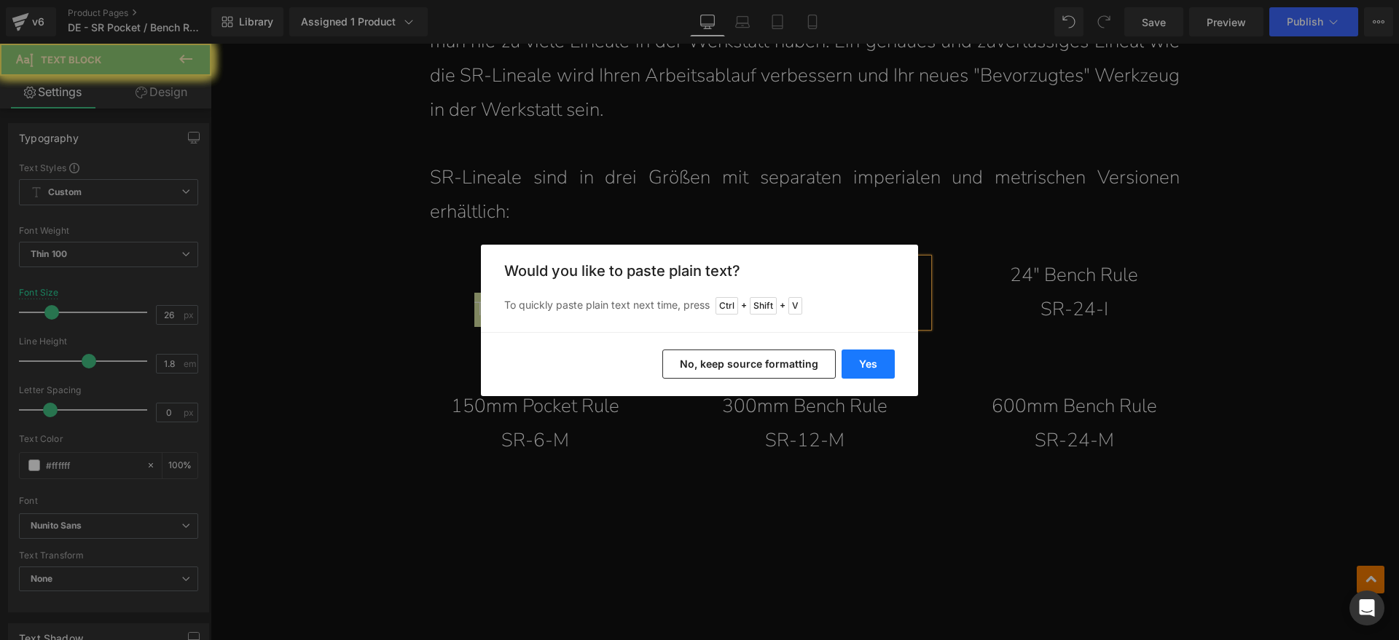
click at [853, 356] on button "Yes" at bounding box center [868, 364] width 53 height 29
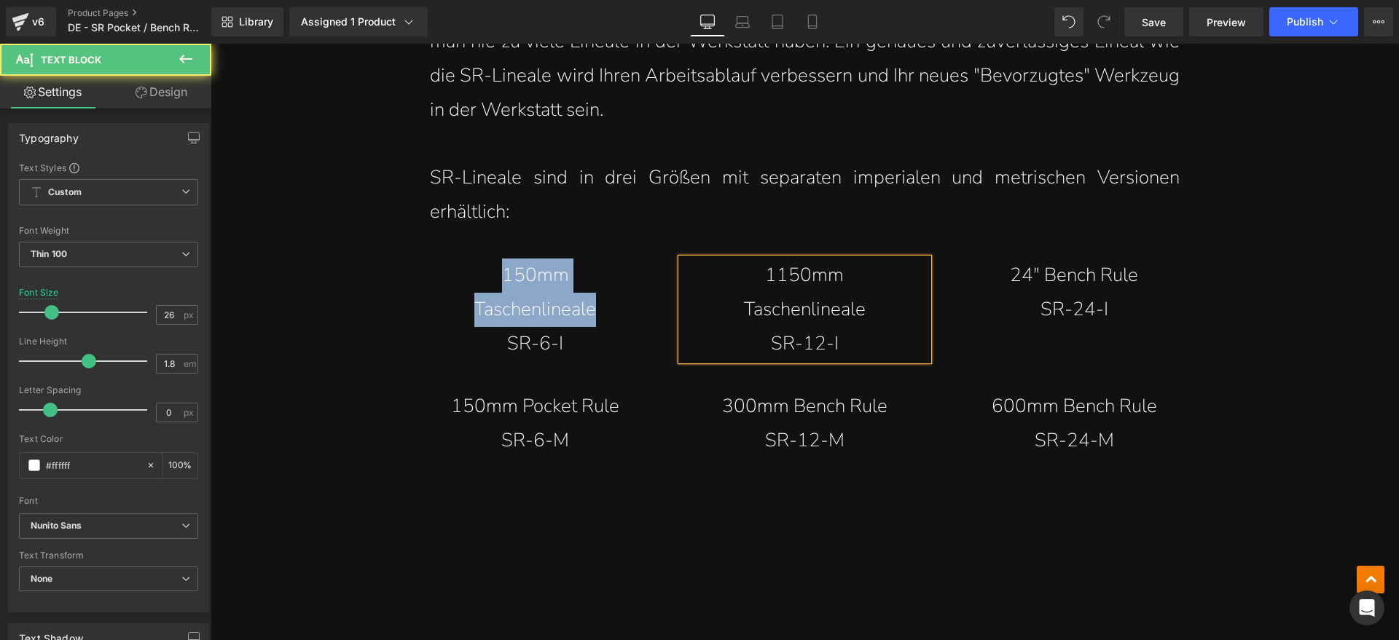
click at [769, 275] on p "1150mm Taschenlineale" at bounding box center [804, 293] width 189 height 68
drag, startPoint x: 791, startPoint y: 274, endPoint x: 790, endPoint y: 286, distance: 11.7
click at [792, 273] on p "150mm Taschenlineale" at bounding box center [804, 293] width 189 height 68
click at [1083, 302] on p "SR-24-I" at bounding box center [1073, 310] width 189 height 34
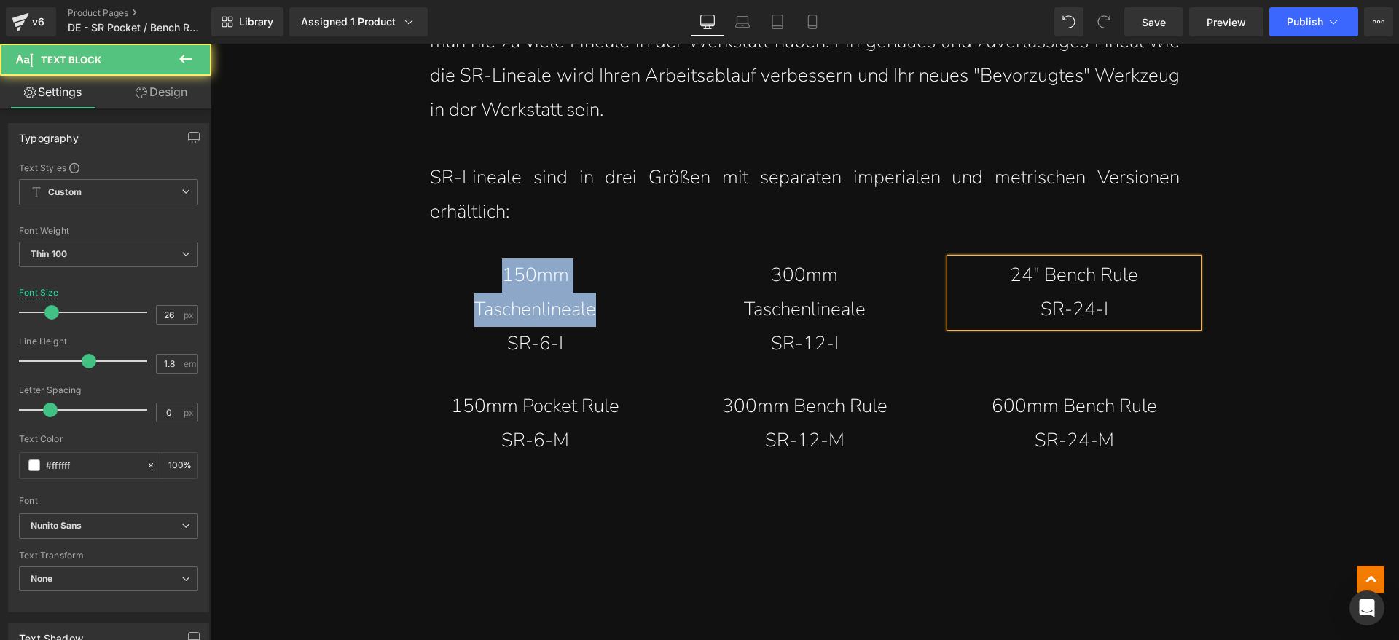
click at [1124, 276] on p "24" Bench Rule" at bounding box center [1073, 276] width 189 height 34
drag, startPoint x: 1140, startPoint y: 273, endPoint x: 1014, endPoint y: 275, distance: 126.8
click at [1014, 275] on p "24" Bench Rule" at bounding box center [1073, 276] width 189 height 34
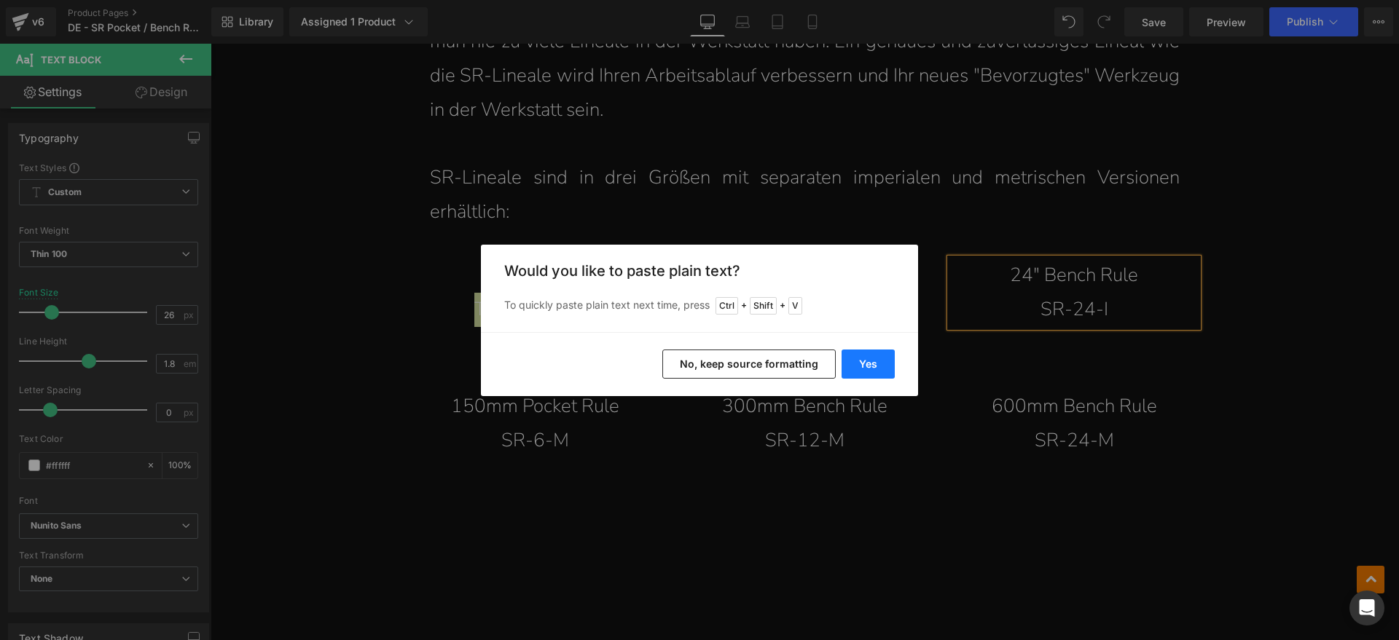
click at [859, 365] on button "Yes" at bounding box center [868, 364] width 53 height 29
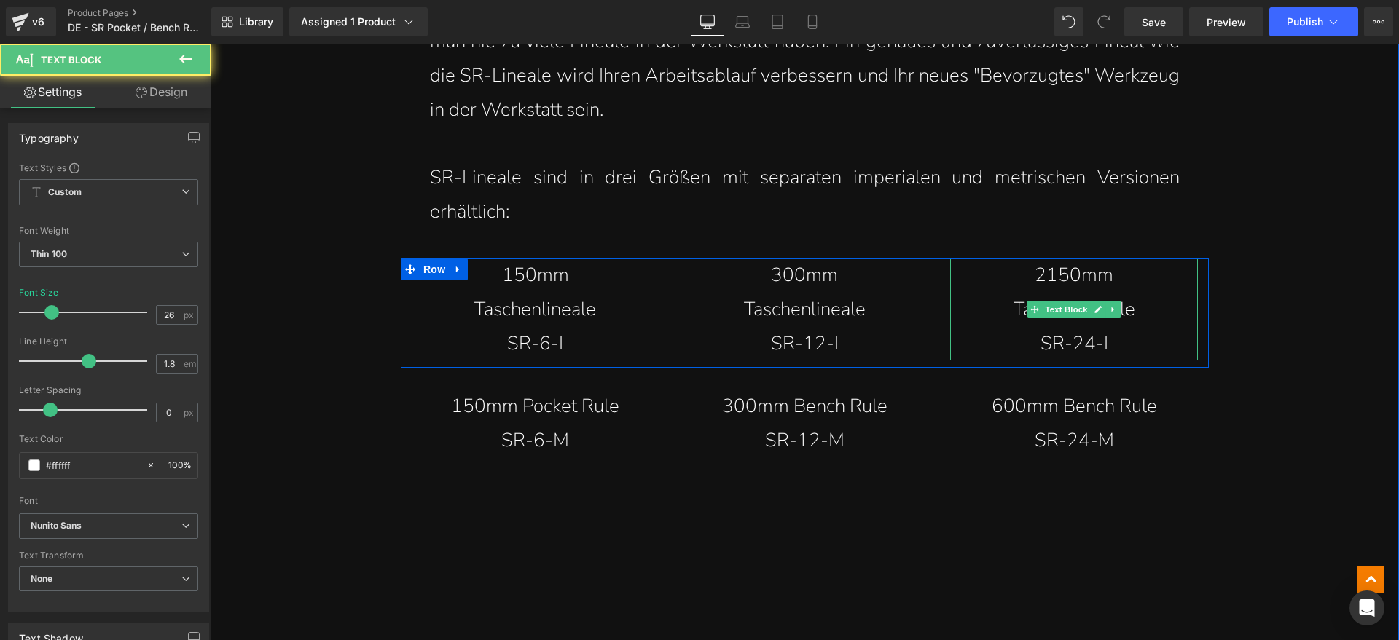
click at [1071, 274] on p "2150mm Taschenlineale" at bounding box center [1073, 293] width 189 height 68
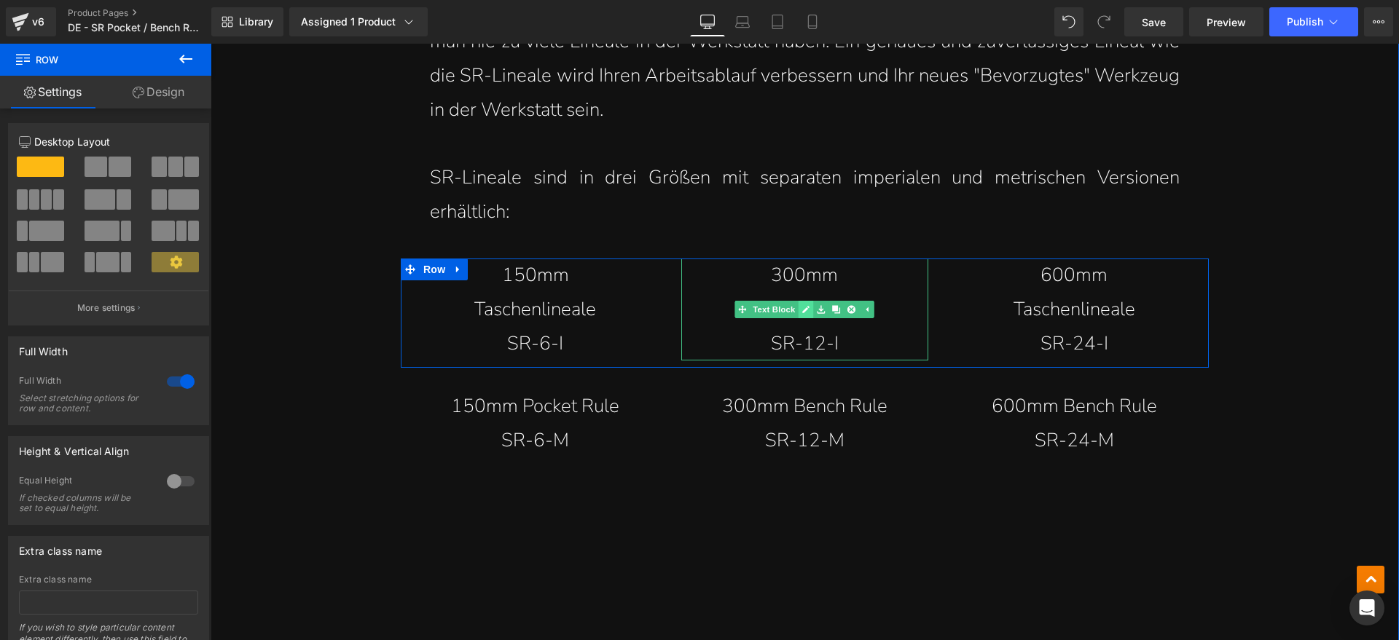
click at [799, 308] on link at bounding box center [806, 309] width 15 height 17
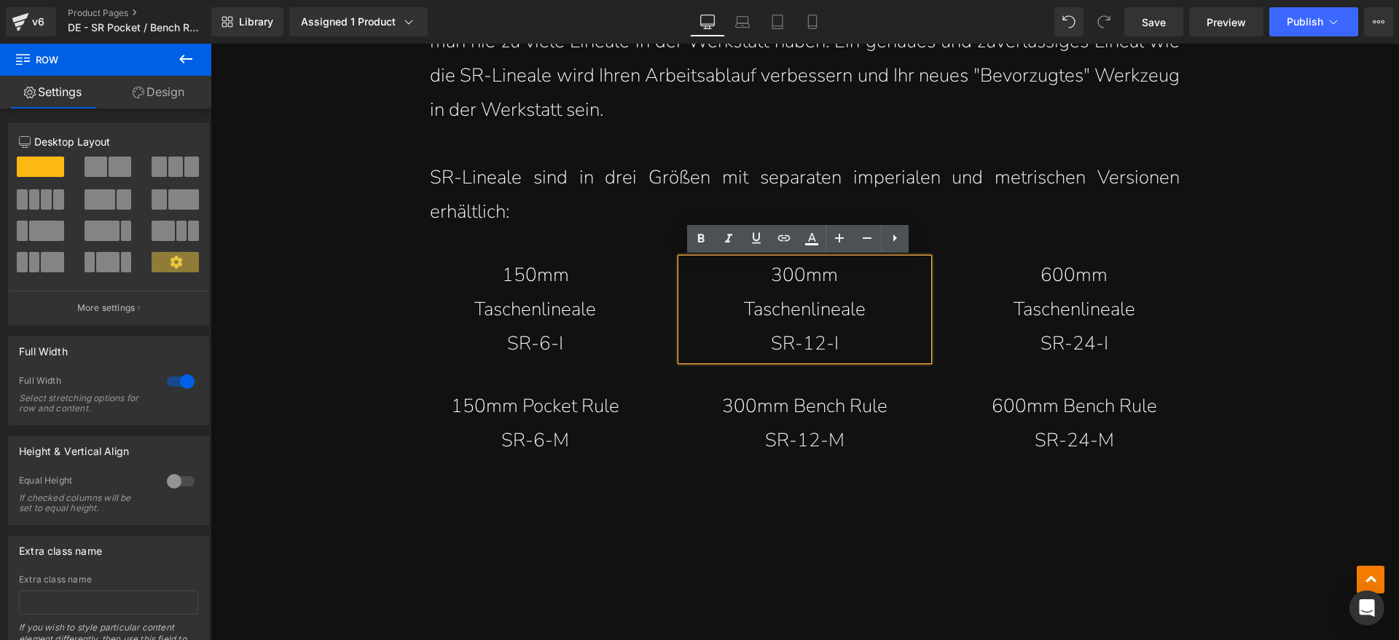
click at [804, 304] on p "300mm Taschenlineale" at bounding box center [804, 293] width 189 height 68
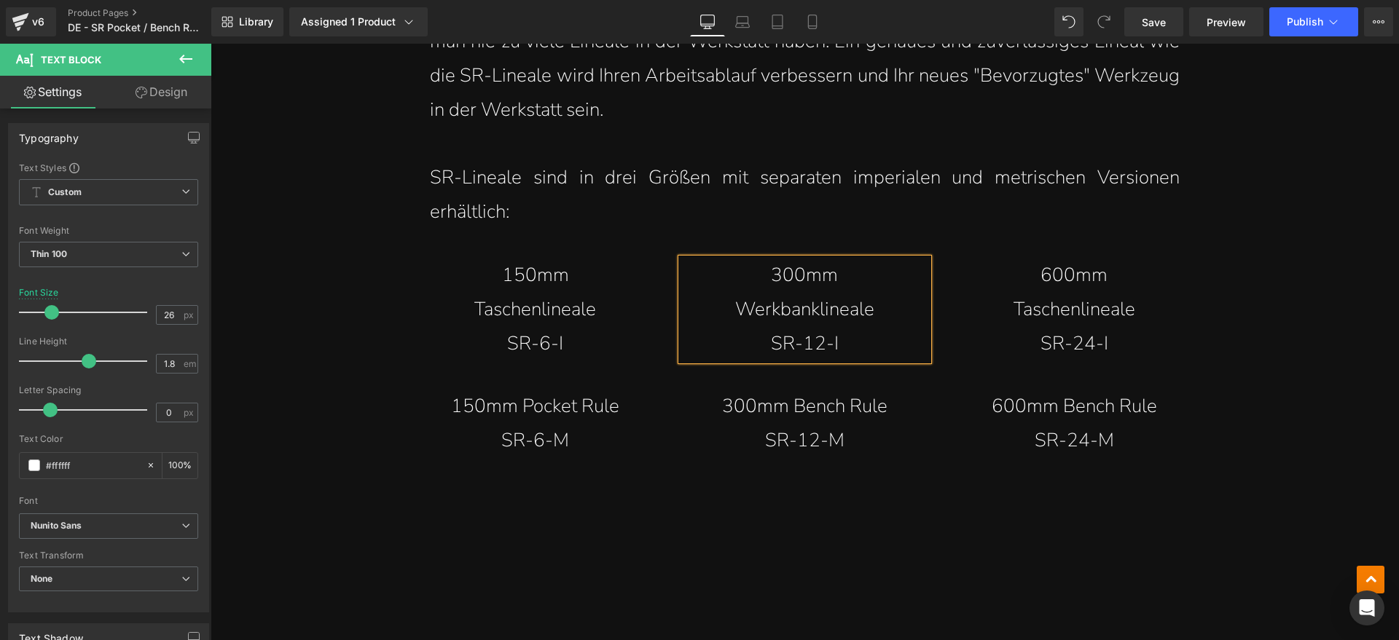
click at [878, 318] on p "300mm Werkbanklineale" at bounding box center [804, 293] width 189 height 68
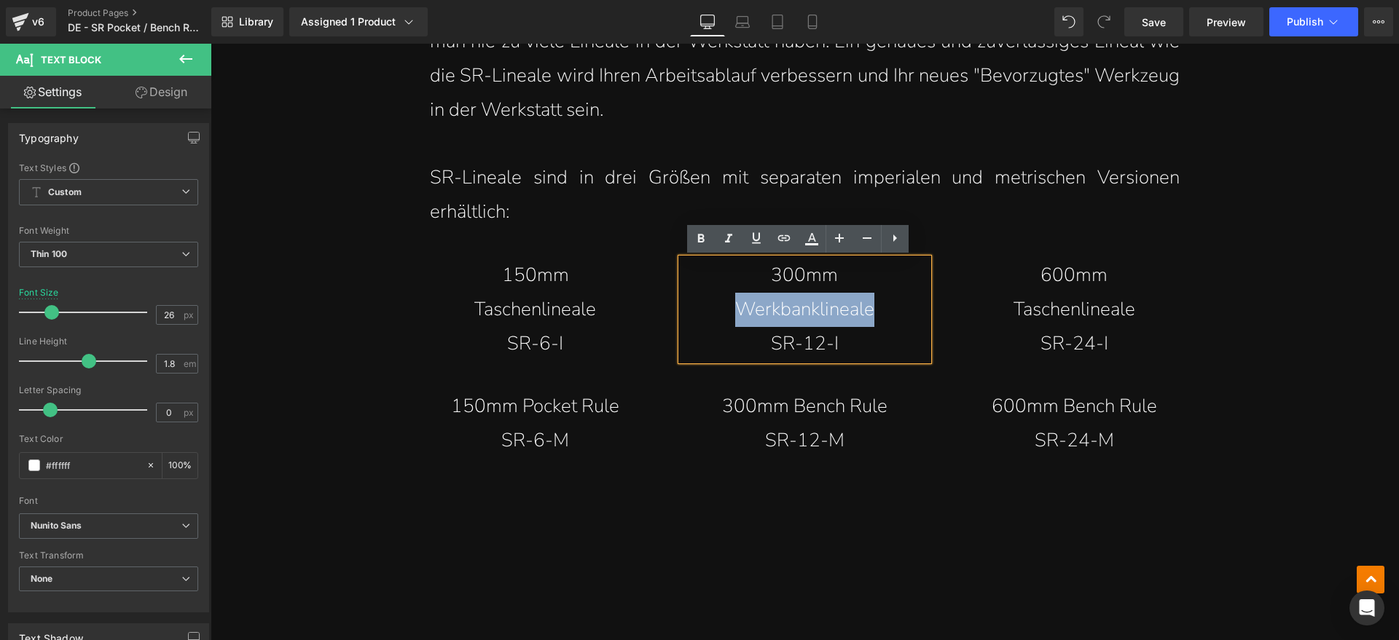
drag, startPoint x: 877, startPoint y: 311, endPoint x: 686, endPoint y: 310, distance: 190.9
click at [686, 310] on div "300mm Werkbanklineale SR-12-I" at bounding box center [805, 310] width 248 height 102
copy p "Werkbanklineale"
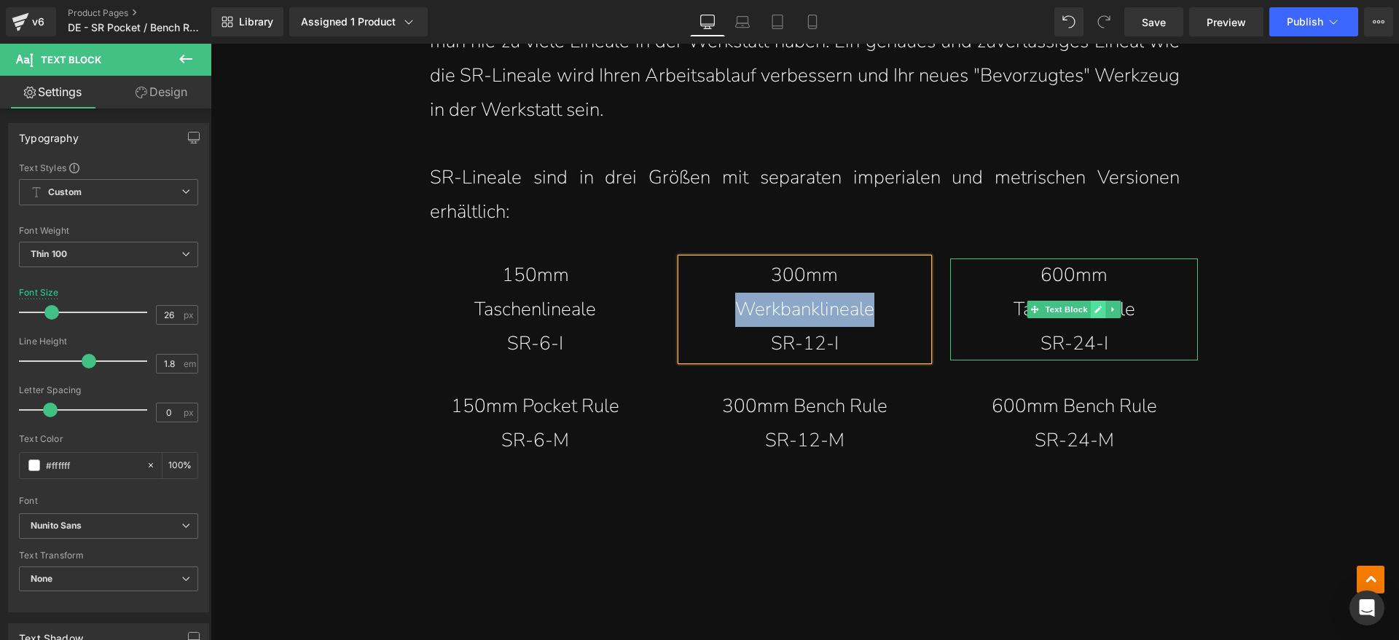
click at [1056, 308] on span "Text Block" at bounding box center [1067, 309] width 48 height 17
click at [1094, 306] on icon at bounding box center [1098, 309] width 8 height 9
